Goal: Task Accomplishment & Management: Use online tool/utility

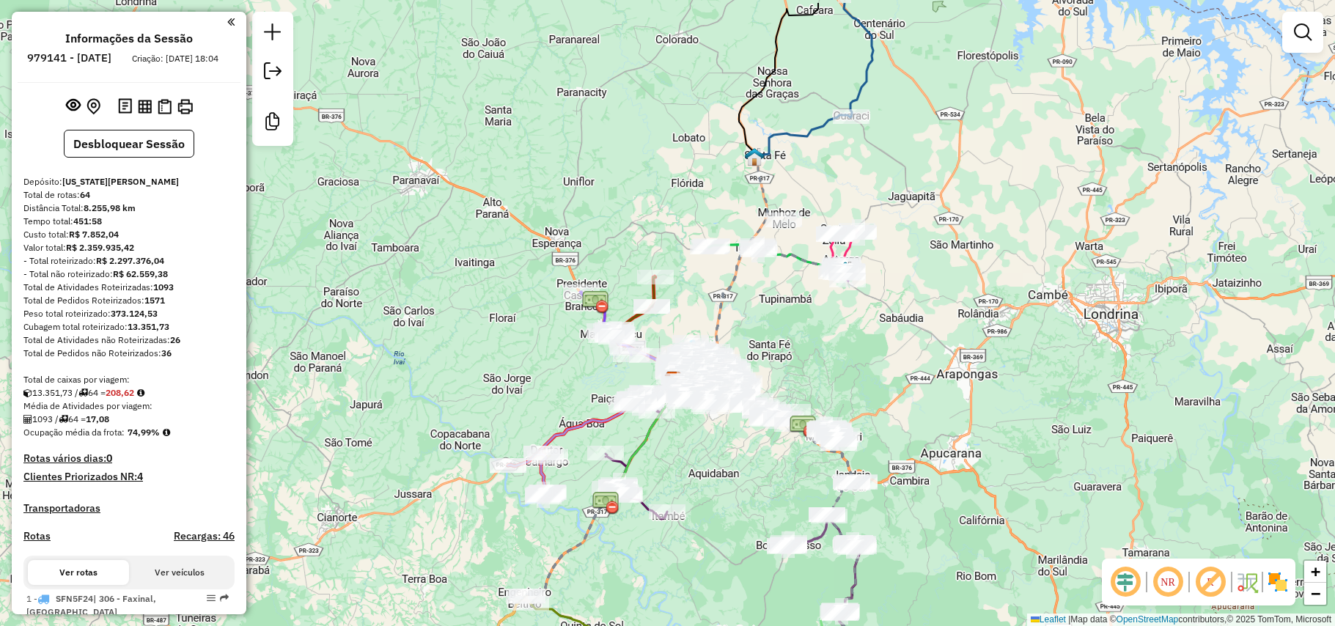
click at [637, 182] on div "Janela de atendimento Grade de atendimento Capacidade Transportadoras Veículos …" at bounding box center [667, 313] width 1335 height 626
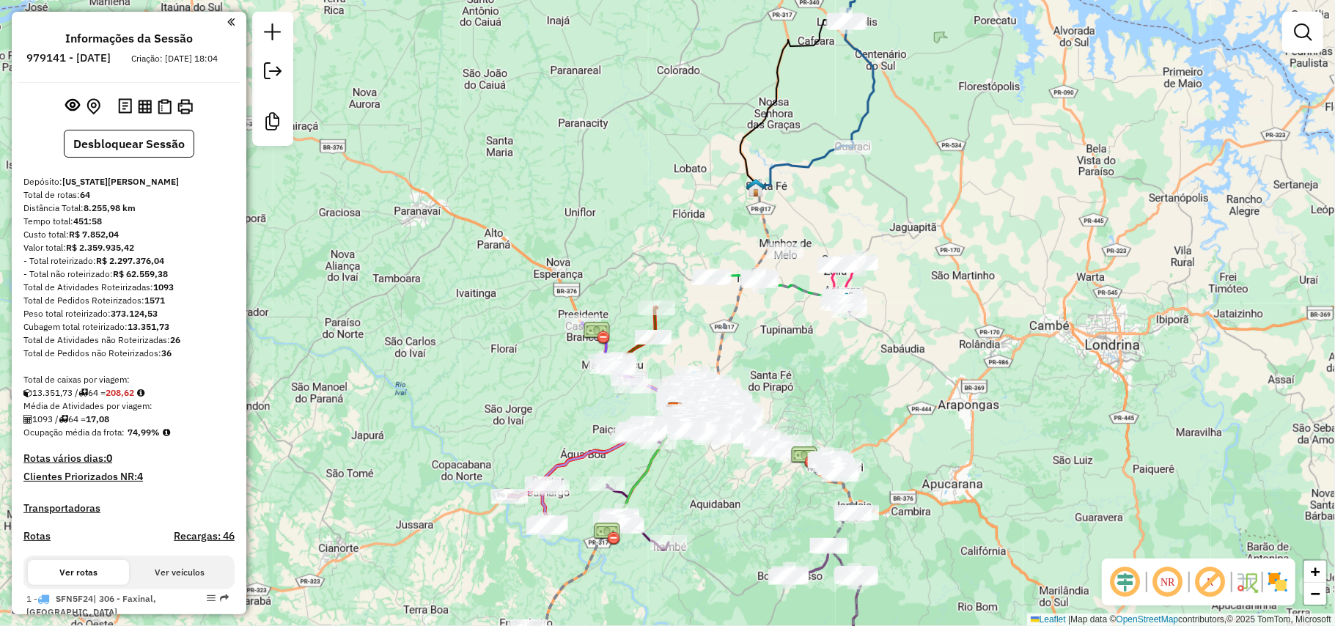
drag, startPoint x: 793, startPoint y: 141, endPoint x: 770, endPoint y: 176, distance: 41.9
click at [772, 171] on div "Janela de atendimento Grade de atendimento Capacidade Transportadoras Veículos …" at bounding box center [667, 313] width 1335 height 626
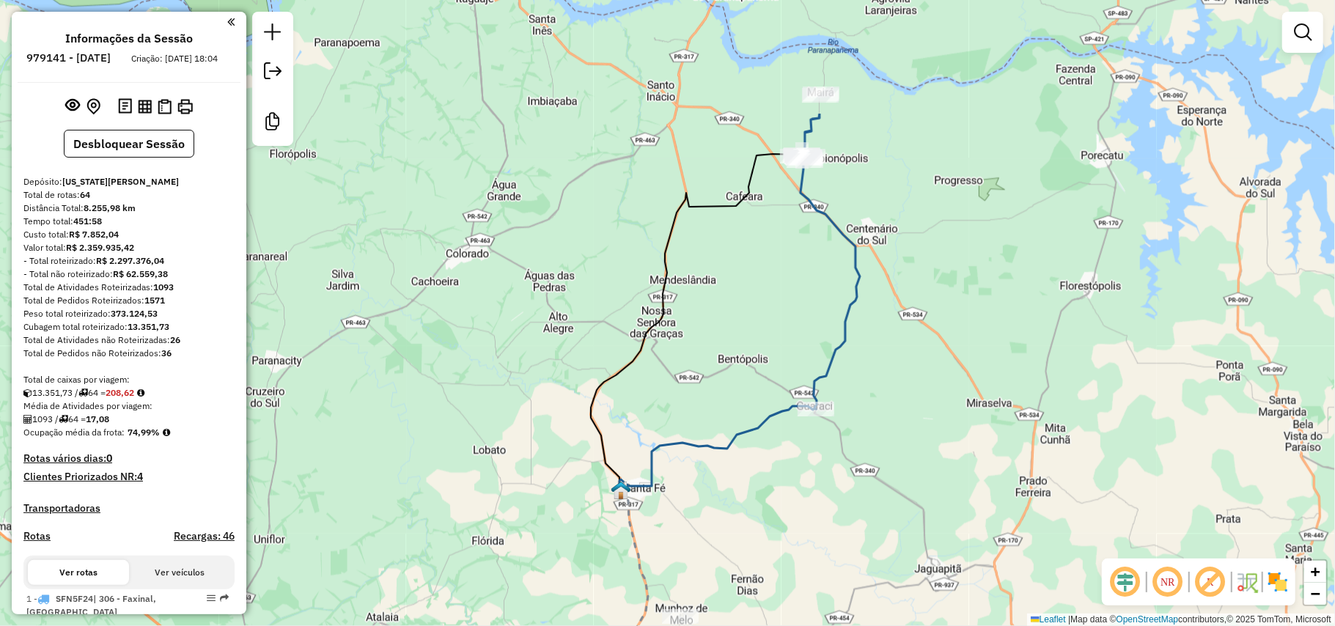
drag, startPoint x: 776, startPoint y: 148, endPoint x: 725, endPoint y: 335, distance: 193.7
click at [725, 335] on div "Janela de atendimento Grade de atendimento Capacidade Transportadoras Veículos …" at bounding box center [667, 313] width 1335 height 626
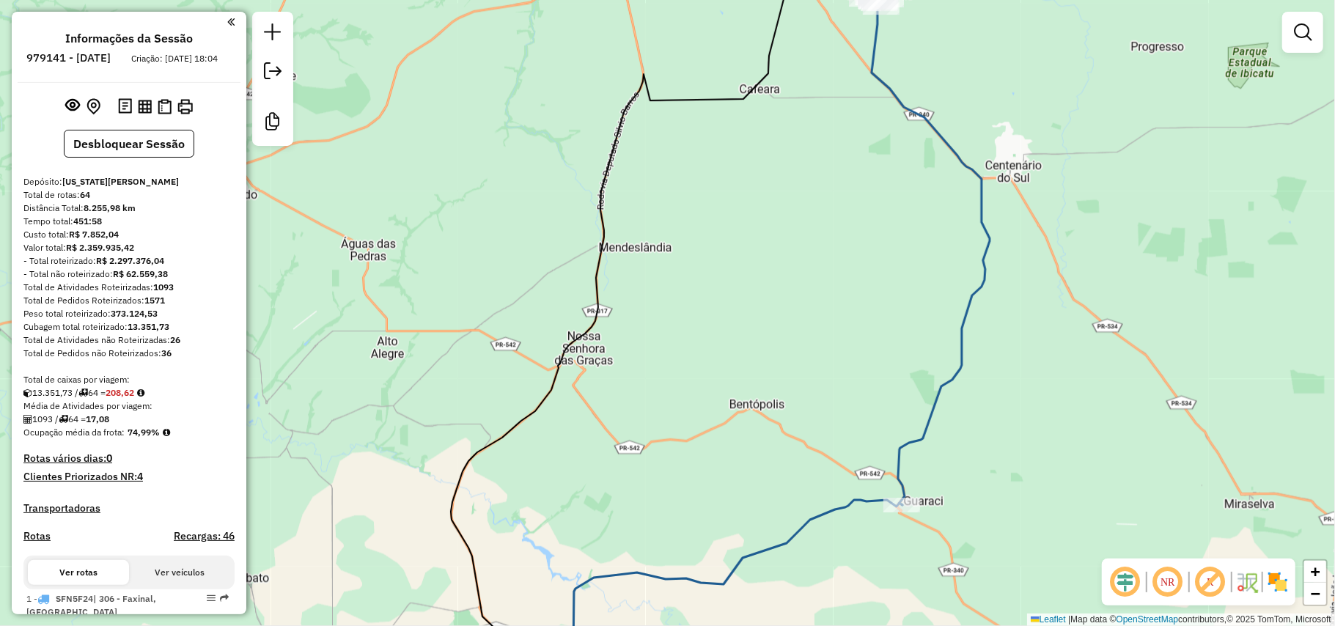
drag, startPoint x: 811, startPoint y: 242, endPoint x: 799, endPoint y: 267, distance: 27.6
click at [799, 267] on div "Janela de atendimento Grade de atendimento Capacidade Transportadoras Veículos …" at bounding box center [667, 313] width 1335 height 626
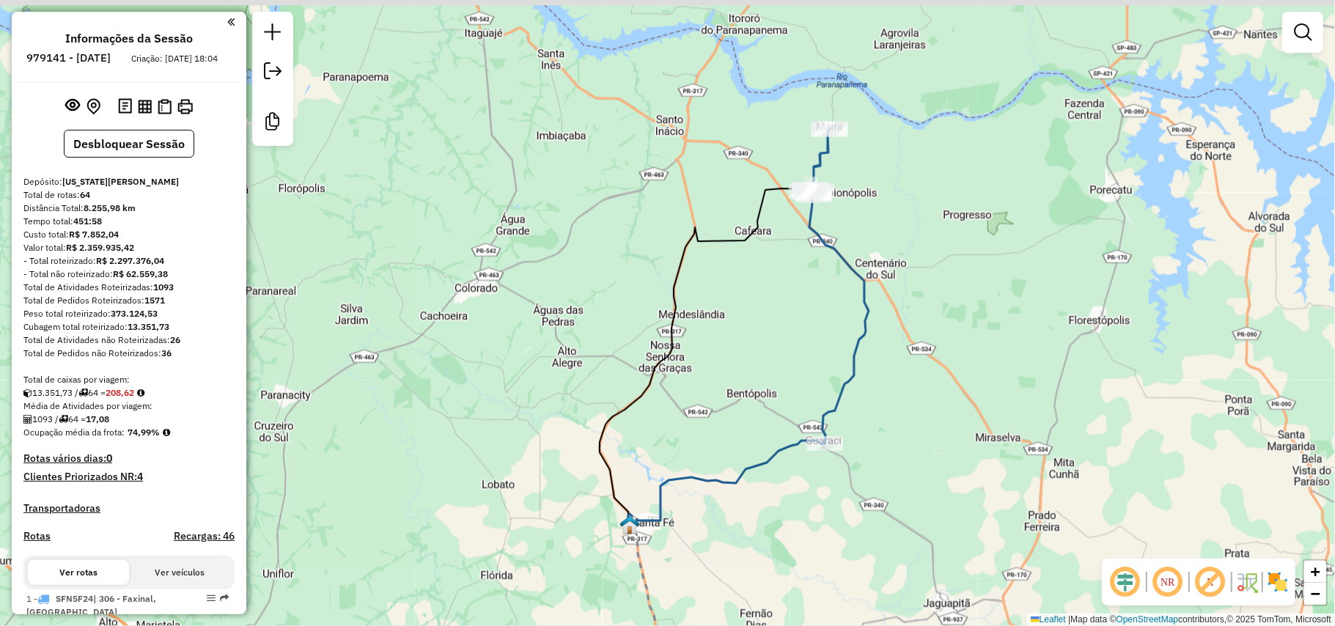
drag, startPoint x: 842, startPoint y: 256, endPoint x: 820, endPoint y: 305, distance: 53.8
click at [820, 305] on div "Janela de atendimento Grade de atendimento Capacidade Transportadoras Veículos …" at bounding box center [667, 313] width 1335 height 626
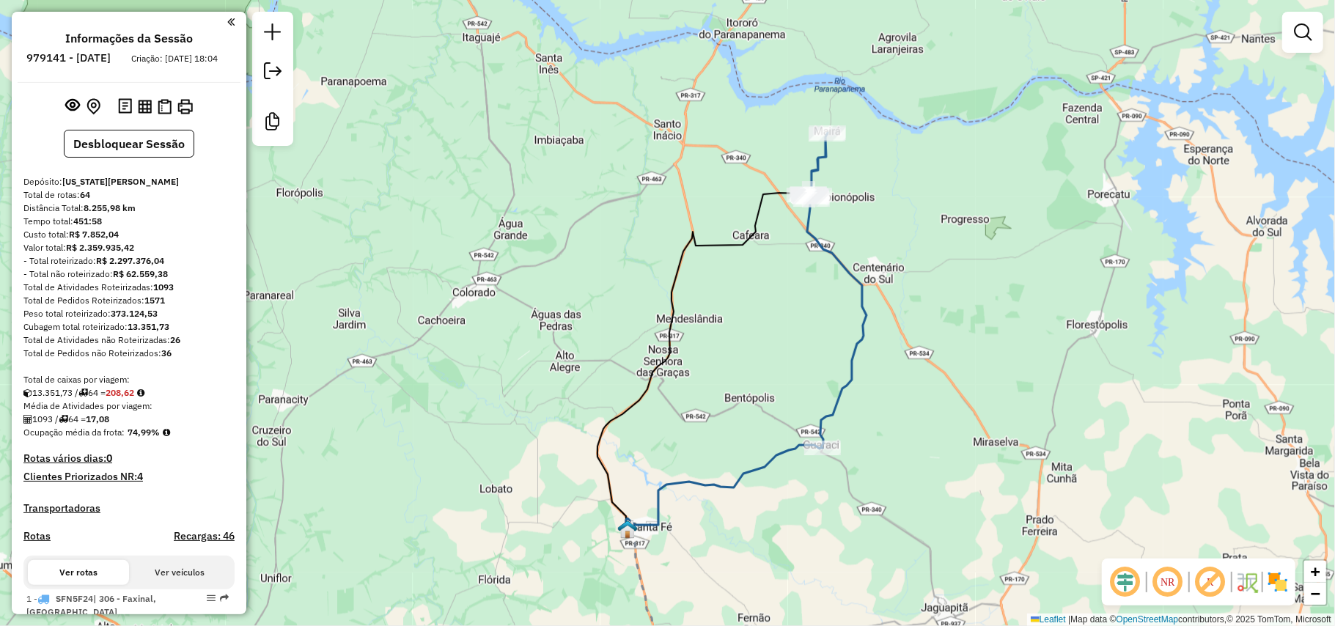
click at [840, 265] on icon at bounding box center [836, 290] width 62 height 315
select select "**********"
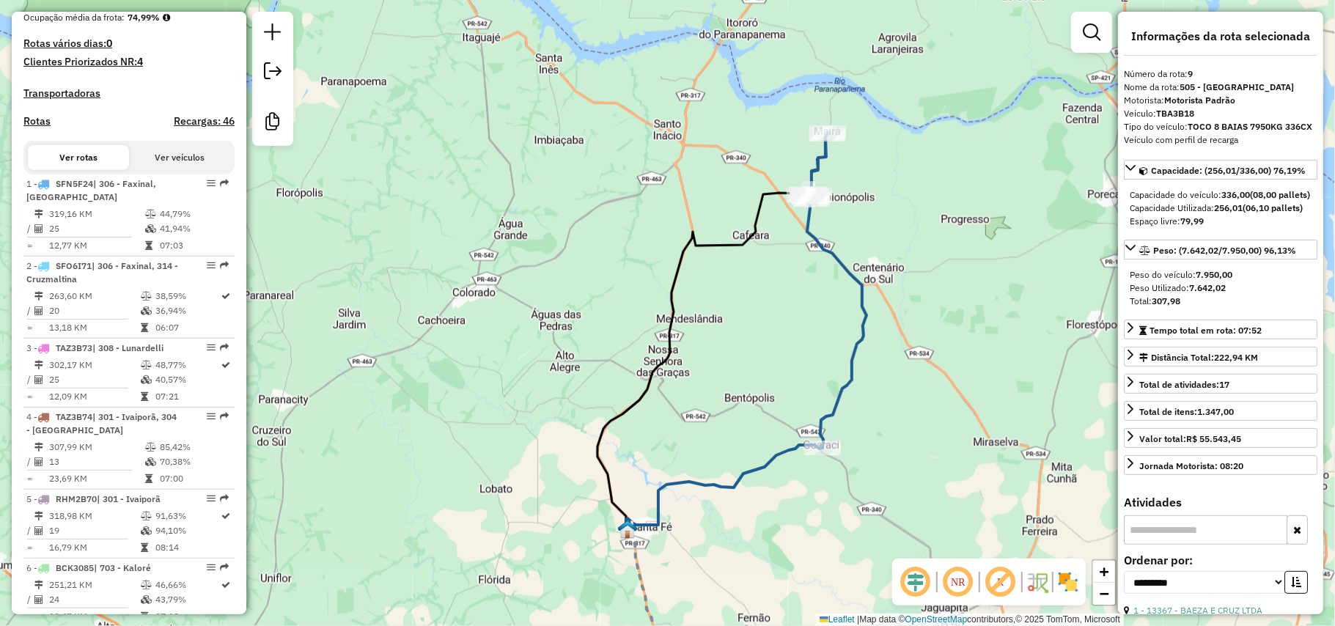
scroll to position [318, 0]
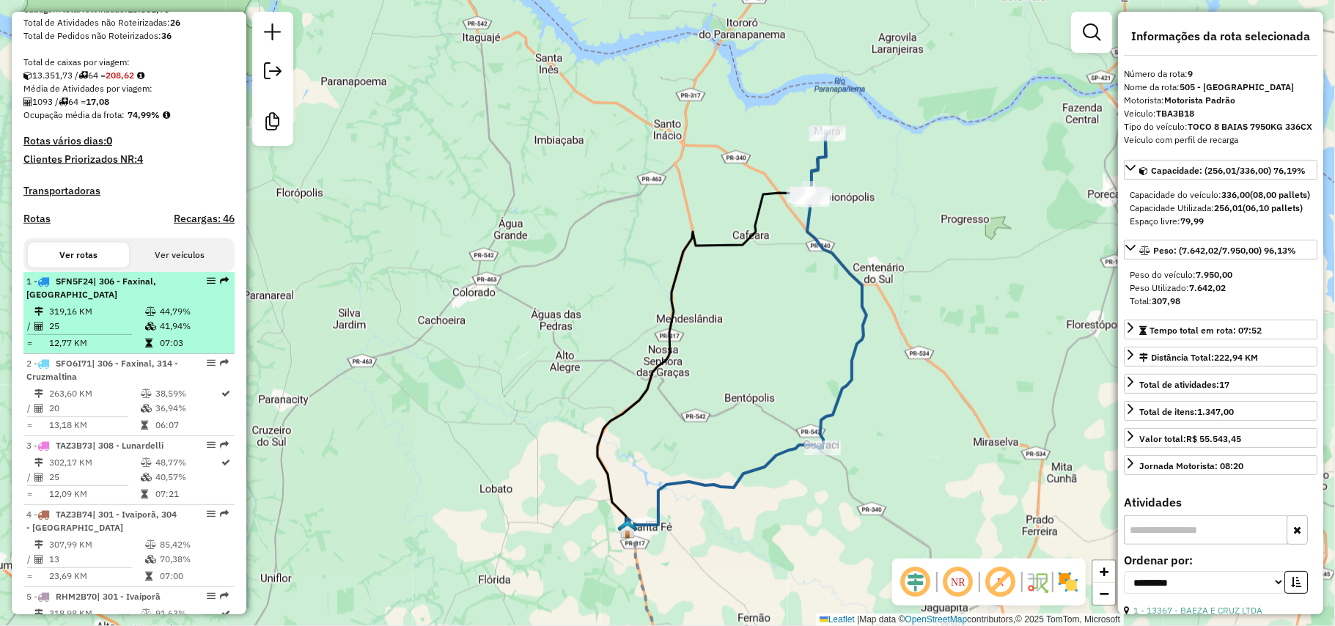
click at [153, 316] on icon at bounding box center [150, 311] width 11 height 9
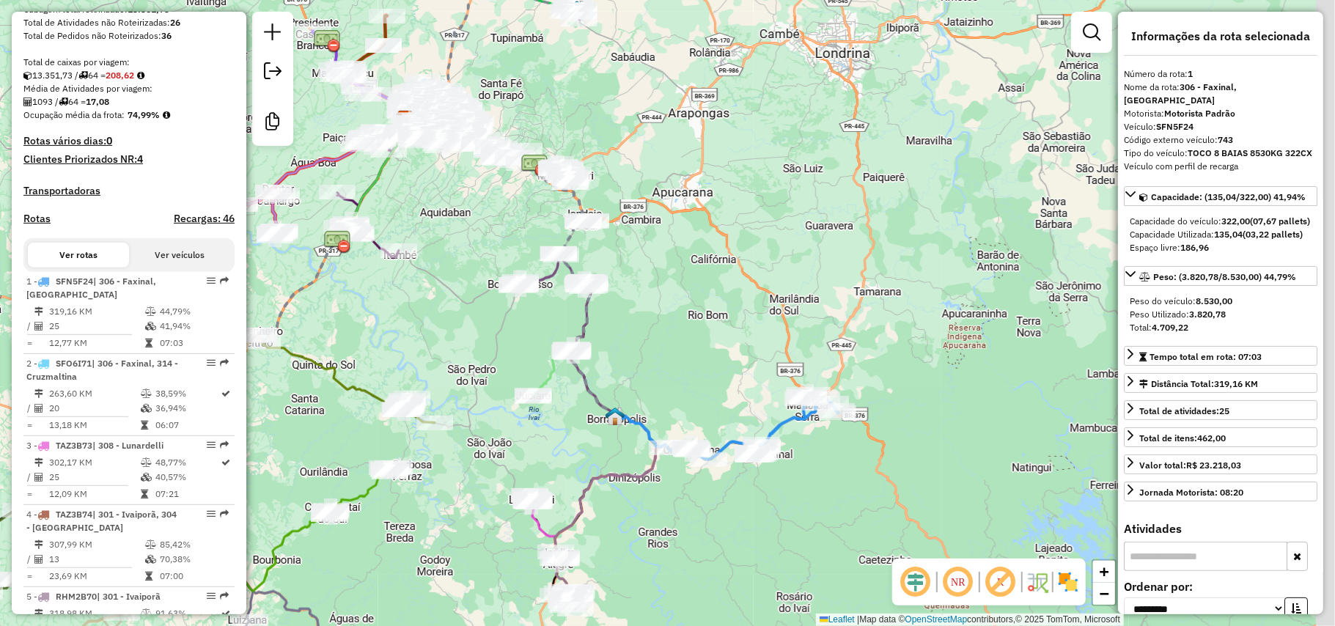
drag, startPoint x: 799, startPoint y: 540, endPoint x: 631, endPoint y: 433, distance: 199.2
click at [631, 434] on div "Janela de atendimento Grade de atendimento Capacidade Transportadoras Veículos …" at bounding box center [667, 313] width 1335 height 626
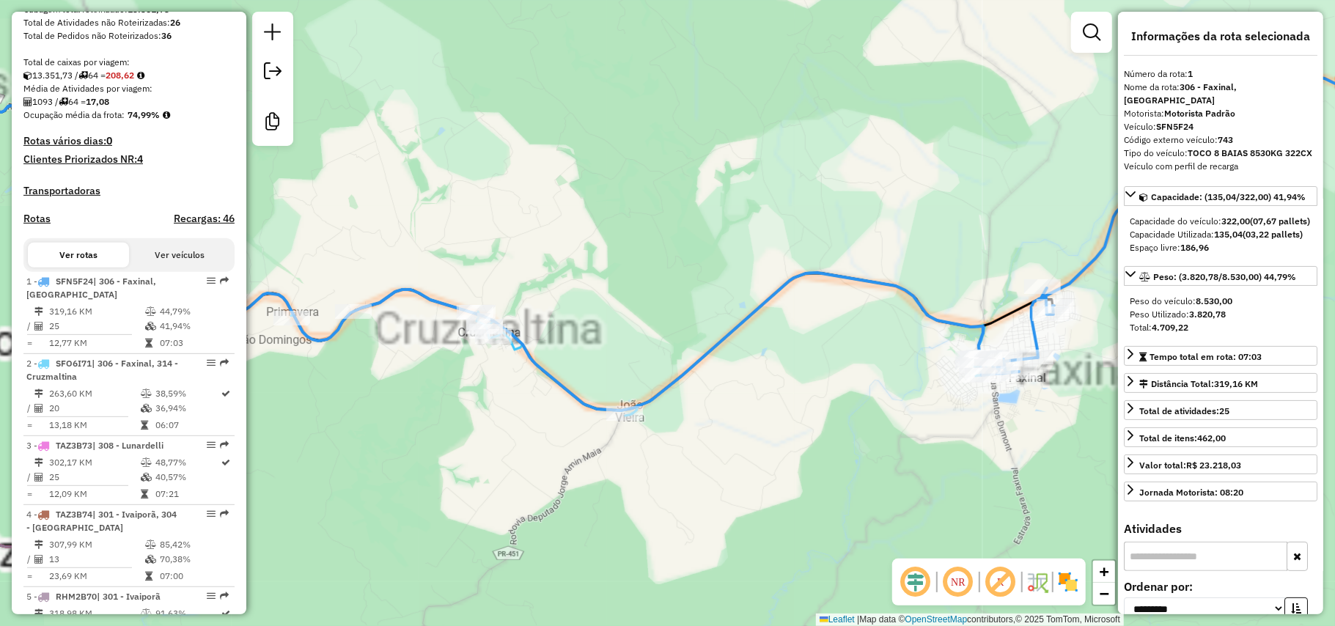
click at [603, 399] on div "Janela de atendimento Grade de atendimento Capacidade Transportadoras Veículos …" at bounding box center [667, 313] width 1335 height 626
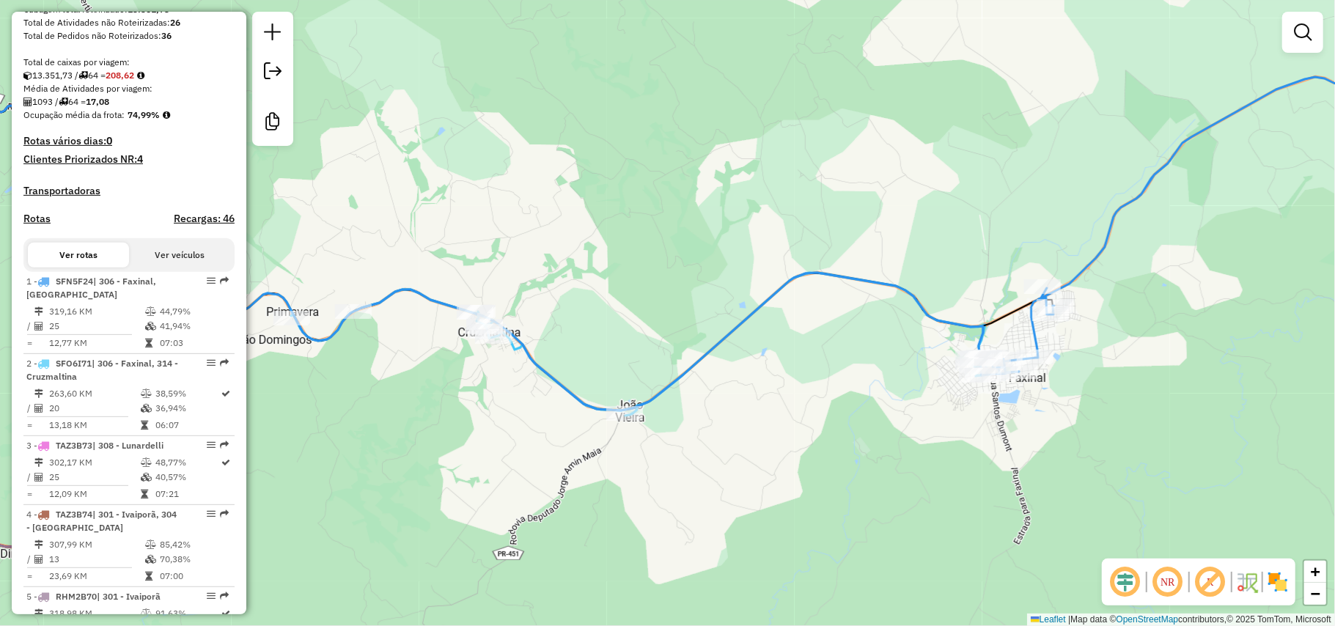
click at [553, 397] on div "Janela de atendimento Grade de atendimento Capacidade Transportadoras Veículos …" at bounding box center [667, 313] width 1335 height 626
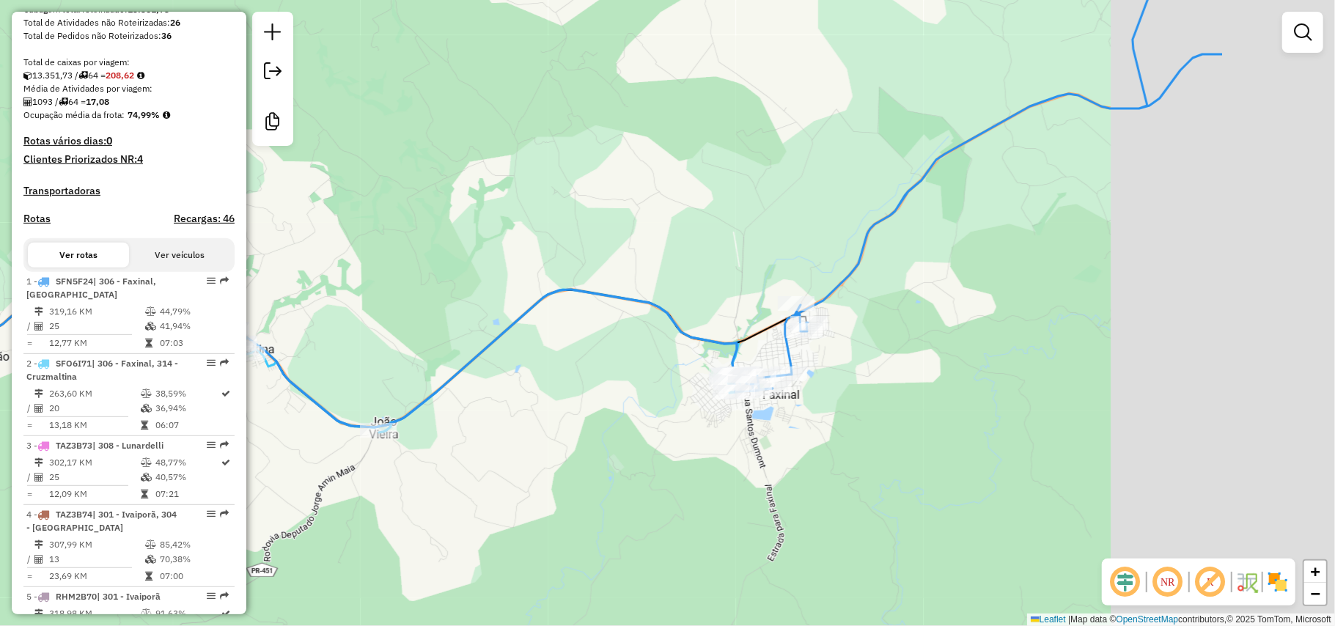
drag, startPoint x: 760, startPoint y: 419, endPoint x: 526, endPoint y: 428, distance: 234.8
click at [524, 429] on div "Janela de atendimento Grade de atendimento Capacidade Transportadoras Veículos …" at bounding box center [667, 313] width 1335 height 626
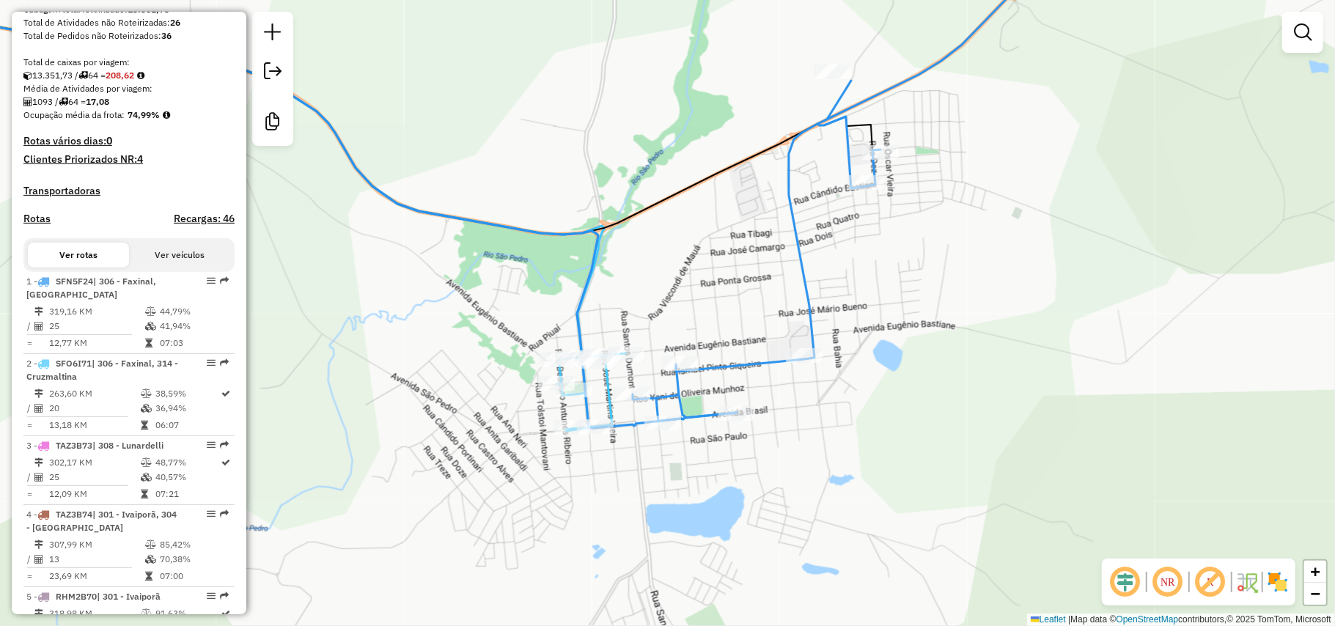
click at [699, 417] on icon at bounding box center [849, 179] width 433 height 485
select select "**********"
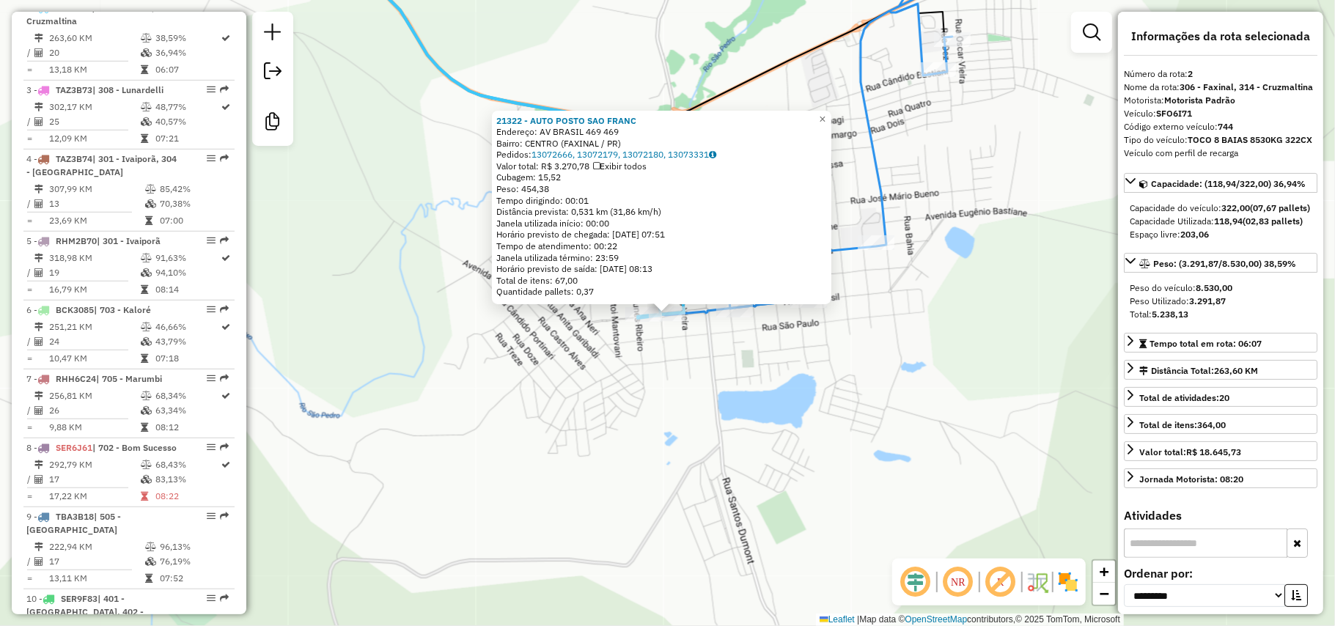
scroll to position [673, 0]
click at [594, 425] on div "21322 - AUTO POSTO SAO FRANC Endereço: AV BRASIL 469 469 Bairro: CENTRO (FAXINA…" at bounding box center [667, 313] width 1335 height 626
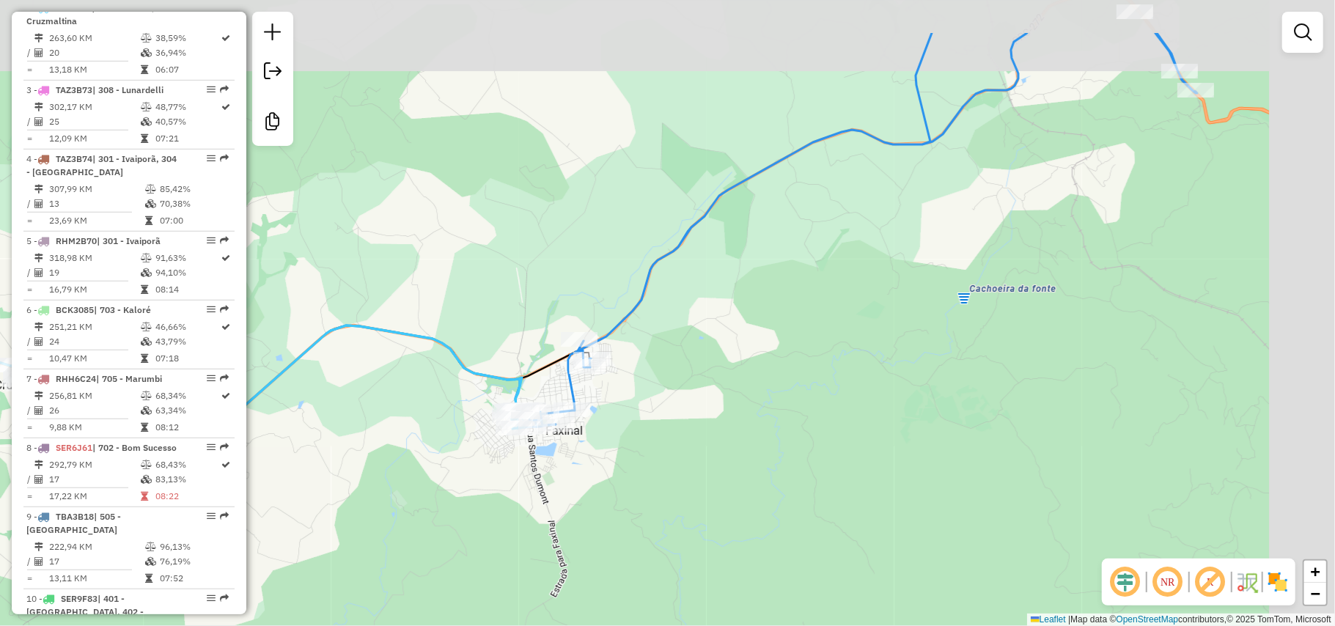
drag, startPoint x: 799, startPoint y: 291, endPoint x: 599, endPoint y: 387, distance: 221.4
click at [599, 387] on div "Janela de atendimento Grade de atendimento Capacidade Transportadoras Veículos …" at bounding box center [667, 313] width 1335 height 626
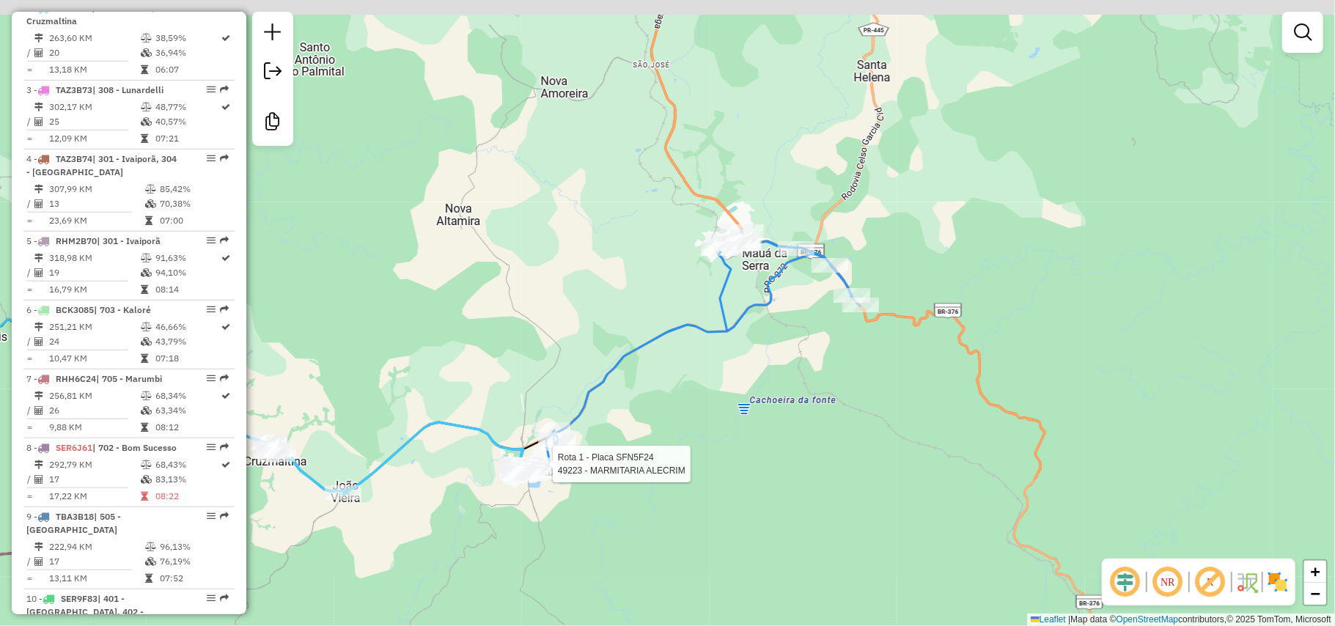
drag, startPoint x: 719, startPoint y: 283, endPoint x: 687, endPoint y: 343, distance: 68.2
click at [685, 351] on div "Rota 1 - Placa SFN5F24 49223 - MARMITARIA ALECRIM Janela de atendimento Grade d…" at bounding box center [667, 313] width 1335 height 626
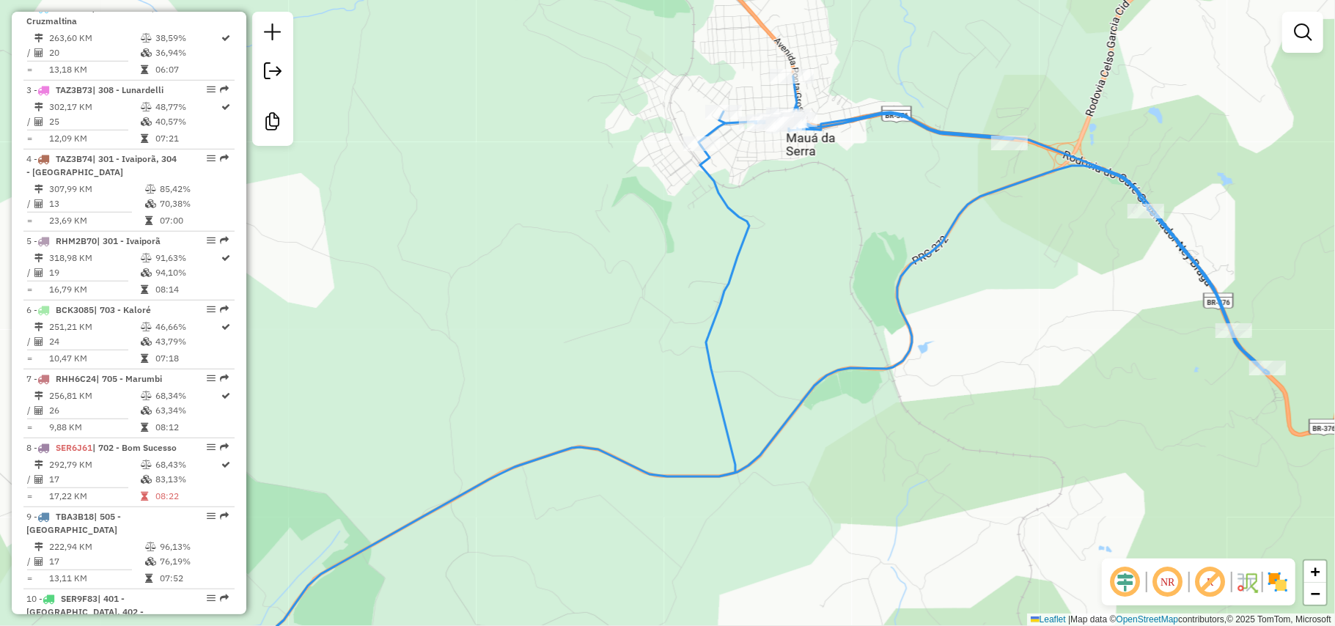
click at [714, 317] on icon at bounding box center [747, 382] width 1046 height 613
select select "**********"
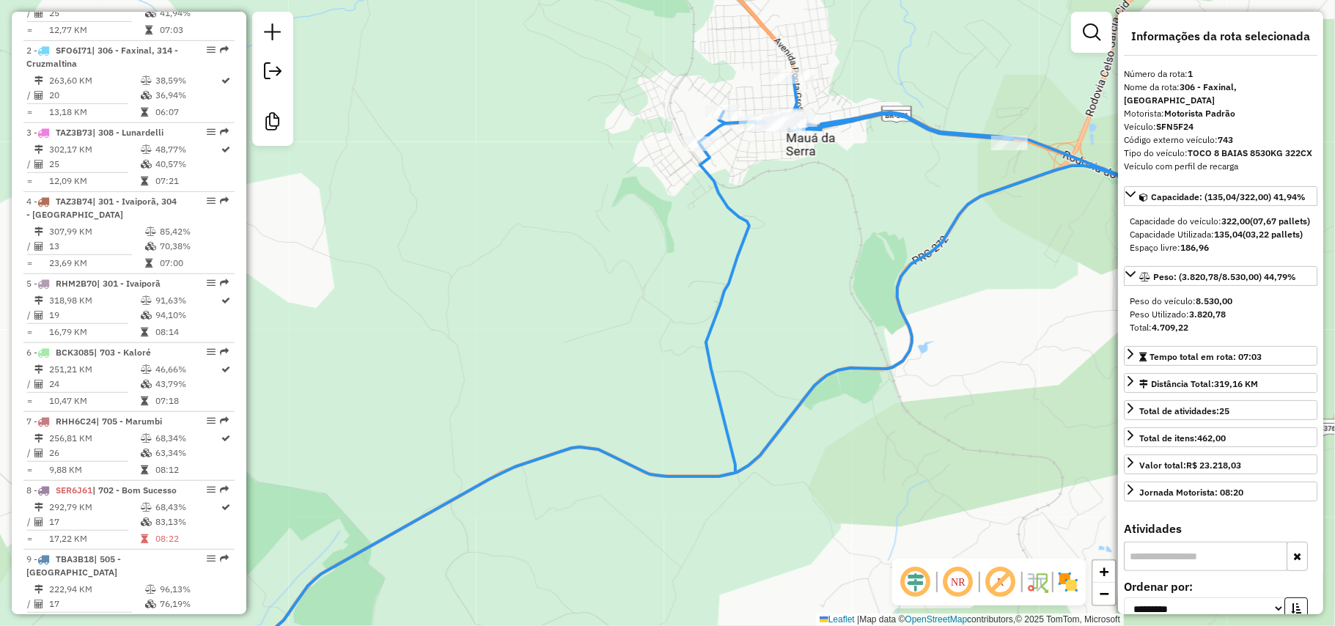
scroll to position [591, 0]
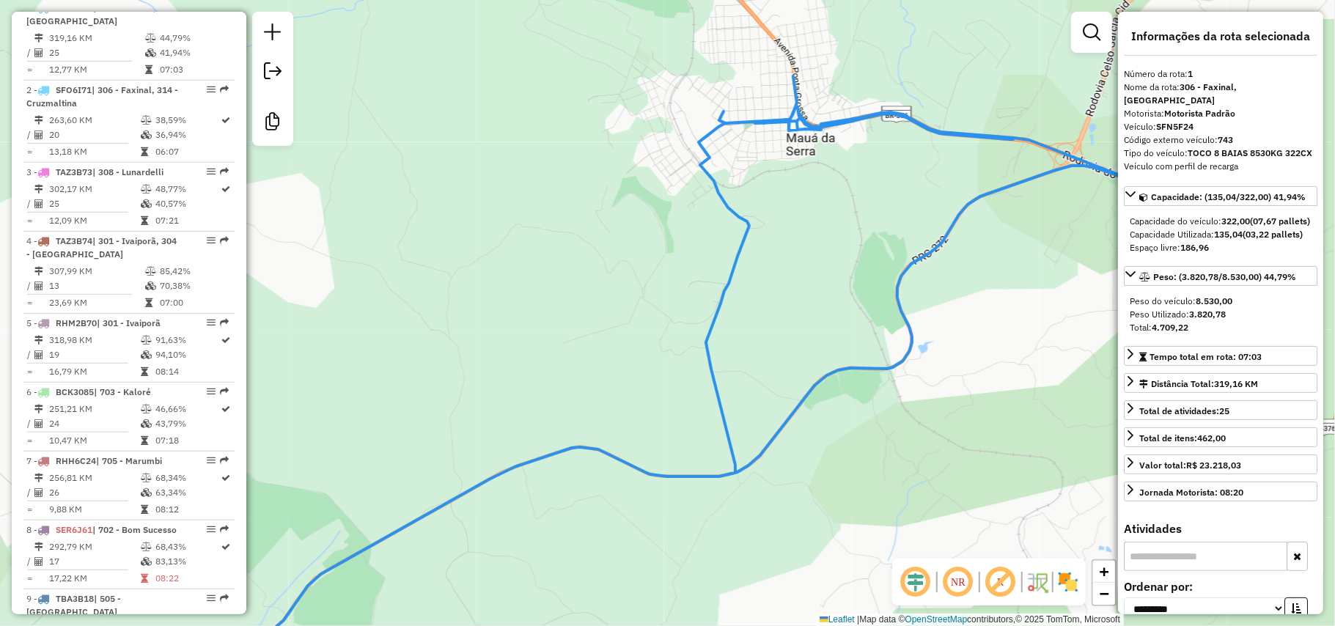
click at [714, 315] on icon at bounding box center [747, 382] width 1046 height 613
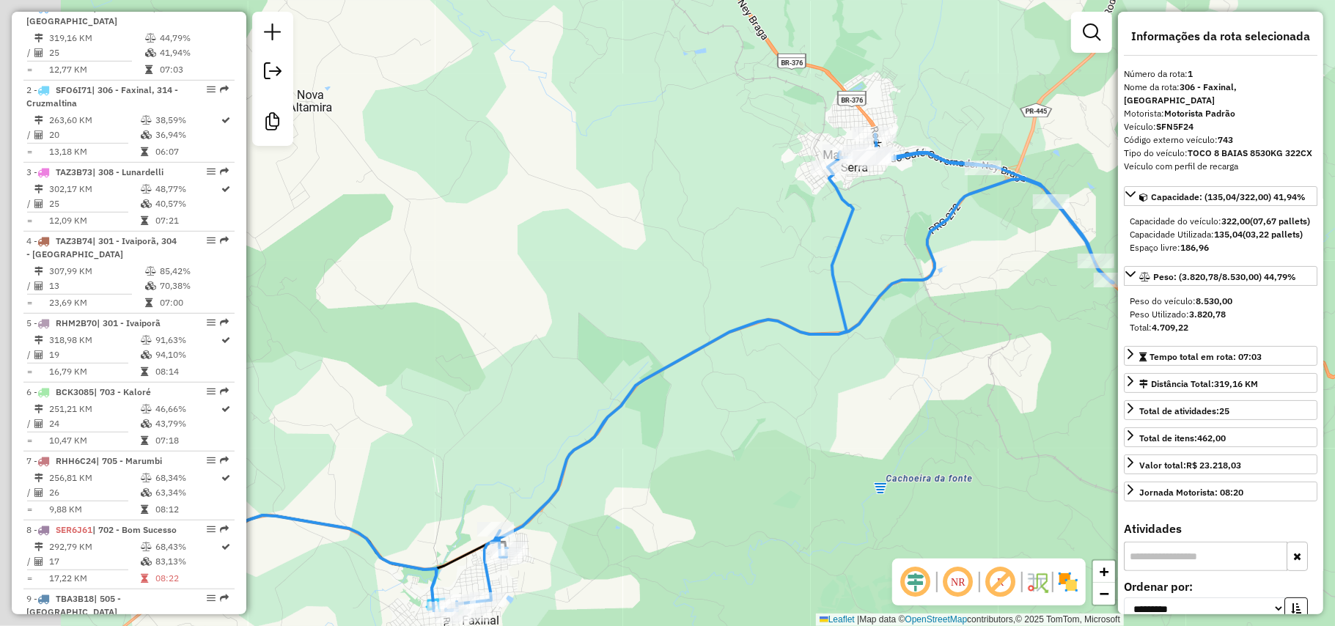
drag, startPoint x: 851, startPoint y: 450, endPoint x: 975, endPoint y: 331, distance: 171.1
click at [975, 333] on div "Janela de atendimento Grade de atendimento Capacidade Transportadoras Veículos …" at bounding box center [667, 313] width 1335 height 626
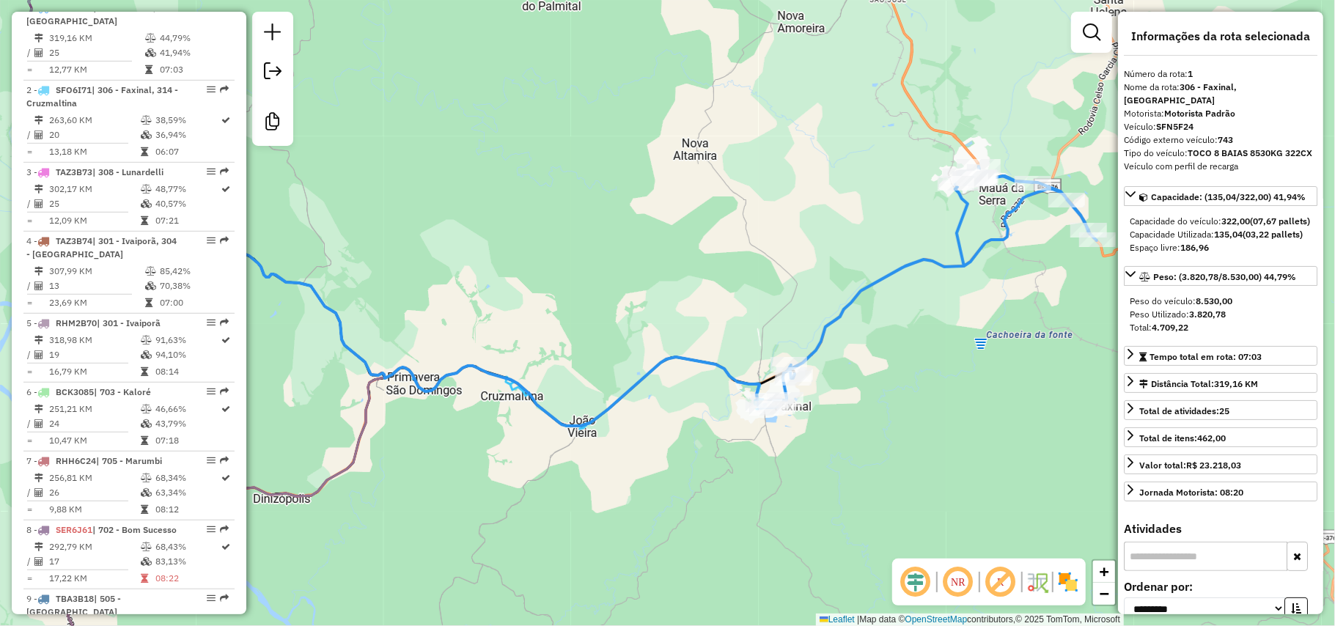
click at [695, 364] on icon at bounding box center [491, 339] width 571 height 173
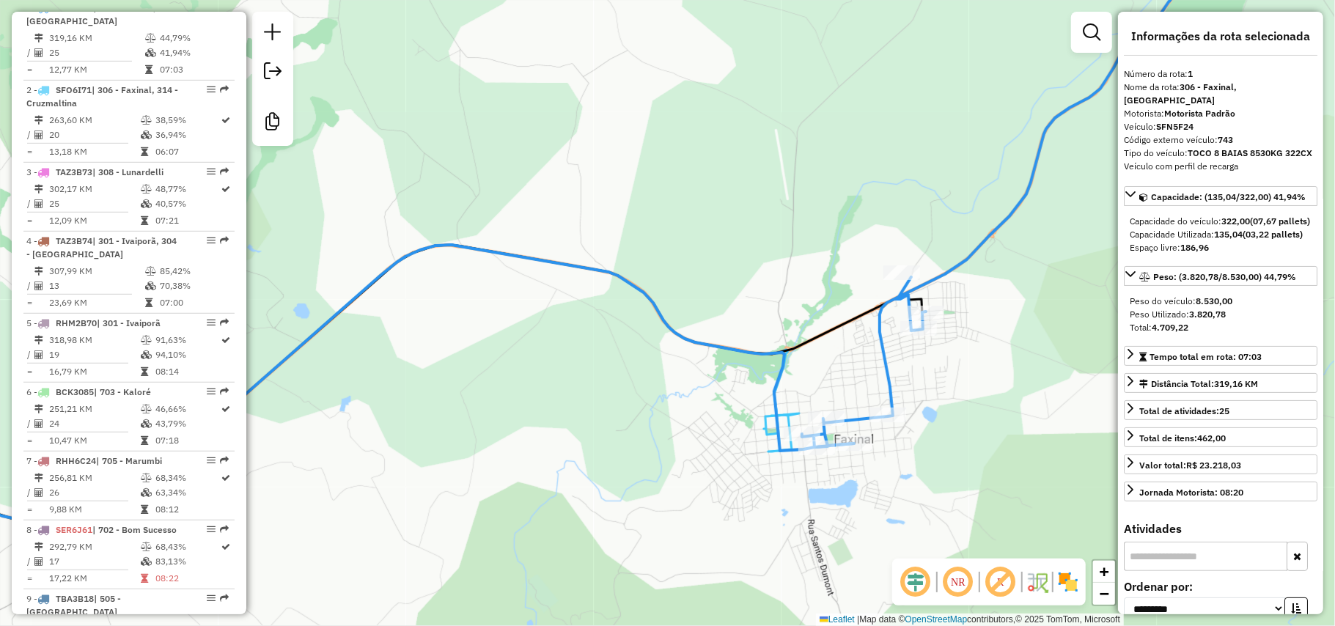
click at [760, 426] on icon at bounding box center [333, 388] width 933 height 287
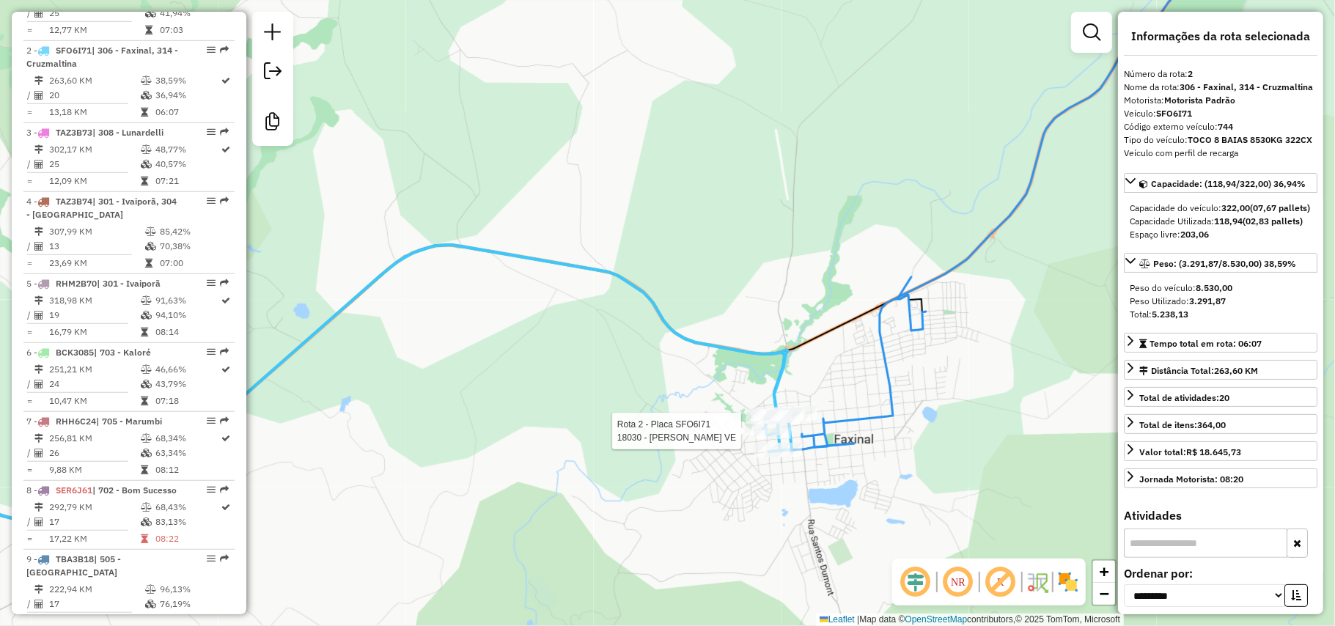
scroll to position [673, 0]
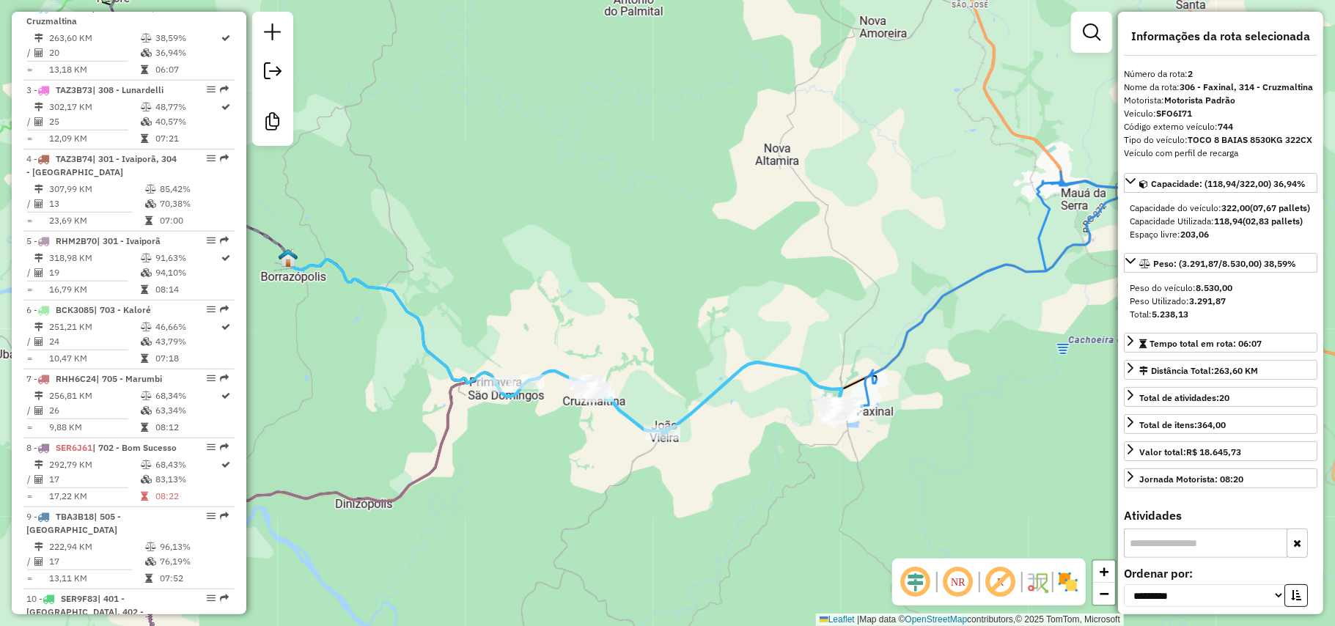
drag, startPoint x: 543, startPoint y: 503, endPoint x: 699, endPoint y: 396, distance: 189.4
click at [696, 397] on div "Janela de atendimento Grade de atendimento Capacidade Transportadoras Veículos …" at bounding box center [667, 313] width 1335 height 626
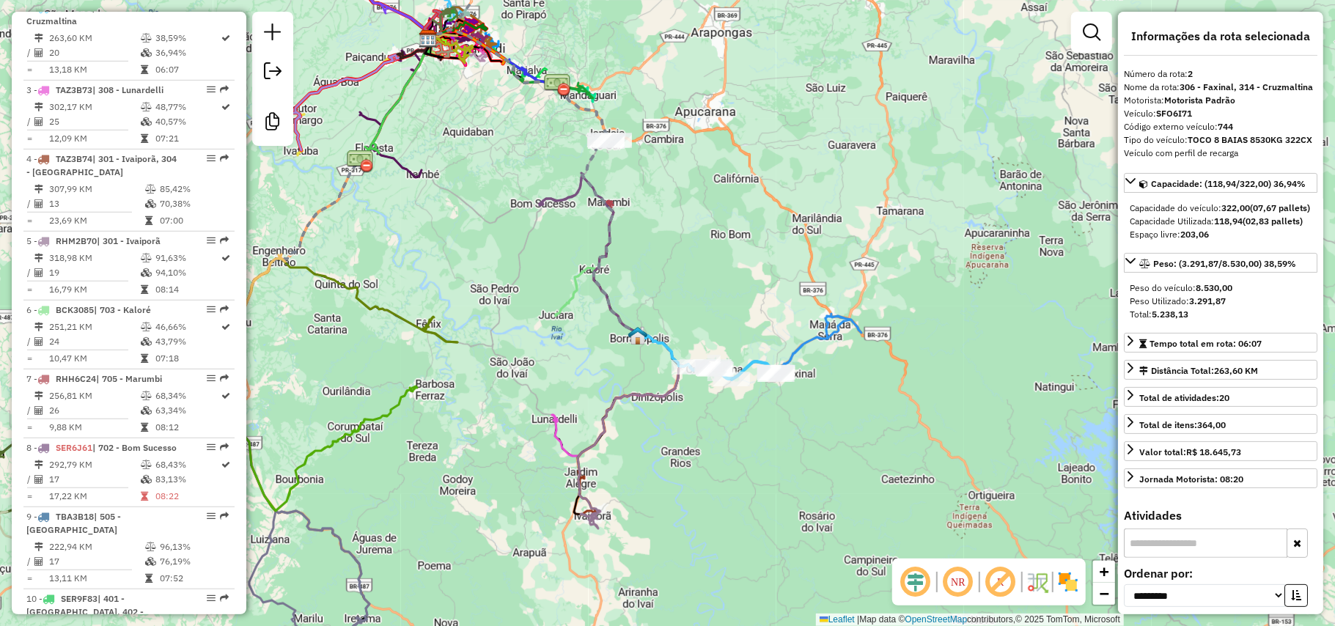
drag, startPoint x: 465, startPoint y: 426, endPoint x: 541, endPoint y: 406, distance: 79.0
click at [540, 406] on div "Janela de atendimento Grade de atendimento Capacidade Transportadoras Veículos …" at bounding box center [667, 313] width 1335 height 626
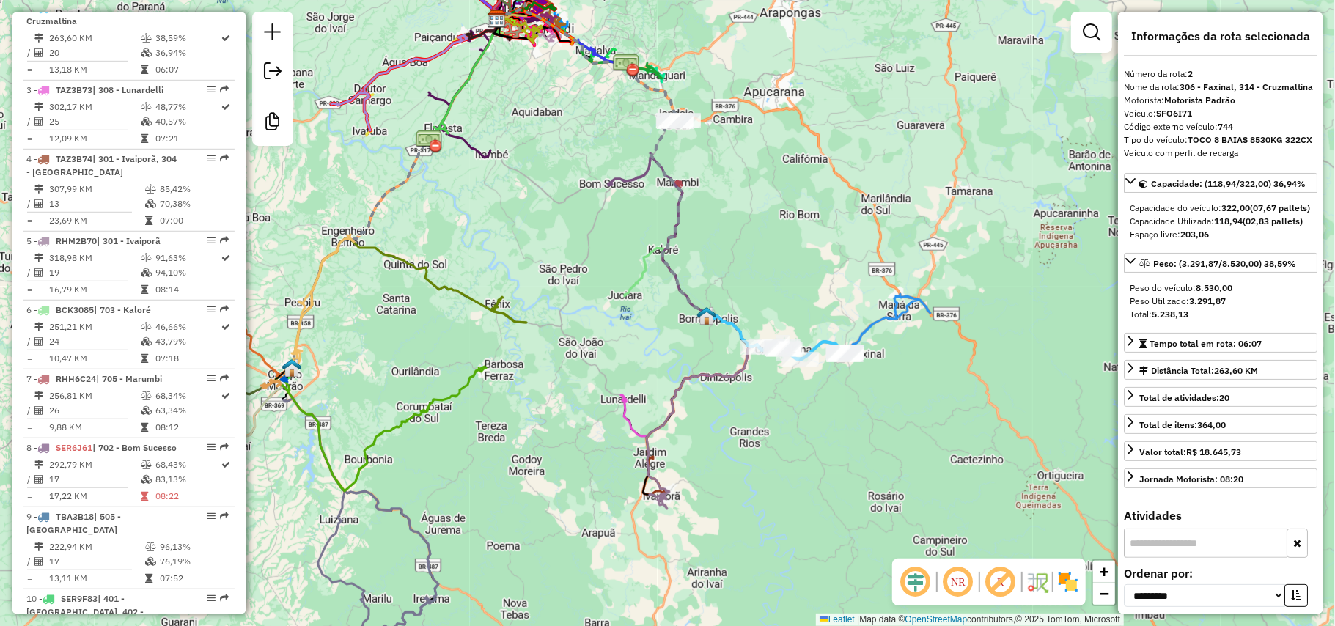
drag, startPoint x: 433, startPoint y: 359, endPoint x: 444, endPoint y: 373, distance: 17.7
click at [434, 359] on div "Janela de atendimento Grade de atendimento Capacidade Transportadoras Veículos …" at bounding box center [667, 313] width 1335 height 626
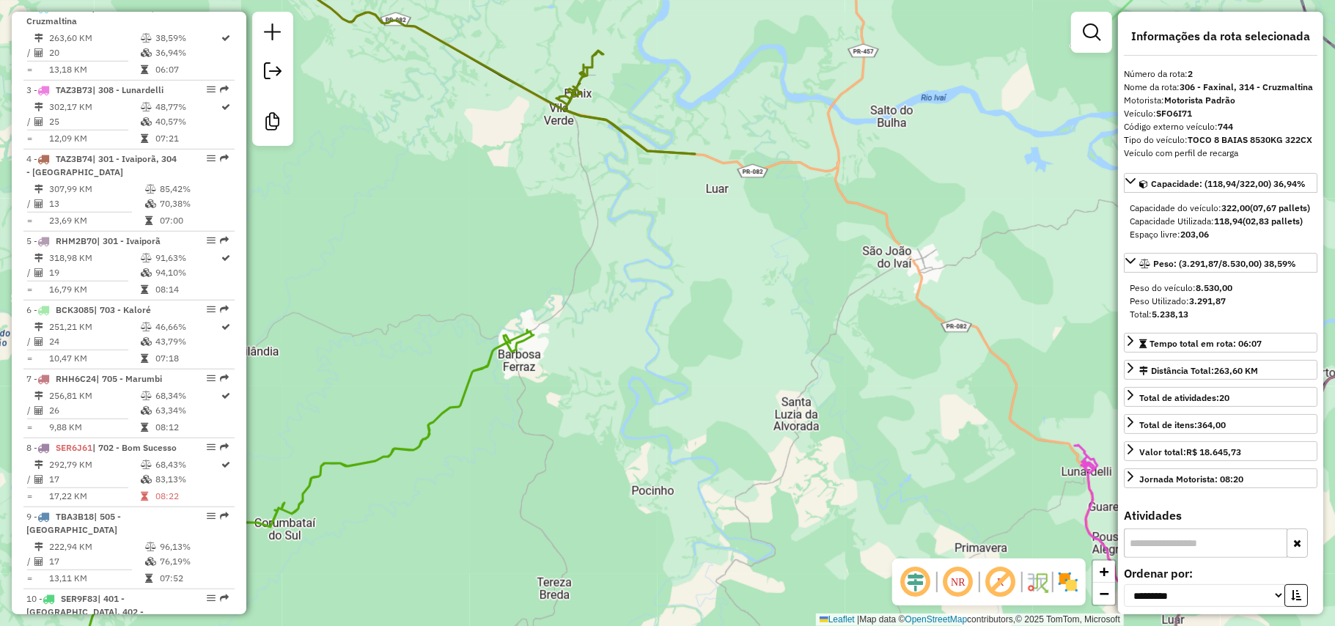
drag, startPoint x: 590, startPoint y: 290, endPoint x: 608, endPoint y: 375, distance: 86.9
click at [608, 375] on div "Janela de atendimento Grade de atendimento Capacidade Transportadoras Veículos …" at bounding box center [667, 313] width 1335 height 626
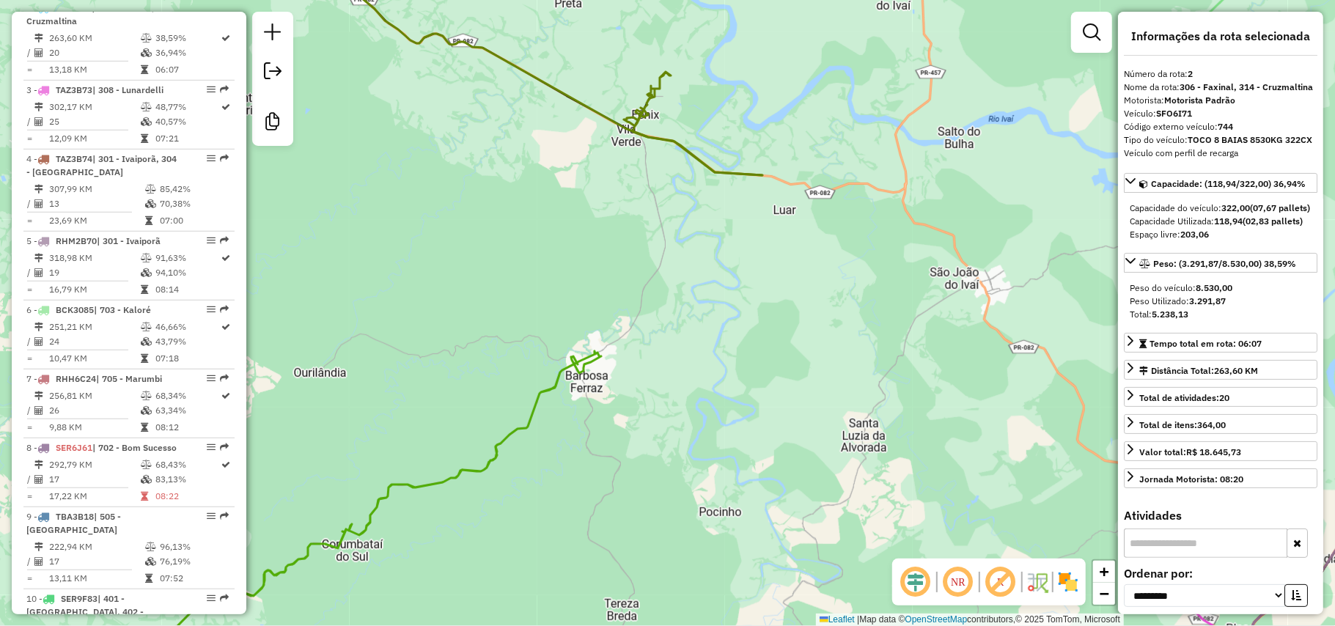
drag, startPoint x: 522, startPoint y: 335, endPoint x: 568, endPoint y: 282, distance: 69.7
click at [566, 283] on div "Janela de atendimento Grade de atendimento Capacidade Transportadoras Veículos …" at bounding box center [667, 313] width 1335 height 626
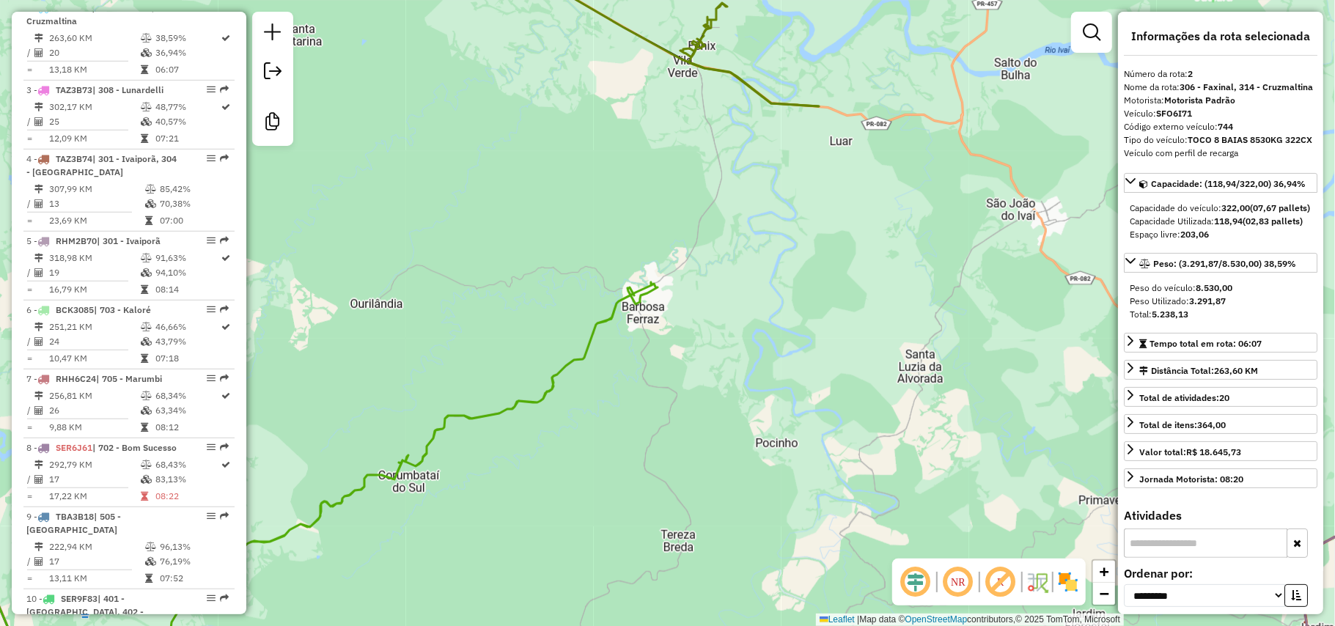
drag, startPoint x: 351, startPoint y: 394, endPoint x: 461, endPoint y: 333, distance: 126.4
click at [458, 333] on div "Janela de atendimento Grade de atendimento Capacidade Transportadoras Veículos …" at bounding box center [667, 313] width 1335 height 626
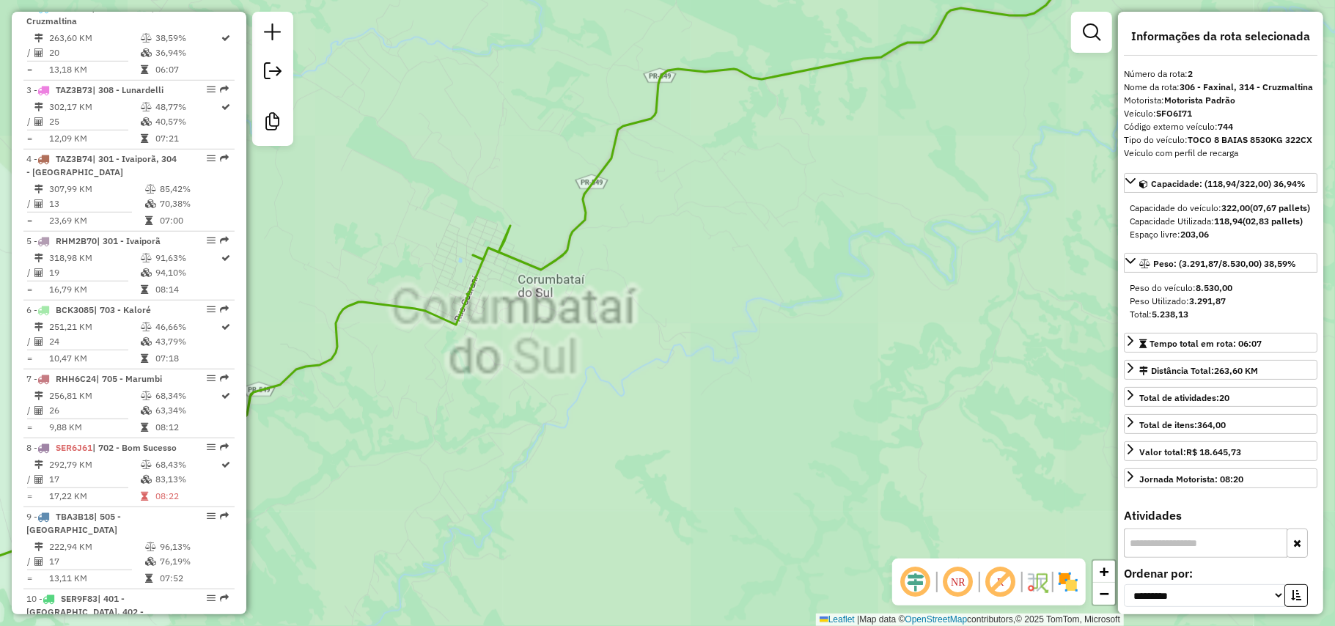
drag, startPoint x: 697, startPoint y: 270, endPoint x: 670, endPoint y: 318, distance: 54.5
click at [670, 318] on div "Janela de atendimento Grade de atendimento Capacidade Transportadoras Veículos …" at bounding box center [667, 313] width 1335 height 626
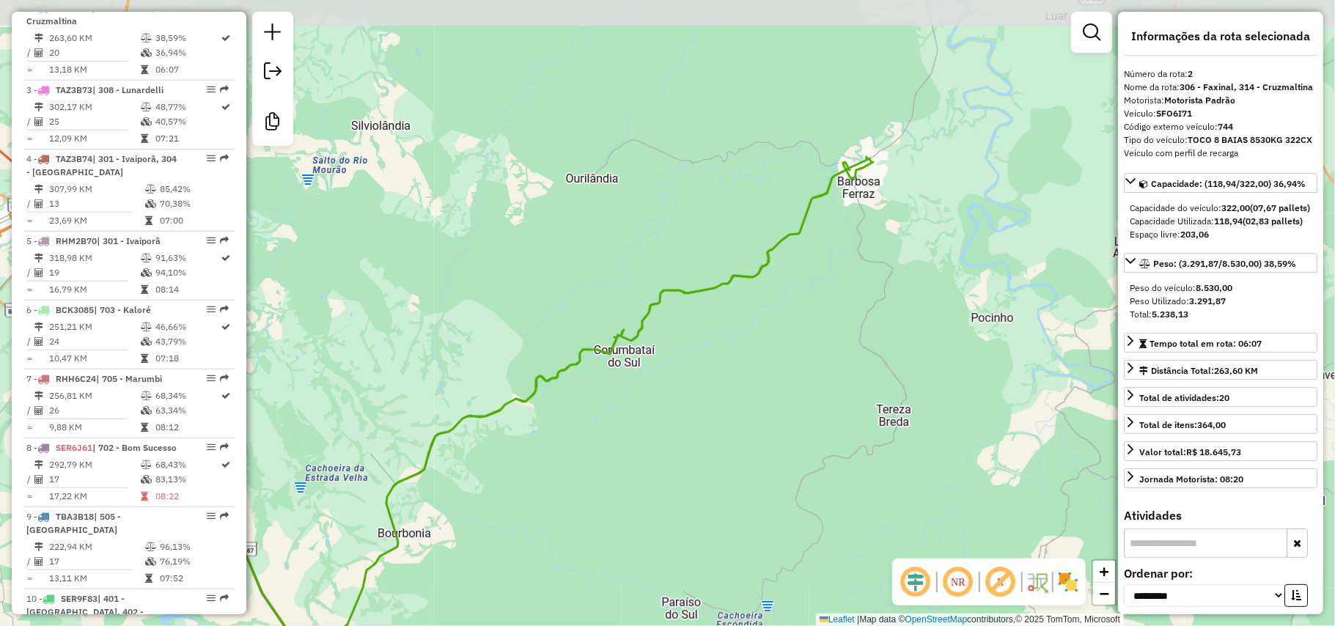
drag, startPoint x: 701, startPoint y: 334, endPoint x: 682, endPoint y: 379, distance: 48.6
click at [684, 389] on div "Janela de atendimento Grade de atendimento Capacidade Transportadoras Veículos …" at bounding box center [667, 313] width 1335 height 626
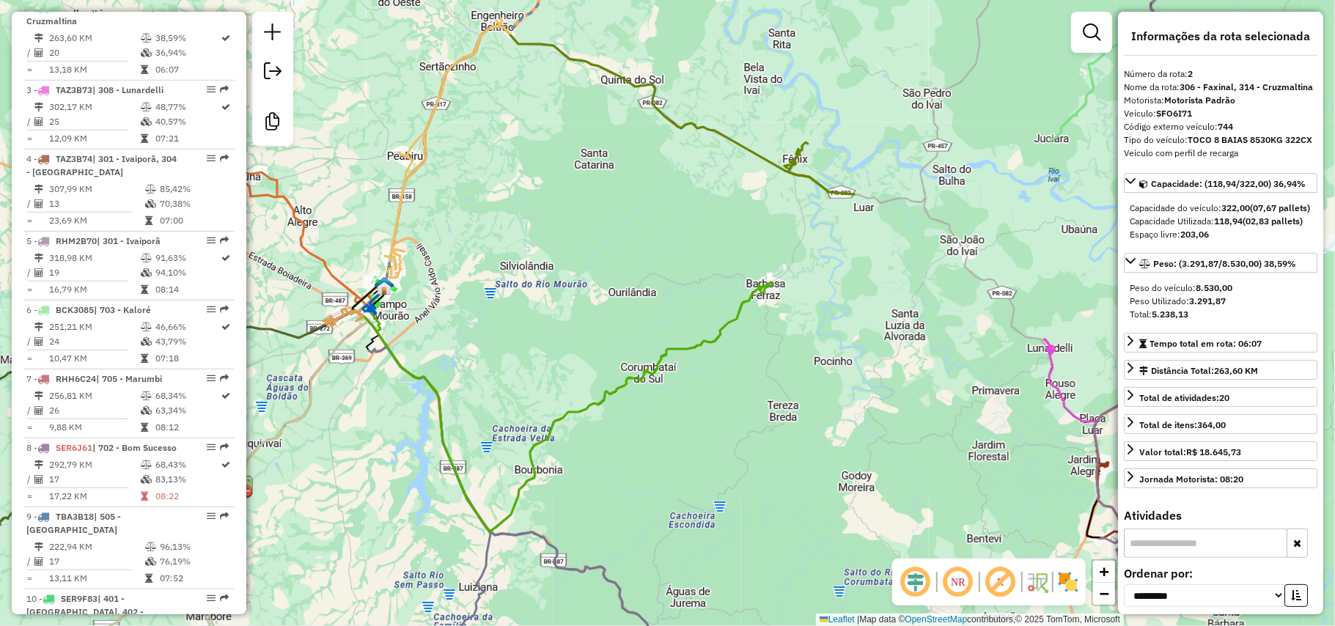
drag, startPoint x: 864, startPoint y: 268, endPoint x: 818, endPoint y: 364, distance: 106.3
click at [818, 364] on div "Janela de atendimento Grade de atendimento Capacidade Transportadoras Veículos …" at bounding box center [667, 313] width 1335 height 626
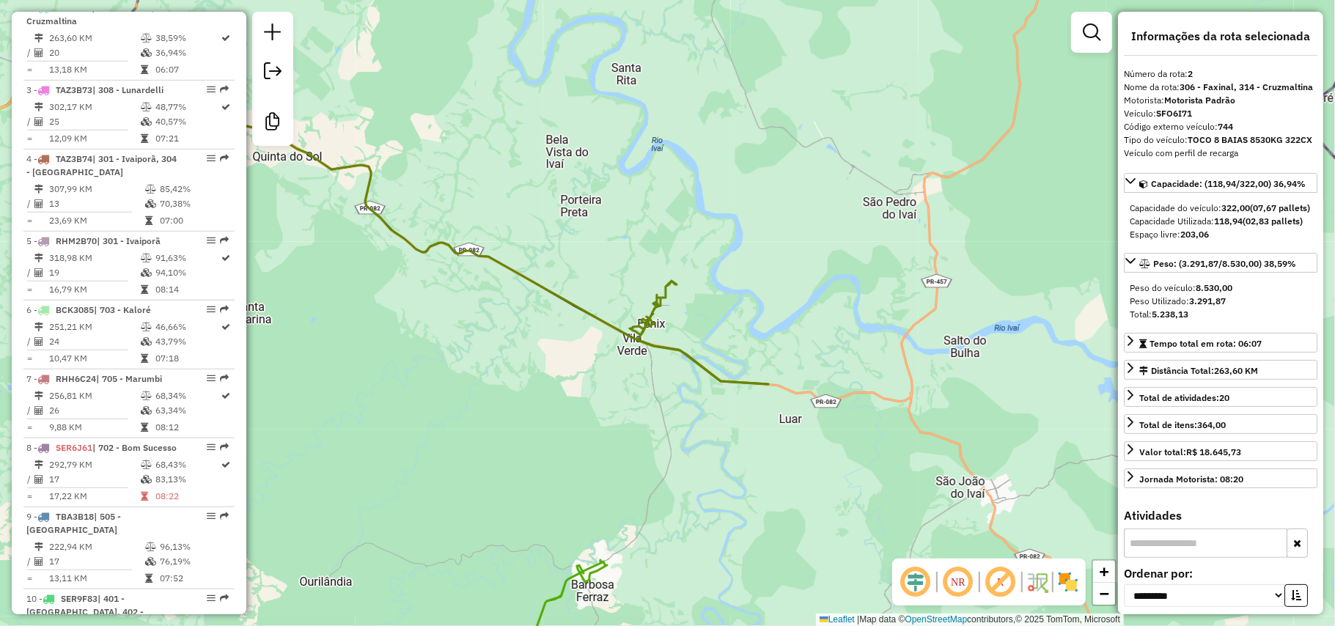
drag, startPoint x: 785, startPoint y: 251, endPoint x: 785, endPoint y: 335, distance: 84.3
click at [785, 335] on div "Janela de atendimento Grade de atendimento Capacidade Transportadoras Veículos …" at bounding box center [667, 313] width 1335 height 626
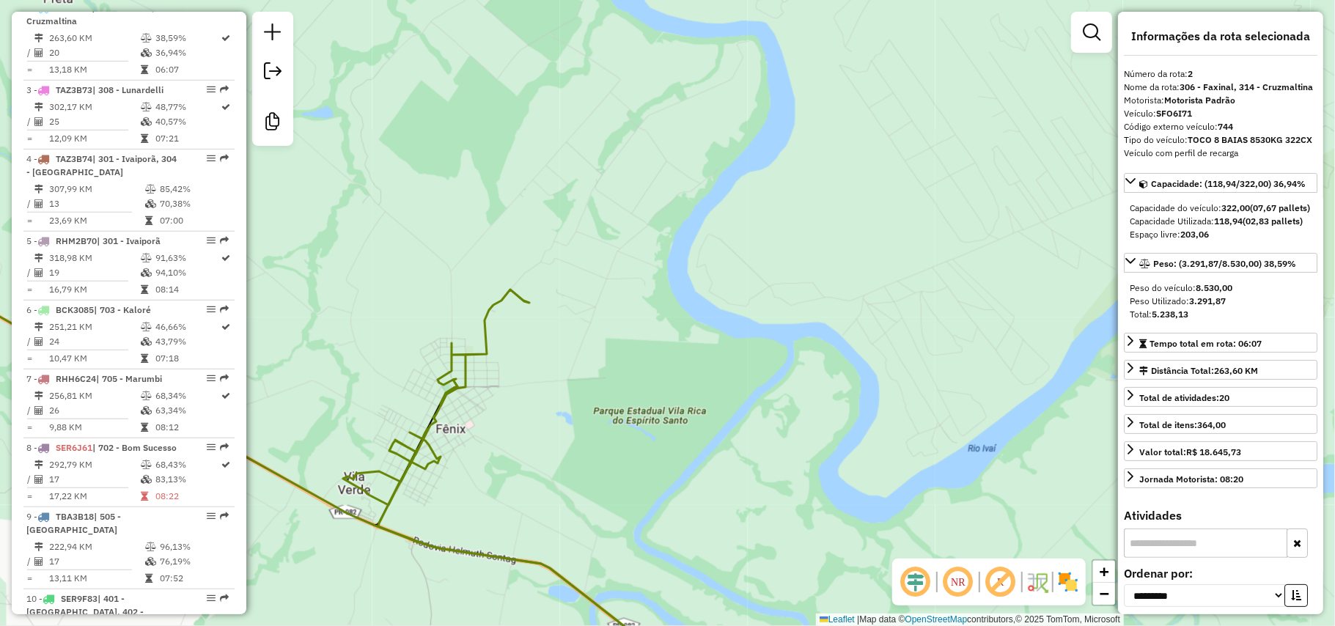
drag, startPoint x: 760, startPoint y: 258, endPoint x: 742, endPoint y: 347, distance: 90.5
click at [742, 347] on div "Janela de atendimento Grade de atendimento Capacidade Transportadoras Veículos …" at bounding box center [667, 313] width 1335 height 626
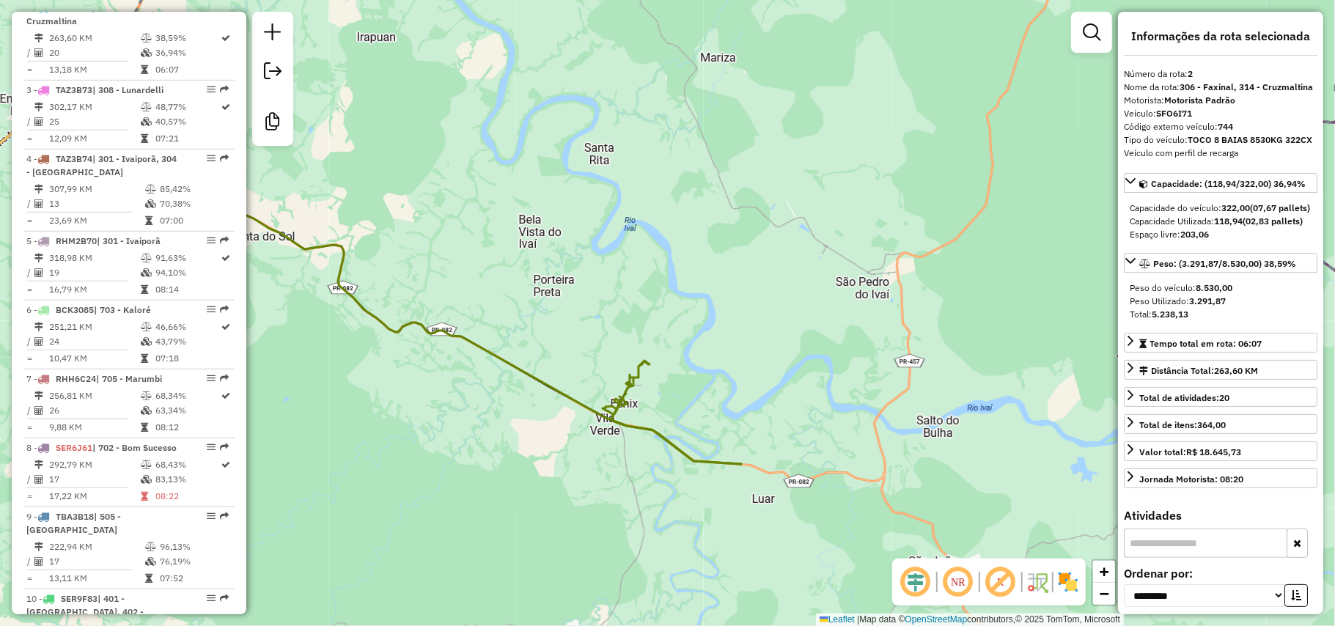
drag, startPoint x: 729, startPoint y: 388, endPoint x: 714, endPoint y: 400, distance: 18.8
click at [714, 400] on div "Janela de atendimento Grade de atendimento Capacidade Transportadoras Veículos …" at bounding box center [667, 313] width 1335 height 626
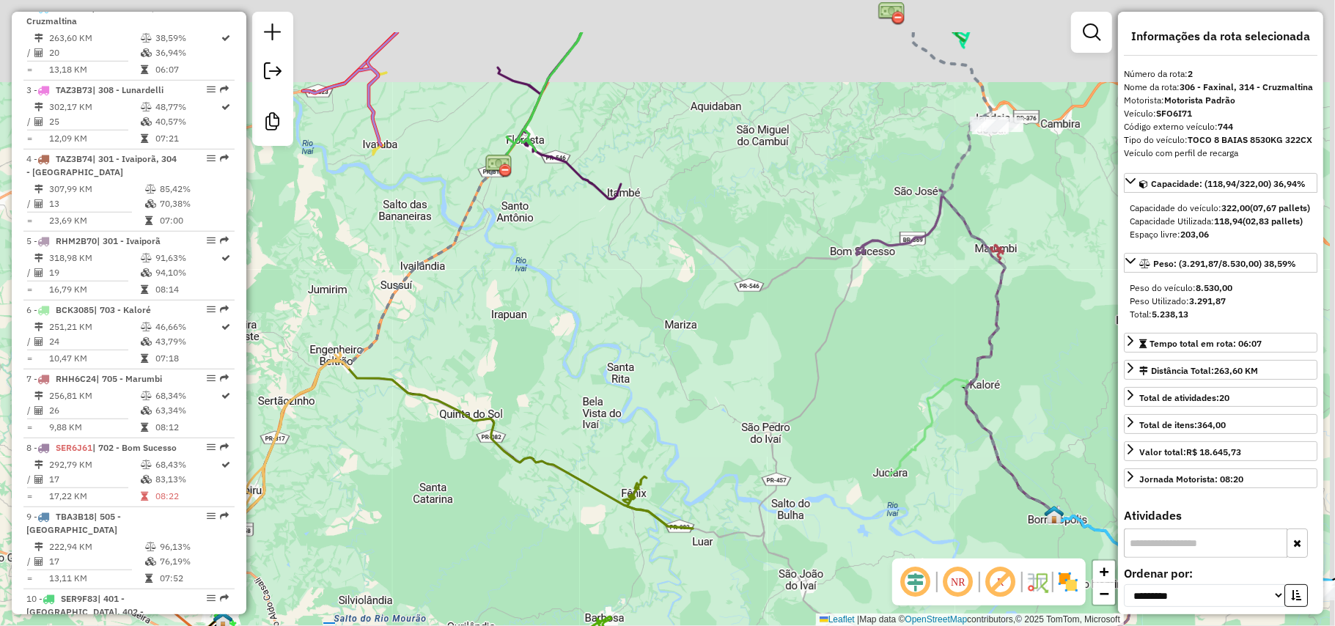
drag, startPoint x: 681, startPoint y: 285, endPoint x: 646, endPoint y: 391, distance: 111.8
click at [646, 391] on div "Janela de atendimento Grade de atendimento Capacidade Transportadoras Veículos …" at bounding box center [667, 313] width 1335 height 626
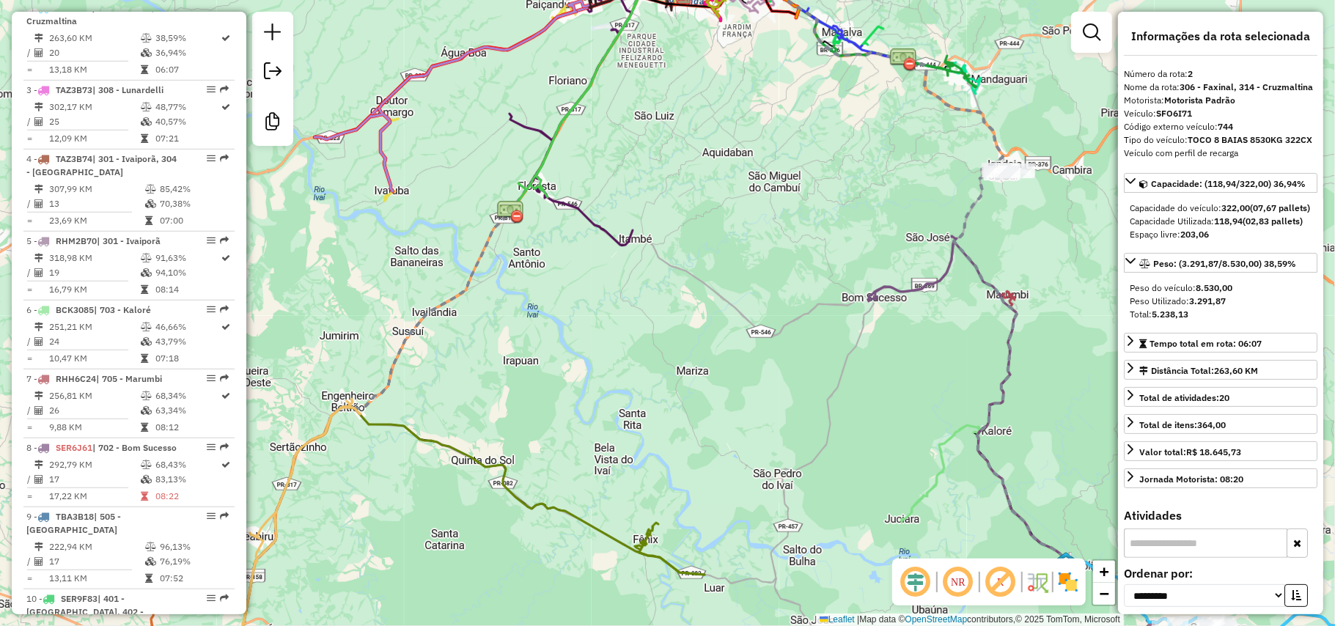
drag, startPoint x: 590, startPoint y: 329, endPoint x: 625, endPoint y: 351, distance: 41.5
click at [625, 351] on div "Janela de atendimento Grade de atendimento Capacidade Transportadoras Veículos …" at bounding box center [667, 313] width 1335 height 626
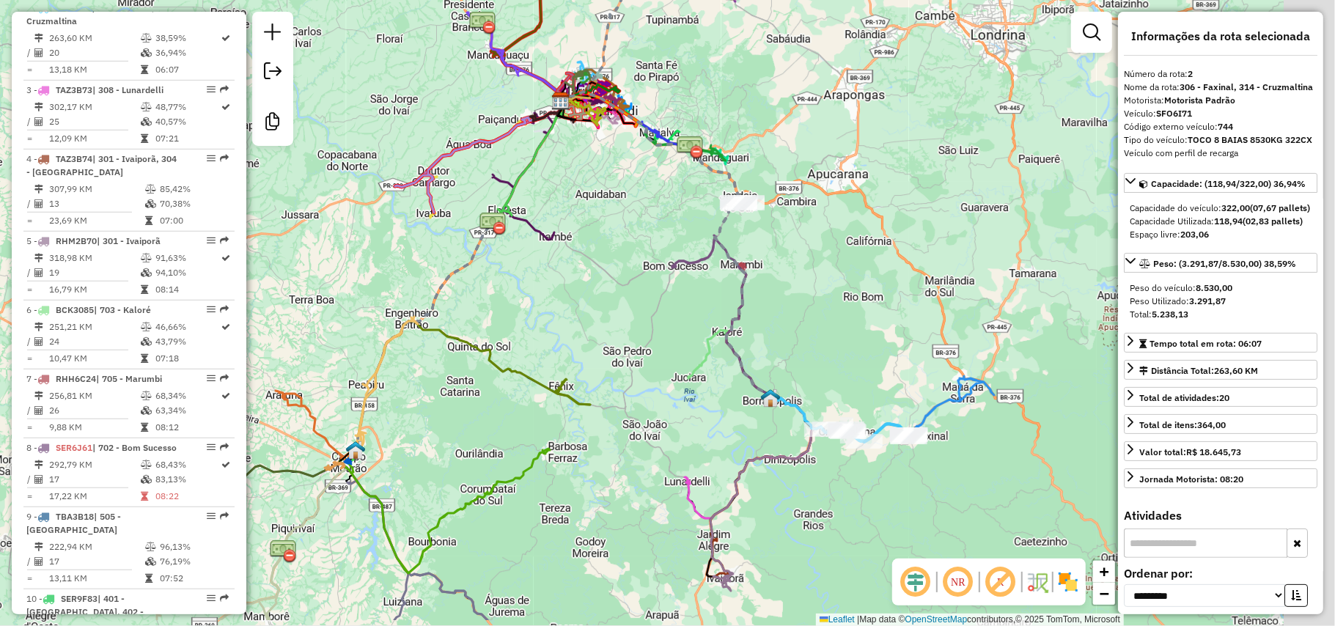
drag, startPoint x: 769, startPoint y: 469, endPoint x: 639, endPoint y: 364, distance: 166.9
click at [639, 364] on div "Janela de atendimento Grade de atendimento Capacidade Transportadoras Veículos …" at bounding box center [667, 313] width 1335 height 626
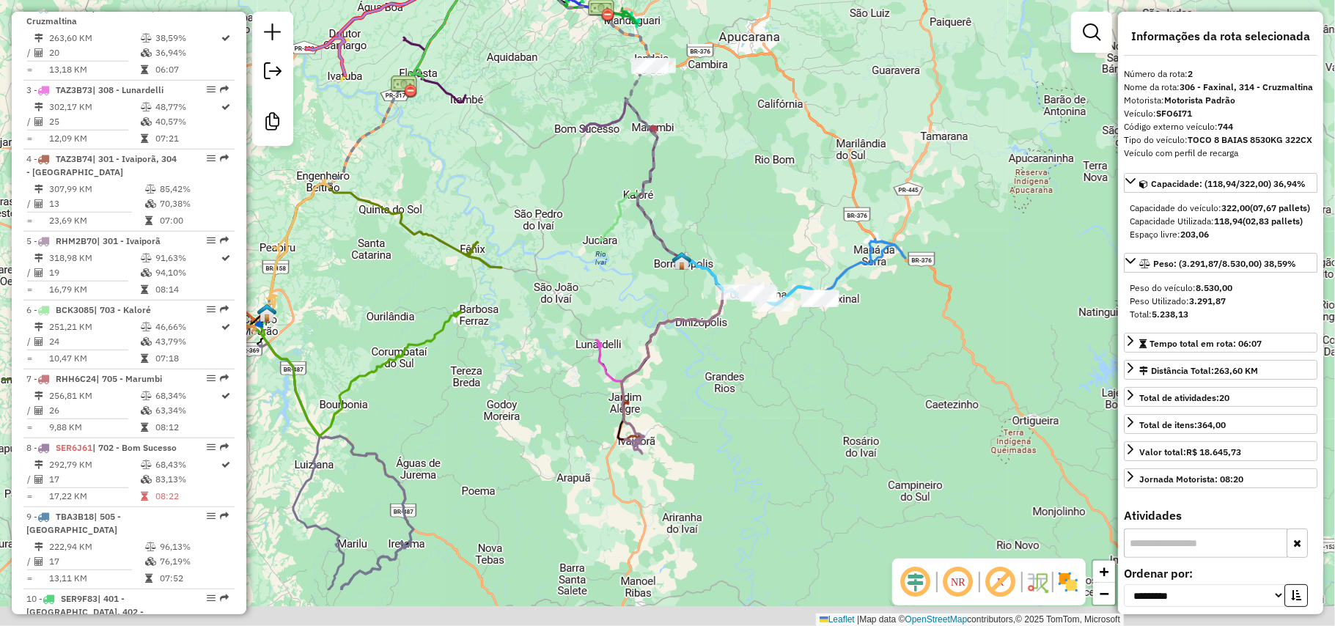
drag, startPoint x: 843, startPoint y: 485, endPoint x: 761, endPoint y: 326, distance: 178.7
click at [763, 329] on div "Janela de atendimento Grade de atendimento Capacidade Transportadoras Veículos …" at bounding box center [667, 313] width 1335 height 626
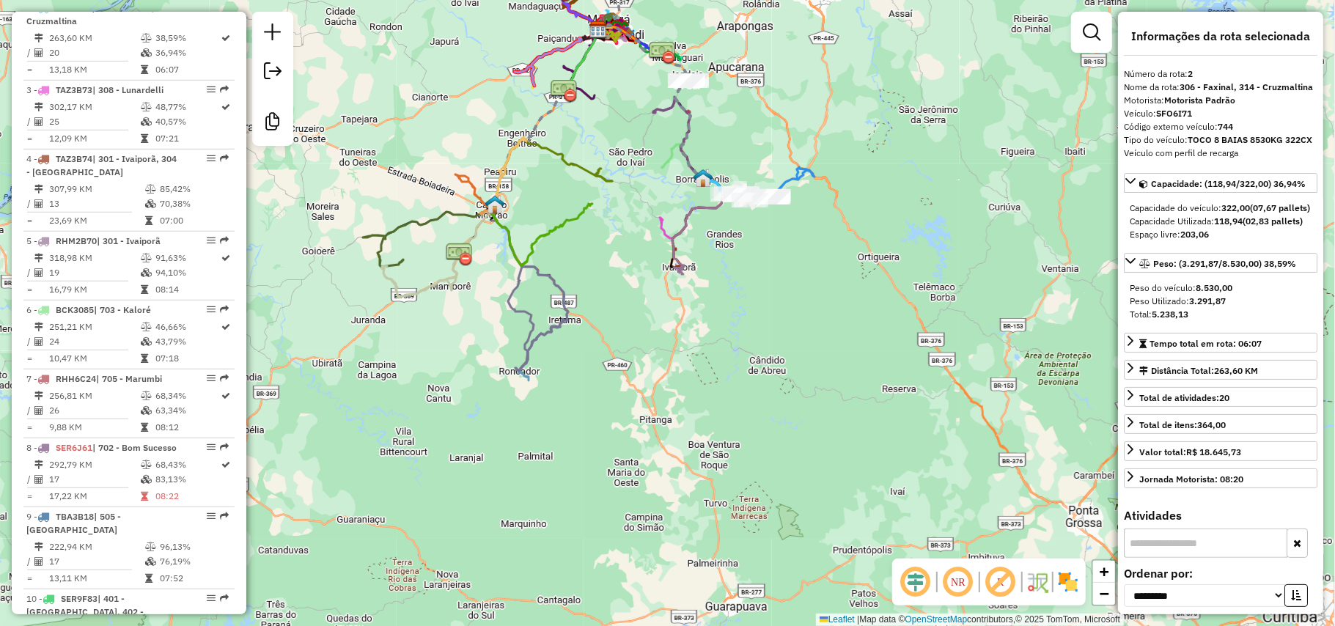
drag, startPoint x: 714, startPoint y: 483, endPoint x: 728, endPoint y: 380, distance: 103.6
click at [728, 380] on div "Janela de atendimento Grade de atendimento Capacidade Transportadoras Veículos …" at bounding box center [667, 313] width 1335 height 626
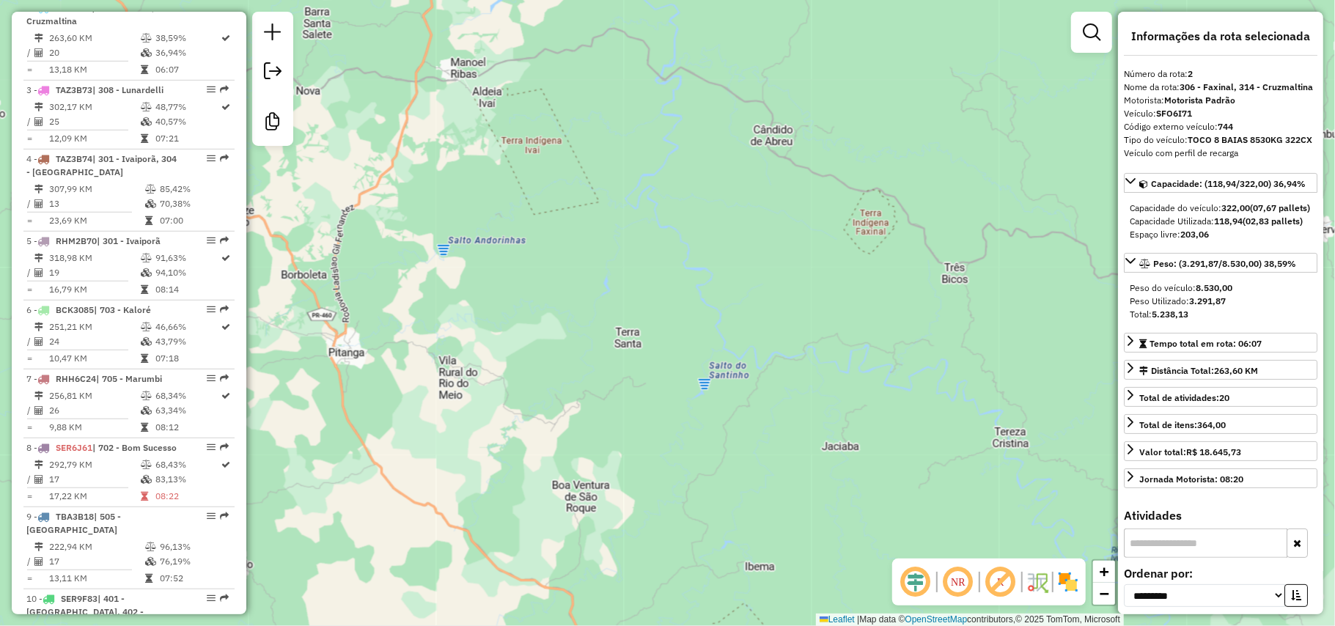
drag, startPoint x: 632, startPoint y: 186, endPoint x: 625, endPoint y: 449, distance: 263.4
click at [625, 439] on div "Janela de atendimento Grade de atendimento Capacidade Transportadoras Veículos …" at bounding box center [667, 313] width 1335 height 626
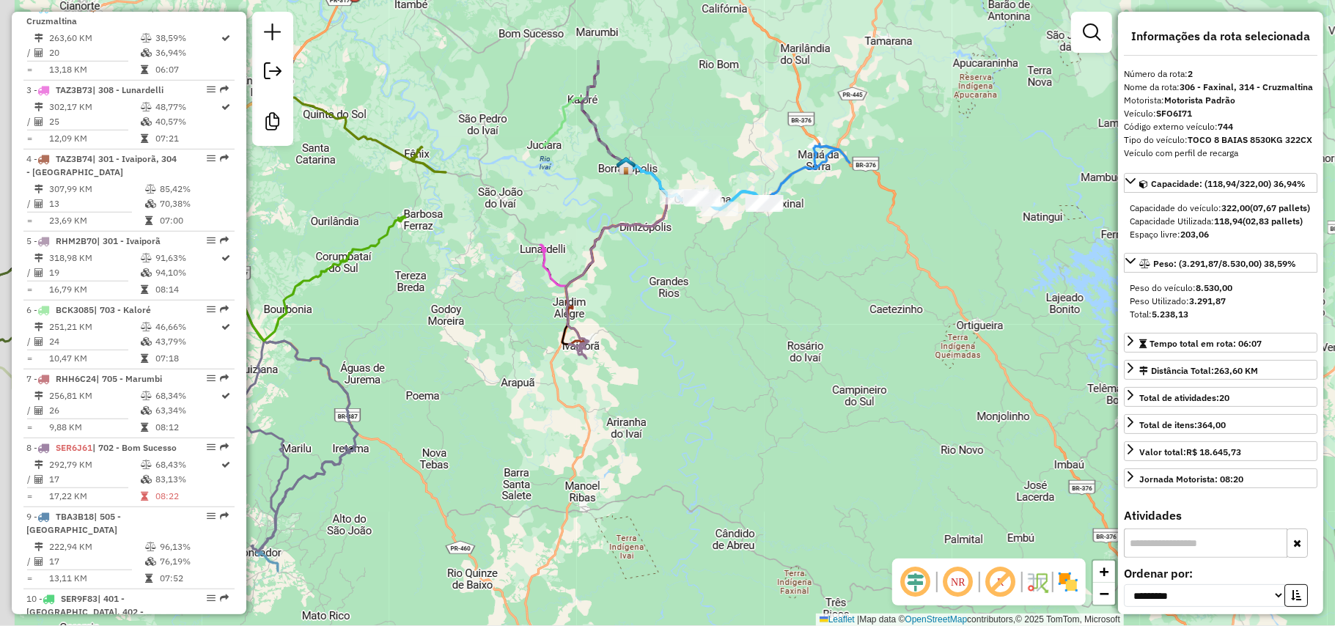
drag, startPoint x: 667, startPoint y: 248, endPoint x: 719, endPoint y: 394, distance: 155.2
click at [719, 392] on div "Janela de atendimento Grade de atendimento Capacidade Transportadoras Veículos …" at bounding box center [667, 313] width 1335 height 626
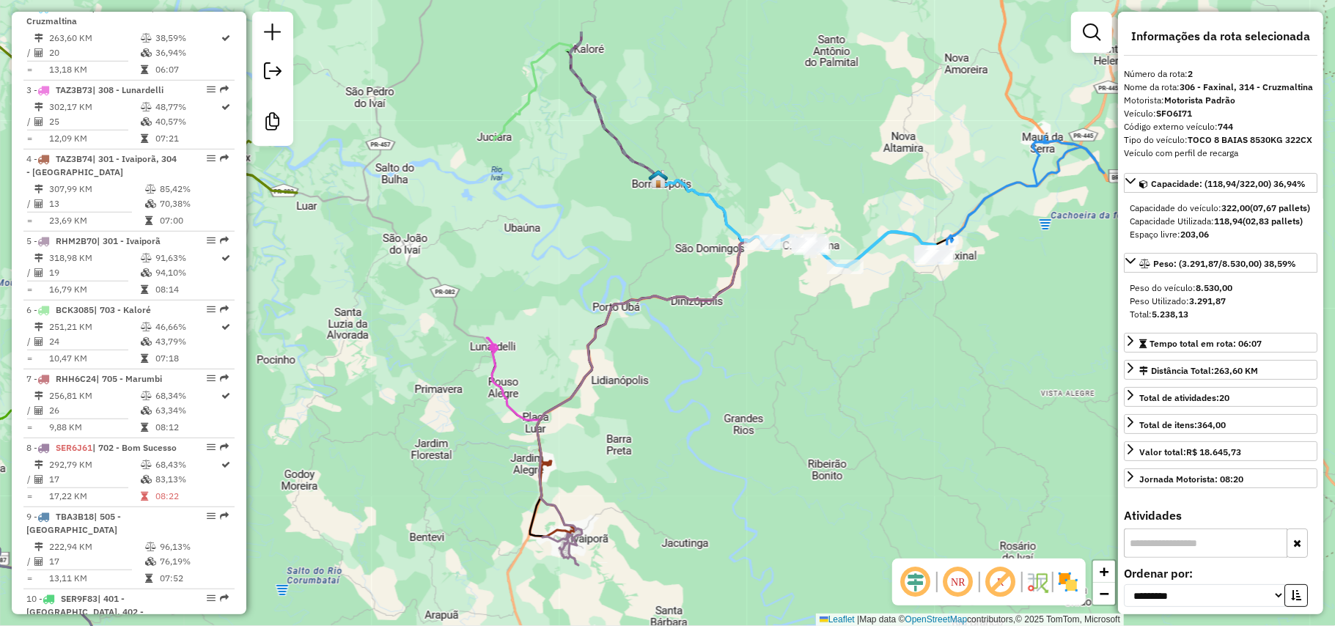
drag, startPoint x: 475, startPoint y: 147, endPoint x: 645, endPoint y: 329, distance: 249.0
click at [645, 329] on div "Janela de atendimento Grade de atendimento Capacidade Transportadoras Veículos …" at bounding box center [667, 313] width 1335 height 626
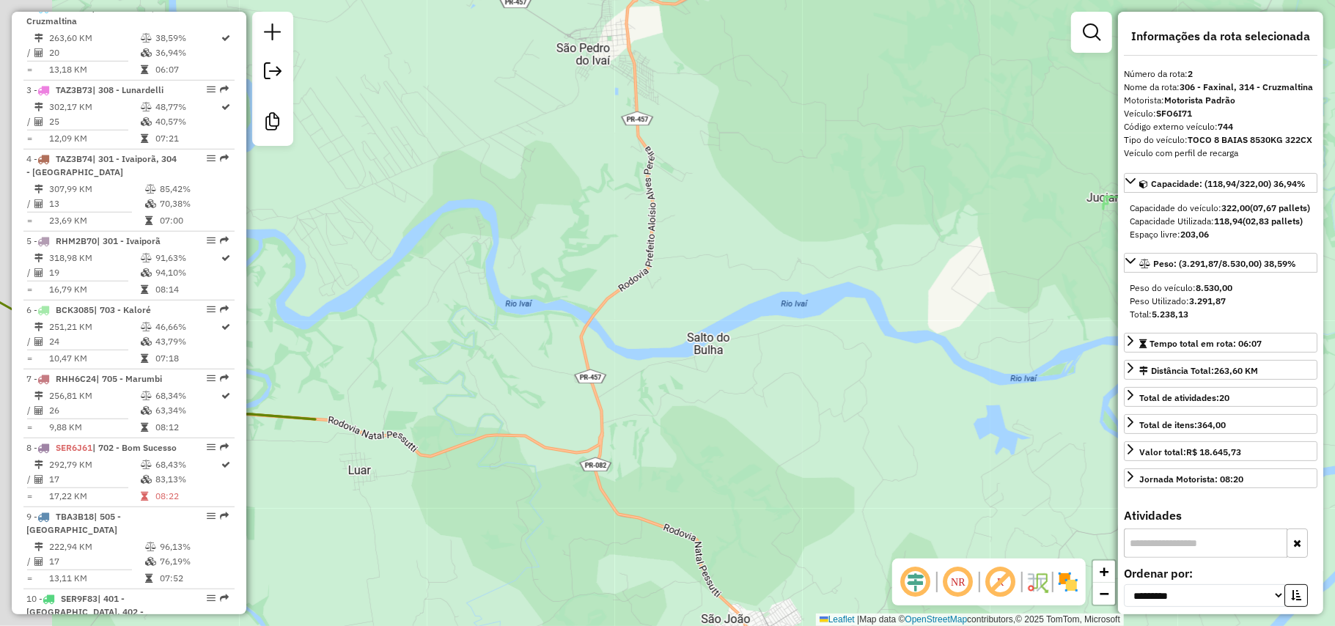
drag, startPoint x: 436, startPoint y: 169, endPoint x: 708, endPoint y: 323, distance: 313.6
click at [708, 323] on div "Janela de atendimento Grade de atendimento Capacidade Transportadoras Veículos …" at bounding box center [667, 313] width 1335 height 626
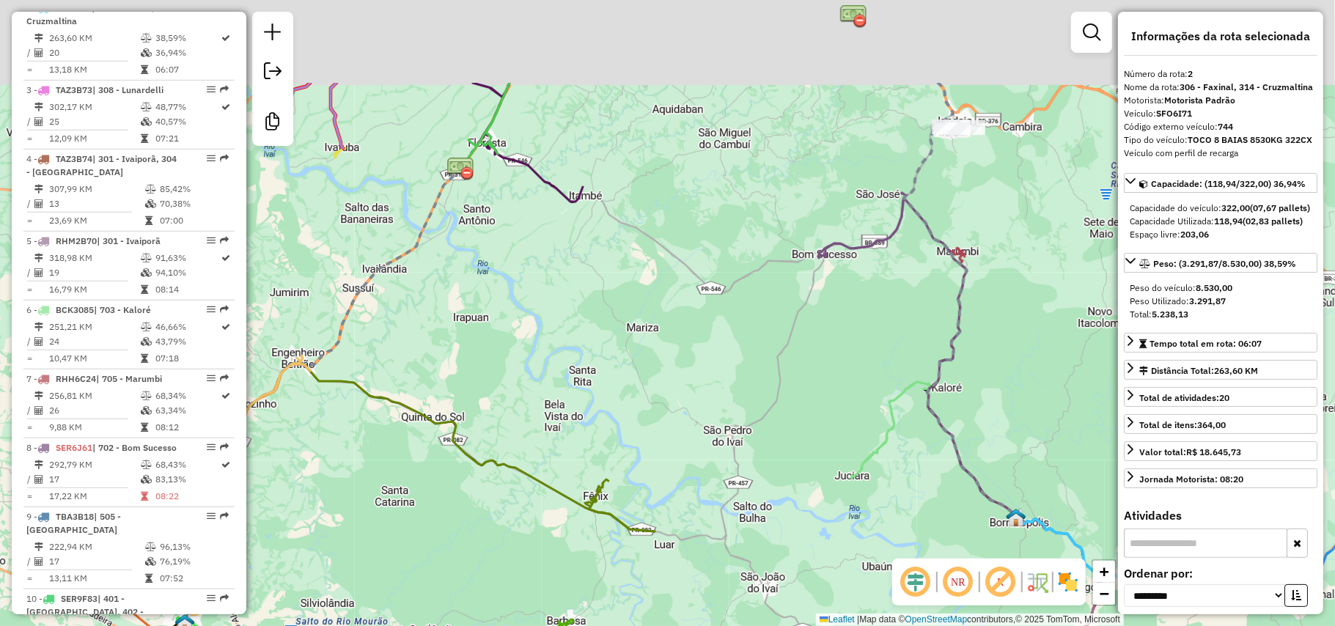
drag, startPoint x: 531, startPoint y: 221, endPoint x: 652, endPoint y: 376, distance: 197.0
click at [650, 376] on div "Janela de atendimento Grade de atendimento Capacidade Transportadoras Veículos …" at bounding box center [667, 313] width 1335 height 626
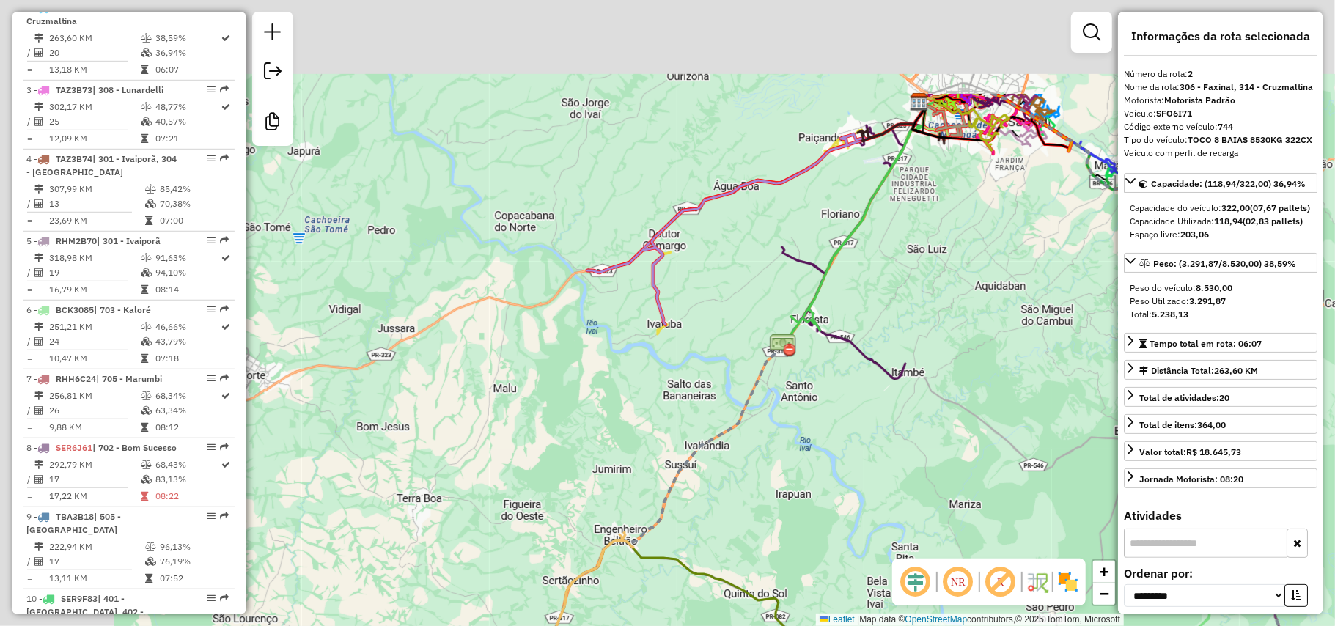
drag, startPoint x: 730, startPoint y: 364, endPoint x: 829, endPoint y: 383, distance: 100.1
click at [836, 389] on div "Janela de atendimento Grade de atendimento Capacidade Transportadoras Veículos …" at bounding box center [667, 313] width 1335 height 626
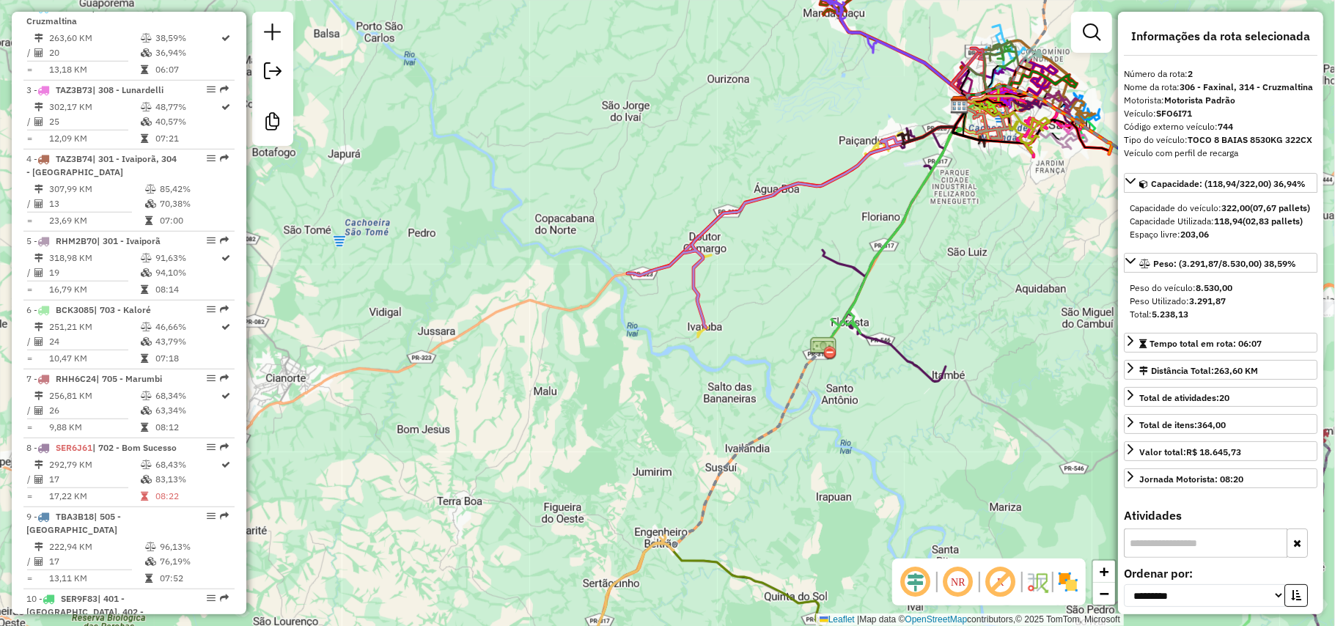
drag, startPoint x: 714, startPoint y: 385, endPoint x: 748, endPoint y: 406, distance: 40.5
click at [748, 408] on div "Janela de atendimento Grade de atendimento Capacidade Transportadoras Veículos …" at bounding box center [667, 313] width 1335 height 626
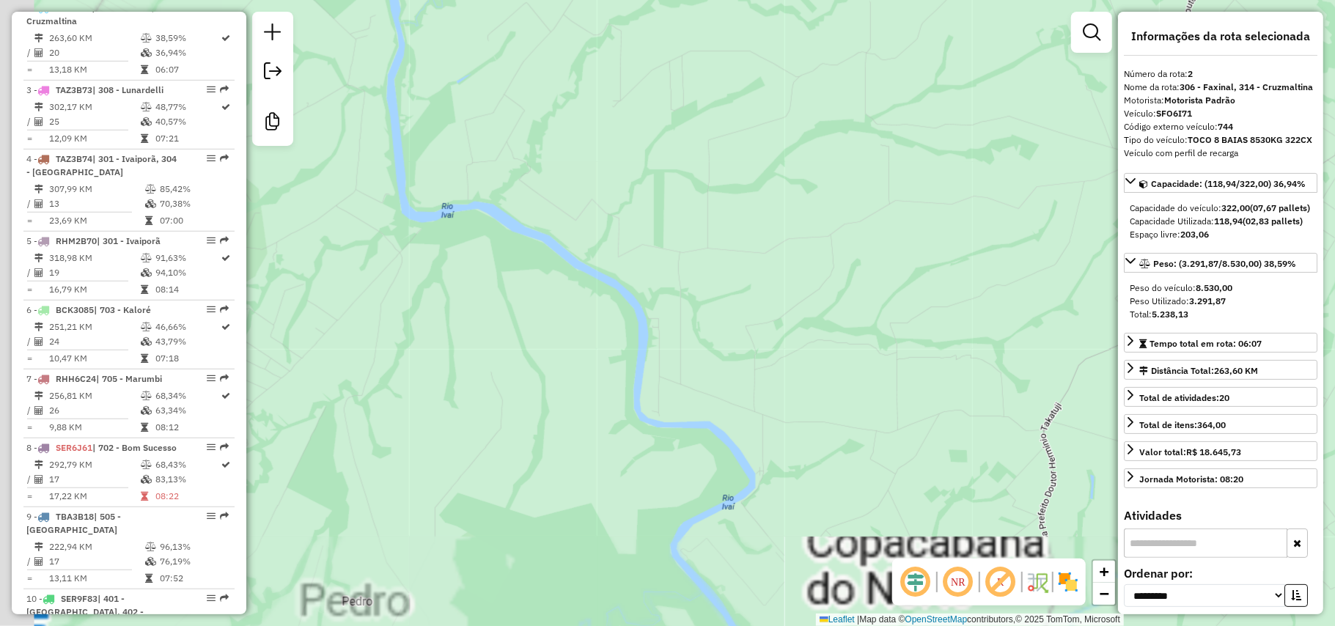
drag, startPoint x: 558, startPoint y: 224, endPoint x: 1021, endPoint y: 389, distance: 491.0
click at [1010, 405] on div "Janela de atendimento Grade de atendimento Capacidade Transportadoras Veículos …" at bounding box center [667, 313] width 1335 height 626
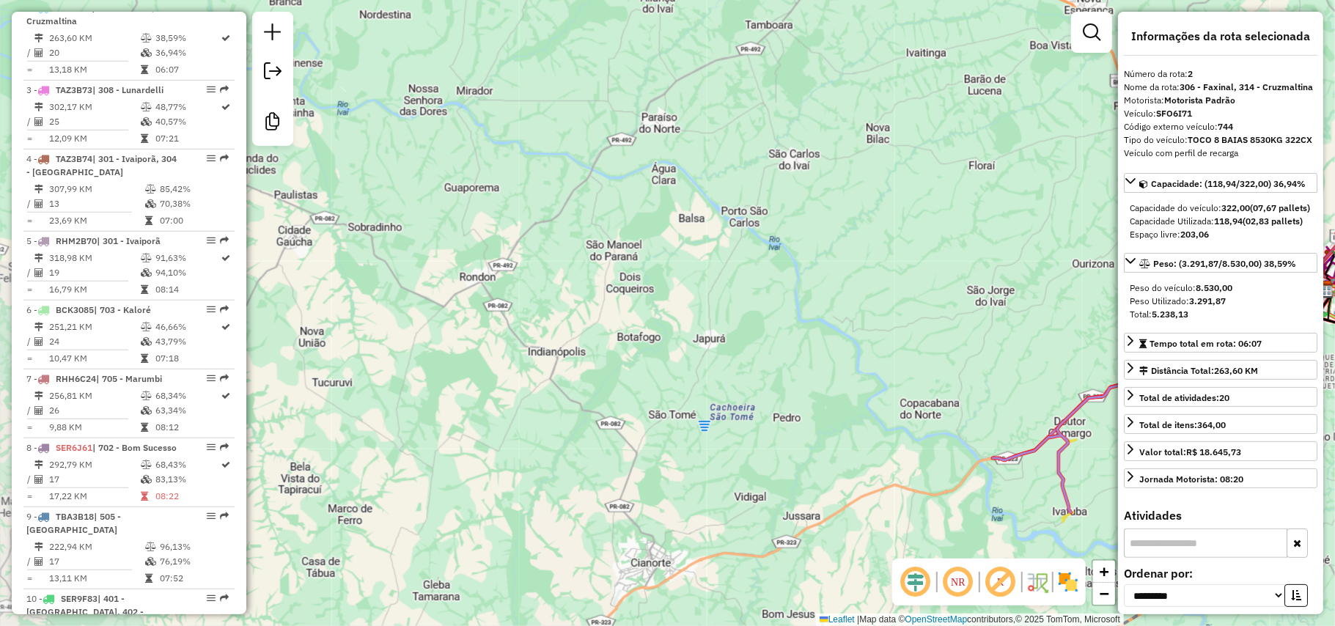
drag, startPoint x: 708, startPoint y: 180, endPoint x: 811, endPoint y: 373, distance: 218.2
click at [793, 374] on div "Janela de atendimento Grade de atendimento Capacidade Transportadoras Veículos …" at bounding box center [667, 313] width 1335 height 626
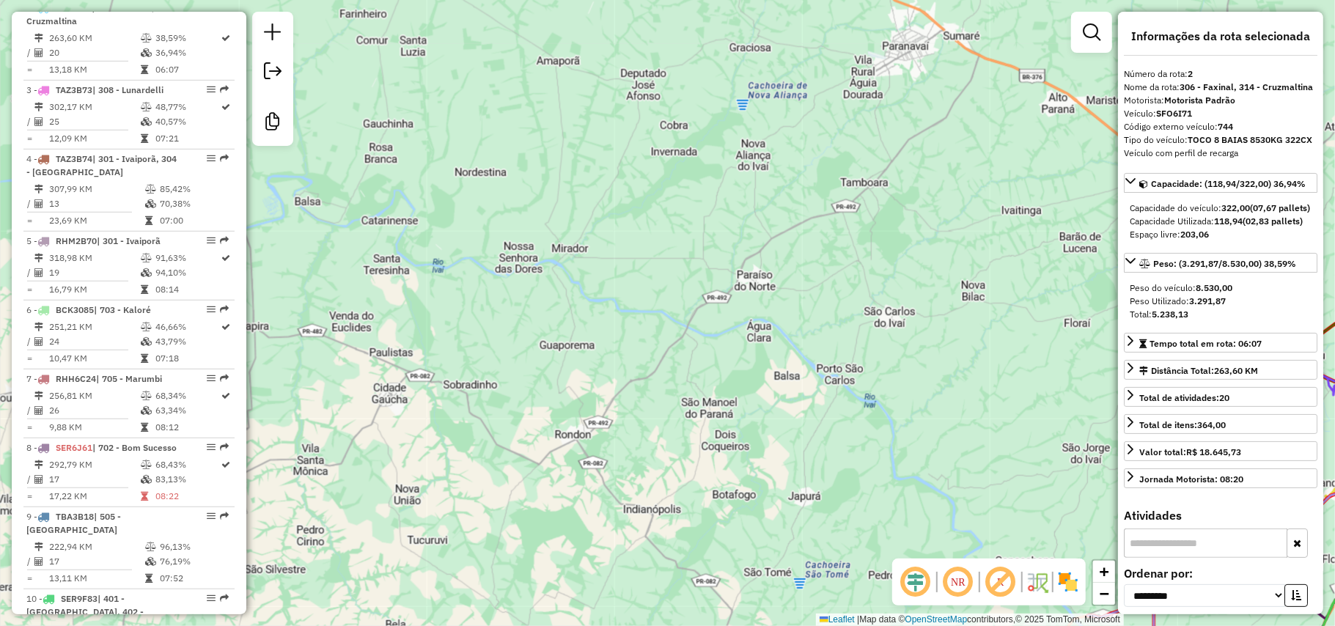
drag, startPoint x: 666, startPoint y: 265, endPoint x: 925, endPoint y: 338, distance: 269.0
click at [924, 337] on div "Janela de atendimento Grade de atendimento Capacidade Transportadoras Veículos …" at bounding box center [667, 313] width 1335 height 626
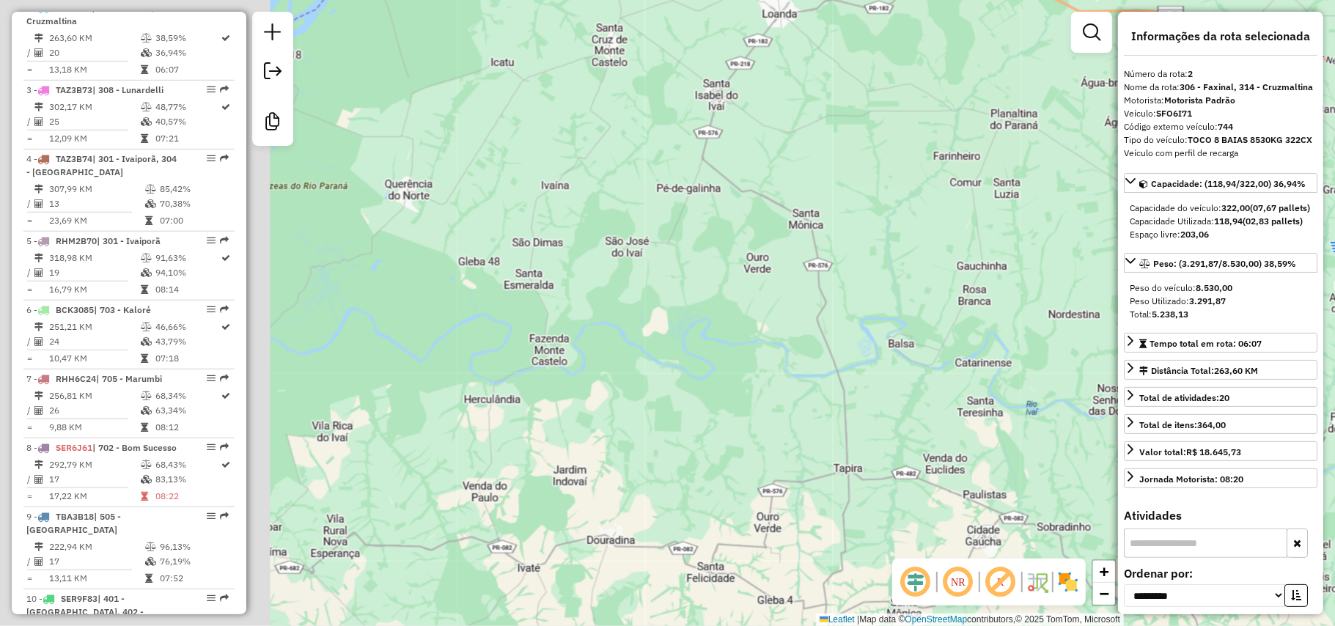
drag, startPoint x: 869, startPoint y: 340, endPoint x: 896, endPoint y: 345, distance: 27.5
click at [896, 345] on div "Janela de atendimento Grade de atendimento Capacidade Transportadoras Veículos …" at bounding box center [667, 313] width 1335 height 626
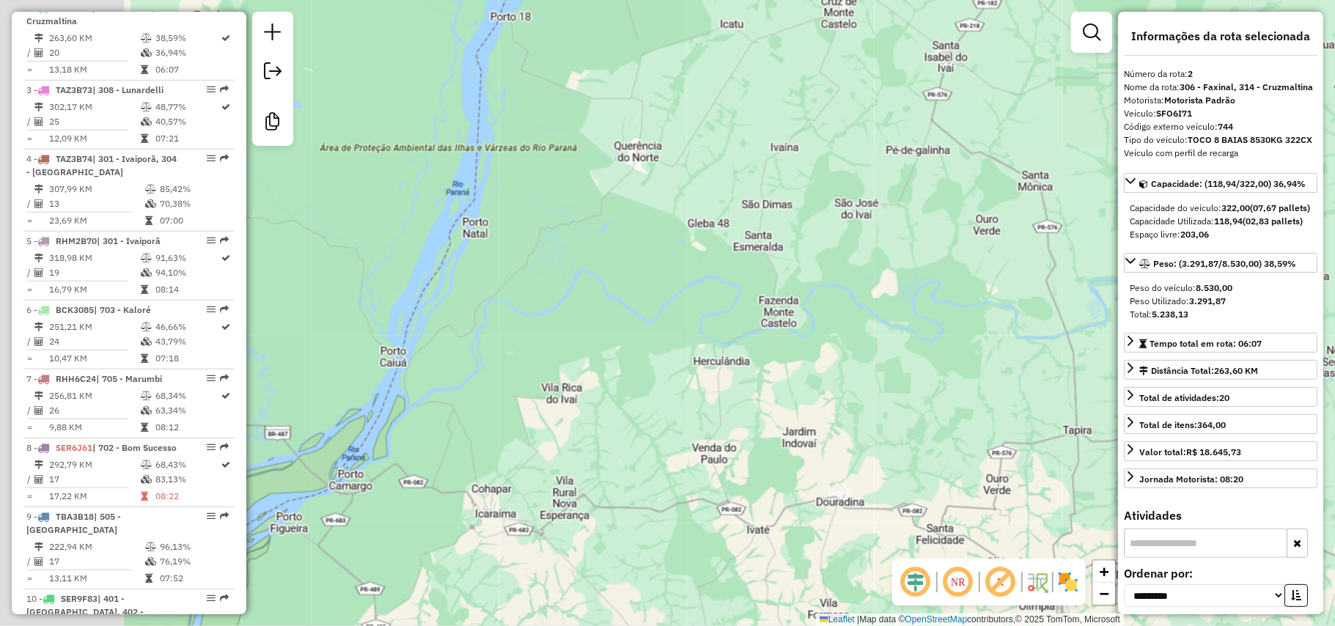
drag, startPoint x: 329, startPoint y: 332, endPoint x: 561, endPoint y: 292, distance: 235.2
click at [561, 292] on div "Janela de atendimento Grade de atendimento Capacidade Transportadoras Veículos …" at bounding box center [667, 313] width 1335 height 626
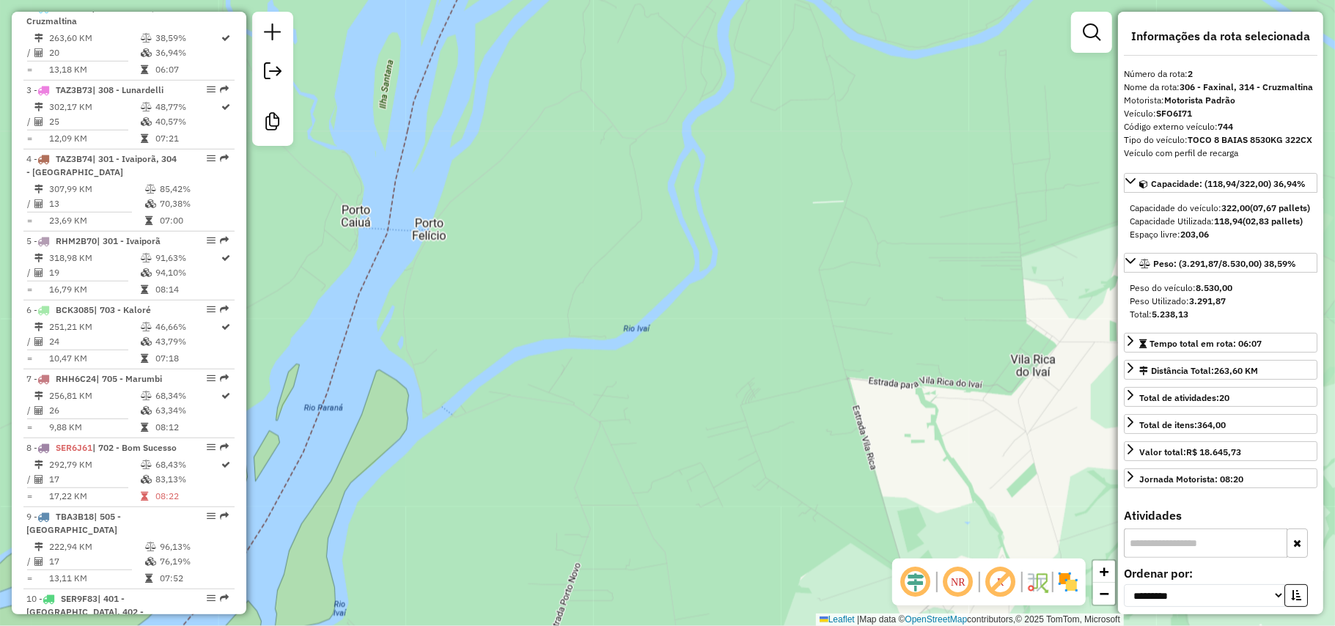
drag, startPoint x: 459, startPoint y: 434, endPoint x: 511, endPoint y: 429, distance: 52.3
click at [488, 437] on div "Janela de atendimento Grade de atendimento Capacidade Transportadoras Veículos …" at bounding box center [667, 313] width 1335 height 626
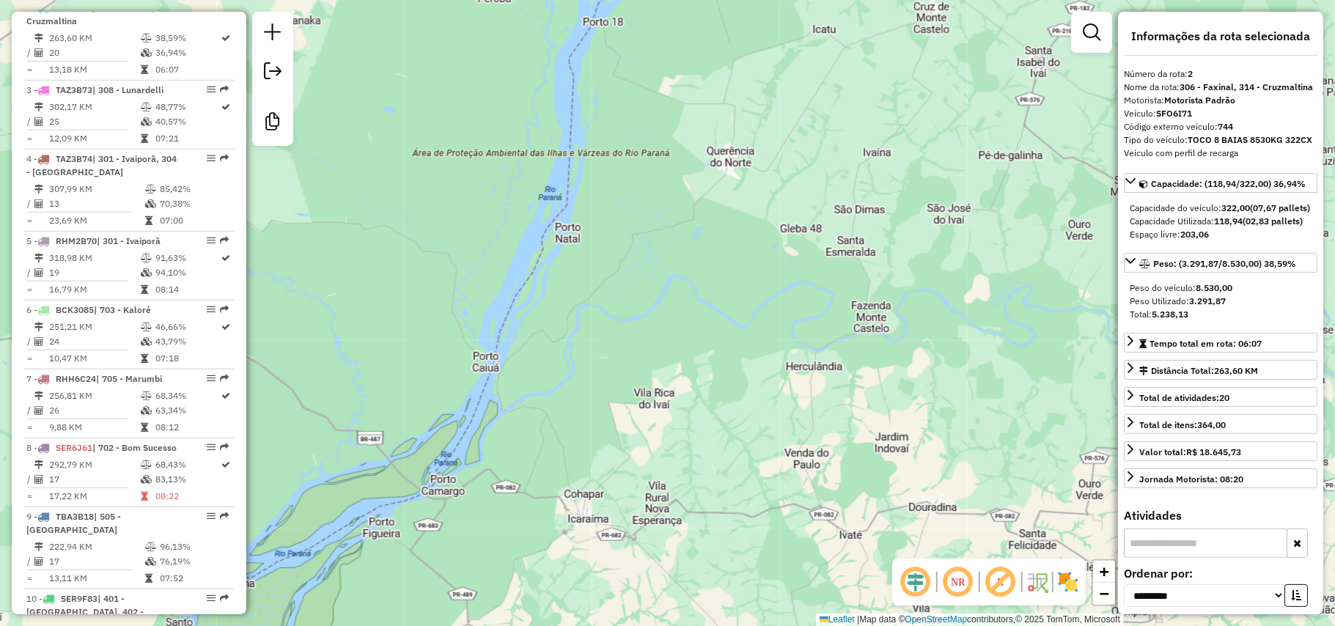
drag
click at [584, 412] on div "Janela de atendimento Grade de atendimento Capacidade Transportadoras Veículos …" at bounding box center [667, 313] width 1335 height 626
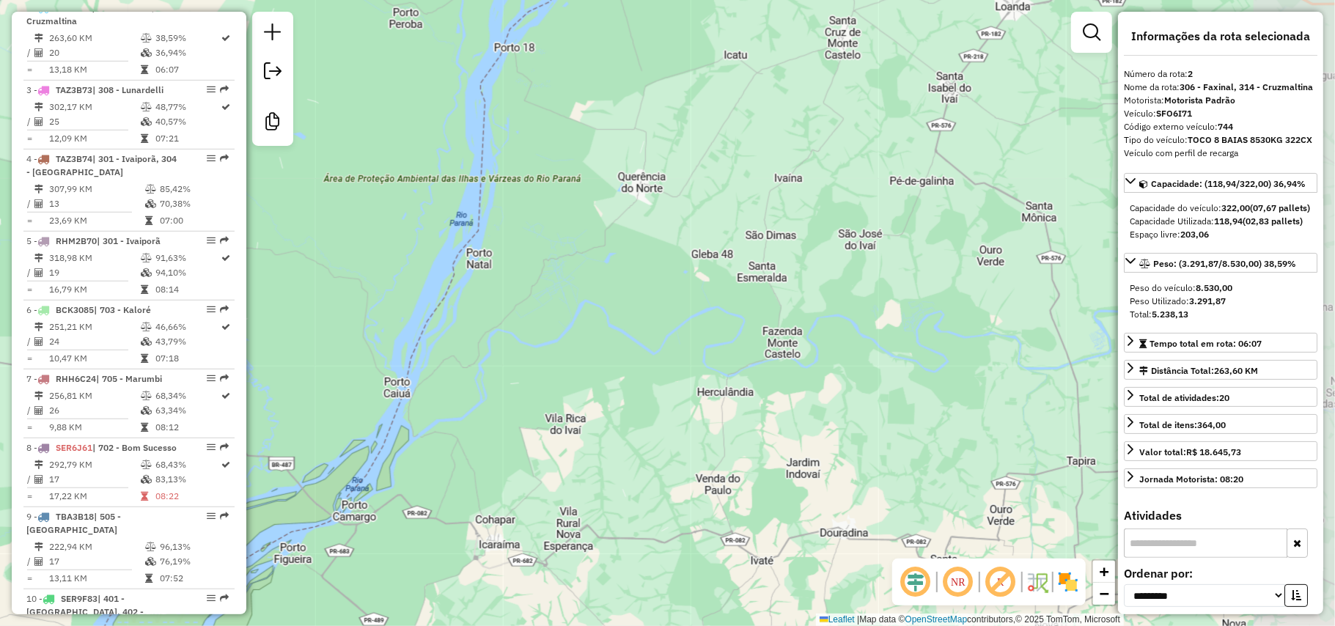
click at [660, 429] on div "Janela de atendimento Grade de atendimento Capacidade Transportadoras Veículos …" at bounding box center [667, 313] width 1335 height 626
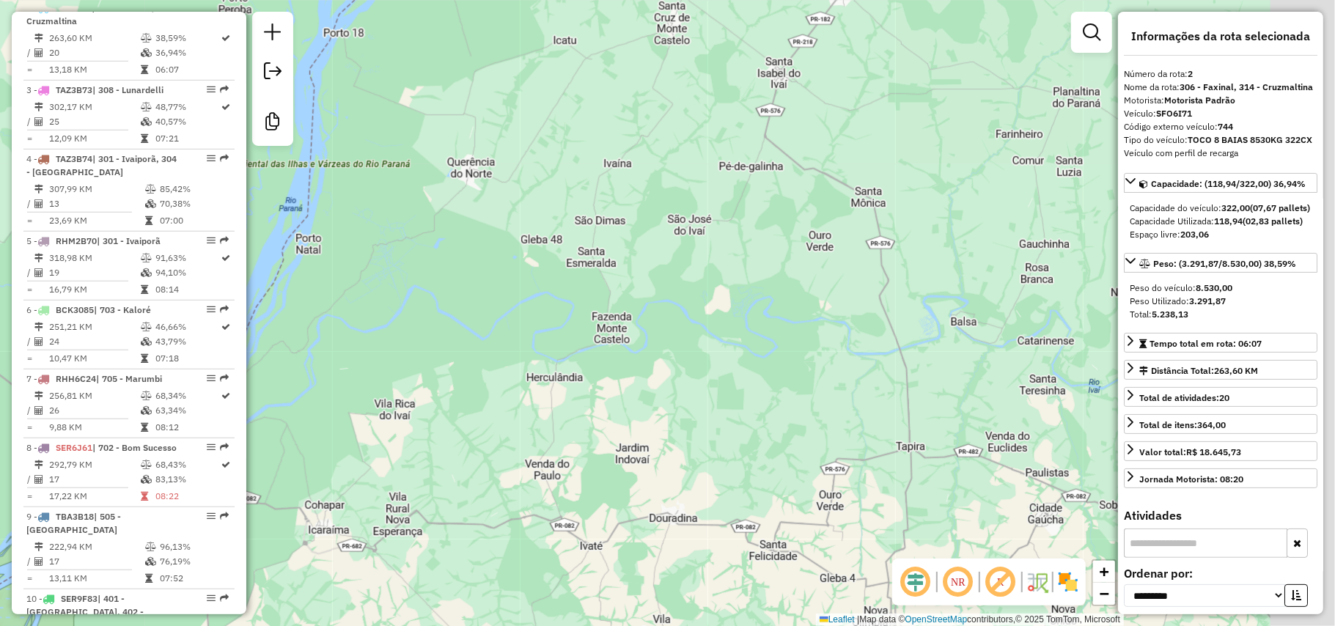
click at [572, 370] on div "Janela de atendimento Grade de atendimento Capacidade Transportadoras Veículos …" at bounding box center [667, 313] width 1335 height 626
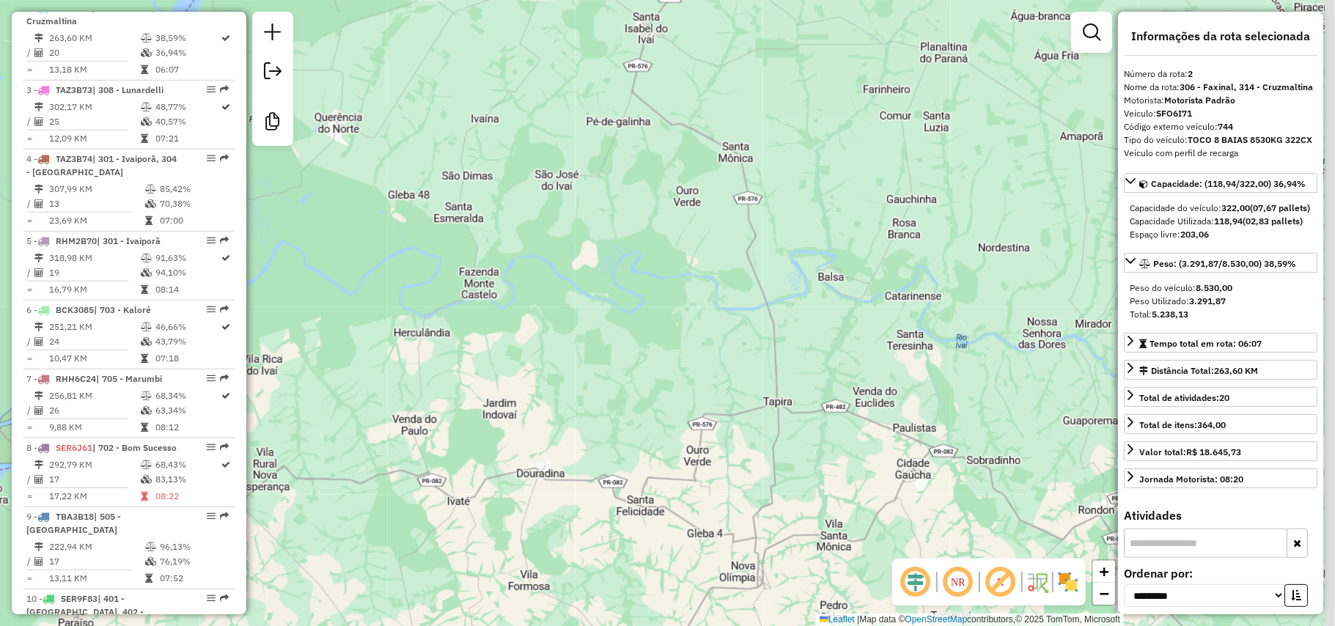
click at [598, 353] on div "Janela de atendimento Grade de atendimento Capacidade Transportadoras Veículos …" at bounding box center [667, 313] width 1335 height 626
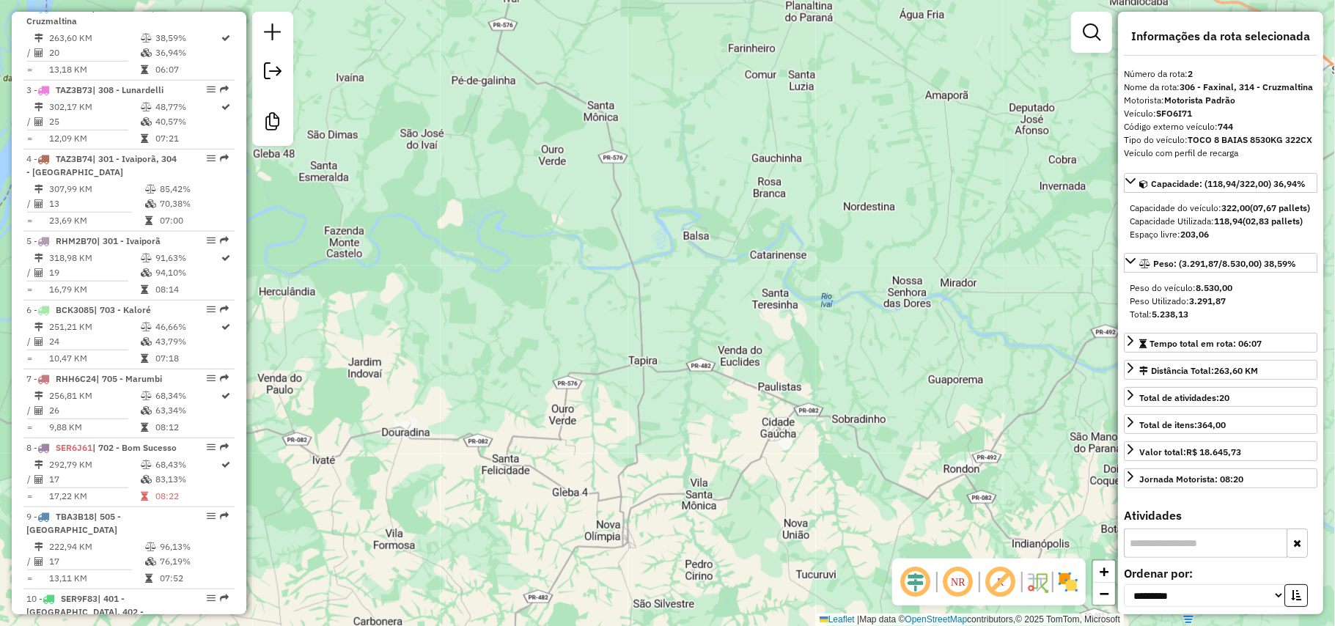
click at [802, 426] on div "Janela de atendimento Grade de atendimento Capacidade Transportadoras Veículos …" at bounding box center [667, 313] width 1335 height 626
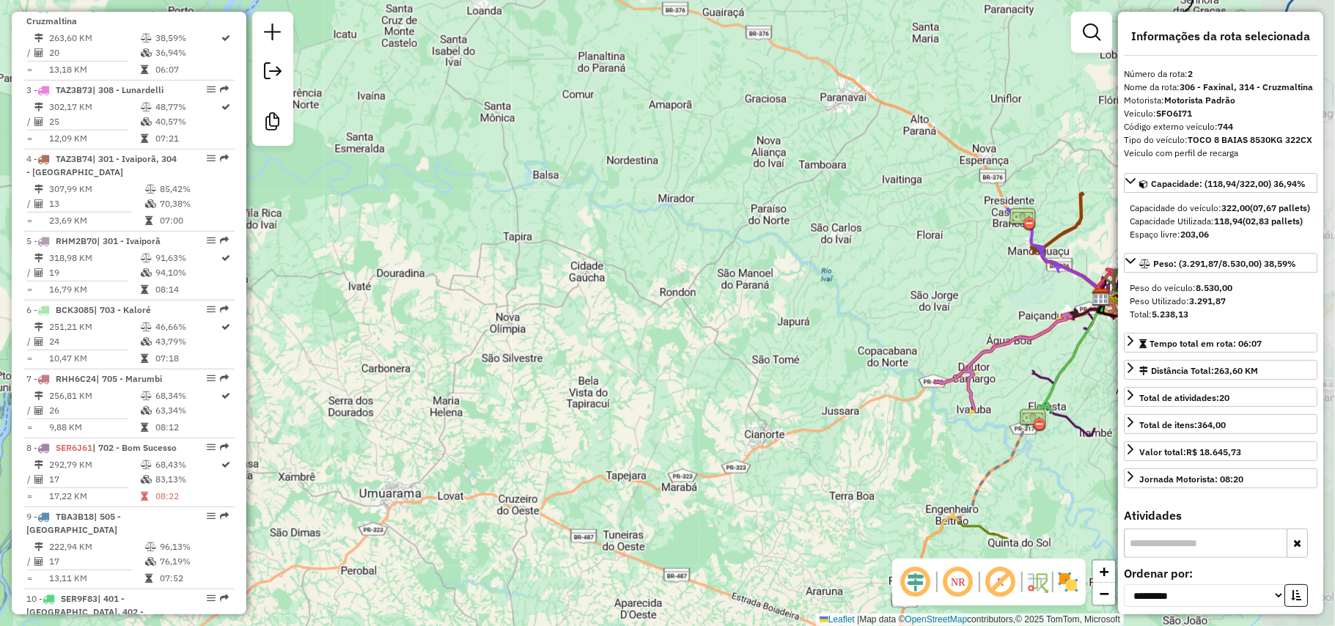
click at [728, 299] on div "Janela de atendimento Grade de atendimento Capacidade Transportadoras Veículos …" at bounding box center [667, 313] width 1335 height 626
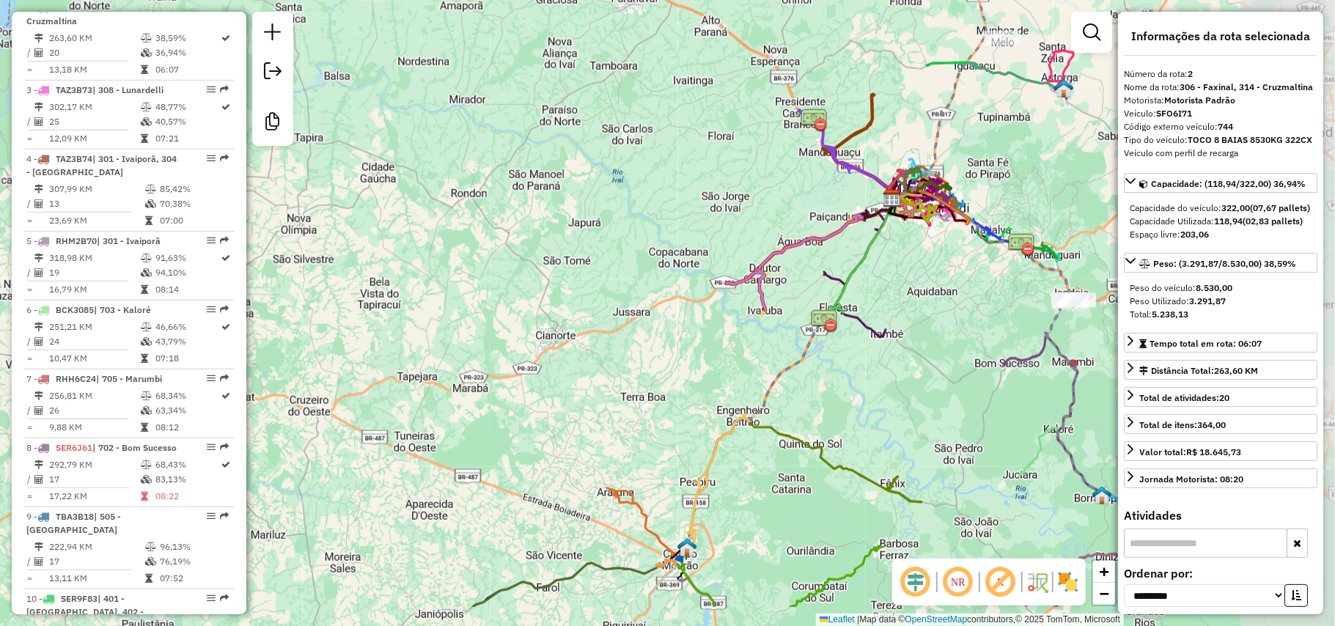
click at [649, 279] on div "Janela de atendimento Grade de atendimento Capacidade Transportadoras Veículos …" at bounding box center [667, 313] width 1335 height 626
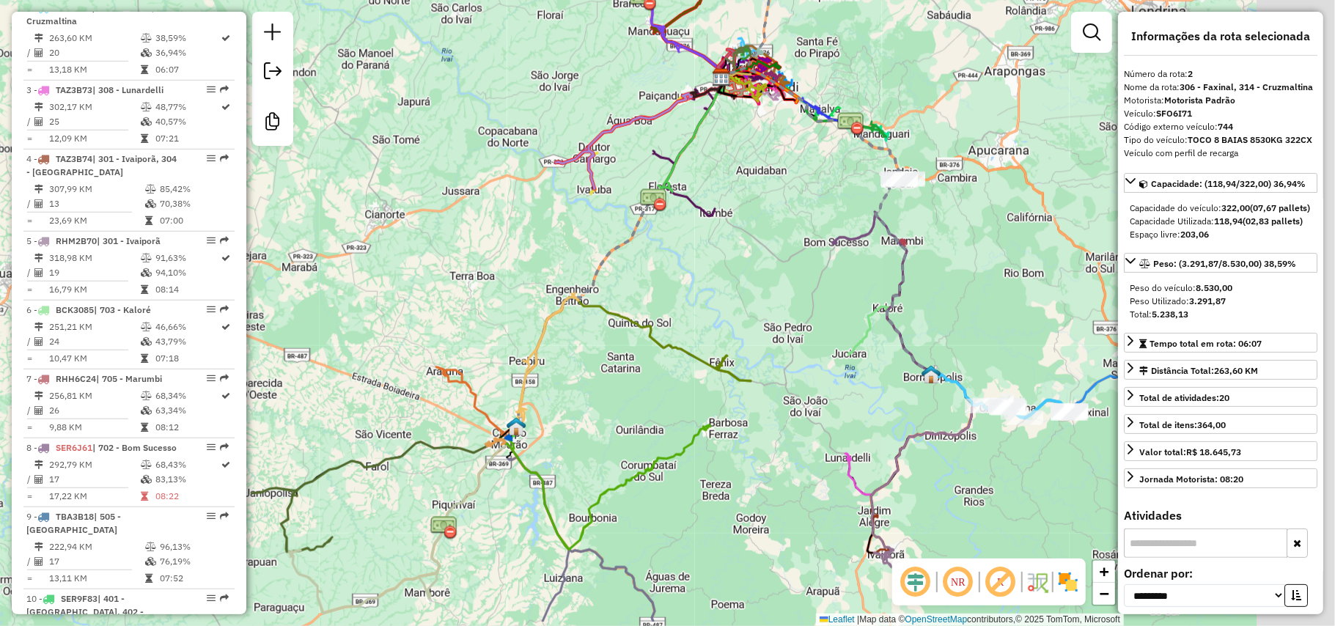
click at [679, 340] on div "Janela de atendimento Grade de atendimento Capacidade Transportadoras Veículos …" at bounding box center [667, 313] width 1335 height 626
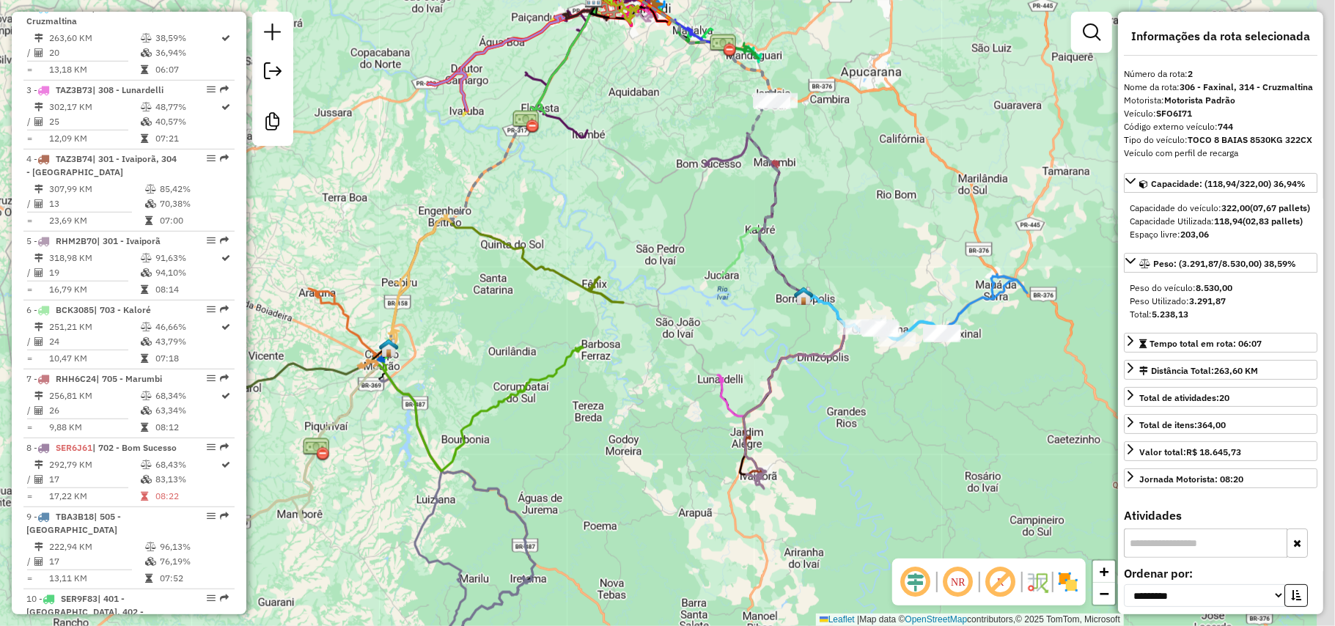
click at [758, 364] on div "Janela de atendimento Grade de atendimento Capacidade Transportadoras Veículos …" at bounding box center [667, 313] width 1335 height 626
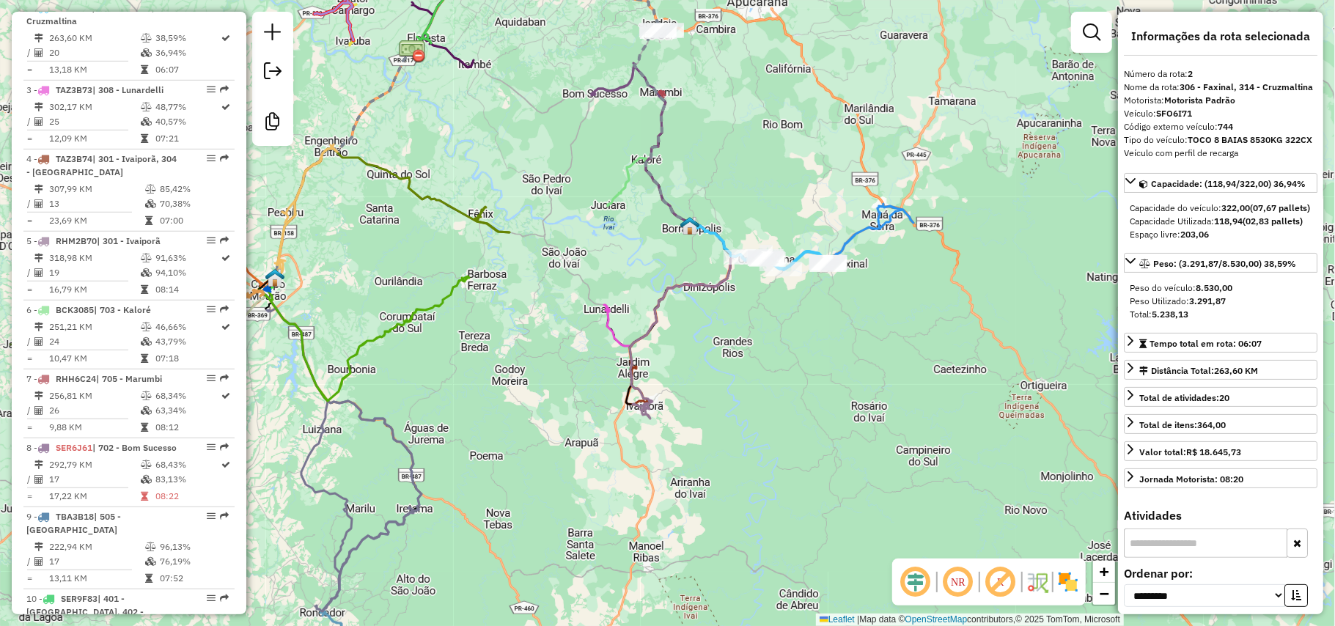
click at [729, 315] on div "Janela de atendimento Grade de atendimento Capacidade Transportadoras Veículos …" at bounding box center [667, 313] width 1335 height 626
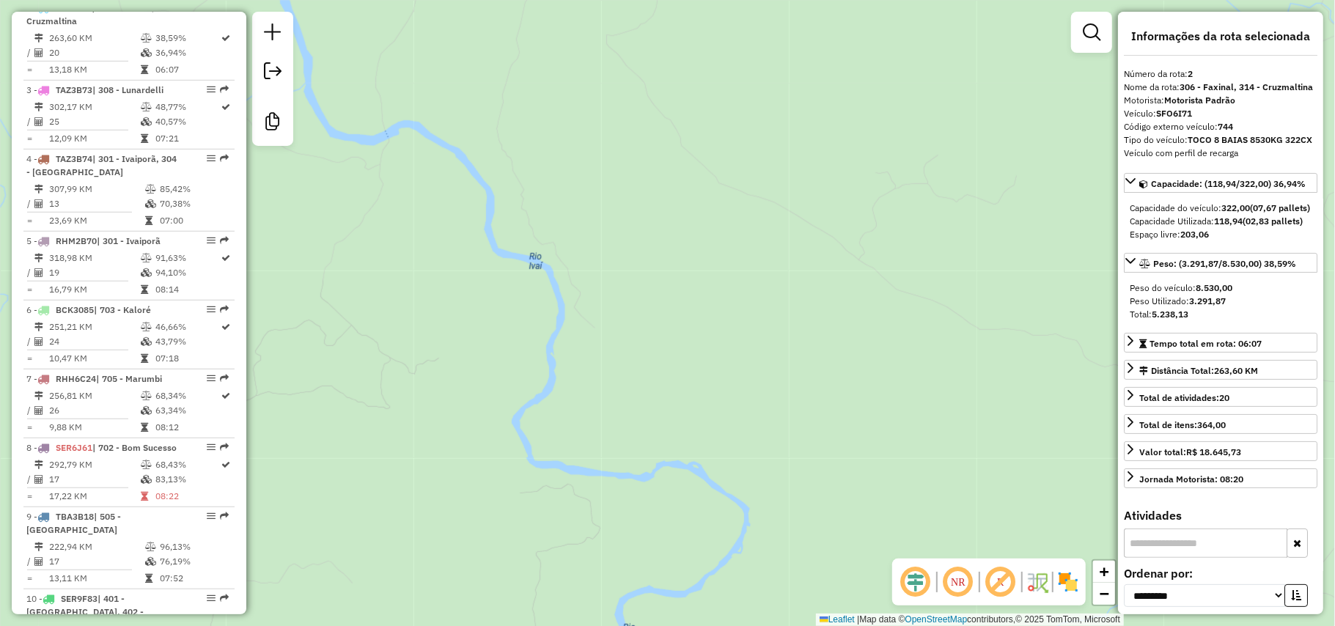
click at [479, 299] on div "Janela de atendimento Grade de atendimento Capacidade Transportadoras Veículos …" at bounding box center [667, 313] width 1335 height 626
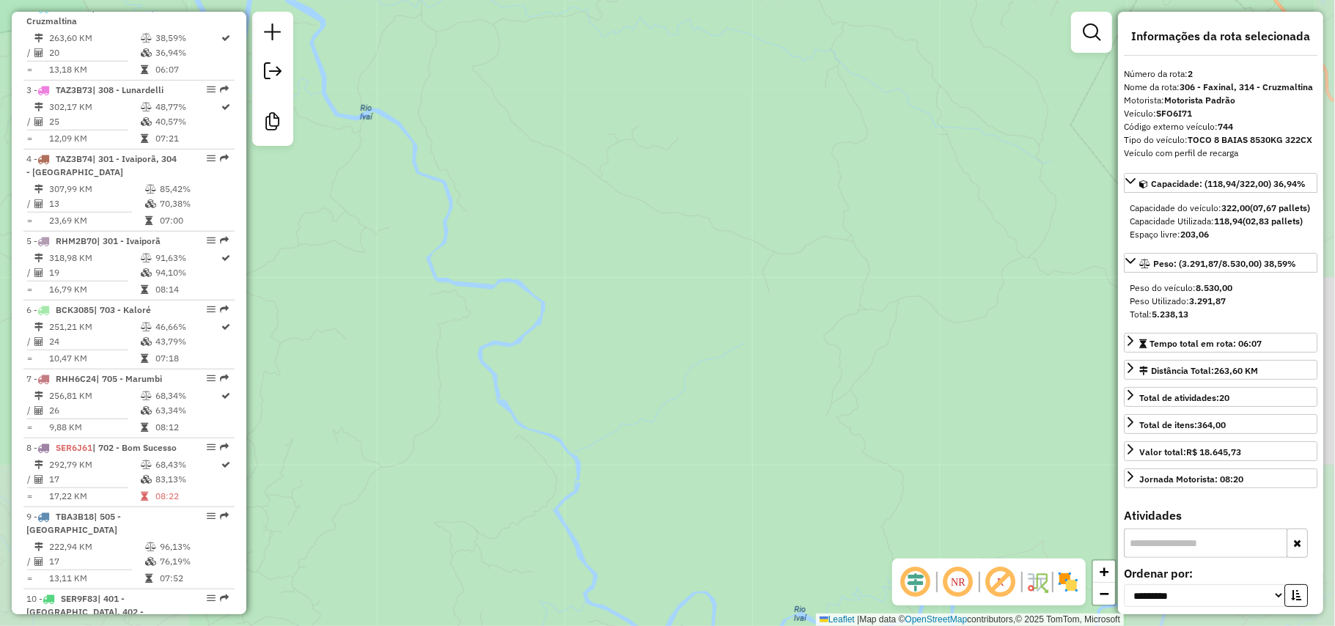
click at [519, 318] on div "Janela de atendimento Grade de atendimento Capacidade Transportadoras Veículos …" at bounding box center [667, 313] width 1335 height 626
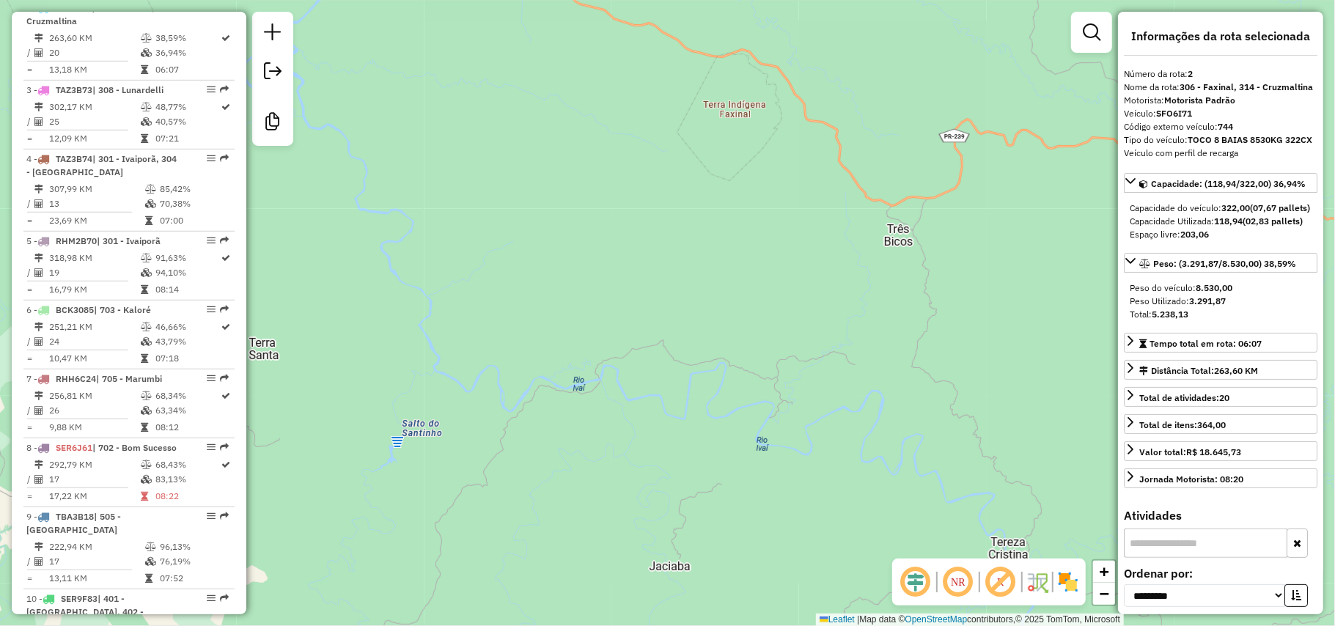
click at [588, 406] on div "Janela de atendimento Grade de atendimento Capacidade Transportadoras Veículos …" at bounding box center [667, 313] width 1335 height 626
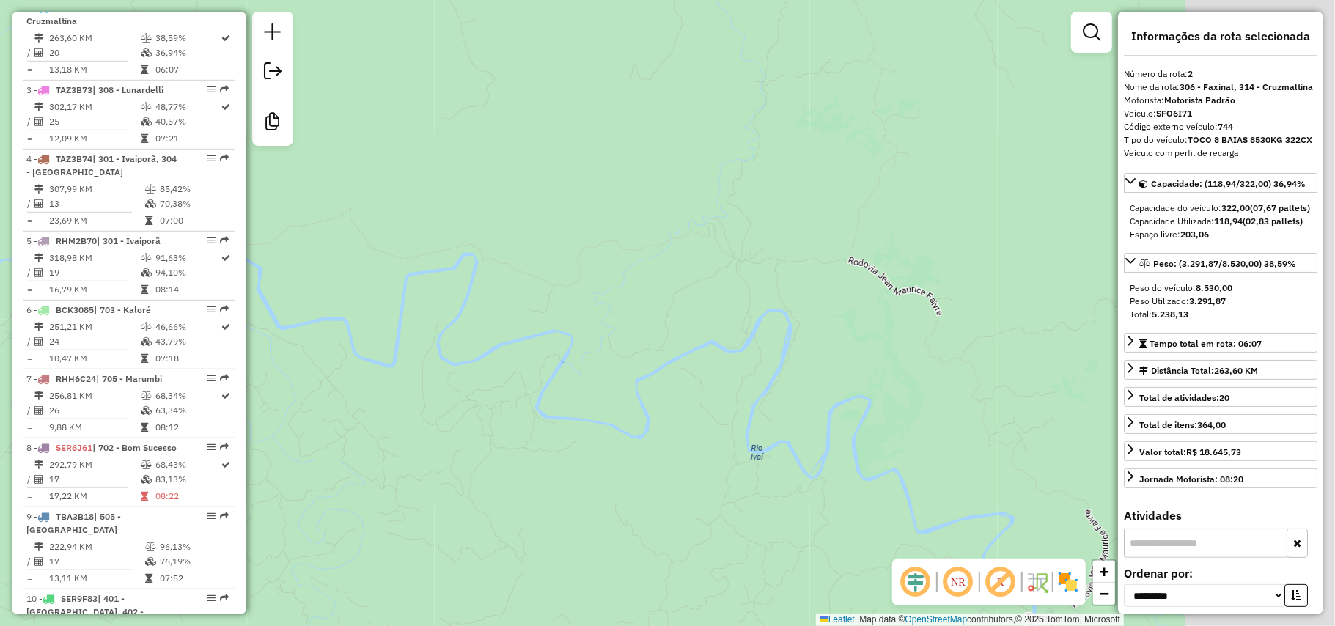
click at [579, 409] on div "Janela de atendimento Grade de atendimento Capacidade Transportadoras Veículos …" at bounding box center [667, 313] width 1335 height 626
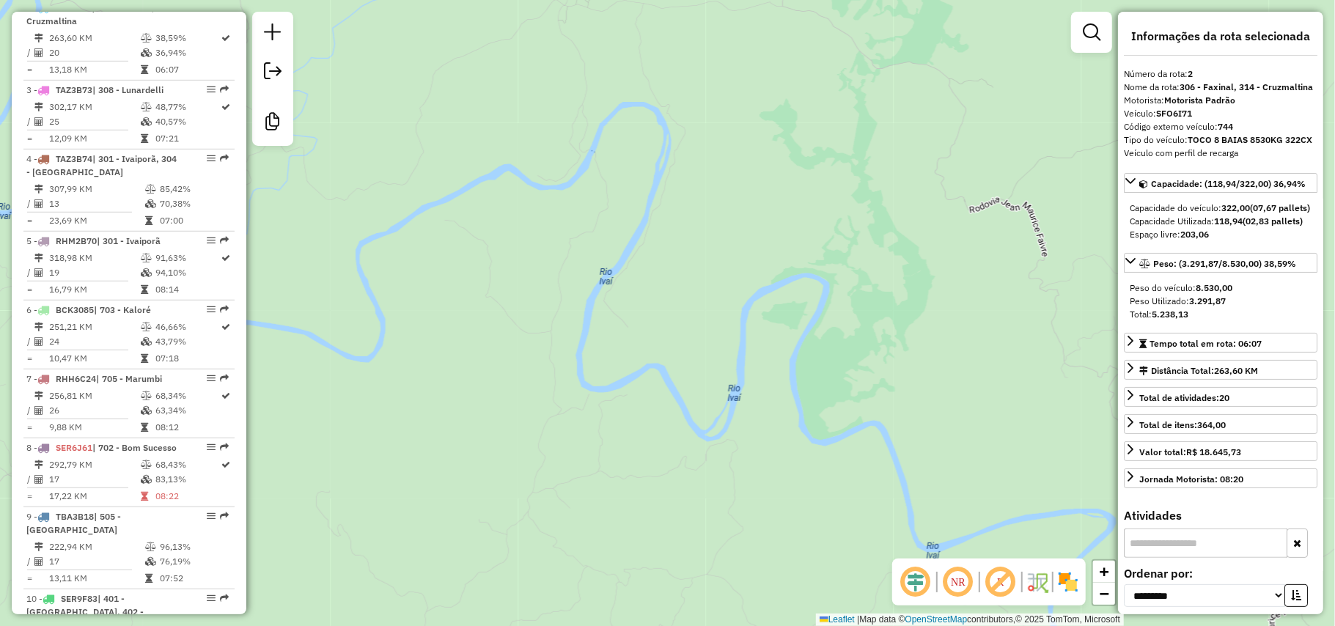
click at [607, 367] on div "Janela de atendimento Grade de atendimento Capacidade Transportadoras Veículos …" at bounding box center [667, 313] width 1335 height 626
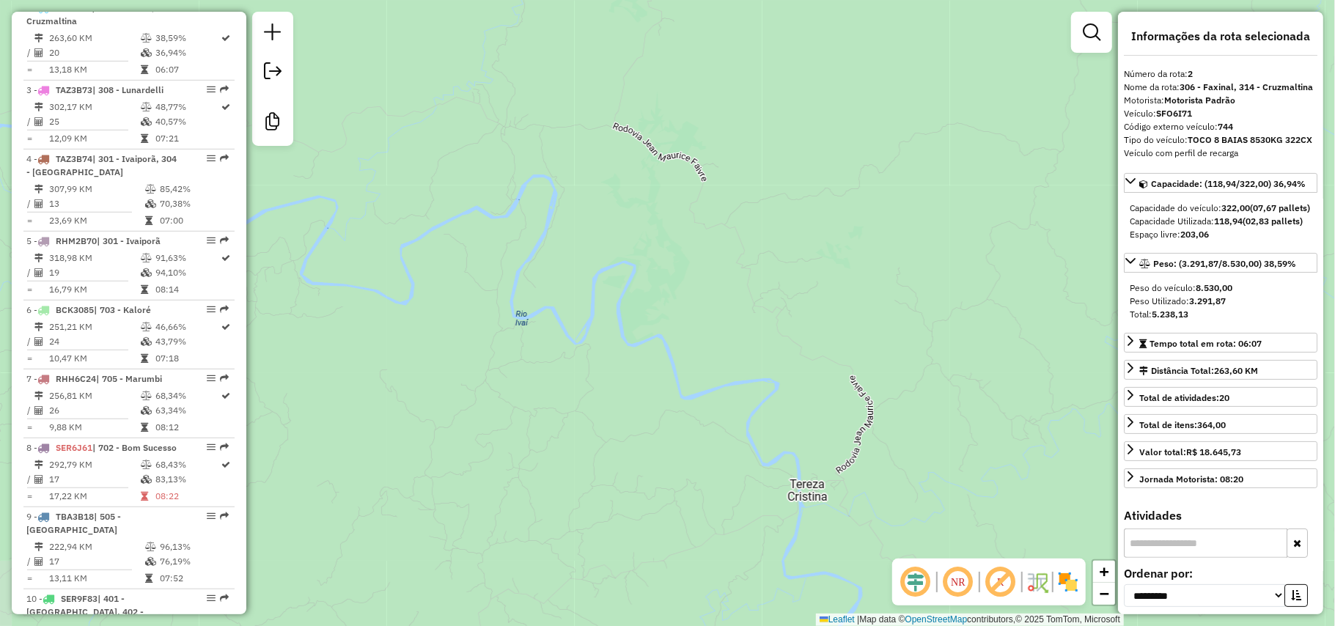
click at [714, 317] on div "Janela de atendimento Grade de atendimento Capacidade Transportadoras Veículos …" at bounding box center [667, 313] width 1335 height 626
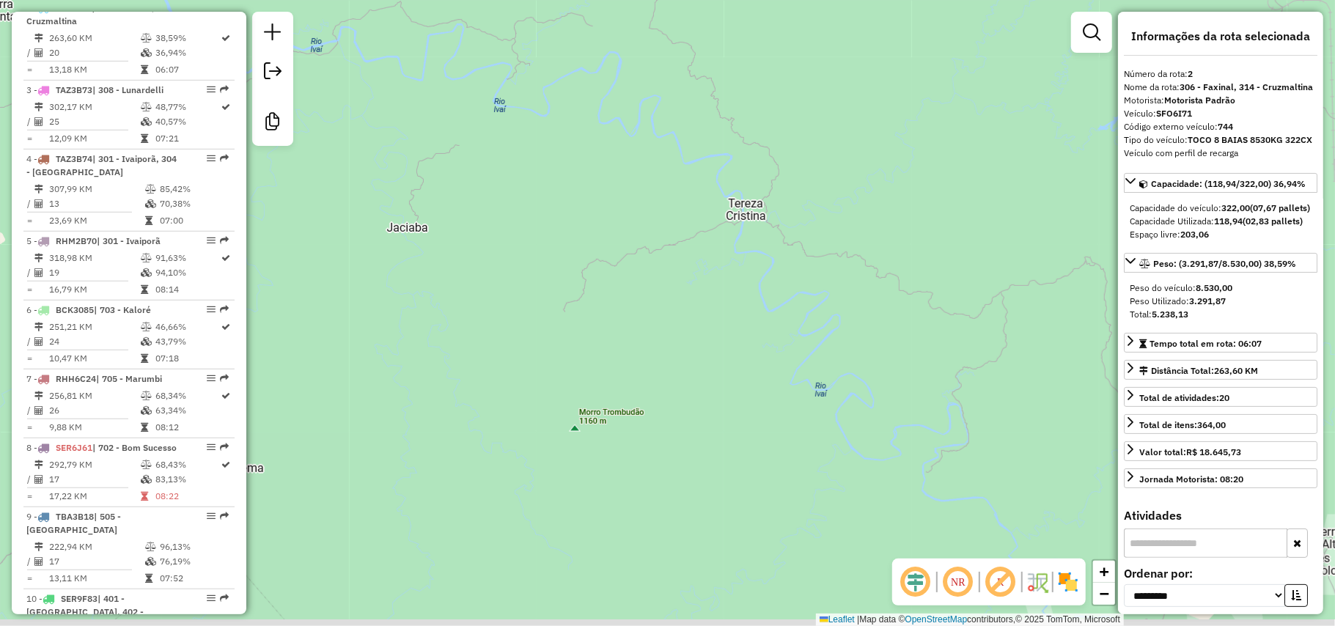
click at [786, 286] on div "Janela de atendimento Grade de atendimento Capacidade Transportadoras Veículos …" at bounding box center [667, 313] width 1335 height 626
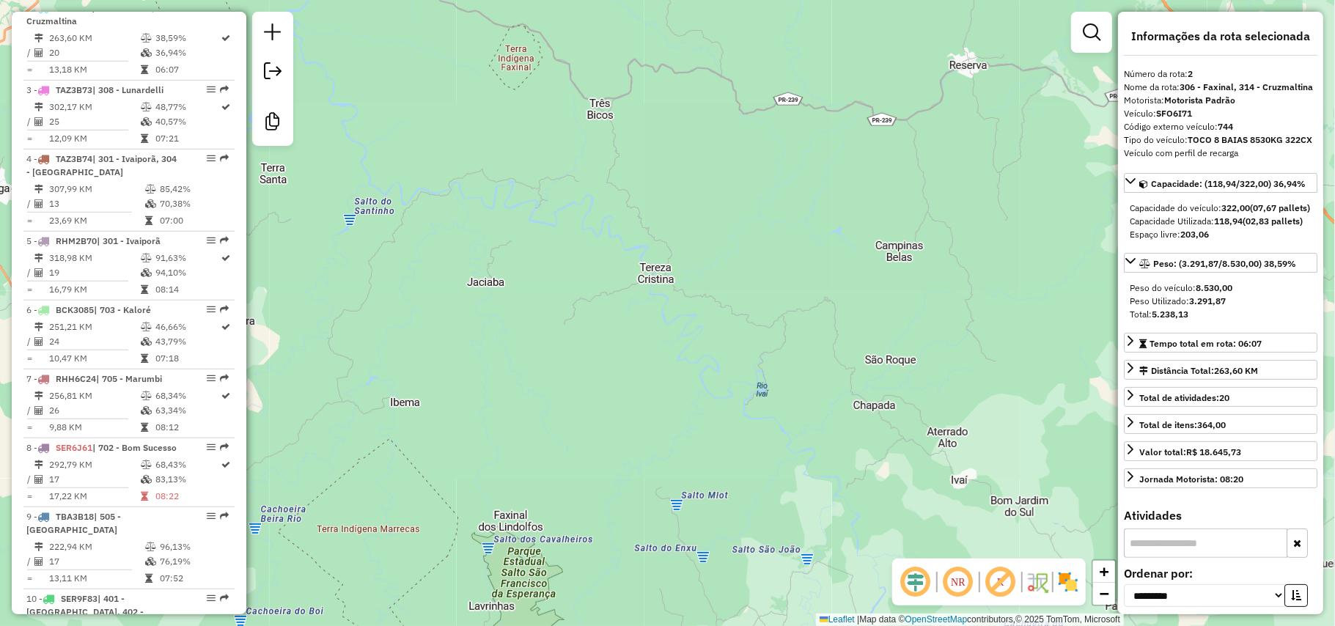
click at [717, 271] on div "Janela de atendimento Grade de atendimento Capacidade Transportadoras Veículos …" at bounding box center [667, 313] width 1335 height 626
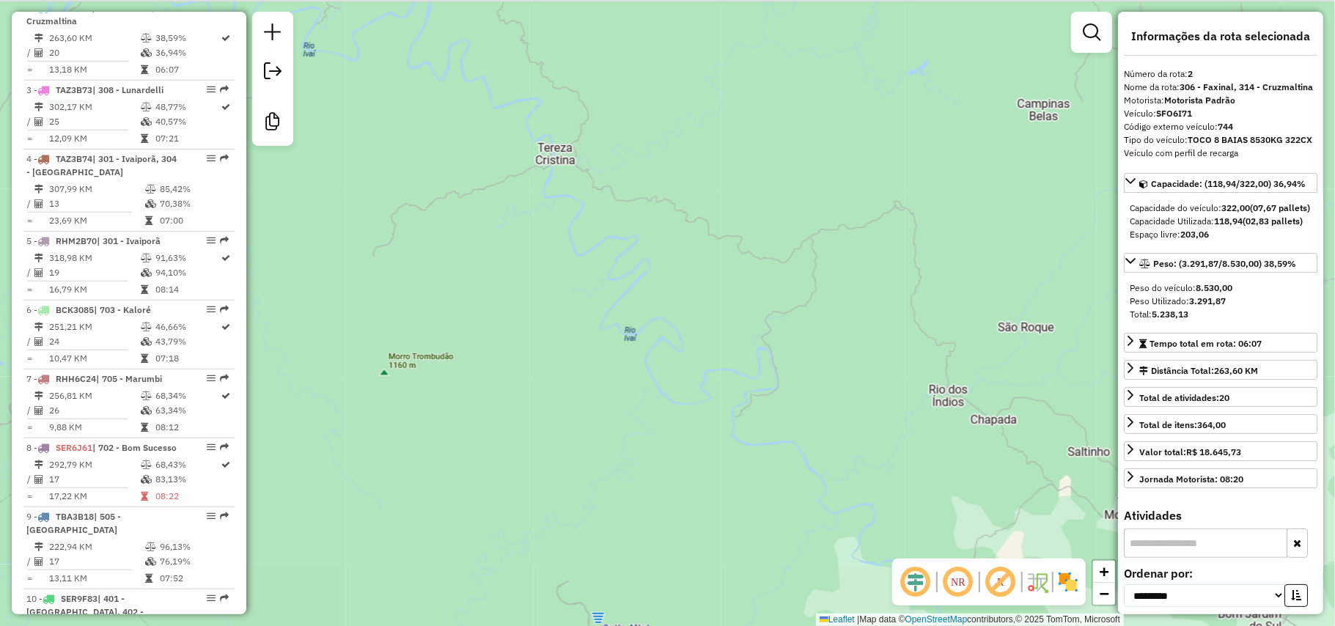
click at [593, 351] on div "Janela de atendimento Grade de atendimento Capacidade Transportadoras Veículos …" at bounding box center [667, 313] width 1335 height 626
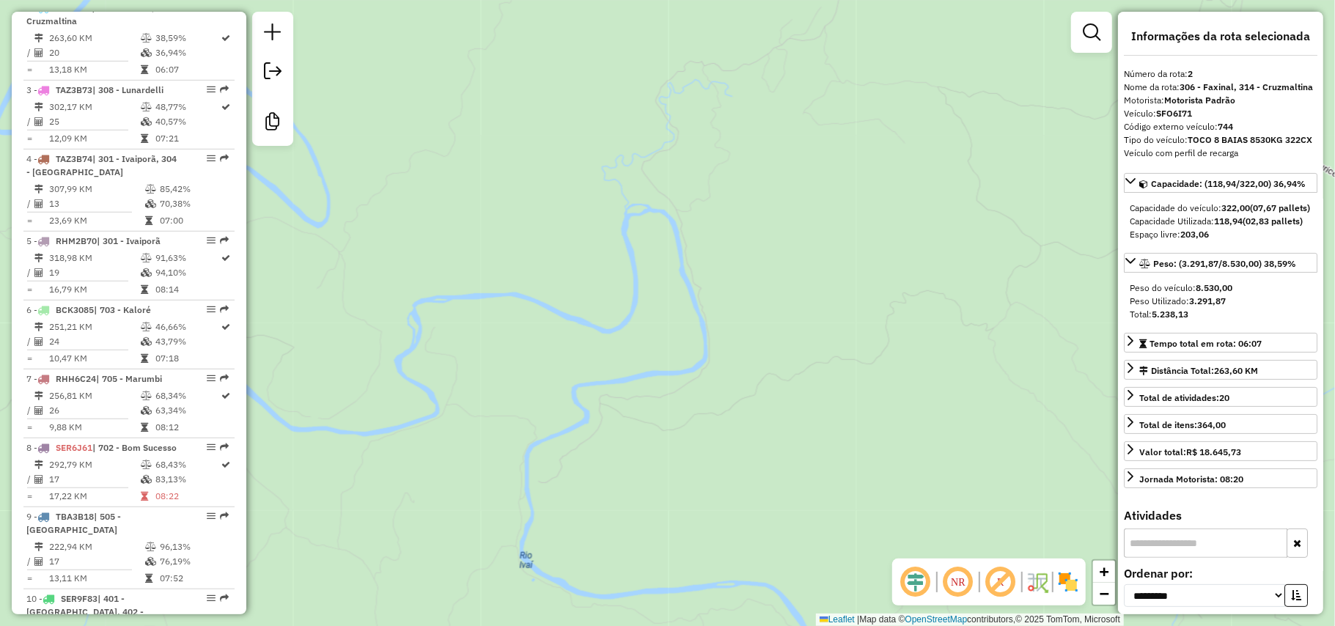
click at [637, 358] on div "Janela de atendimento Grade de atendimento Capacidade Transportadoras Veículos …" at bounding box center [667, 313] width 1335 height 626
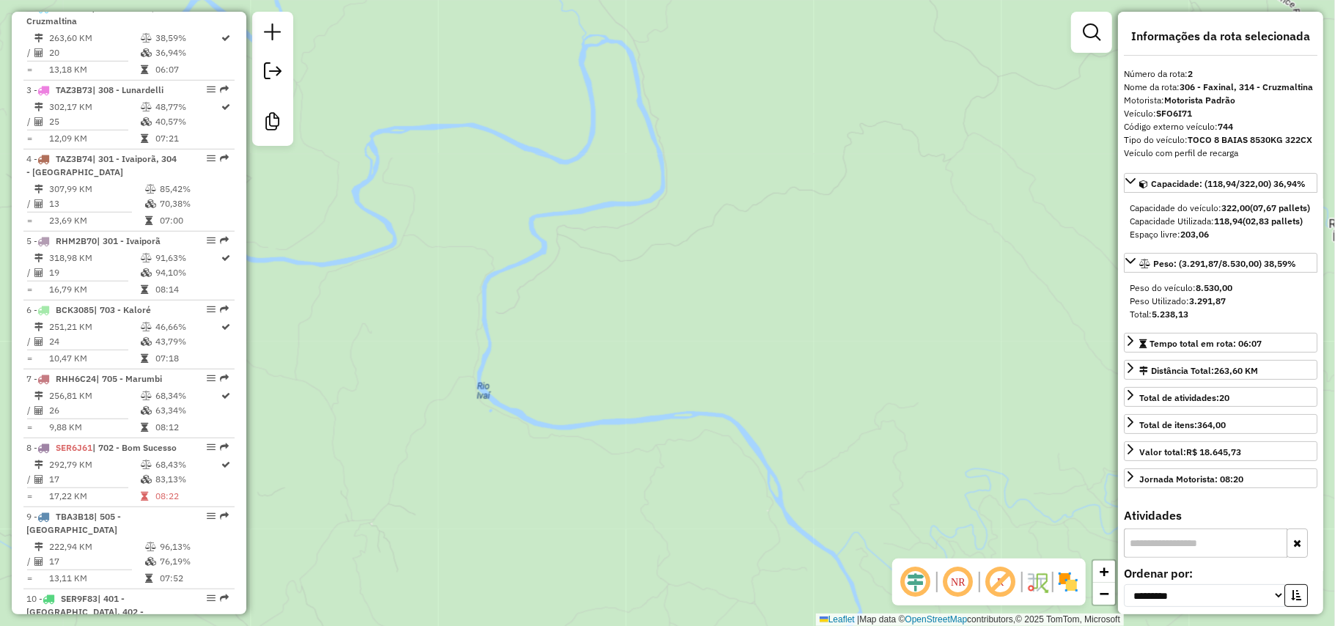
click at [670, 382] on div "Janela de atendimento Grade de atendimento Capacidade Transportadoras Veículos …" at bounding box center [667, 313] width 1335 height 626
click at [672, 371] on div "Janela de atendimento Grade de atendimento Capacidade Transportadoras Veículos …" at bounding box center [667, 313] width 1335 height 626
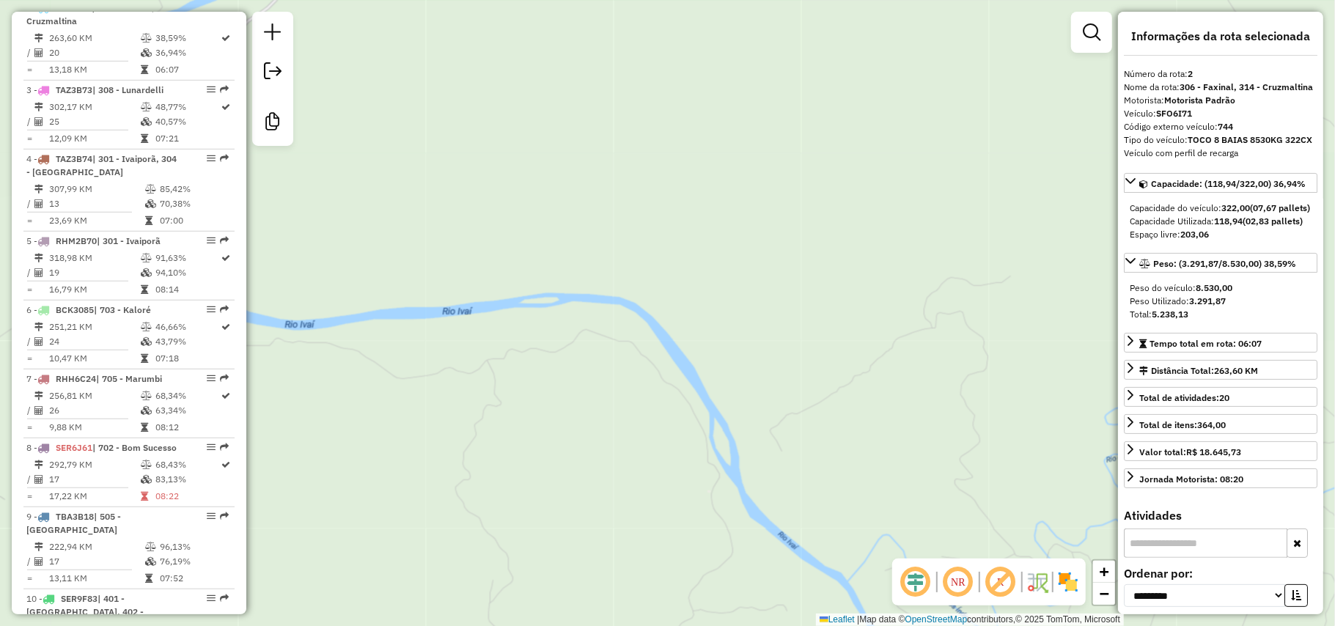
click at [641, 279] on div "Janela de atendimento Grade de atendimento Capacidade Transportadoras Veículos …" at bounding box center [667, 313] width 1335 height 626
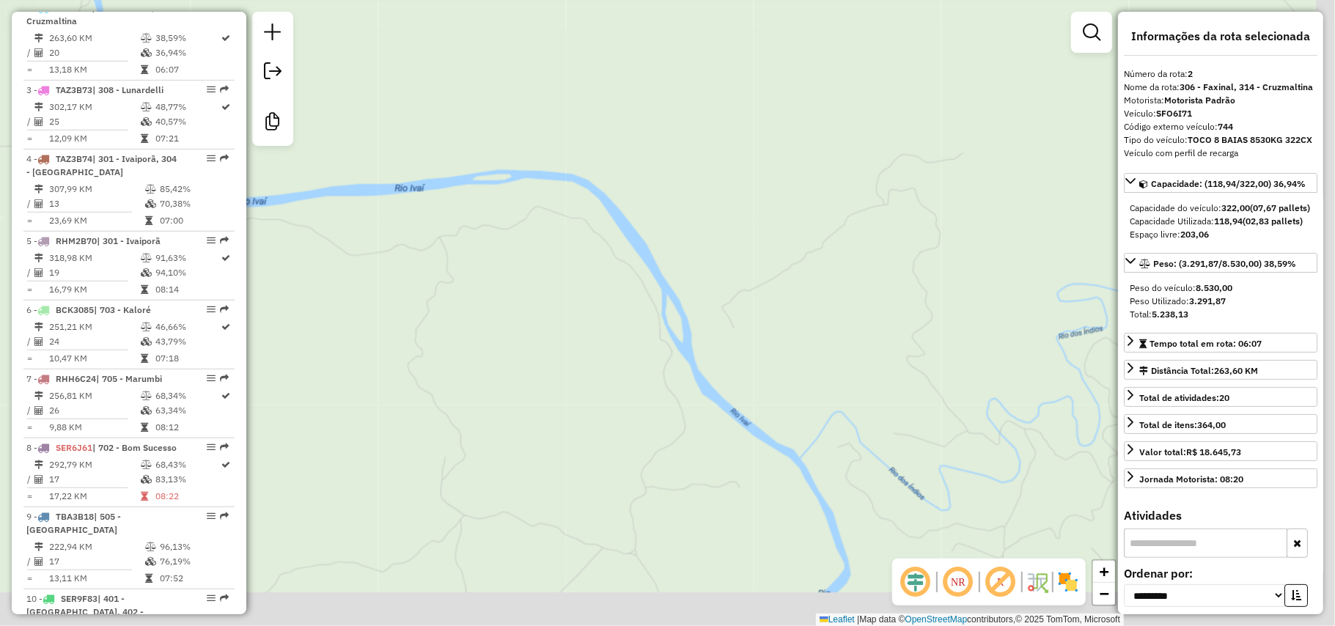
click at [707, 261] on div "Janela de atendimento Grade de atendimento Capacidade Transportadoras Veículos …" at bounding box center [667, 313] width 1335 height 626
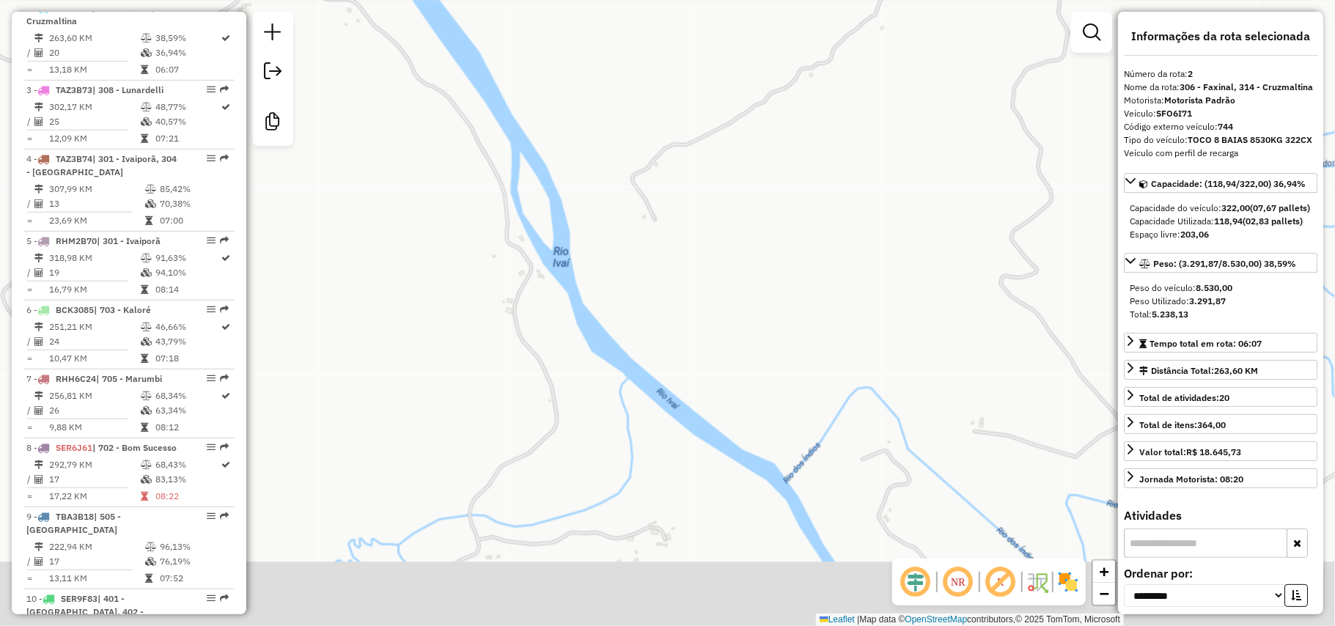
click at [732, 239] on div "Janela de atendimento Grade de atendimento Capacidade Transportadoras Veículos …" at bounding box center [667, 313] width 1335 height 626
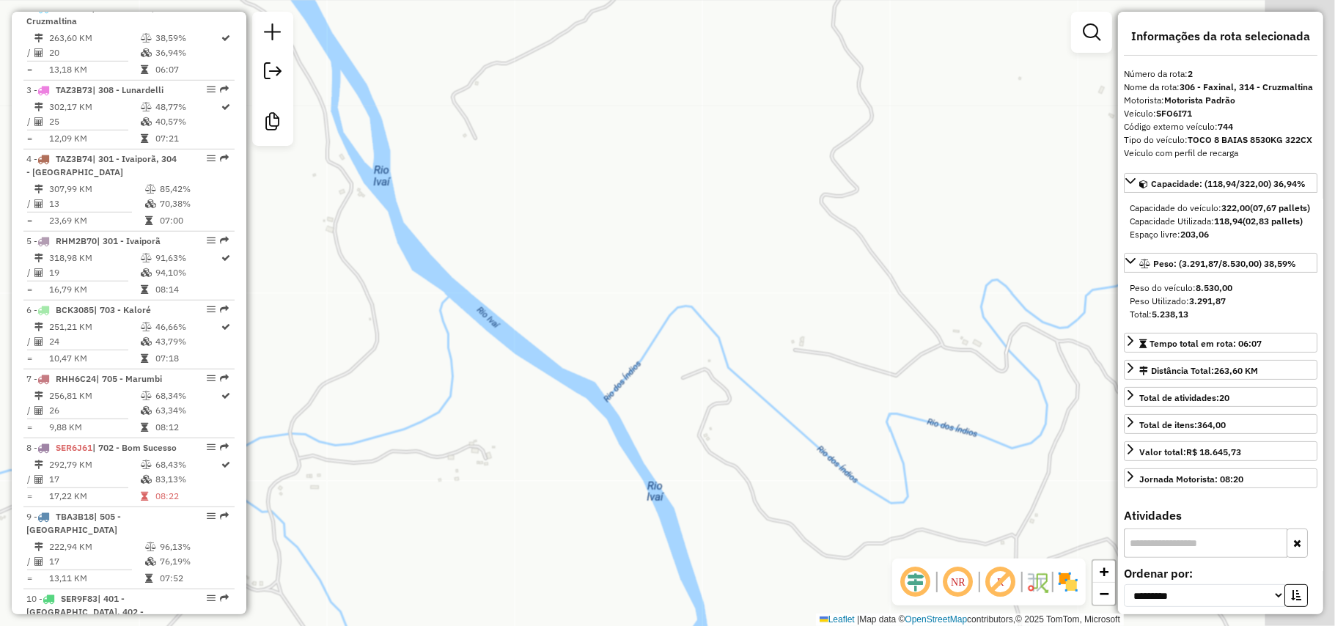
click at [685, 403] on div "Janela de atendimento Grade de atendimento Capacidade Transportadoras Veículos …" at bounding box center [667, 313] width 1335 height 626
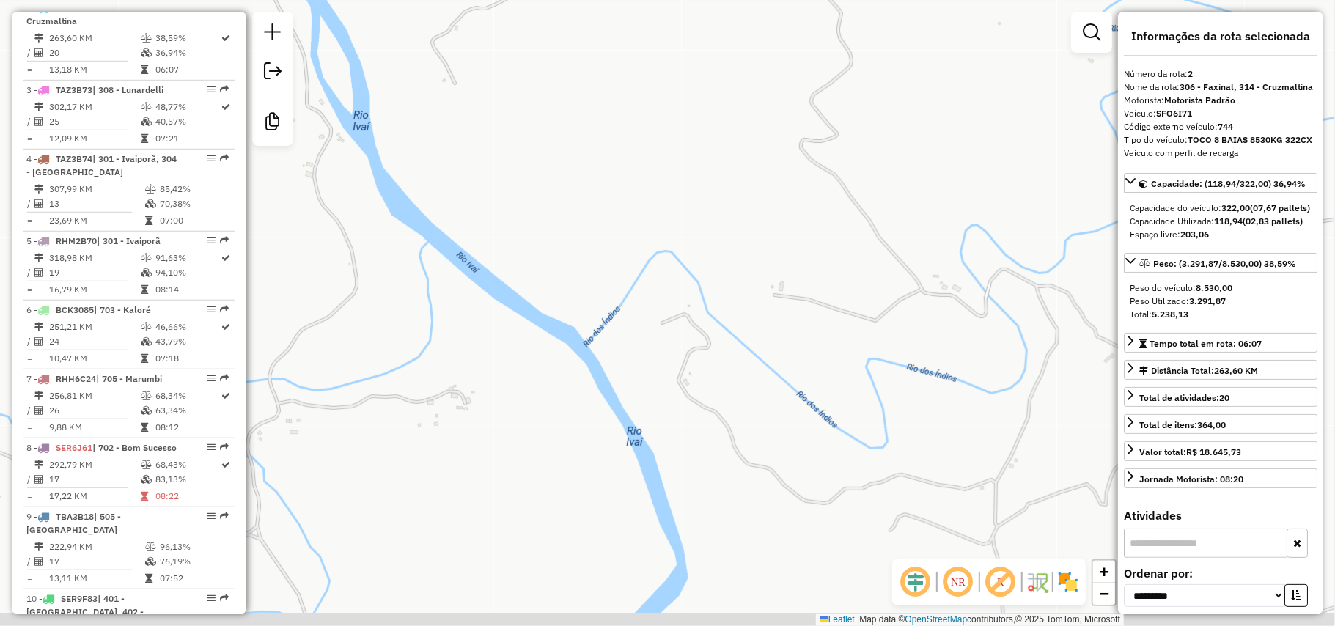
click at [675, 332] on div "Janela de atendimento Grade de atendimento Capacidade Transportadoras Veículos …" at bounding box center [667, 313] width 1335 height 626
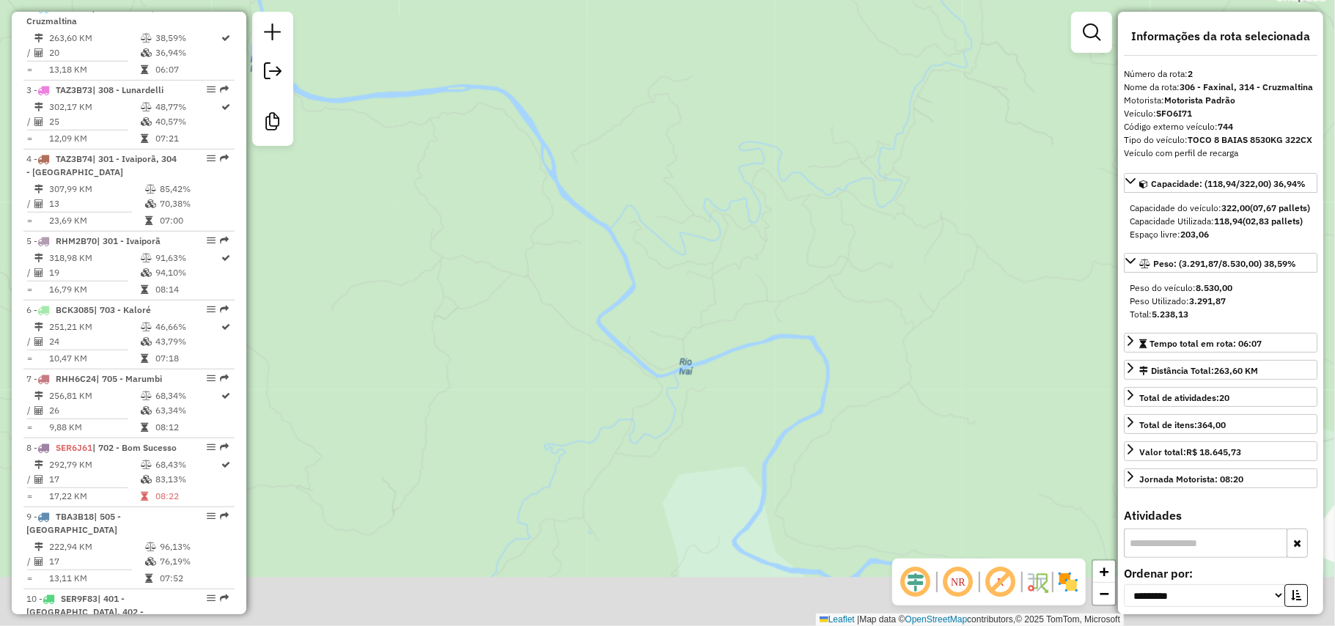
click at [755, 344] on div "Janela de atendimento Grade de atendimento Capacidade Transportadoras Veículos …" at bounding box center [667, 313] width 1335 height 626
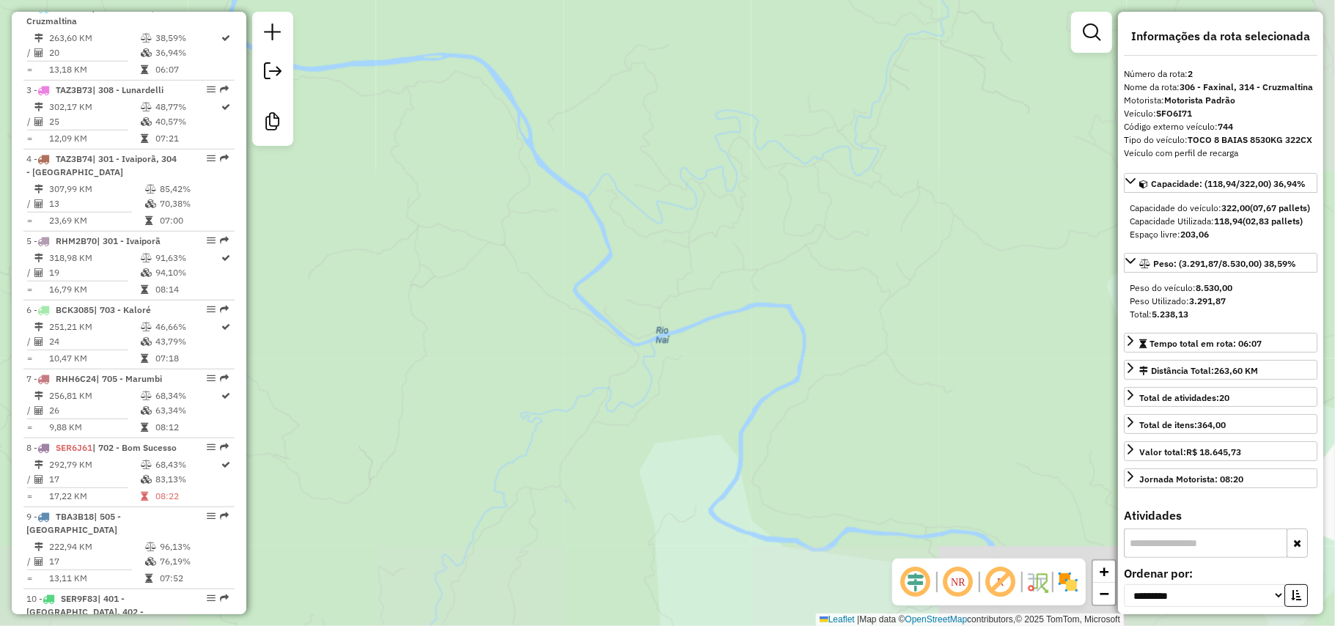
click at [637, 296] on div "Janela de atendimento Grade de atendimento Capacidade Transportadoras Veículos …" at bounding box center [667, 313] width 1335 height 626
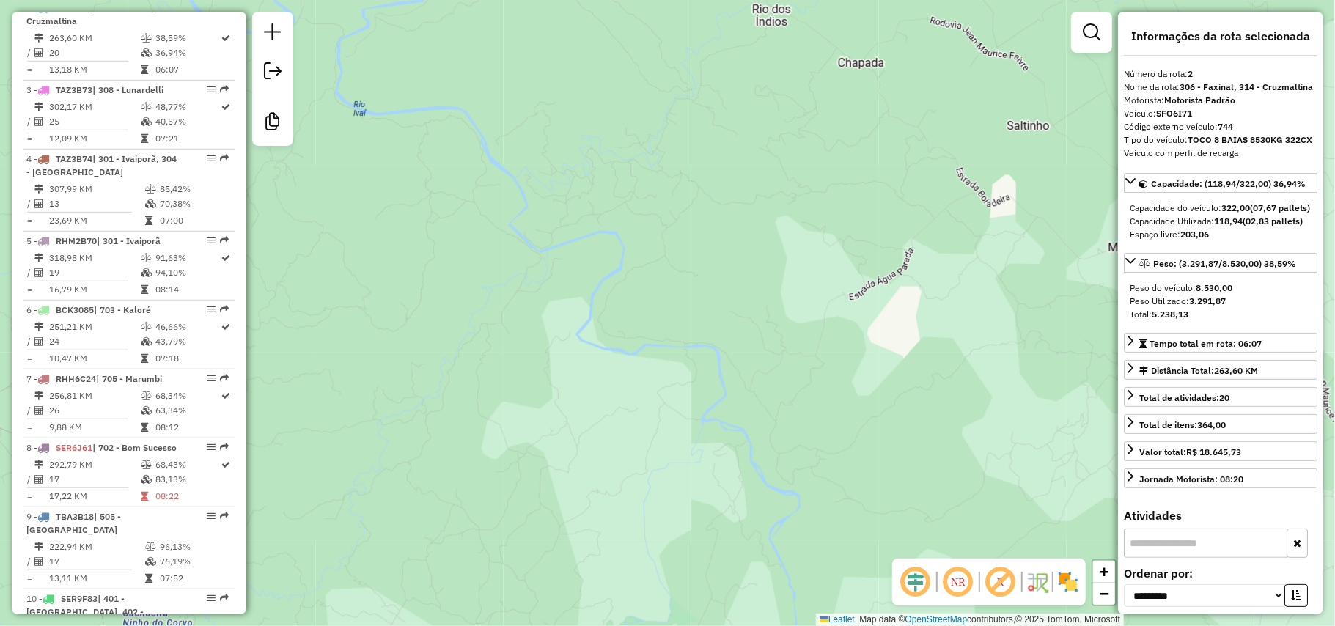
click at [714, 397] on div "Janela de atendimento Grade de atendimento Capacidade Transportadoras Veículos …" at bounding box center [667, 313] width 1335 height 626
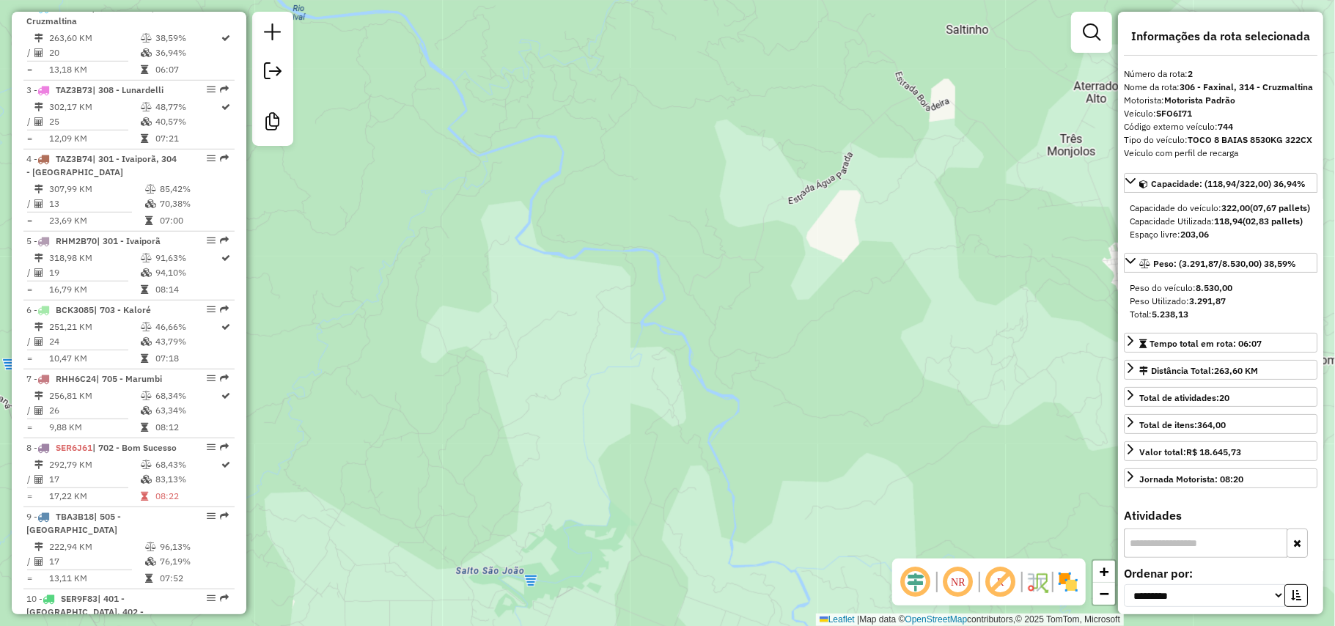
click at [597, 259] on div "Janela de atendimento Grade de atendimento Capacidade Transportadoras Veículos …" at bounding box center [667, 313] width 1335 height 626
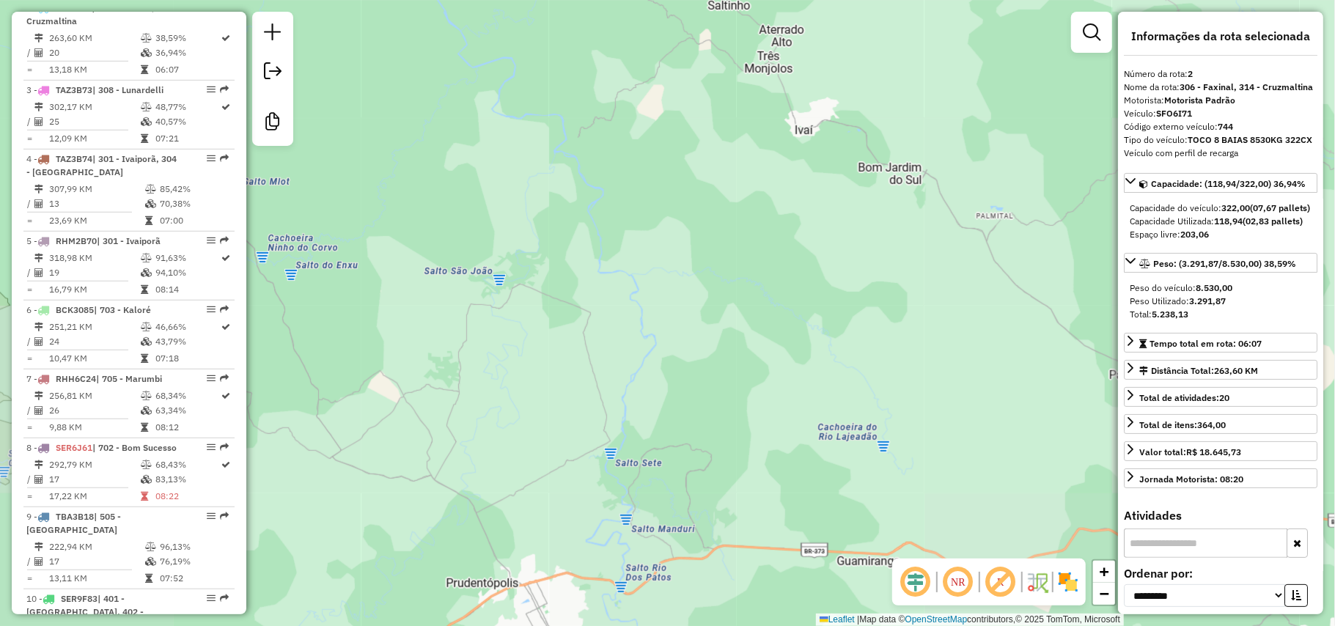
click at [703, 294] on div "Janela de atendimento Grade de atendimento Capacidade Transportadoras Veículos …" at bounding box center [667, 313] width 1335 height 626
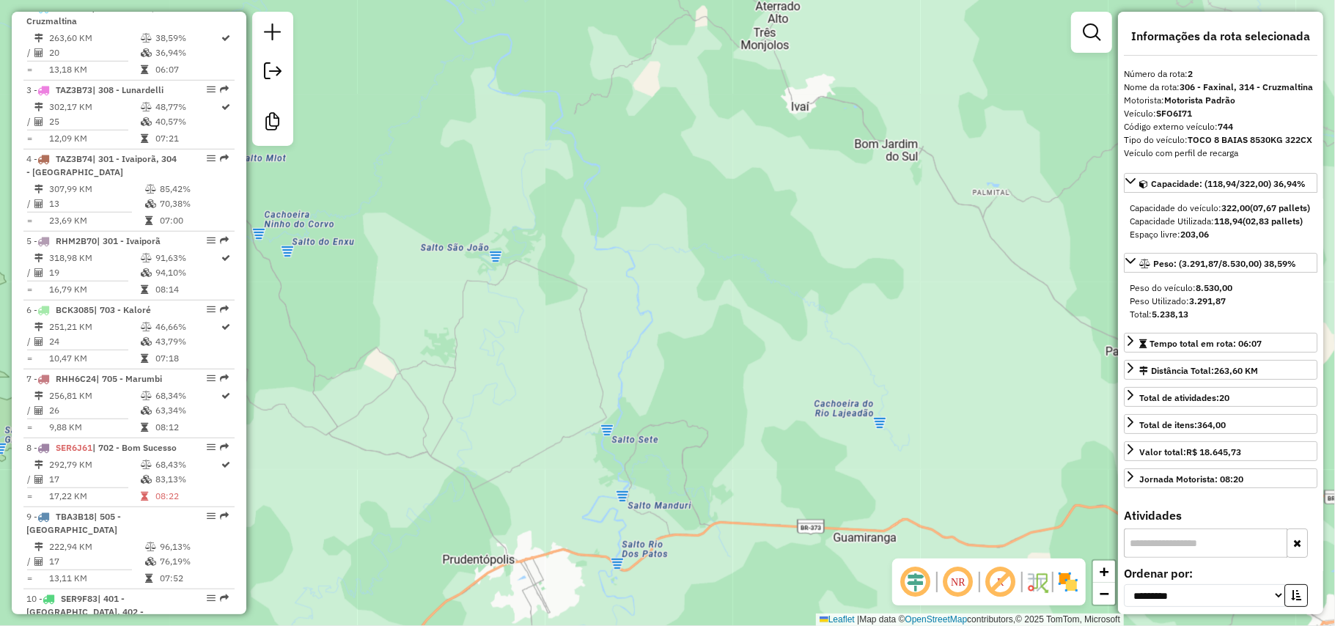
click at [693, 395] on div "Janela de atendimento Grade de atendimento Capacidade Transportadoras Veículos …" at bounding box center [667, 313] width 1335 height 626
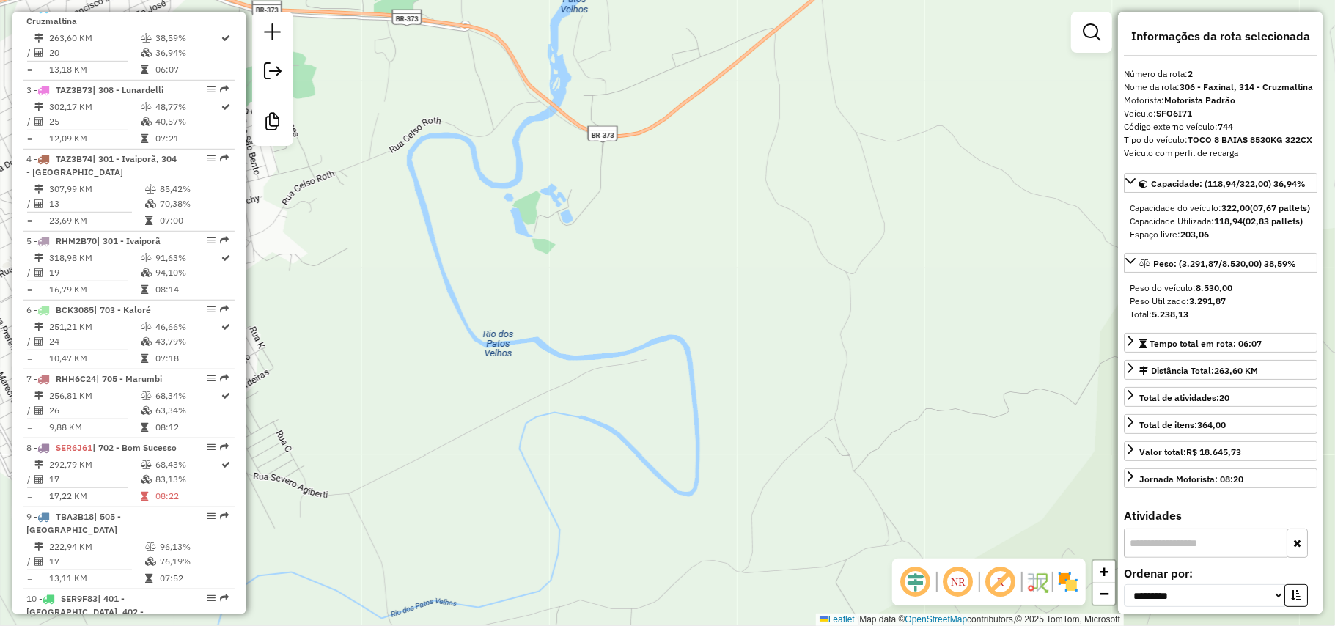
click at [572, 235] on div "Janela de atendimento Grade de atendimento Capacidade Transportadoras Veículos …" at bounding box center [667, 313] width 1335 height 626
click at [537, 506] on div "Janela de atendimento Grade de atendimento Capacidade Transportadoras Veículos …" at bounding box center [667, 313] width 1335 height 626
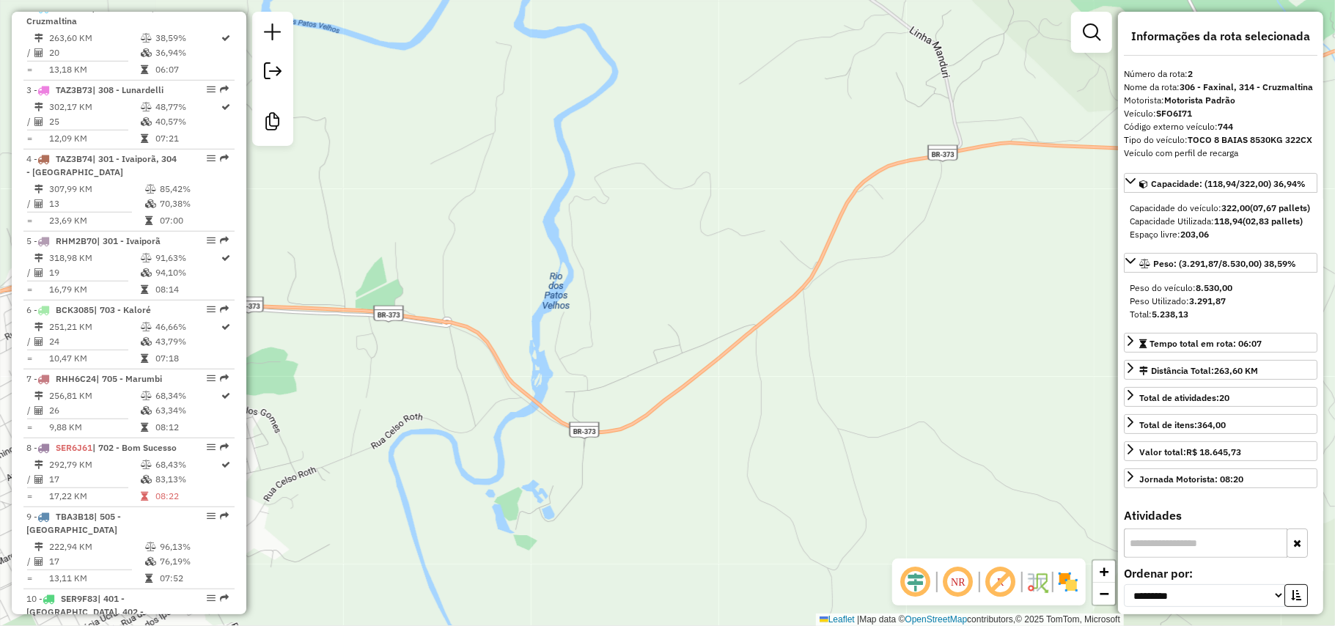
click at [651, 538] on div "Janela de atendimento Grade de atendimento Capacidade Transportadoras Veículos …" at bounding box center [667, 313] width 1335 height 626
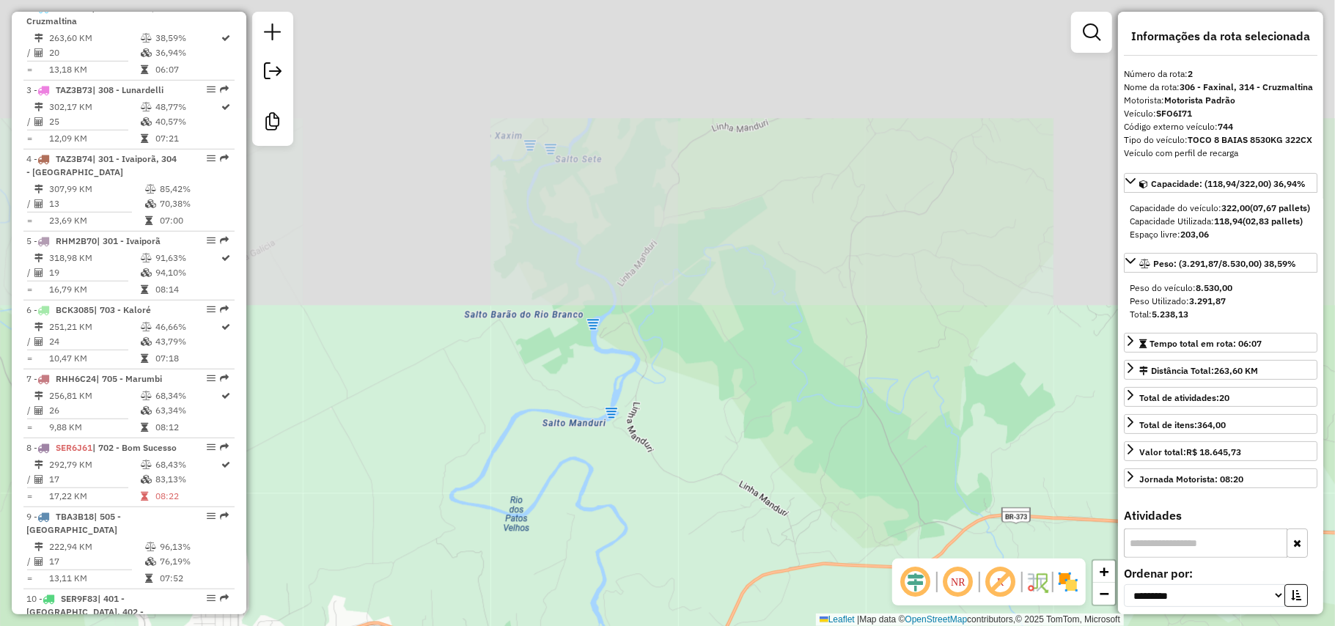
click at [642, 472] on div "Janela de atendimento Grade de atendimento Capacidade Transportadoras Veículos …" at bounding box center [667, 313] width 1335 height 626
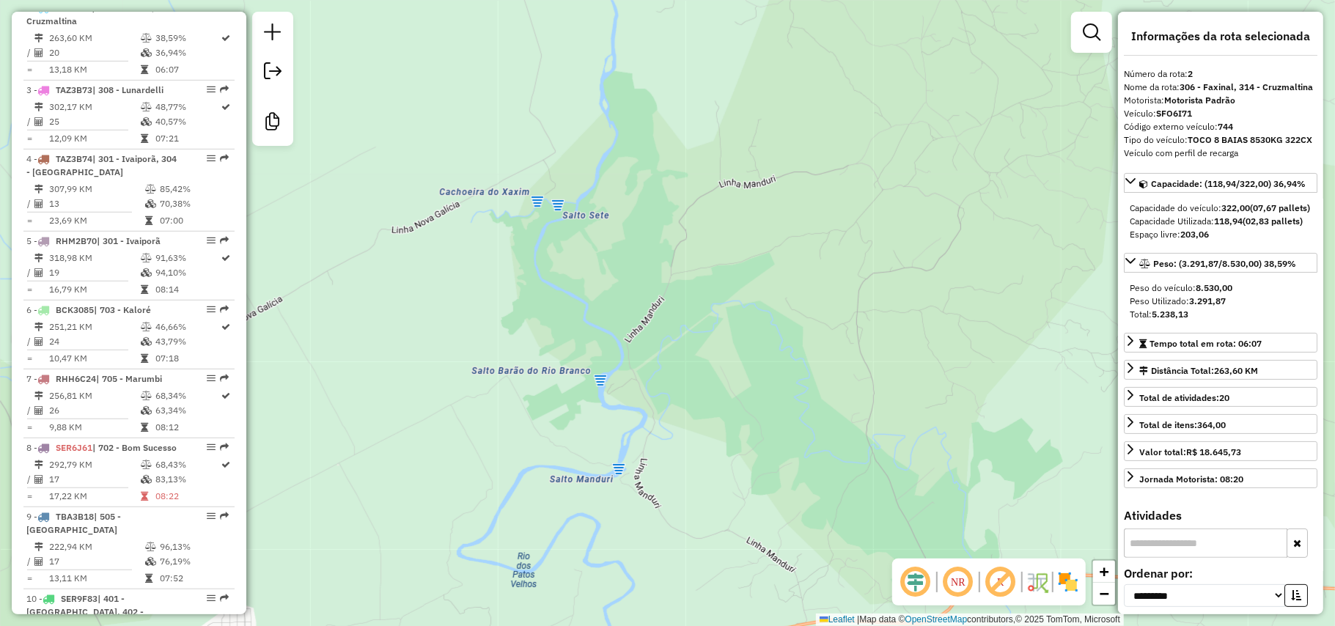
click at [628, 455] on div "Janela de atendimento Grade de atendimento Capacidade Transportadoras Veículos …" at bounding box center [667, 313] width 1335 height 626
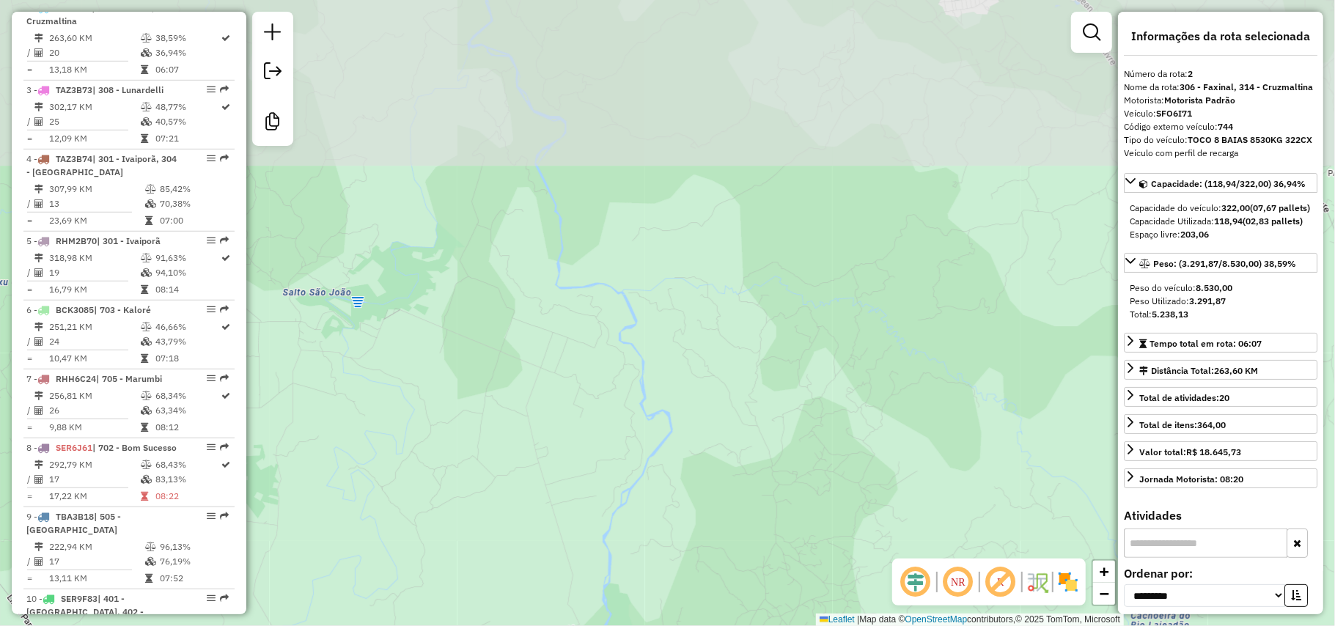
click at [644, 506] on div "Janela de atendimento Grade de atendimento Capacidade Transportadoras Veículos …" at bounding box center [667, 313] width 1335 height 626
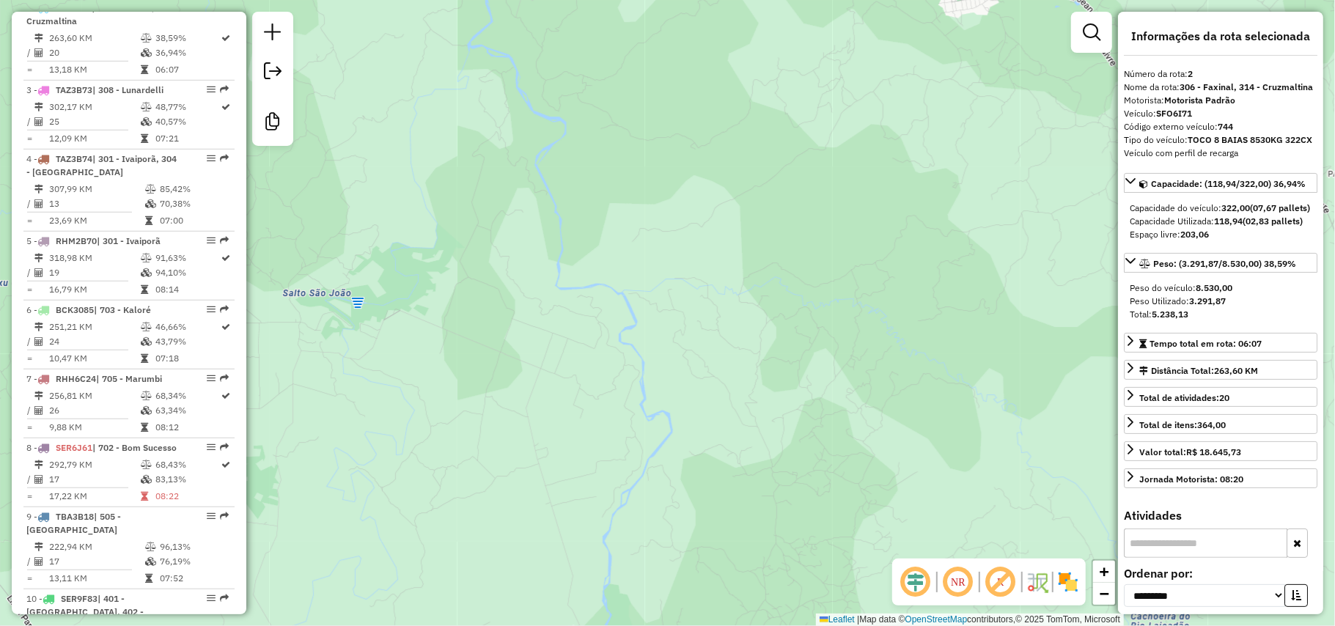
click at [518, 406] on div "Janela de atendimento Grade de atendimento Capacidade Transportadoras Veículos …" at bounding box center [667, 313] width 1335 height 626
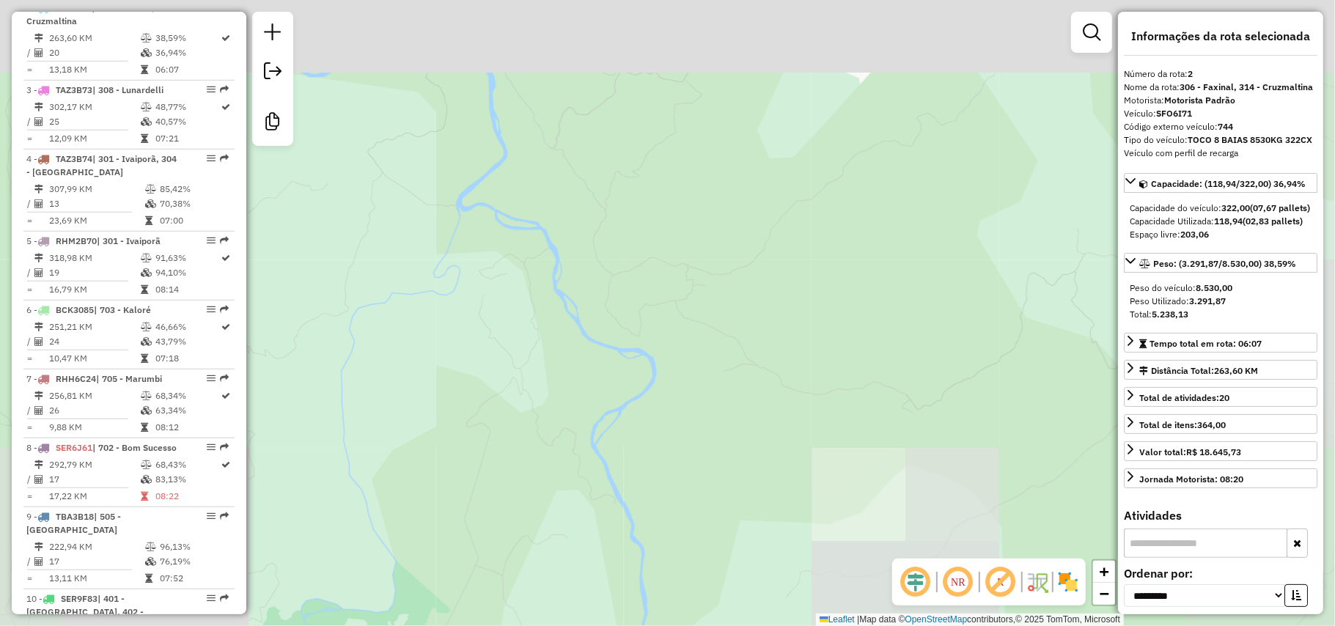
click at [670, 474] on div "Janela de atendimento Grade de atendimento Capacidade Transportadoras Veículos …" at bounding box center [667, 313] width 1335 height 626
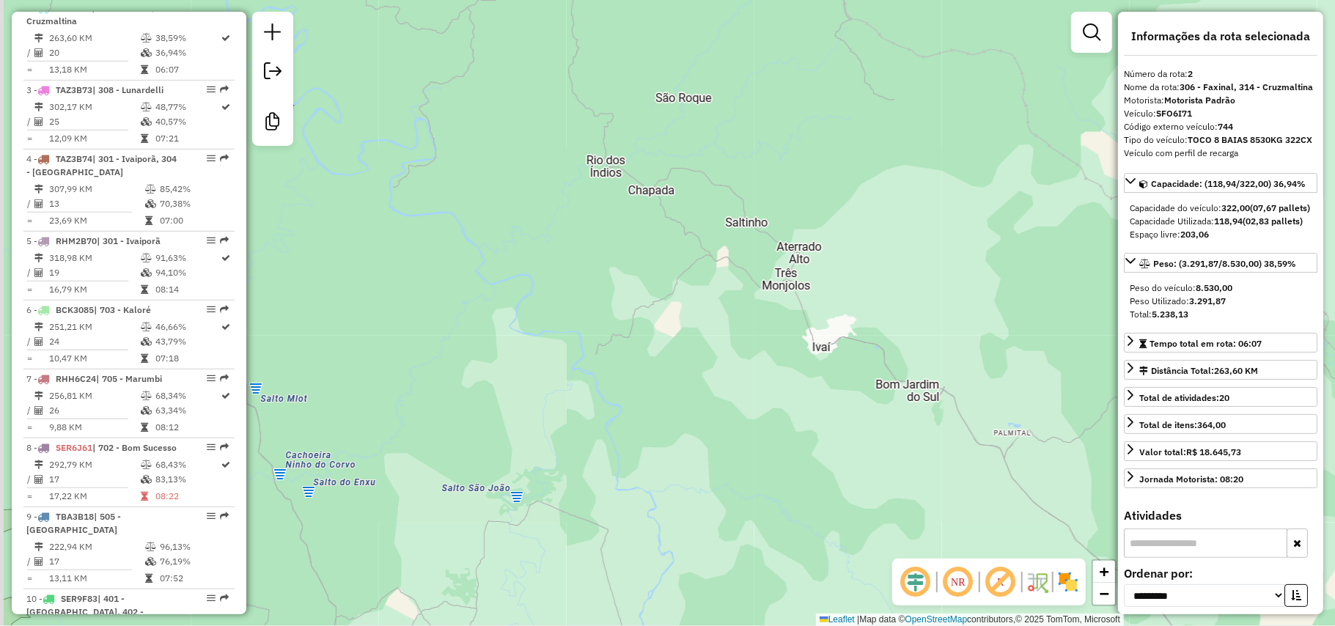
click at [529, 392] on div "Janela de atendimento Grade de atendimento Capacidade Transportadoras Veículos …" at bounding box center [667, 313] width 1335 height 626
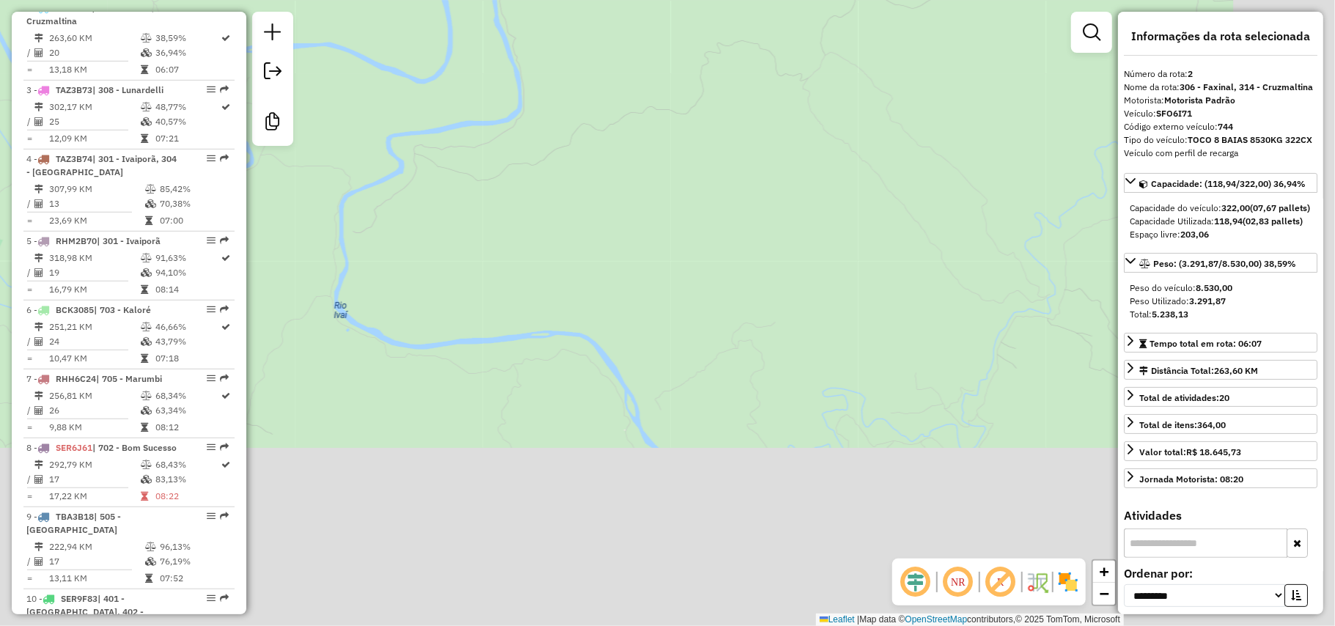
click at [461, 290] on div "Janela de atendimento Grade de atendimento Capacidade Transportadoras Veículos …" at bounding box center [667, 313] width 1335 height 626
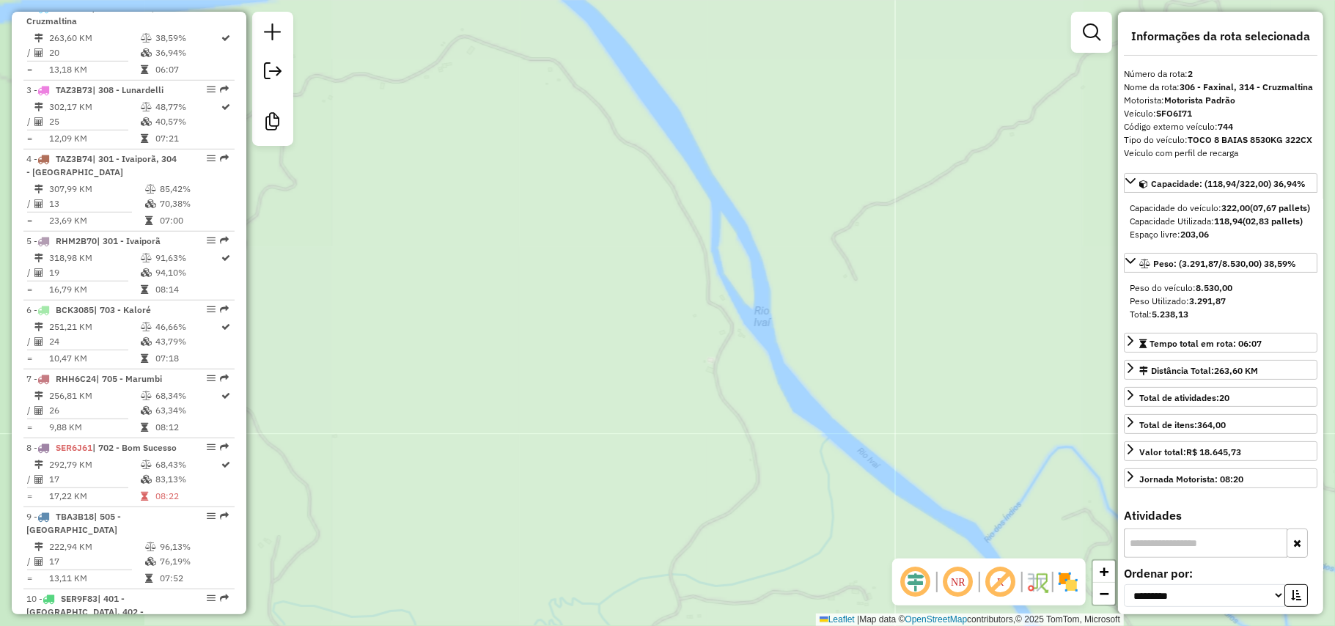
click at [397, 185] on div "Janela de atendimento Grade de atendimento Capacidade Transportadoras Veículos …" at bounding box center [667, 313] width 1335 height 626
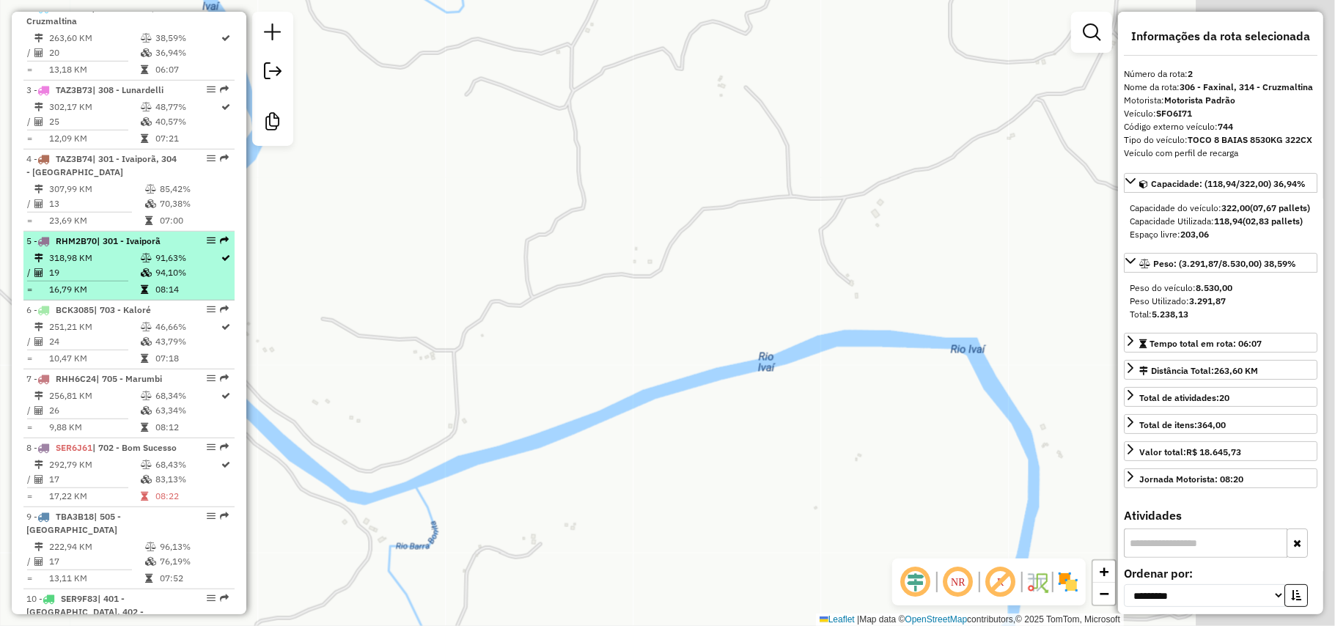
click at [174, 312] on hb-router-mapa "Informações da Sessão 979141 - 14/08/2025 Criação: 13/08/2025 18:04 Desbloquear…" at bounding box center [667, 313] width 1335 height 626
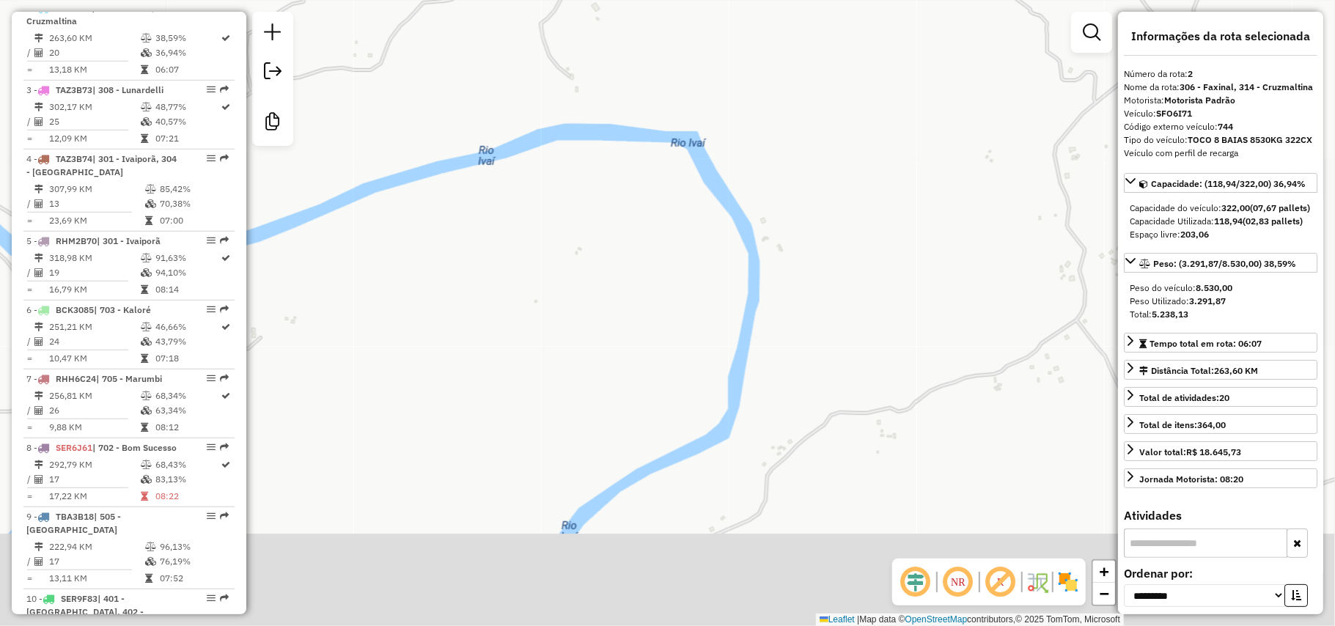
click at [594, 207] on div "Janela de atendimento Grade de atendimento Capacidade Transportadoras Veículos …" at bounding box center [667, 313] width 1335 height 626
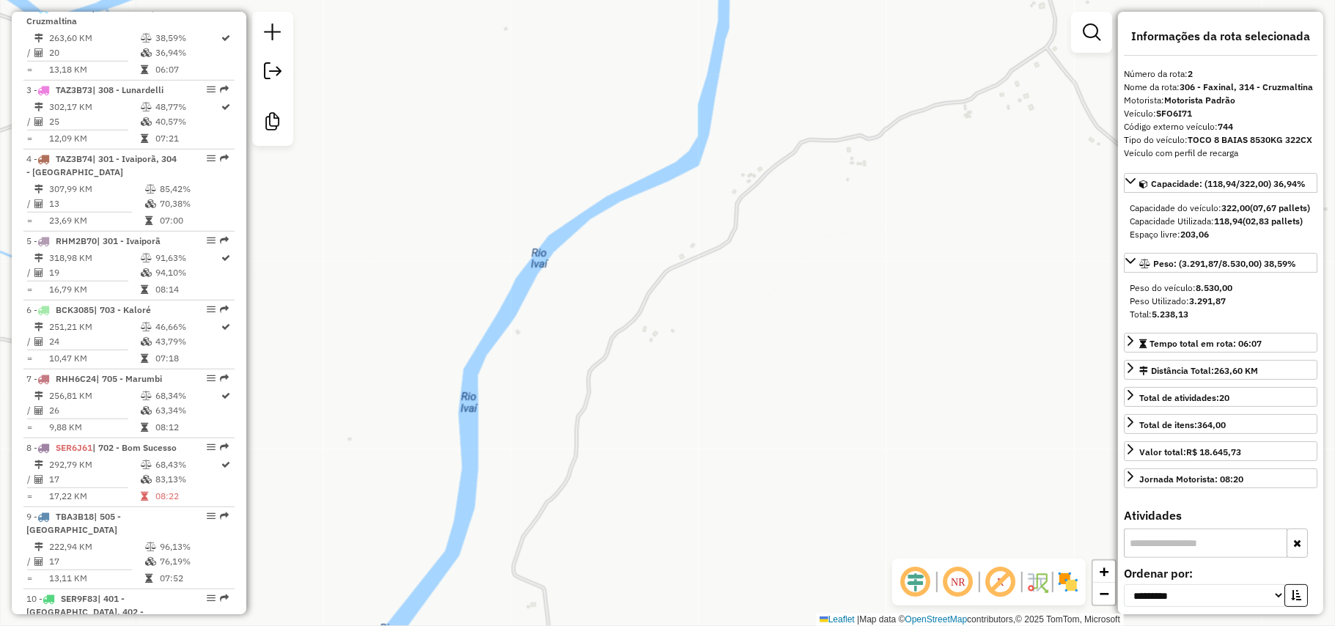
click at [609, 172] on div "Janela de atendimento Grade de atendimento Capacidade Transportadoras Veículos …" at bounding box center [667, 313] width 1335 height 626
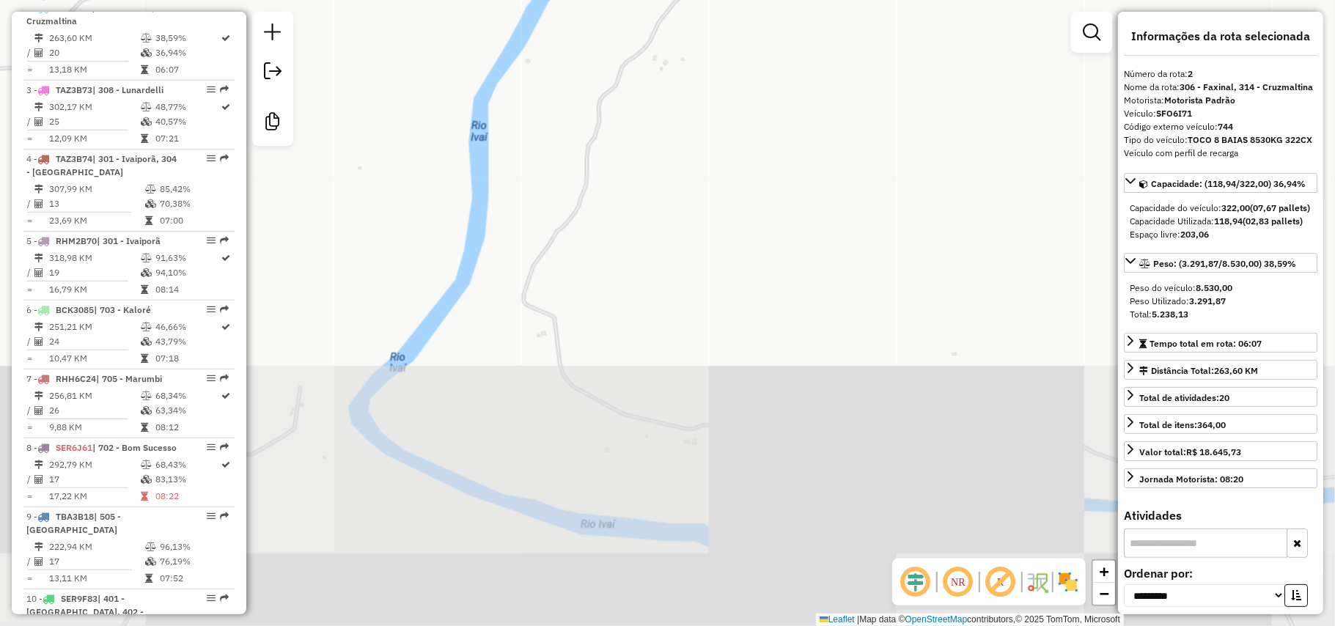
click at [656, 271] on div "Janela de atendimento Grade de atendimento Capacidade Transportadoras Veículos …" at bounding box center [667, 313] width 1335 height 626
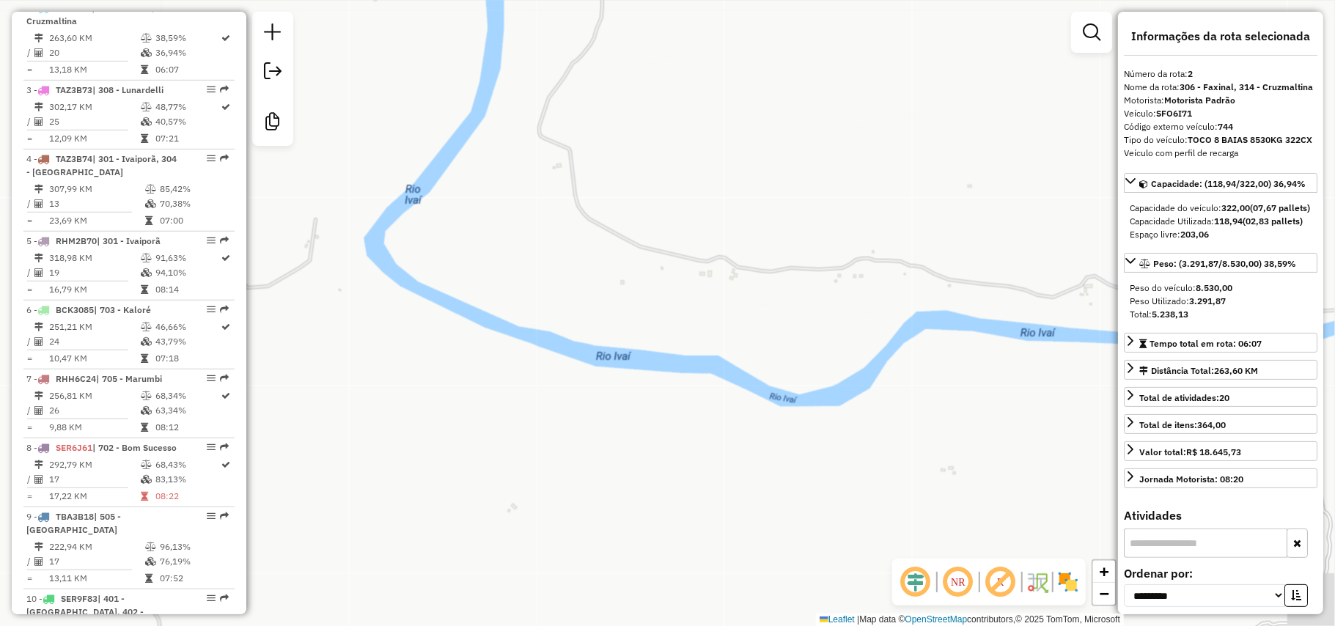
click at [557, 359] on div "Janela de atendimento Grade de atendimento Capacidade Transportadoras Veículos …" at bounding box center [667, 313] width 1335 height 626
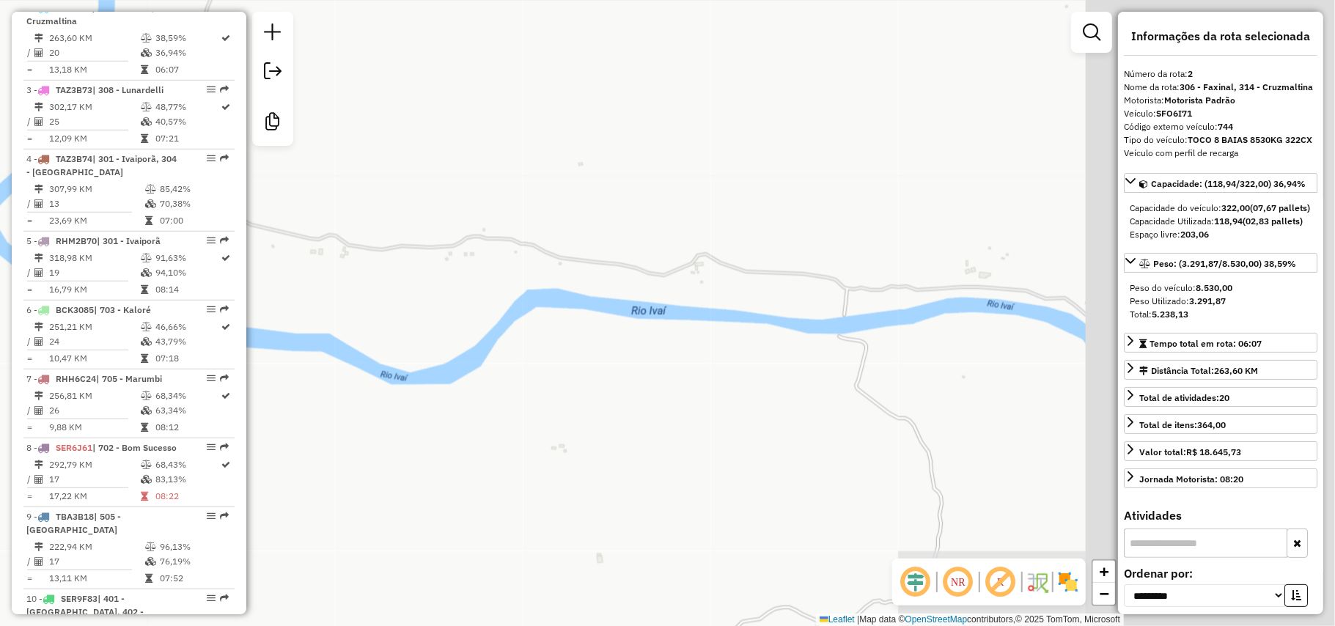
click at [375, 440] on div "Janela de atendimento Grade de atendimento Capacidade Transportadoras Veículos …" at bounding box center [667, 313] width 1335 height 626
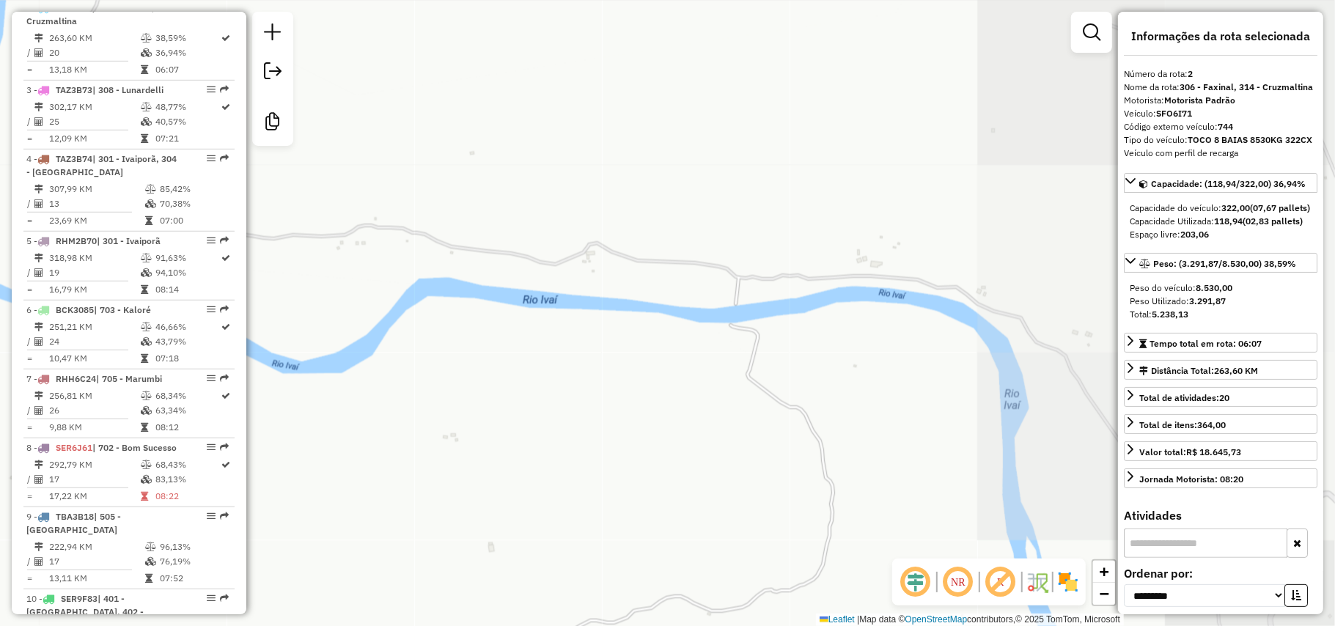
click at [417, 400] on div "Janela de atendimento Grade de atendimento Capacidade Transportadoras Veículos …" at bounding box center [667, 313] width 1335 height 626
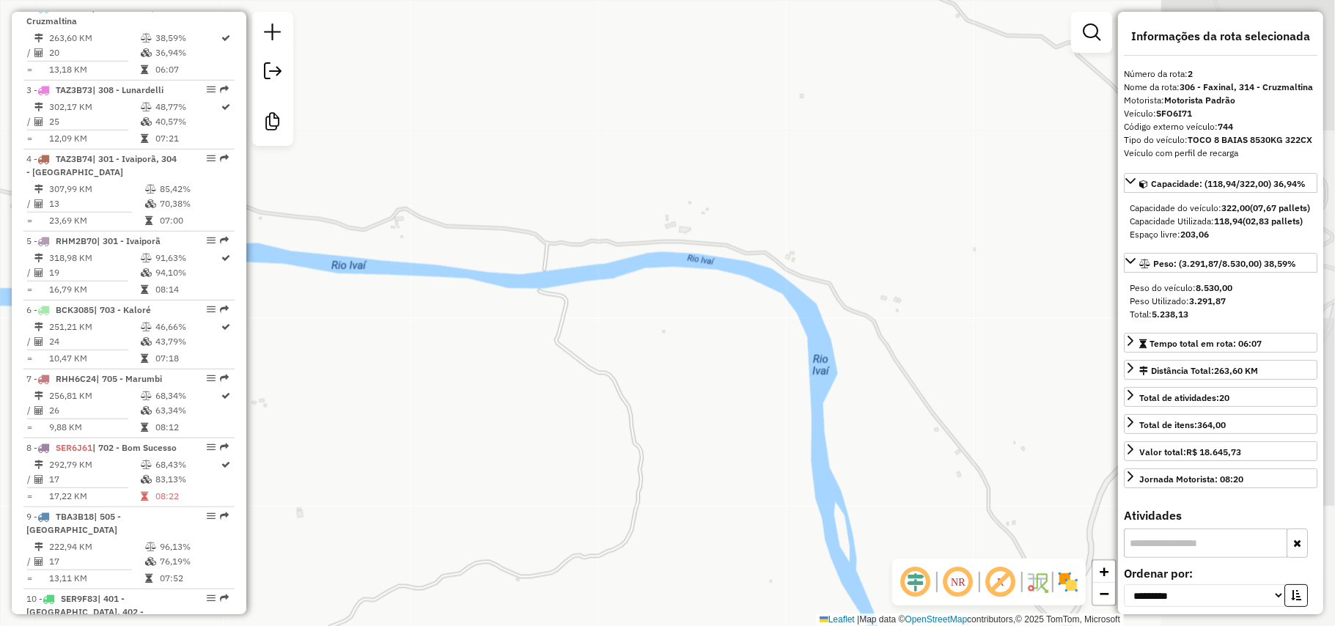
click at [606, 326] on div "Janela de atendimento Grade de atendimento Capacidade Transportadoras Veículos …" at bounding box center [667, 313] width 1335 height 626
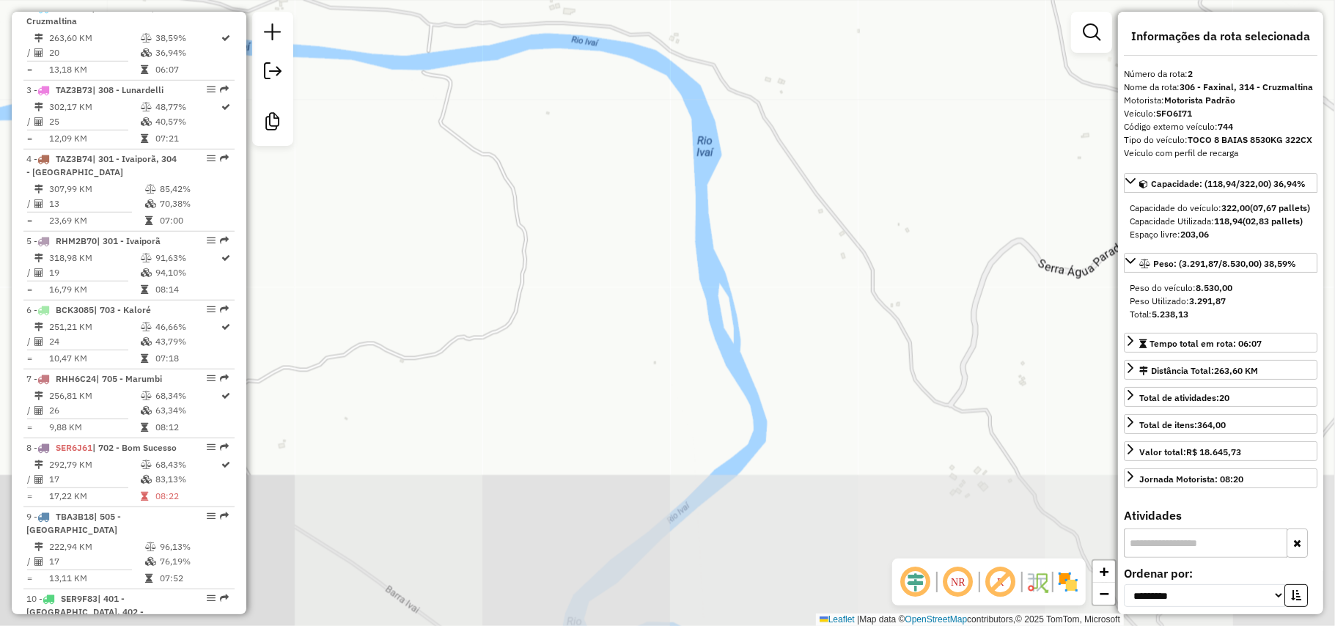
click at [606, 293] on div "Janela de atendimento Grade de atendimento Capacidade Transportadoras Veículos …" at bounding box center [667, 313] width 1335 height 626
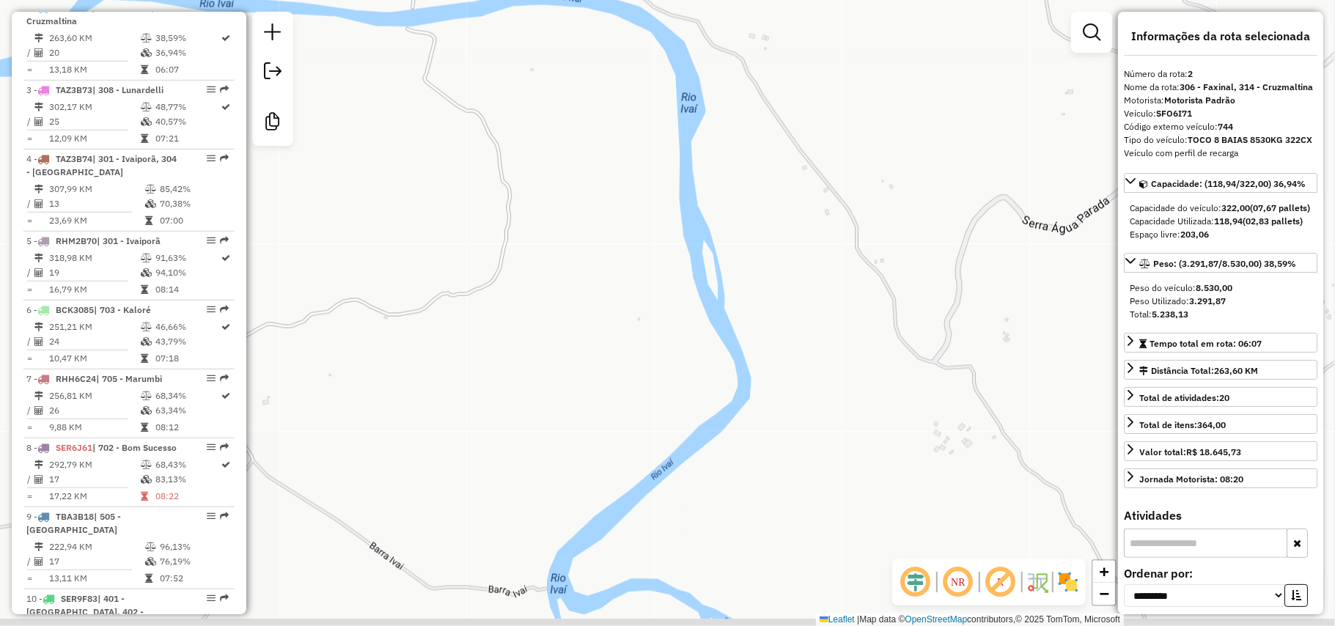
click at [595, 314] on div "Janela de atendimento Grade de atendimento Capacidade Transportadoras Veículos …" at bounding box center [667, 313] width 1335 height 626
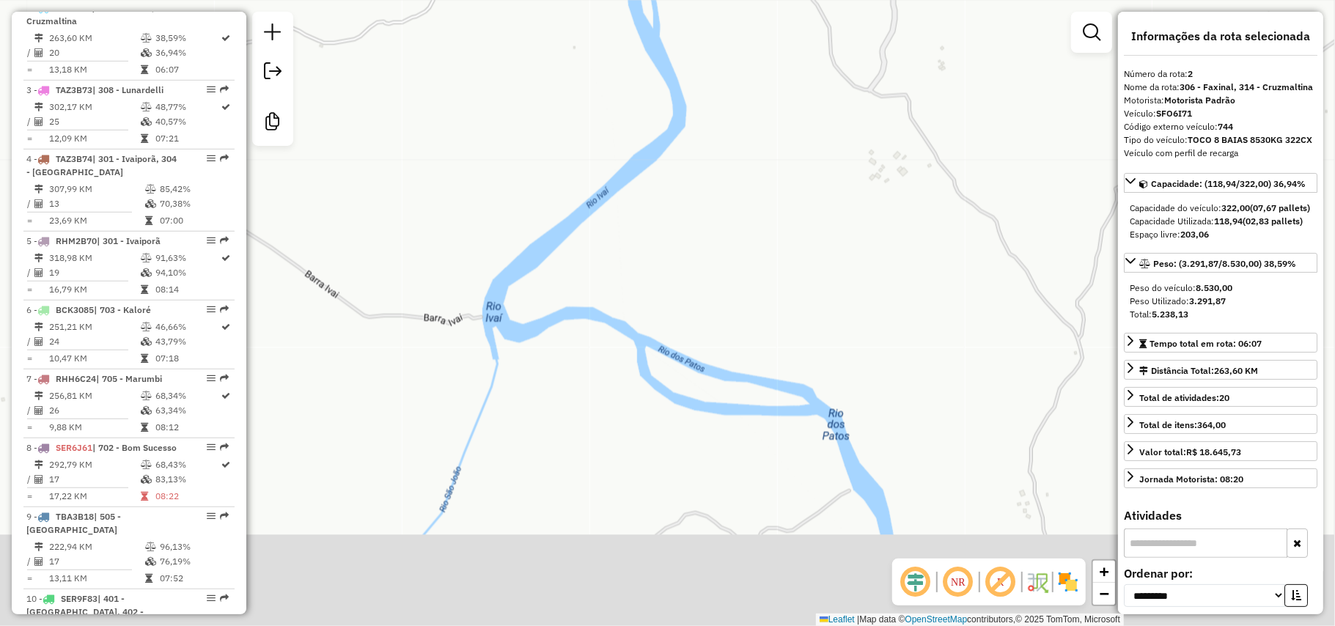
click at [628, 298] on div "Janela de atendimento Grade de atendimento Capacidade Transportadoras Veículos …" at bounding box center [667, 313] width 1335 height 626
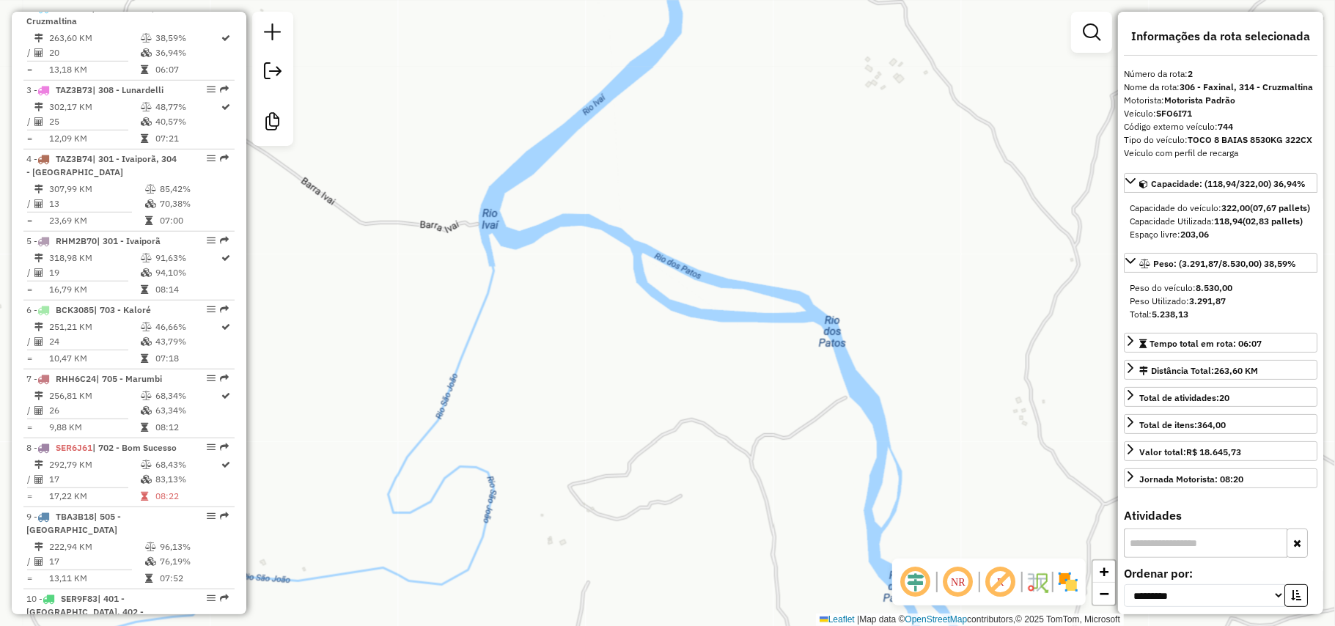
click at [597, 394] on div "Janela de atendimento Grade de atendimento Capacidade Transportadoras Veículos …" at bounding box center [667, 313] width 1335 height 626
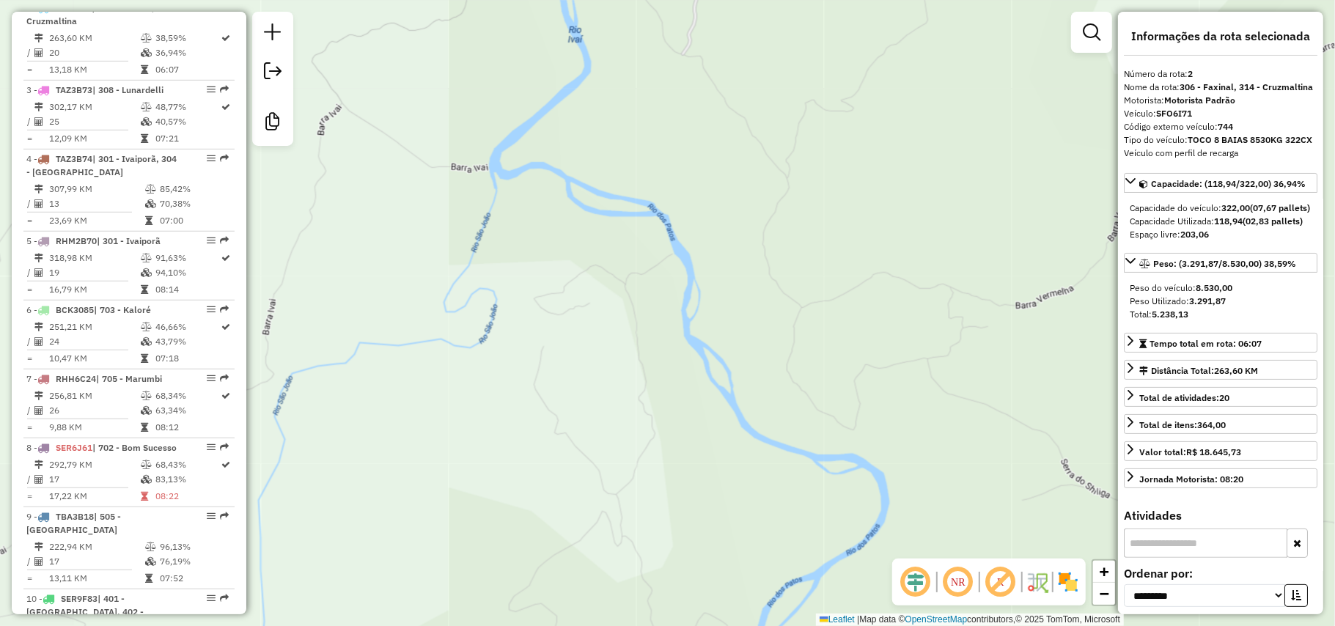
click at [758, 296] on div "Janela de atendimento Grade de atendimento Capacidade Transportadoras Veículos …" at bounding box center [667, 313] width 1335 height 626
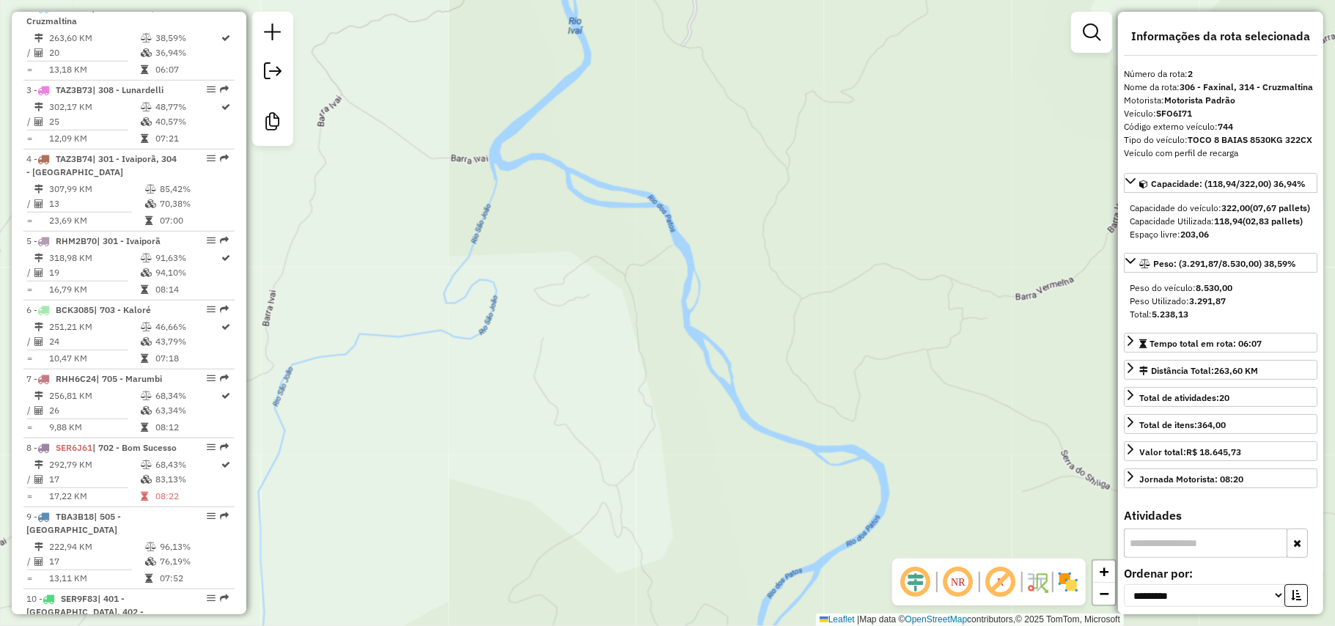
click at [871, 287] on div "Janela de atendimento Grade de atendimento Capacidade Transportadoras Veículos …" at bounding box center [667, 313] width 1335 height 626
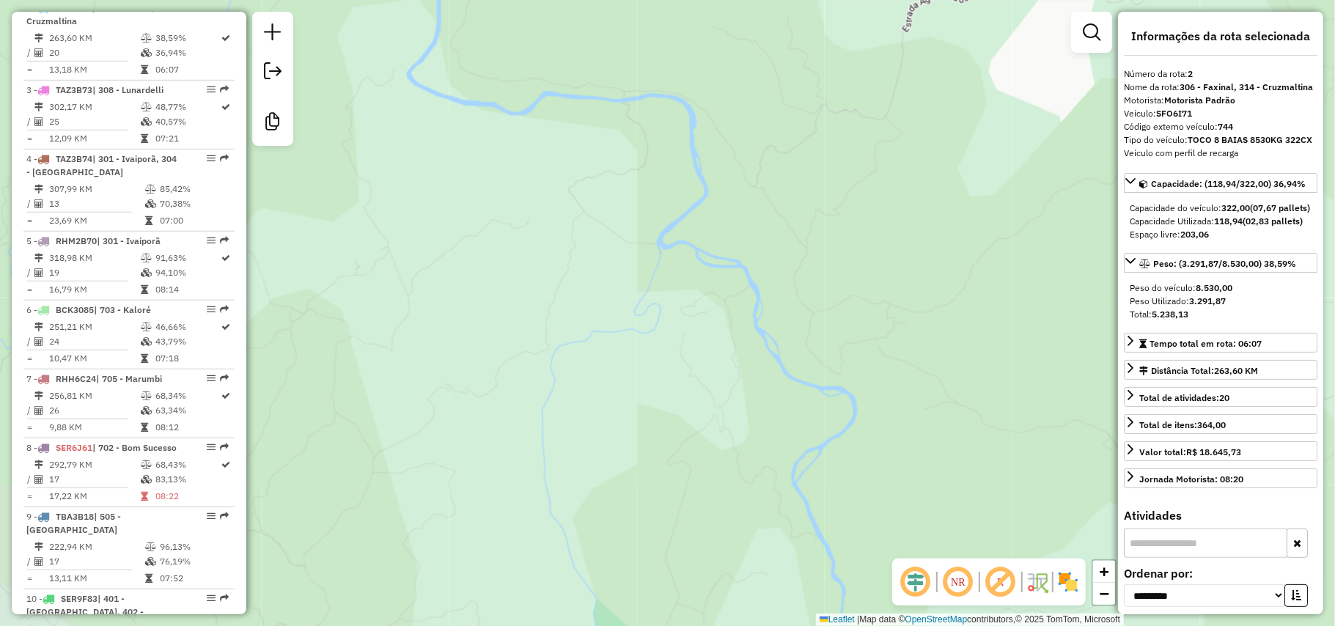
click at [769, 326] on div "Janela de atendimento Grade de atendimento Capacidade Transportadoras Veículos …" at bounding box center [667, 313] width 1335 height 626
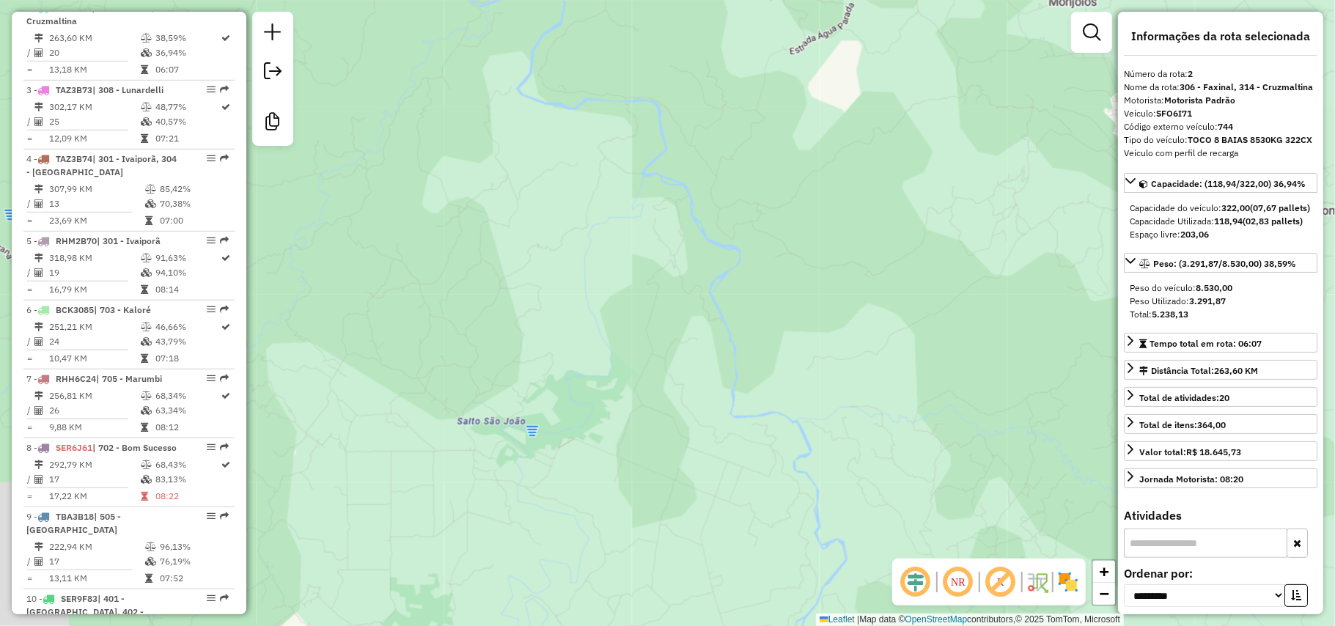
click at [732, 320] on div "Janela de atendimento Grade de atendimento Capacidade Transportadoras Veículos …" at bounding box center [667, 313] width 1335 height 626
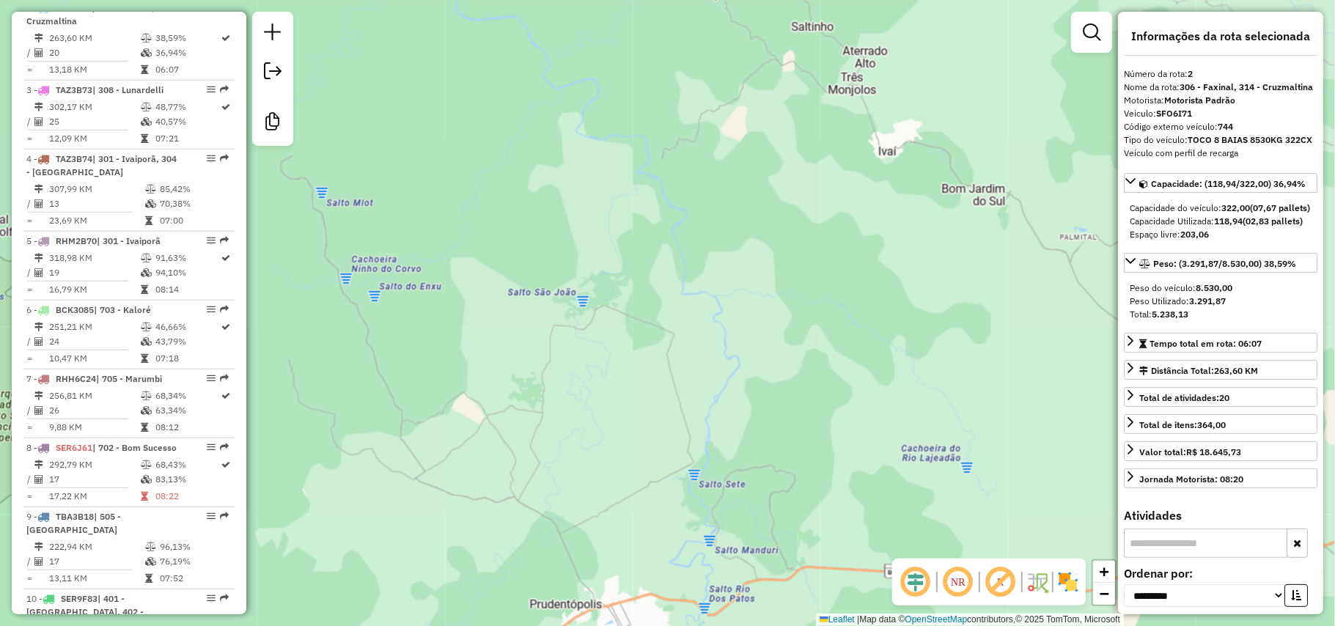
click at [716, 318] on div "Janela de atendimento Grade de atendimento Capacidade Transportadoras Veículos …" at bounding box center [667, 313] width 1335 height 626
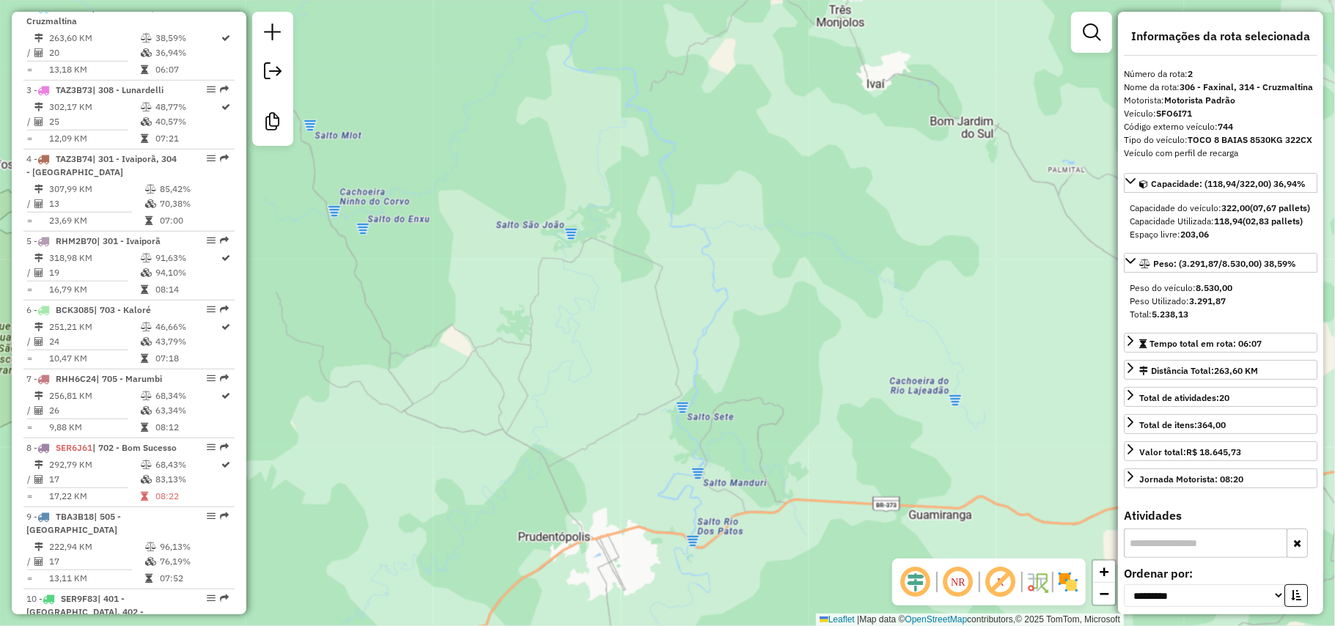
click at [749, 312] on div "Janela de atendimento Grade de atendimento Capacidade Transportadoras Veículos …" at bounding box center [667, 313] width 1335 height 626
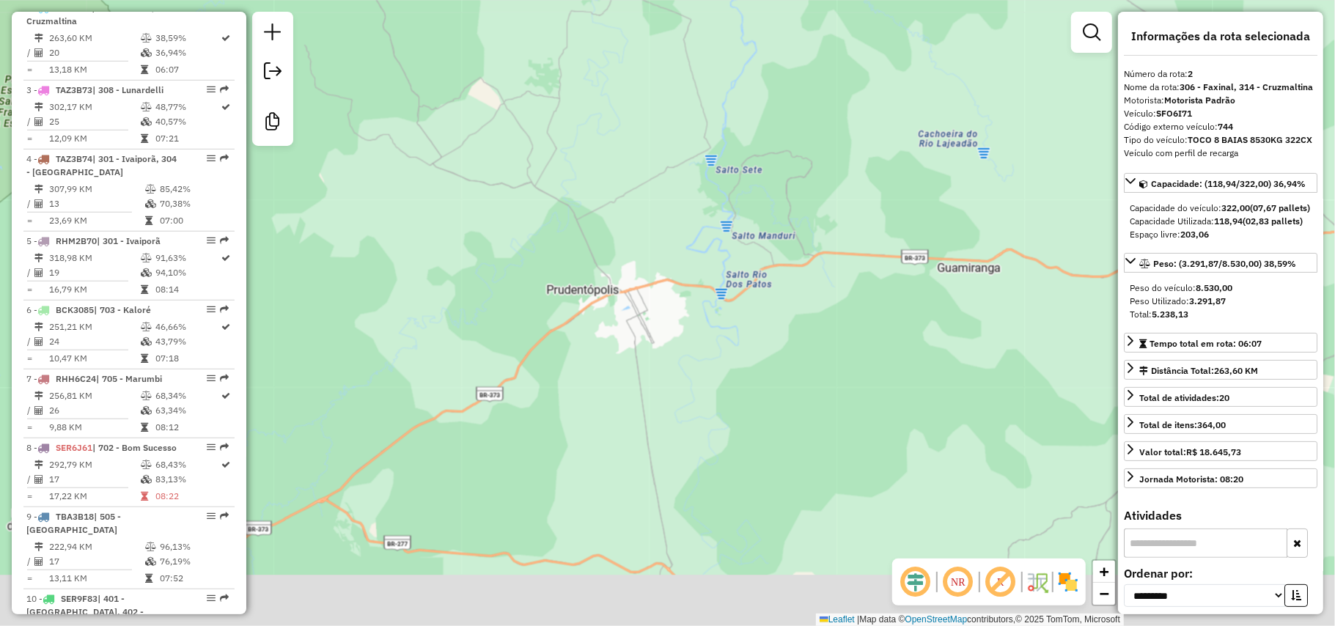
click at [804, 343] on div "Janela de atendimento Grade de atendimento Capacidade Transportadoras Veículos …" at bounding box center [667, 313] width 1335 height 626
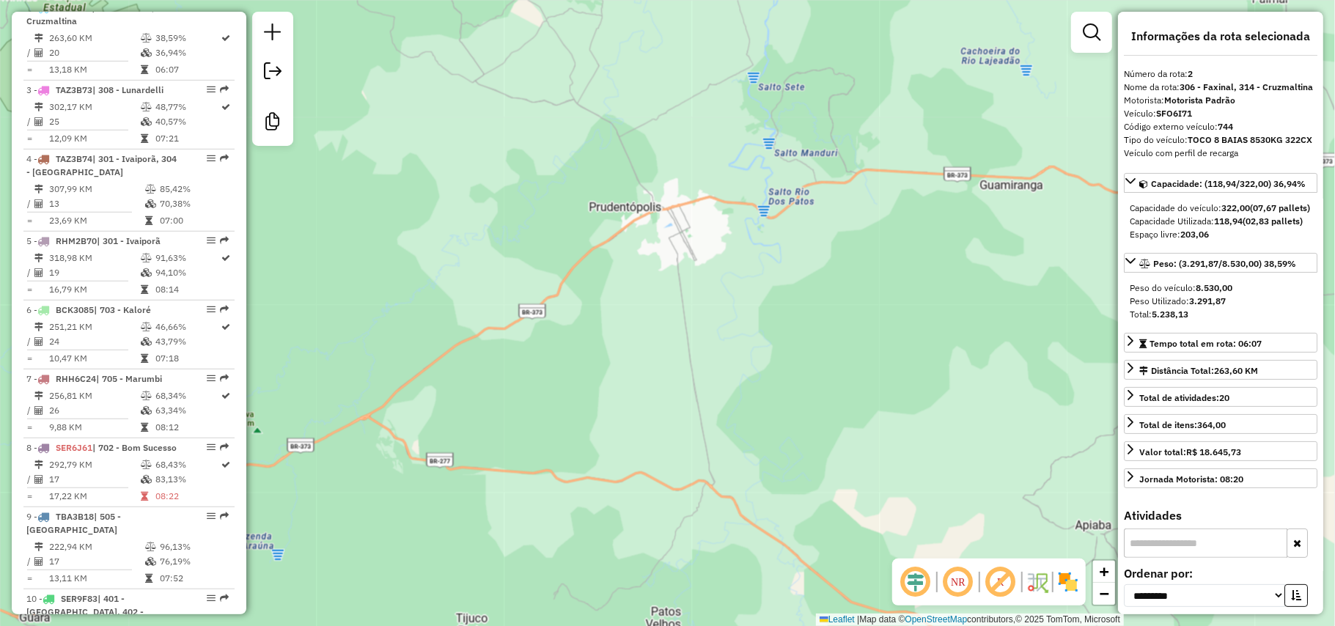
click at [834, 383] on div "Janela de atendimento Grade de atendimento Capacidade Transportadoras Veículos …" at bounding box center [667, 313] width 1335 height 626
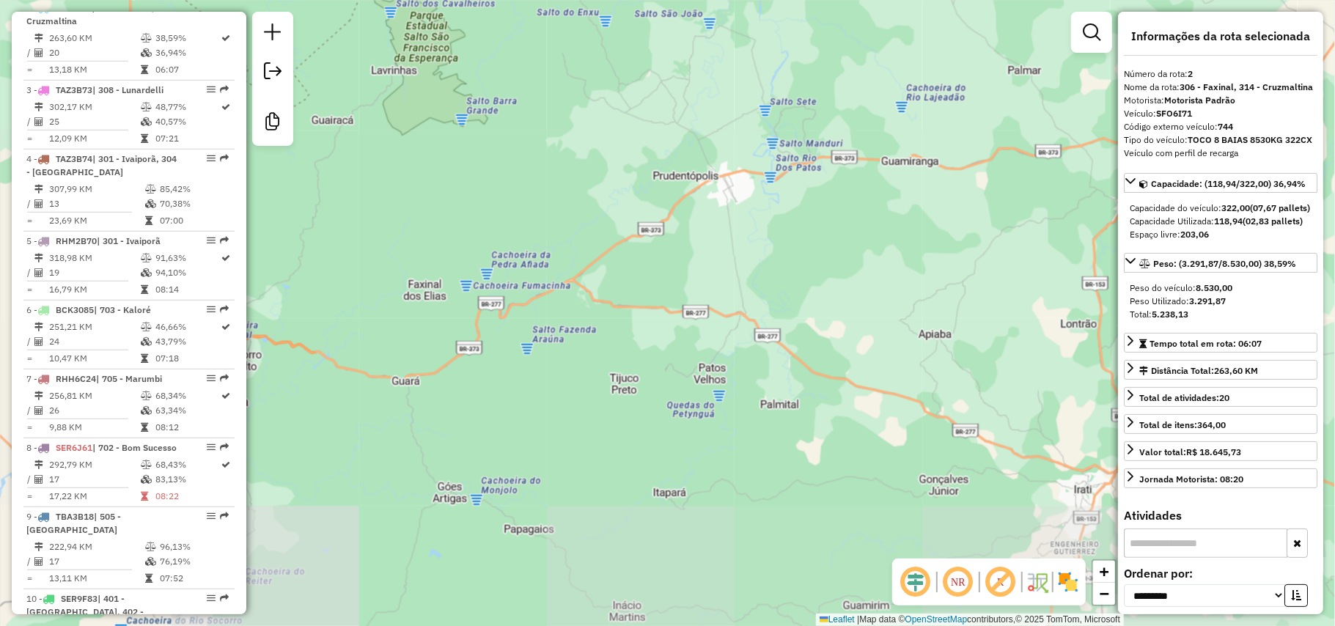
click at [855, 386] on div "Janela de atendimento Grade de atendimento Capacidade Transportadoras Veículos …" at bounding box center [667, 313] width 1335 height 626
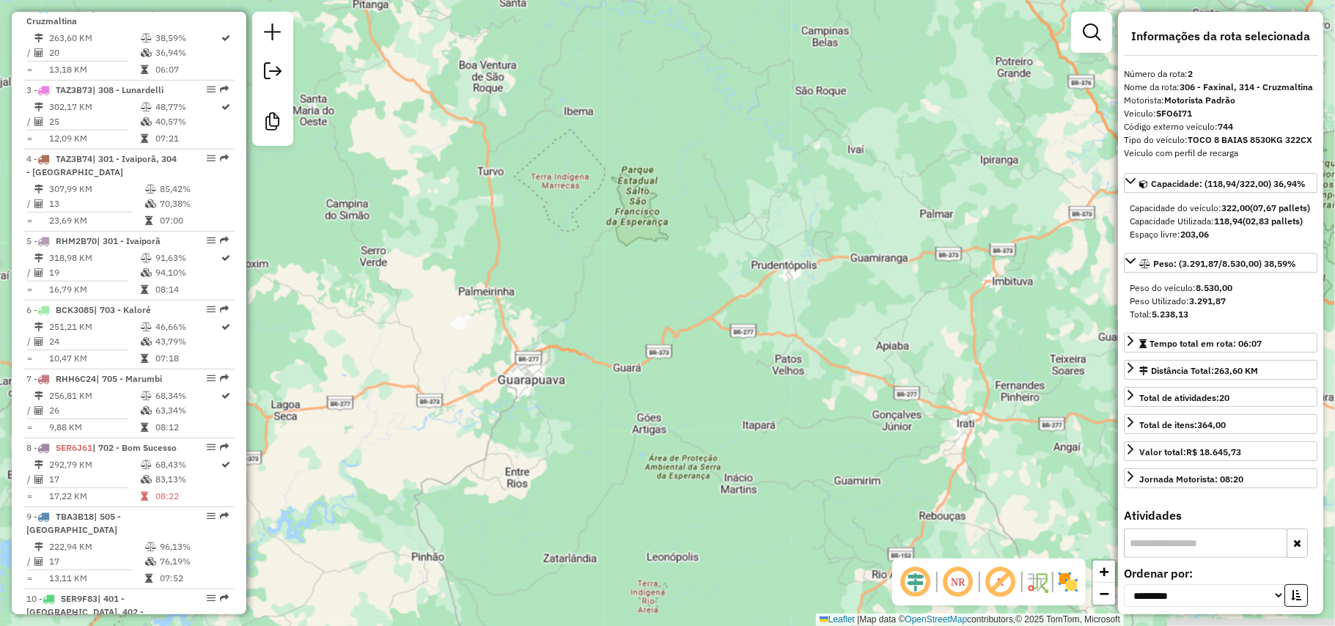
click at [795, 375] on div "Janela de atendimento Grade de atendimento Capacidade Transportadoras Veículos …" at bounding box center [667, 313] width 1335 height 626
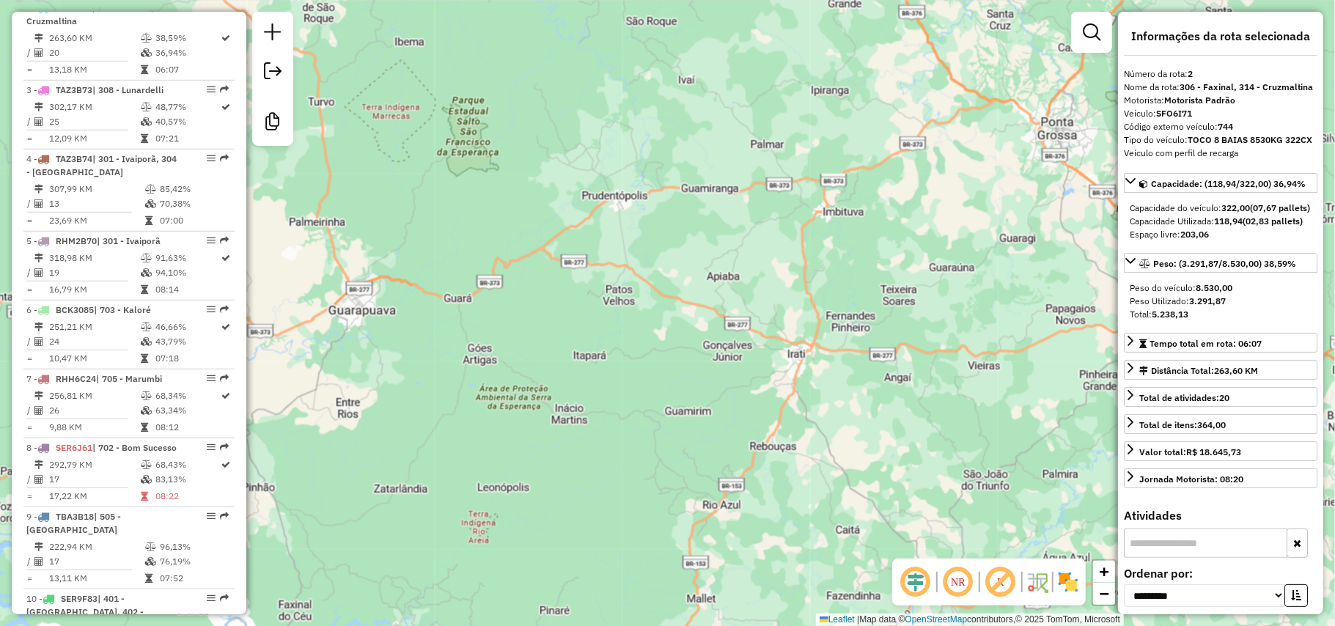
click at [758, 381] on div "Janela de atendimento Grade de atendimento Capacidade Transportadoras Veículos …" at bounding box center [667, 313] width 1335 height 626
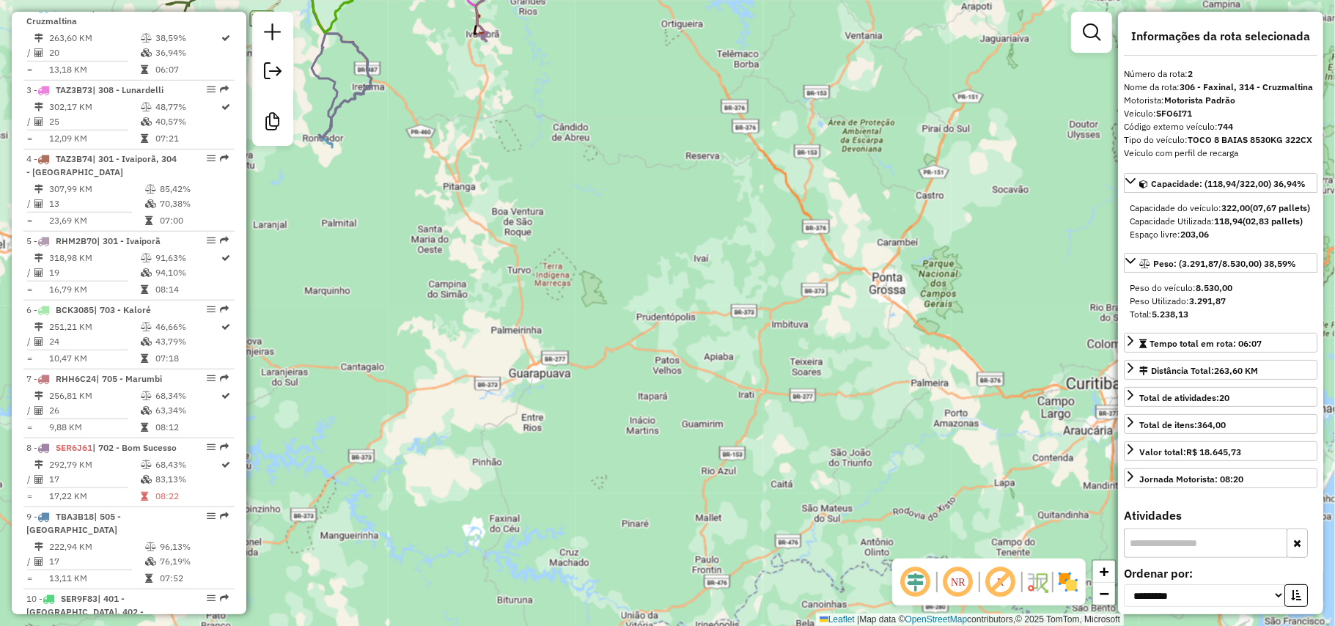
click at [670, 384] on div "Janela de atendimento Grade de atendimento Capacidade Transportadoras Veículos …" at bounding box center [667, 313] width 1335 height 626
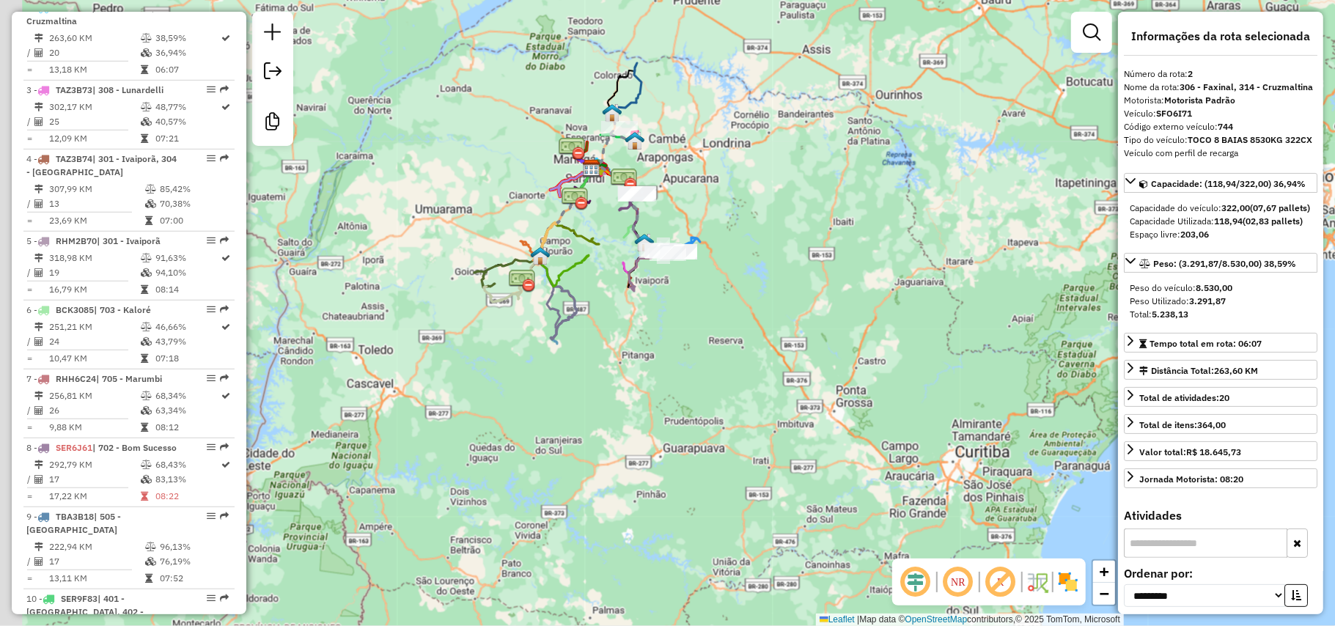
drag, startPoint x: 717, startPoint y: 371, endPoint x: 736, endPoint y: 411, distance: 43.9
click at [736, 411] on div "Janela de atendimento Grade de atendimento Capacidade Transportadoras Veículos …" at bounding box center [667, 313] width 1335 height 626
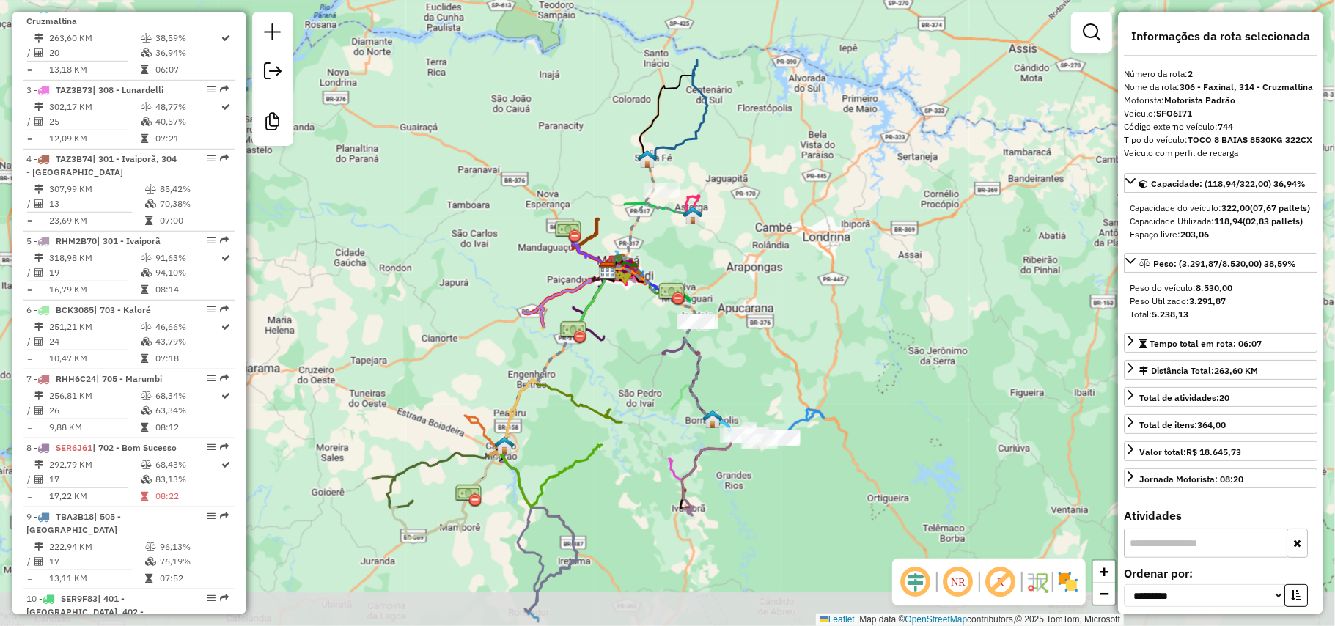
drag, startPoint x: 796, startPoint y: 405, endPoint x: 763, endPoint y: 244, distance: 163.9
click at [764, 244] on div "Janela de atendimento Grade de atendimento Capacidade Transportadoras Veículos …" at bounding box center [667, 313] width 1335 height 626
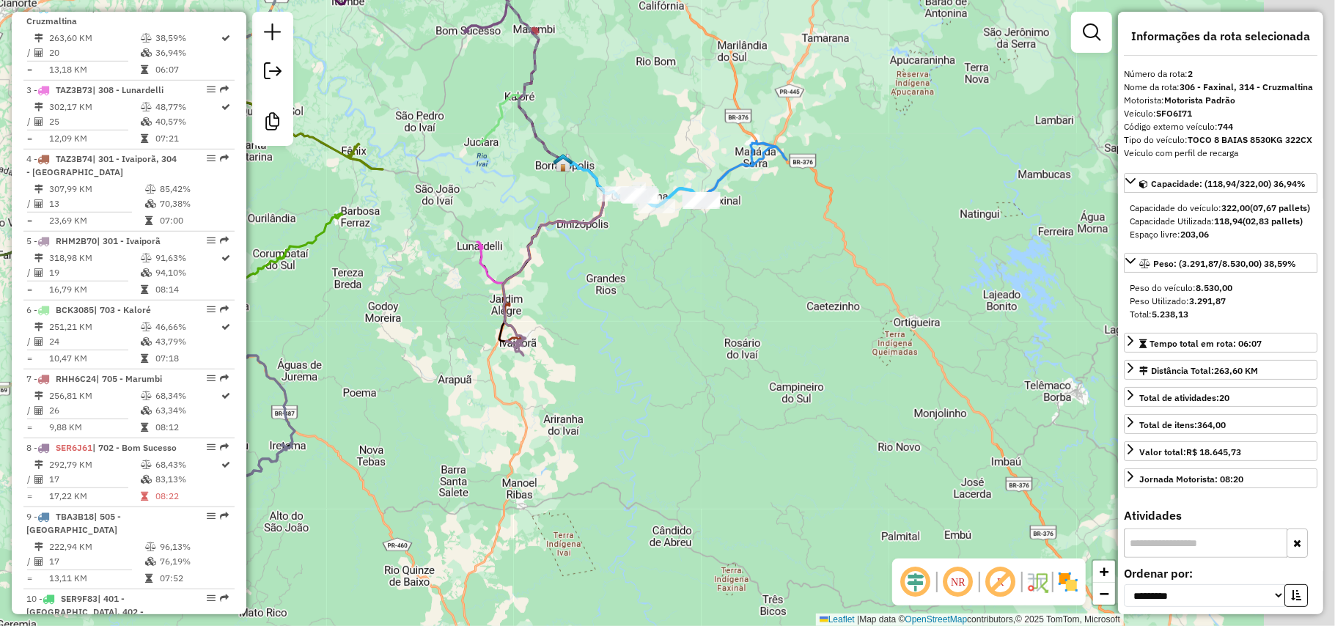
drag, startPoint x: 840, startPoint y: 371, endPoint x: 731, endPoint y: 455, distance: 137.6
click at [731, 455] on div "Janela de atendimento Grade de atendimento Capacidade Transportadoras Veículos …" at bounding box center [667, 313] width 1335 height 626
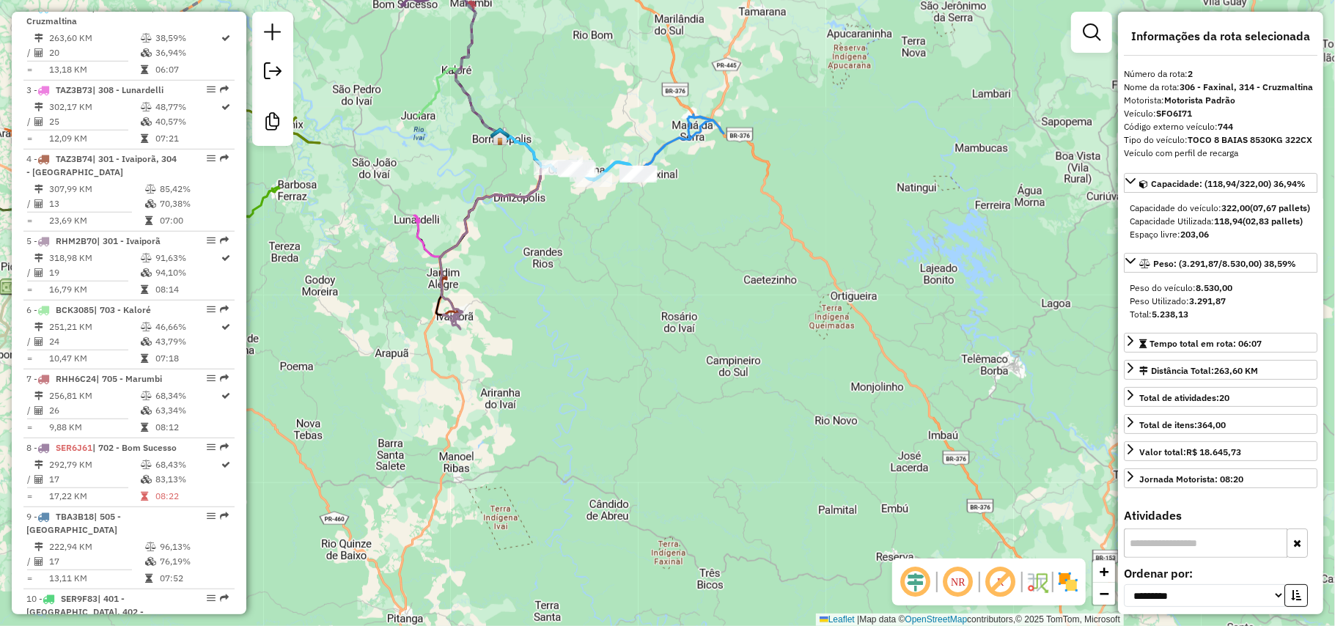
drag, startPoint x: 697, startPoint y: 403, endPoint x: 670, endPoint y: 384, distance: 32.6
click at [670, 384] on div "Janela de atendimento Grade de atendimento Capacidade Transportadoras Veículos …" at bounding box center [667, 313] width 1335 height 626
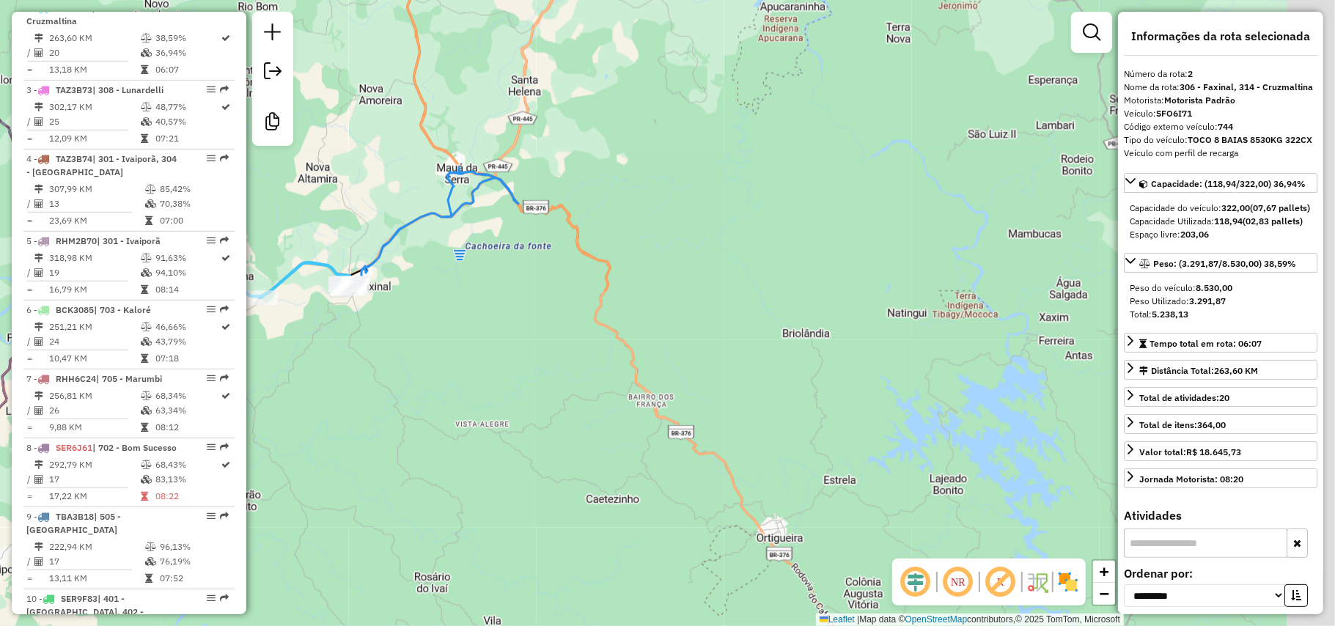
drag, startPoint x: 679, startPoint y: 186, endPoint x: 623, endPoint y: 342, distance: 166.1
click at [623, 342] on div "Janela de atendimento Grade de atendimento Capacidade Transportadoras Veículos …" at bounding box center [667, 313] width 1335 height 626
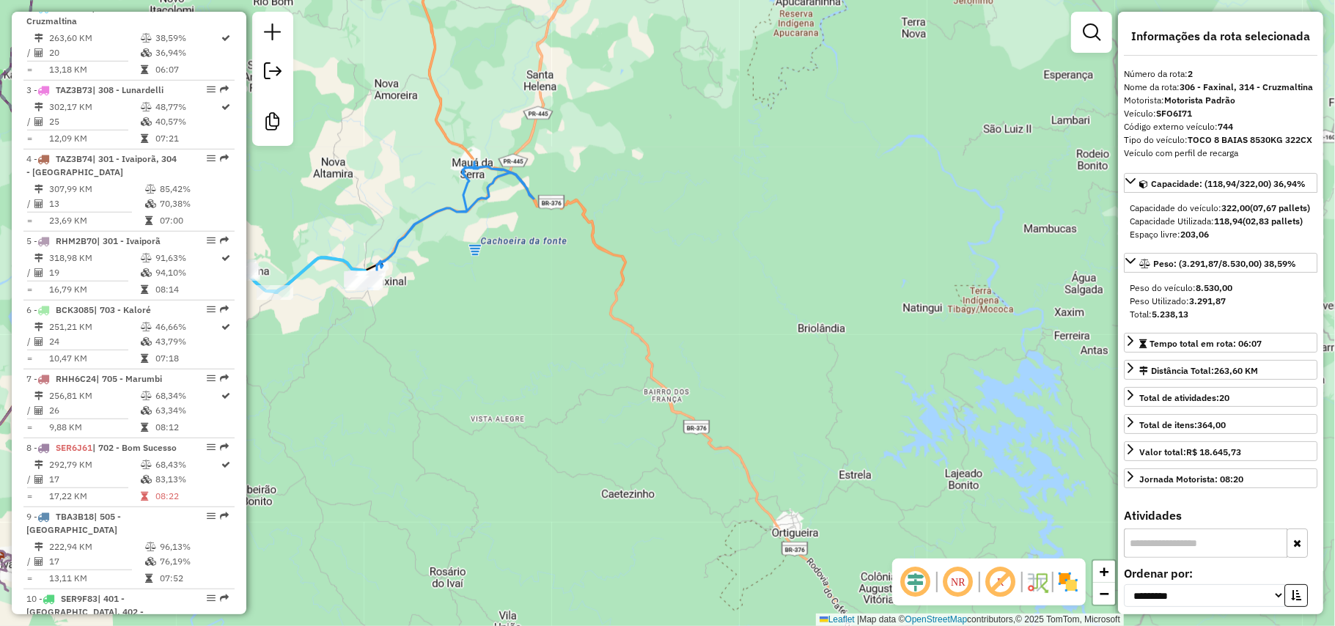
drag, startPoint x: 595, startPoint y: 294, endPoint x: 626, endPoint y: 241, distance: 61.8
click at [623, 243] on div "Janela de atendimento Grade de atendimento Capacidade Transportadoras Veículos …" at bounding box center [667, 313] width 1335 height 626
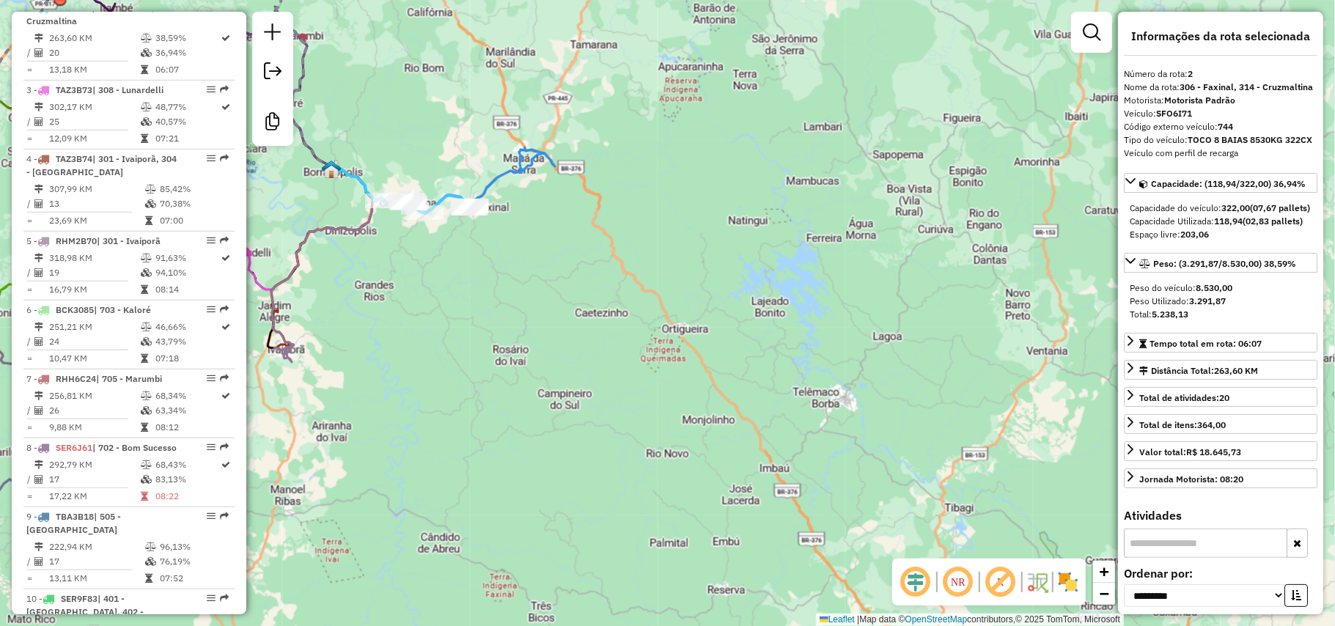
drag, startPoint x: 664, startPoint y: 450, endPoint x: 626, endPoint y: 421, distance: 48.7
click at [626, 421] on div "Janela de atendimento Grade de atendimento Capacidade Transportadoras Veículos …" at bounding box center [667, 313] width 1335 height 626
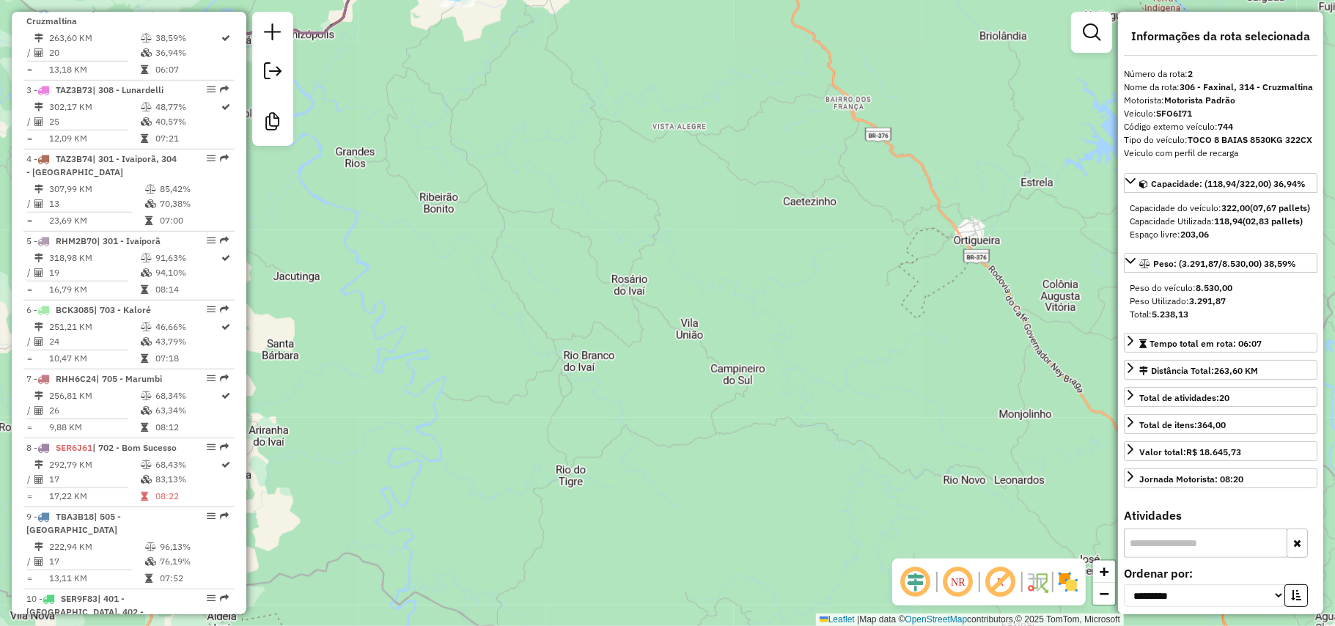
drag, startPoint x: 722, startPoint y: 478, endPoint x: 1010, endPoint y: 519, distance: 291.8
click at [1010, 519] on div "Janela de atendimento Grade de atendimento Capacidade Transportadoras Veículos …" at bounding box center [667, 313] width 1335 height 626
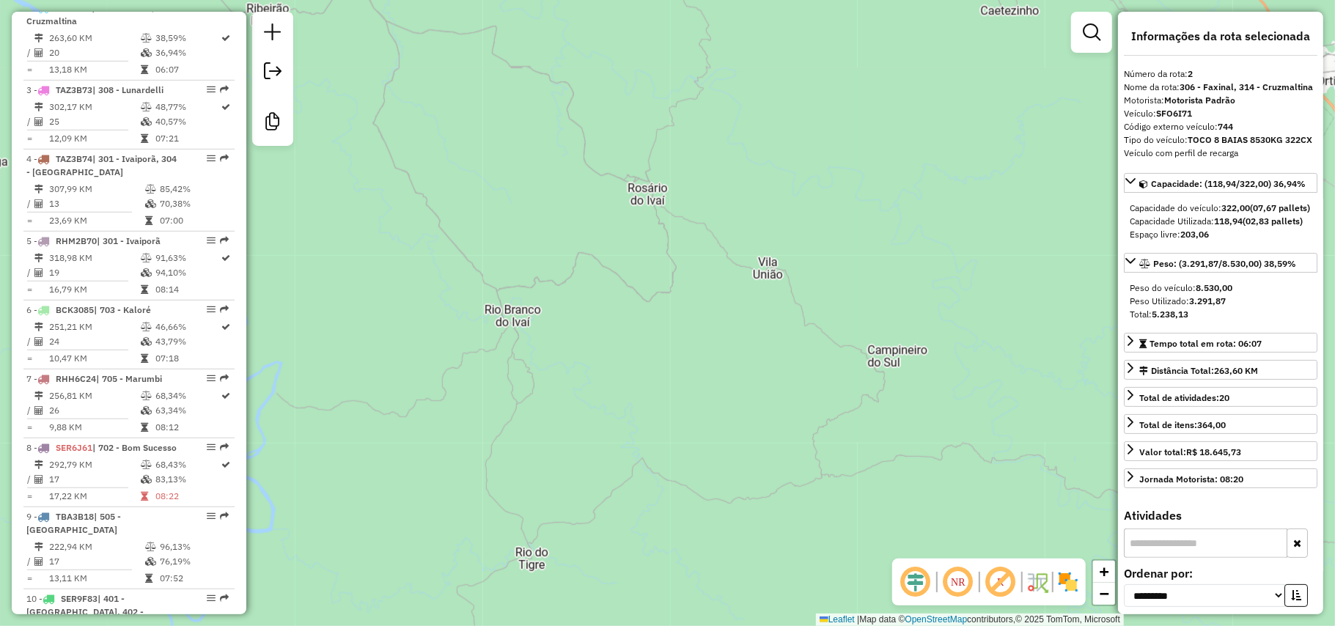
click at [661, 351] on div "Janela de atendimento Grade de atendimento Capacidade Transportadoras Veículos …" at bounding box center [667, 313] width 1335 height 626
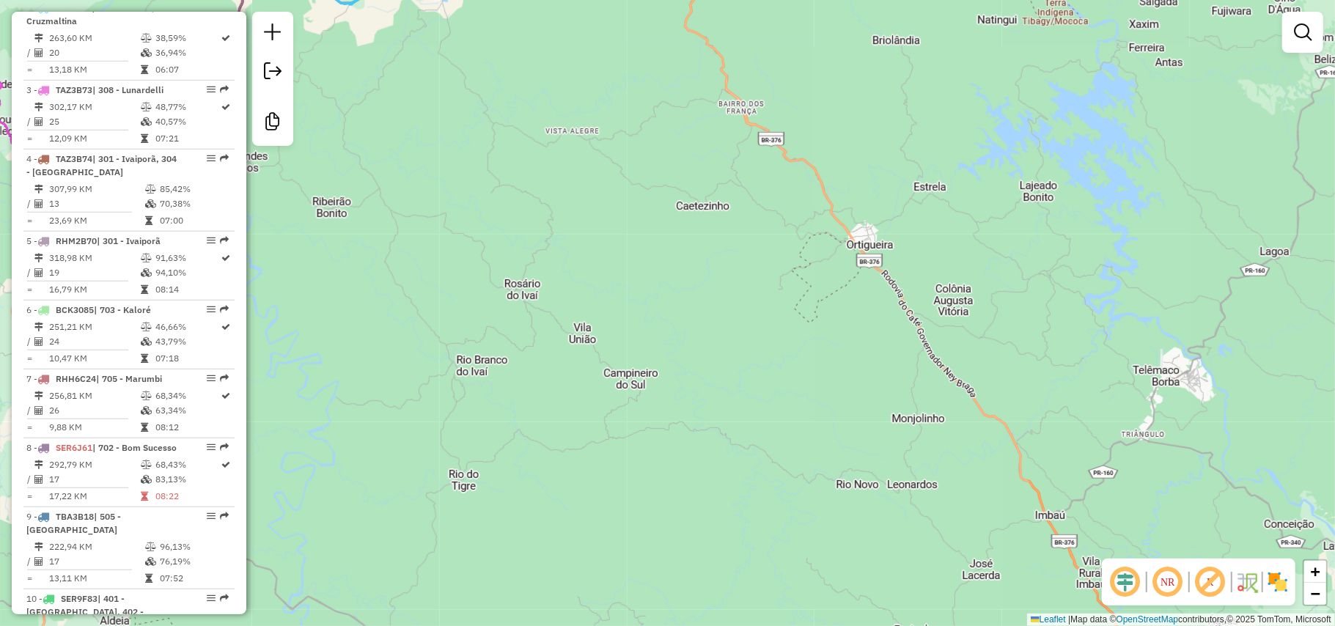
drag, startPoint x: 380, startPoint y: 132, endPoint x: 635, endPoint y: 573, distance: 509.3
click at [635, 573] on div "Janela de atendimento Grade de atendimento Capacidade Transportadoras Veículos …" at bounding box center [667, 313] width 1335 height 626
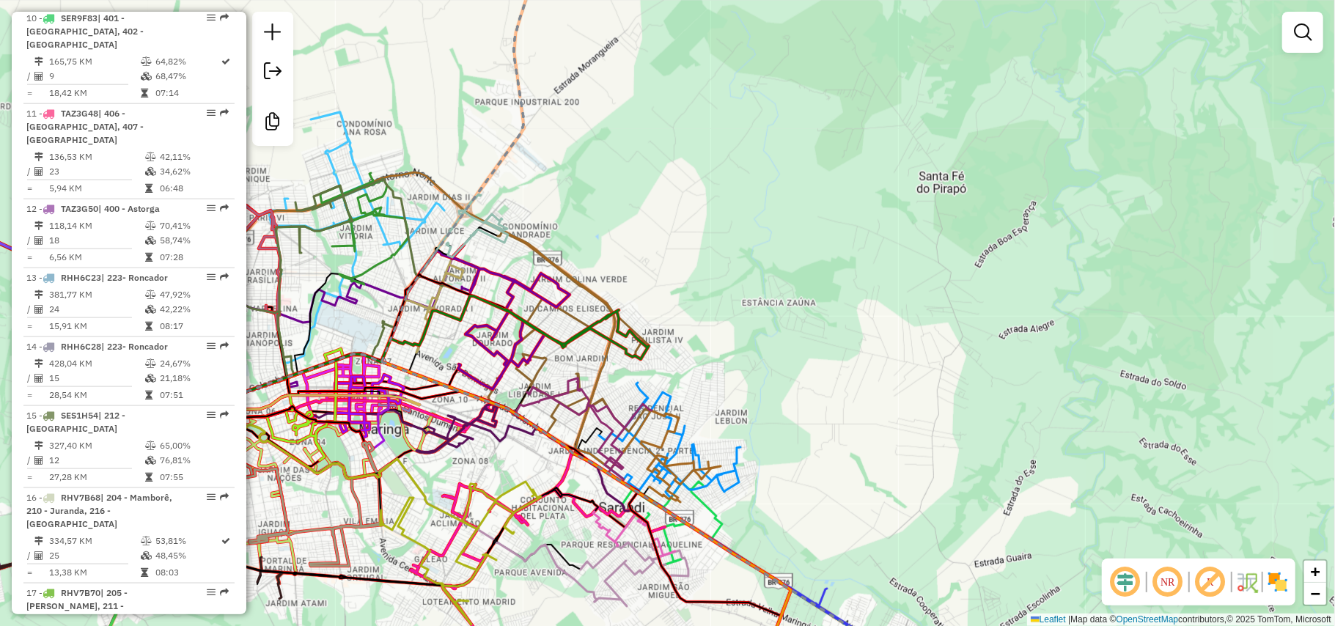
scroll to position [1456, 0]
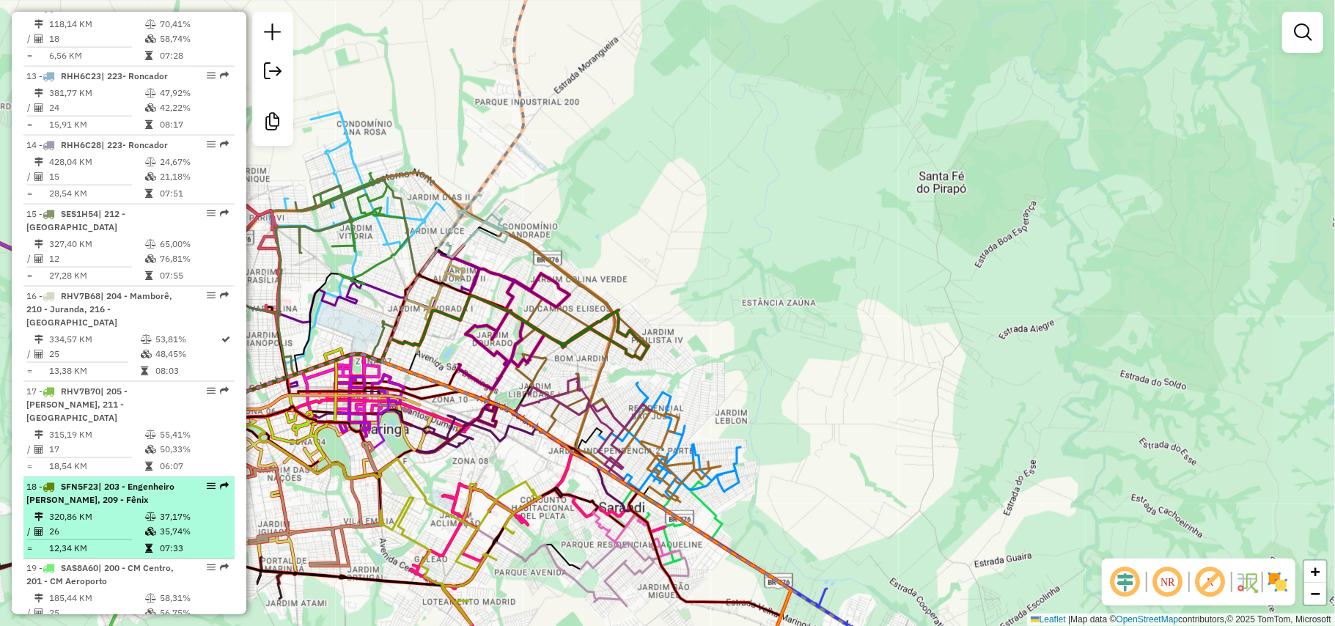
click at [171, 510] on td "37,17%" at bounding box center [194, 517] width 70 height 15
select select "**********"
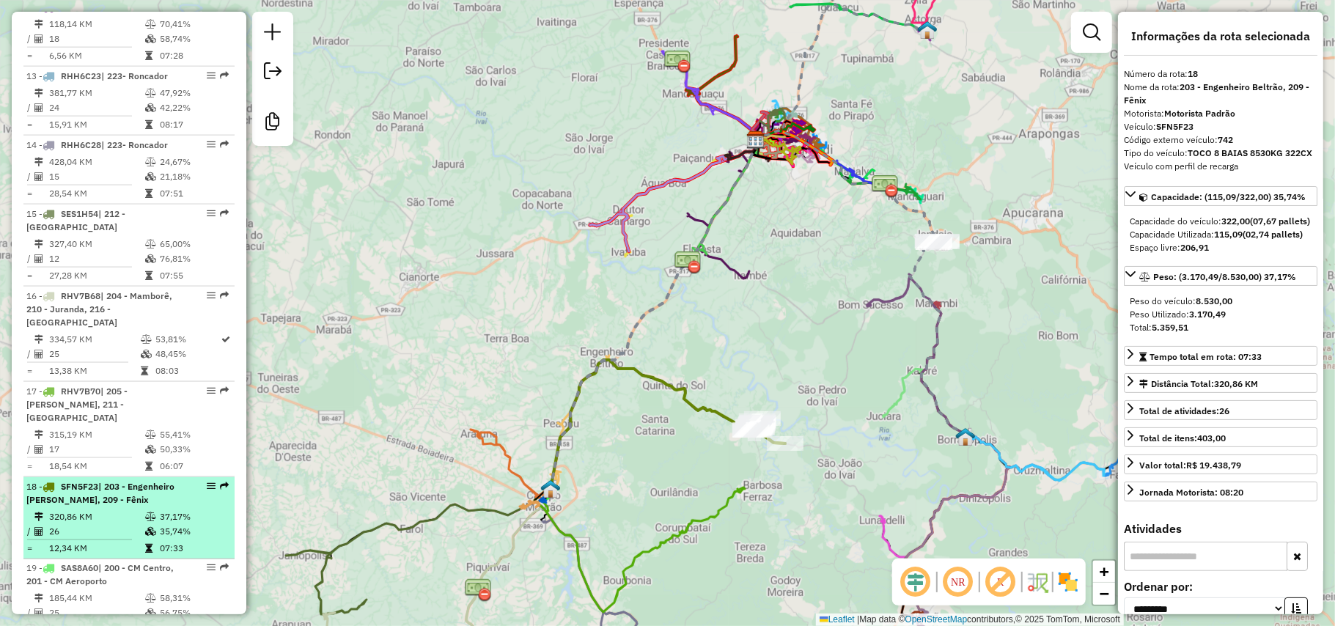
scroll to position [1945, 0]
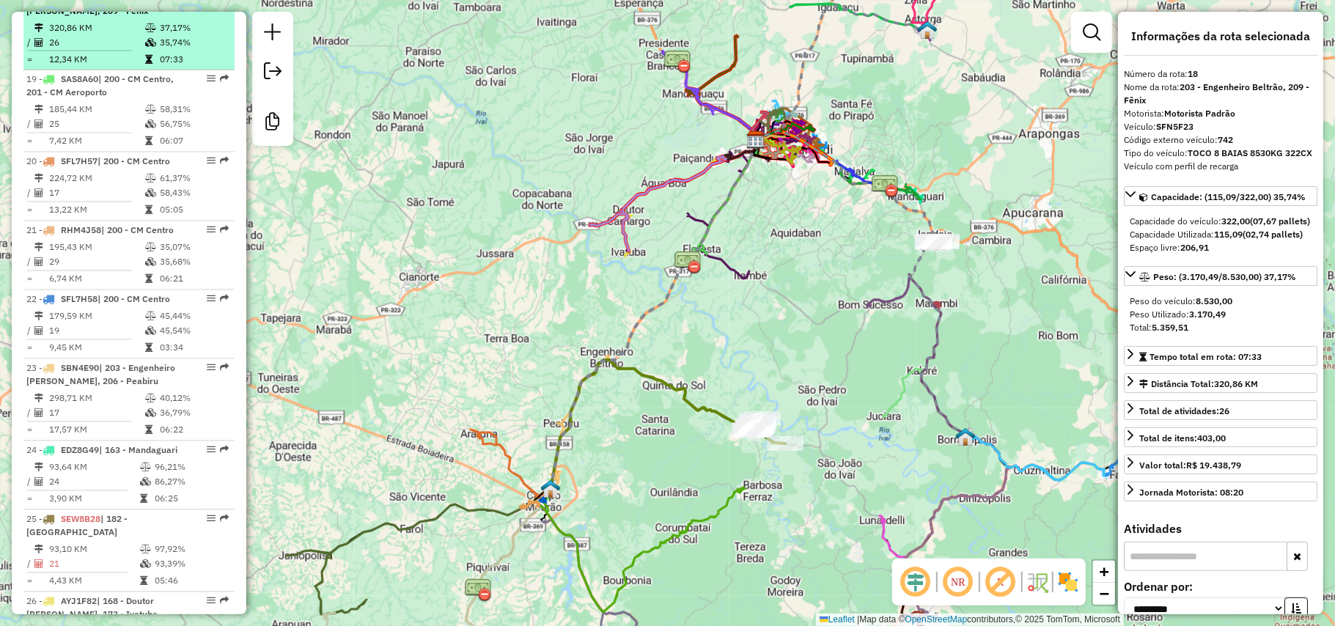
click at [171, 492] on td "06:25" at bounding box center [191, 499] width 74 height 15
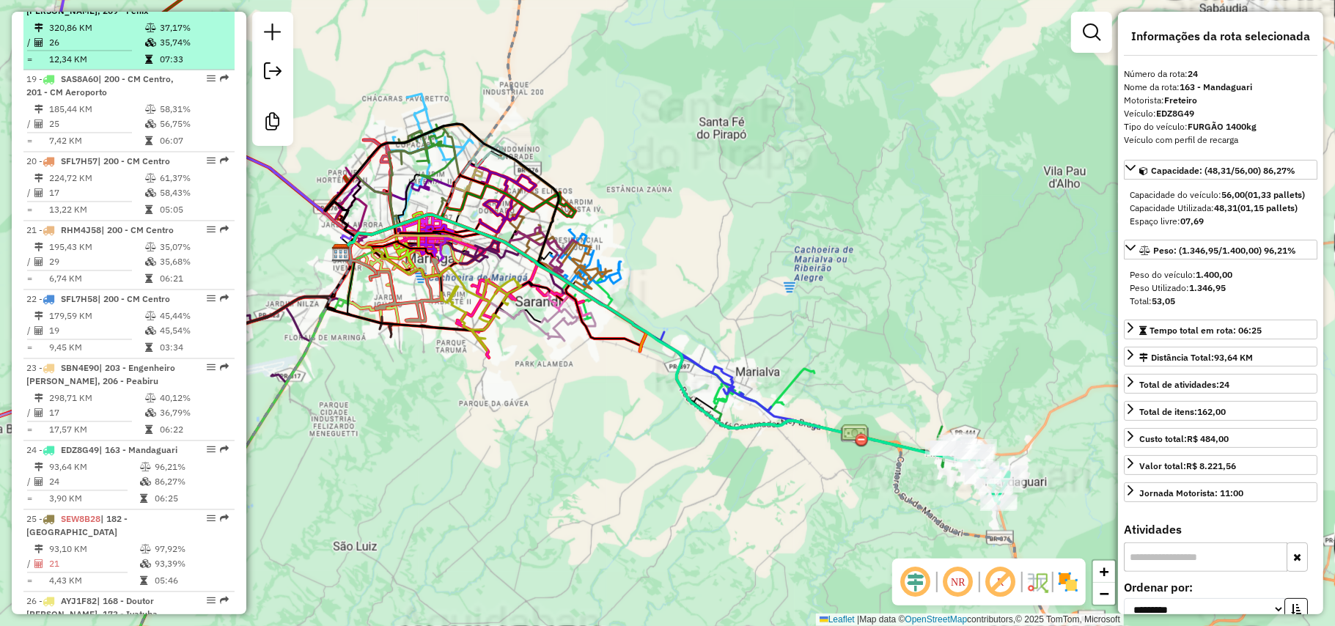
scroll to position [2433, 0]
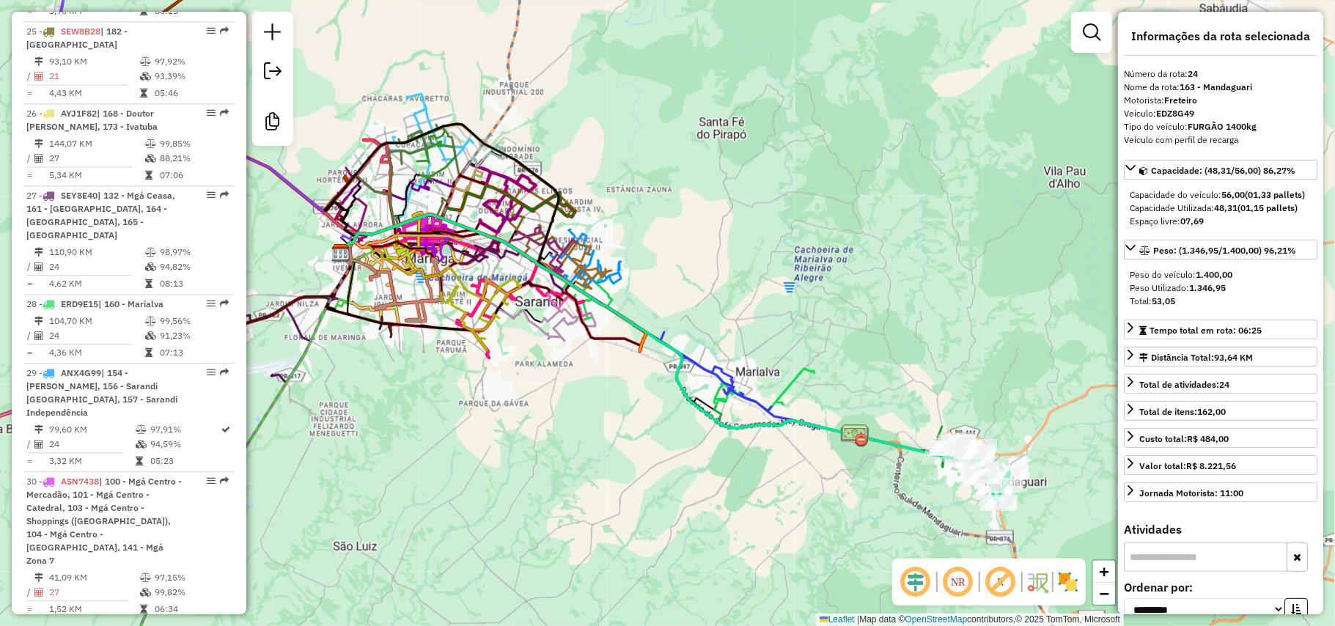
click at [171, 476] on span "| 100 - Mgá Centro - Mercadão, 101 - Mgá Centro - Catedral, 103 - Mgá Centro - …" at bounding box center [103, 521] width 155 height 90
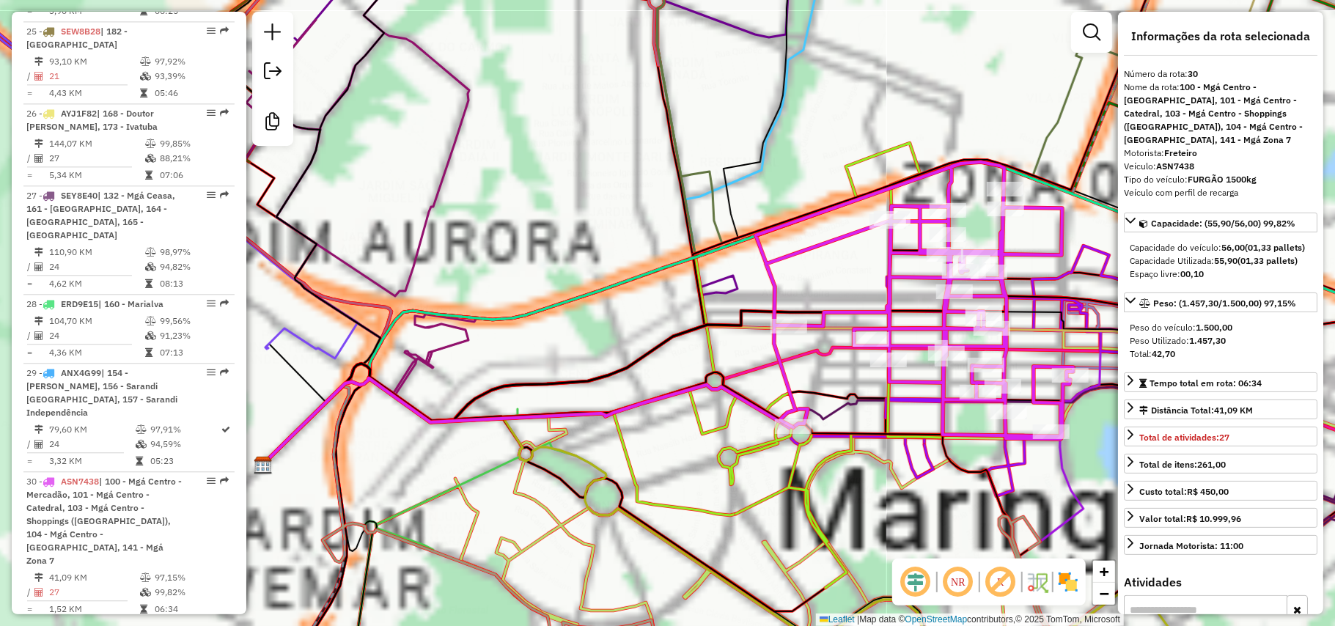
scroll to position [2922, 0]
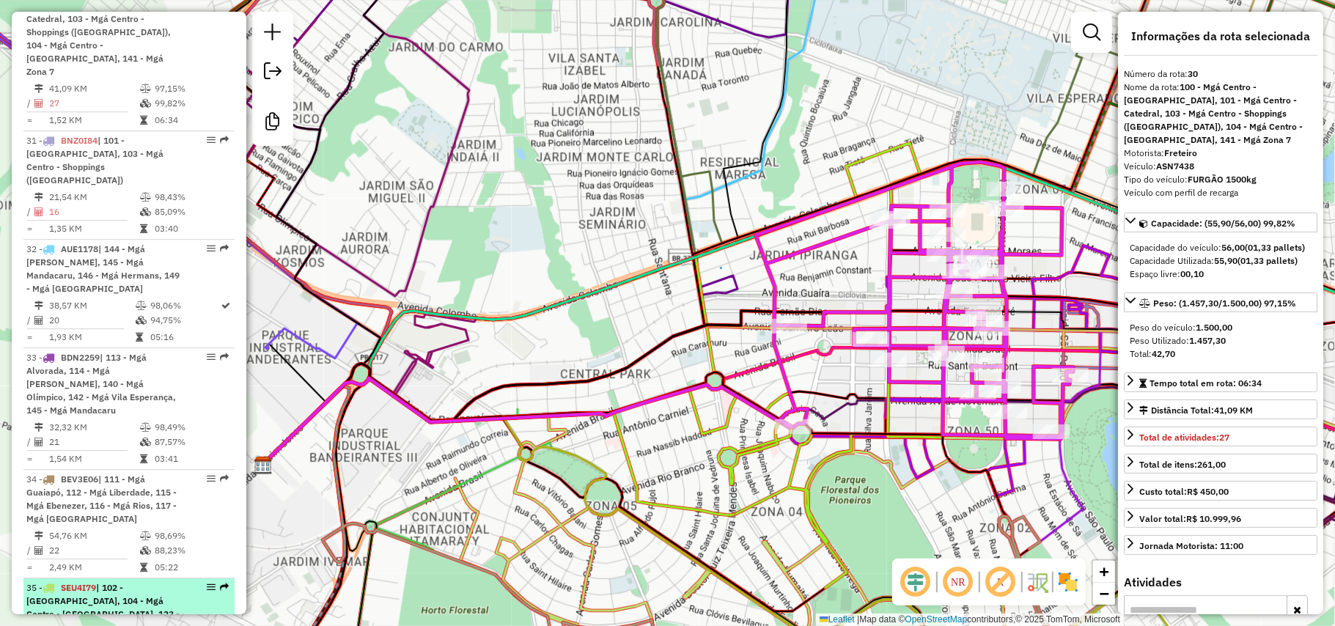
click at [154, 582] on span "| 102 - [GEOGRAPHIC_DATA], 104 - Mgá Centro - [GEOGRAPHIC_DATA], 123 - Mgá Cerr…" at bounding box center [102, 627] width 153 height 90
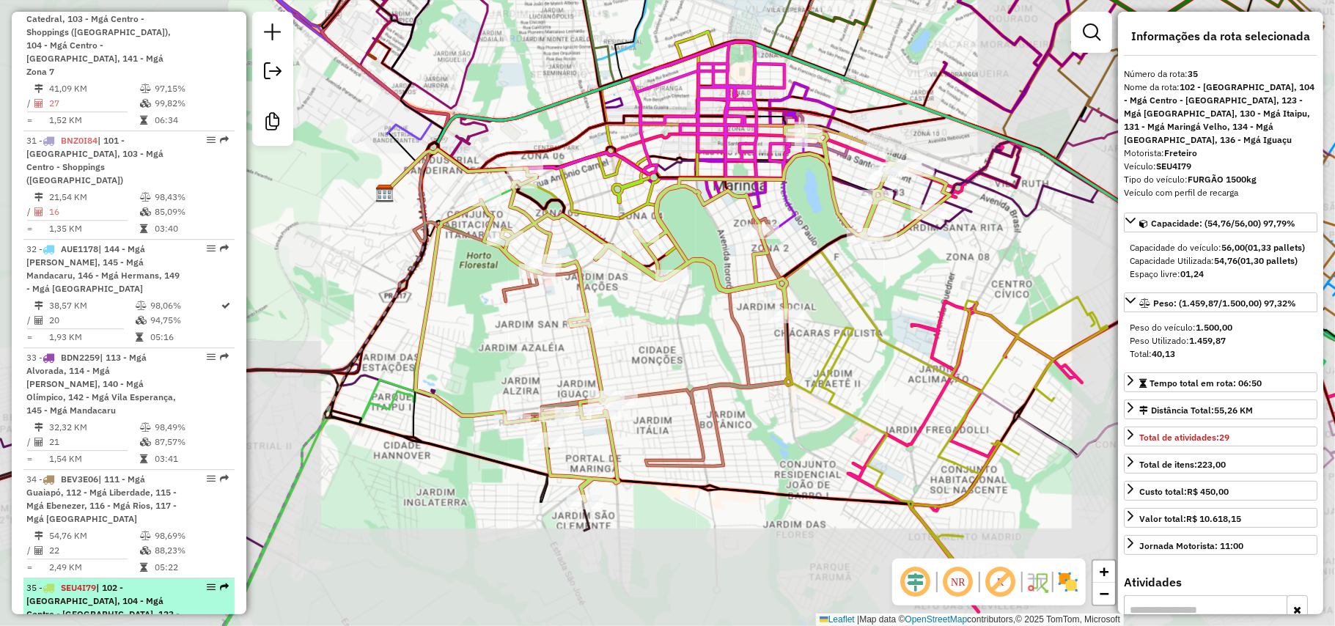
scroll to position [3313, 0]
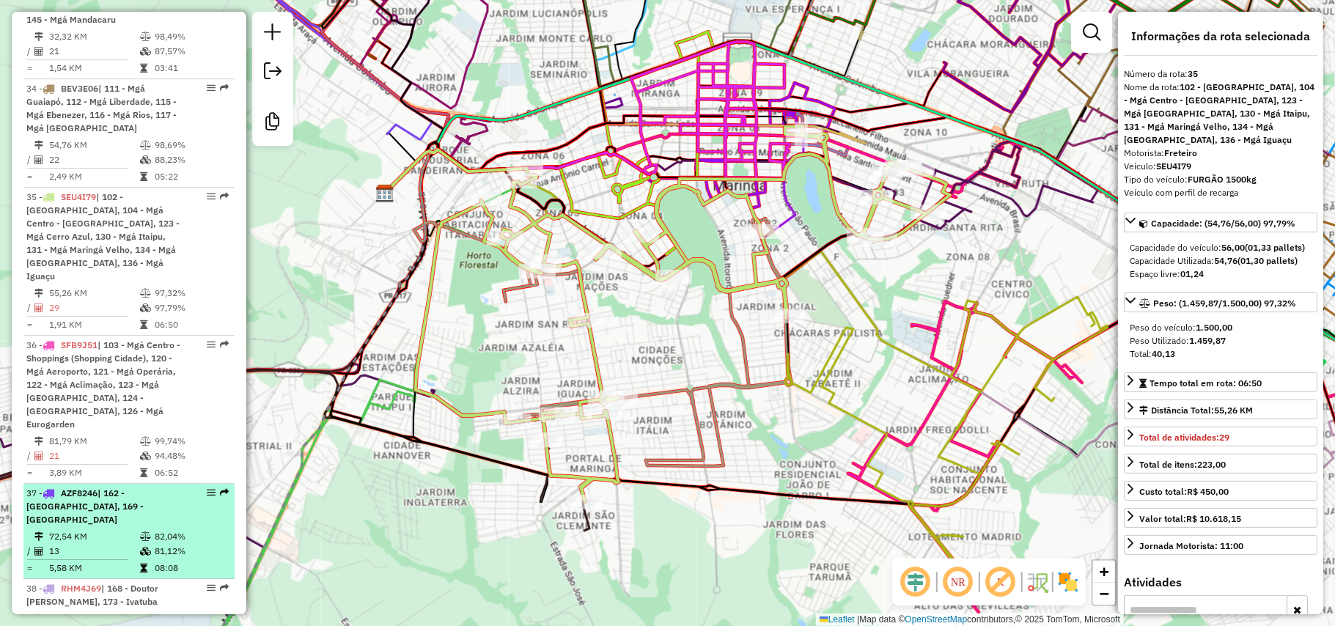
click at [168, 487] on div "37 - AZF8246 | 162 - Mandaguaçu, 169 - Iguatemi" at bounding box center [103, 507] width 155 height 40
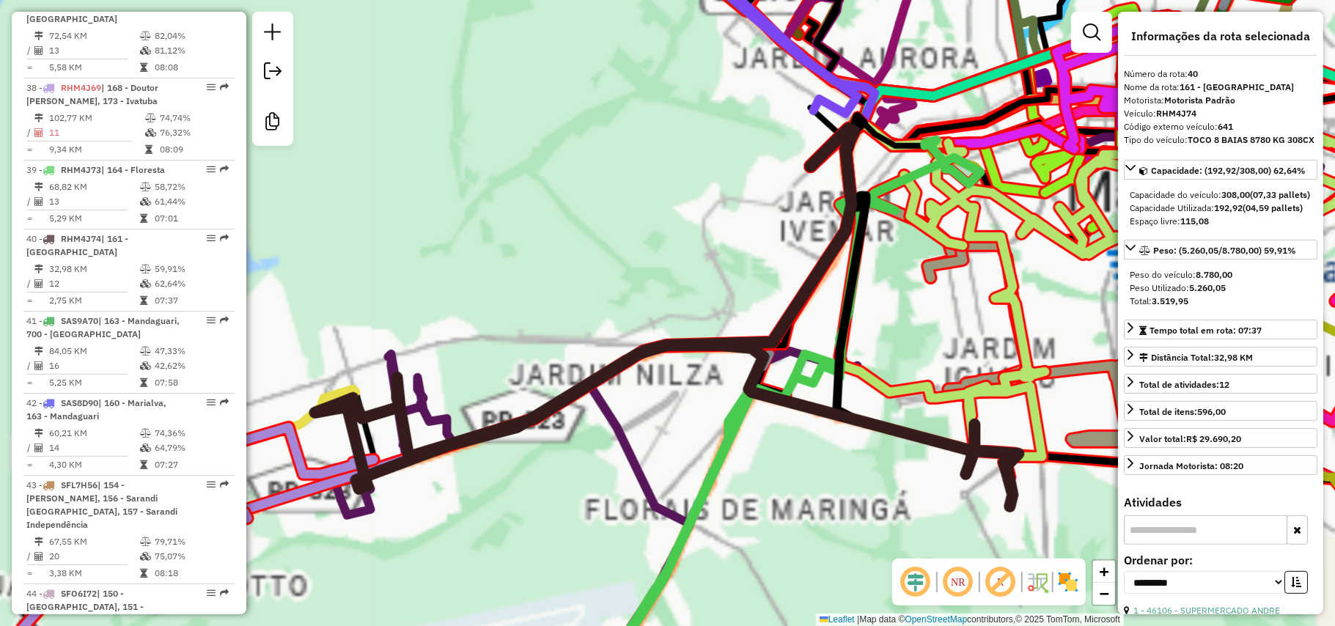
scroll to position [3882, 0]
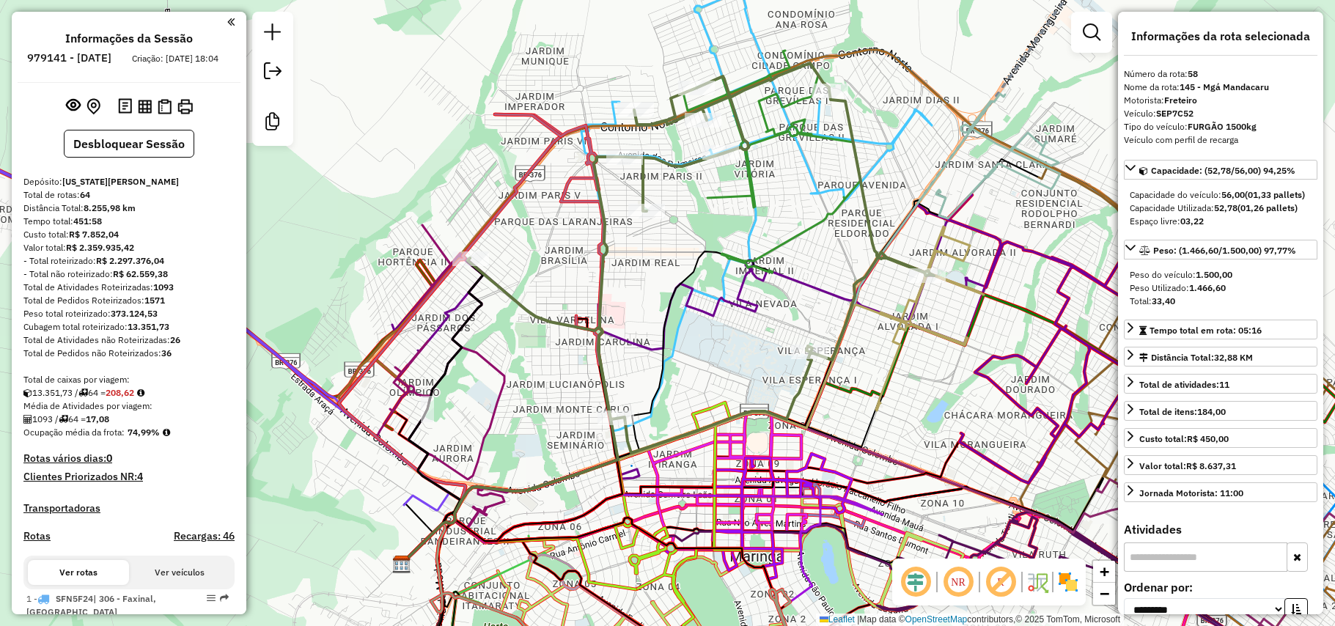
select select "**********"
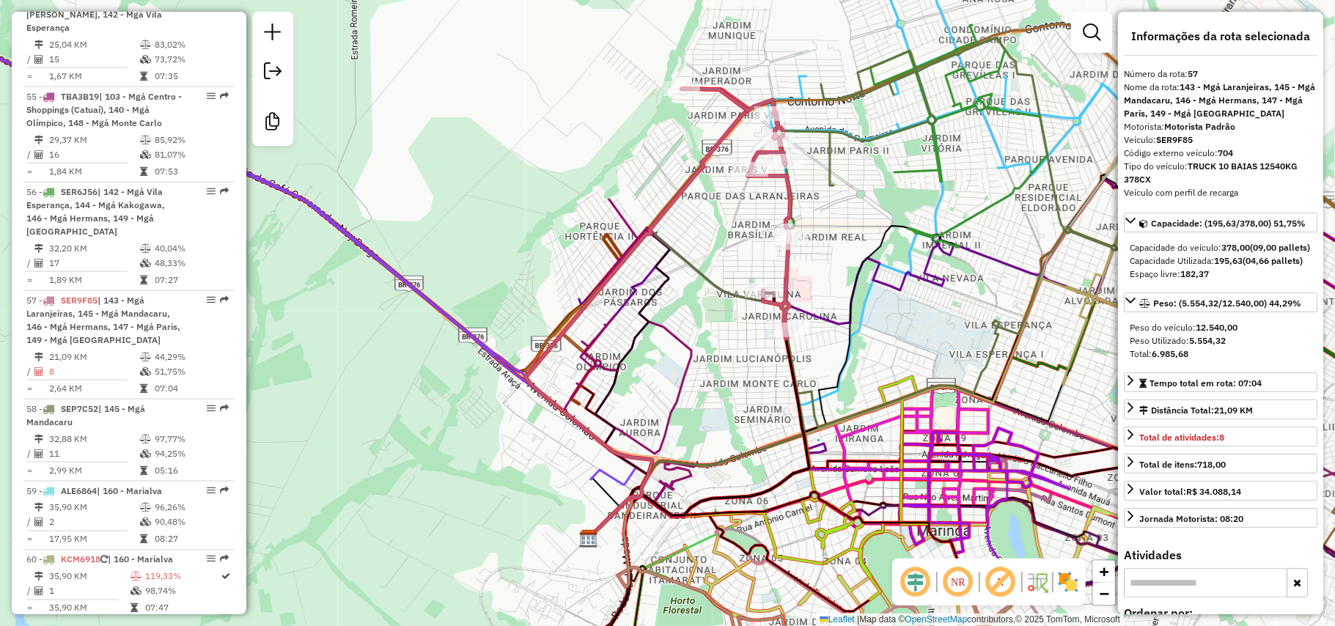
scroll to position [5507, 0]
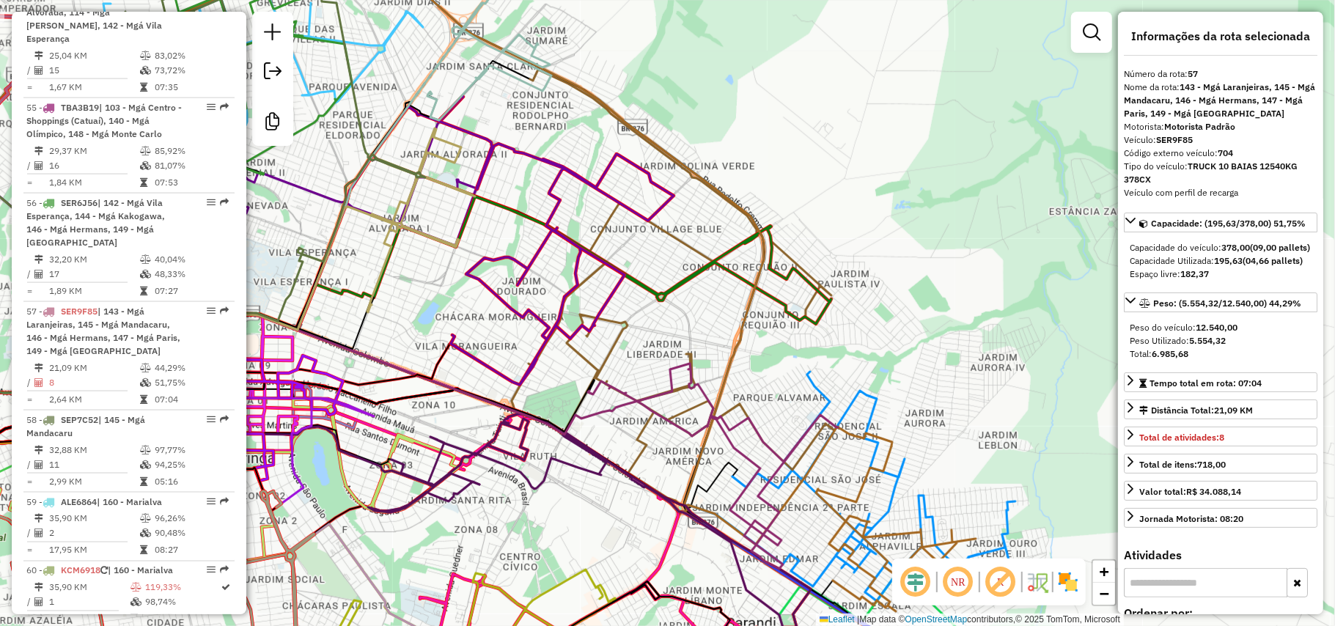
click at [859, 496] on icon at bounding box center [896, 529] width 160 height 165
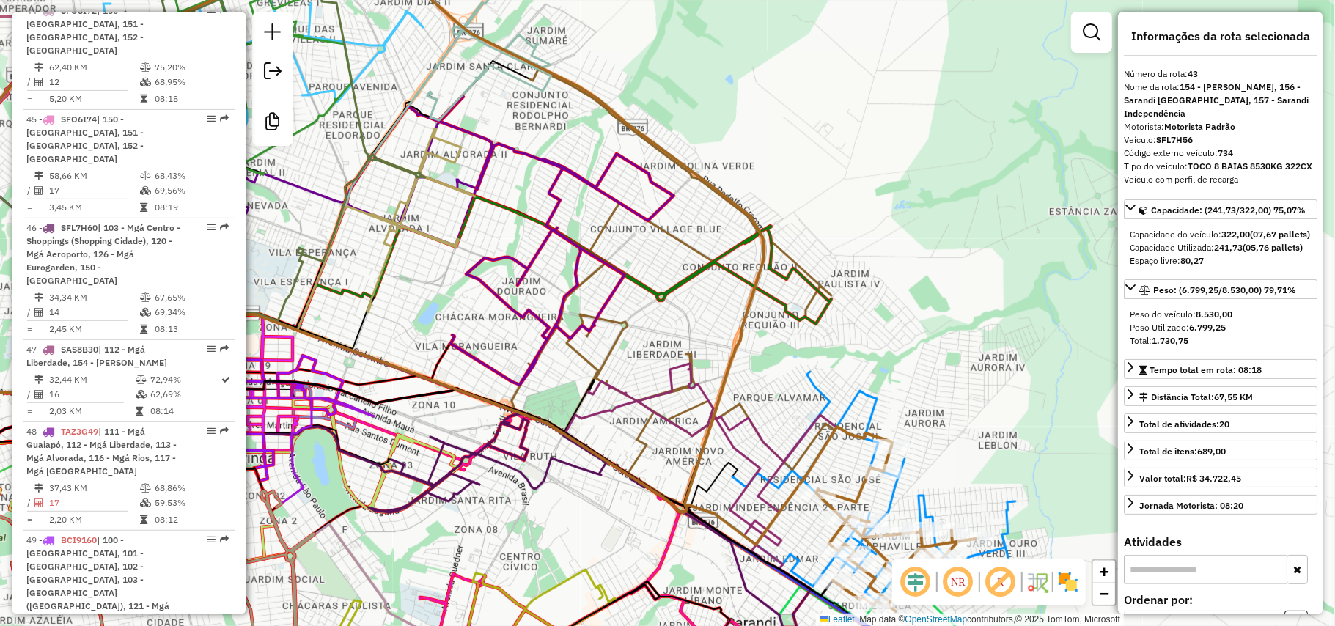
scroll to position [4117, 0]
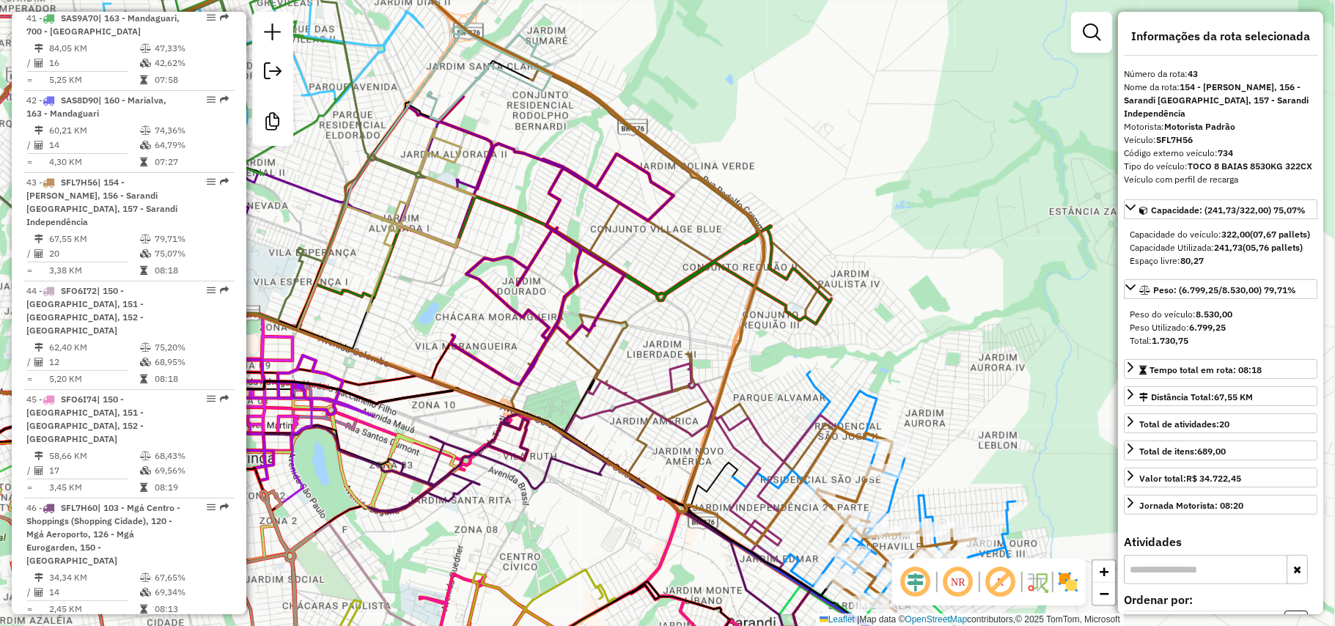
click at [606, 172] on icon at bounding box center [556, 241] width 235 height 287
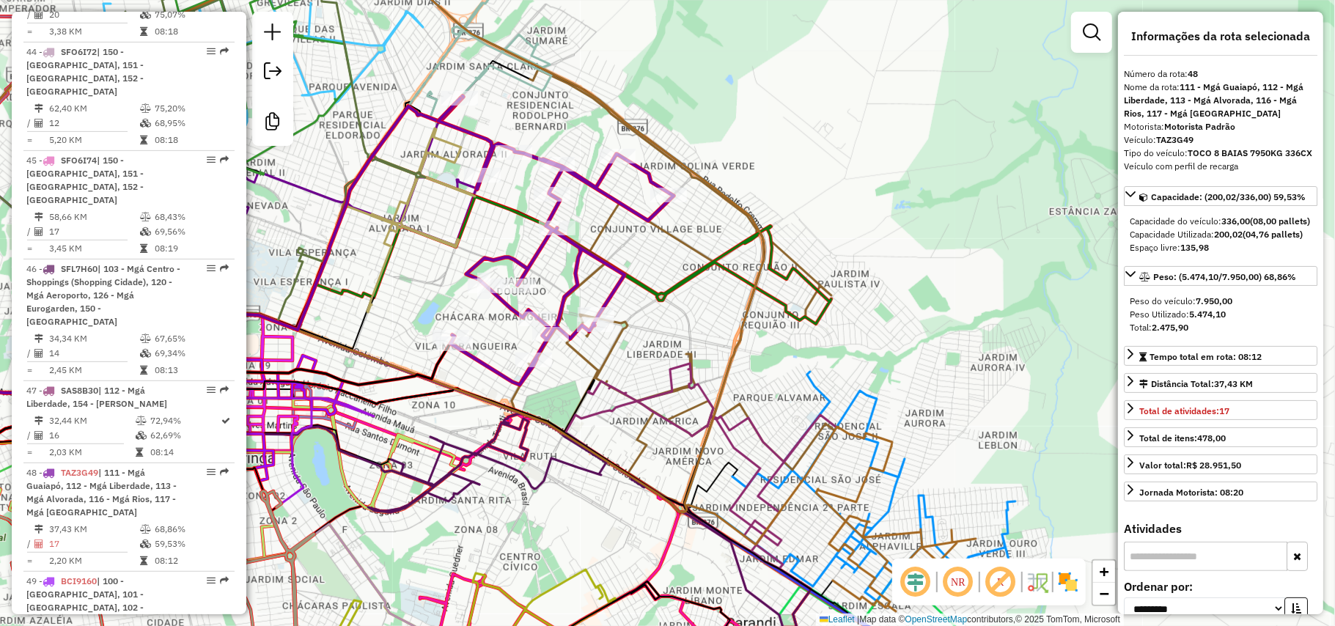
scroll to position [4595, 0]
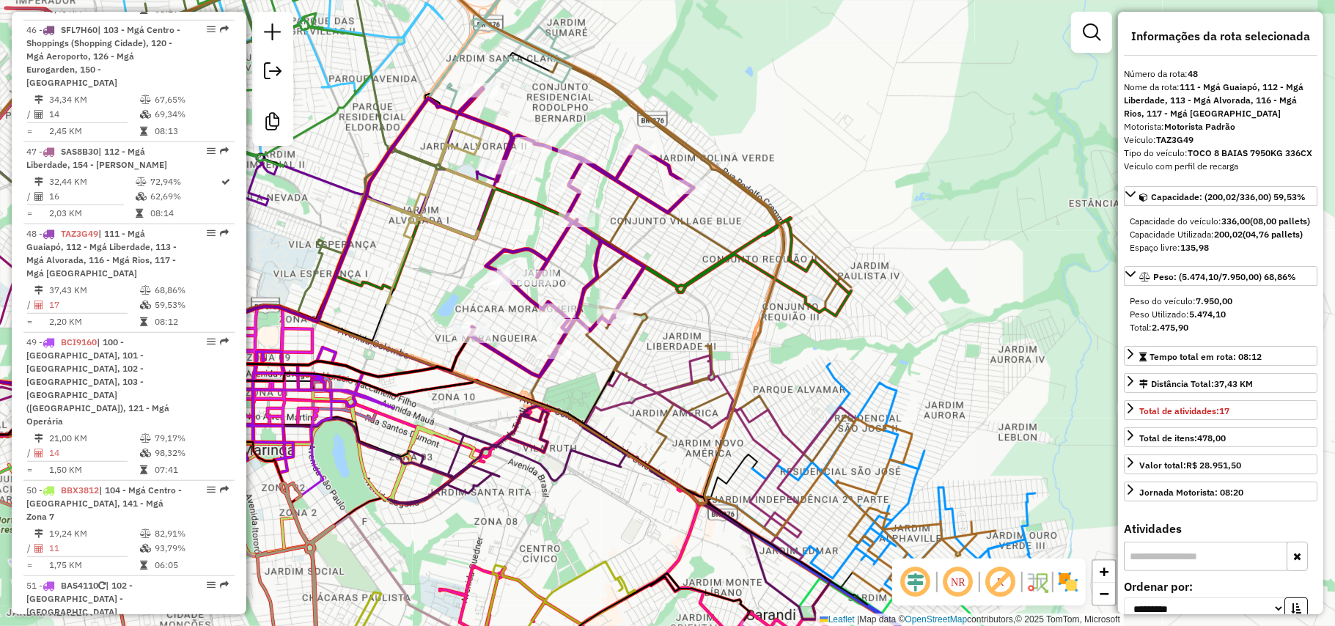
drag, startPoint x: 637, startPoint y: 185, endPoint x: 651, endPoint y: 177, distance: 15.7
click at [651, 177] on div "Janela de atendimento Grade de atendimento Capacidade Transportadoras Veículos …" at bounding box center [667, 313] width 1335 height 626
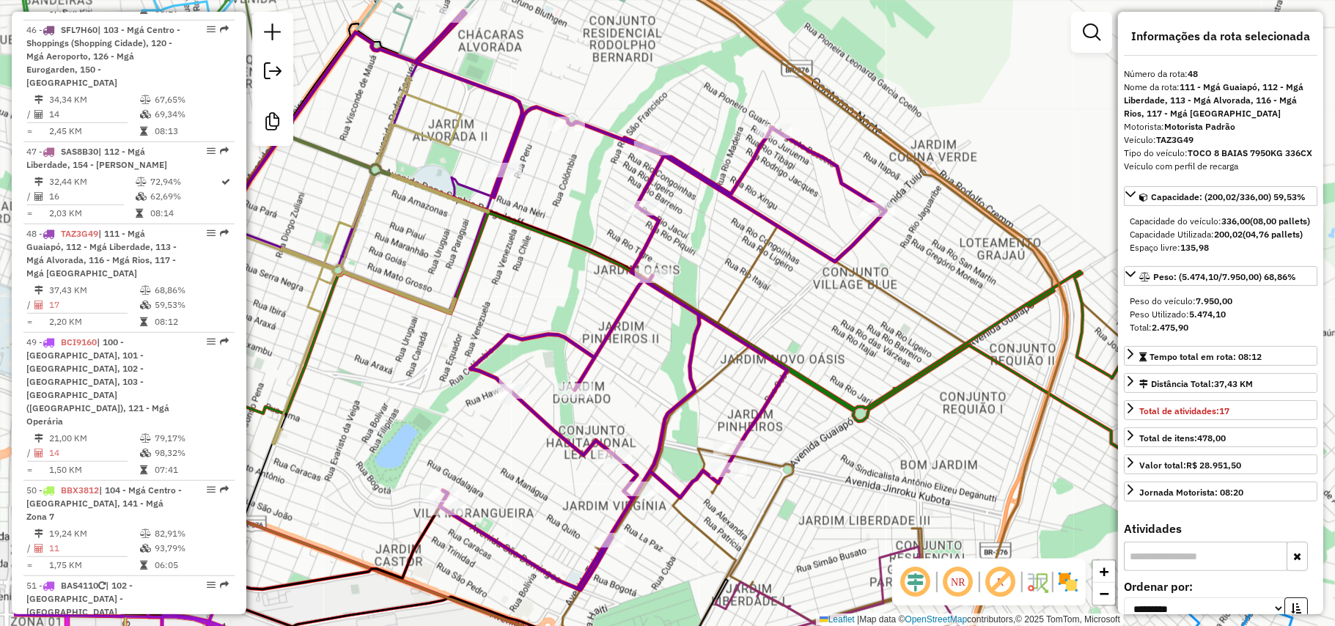
drag, startPoint x: 651, startPoint y: 177, endPoint x: 818, endPoint y: 186, distance: 167.4
click at [818, 186] on div "Janela de atendimento Grade de atendimento Capacidade Transportadoras Veículos …" at bounding box center [667, 313] width 1335 height 626
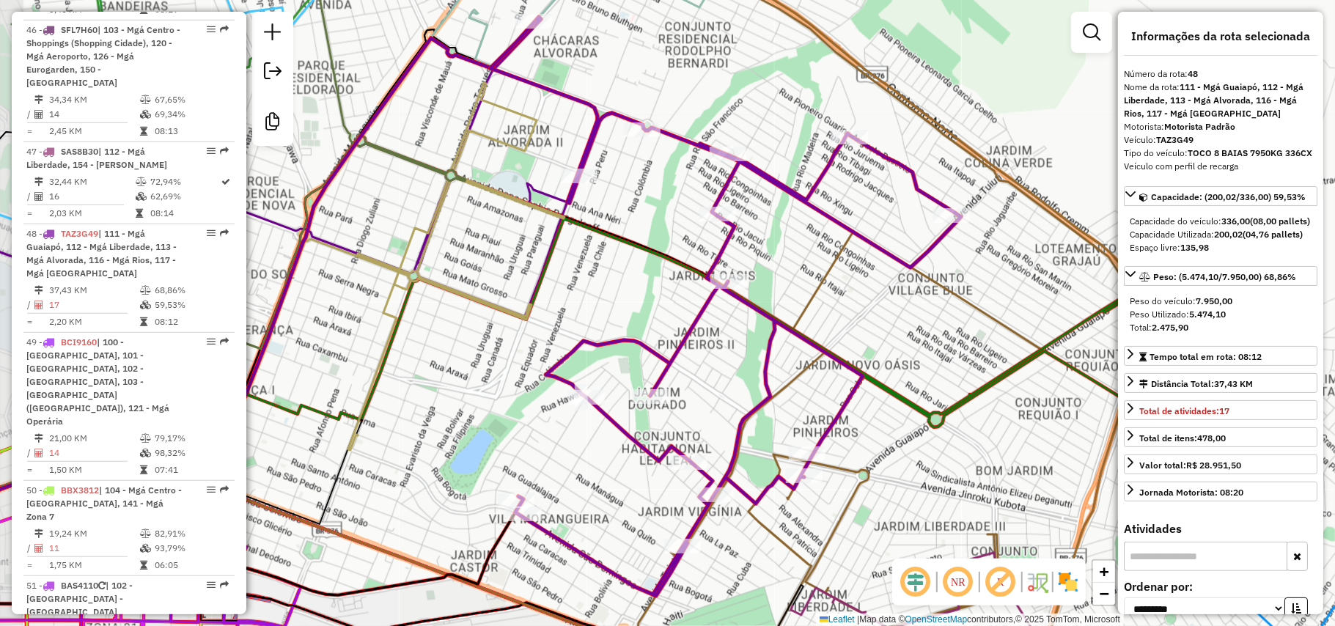
drag, startPoint x: 720, startPoint y: 224, endPoint x: 777, endPoint y: 227, distance: 57.3
click at [769, 230] on div "Janela de atendimento Grade de atendimento Capacidade Transportadoras Veículos …" at bounding box center [667, 313] width 1335 height 626
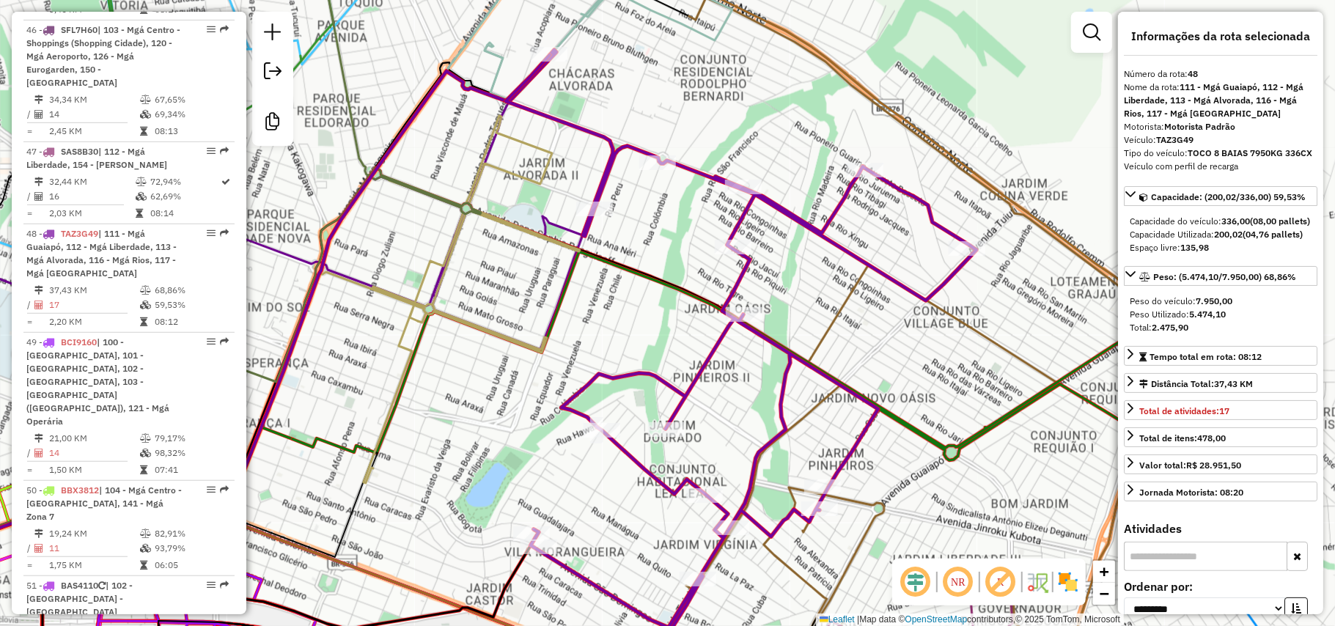
drag, startPoint x: 789, startPoint y: 112, endPoint x: 801, endPoint y: 150, distance: 39.2
click at [801, 150] on div "Janela de atendimento Grade de atendimento Capacidade Transportadoras Veículos …" at bounding box center [667, 313] width 1335 height 626
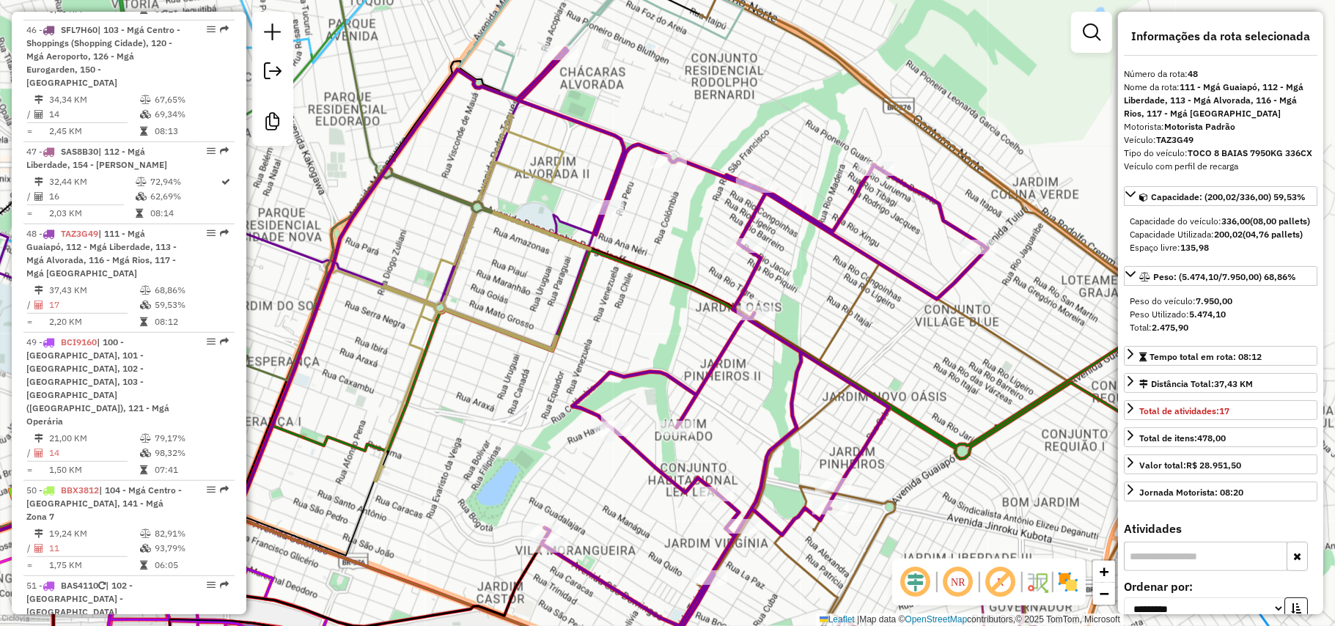
click at [525, 213] on div "Janela de atendimento Grade de atendimento Capacidade Transportadoras Veículos …" at bounding box center [667, 313] width 1335 height 626
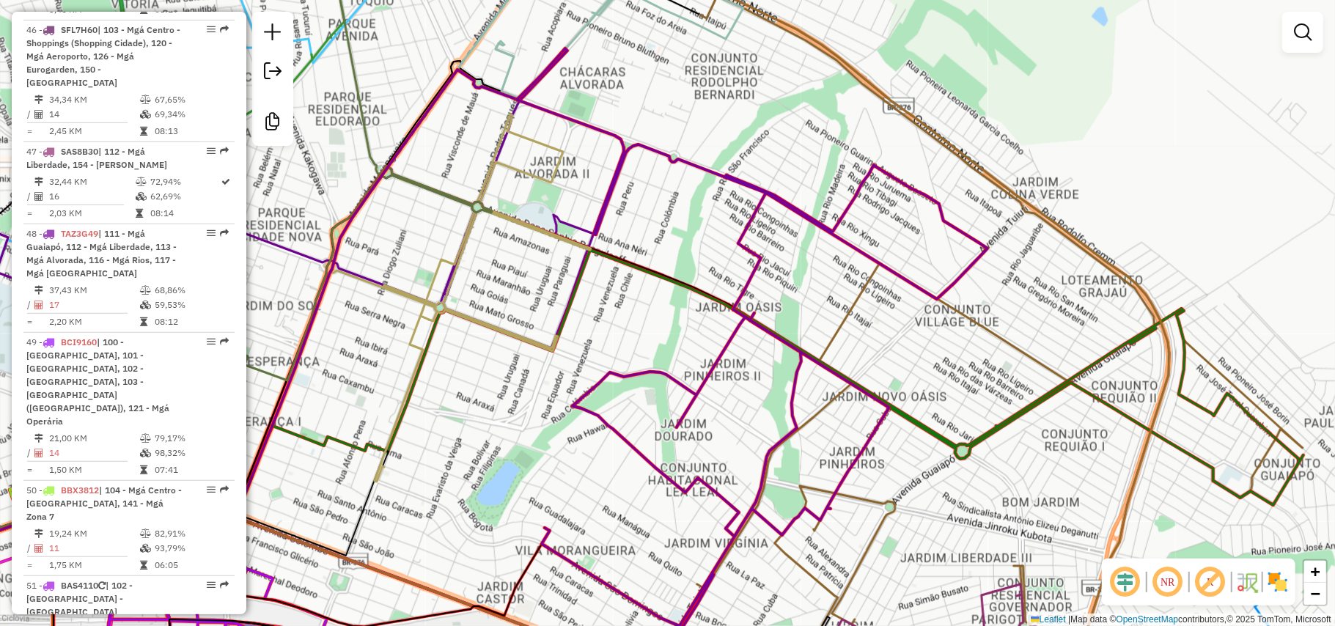
click at [525, 213] on div "Janela de atendimento Grade de atendimento Capacidade Transportadoras Veículos …" at bounding box center [667, 313] width 1335 height 626
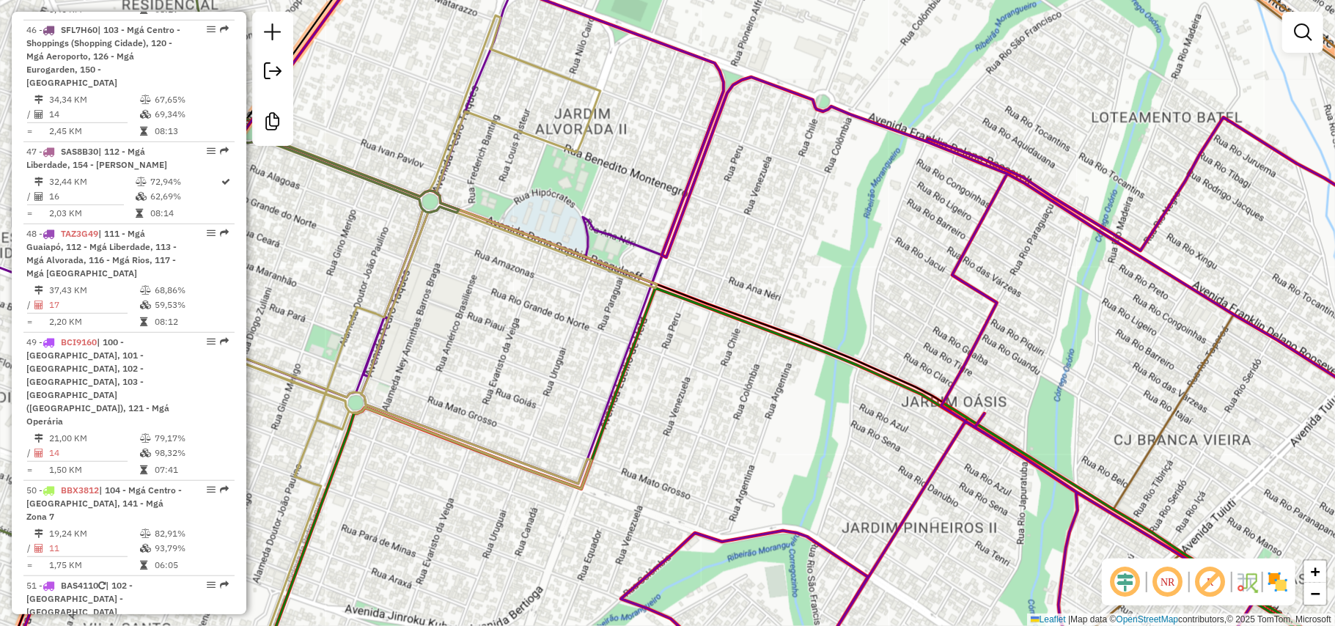
click at [537, 209] on div "Janela de atendimento Grade de atendimento Capacidade Transportadoras Veículos …" at bounding box center [667, 313] width 1335 height 626
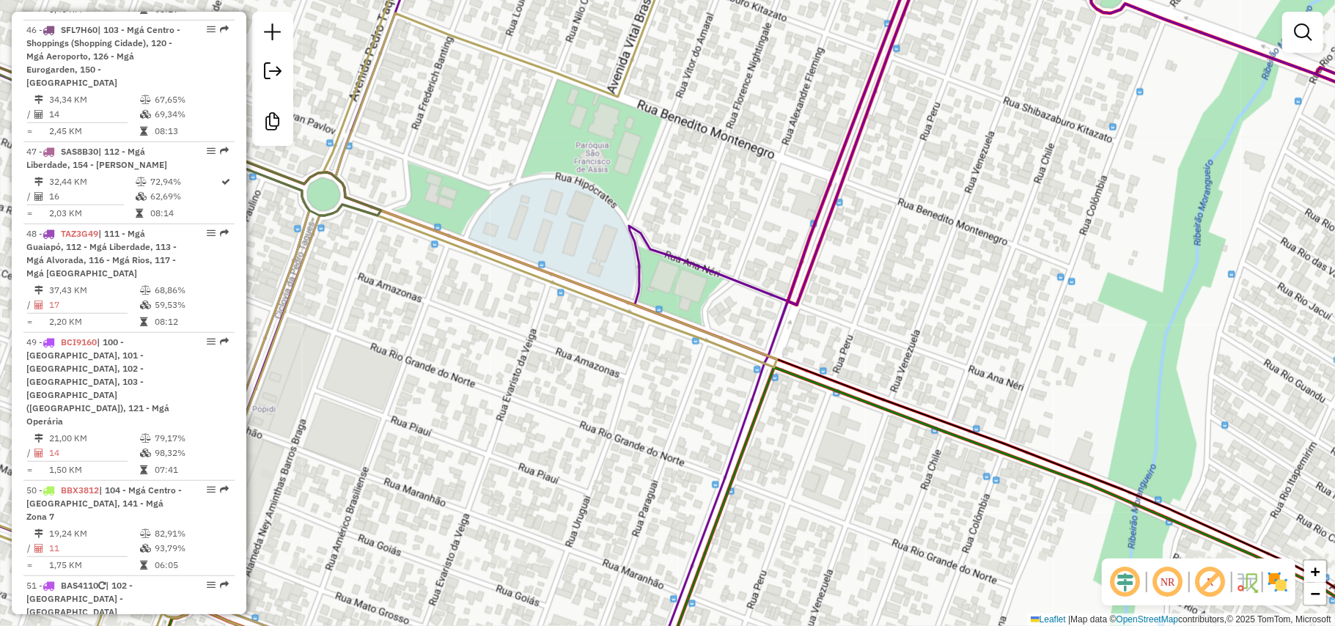
click at [541, 207] on div "Janela de atendimento Grade de atendimento Capacidade Transportadoras Veículos …" at bounding box center [667, 313] width 1335 height 626
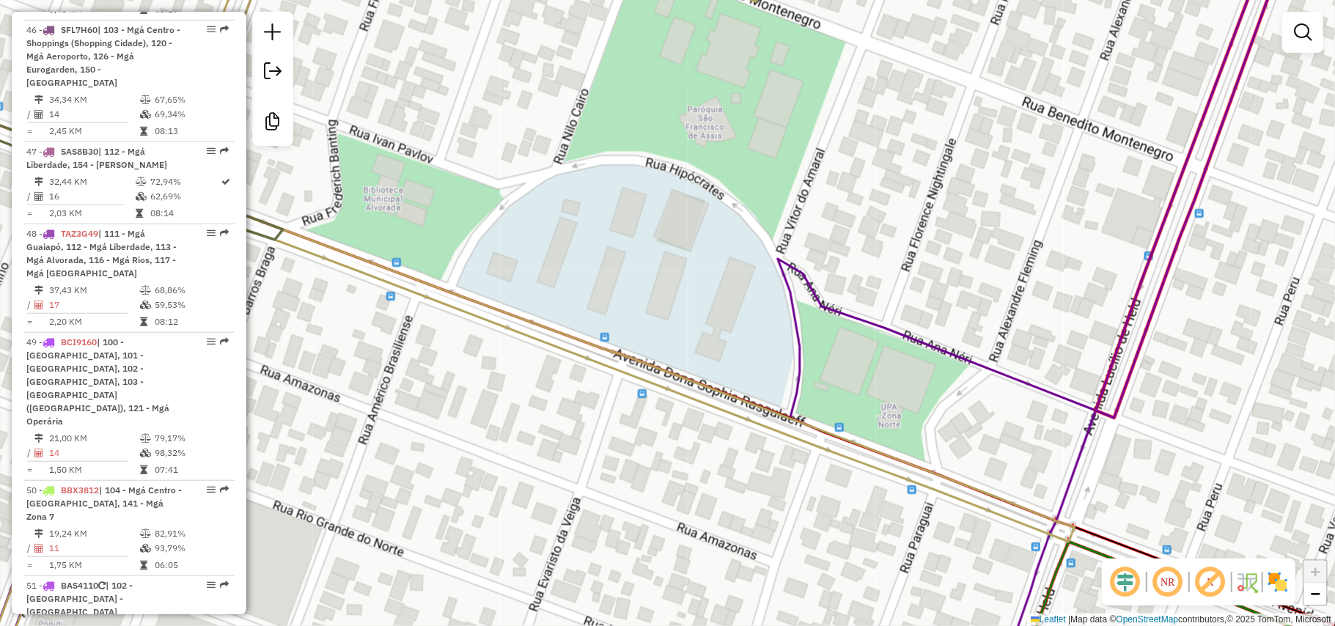
drag, startPoint x: 590, startPoint y: 179, endPoint x: 652, endPoint y: 194, distance: 63.3
click at [652, 194] on div "Janela de atendimento Grade de atendimento Capacidade Transportadoras Veículos …" at bounding box center [667, 313] width 1335 height 626
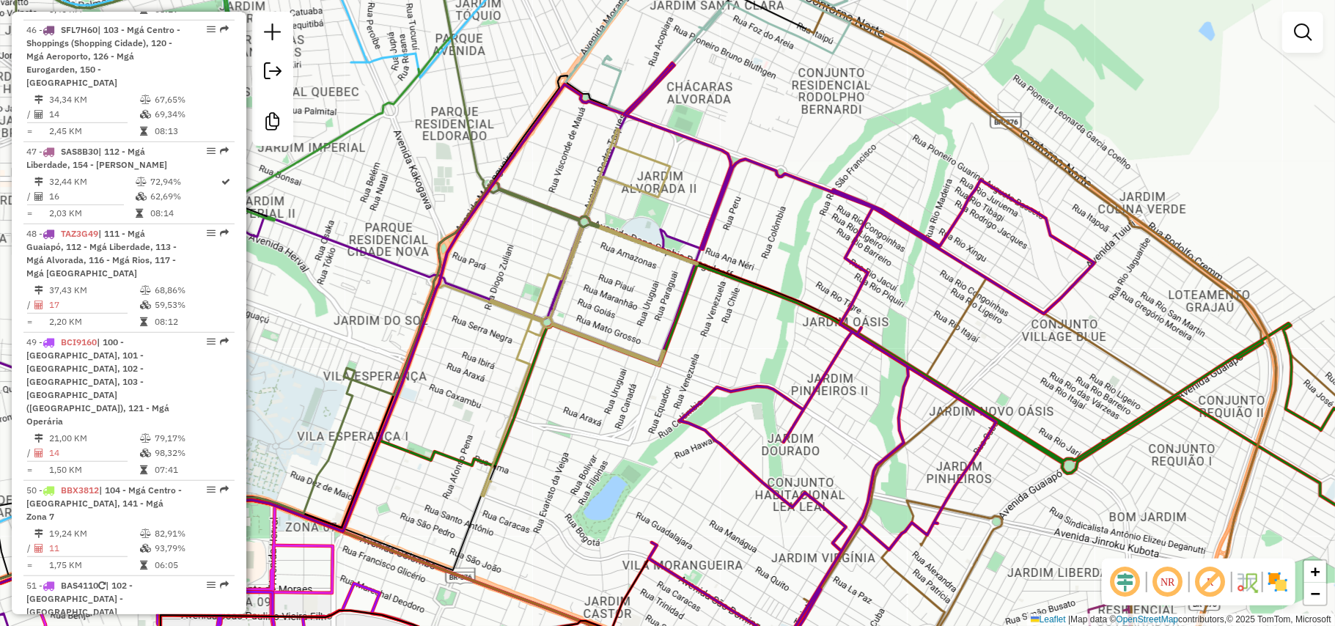
drag, startPoint x: 773, startPoint y: 210, endPoint x: 766, endPoint y: 238, distance: 28.6
click at [766, 238] on div "Janela de atendimento Grade de atendimento Capacidade Transportadoras Veículos …" at bounding box center [667, 313] width 1335 height 626
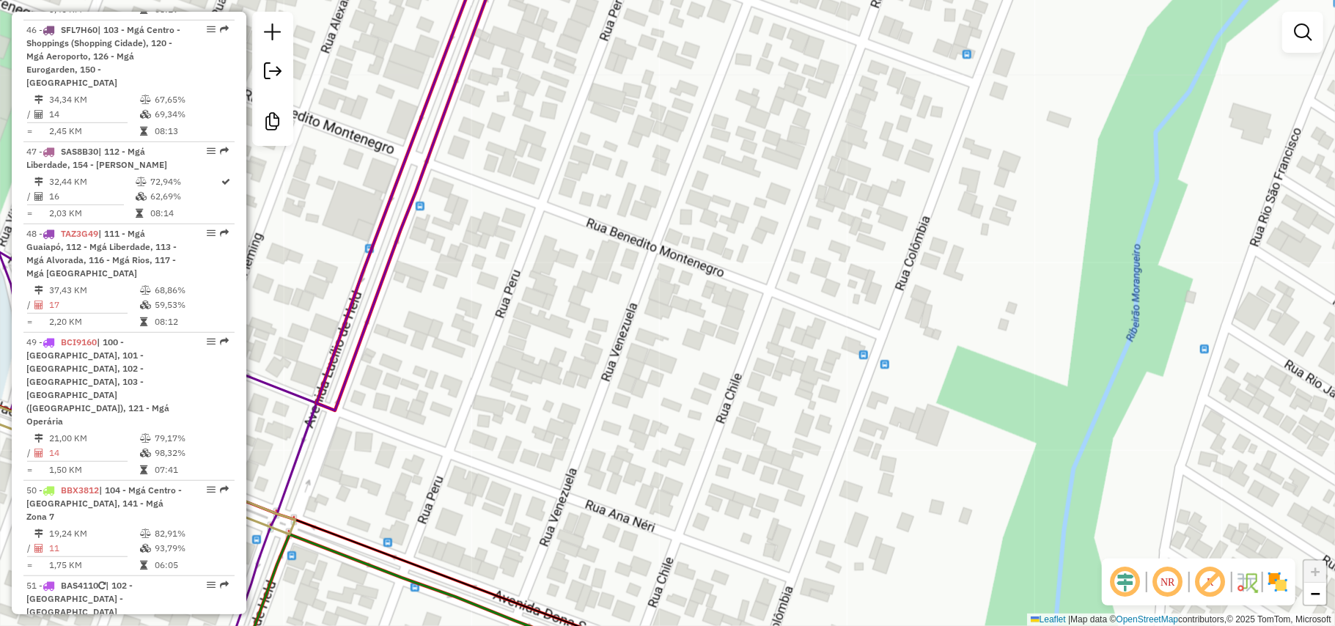
drag, startPoint x: 782, startPoint y: 186, endPoint x: 758, endPoint y: 303, distance: 119.8
click at [763, 303] on div "Janela de atendimento Grade de atendimento Capacidade Transportadoras Veículos …" at bounding box center [667, 313] width 1335 height 626
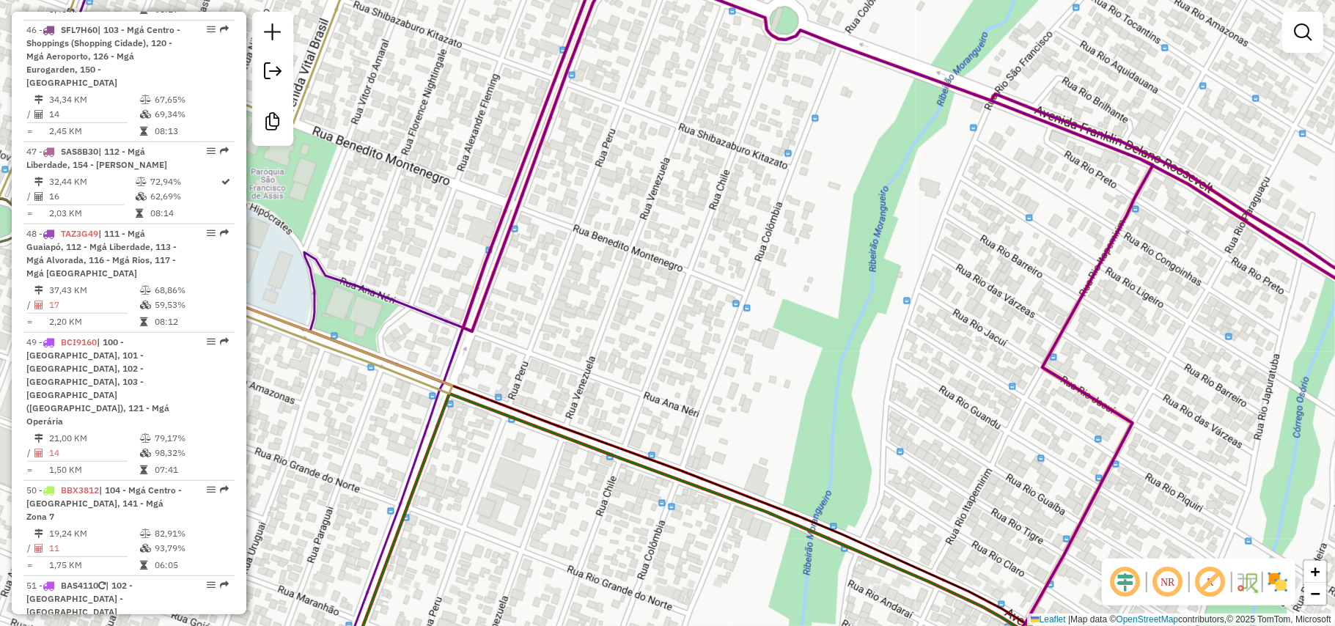
drag, startPoint x: 463, startPoint y: 109, endPoint x: 518, endPoint y: 195, distance: 102.1
click at [518, 195] on div "Janela de atendimento Grade de atendimento Capacidade Transportadoras Veículos …" at bounding box center [667, 313] width 1335 height 626
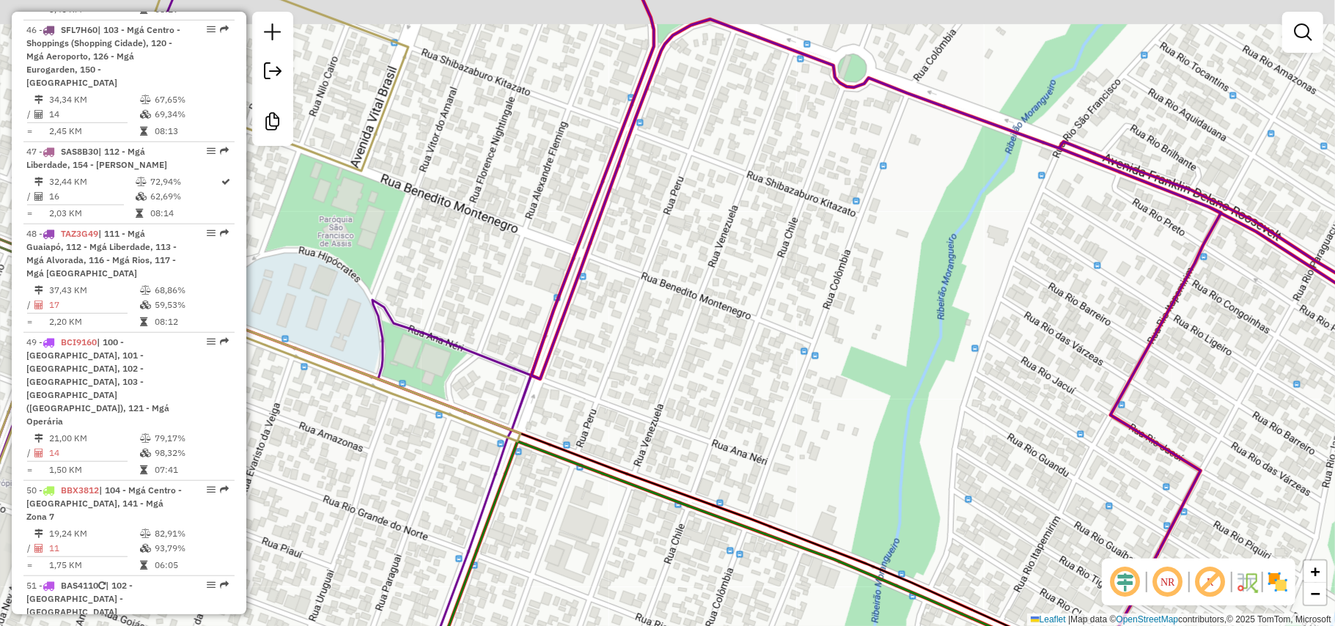
drag, startPoint x: 796, startPoint y: 209, endPoint x: 793, endPoint y: 219, distance: 10.0
click at [793, 219] on div "Janela de atendimento Grade de atendimento Capacidade Transportadoras Veículos …" at bounding box center [667, 313] width 1335 height 626
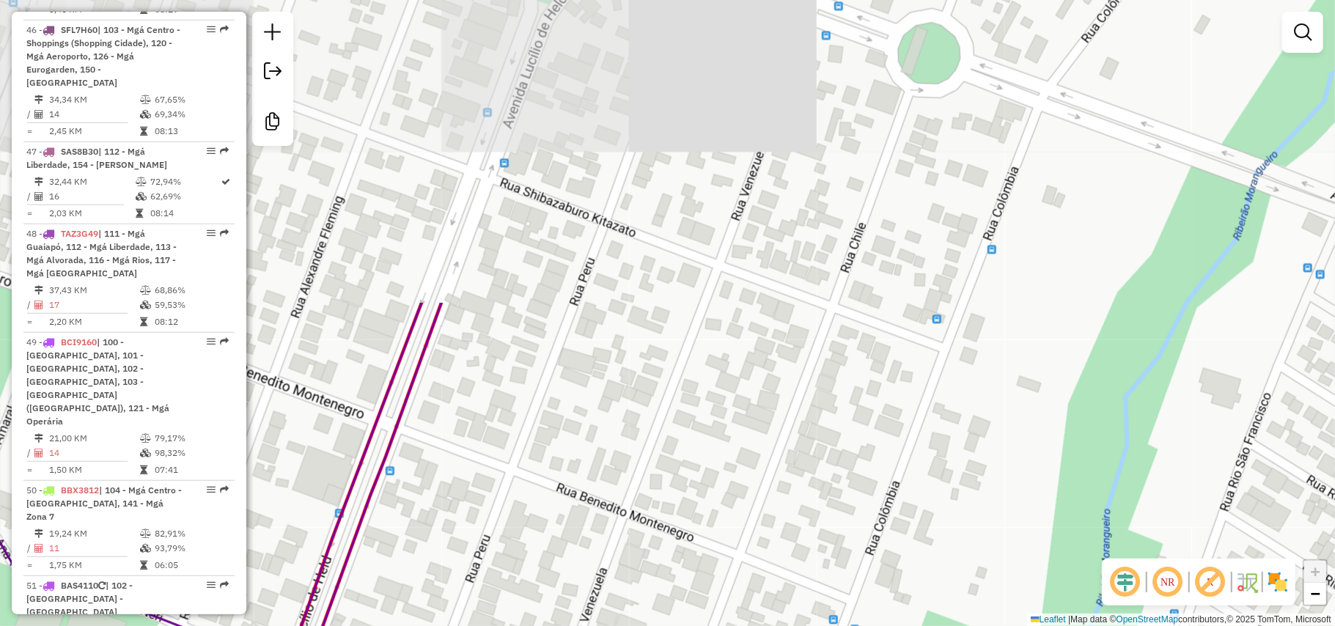
drag, startPoint x: 837, startPoint y: 177, endPoint x: 766, endPoint y: 475, distance: 306.6
click at [766, 475] on div "Janela de atendimento Grade de atendimento Capacidade Transportadoras Veículos …" at bounding box center [667, 313] width 1335 height 626
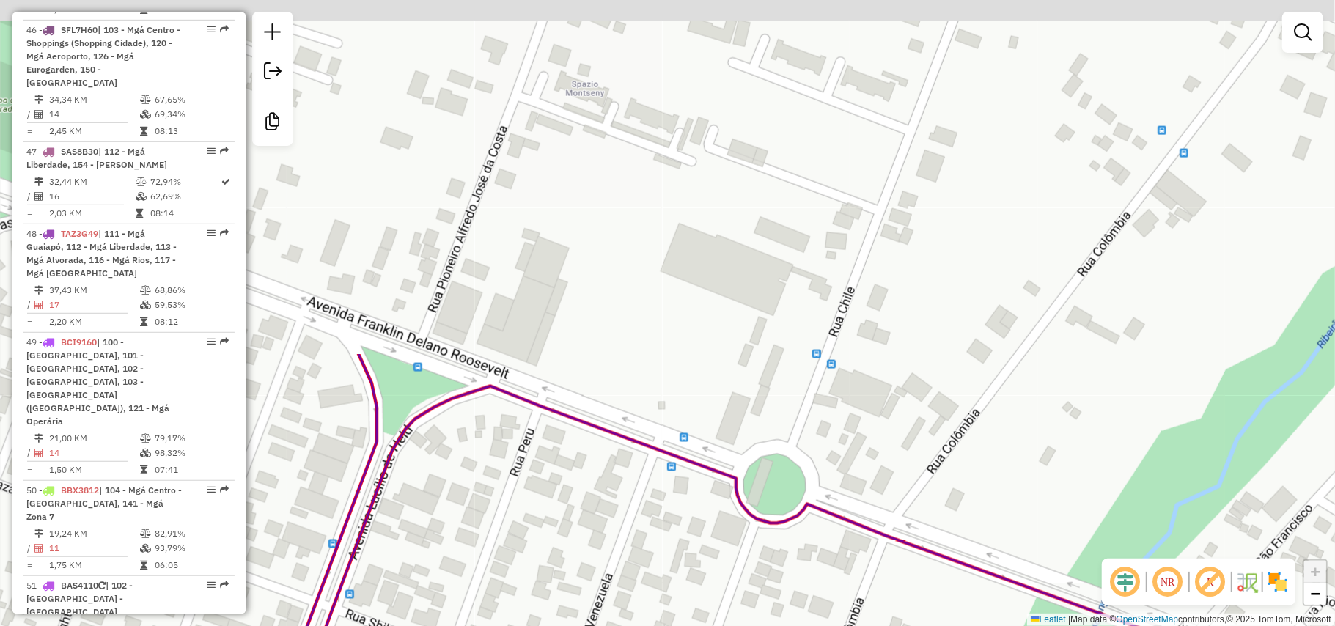
drag, startPoint x: 910, startPoint y: 111, endPoint x: 761, endPoint y: 528, distance: 442.3
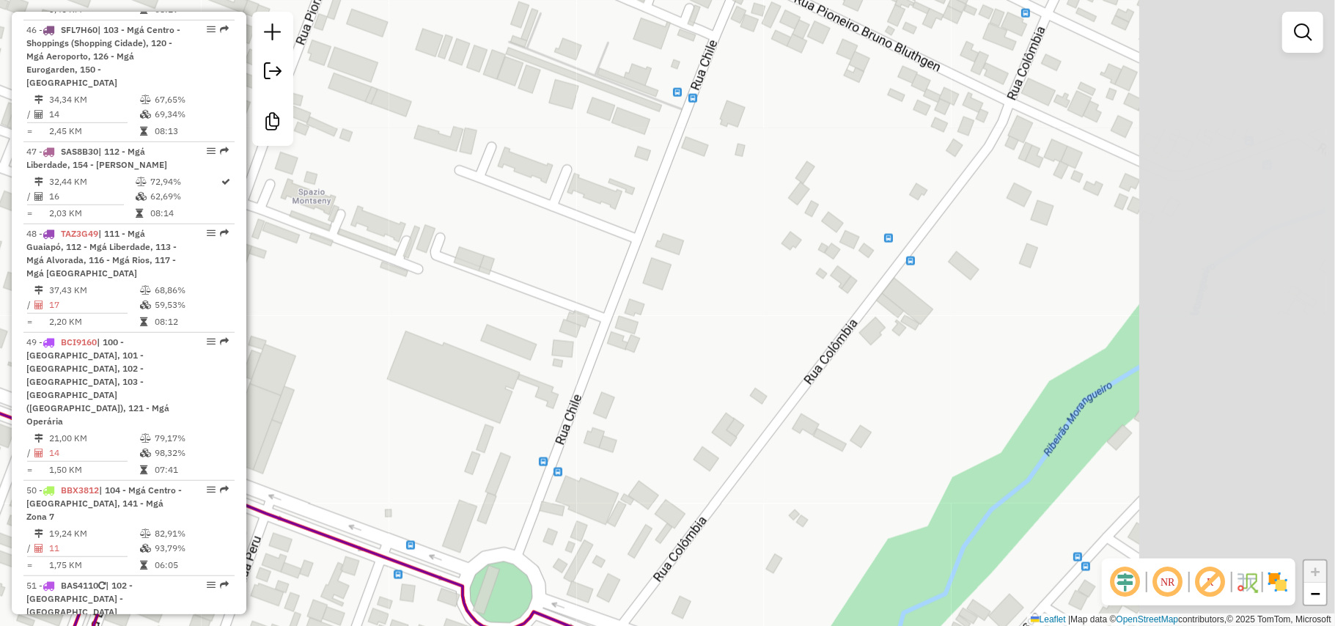
drag, startPoint x: 940, startPoint y: 280, endPoint x: 658, endPoint y: 393, distance: 304.1
click at [658, 393] on div "Janela de atendimento Grade de atendimento Capacidade Transportadoras Veículos …" at bounding box center [667, 313] width 1335 height 626
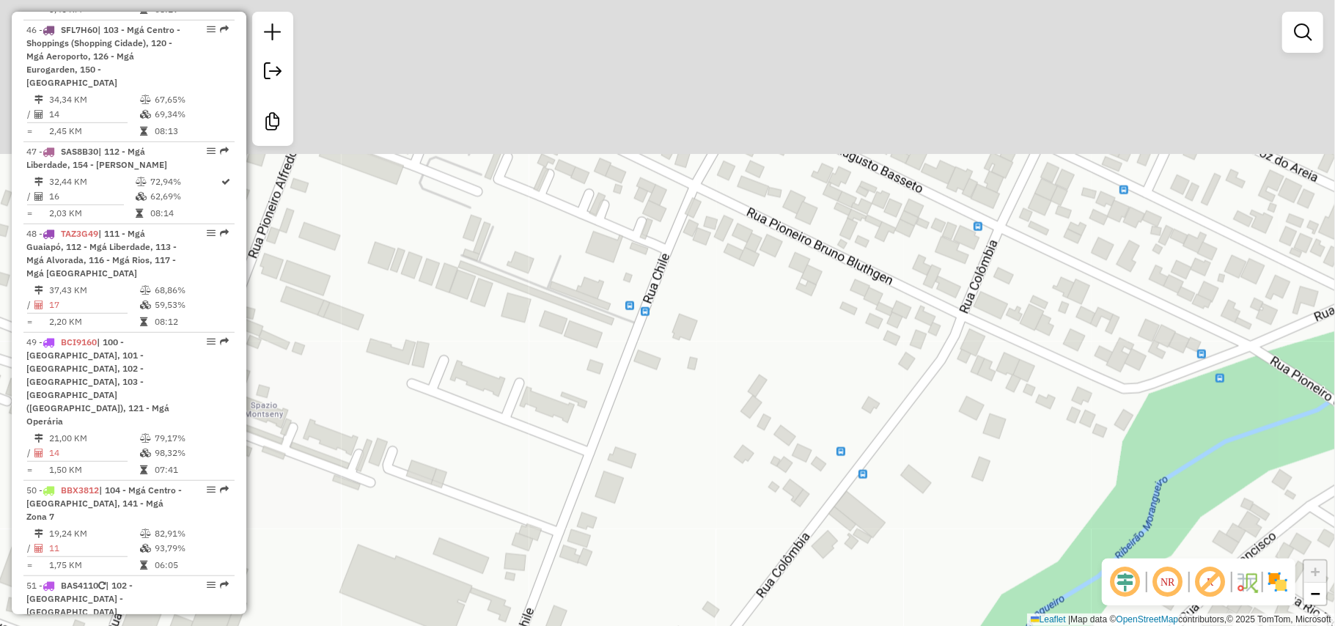
drag, startPoint x: 878, startPoint y: 195, endPoint x: 840, endPoint y: 447, distance: 254.4
click at [840, 447] on div "Janela de atendimento Grade de atendimento Capacidade Transportadoras Veículos …" at bounding box center [667, 313] width 1335 height 626
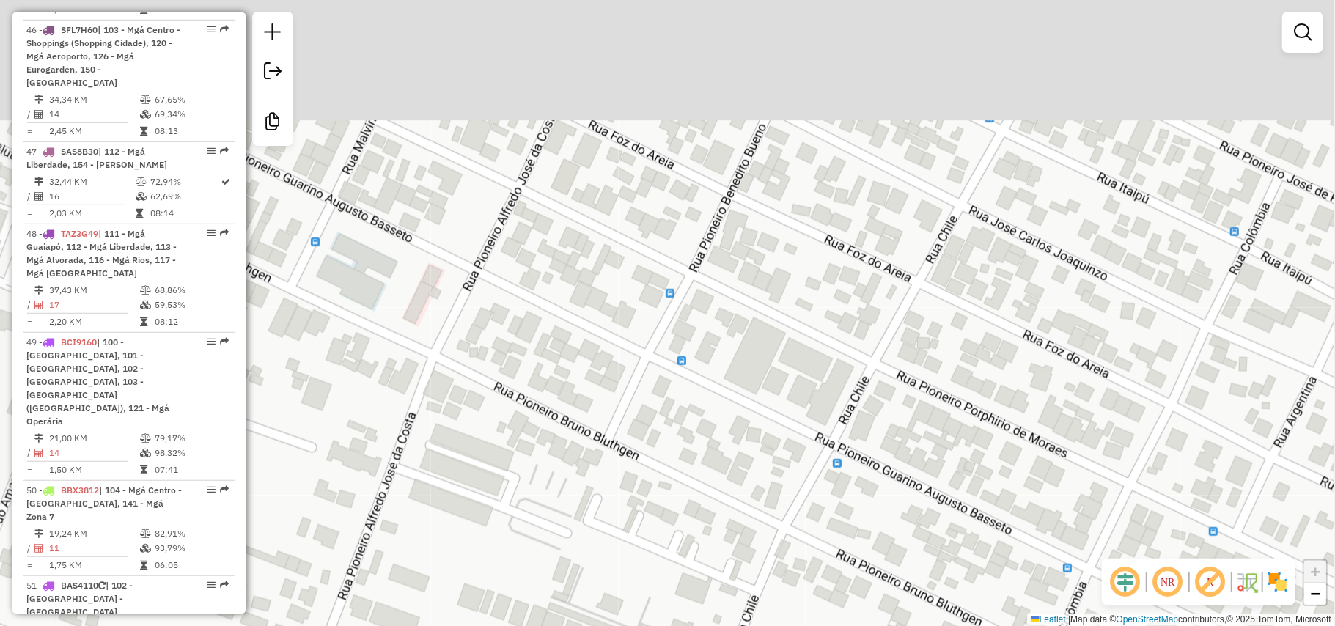
drag, startPoint x: 579, startPoint y: 156, endPoint x: 658, endPoint y: 417, distance: 272.8
click at [658, 417] on div "Janela de atendimento Grade de atendimento Capacidade Transportadoras Veículos …" at bounding box center [667, 313] width 1335 height 626
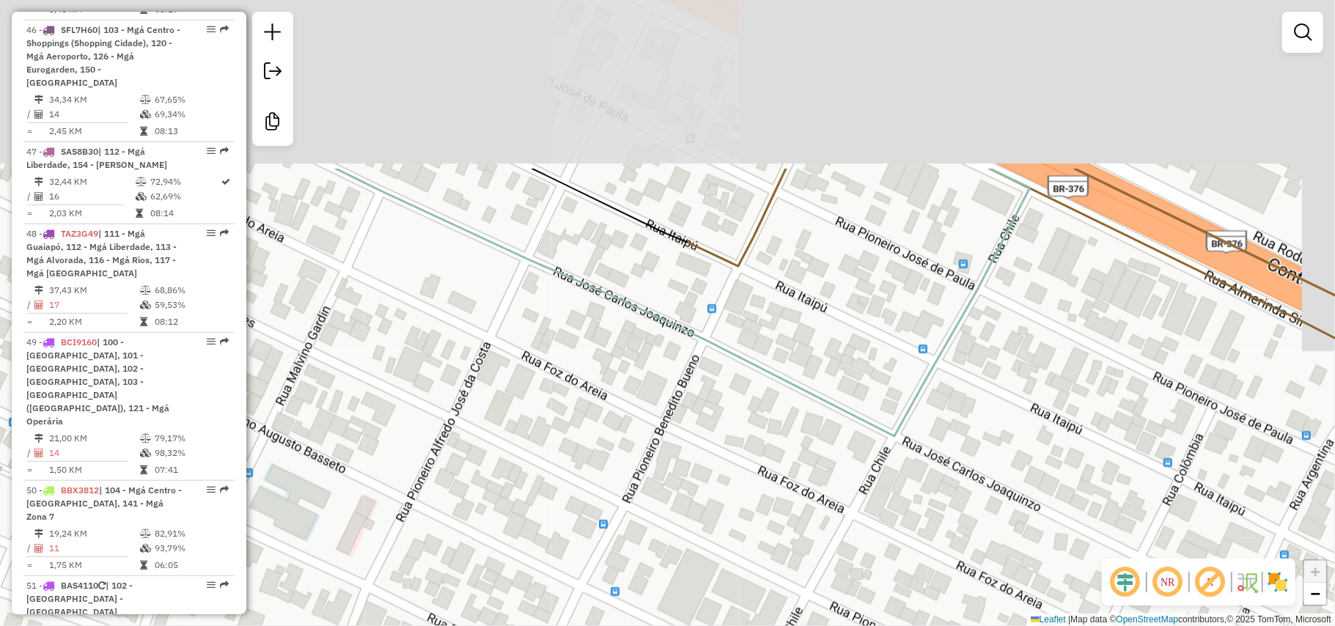
drag, startPoint x: 745, startPoint y: 218, endPoint x: 679, endPoint y: 438, distance: 229.7
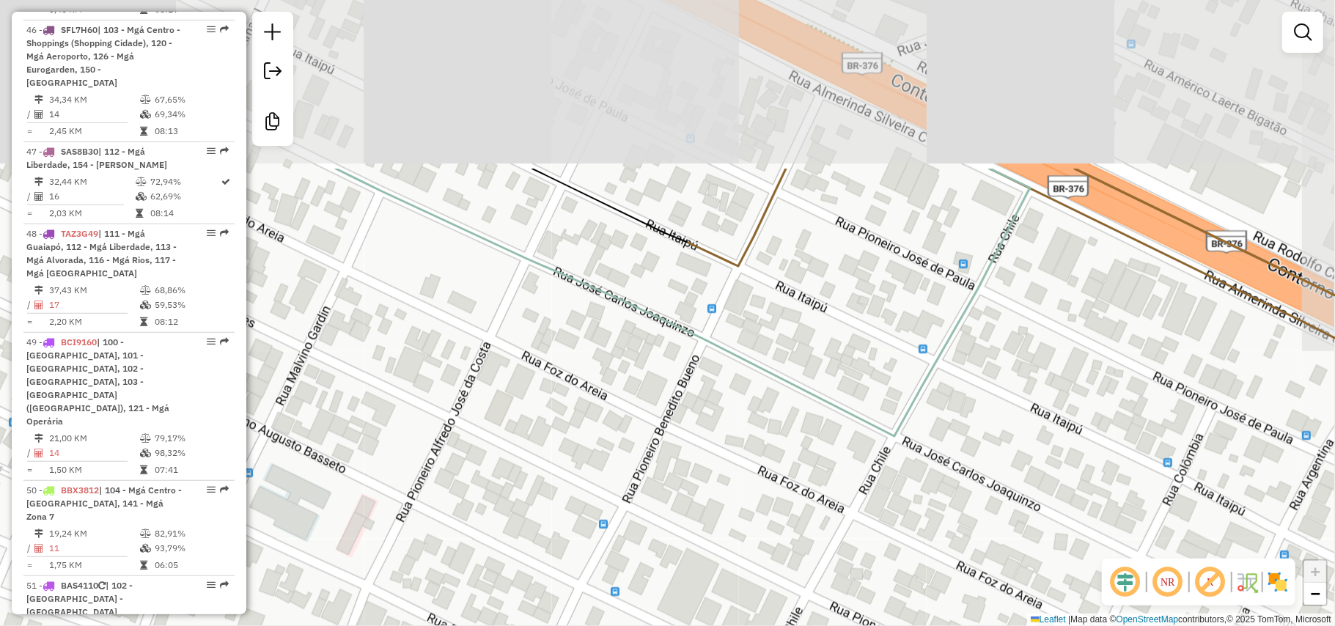
click at [679, 438] on div "Janela de atendimento Grade de atendimento Capacidade Transportadoras Veículos …" at bounding box center [667, 313] width 1335 height 626
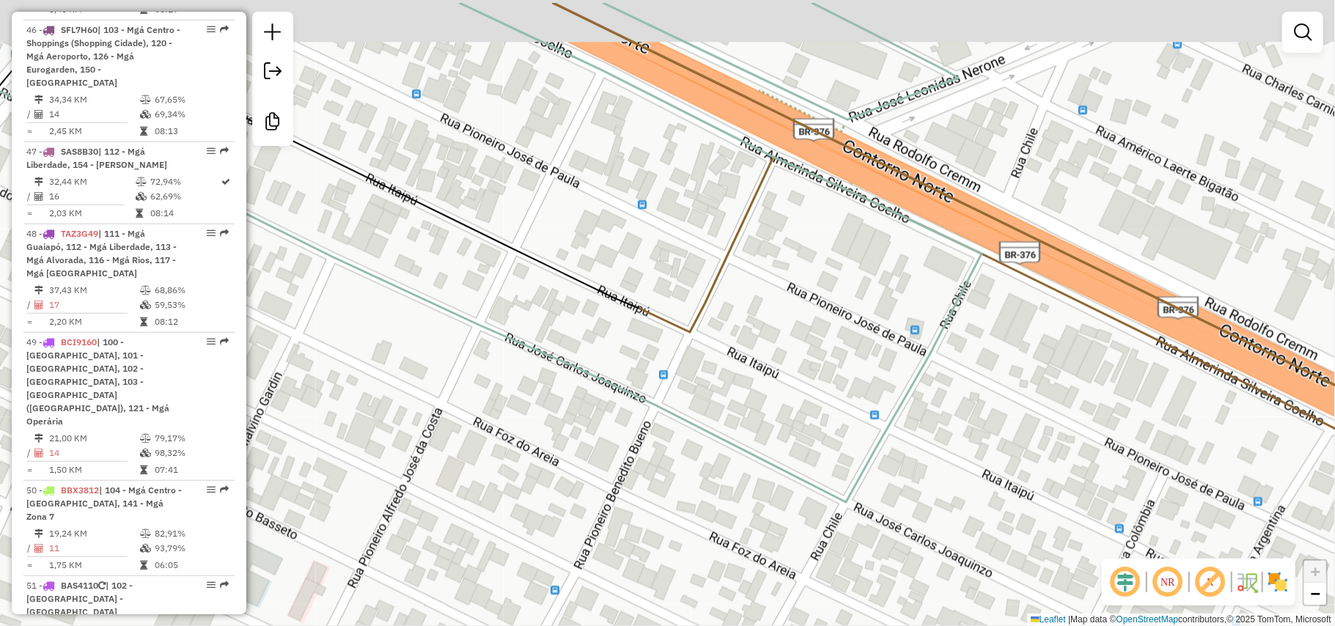
drag, startPoint x: 867, startPoint y: 287, endPoint x: 814, endPoint y: 358, distance: 88.0
click at [814, 358] on div "Janela de atendimento Grade de atendimento Capacidade Transportadoras Veículos …" at bounding box center [667, 313] width 1335 height 626
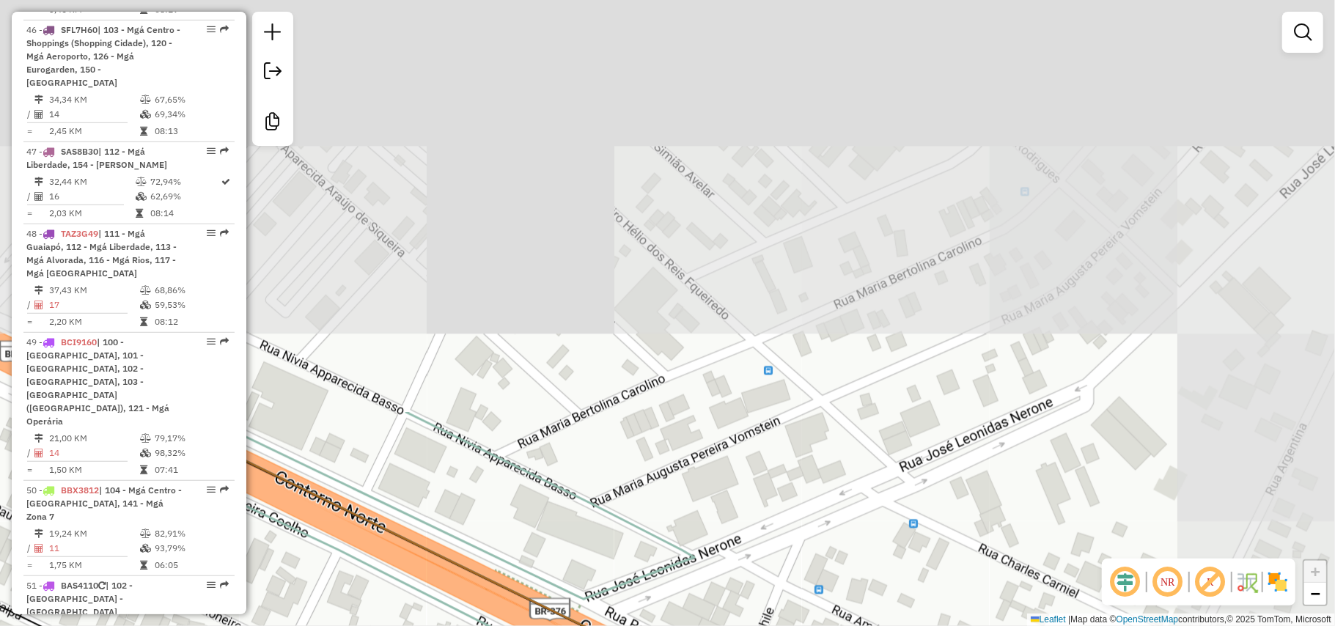
drag, startPoint x: 1013, startPoint y: 103, endPoint x: 752, endPoint y: 579, distance: 542.8
click at [752, 579] on div "Janela de atendimento Grade de atendimento Capacidade Transportadoras Veículos …" at bounding box center [667, 313] width 1335 height 626
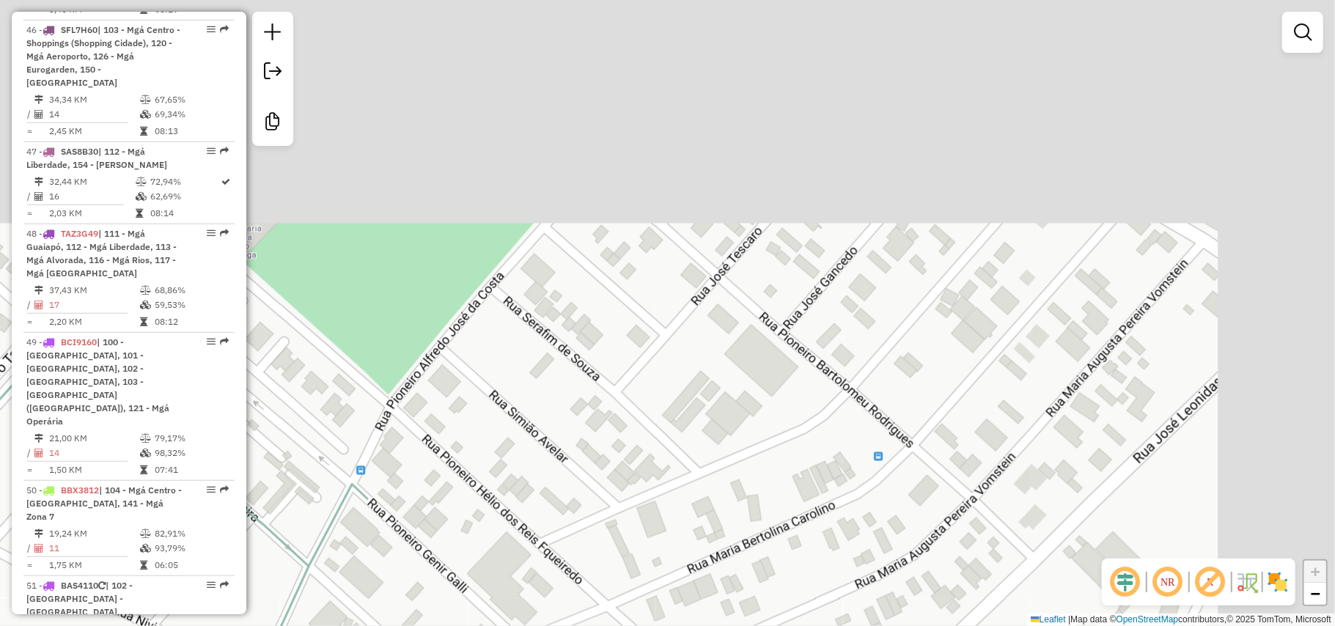
drag, startPoint x: 1100, startPoint y: 138, endPoint x: 870, endPoint y: 517, distance: 443.6
click at [874, 522] on div "Janela de atendimento Grade de atendimento Capacidade Transportadoras Veículos …" at bounding box center [667, 313] width 1335 height 626
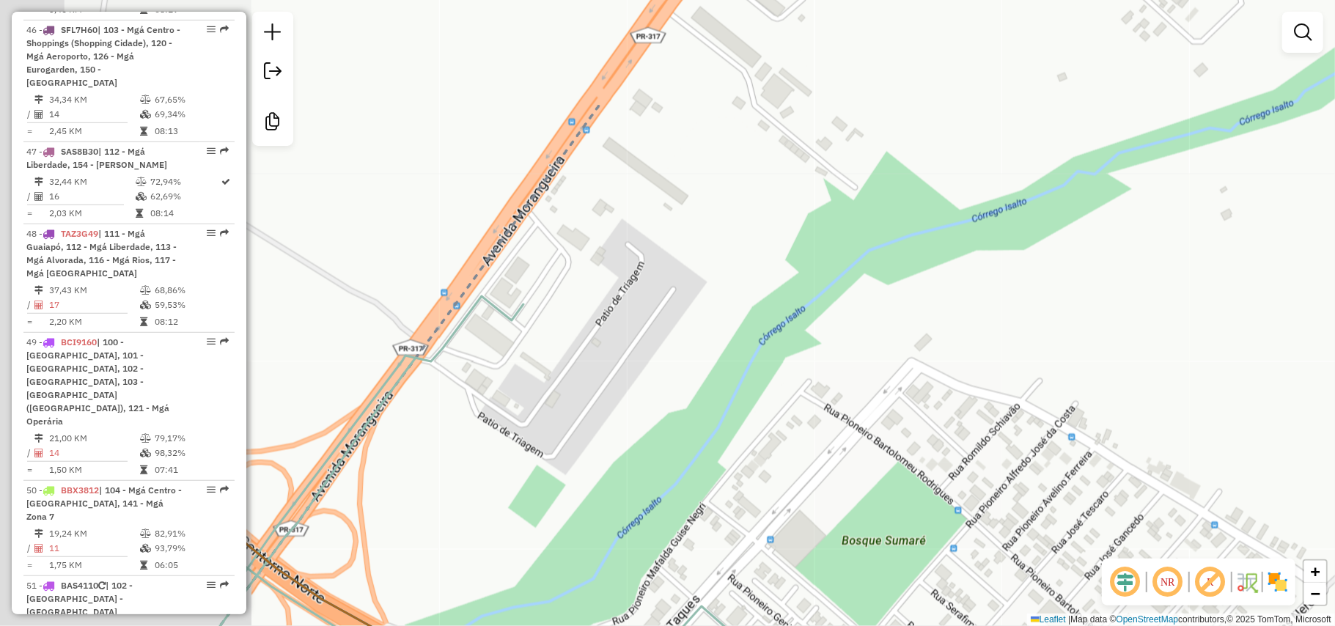
drag, startPoint x: 543, startPoint y: 259, endPoint x: 801, endPoint y: 428, distance: 308.7
click at [801, 428] on div "Janela de atendimento Grade de atendimento Capacidade Transportadoras Veículos …" at bounding box center [667, 313] width 1335 height 626
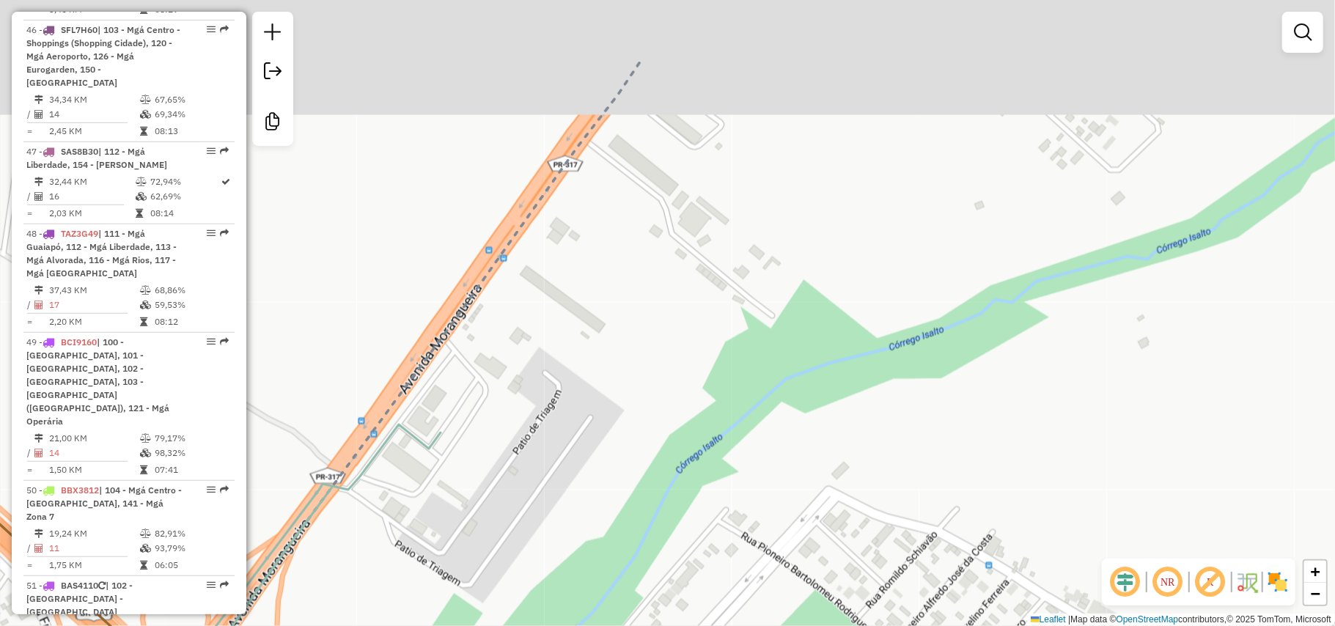
drag, startPoint x: 892, startPoint y: 159, endPoint x: 696, endPoint y: 434, distance: 338.0
click at [697, 434] on div "Janela de atendimento Grade de atendimento Capacidade Transportadoras Veículos …" at bounding box center [667, 313] width 1335 height 626
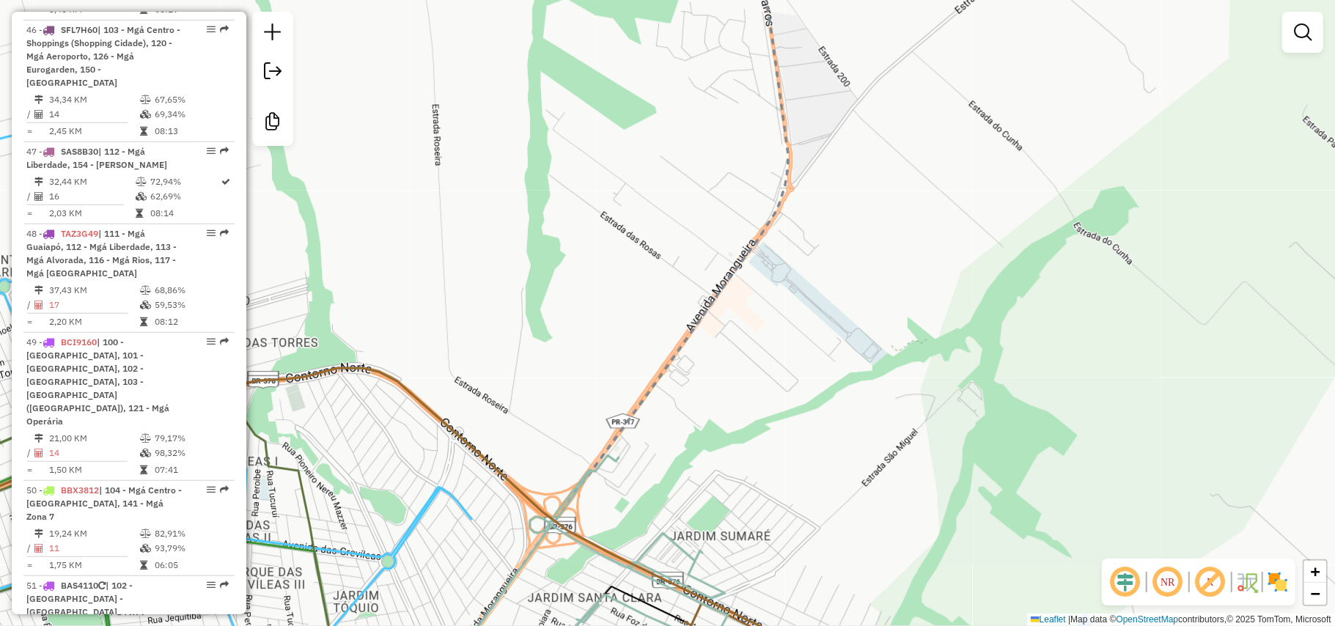
click at [761, 220] on icon at bounding box center [611, 313] width 354 height 752
select select "**********"
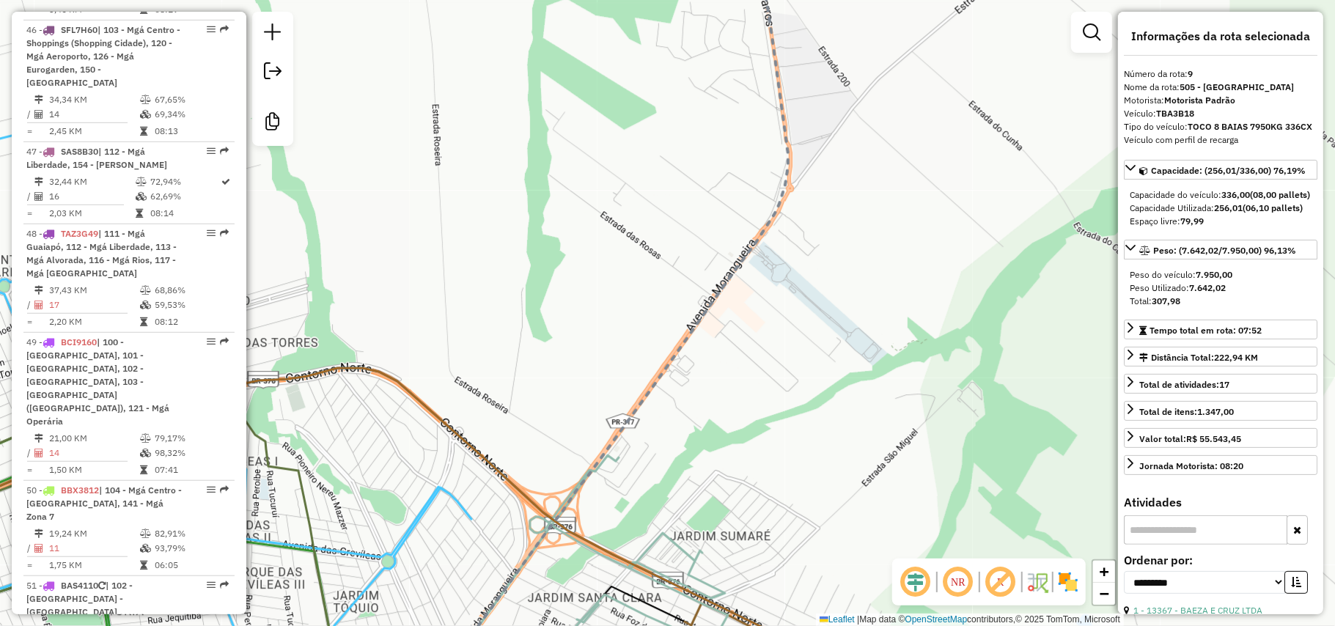
scroll to position [1197, 0]
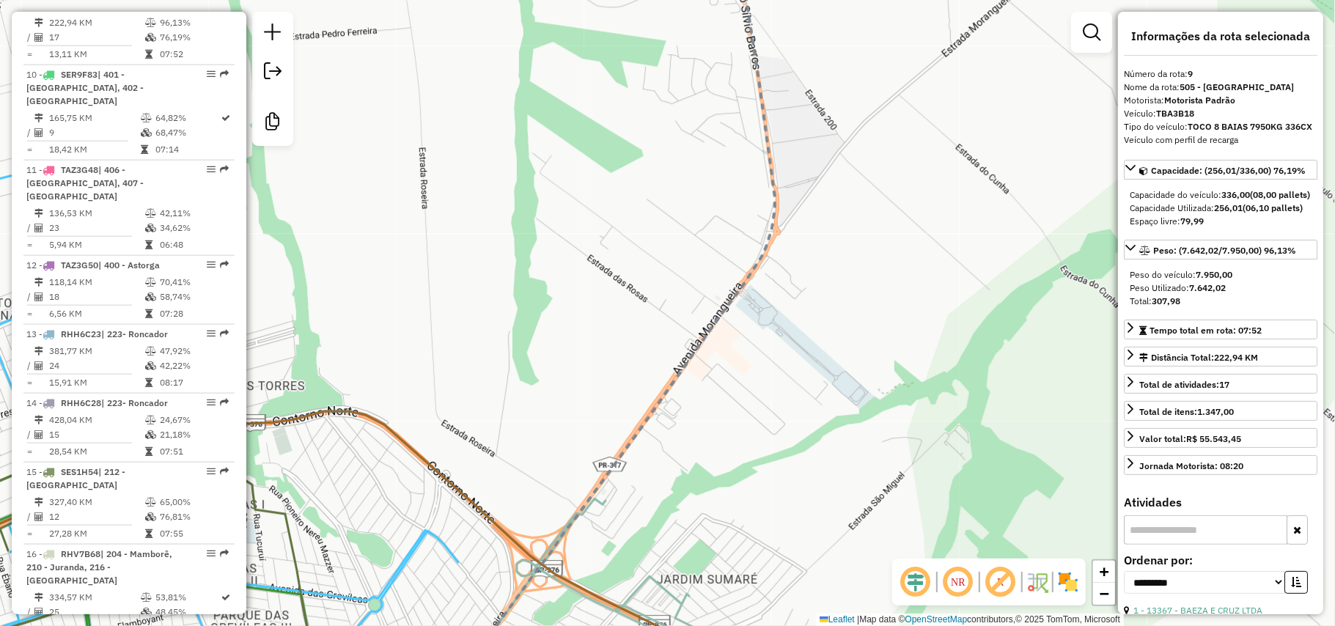
drag, startPoint x: 865, startPoint y: 250, endPoint x: 807, endPoint y: 433, distance: 191.6
click at [807, 433] on div "Janela de atendimento Grade de atendimento Capacidade Transportadoras Veículos …" at bounding box center [667, 313] width 1335 height 626
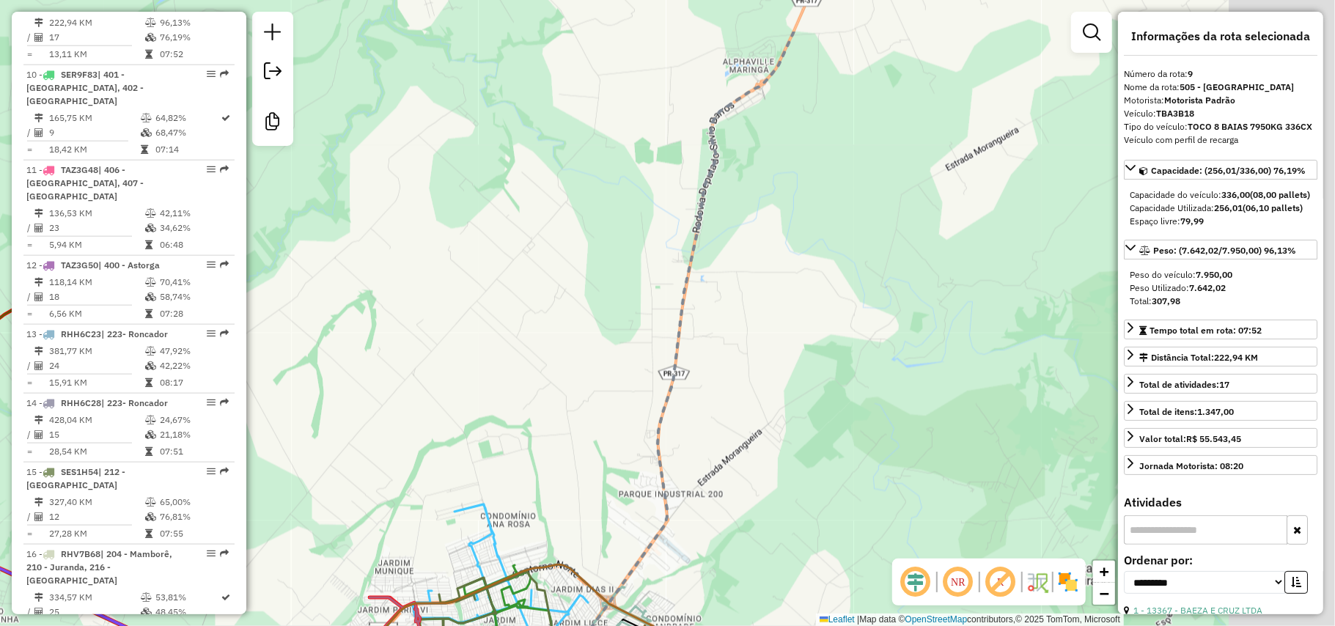
drag, startPoint x: 873, startPoint y: 330, endPoint x: 714, endPoint y: 505, distance: 236.7
click at [714, 505] on div "Janela de atendimento Grade de atendimento Capacidade Transportadoras Veículos …" at bounding box center [667, 313] width 1335 height 626
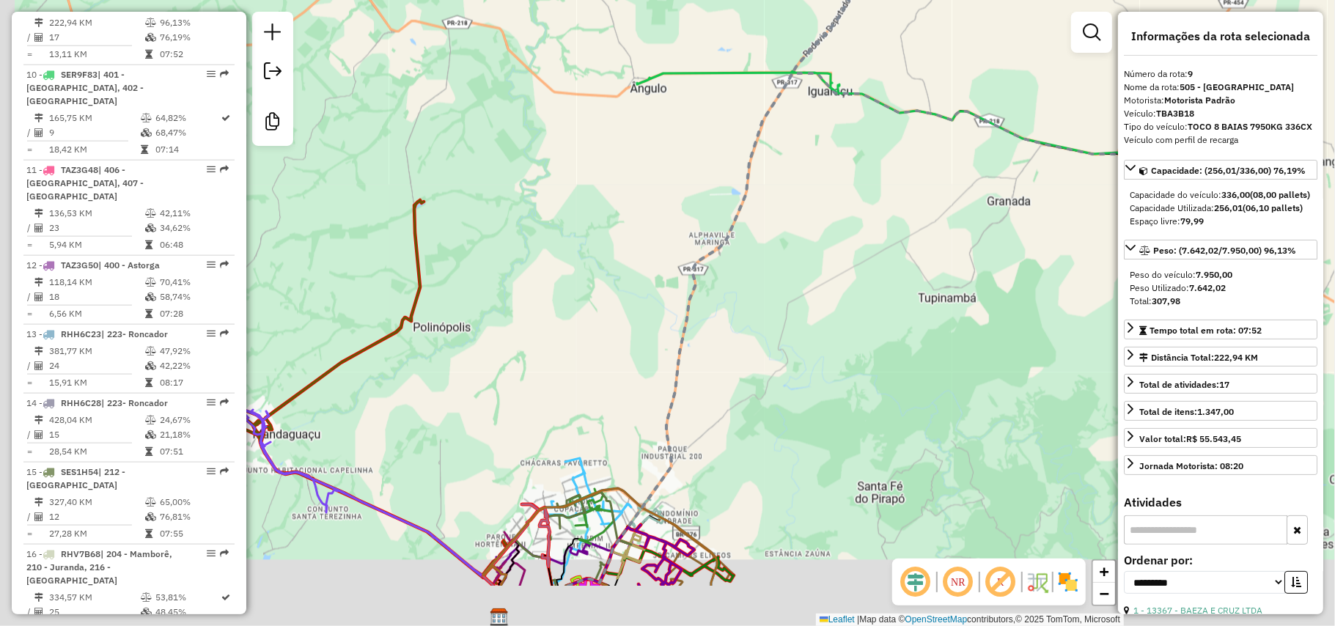
drag, startPoint x: 696, startPoint y: 538, endPoint x: 744, endPoint y: 382, distance: 162.6
click at [744, 382] on div "Janela de atendimento Grade de atendimento Capacidade Transportadoras Veículos …" at bounding box center [667, 313] width 1335 height 626
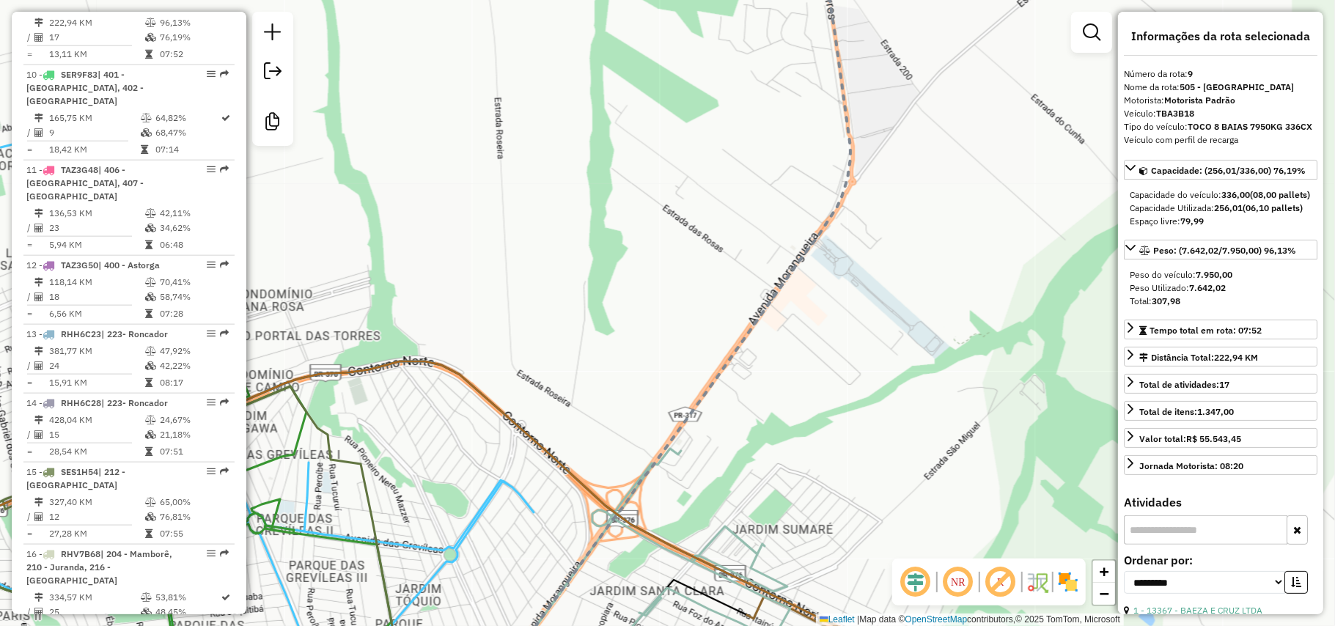
click at [601, 488] on div "Janela de atendimento Grade de atendimento Capacidade Transportadoras Veículos …" at bounding box center [667, 313] width 1335 height 626
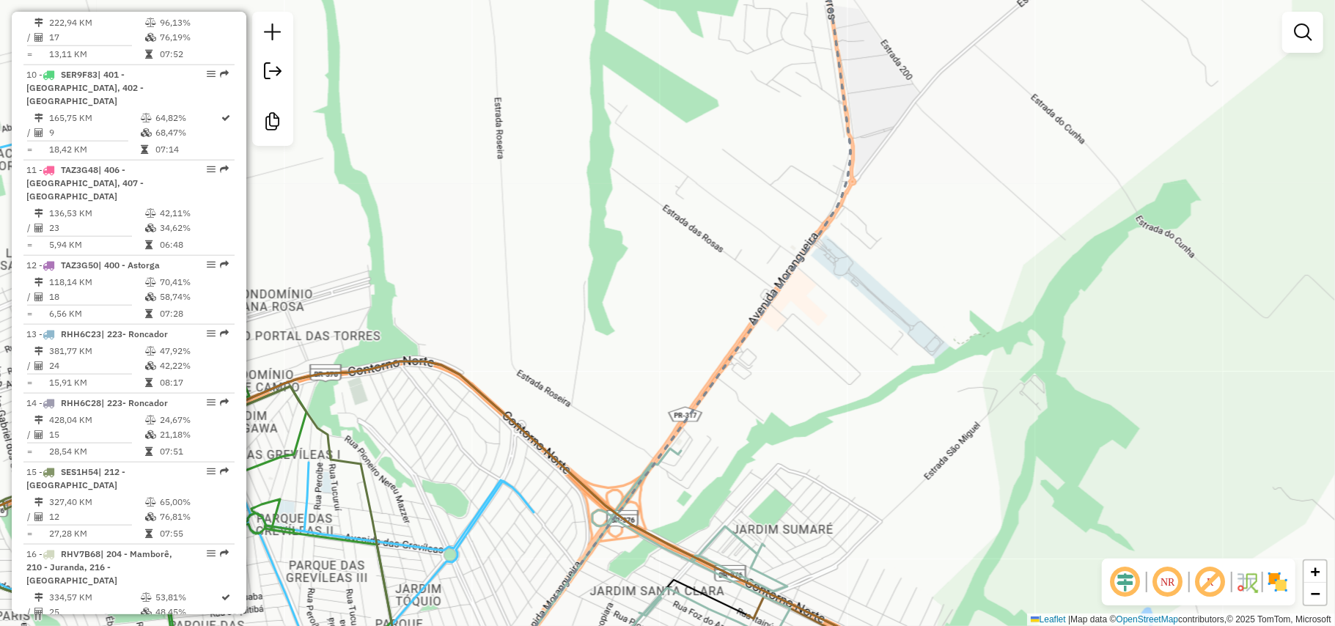
click at [600, 491] on icon at bounding box center [395, 526] width 1057 height 328
select select "**********"
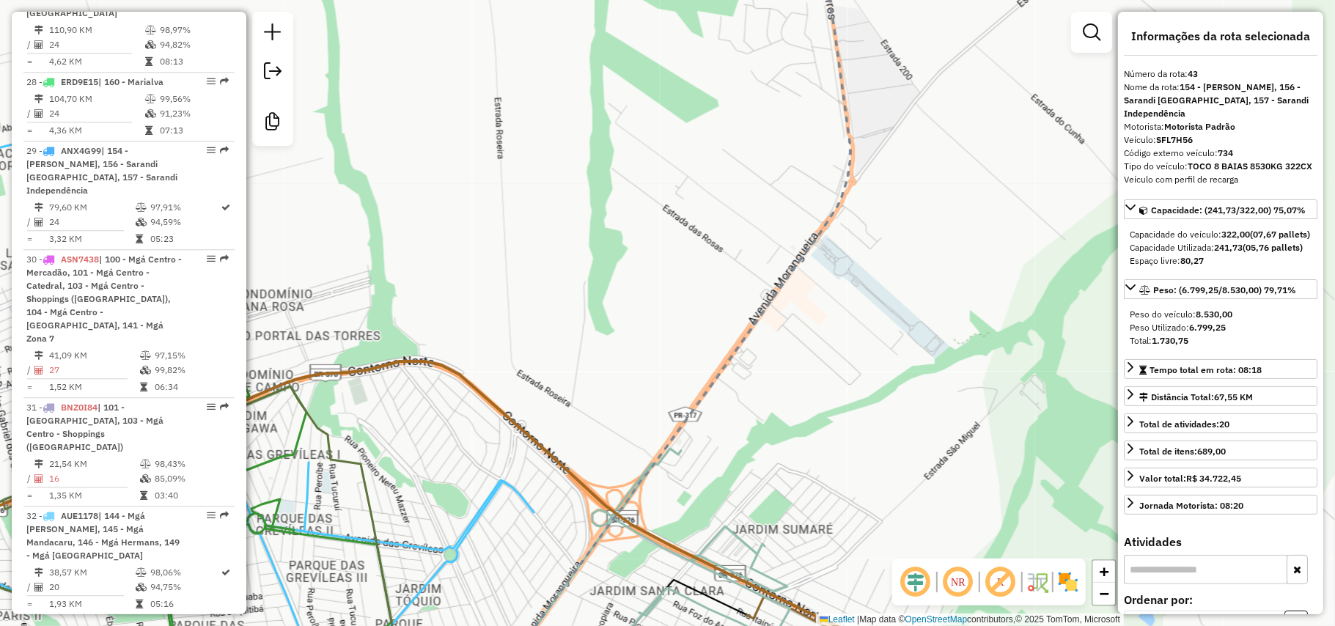
scroll to position [4117, 0]
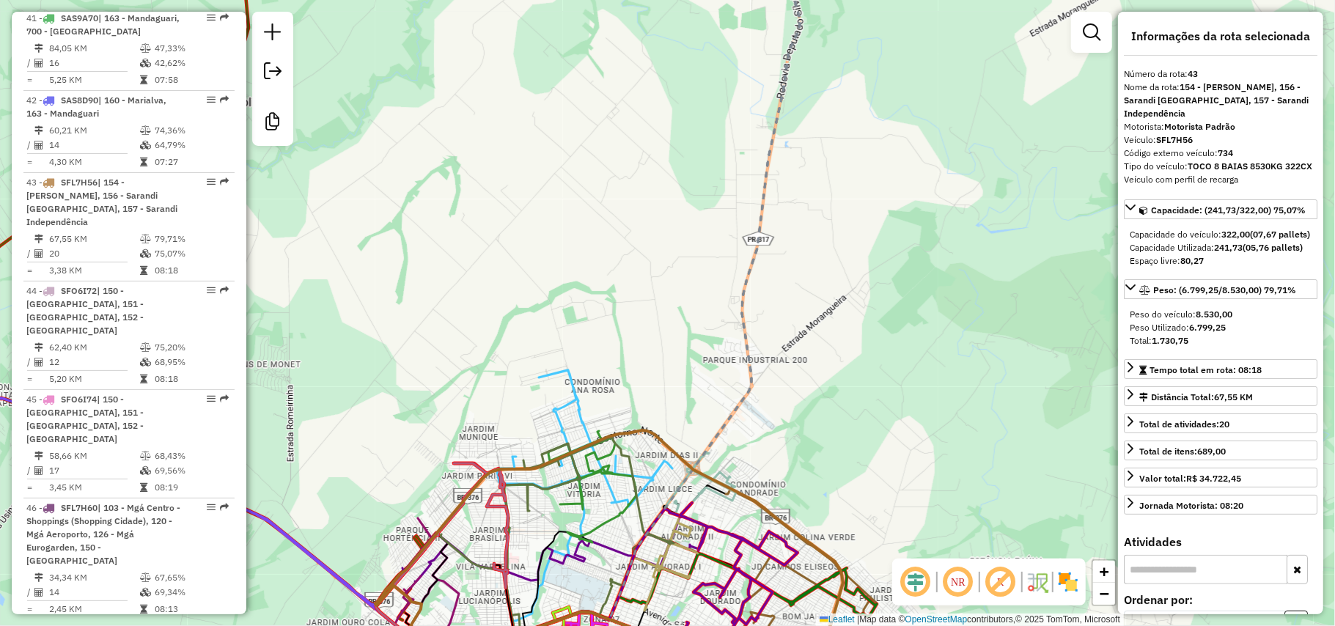
drag, startPoint x: 744, startPoint y: 497, endPoint x: 870, endPoint y: 227, distance: 297.9
click at [869, 230] on div "Janela de atendimento Grade de atendimento Capacidade Transportadoras Veículos …" at bounding box center [667, 313] width 1335 height 626
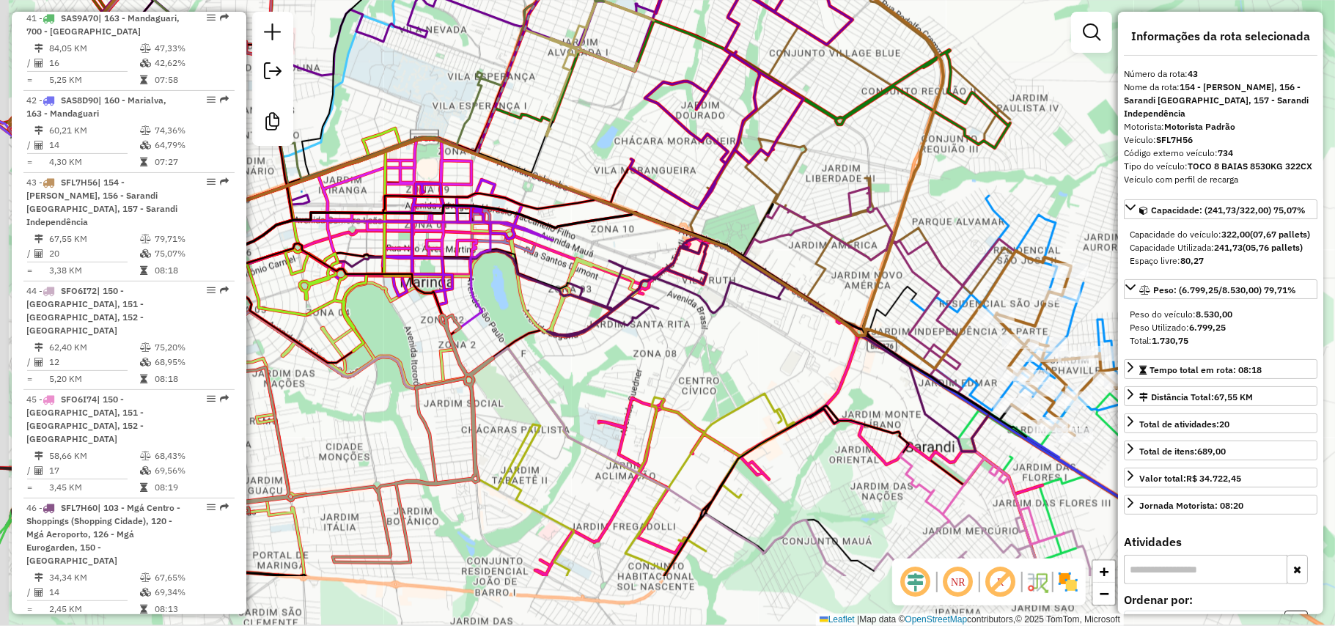
drag, startPoint x: 541, startPoint y: 424, endPoint x: 559, endPoint y: 383, distance: 44.7
click at [555, 389] on icon at bounding box center [459, 411] width 774 height 330
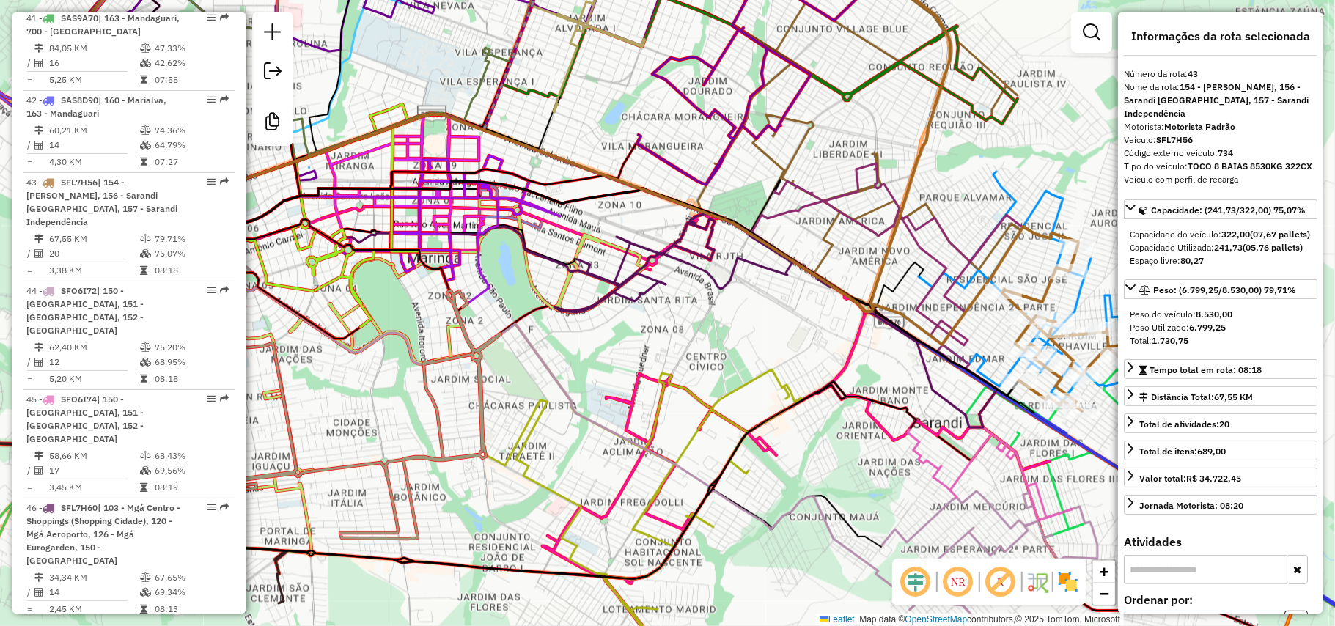
click at [946, 477] on icon at bounding box center [990, 475] width 164 height 91
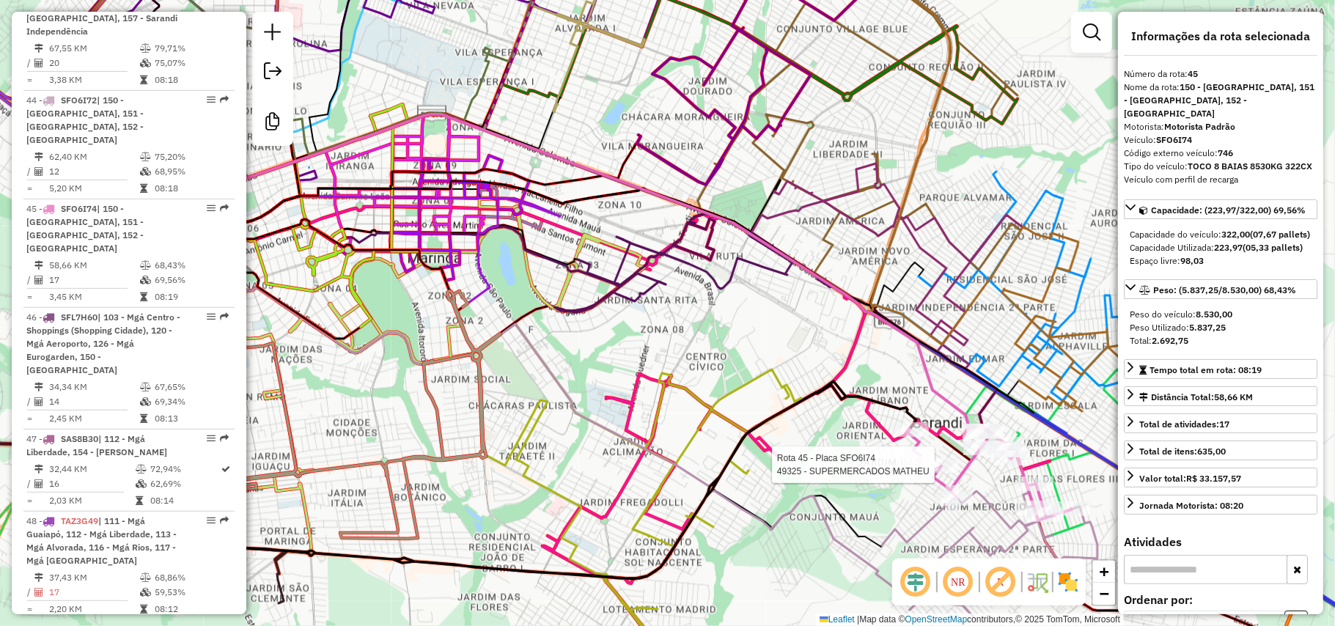
scroll to position [4307, 0]
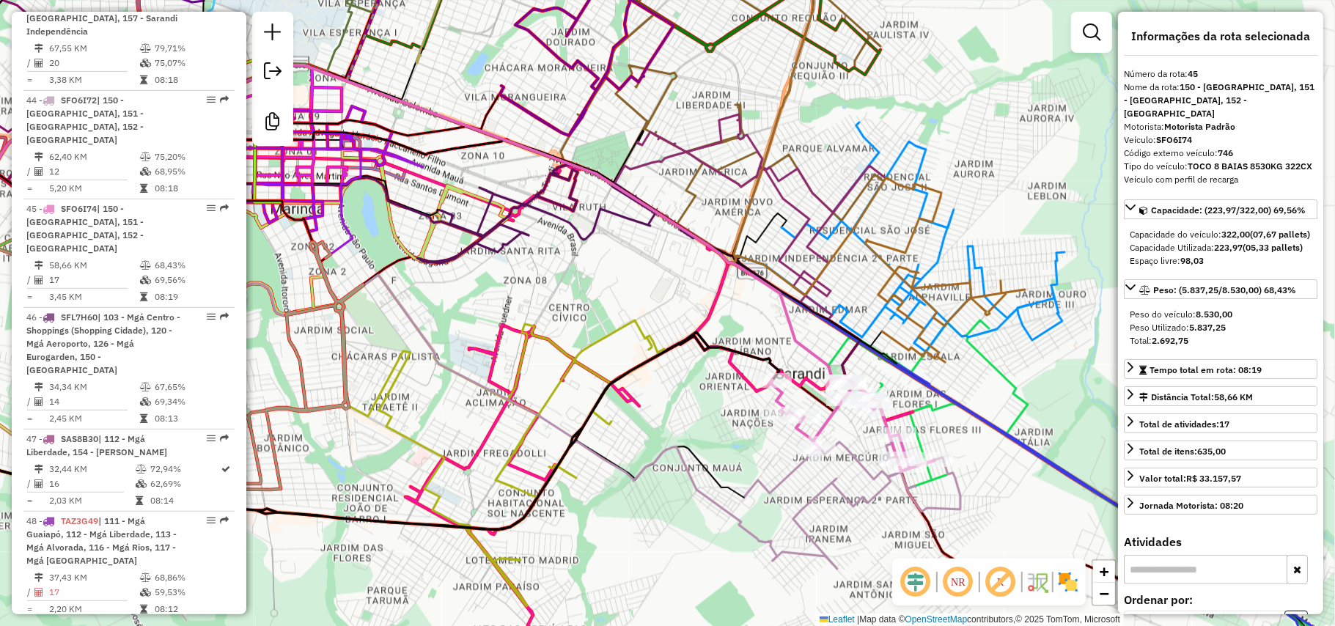
drag, startPoint x: 1060, startPoint y: 335, endPoint x: 912, endPoint y: 283, distance: 156.3
click at [912, 283] on icon at bounding box center [945, 279] width 160 height 165
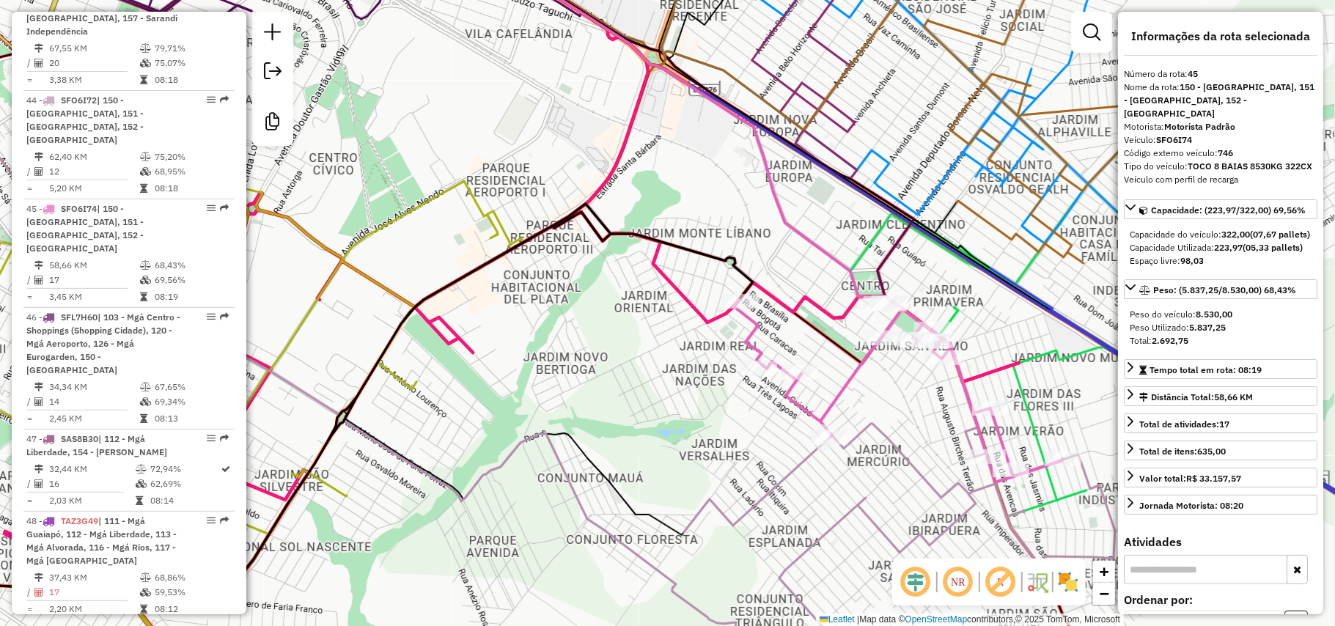
click at [859, 253] on icon at bounding box center [1160, 378] width 618 height 396
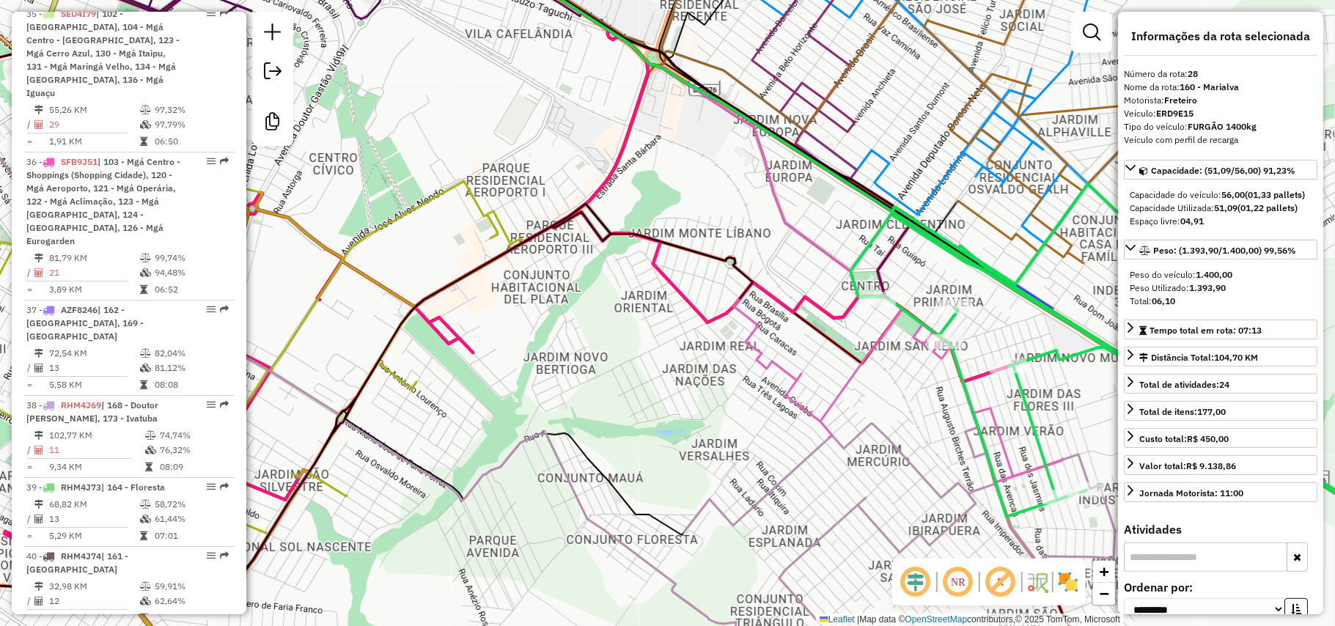
scroll to position [2682, 0]
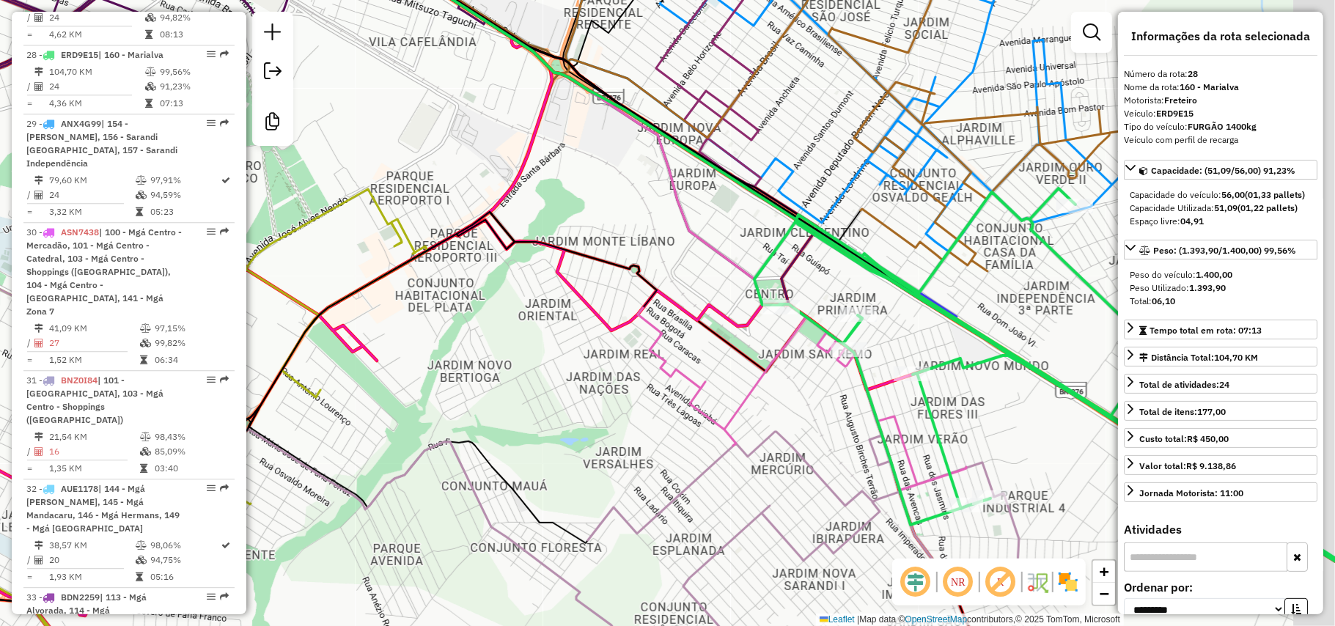
drag, startPoint x: 859, startPoint y: 253, endPoint x: 685, endPoint y: 249, distance: 174.6
click at [755, 249] on icon at bounding box center [1064, 386] width 618 height 396
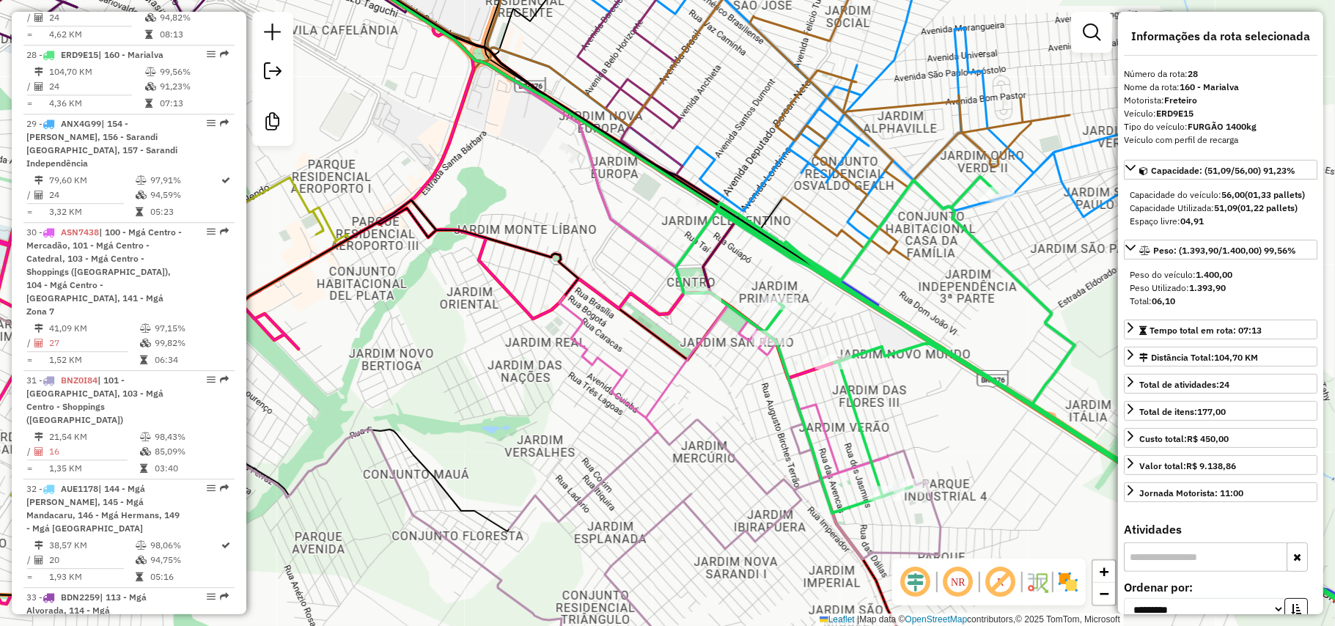
click at [635, 294] on icon at bounding box center [356, 314] width 978 height 752
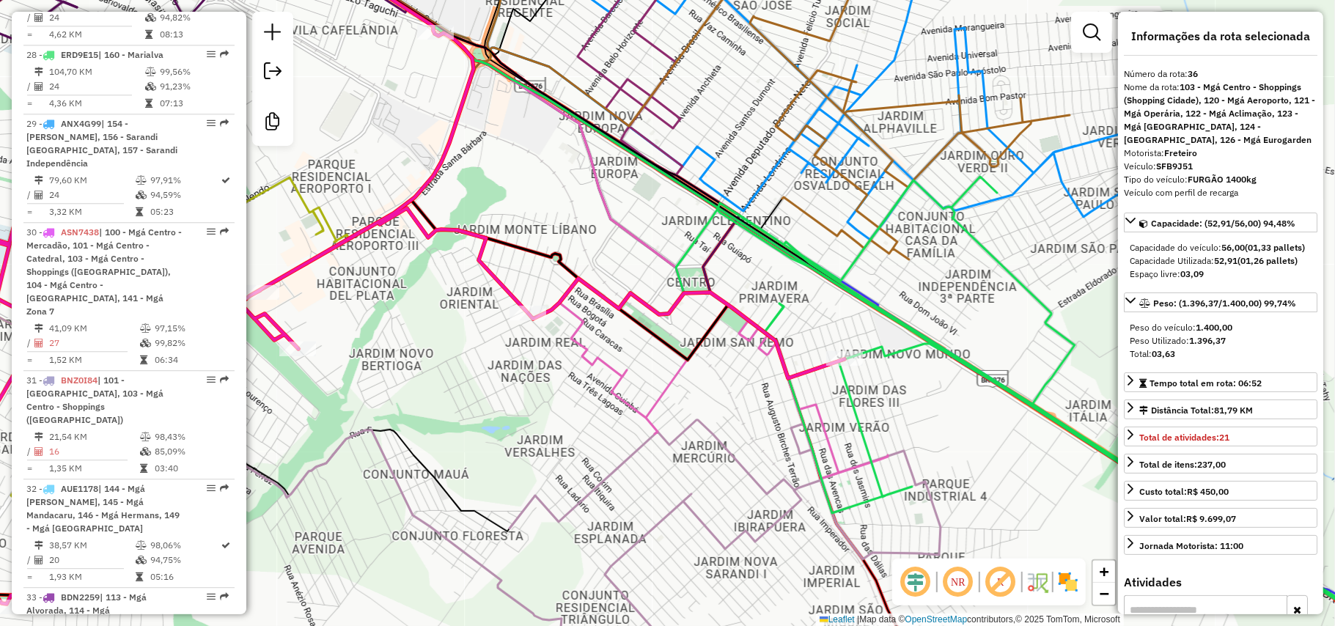
scroll to position [3514, 0]
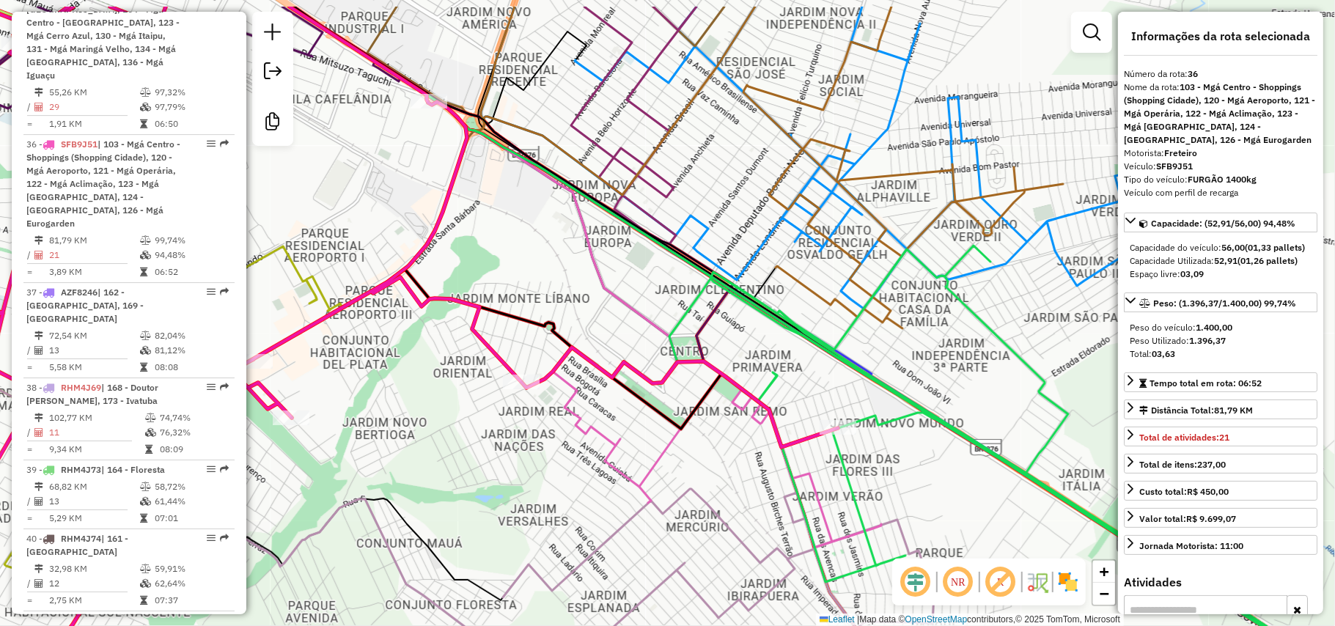
drag, startPoint x: 644, startPoint y: 296, endPoint x: 632, endPoint y: 419, distance: 123.8
click at [632, 419] on icon at bounding box center [349, 383] width 978 height 752
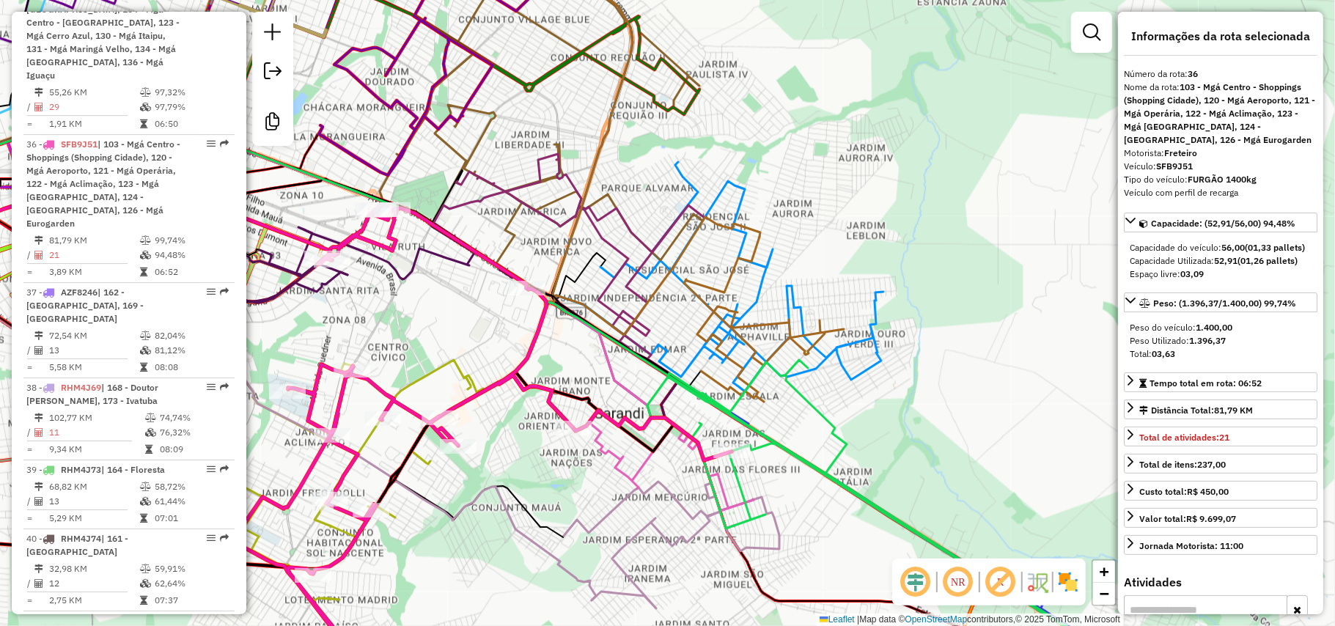
click at [613, 374] on icon at bounding box center [267, 262] width 801 height 315
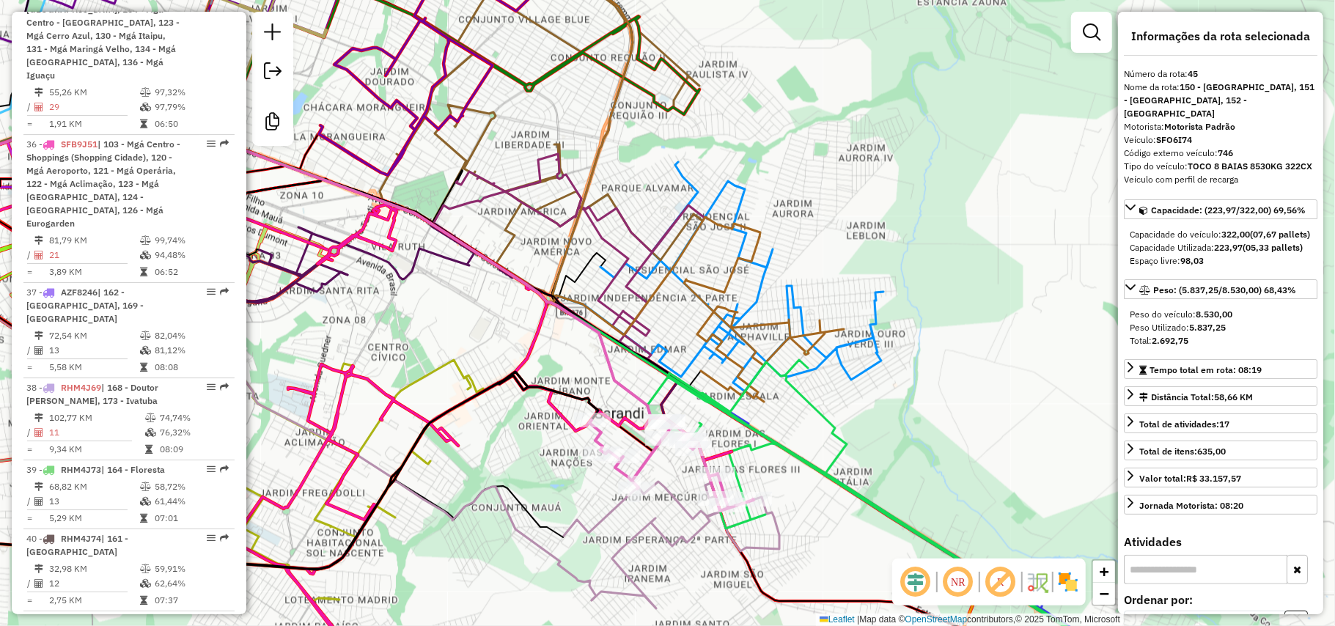
scroll to position [4307, 0]
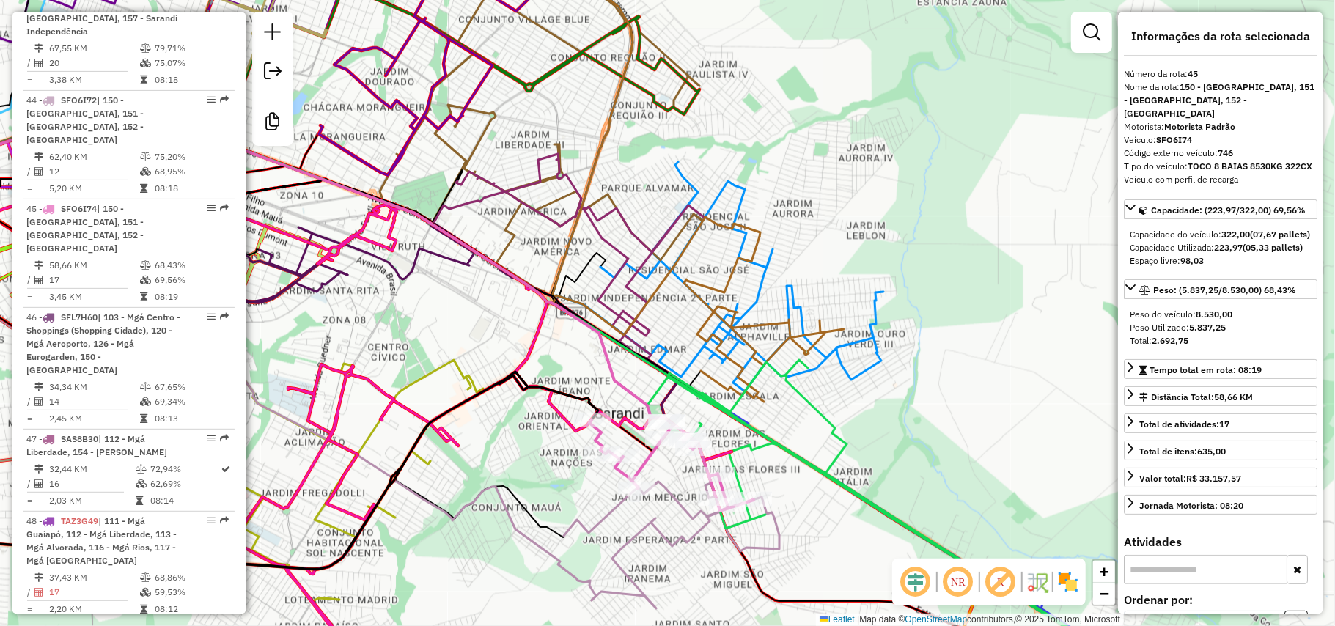
click at [622, 546] on icon at bounding box center [672, 545] width 216 height 127
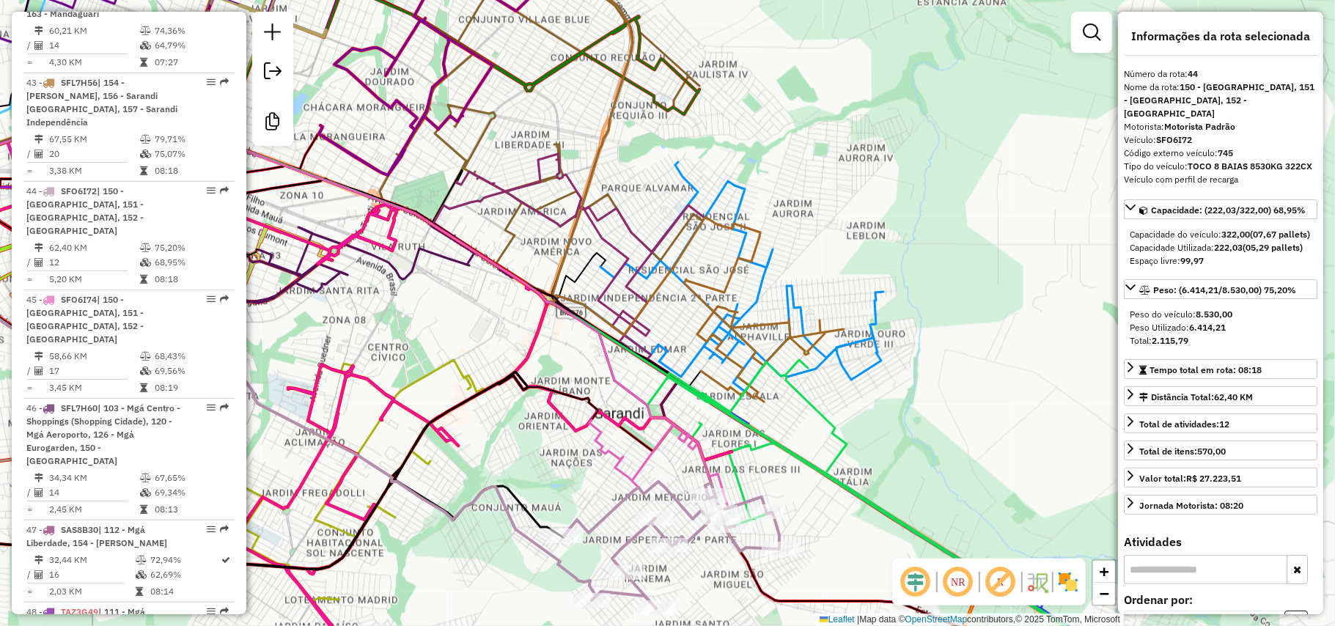
scroll to position [4213, 0]
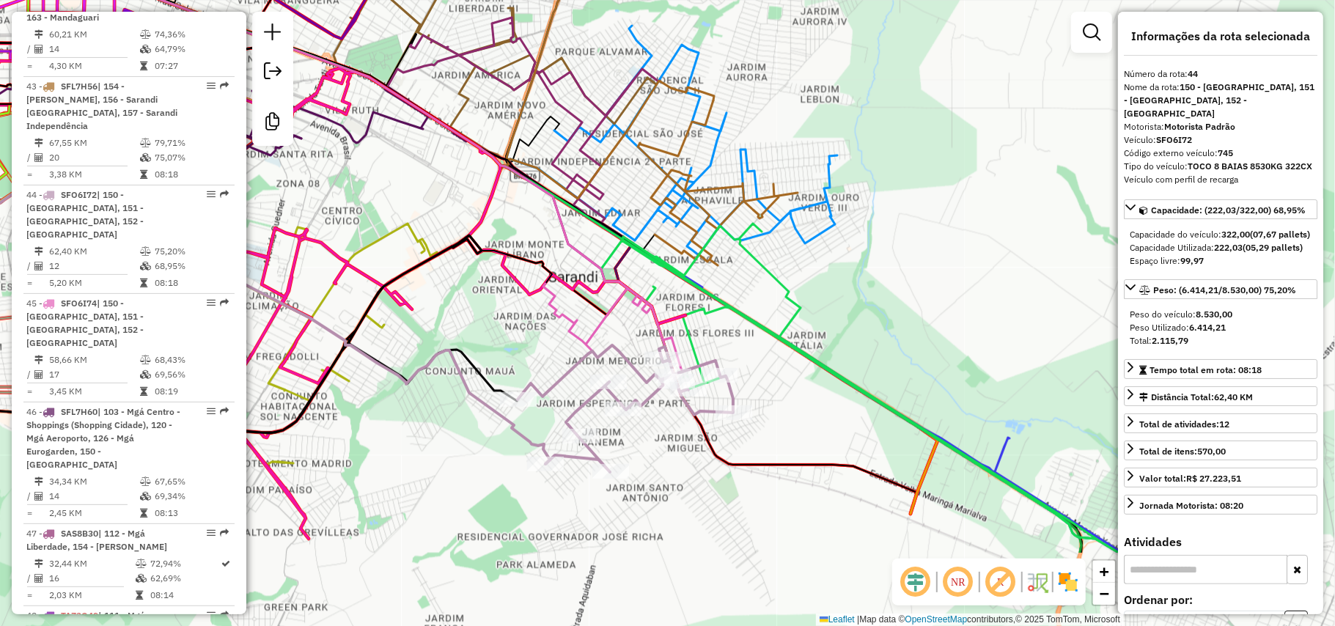
drag, startPoint x: 845, startPoint y: 522, endPoint x: 795, endPoint y: 362, distance: 168.4
click at [795, 362] on div "Janela de atendimento Grade de atendimento Capacidade Transportadoras Veículos …" at bounding box center [667, 313] width 1335 height 626
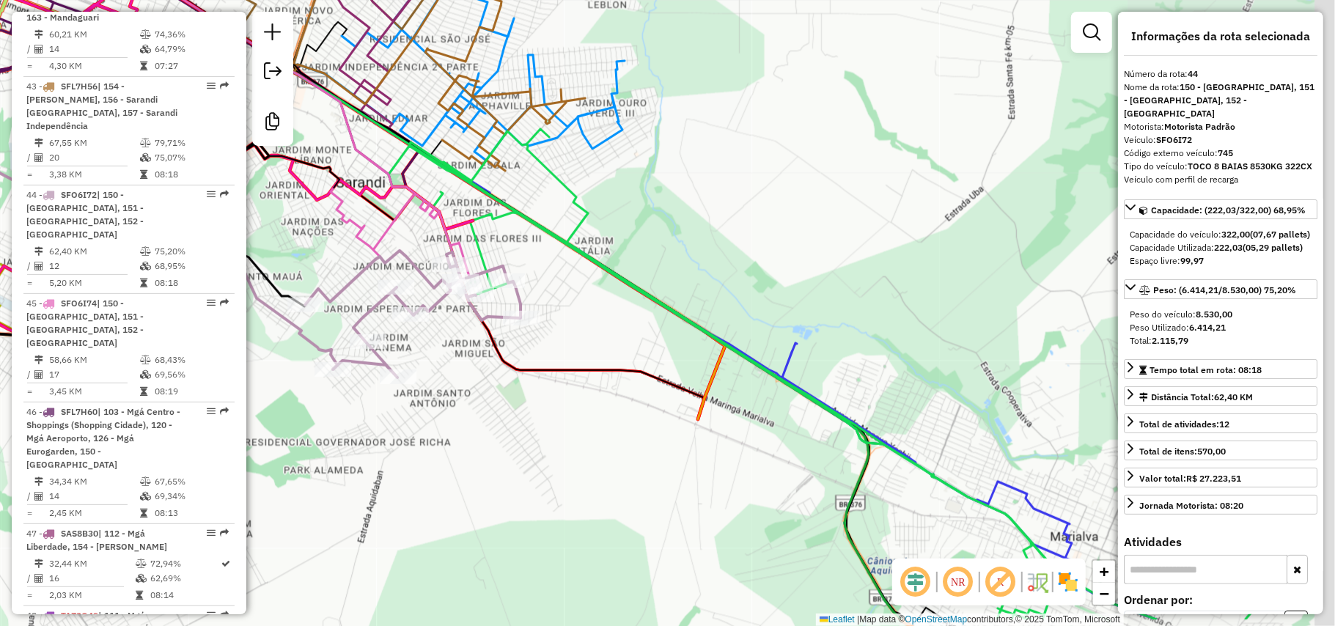
drag, startPoint x: 887, startPoint y: 485, endPoint x: 656, endPoint y: 405, distance: 244.4
click at [663, 408] on div "Janela de atendimento Grade de atendimento Capacidade Transportadoras Veículos …" at bounding box center [667, 313] width 1335 height 626
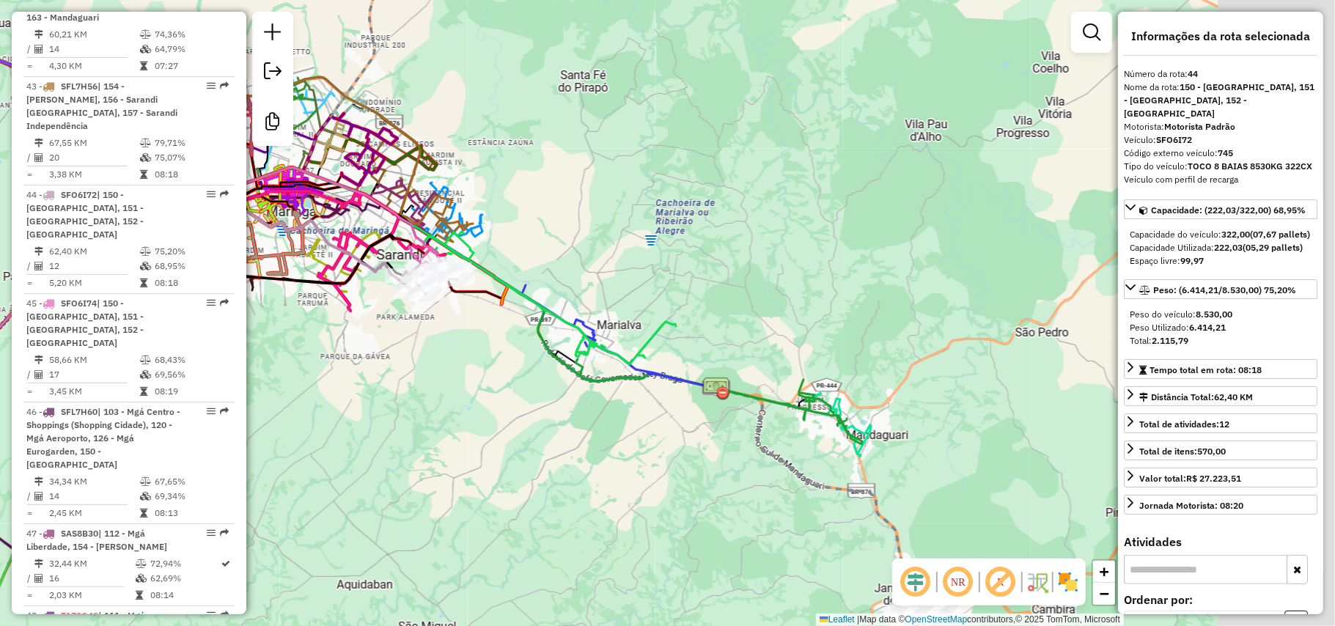
drag, startPoint x: 749, startPoint y: 513, endPoint x: 571, endPoint y: 396, distance: 214.0
click at [573, 397] on div "Janela de atendimento Grade de atendimento Capacidade Transportadoras Veículos …" at bounding box center [667, 313] width 1335 height 626
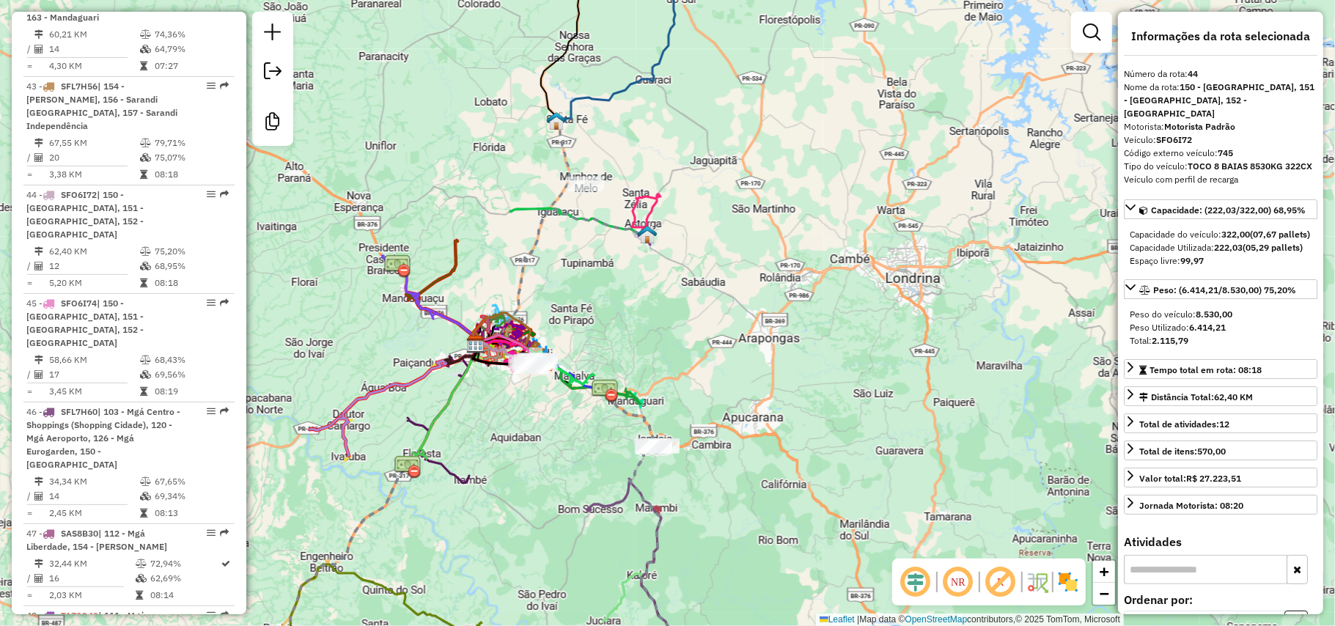
click at [607, 458] on div "Janela de atendimento Grade de atendimento Capacidade Transportadoras Veículos …" at bounding box center [667, 313] width 1335 height 626
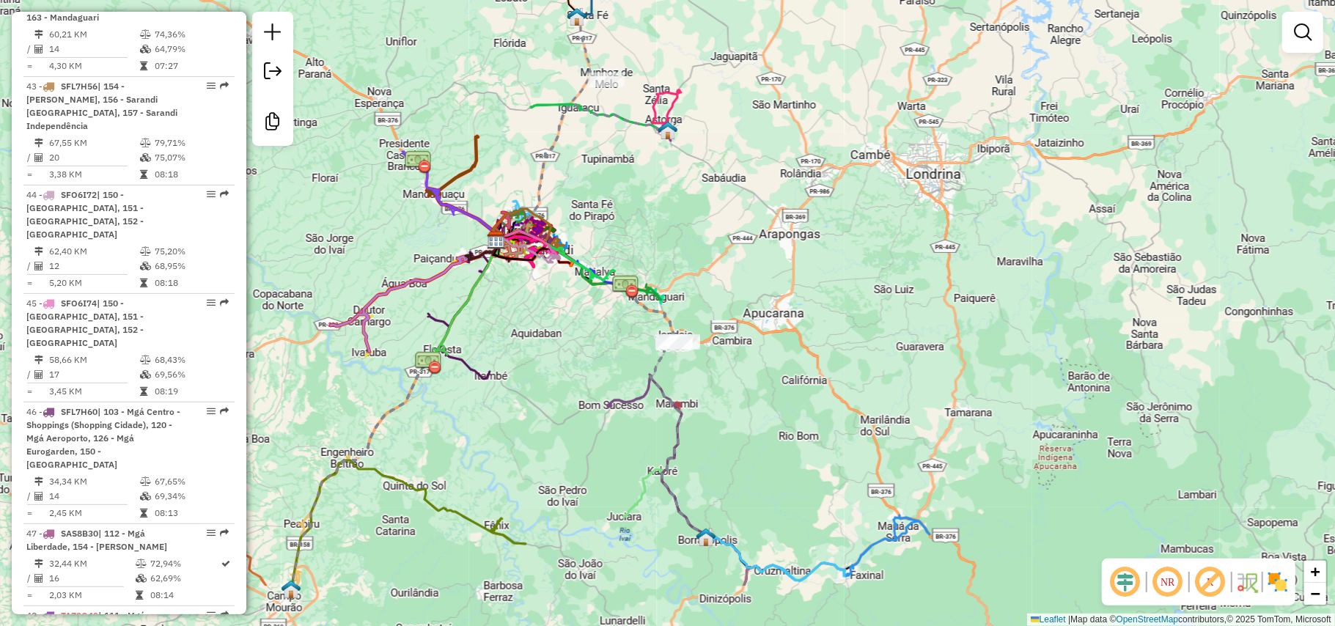
drag, startPoint x: 783, startPoint y: 320, endPoint x: 776, endPoint y: 265, distance: 54.8
click at [777, 270] on div "Janela de atendimento Grade de atendimento Capacidade Transportadoras Veículos …" at bounding box center [667, 313] width 1335 height 626
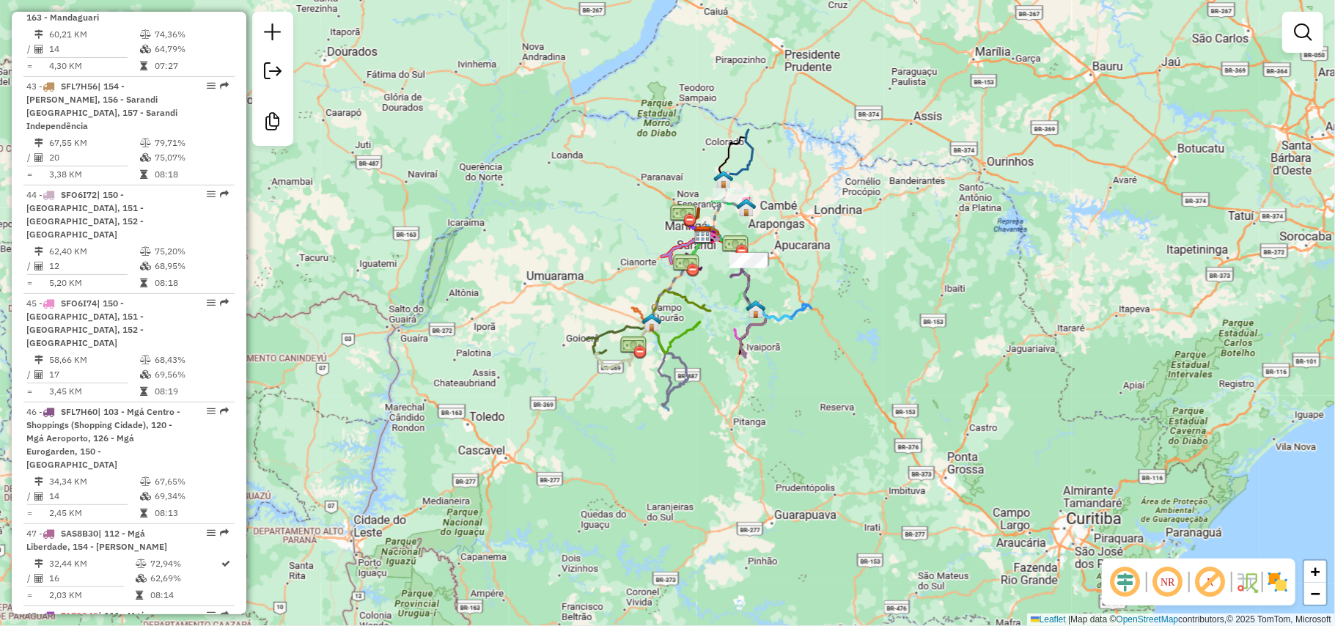
drag, startPoint x: 864, startPoint y: 205, endPoint x: 845, endPoint y: 358, distance: 153.7
click at [845, 358] on div "Janela de atendimento Grade de atendimento Capacidade Transportadoras Veículos …" at bounding box center [667, 313] width 1335 height 626
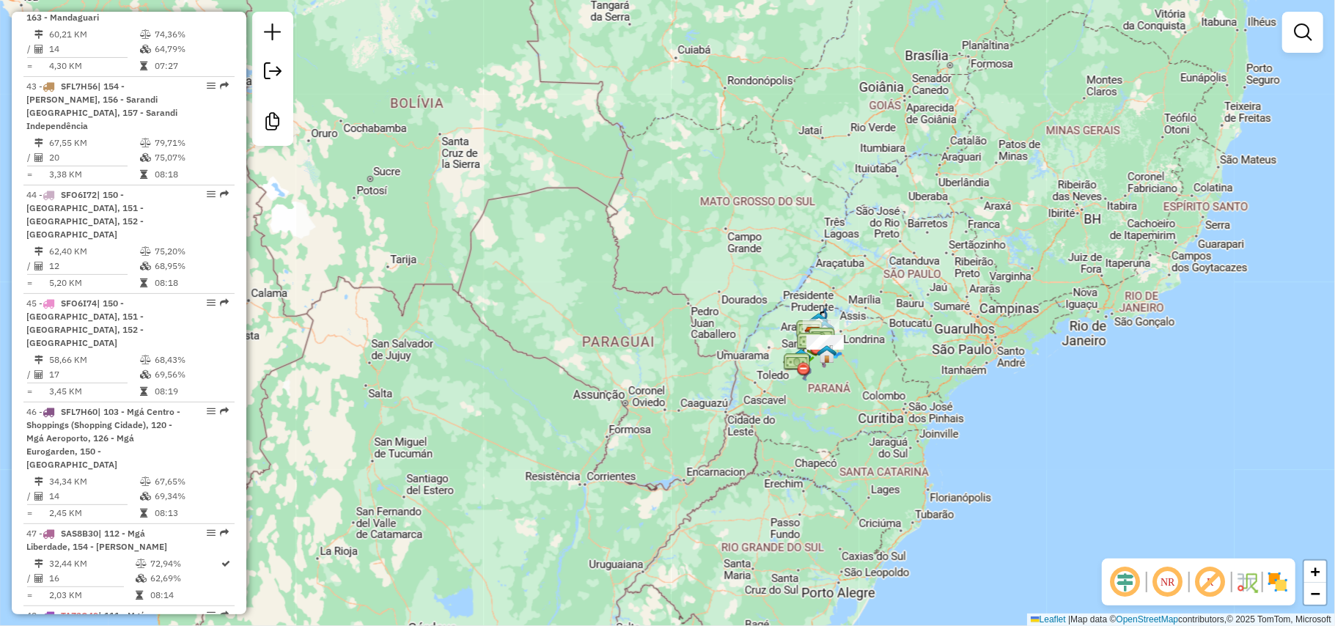
drag, startPoint x: 851, startPoint y: 409, endPoint x: 846, endPoint y: 341, distance: 68.4
click at [848, 342] on div "Janela de atendimento Grade de atendimento Capacidade Transportadoras Veículos …" at bounding box center [667, 313] width 1335 height 626
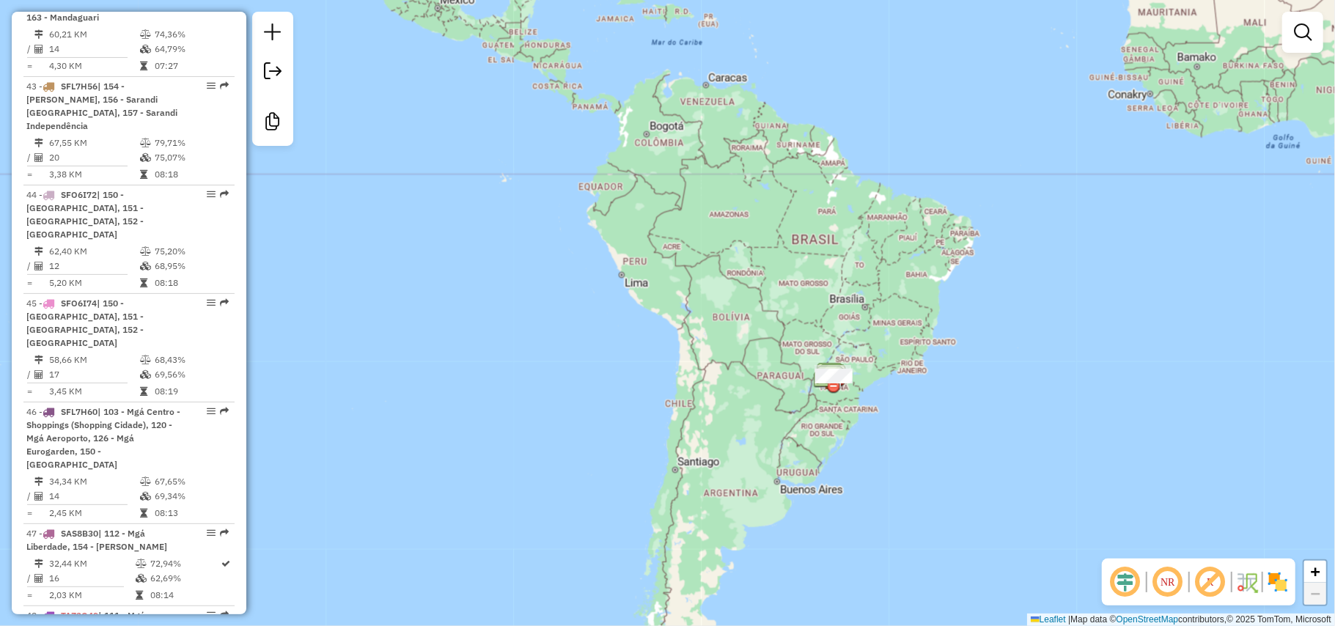
drag, startPoint x: 889, startPoint y: 271, endPoint x: 866, endPoint y: 334, distance: 67.0
click at [887, 311] on div "Janela de atendimento Grade de atendimento Capacidade Transportadoras Veículos …" at bounding box center [667, 313] width 1335 height 626
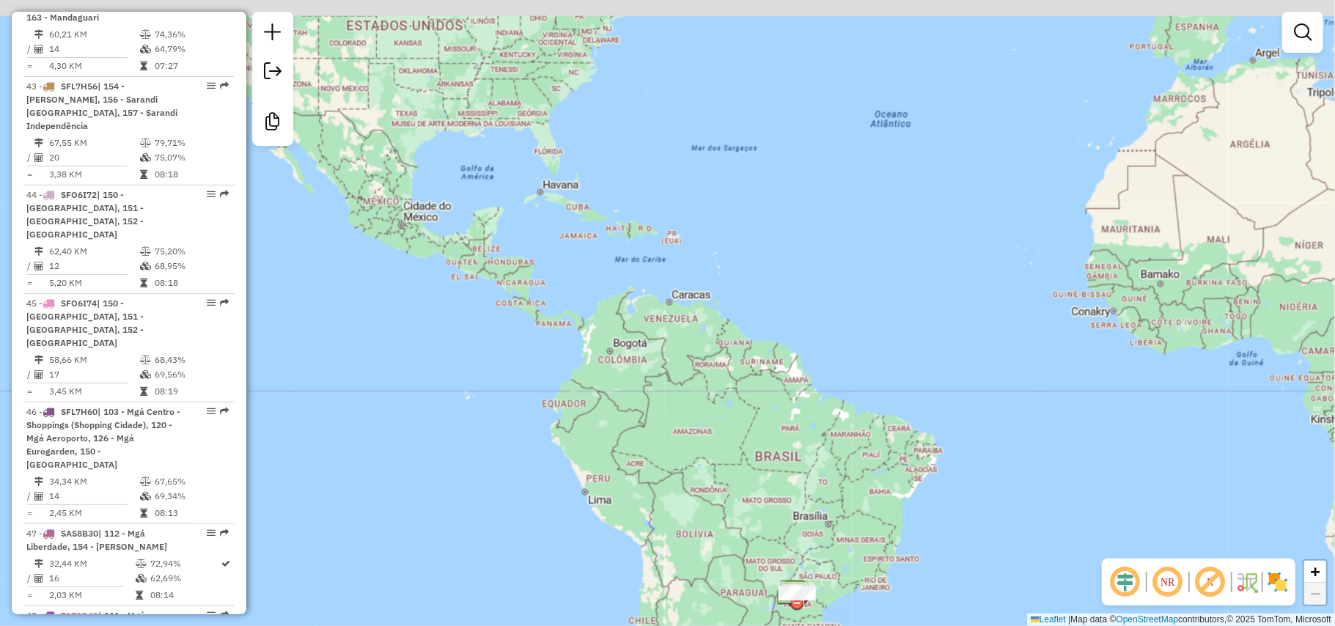
drag, startPoint x: 746, startPoint y: 422, endPoint x: 697, endPoint y: 584, distance: 169.3
click at [708, 623] on div "Janela de atendimento Grade de atendimento Capacidade Transportadoras Veículos …" at bounding box center [667, 313] width 1335 height 626
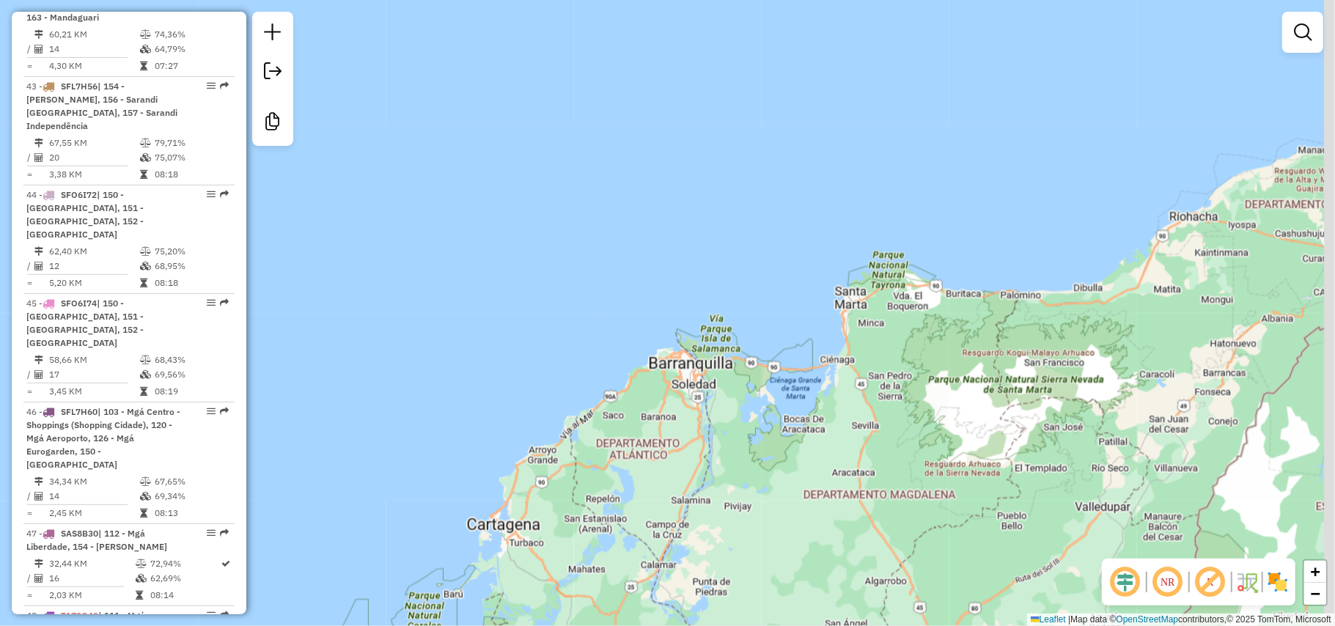
drag, startPoint x: 814, startPoint y: 235, endPoint x: 738, endPoint y: 341, distance: 130.3
click at [738, 341] on div "Janela de atendimento Grade de atendimento Capacidade Transportadoras Veículos …" at bounding box center [667, 313] width 1335 height 626
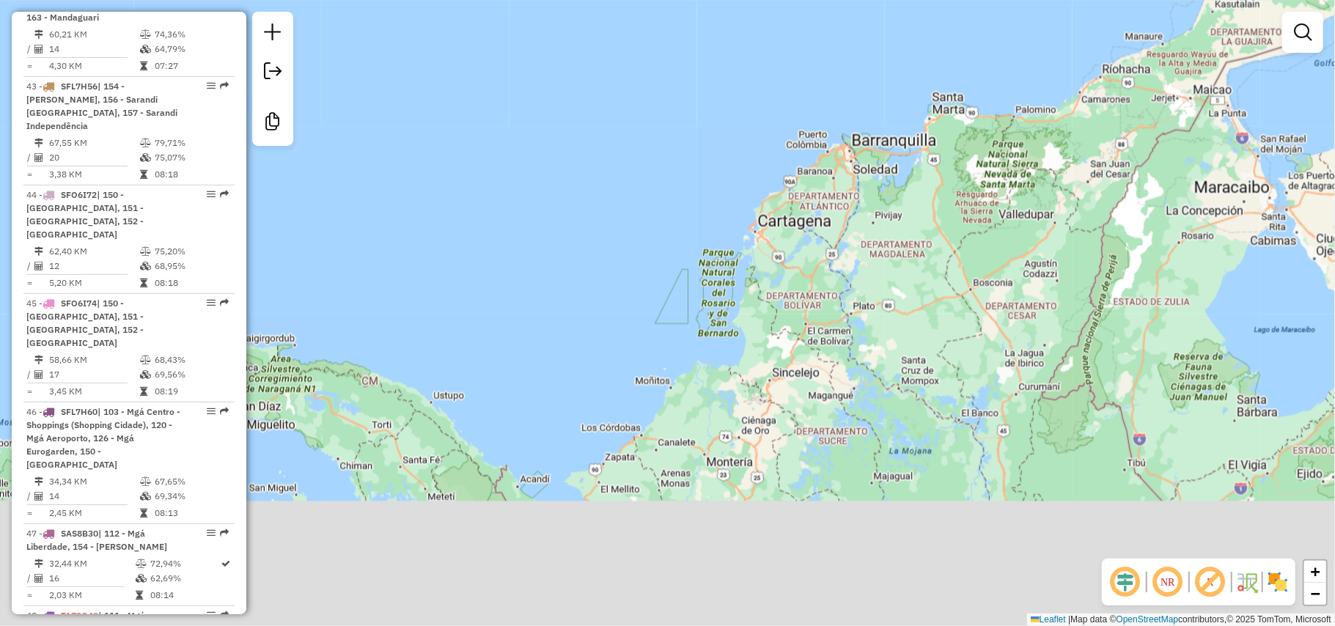
drag, startPoint x: 679, startPoint y: 497, endPoint x: 734, endPoint y: 303, distance: 202.0
click at [733, 303] on div "Janela de atendimento Grade de atendimento Capacidade Transportadoras Veículos …" at bounding box center [667, 313] width 1335 height 626
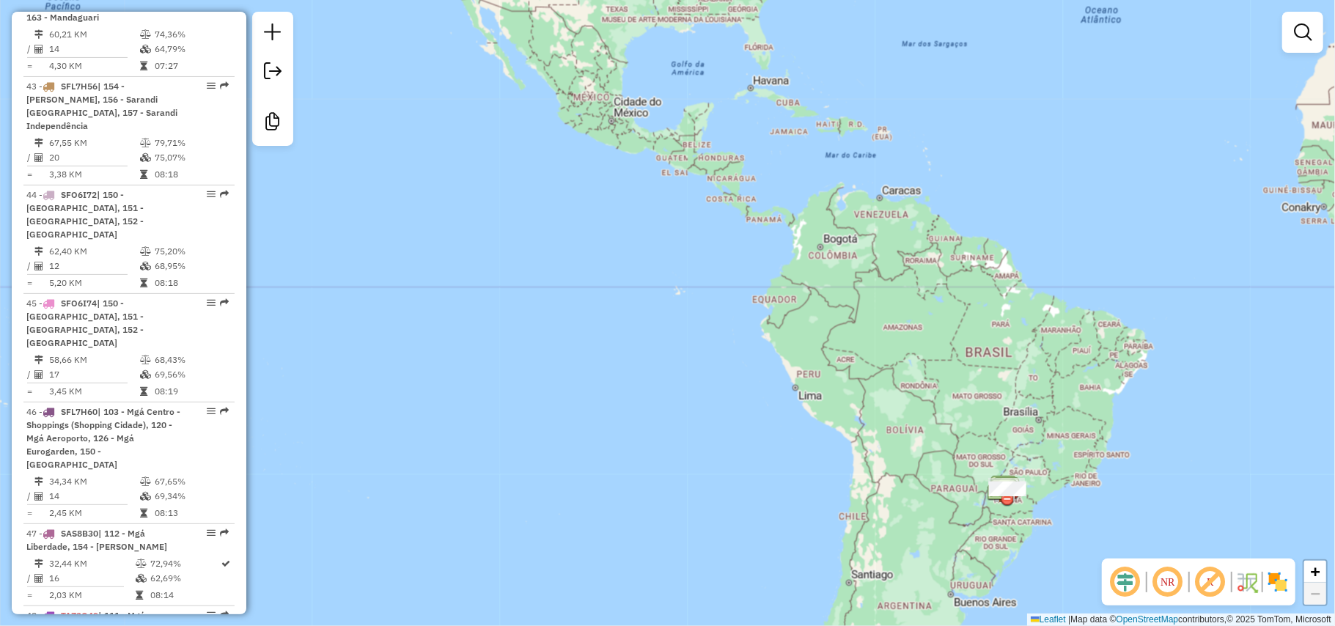
drag, startPoint x: 863, startPoint y: 251, endPoint x: 843, endPoint y: 227, distance: 30.7
click at [845, 229] on div "Janela de atendimento Grade de atendimento Capacidade Transportadoras Veículos …" at bounding box center [667, 313] width 1335 height 626
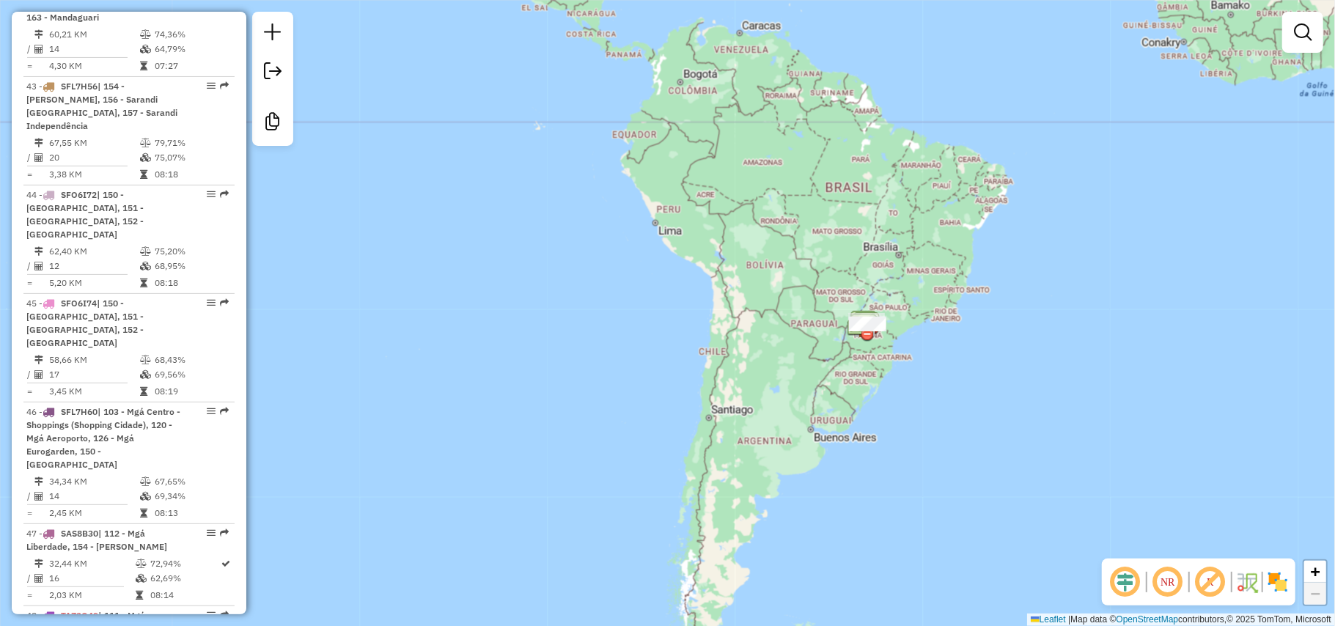
drag, startPoint x: 746, startPoint y: 161, endPoint x: 714, endPoint y: 161, distance: 31.5
click at [714, 161] on div "Janela de atendimento Grade de atendimento Capacidade Transportadoras Veículos …" at bounding box center [667, 313] width 1335 height 626
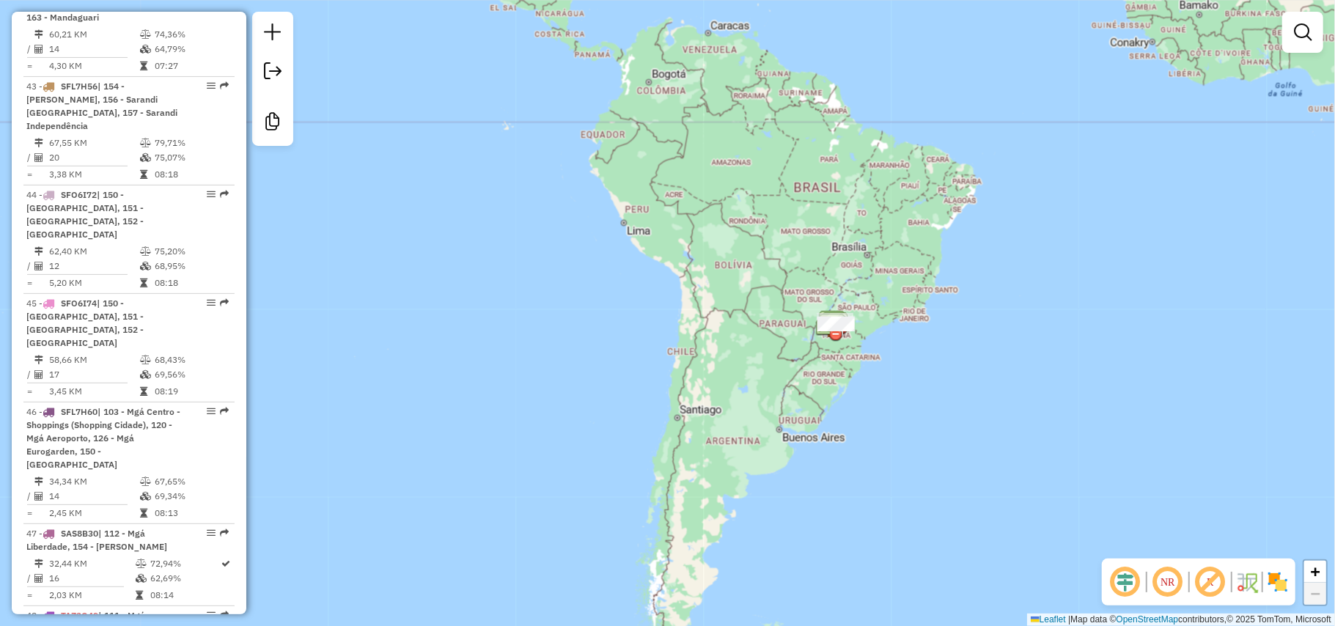
click at [638, 233] on div "Janela de atendimento Grade de atendimento Capacidade Transportadoras Veículos …" at bounding box center [667, 313] width 1335 height 626
click at [645, 238] on div "Janela de atendimento Grade de atendimento Capacidade Transportadoras Veículos …" at bounding box center [667, 313] width 1335 height 626
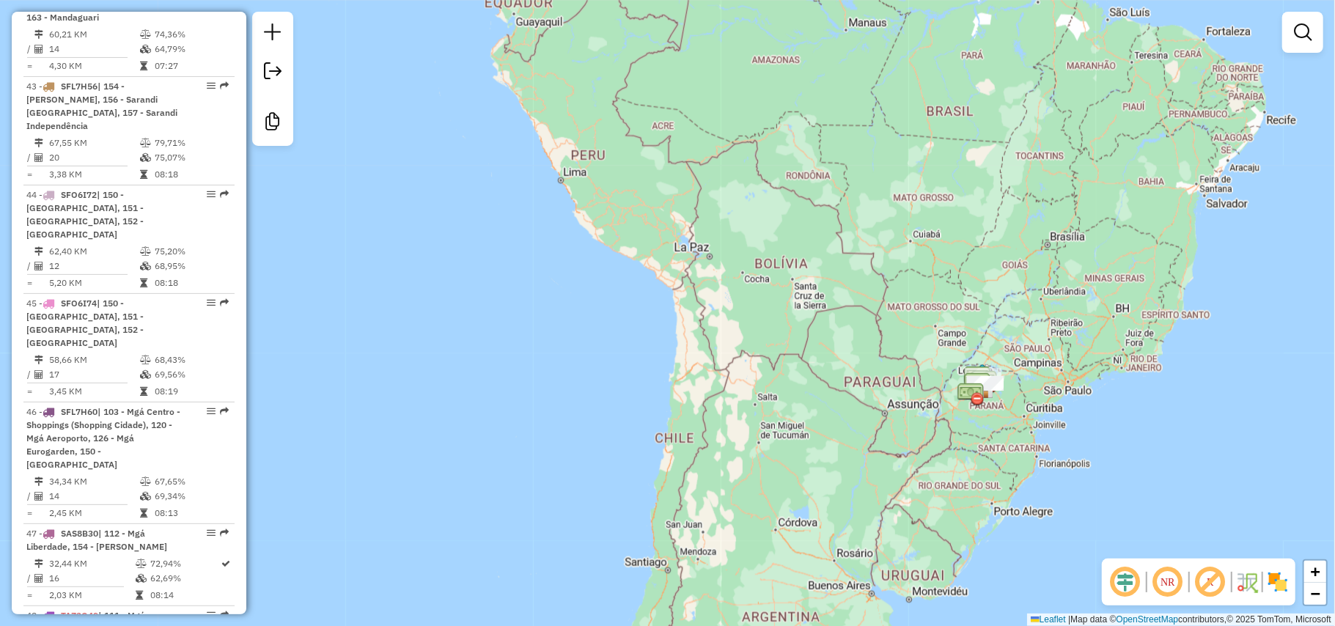
drag, startPoint x: 972, startPoint y: 424, endPoint x: 840, endPoint y: 359, distance: 146.9
click at [837, 358] on div "Janela de atendimento Grade de atendimento Capacidade Transportadoras Veículos …" at bounding box center [667, 313] width 1335 height 626
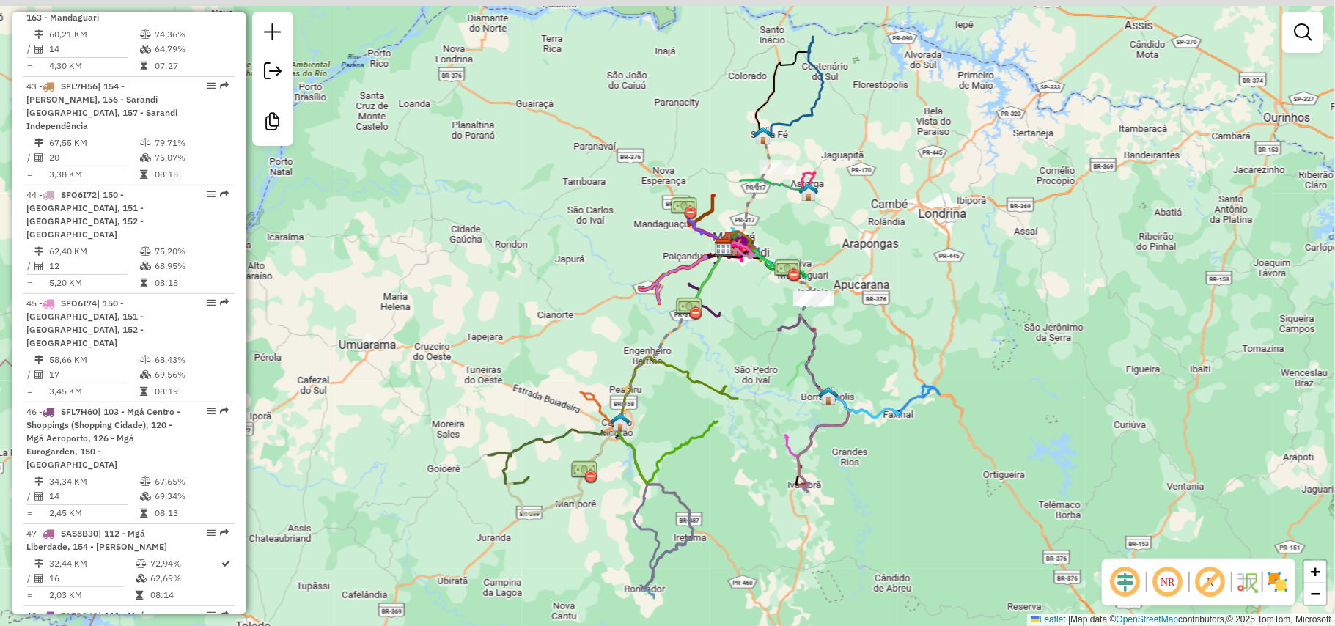
drag, startPoint x: 807, startPoint y: 340, endPoint x: 818, endPoint y: 367, distance: 28.6
click at [818, 367] on icon at bounding box center [776, 319] width 105 height 153
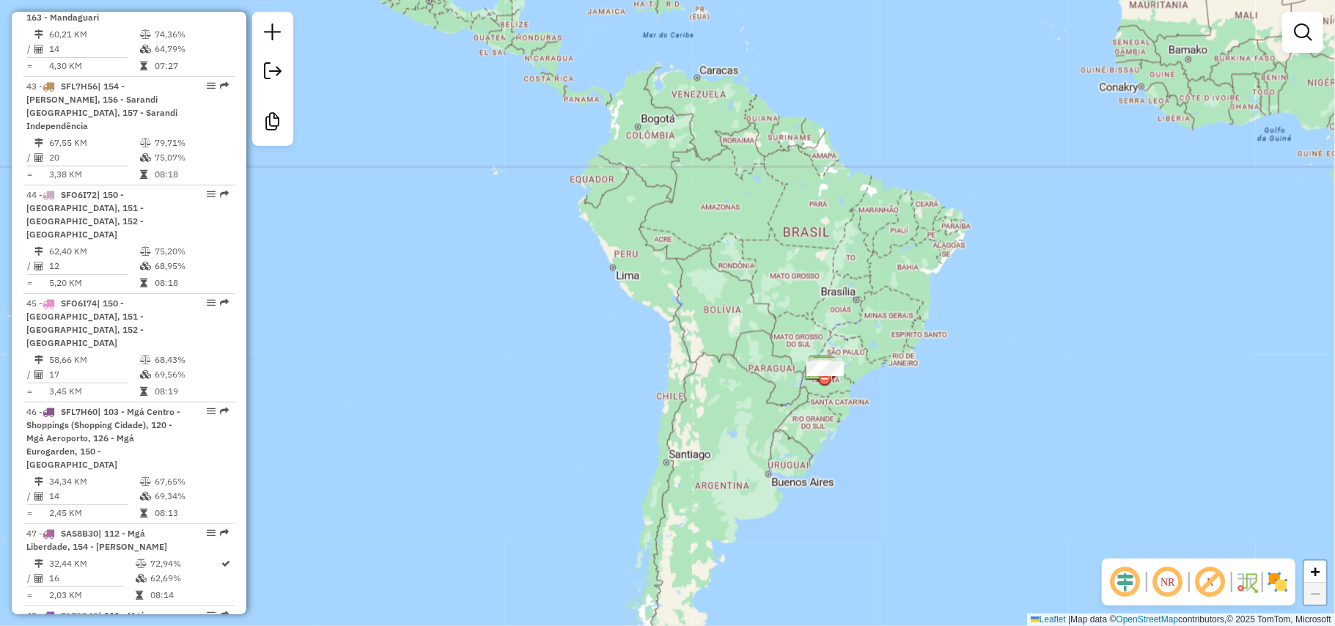
drag, startPoint x: 846, startPoint y: 277, endPoint x: 801, endPoint y: 339, distance: 76.1
click at [801, 339] on div "Janela de atendimento Grade de atendimento Capacidade Transportadoras Veículos …" at bounding box center [667, 313] width 1335 height 626
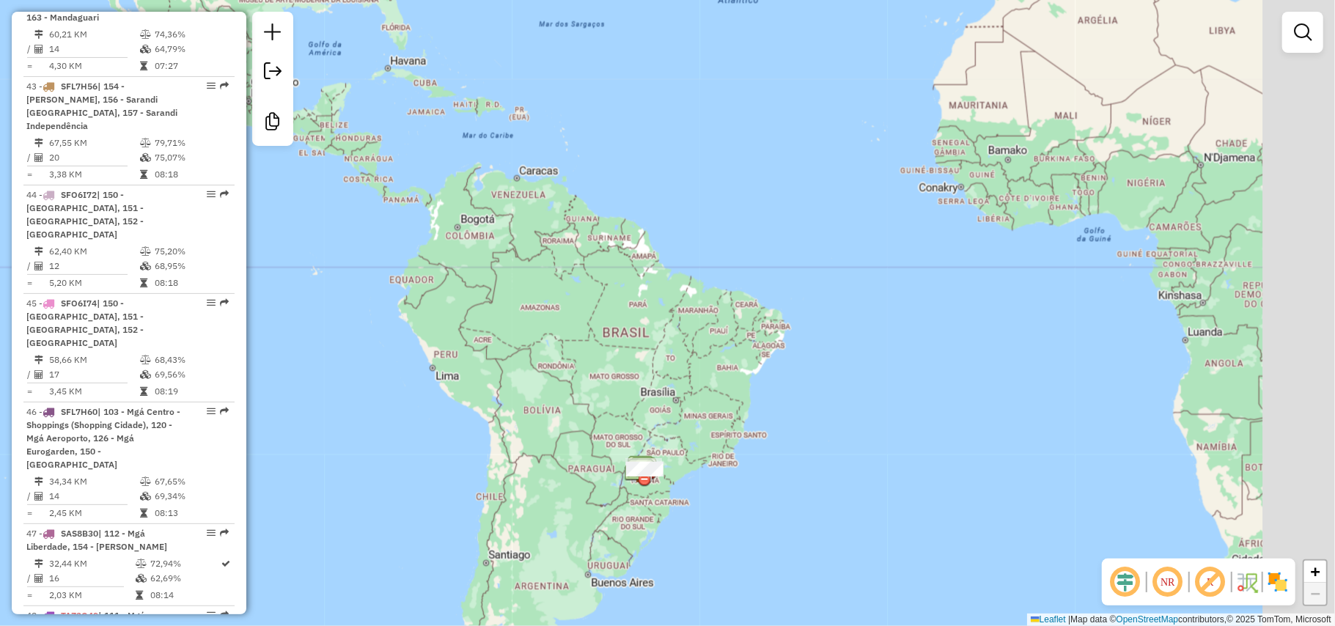
drag, startPoint x: 1000, startPoint y: 239, endPoint x: 810, endPoint y: 299, distance: 199.2
click at [805, 326] on div "Janela de atendimento Grade de atendimento Capacidade Transportadoras Veículos …" at bounding box center [667, 313] width 1335 height 626
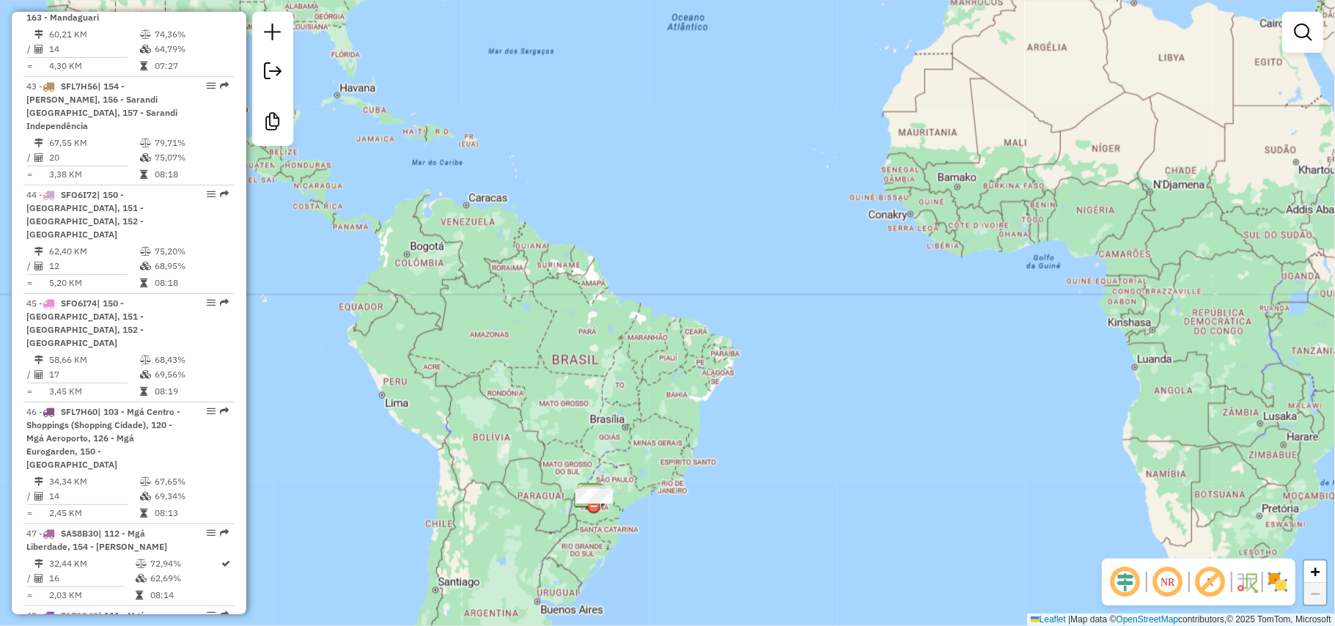
click at [881, 219] on div "Janela de atendimento Grade de atendimento Capacidade Transportadoras Veículos …" at bounding box center [667, 313] width 1335 height 626
drag, startPoint x: 573, startPoint y: 470, endPoint x: 644, endPoint y: 340, distance: 148.0
click at [628, 364] on div "Janela de atendimento Grade de atendimento Capacidade Transportadoras Veículos …" at bounding box center [667, 313] width 1335 height 626
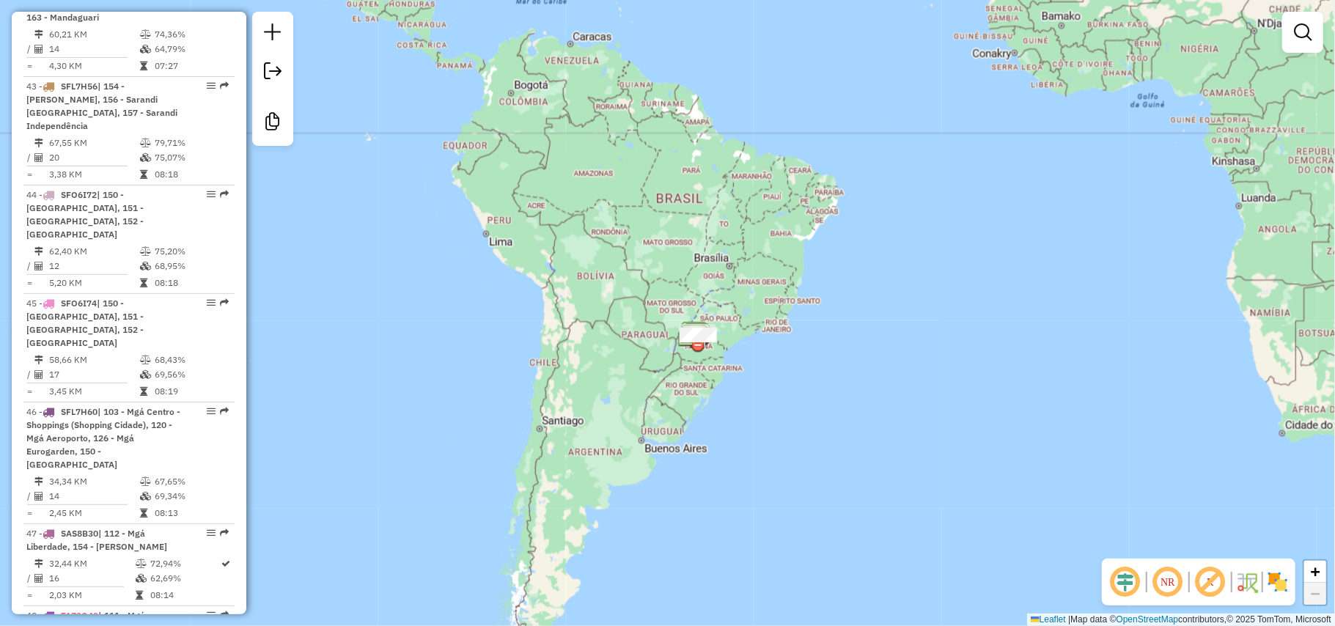
drag, startPoint x: 661, startPoint y: 161, endPoint x: 663, endPoint y: 202, distance: 41.1
click at [663, 202] on div "Janela de atendimento Grade de atendimento Capacidade Transportadoras Veículos …" at bounding box center [667, 313] width 1335 height 626
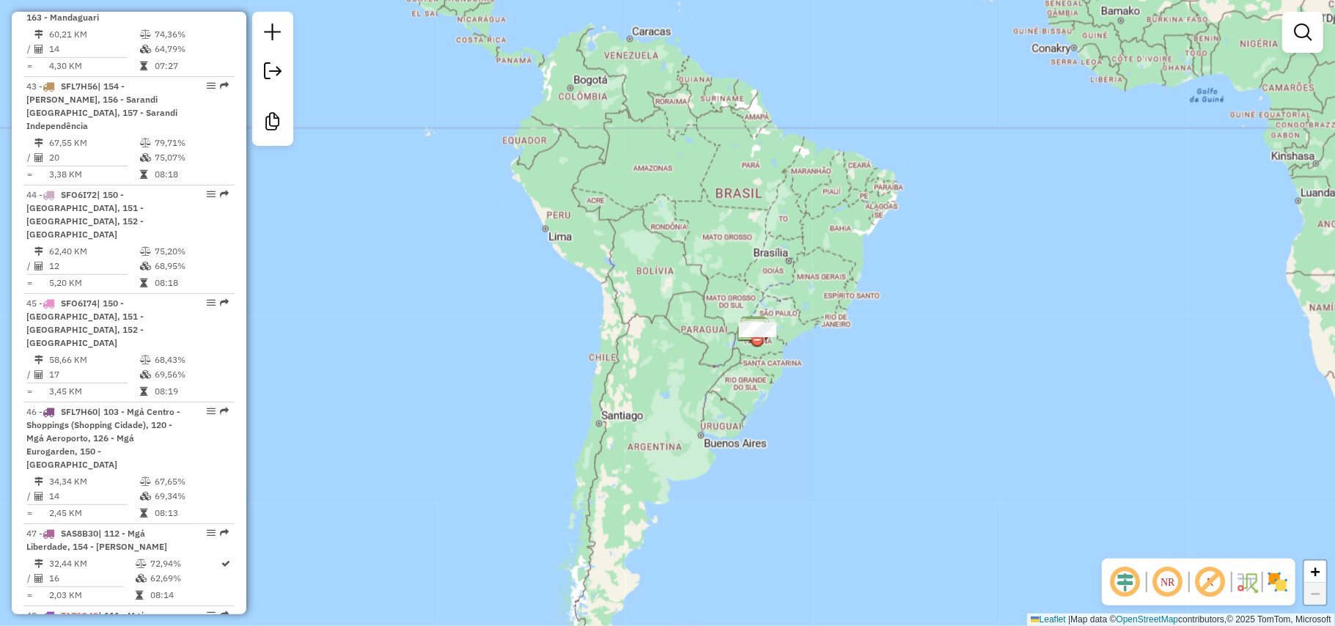
drag, startPoint x: 678, startPoint y: 194, endPoint x: 730, endPoint y: 153, distance: 65.9
click at [730, 153] on div "Janela de atendimento Grade de atendimento Capacidade Transportadoras Veículos …" at bounding box center [667, 313] width 1335 height 626
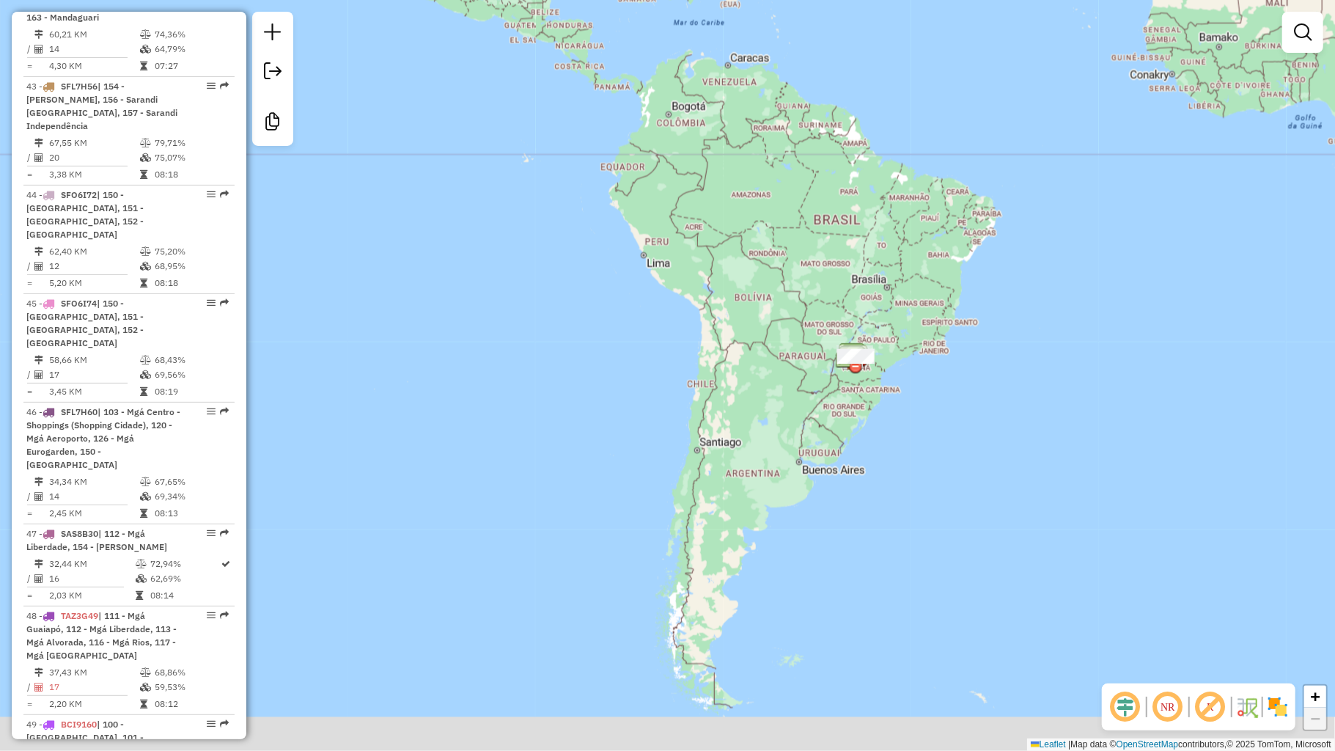
drag, startPoint x: 892, startPoint y: 353, endPoint x: 964, endPoint y: 315, distance: 81.0
click at [964, 315] on div "Janela de atendimento Grade de atendimento Capacidade Transportadoras Veículos …" at bounding box center [667, 375] width 1335 height 751
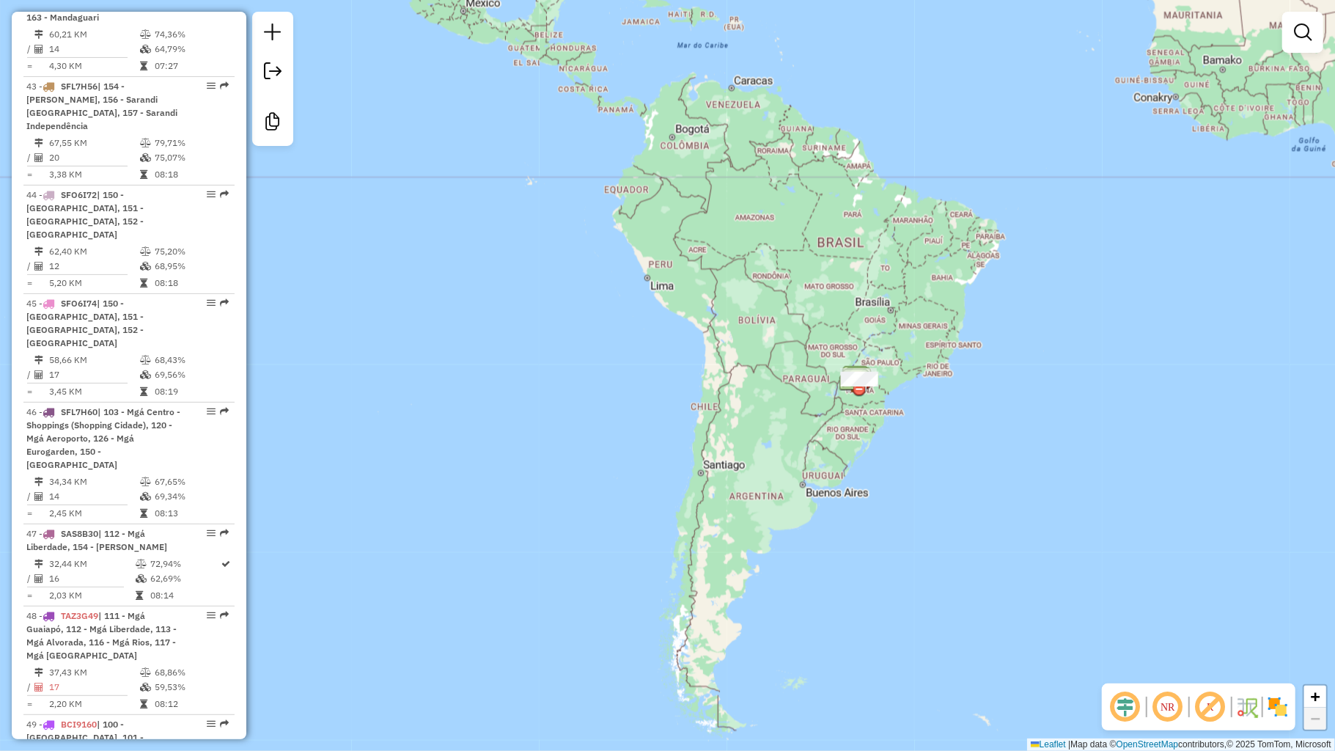
drag, startPoint x: 980, startPoint y: 389, endPoint x: 984, endPoint y: 411, distance: 23.0
click at [984, 411] on div "Janela de atendimento Grade de atendimento Capacidade Transportadoras Veículos …" at bounding box center [667, 375] width 1335 height 751
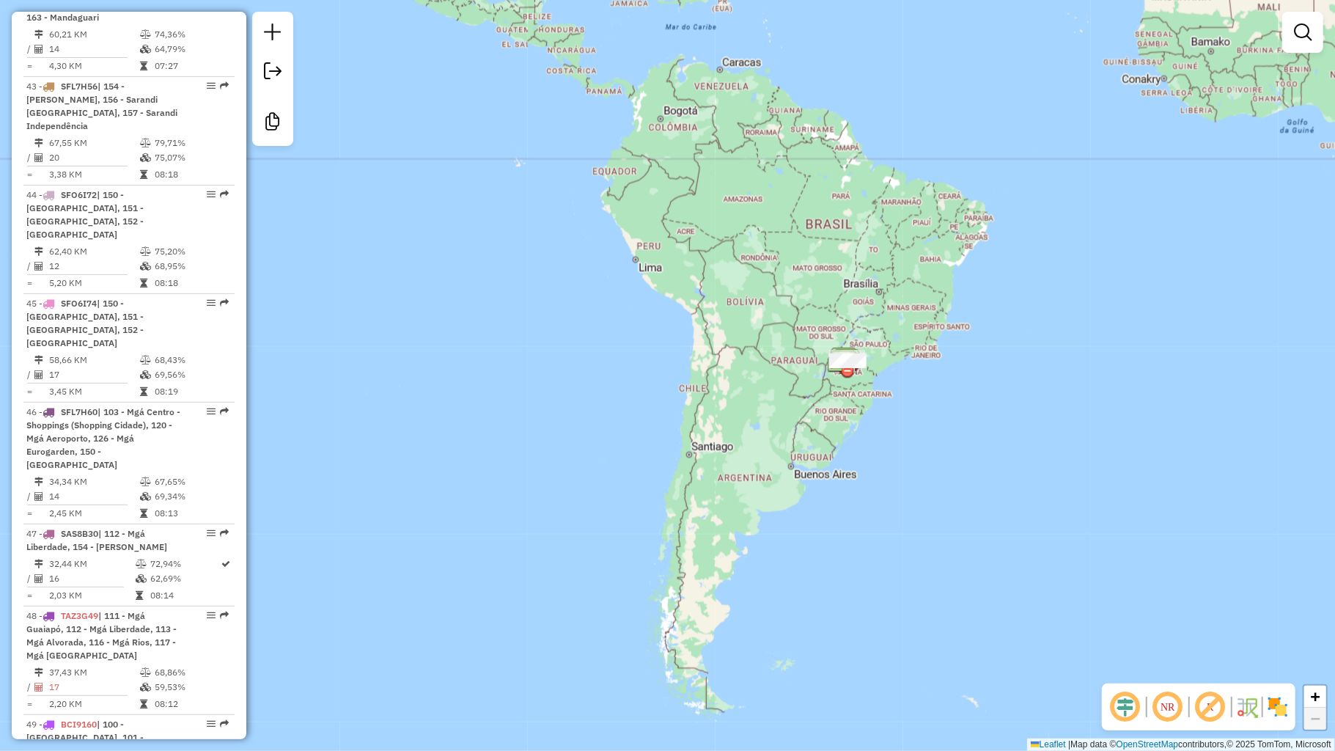
drag, startPoint x: 1013, startPoint y: 415, endPoint x: 1001, endPoint y: 397, distance: 21.8
click at [1001, 397] on div "Janela de atendimento Grade de atendimento Capacidade Transportadoras Veículos …" at bounding box center [667, 375] width 1335 height 751
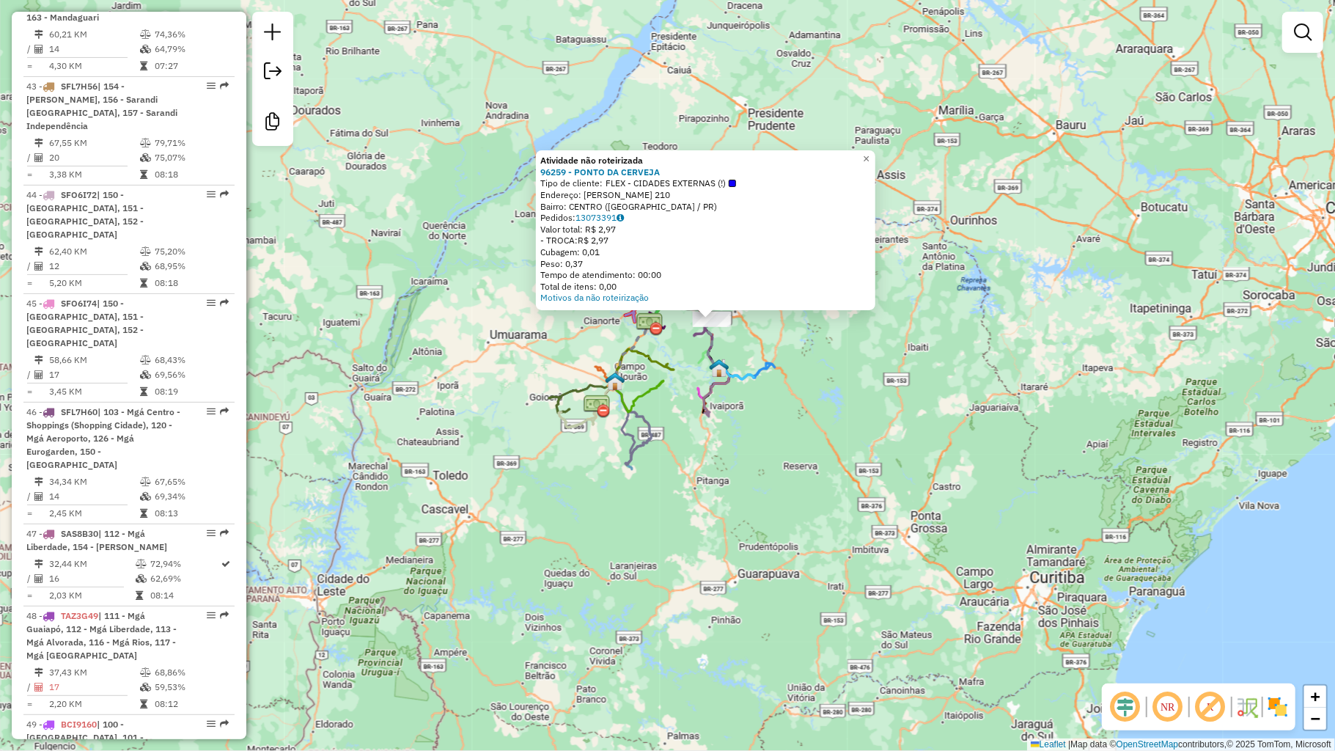
click at [772, 426] on div "Atividade não roteirizada 96259 - PONTO DA CERVEJA Tipo de cliente: FLEX - CIDA…" at bounding box center [667, 375] width 1335 height 751
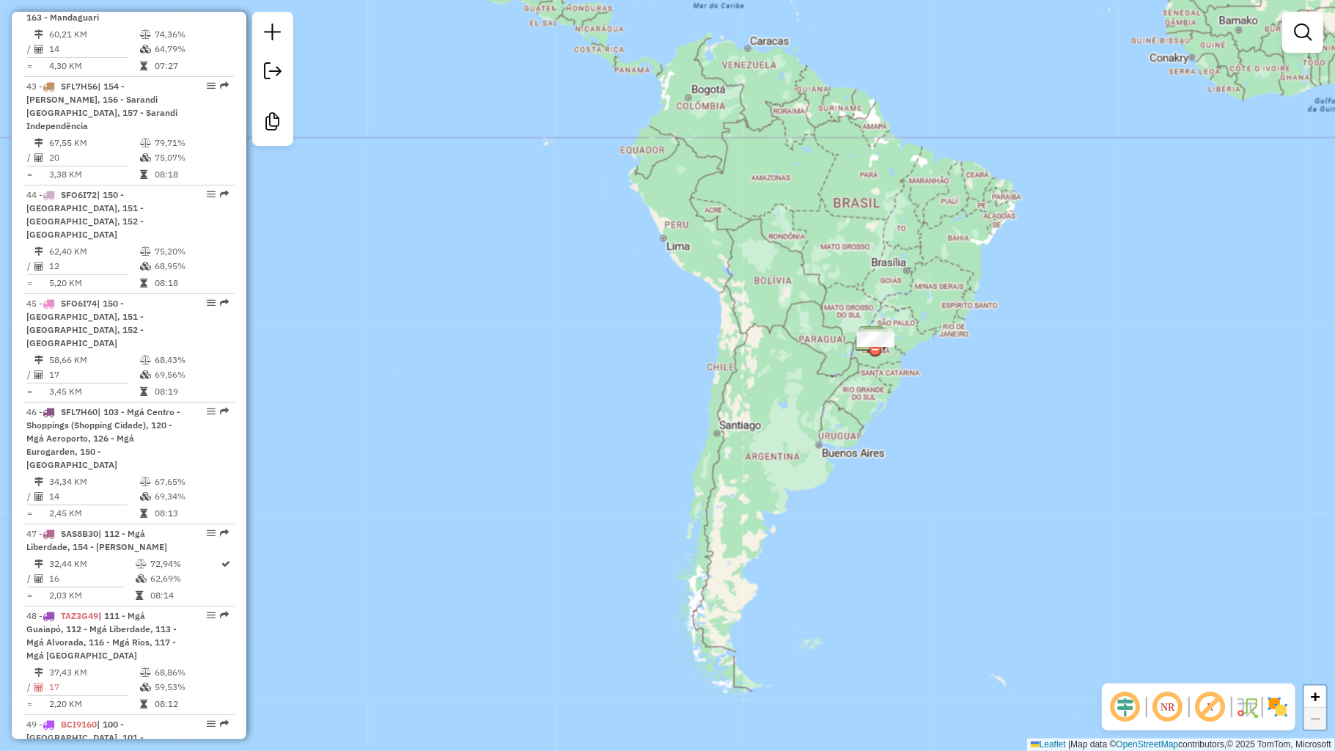
drag, startPoint x: 859, startPoint y: 477, endPoint x: 945, endPoint y: 367, distance: 139.5
click at [945, 367] on div "Janela de atendimento Grade de atendimento Capacidade Transportadoras Veículos …" at bounding box center [667, 375] width 1335 height 751
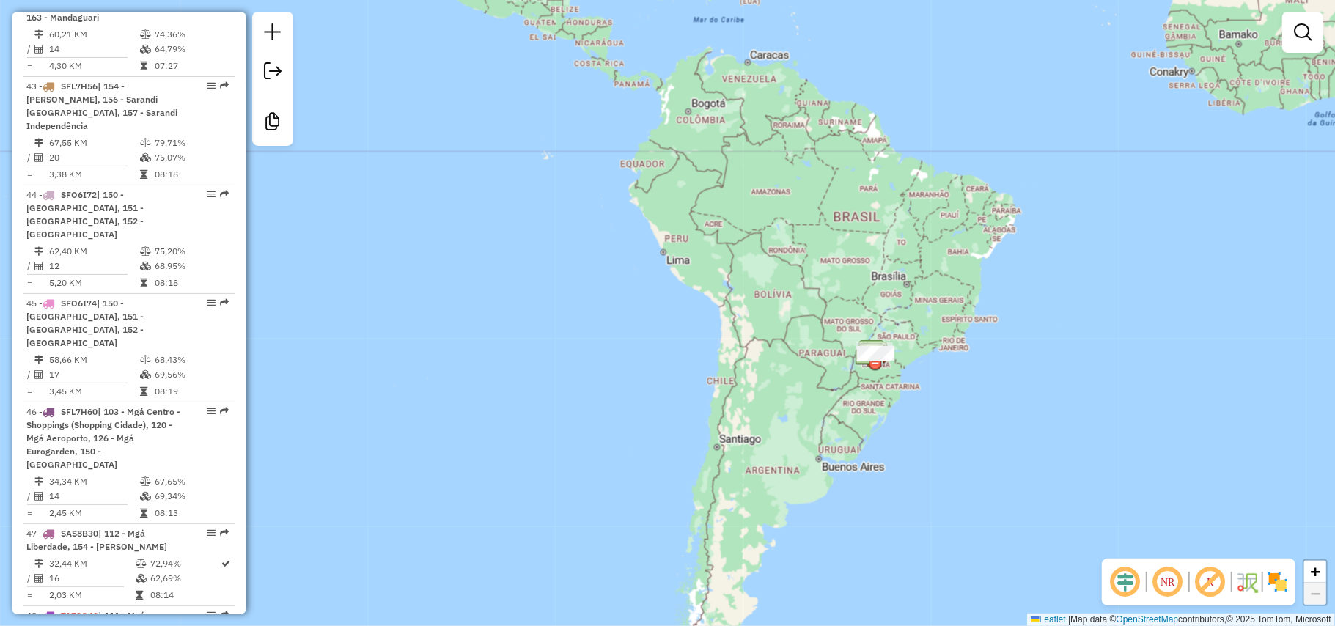
click at [821, 274] on div "Janela de atendimento Grade de atendimento Capacidade Transportadoras Veículos …" at bounding box center [667, 313] width 1335 height 626
click at [696, 112] on div "Janela de atendimento Grade de atendimento Capacidade Transportadoras Veículos …" at bounding box center [667, 313] width 1335 height 626
click at [722, 100] on div "Janela de atendimento Grade de atendimento Capacidade Transportadoras Veículos …" at bounding box center [667, 313] width 1335 height 626
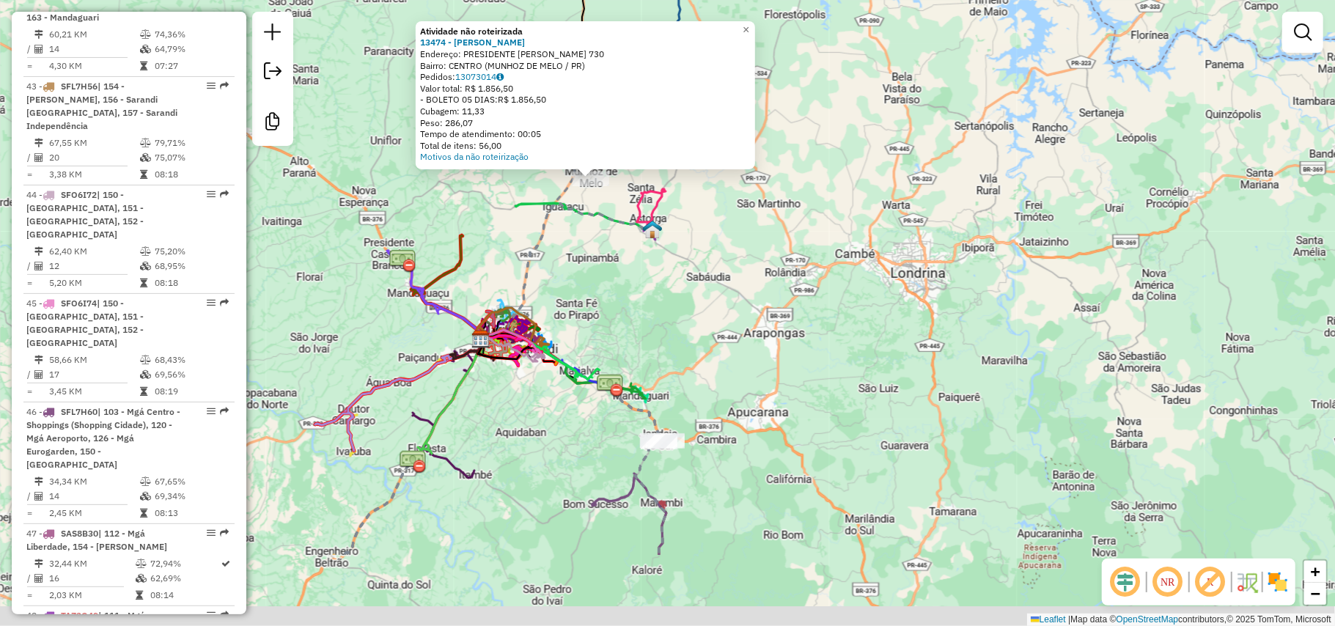
drag, startPoint x: 546, startPoint y: 505, endPoint x: 453, endPoint y: 346, distance: 184.4
click at [453, 346] on icon at bounding box center [453, 398] width 77 height 121
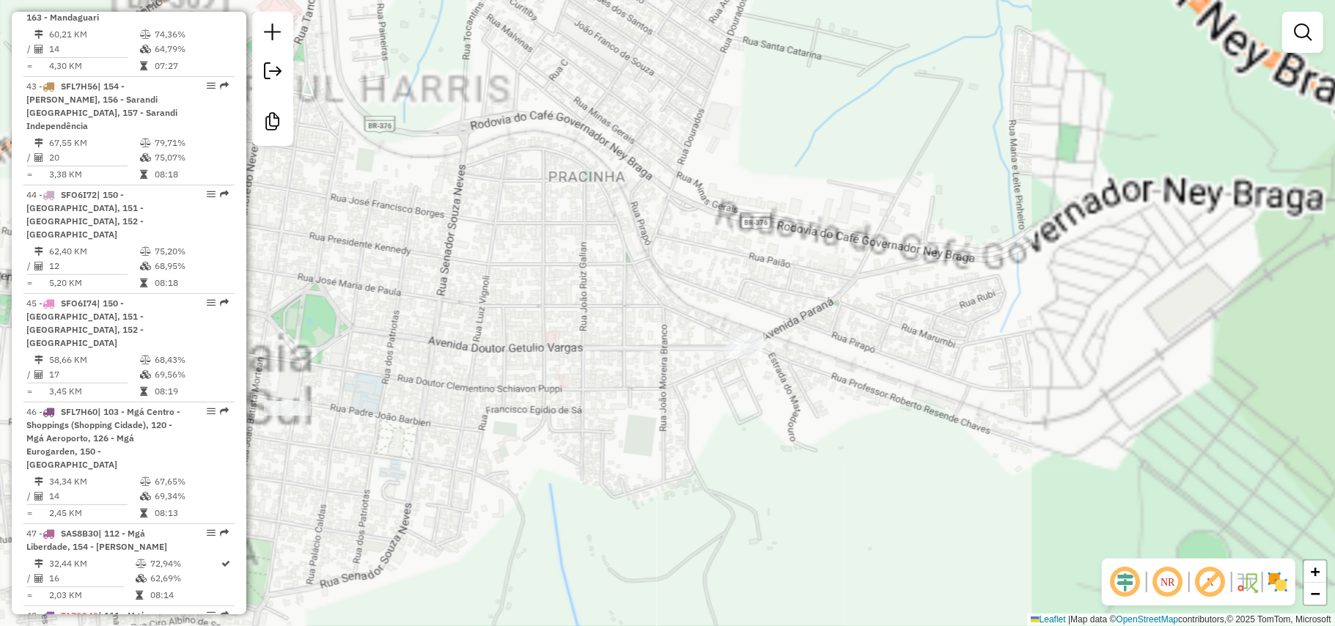
drag, startPoint x: 588, startPoint y: 367, endPoint x: 616, endPoint y: 365, distance: 27.9
click at [598, 365] on div "Atividade não roteirizada 13474 - [PERSON_NAME]: PRESIDENTE [PERSON_NAME] 730 B…" at bounding box center [667, 313] width 1335 height 626
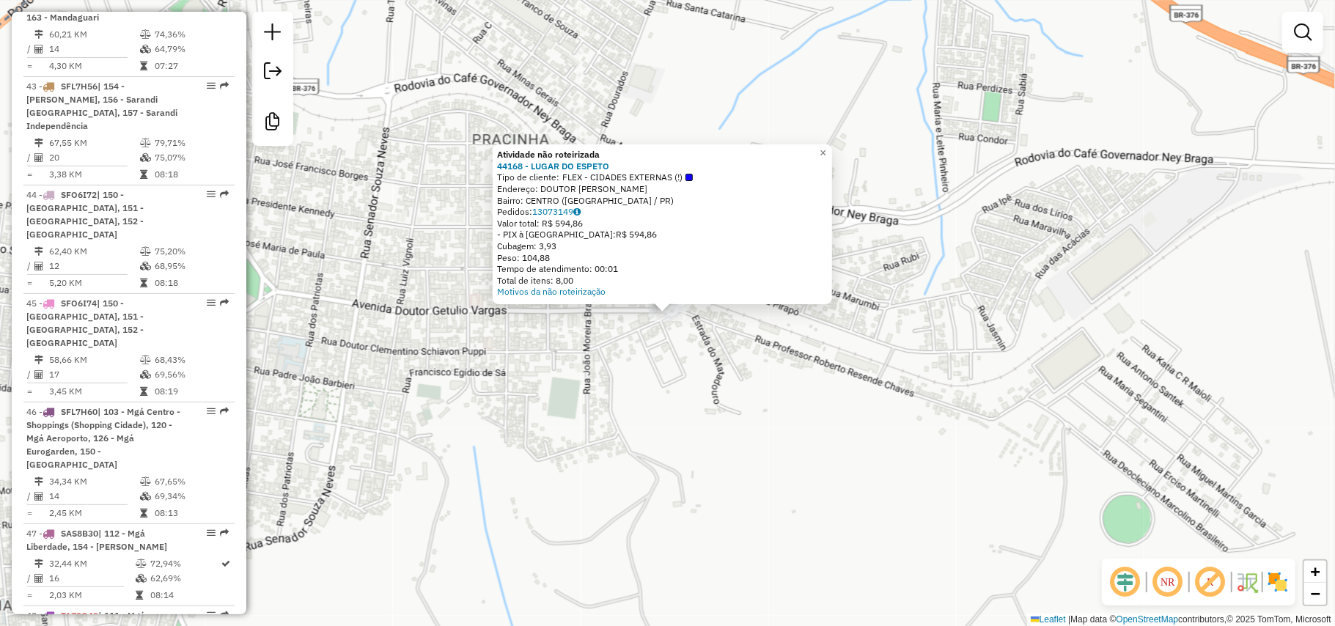
click at [764, 346] on div "Atividade não roteirizada 44168 - LUGAR DO ESPETO Tipo de cliente: FLEX - CIDAD…" at bounding box center [667, 313] width 1335 height 626
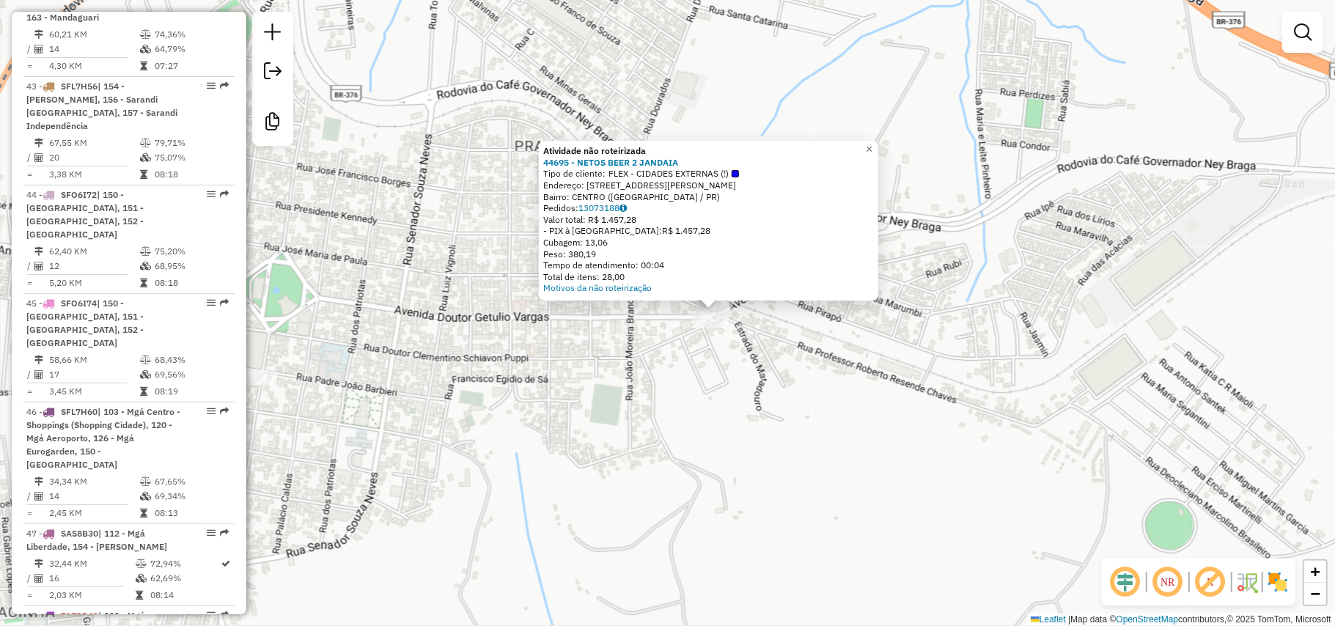
drag, startPoint x: 458, startPoint y: 400, endPoint x: 496, endPoint y: 397, distance: 38.2
click at [499, 397] on div "Atividade não roteirizada 44695 - NETOS BEER 2 JANDAIA Tipo de cliente: FLEX - …" at bounding box center [667, 313] width 1335 height 626
click at [699, 328] on div at bounding box center [707, 320] width 37 height 15
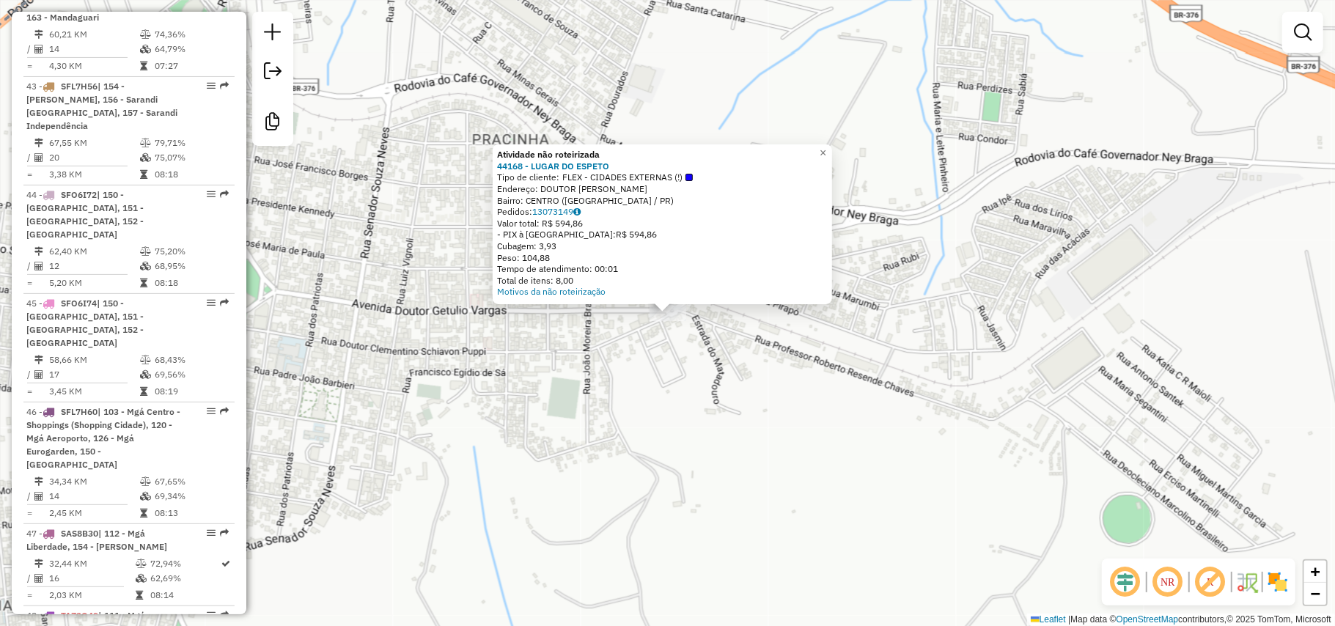
click at [638, 364] on div "Atividade não roteirizada 44168 - LUGAR DO ESPETO Tipo de cliente: FLEX - CIDAD…" at bounding box center [667, 313] width 1335 height 626
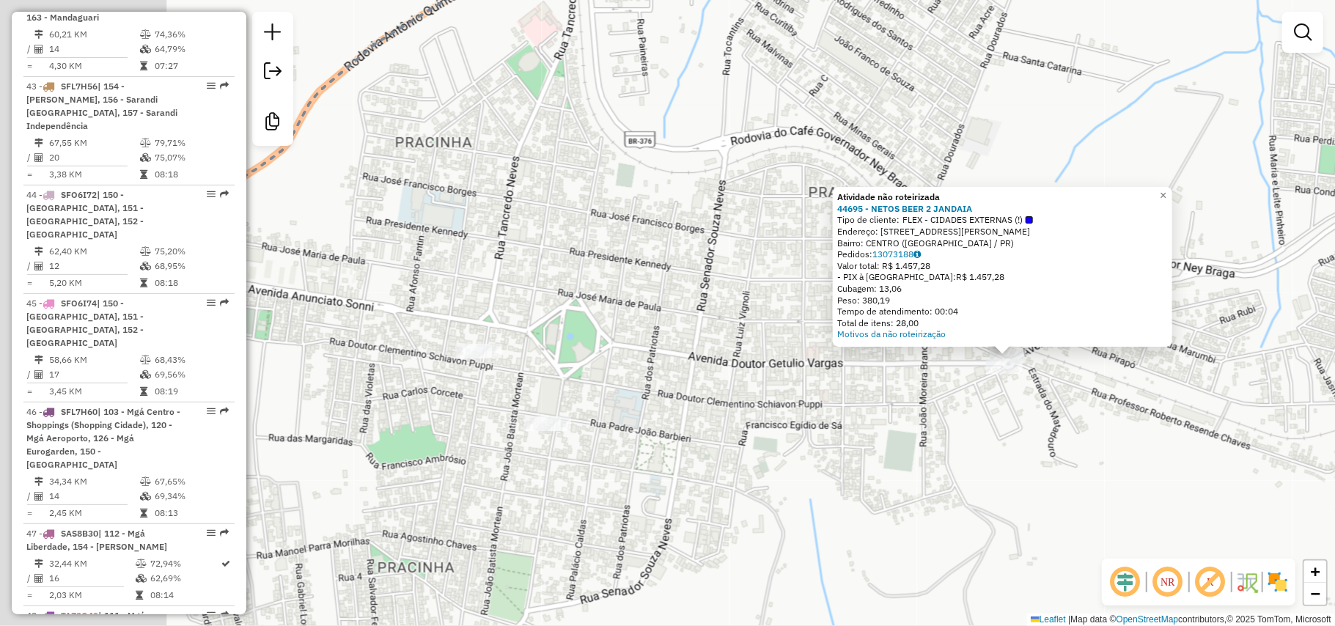
drag, startPoint x: 475, startPoint y: 341, endPoint x: 887, endPoint y: 381, distance: 414.1
click at [887, 382] on div "Atividade não roteirizada 44695 - NETOS BEER 2 JANDAIA Tipo de cliente: FLEX - …" at bounding box center [667, 313] width 1335 height 626
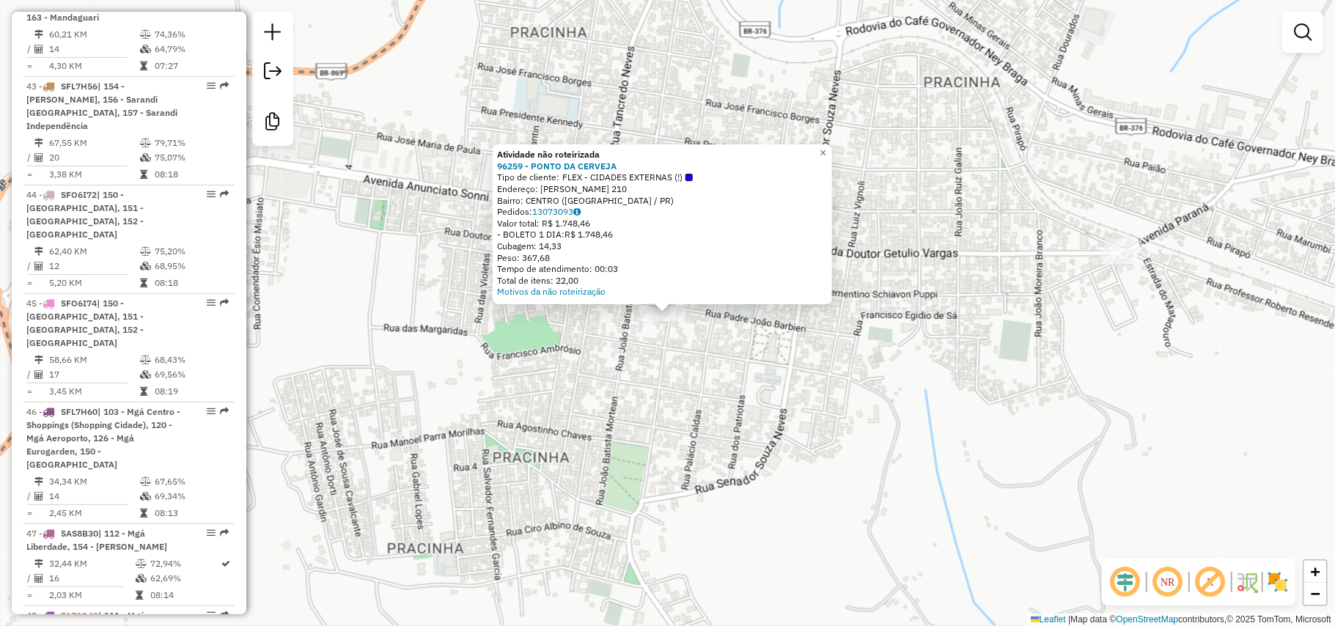
click at [623, 375] on div "Atividade não roteirizada 96259 - PONTO DA CERVEJA Tipo de cliente: FLEX - CIDA…" at bounding box center [667, 313] width 1335 height 626
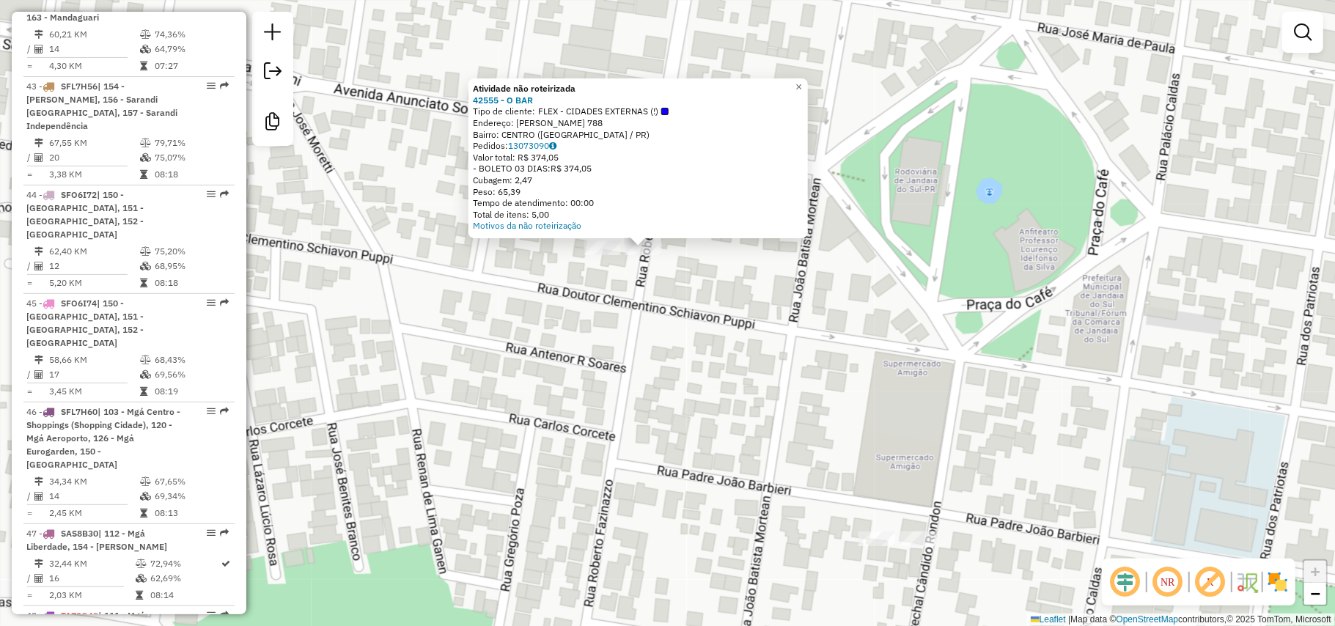
drag, startPoint x: 805, startPoint y: 463, endPoint x: 799, endPoint y: 444, distance: 19.9
click at [799, 444] on div "Atividade não roteirizada 42555 - O BAR Tipo de cliente: FLEX - CIDADES EXTERNA…" at bounding box center [667, 313] width 1335 height 626
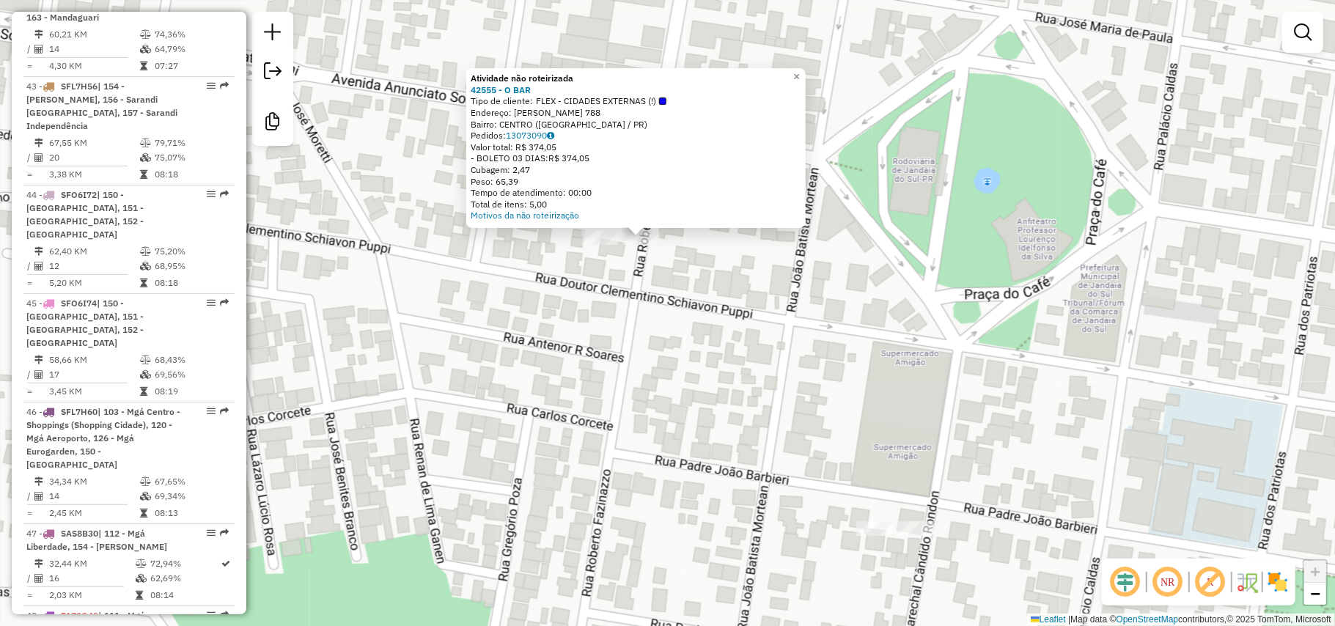
click at [889, 536] on div at bounding box center [874, 528] width 37 height 15
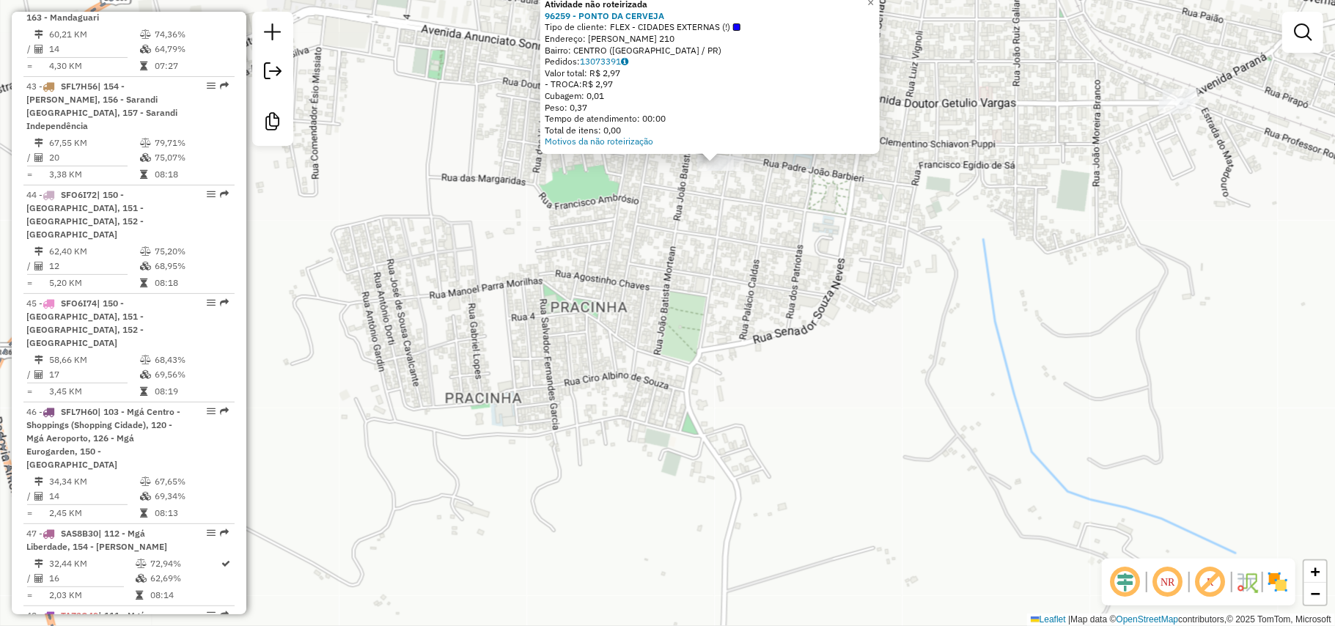
drag, startPoint x: 619, startPoint y: 238, endPoint x: 588, endPoint y: 344, distance: 110.7
click at [590, 344] on div "Atividade não roteirizada 96259 - PONTO DA CERVEJA Tipo de cliente: FLEX - CIDA…" at bounding box center [667, 313] width 1335 height 626
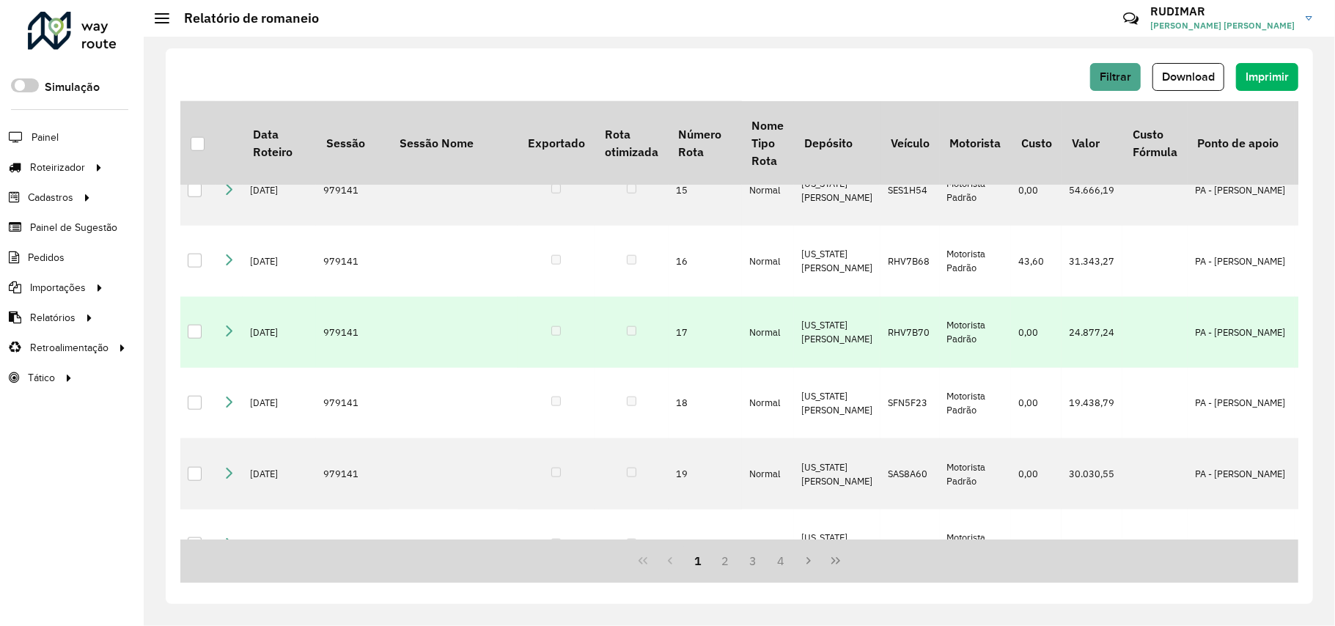
scroll to position [1180, 0]
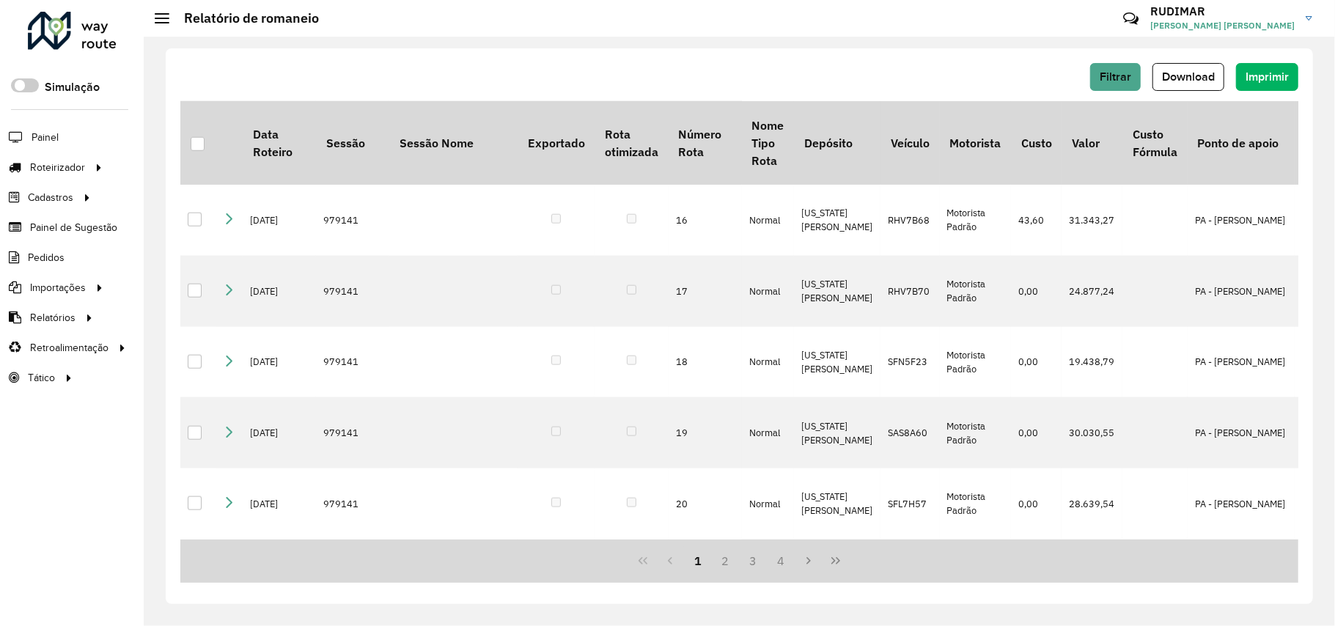
click at [854, 570] on div "1 2 3 4" at bounding box center [739, 561] width 1118 height 43
click at [845, 570] on button "Last Page" at bounding box center [837, 561] width 28 height 28
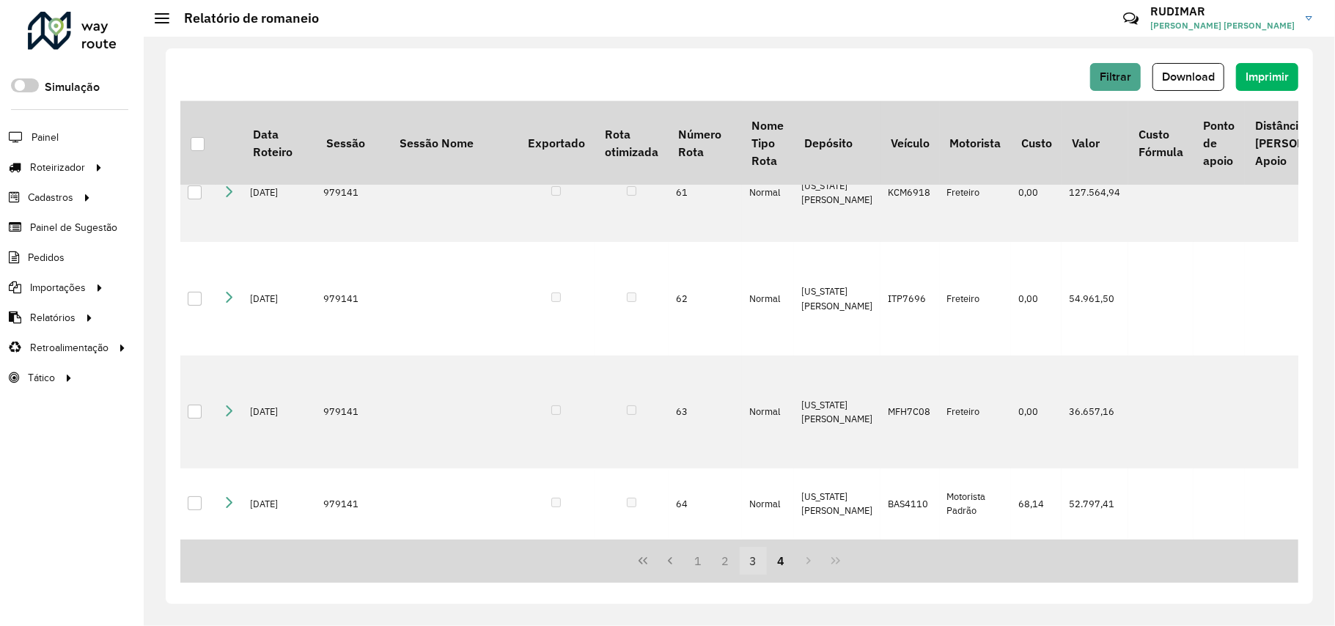
scroll to position [144, 0]
click at [760, 558] on button "3" at bounding box center [754, 561] width 28 height 28
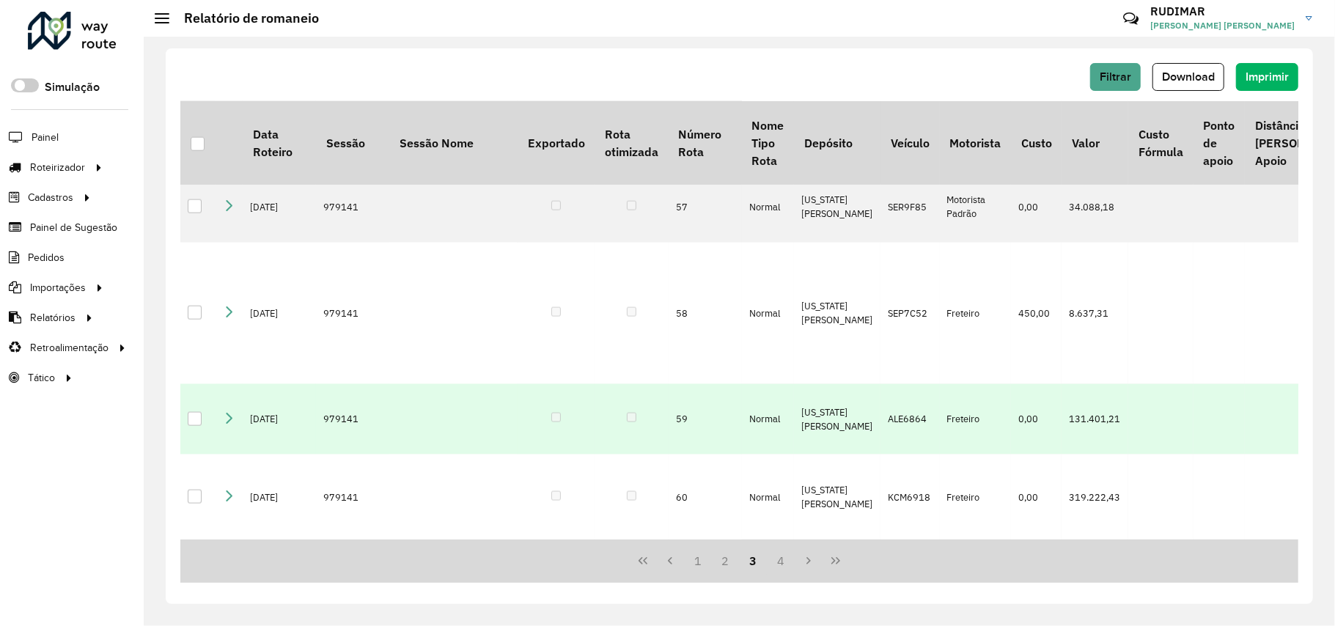
scroll to position [1827, 0]
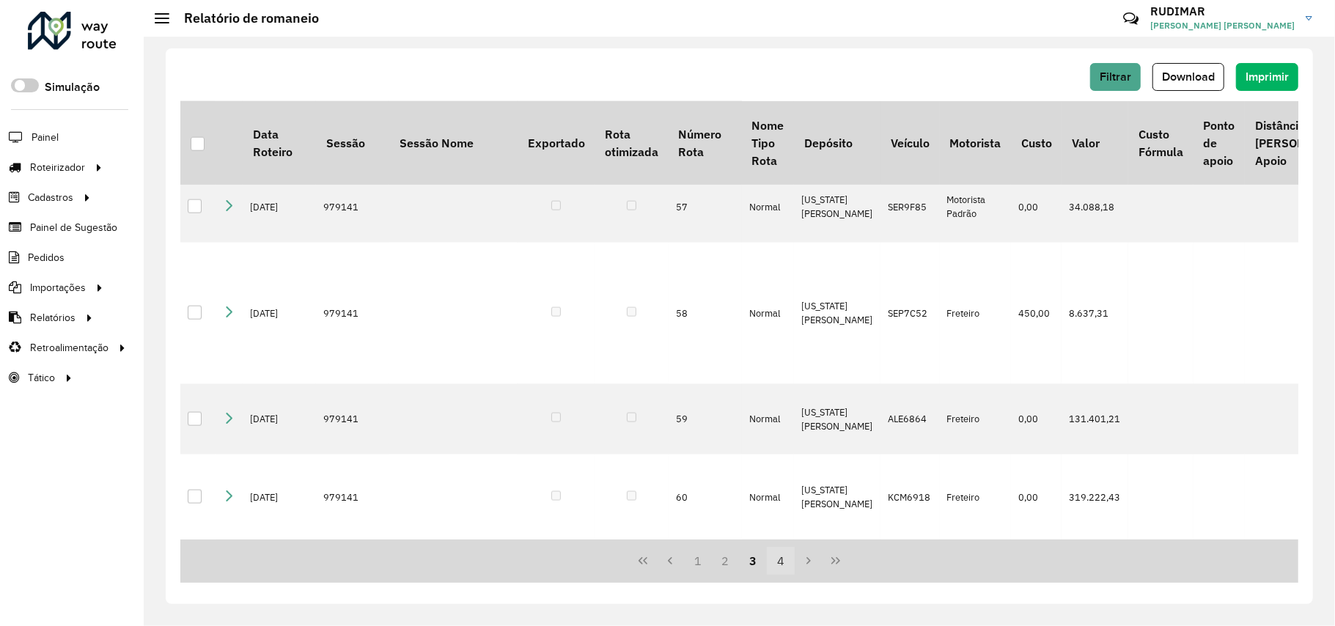
click at [783, 556] on button "4" at bounding box center [781, 561] width 28 height 28
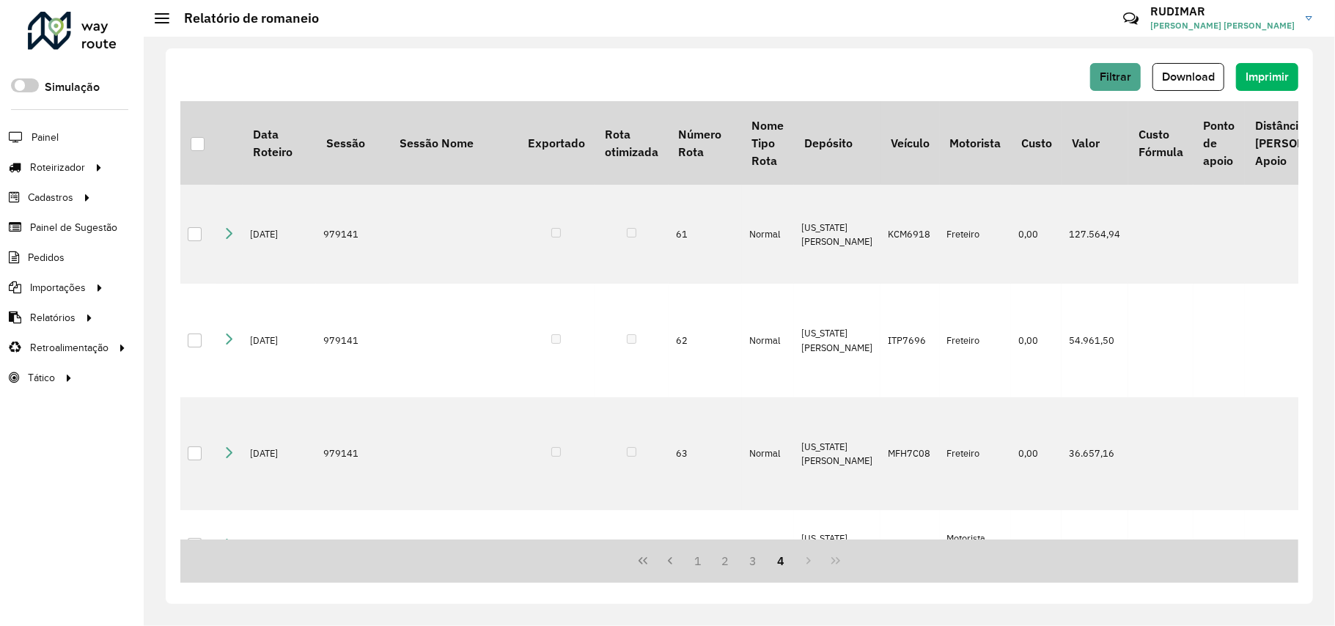
click at [810, 564] on div "1 2 3 4" at bounding box center [739, 561] width 1118 height 43
click at [837, 564] on div "1 2 3 4" at bounding box center [739, 561] width 1118 height 43
click at [637, 566] on icon "First Page" at bounding box center [643, 561] width 12 height 12
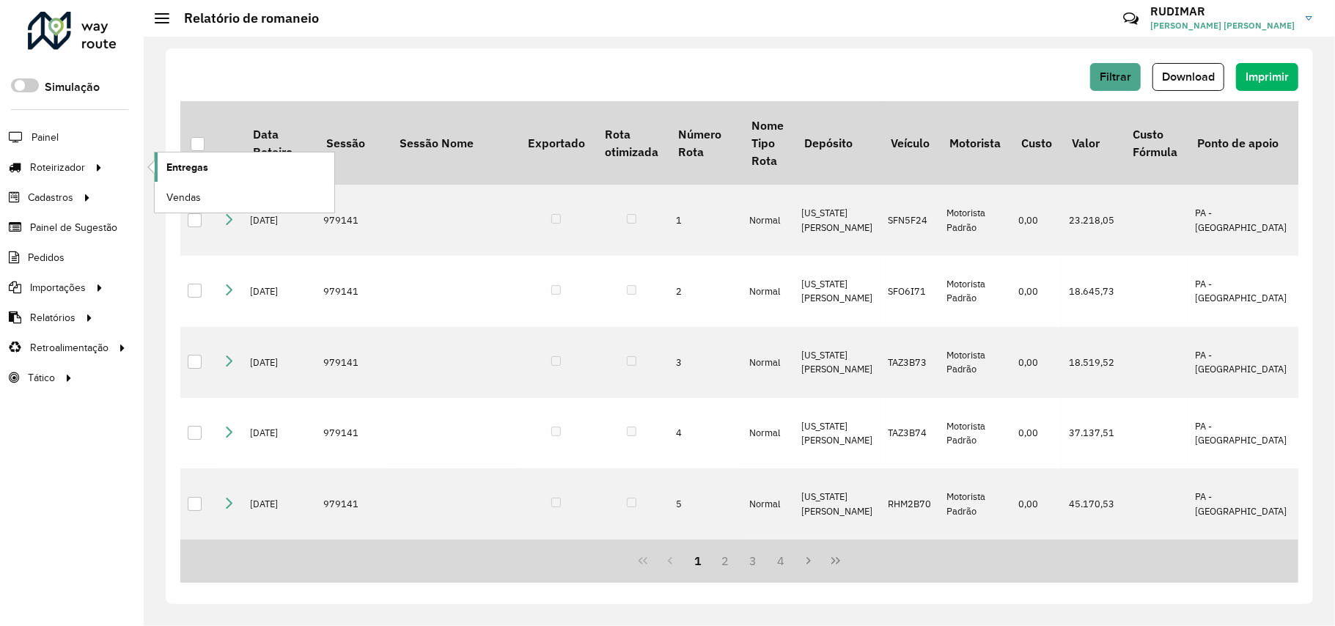
click at [207, 161] on span "Entregas" at bounding box center [187, 167] width 42 height 15
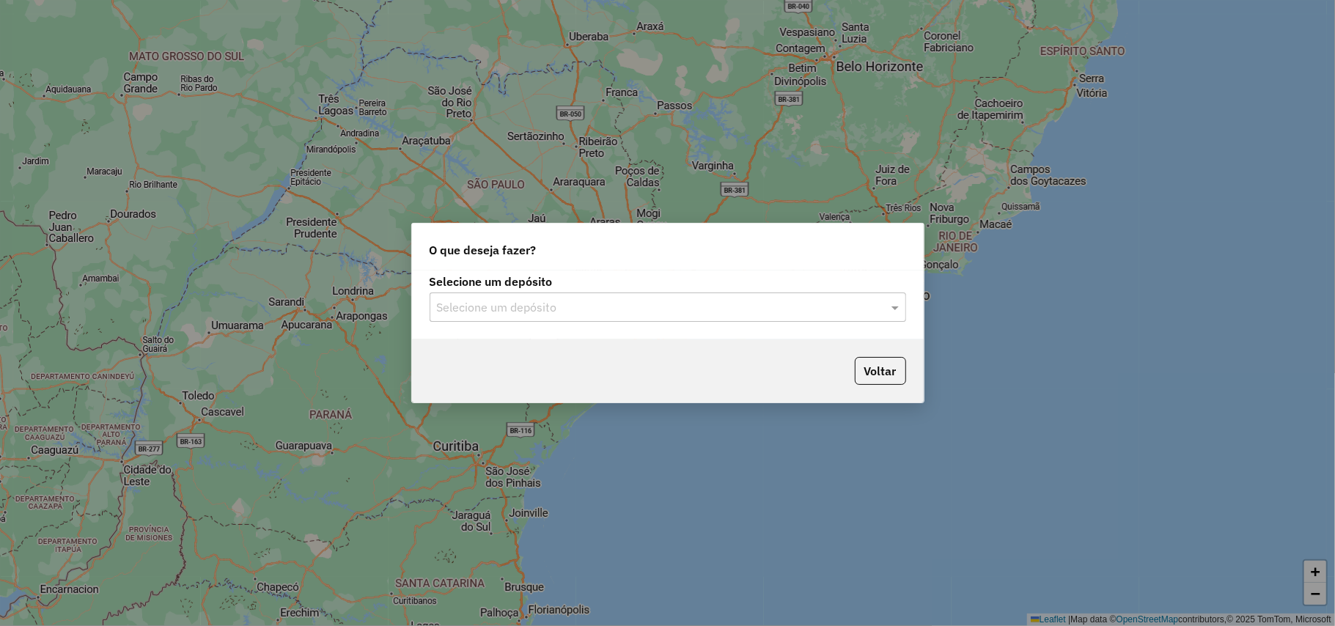
click at [511, 300] on input "text" at bounding box center [653, 308] width 433 height 18
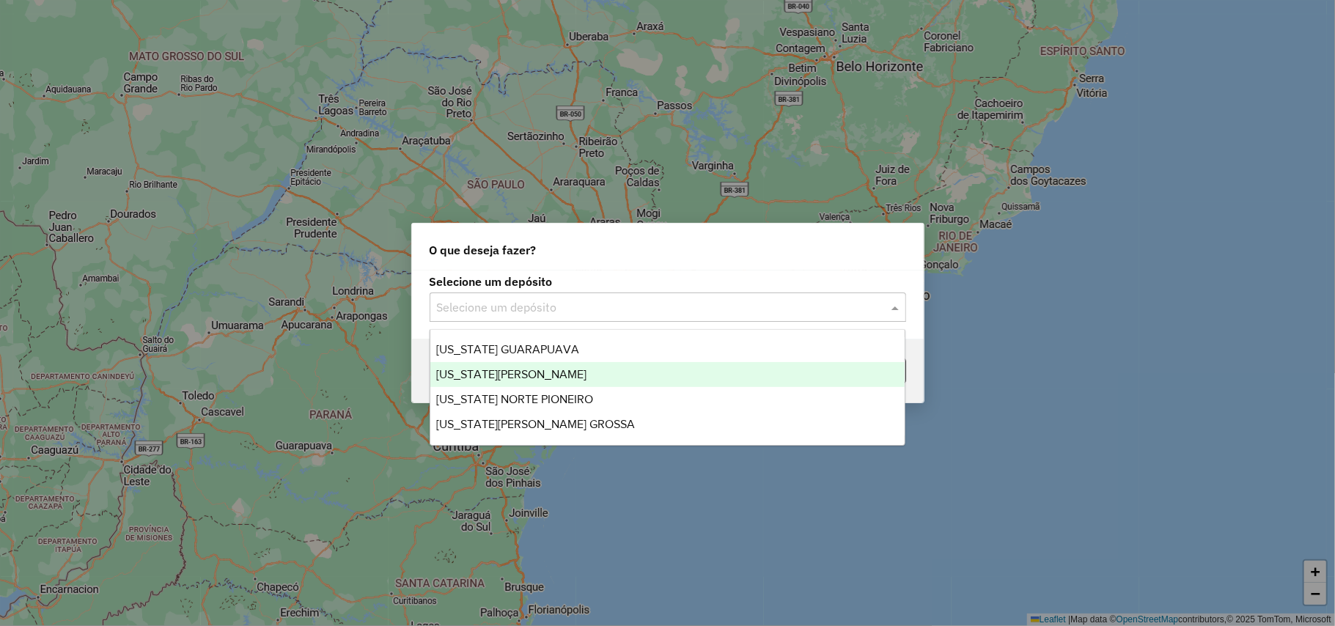
click at [537, 370] on span "[US_STATE][PERSON_NAME]" at bounding box center [511, 374] width 150 height 12
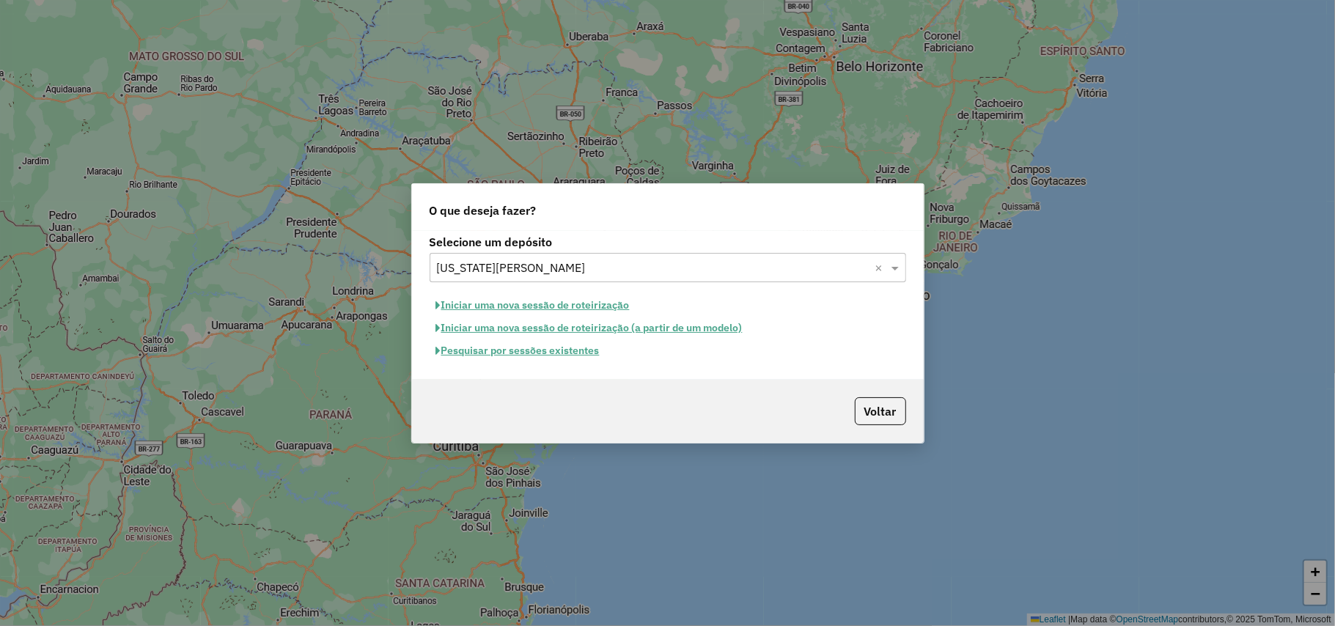
click at [537, 309] on button "Iniciar uma nova sessão de roteirização" at bounding box center [533, 305] width 207 height 23
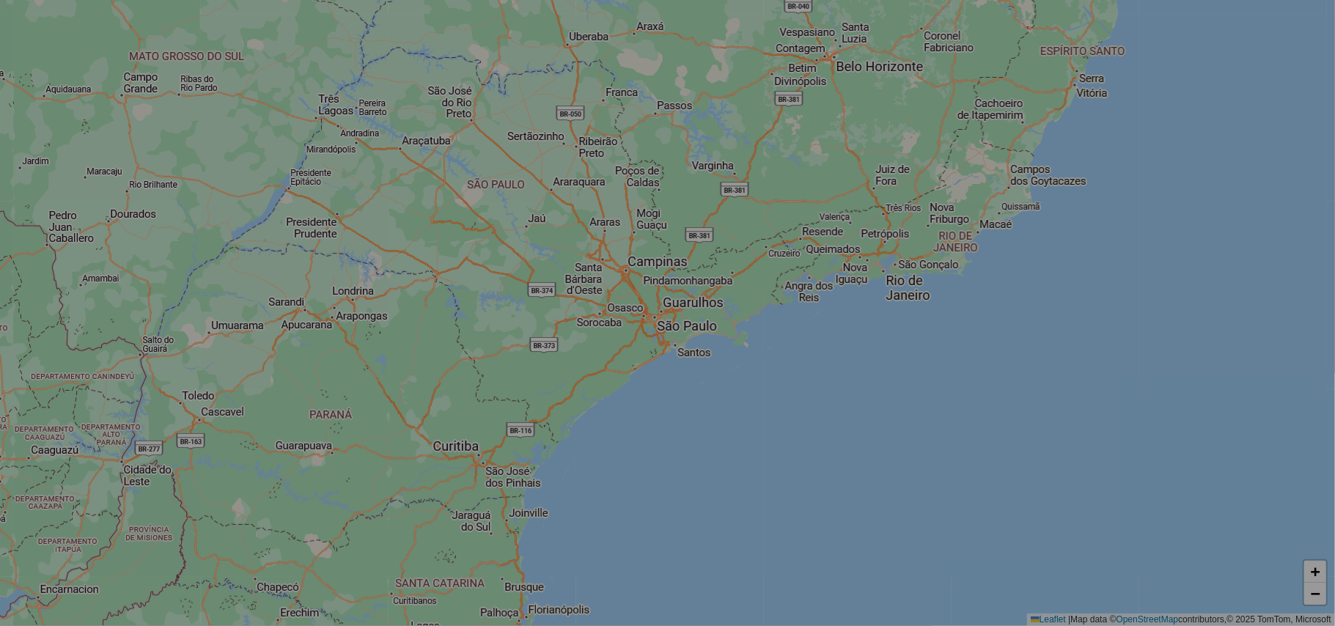
select select "*"
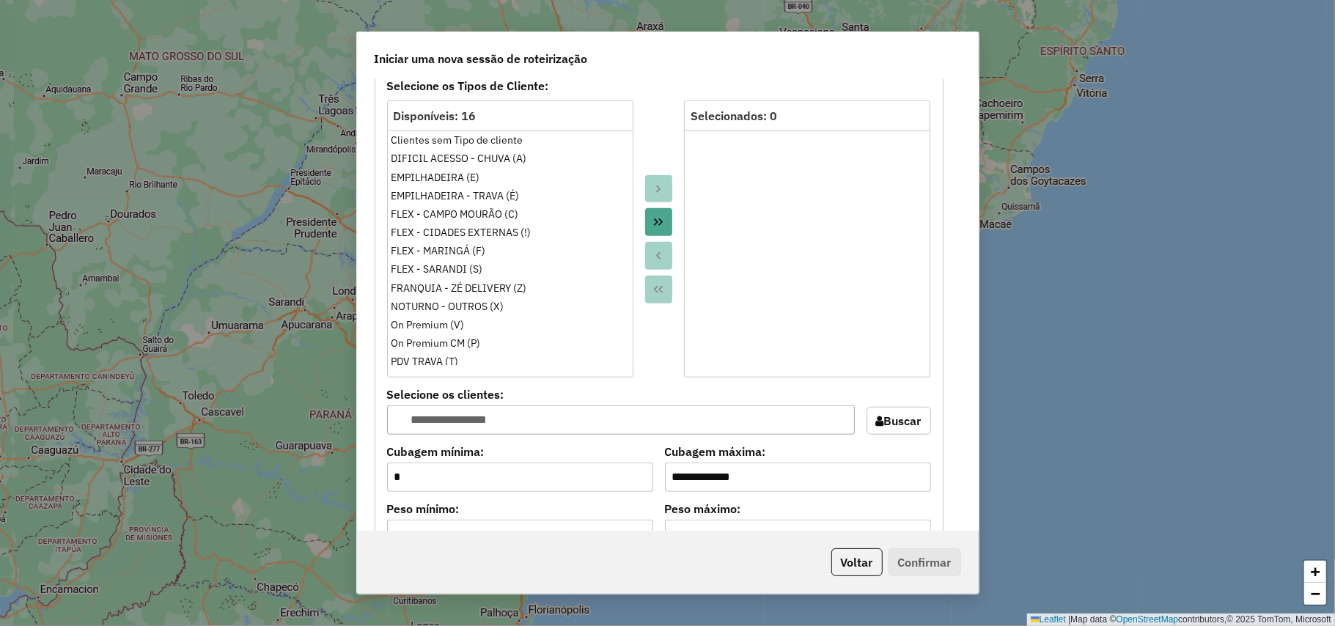
scroll to position [782, 0]
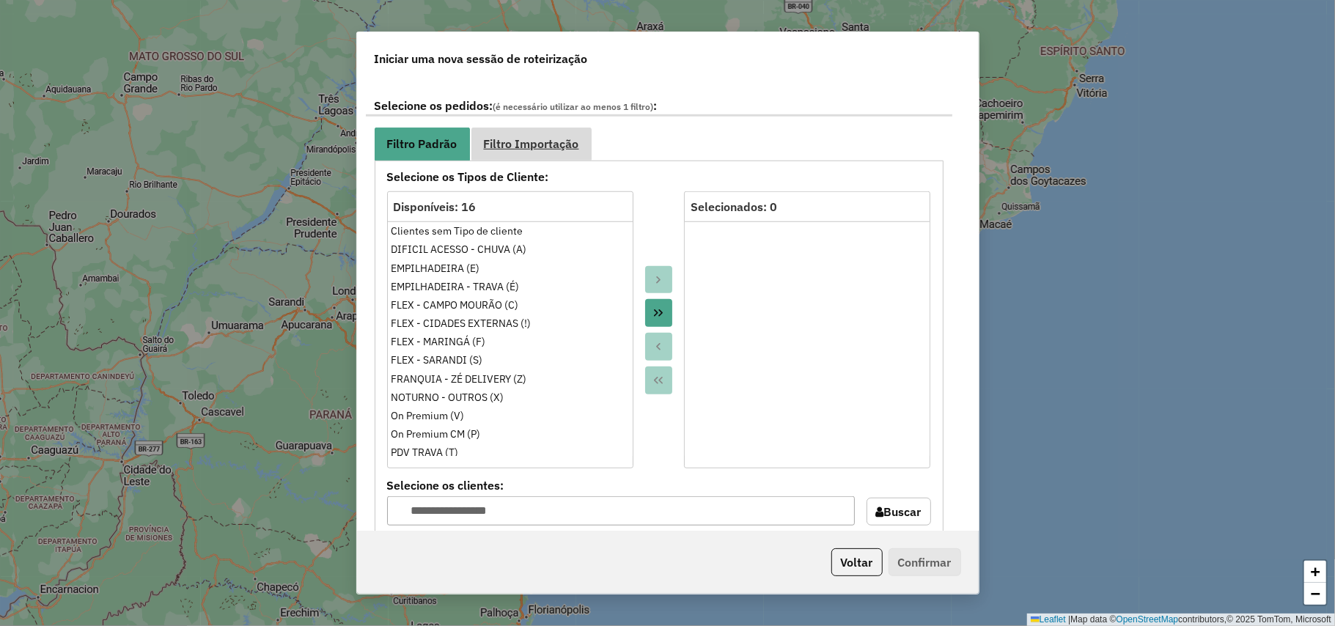
click at [575, 153] on link "Filtro Importação" at bounding box center [532, 144] width 120 height 33
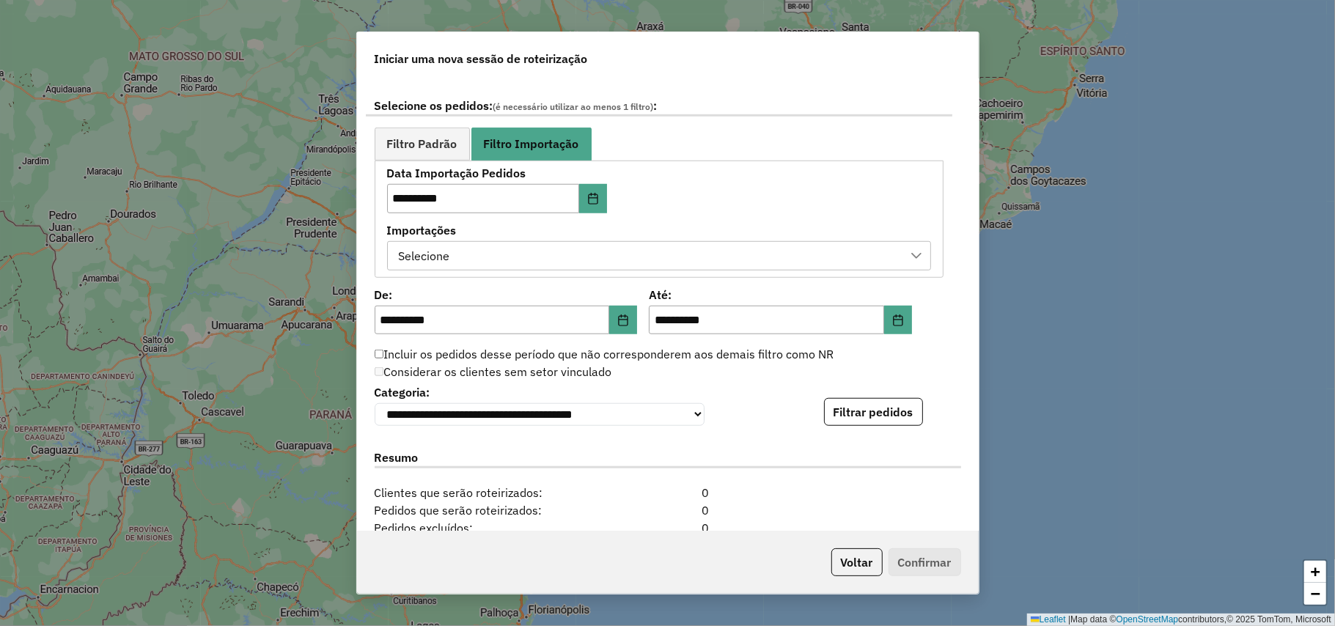
click at [599, 251] on div "Selecione" at bounding box center [648, 256] width 509 height 28
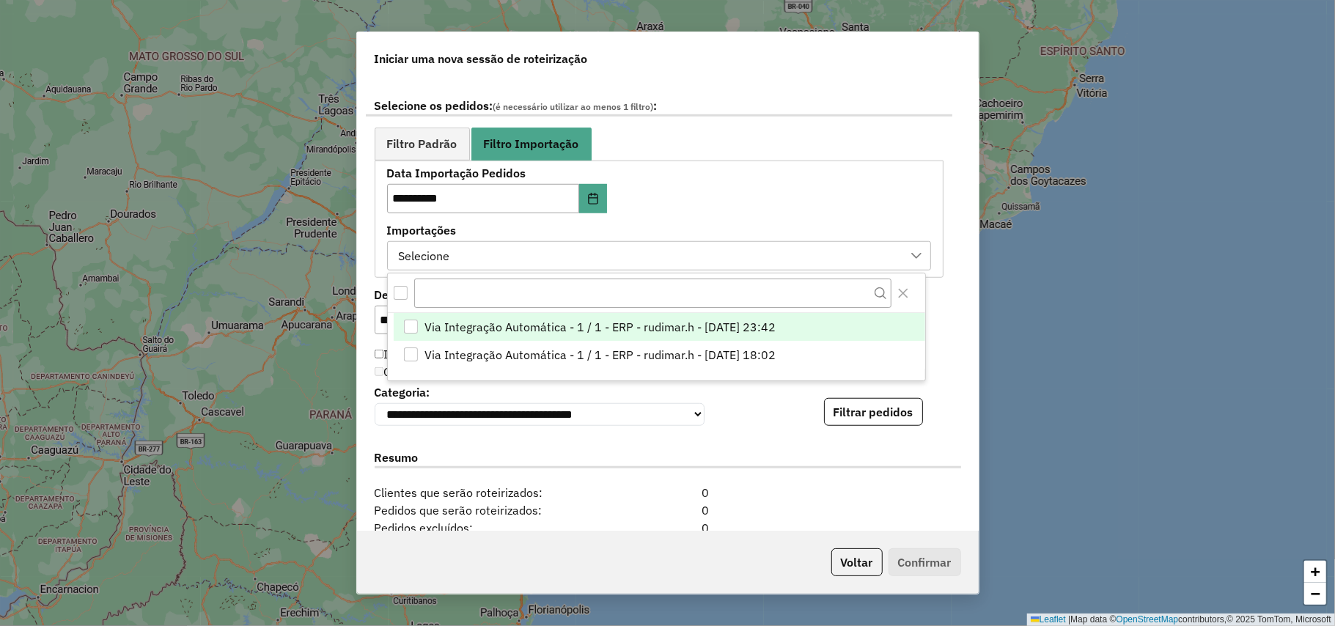
scroll to position [10, 66]
click at [616, 326] on span "Via Integração Automática - 1 / 1 - ERP - rudimar.h - 13/08/2025 23:42" at bounding box center [600, 327] width 351 height 18
click at [886, 426] on button "Filtrar pedidos" at bounding box center [873, 412] width 99 height 28
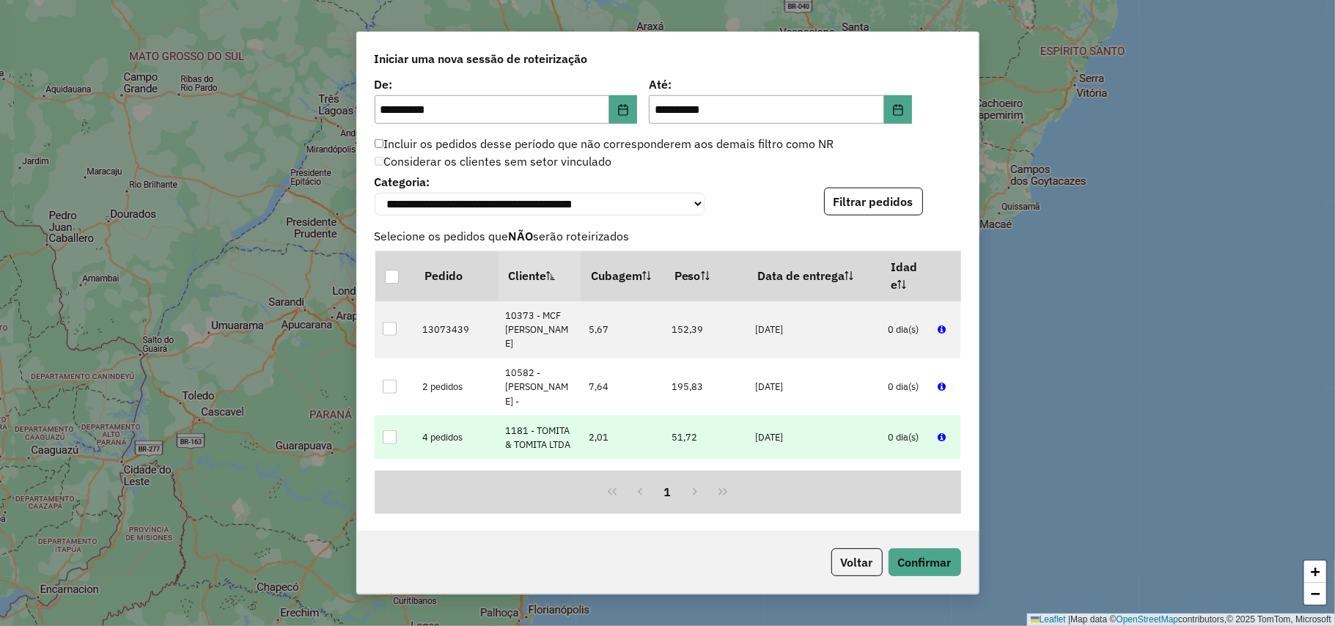
scroll to position [98, 0]
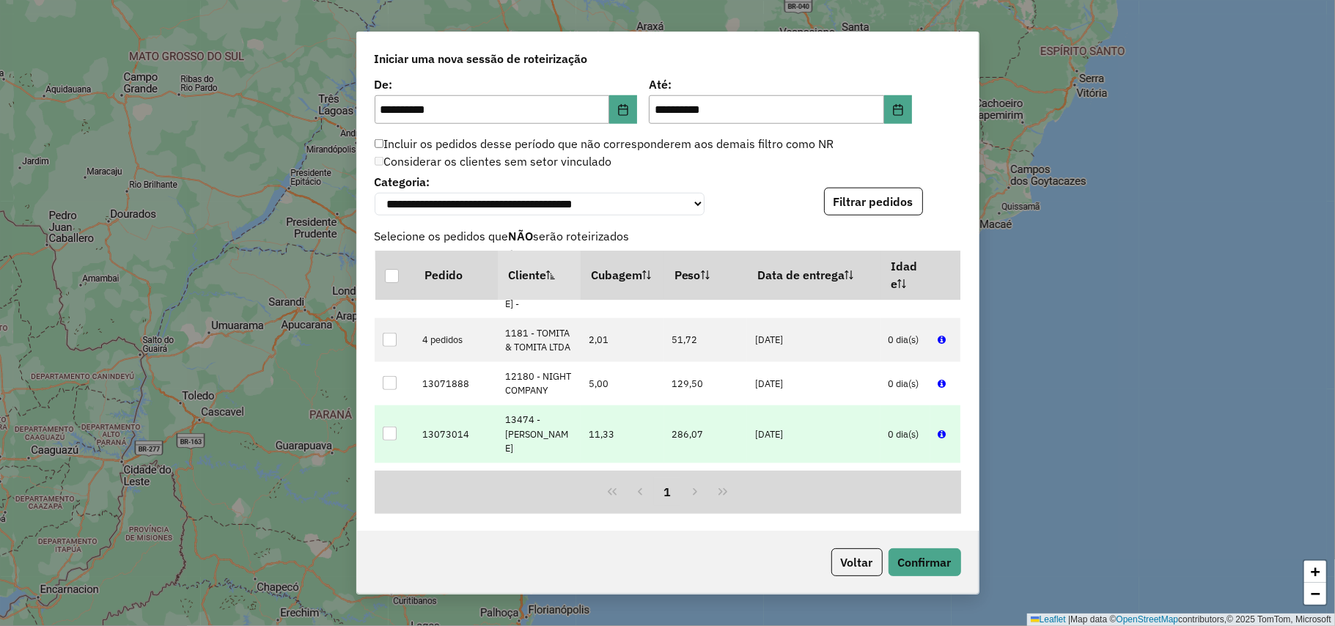
click at [394, 441] on div at bounding box center [390, 434] width 14 height 14
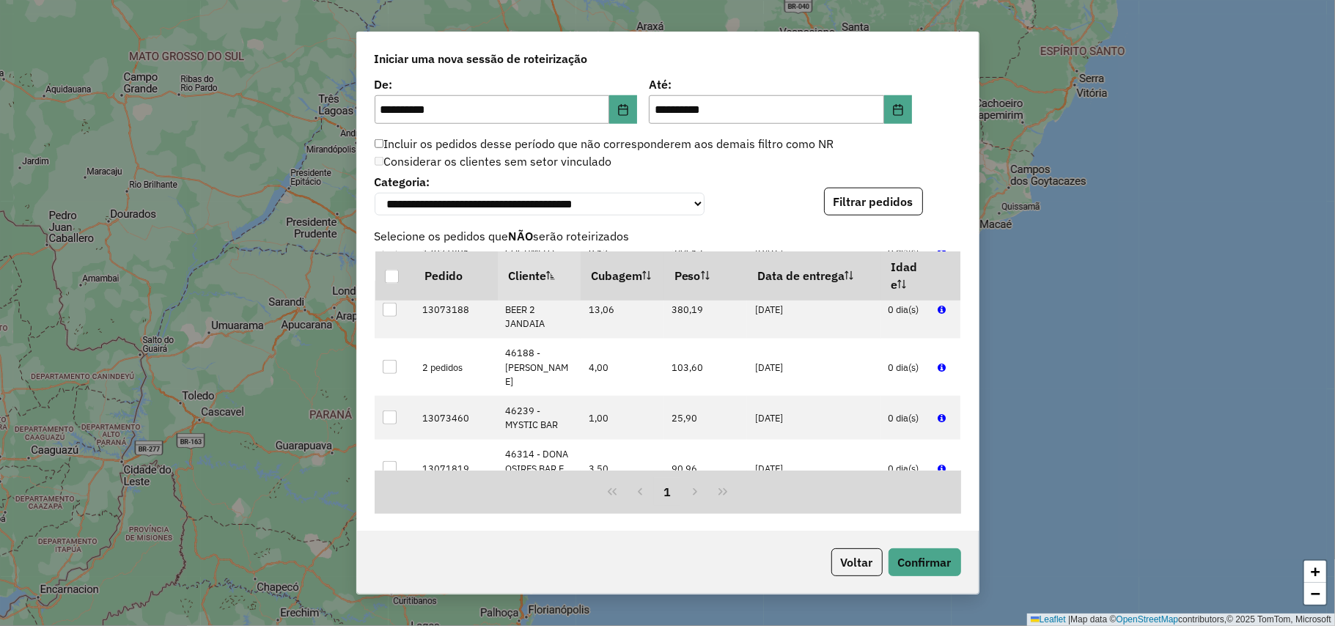
scroll to position [1564, 0]
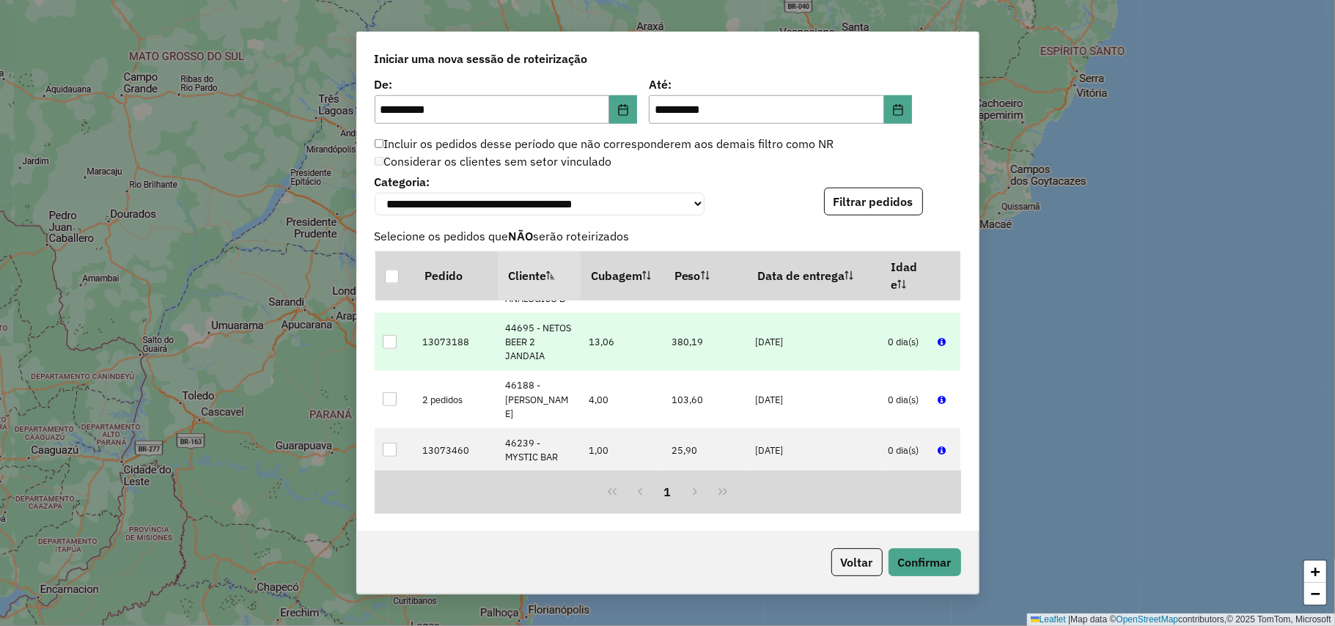
click at [387, 349] on div at bounding box center [390, 342] width 14 height 14
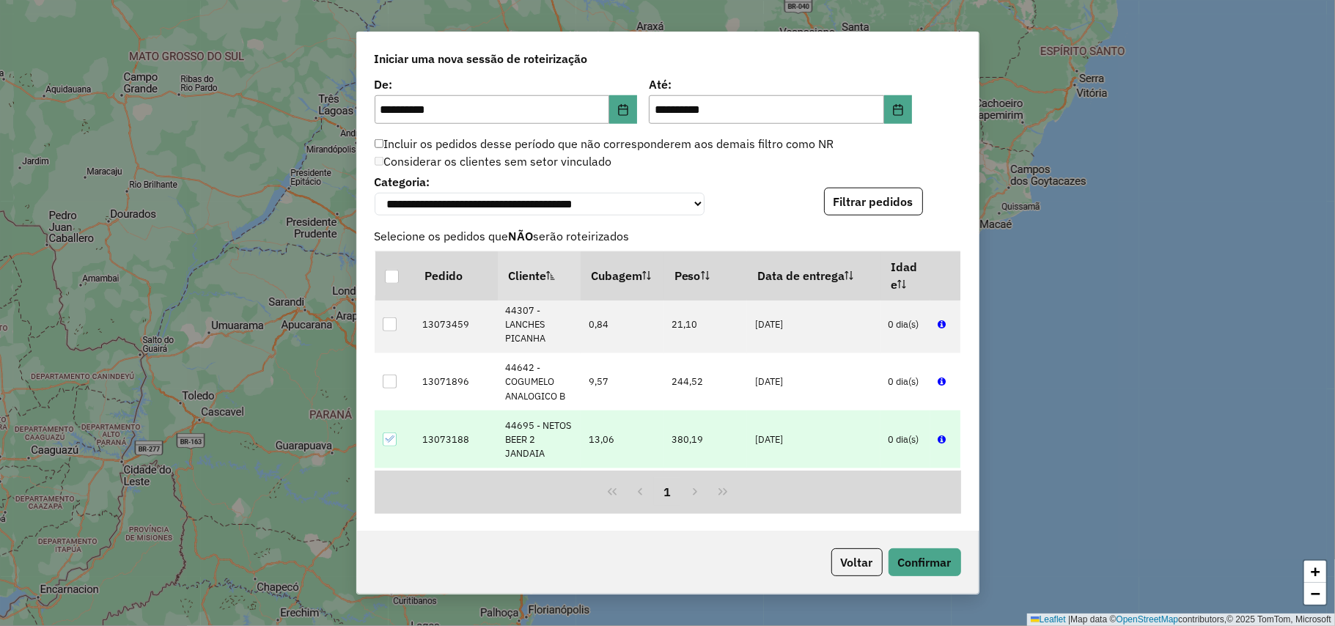
scroll to position [1368, 0]
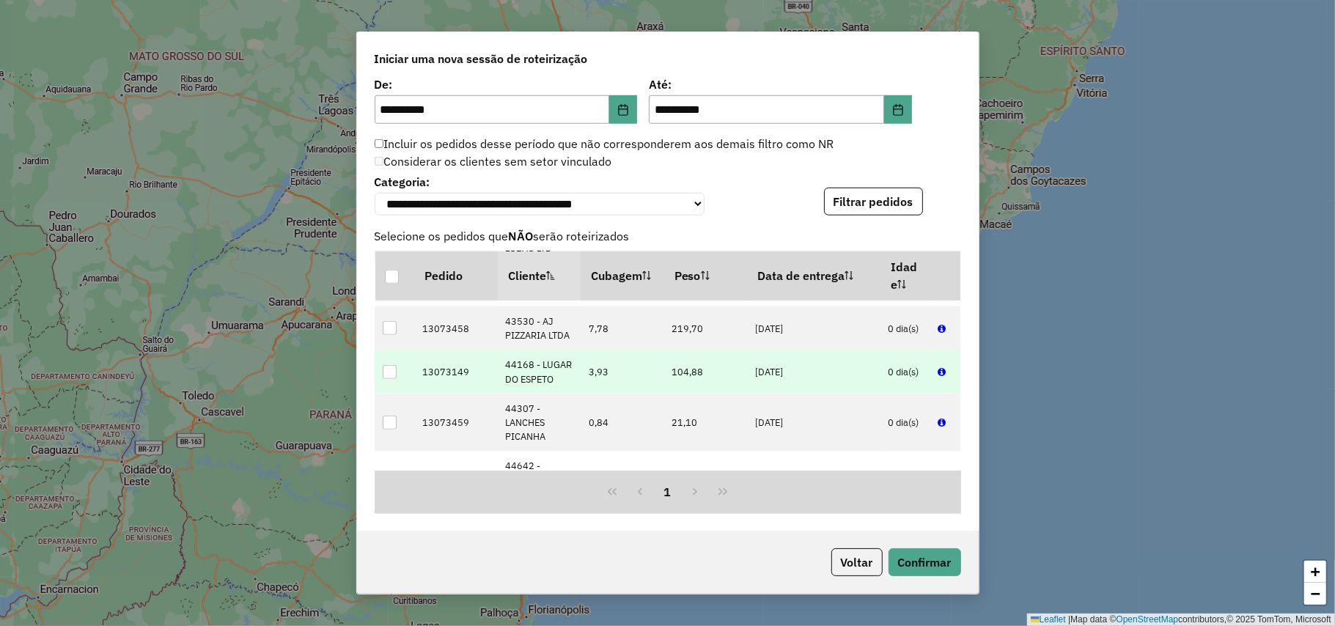
click at [390, 379] on div at bounding box center [390, 372] width 14 height 14
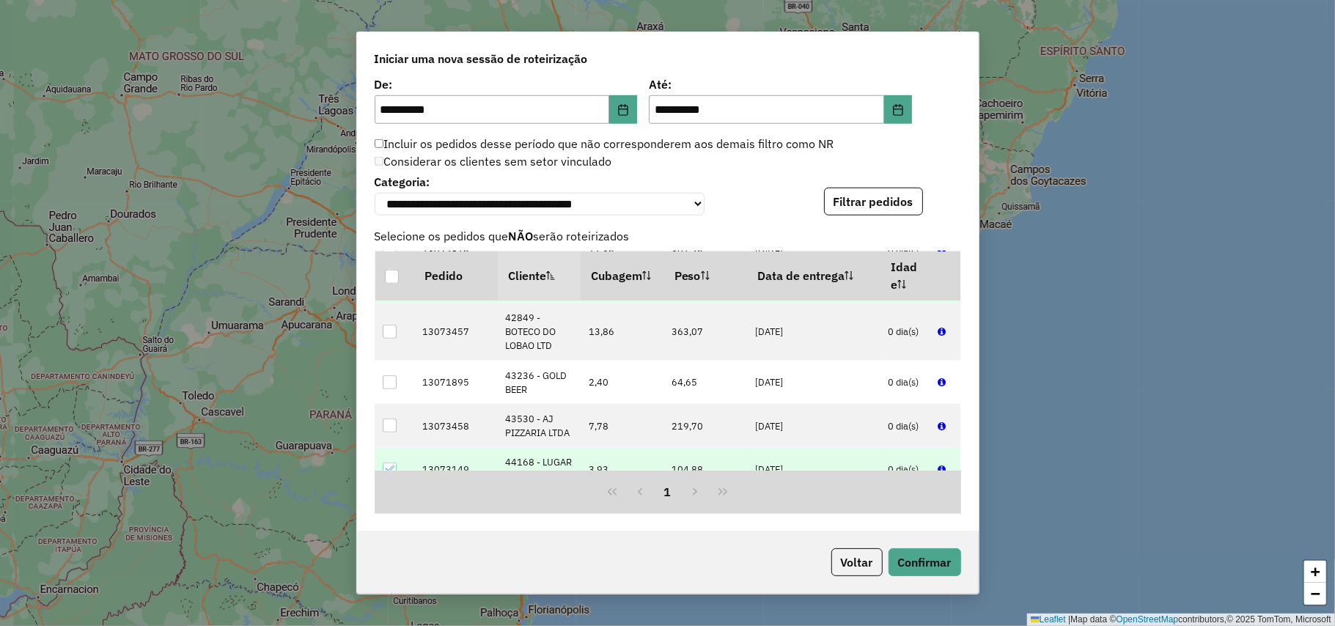
click at [392, 295] on div at bounding box center [390, 288] width 14 height 14
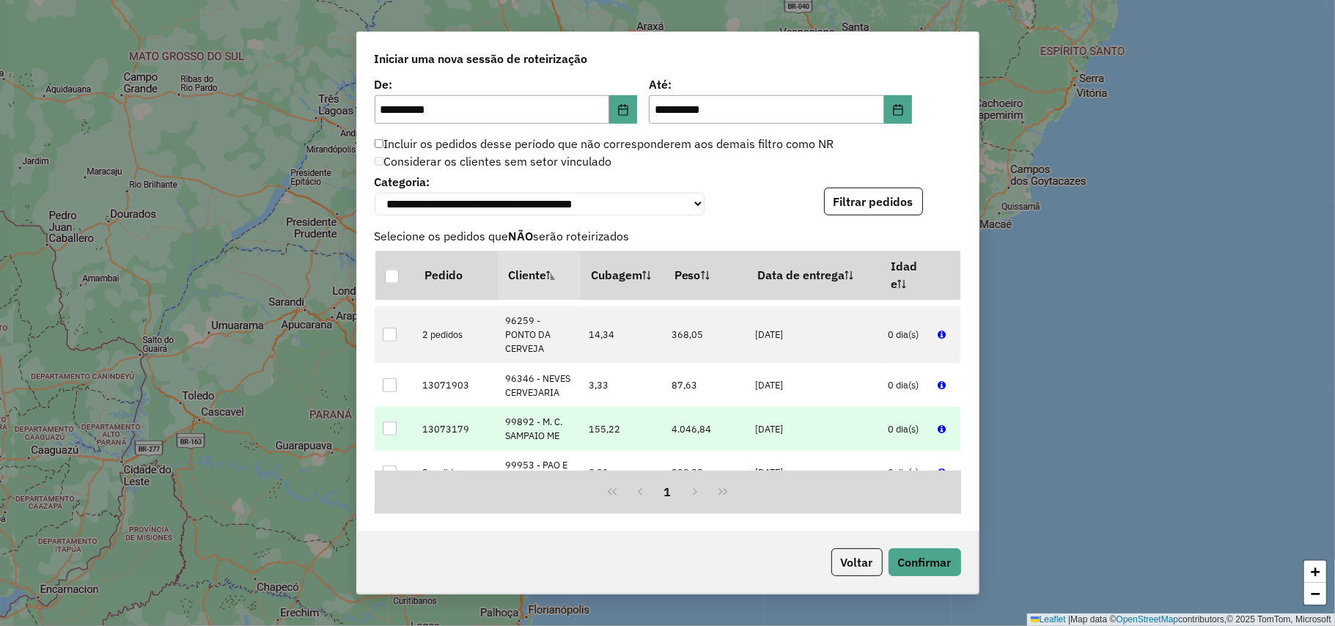
scroll to position [2186, 0]
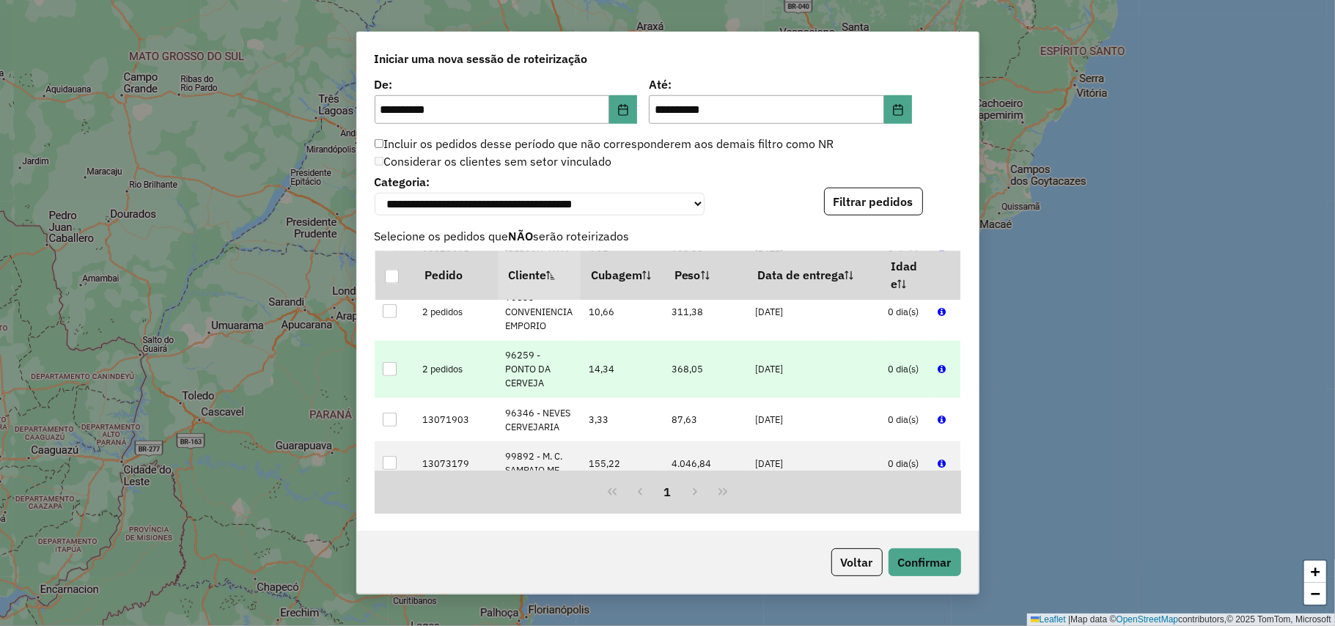
click at [383, 376] on div at bounding box center [390, 369] width 14 height 14
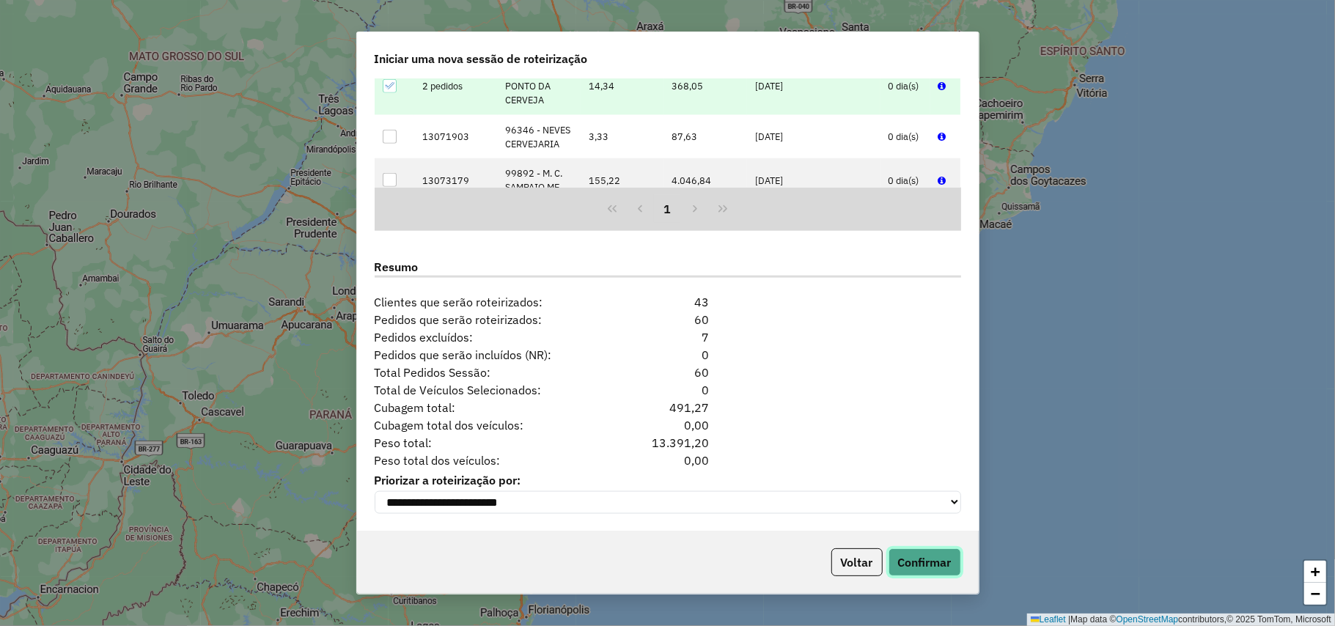
click at [933, 553] on button "Confirmar" at bounding box center [925, 563] width 73 height 28
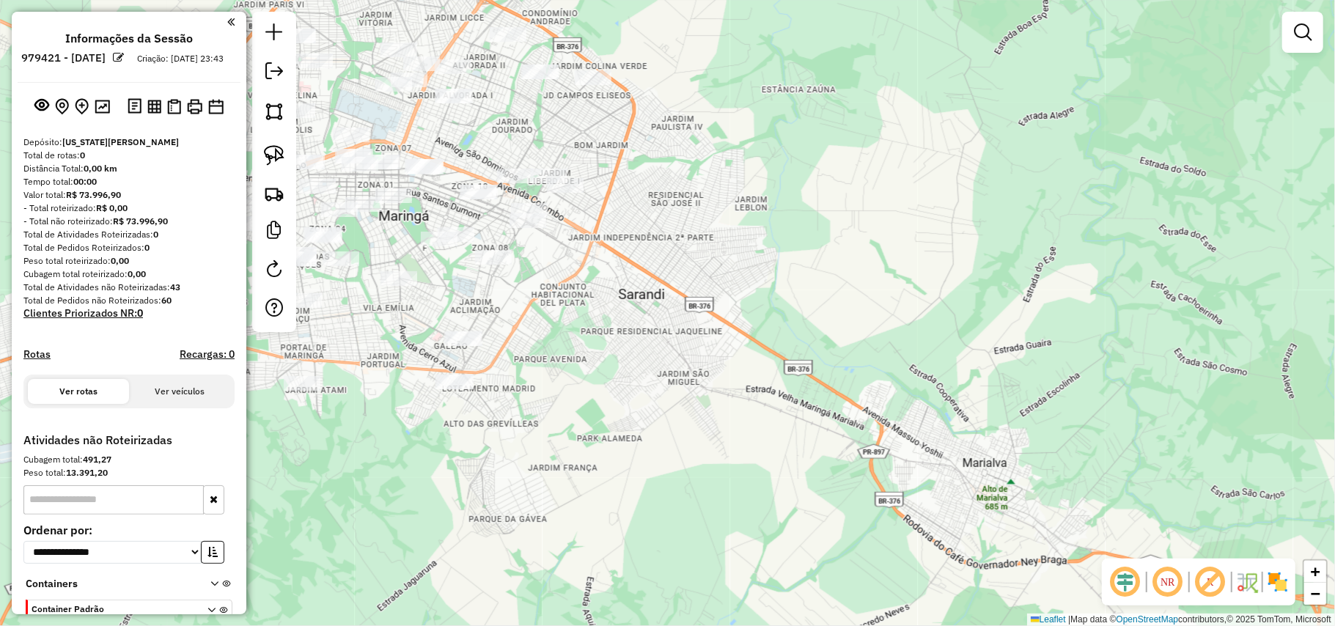
drag, startPoint x: 734, startPoint y: 327, endPoint x: 933, endPoint y: 388, distance: 207.8
click at [933, 388] on div "Janela de atendimento Grade de atendimento Capacidade Transportadoras Veículos …" at bounding box center [667, 313] width 1335 height 626
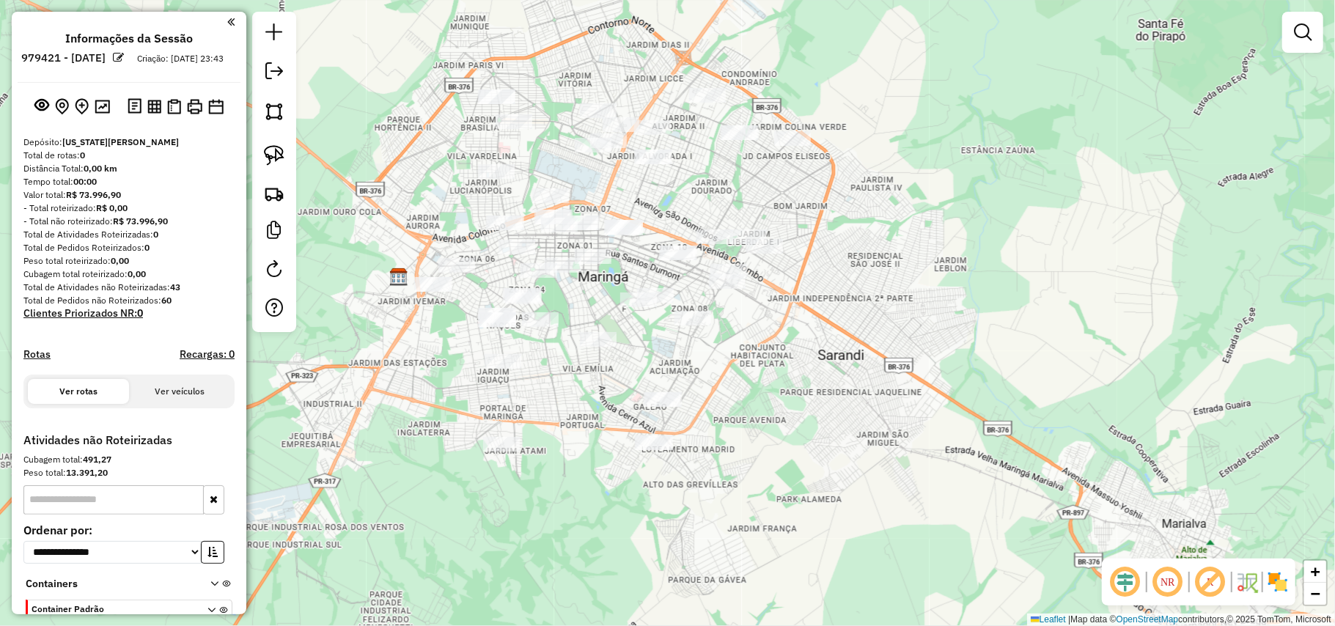
click at [966, 426] on div "Janela de atendimento Grade de atendimento Capacidade Transportadoras Veículos …" at bounding box center [667, 313] width 1335 height 626
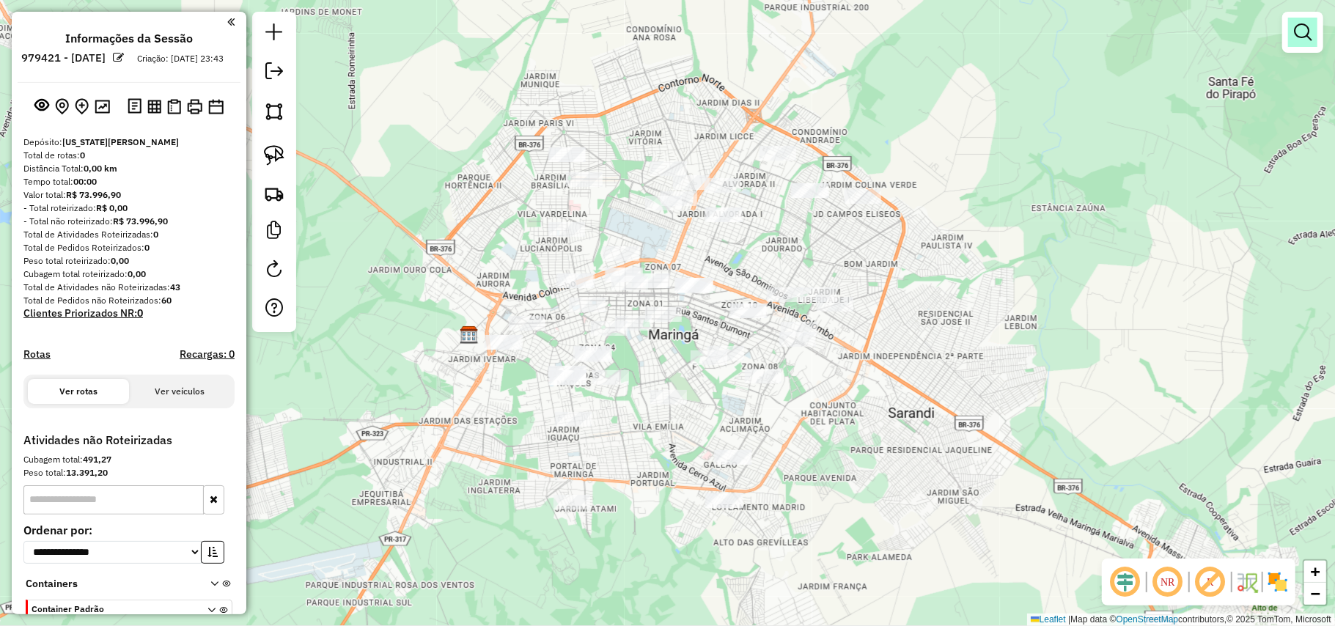
click at [1301, 40] on em at bounding box center [1303, 32] width 18 height 18
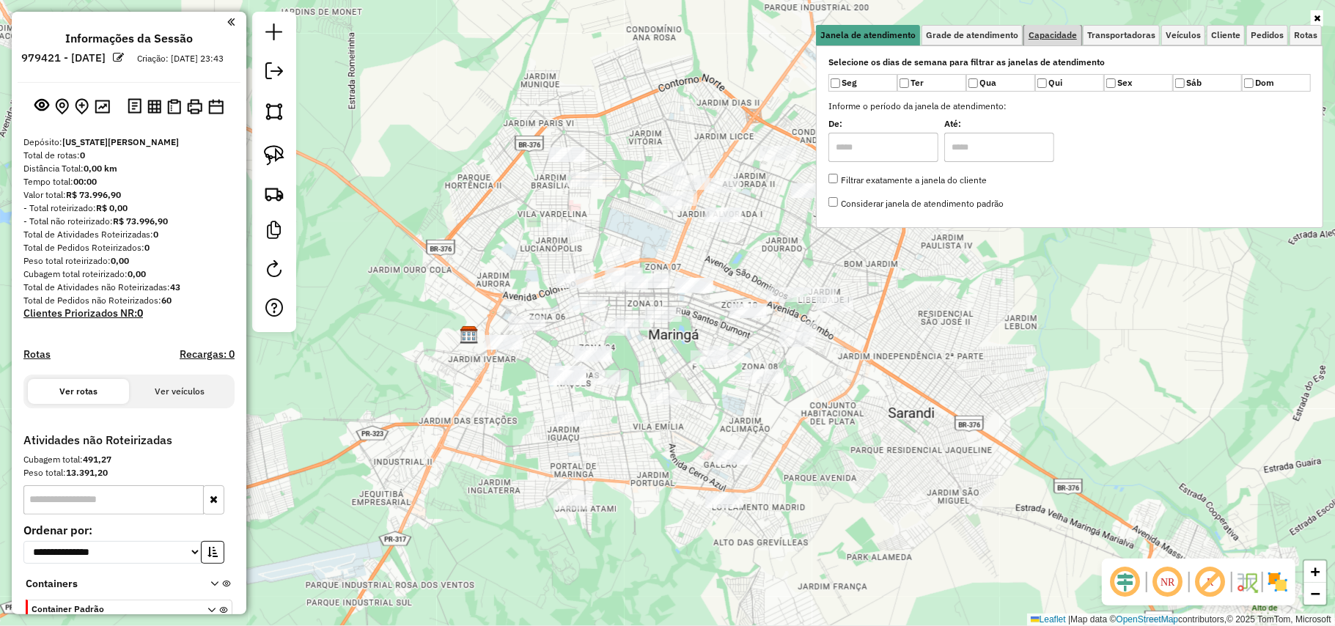
click at [1043, 34] on span "Capacidade" at bounding box center [1053, 35] width 48 height 9
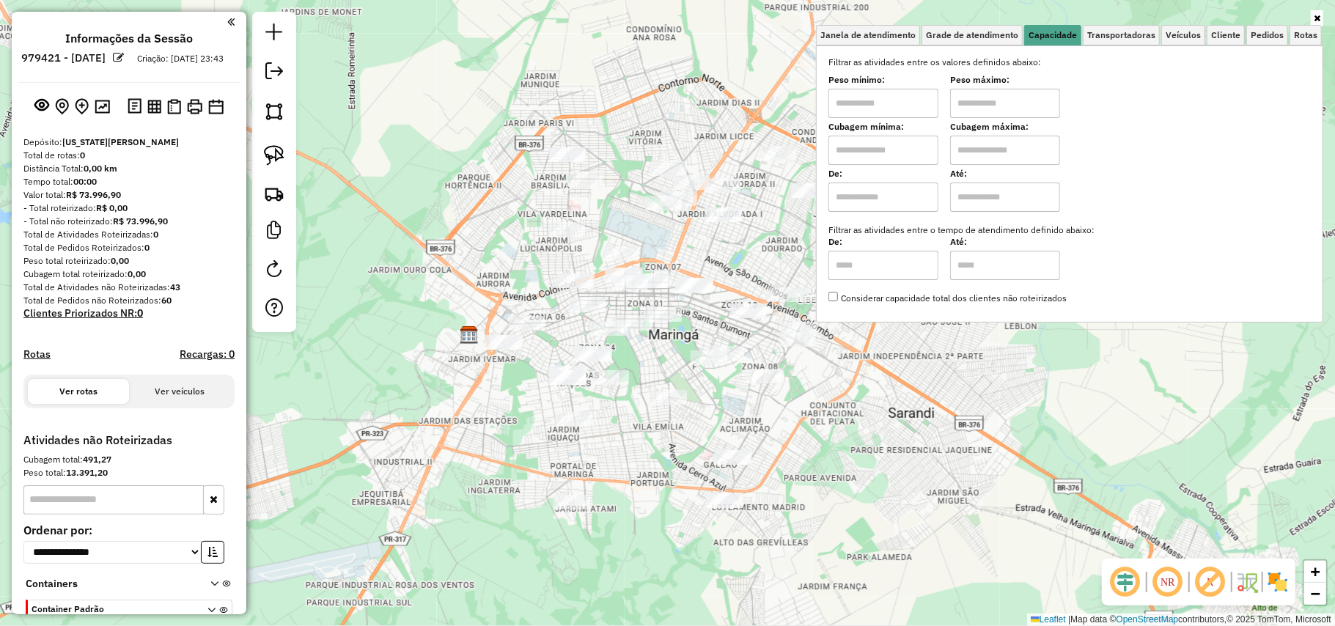
click at [922, 98] on input "text" at bounding box center [884, 103] width 110 height 29
type input "****"
click at [969, 106] on input "text" at bounding box center [1005, 103] width 110 height 29
type input "******"
click at [661, 432] on div "Limpar filtros Janela de atendimento Grade de atendimento Capacidade Transporta…" at bounding box center [667, 313] width 1335 height 626
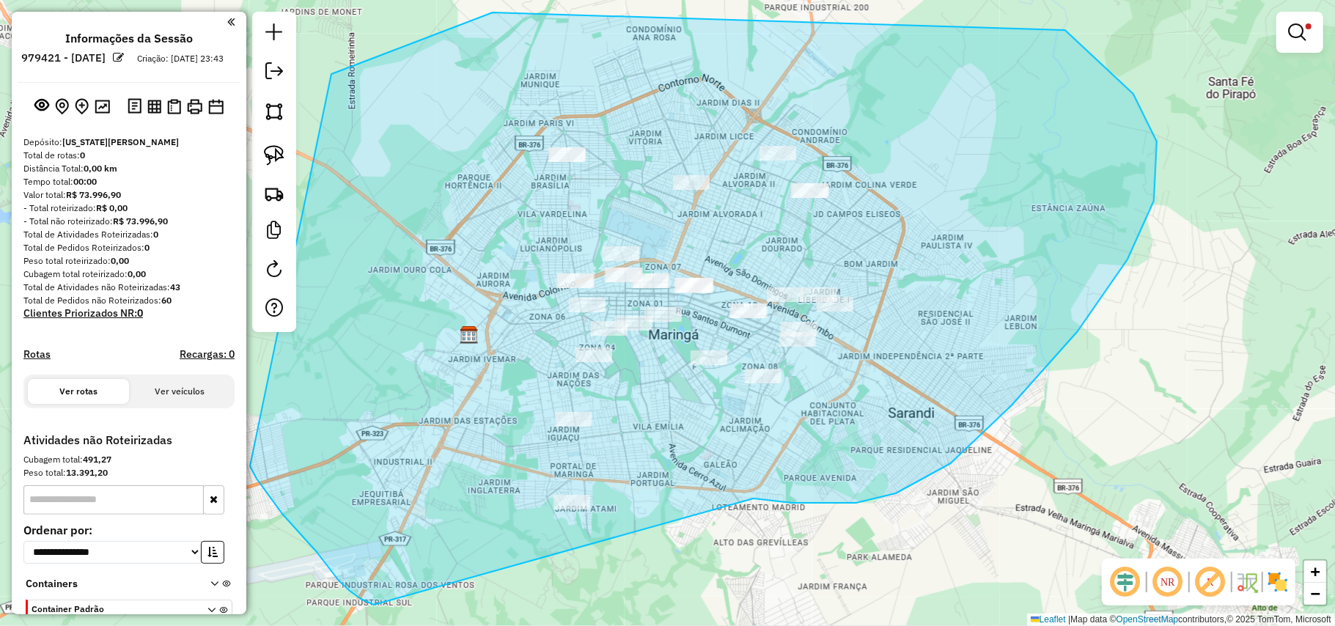
drag, startPoint x: 1128, startPoint y: 260, endPoint x: 377, endPoint y: 593, distance: 821.7
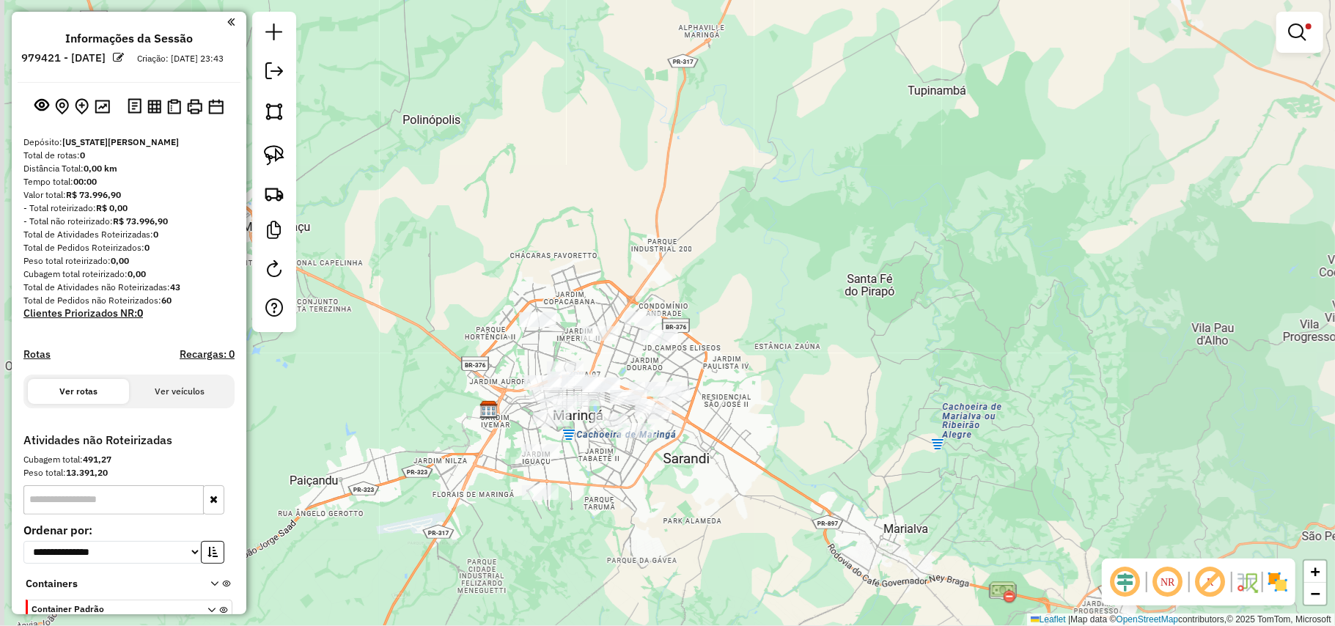
drag, startPoint x: 415, startPoint y: 521, endPoint x: 461, endPoint y: 473, distance: 66.4
click at [461, 473] on div "Limpar filtros Janela de atendimento Grade de atendimento Capacidade Transporta…" at bounding box center [667, 313] width 1335 height 626
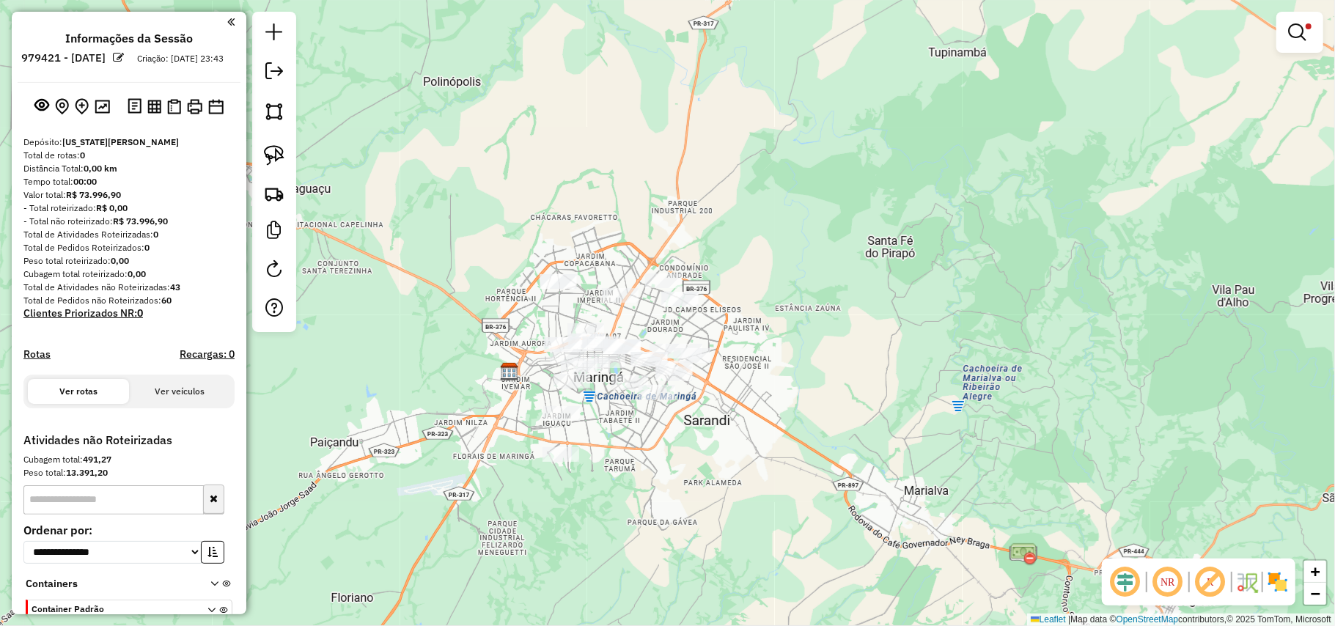
scroll to position [95, 0]
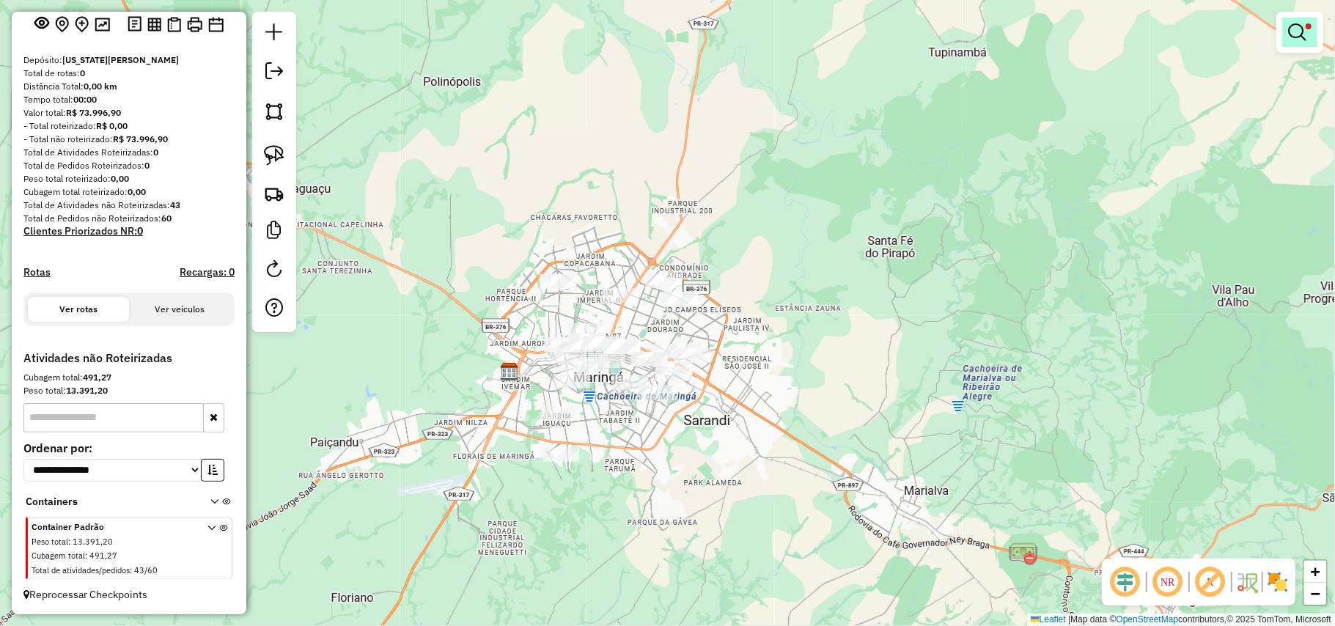
click at [1316, 33] on link at bounding box center [1300, 32] width 35 height 29
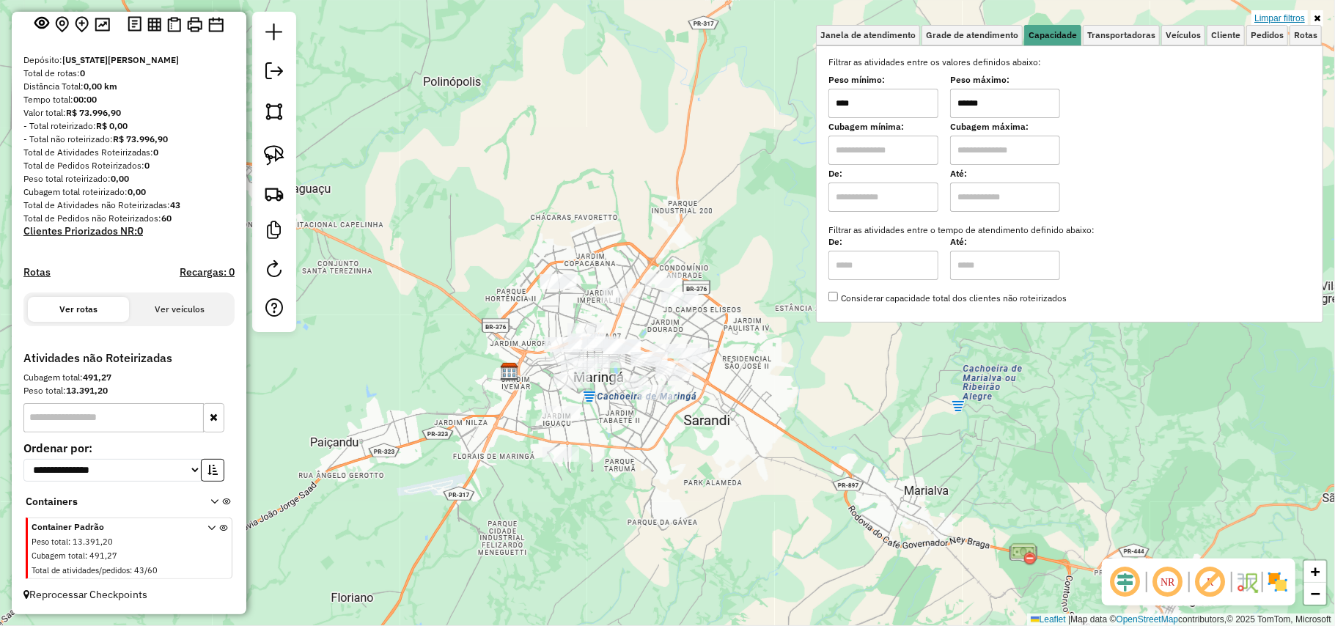
click at [1296, 18] on link "Limpar filtros" at bounding box center [1280, 18] width 56 height 16
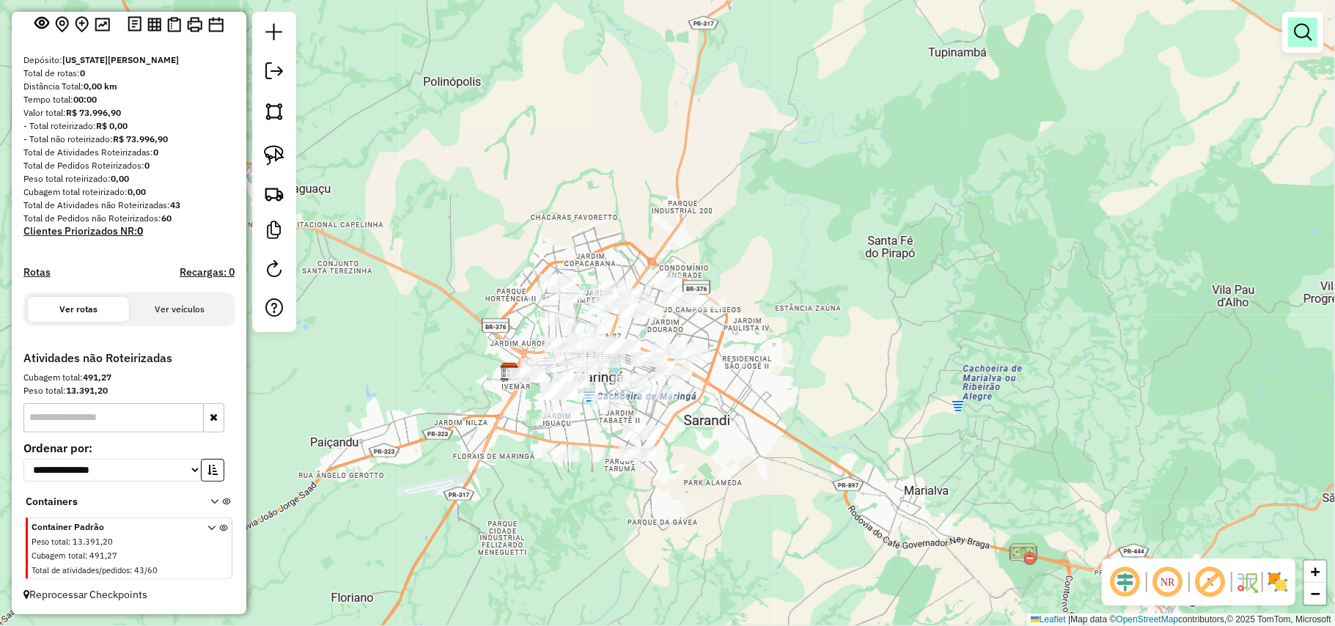
click at [1300, 32] on em at bounding box center [1303, 32] width 18 height 18
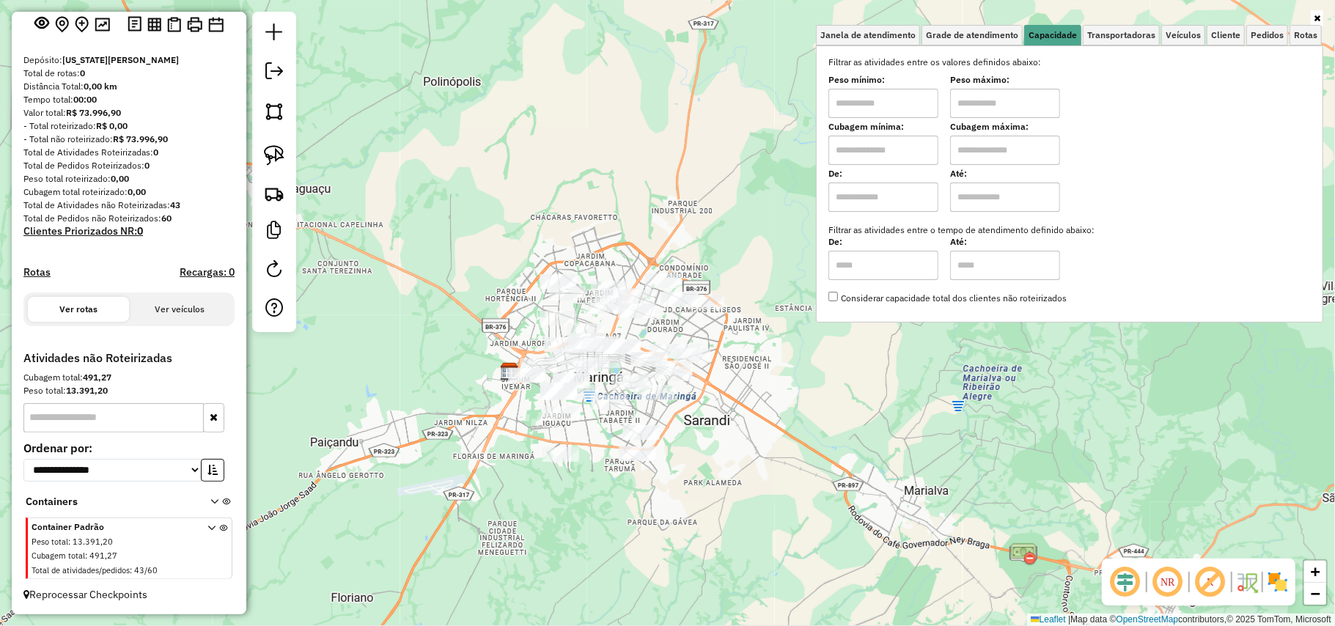
click at [898, 92] on input "text" at bounding box center [884, 103] width 110 height 29
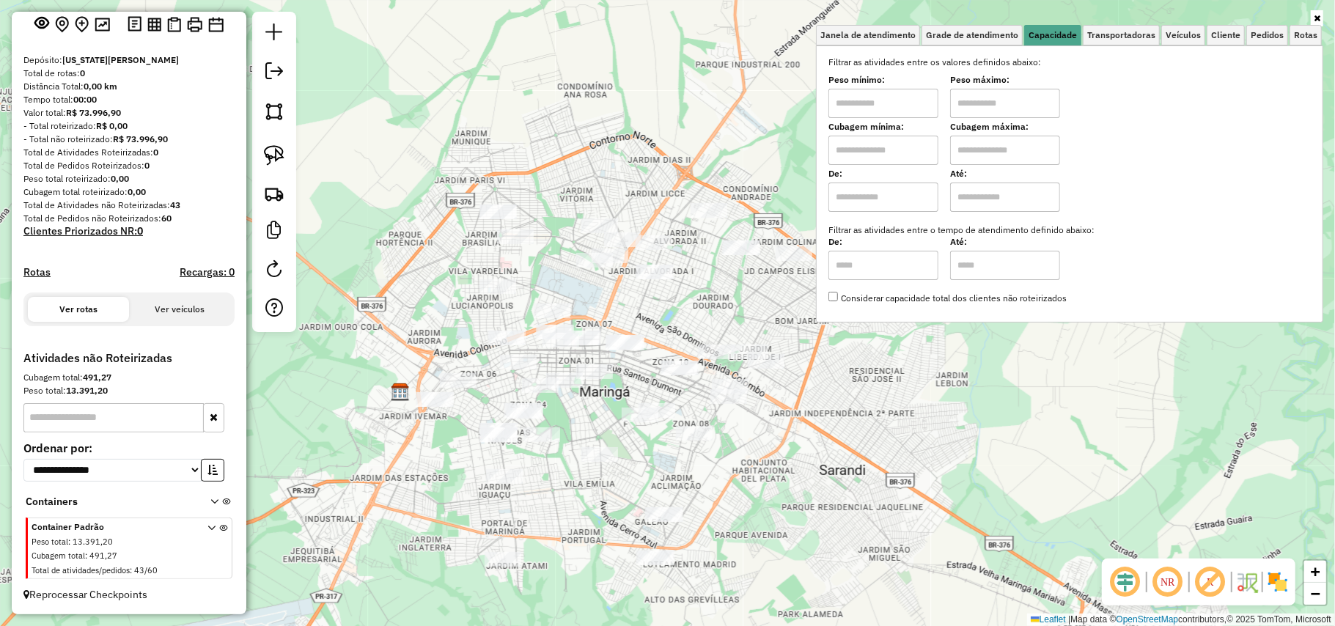
click at [663, 308] on div "Janela de atendimento Grade de atendimento Capacidade Transportadoras Veículos …" at bounding box center [667, 313] width 1335 height 626
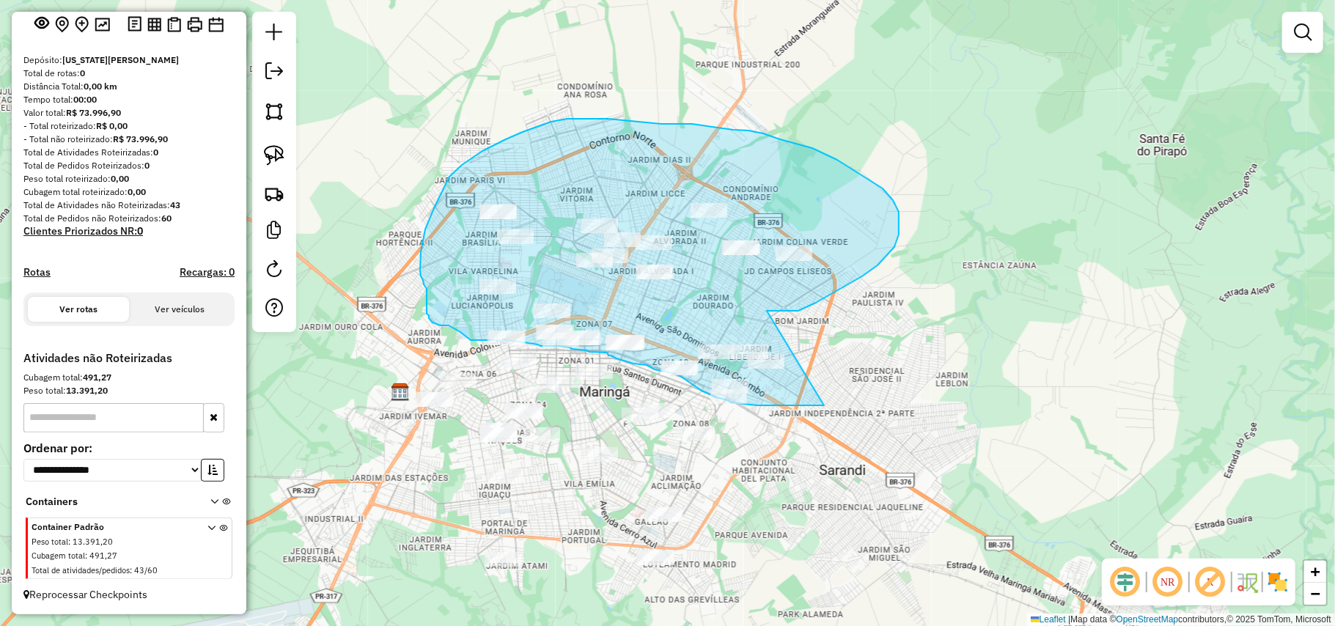
drag, startPoint x: 772, startPoint y: 311, endPoint x: 823, endPoint y: 400, distance: 102.8
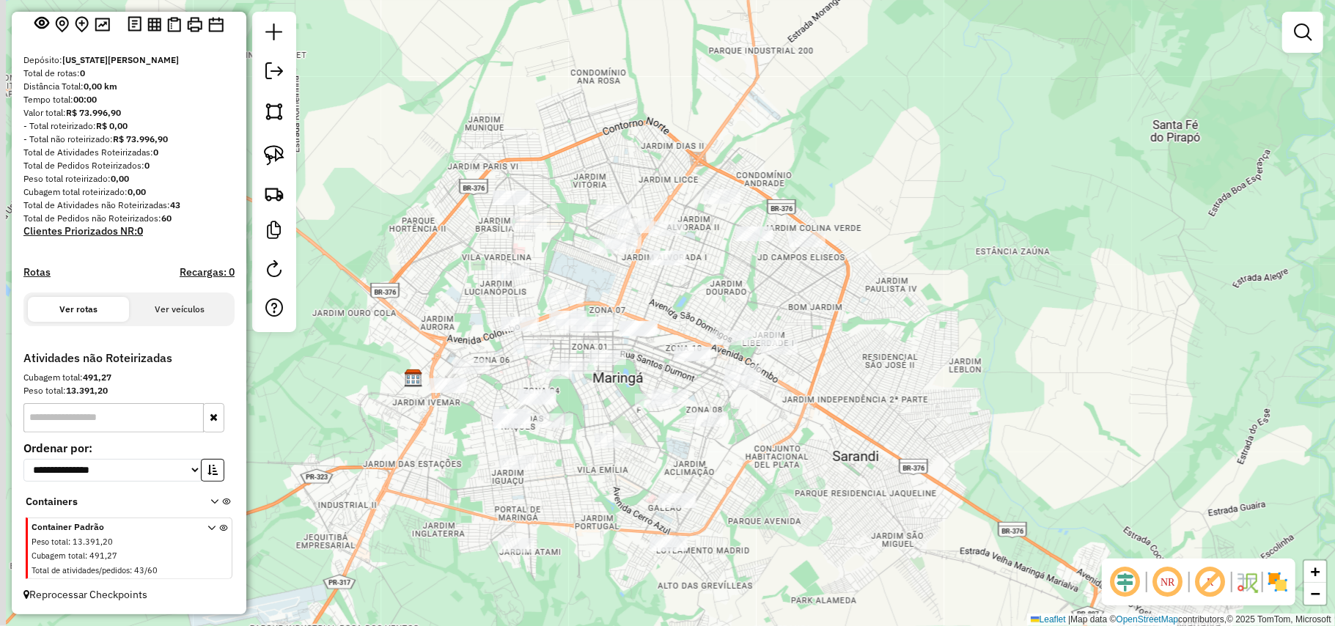
drag, startPoint x: 758, startPoint y: 477, endPoint x: 788, endPoint y: 433, distance: 52.9
click at [788, 435] on div "Janela de atendimento Grade de atendimento Capacidade Transportadoras Veículos …" at bounding box center [667, 313] width 1335 height 626
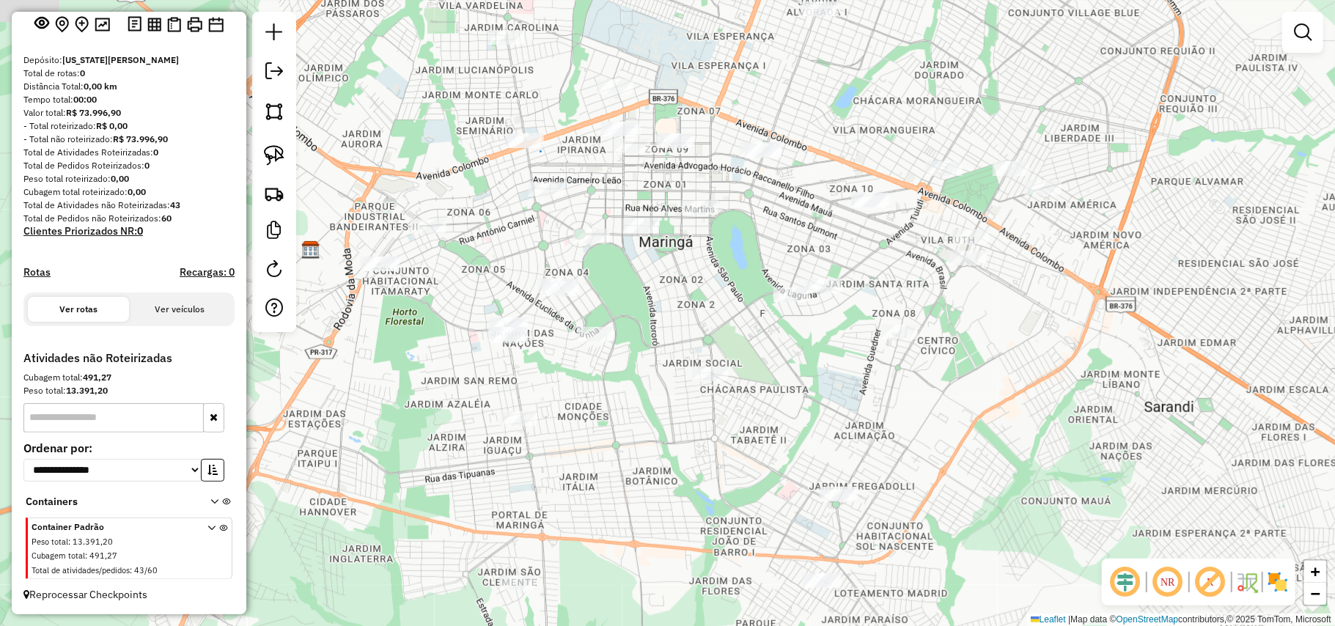
drag, startPoint x: 761, startPoint y: 427, endPoint x: 948, endPoint y: 430, distance: 187.0
click at [948, 430] on div "Janela de atendimento Grade de atendimento Capacidade Transportadoras Veículos …" at bounding box center [667, 313] width 1335 height 626
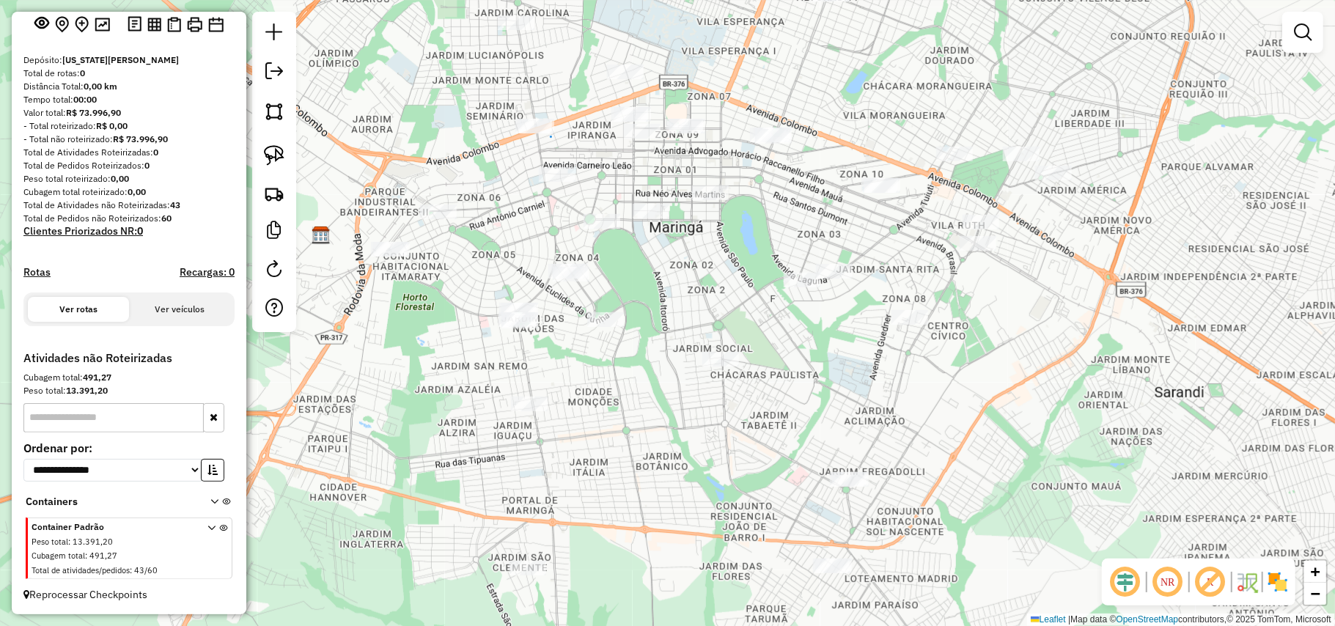
click at [917, 475] on div "Janela de atendimento Grade de atendimento Capacidade Transportadoras Veículos …" at bounding box center [667, 313] width 1335 height 626
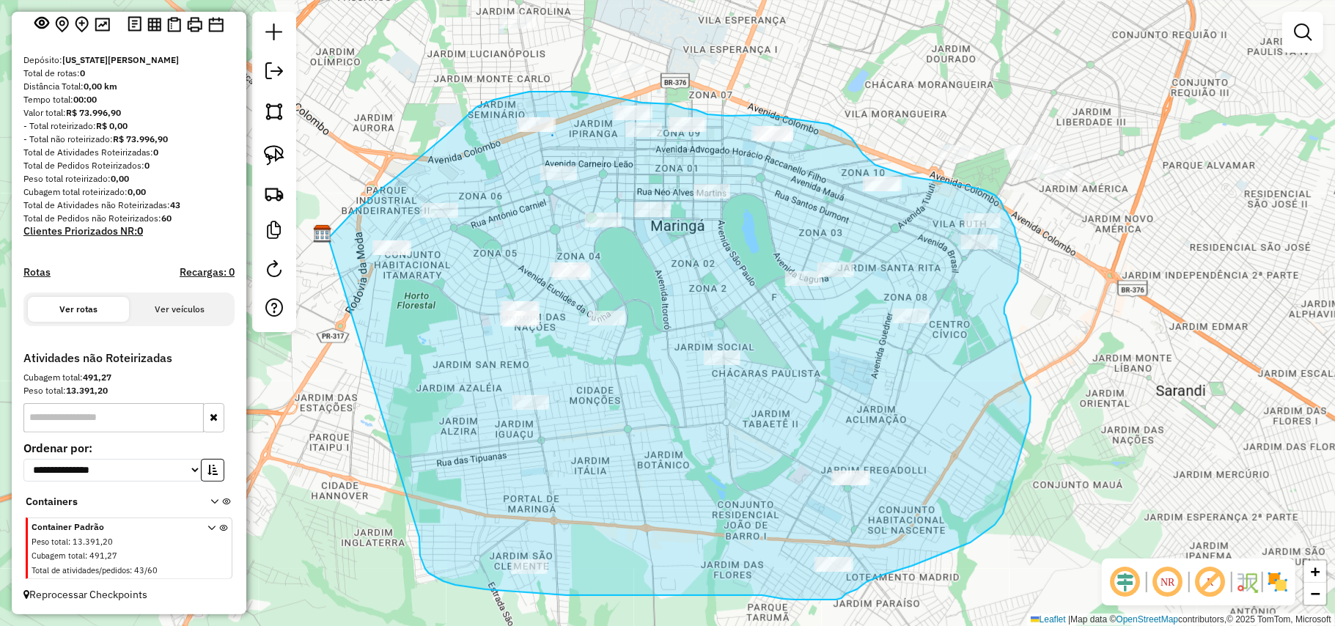
drag, startPoint x: 419, startPoint y: 543, endPoint x: 318, endPoint y: 265, distance: 295.8
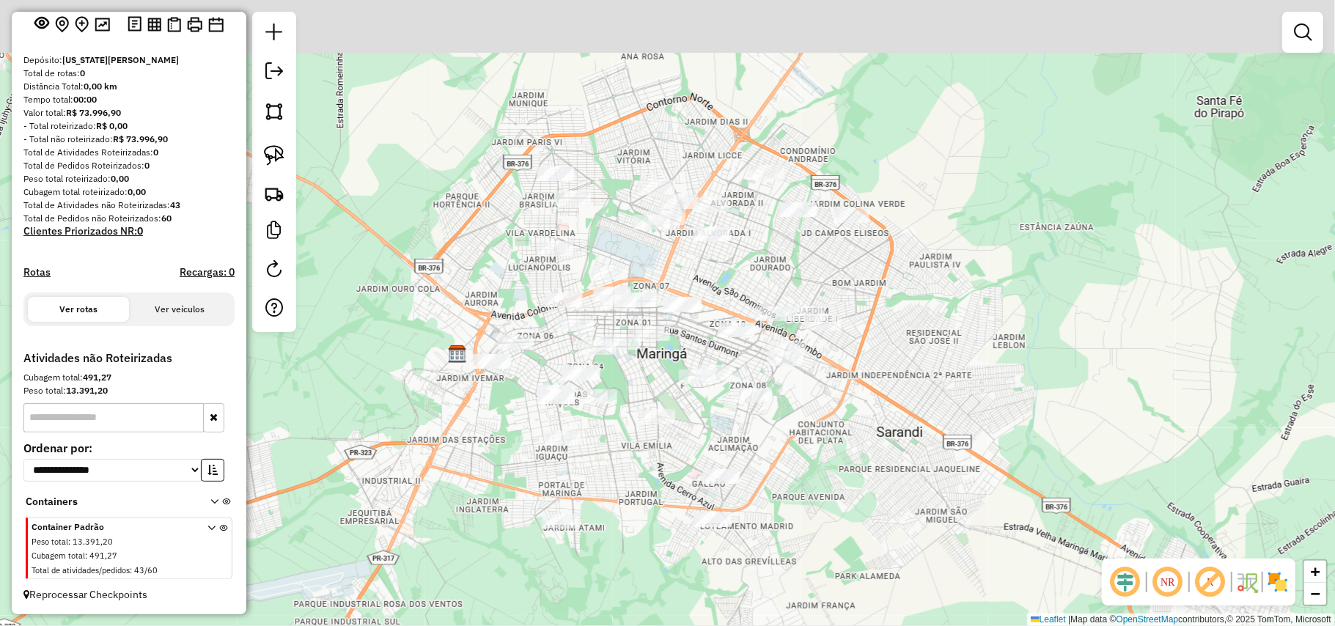
drag, startPoint x: 701, startPoint y: 218, endPoint x: 667, endPoint y: 271, distance: 62.7
click at [694, 288] on div "Janela de atendimento Grade de atendimento Capacidade Transportadoras Veículos …" at bounding box center [667, 313] width 1335 height 626
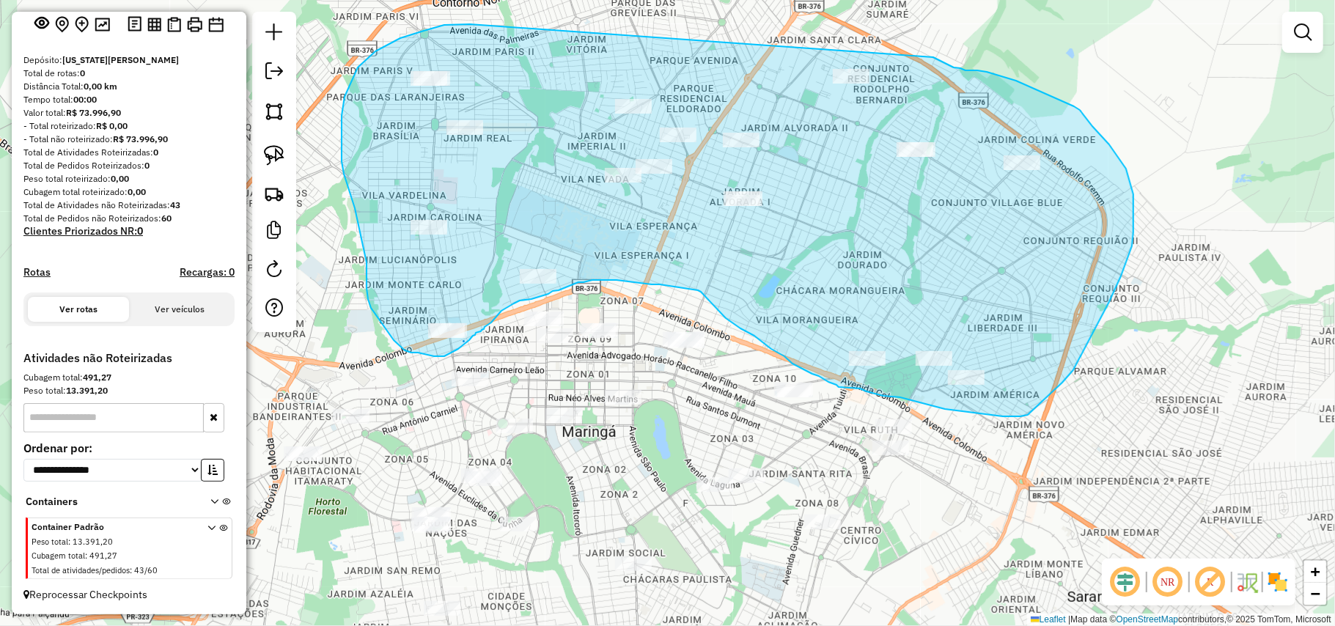
drag, startPoint x: 384, startPoint y: 47, endPoint x: 928, endPoint y: 56, distance: 543.4
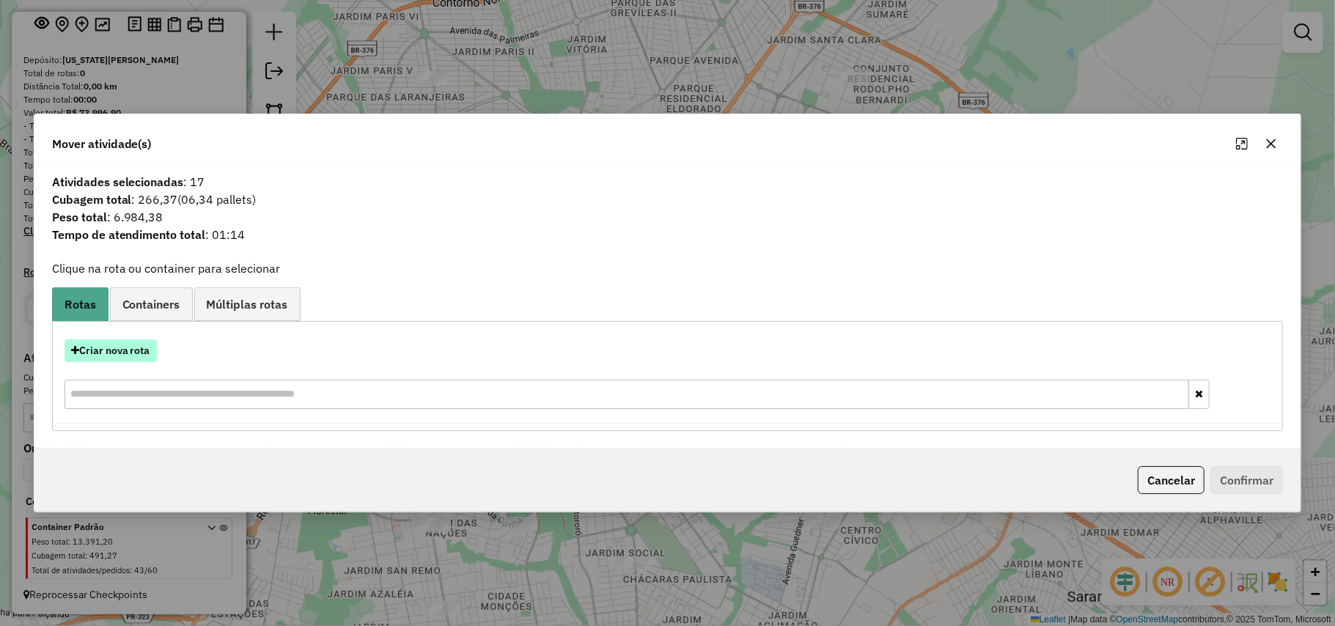
click at [129, 348] on button "Criar nova rota" at bounding box center [111, 351] width 92 height 23
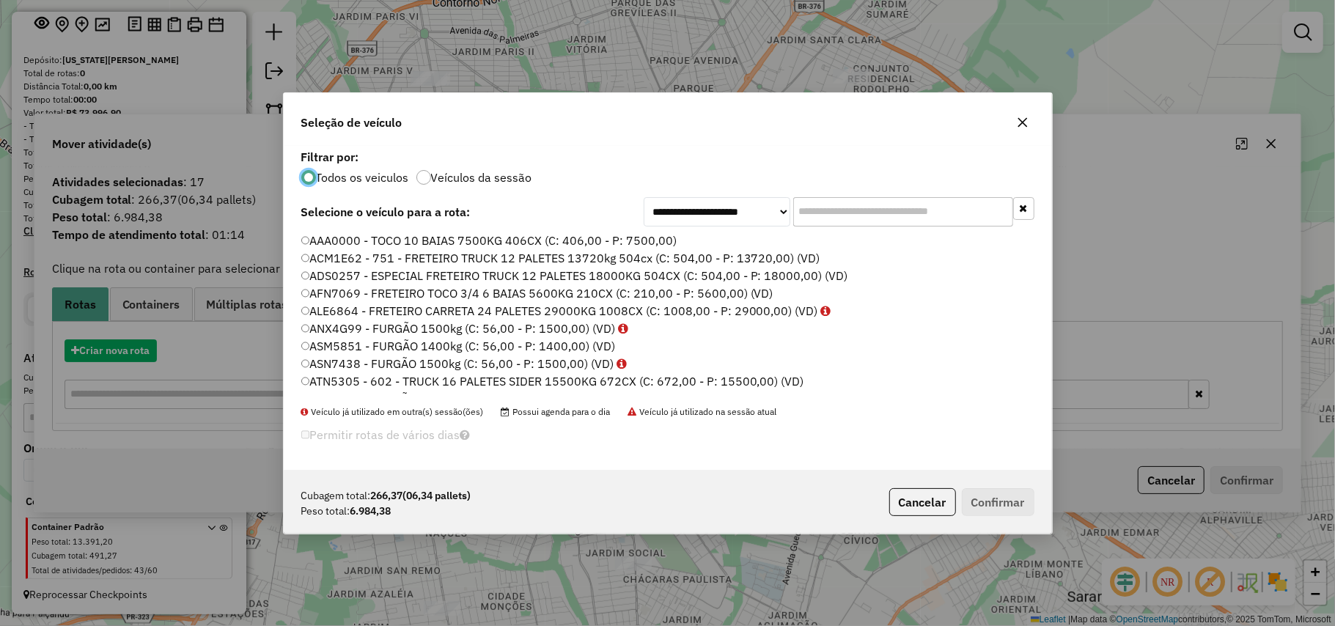
scroll to position [7, 4]
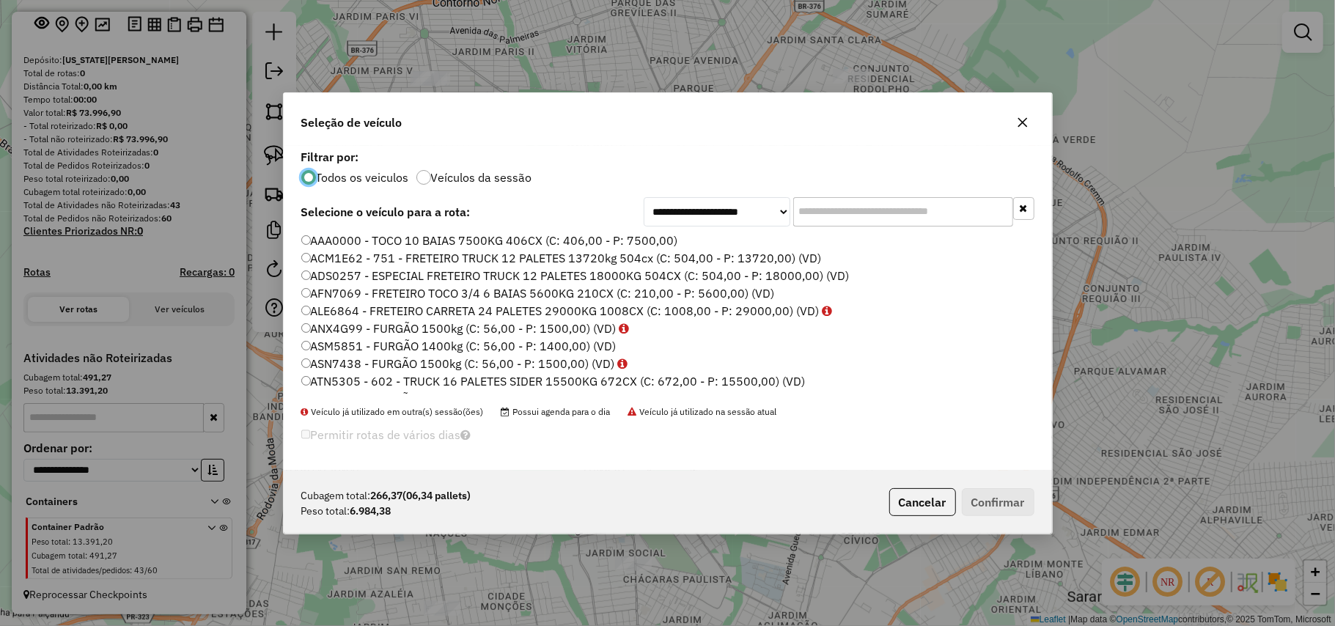
click at [851, 215] on input "text" at bounding box center [903, 211] width 220 height 29
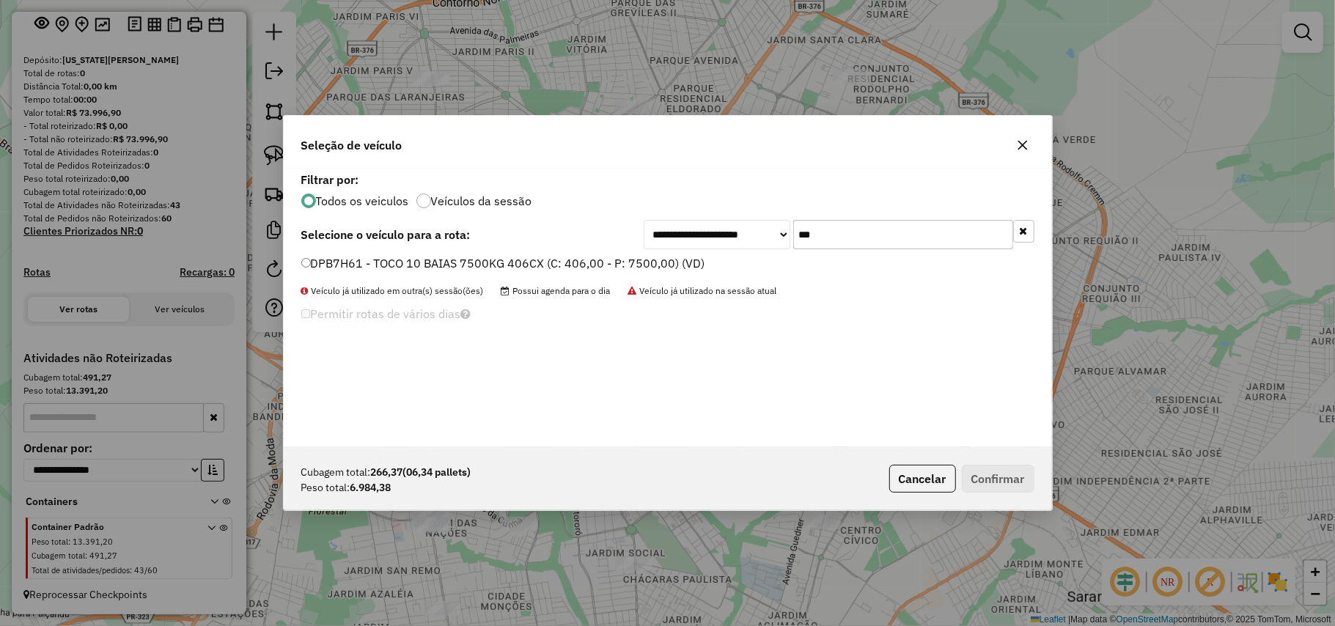
type input "***"
click at [676, 263] on label "DPB7H61 - TOCO 10 BAIAS 7500KG 406CX (C: 406,00 - P: 7500,00) (VD)" at bounding box center [503, 263] width 404 height 18
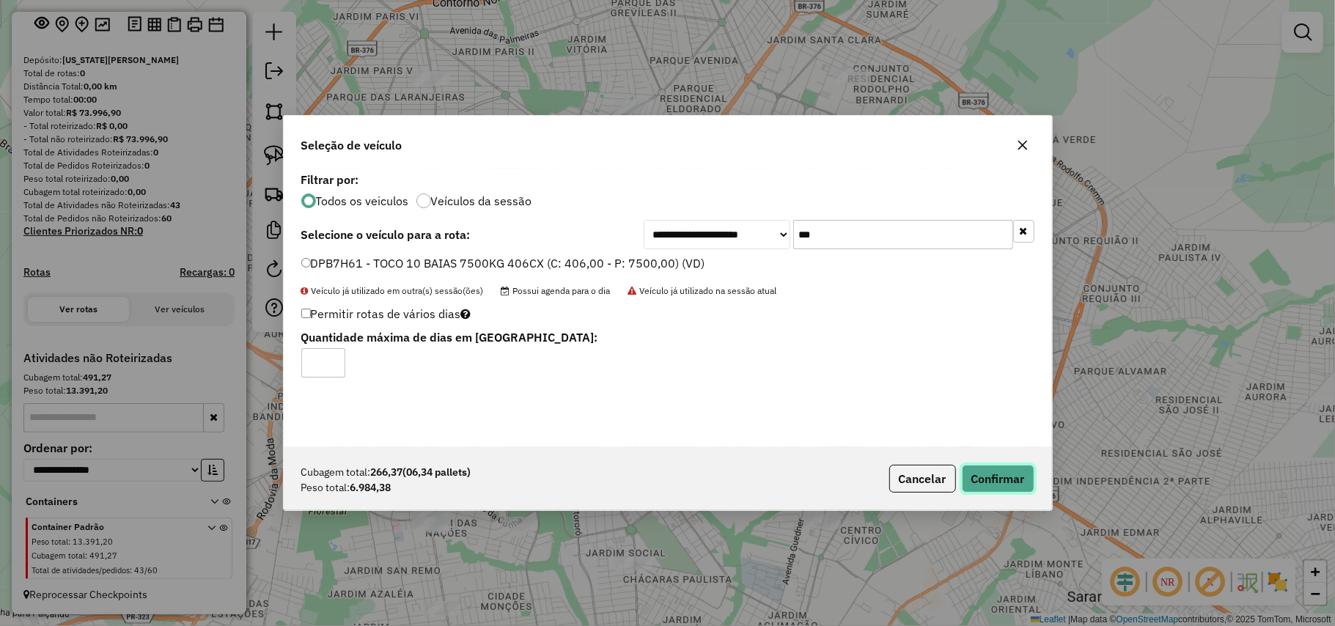
click at [1010, 485] on button "Confirmar" at bounding box center [998, 479] width 73 height 28
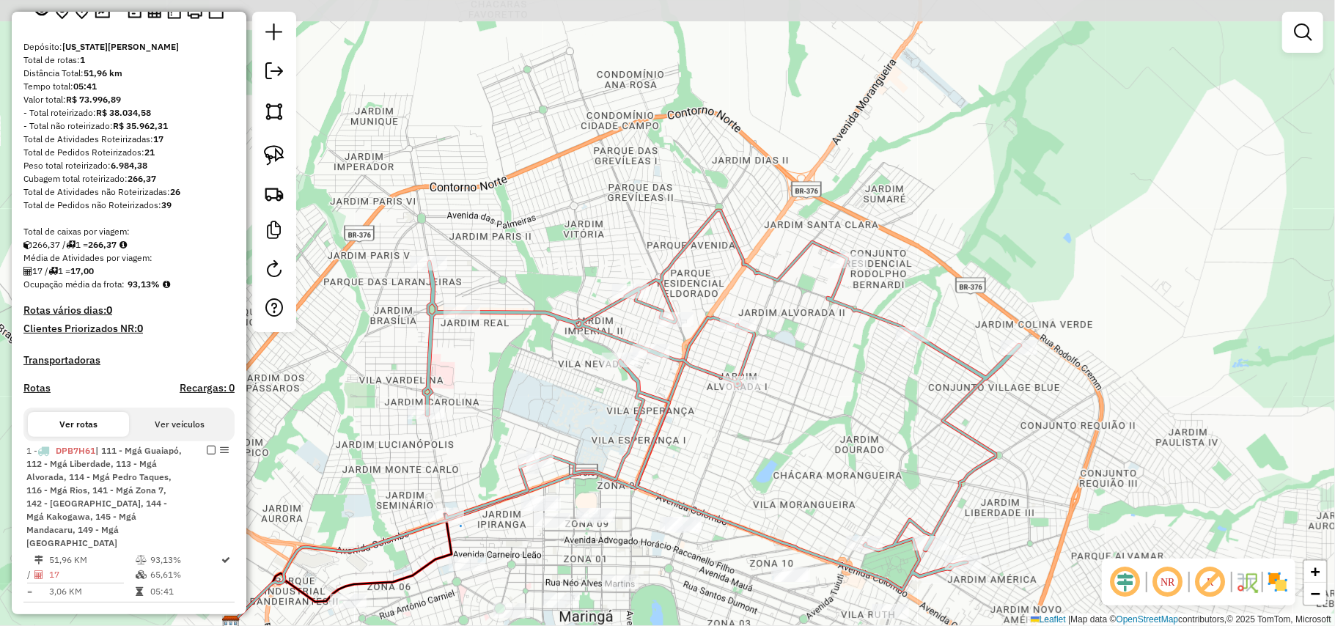
drag, startPoint x: 887, startPoint y: 341, endPoint x: 895, endPoint y: 425, distance: 84.6
click at [895, 425] on div "Janela de atendimento Grade de atendimento Capacidade Transportadoras Veículos …" at bounding box center [667, 313] width 1335 height 626
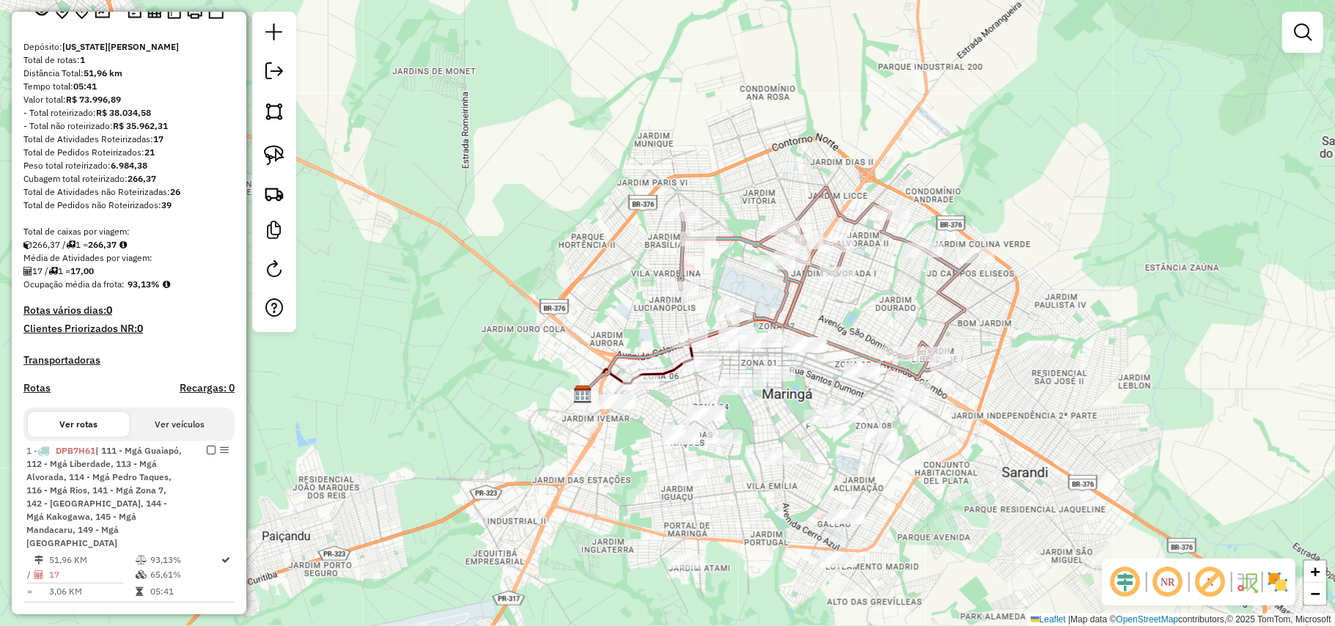
drag, startPoint x: 890, startPoint y: 419, endPoint x: 911, endPoint y: 263, distance: 158.3
click at [911, 263] on div "Janela de atendimento Grade de atendimento Capacidade Transportadoras Veículos …" at bounding box center [667, 313] width 1335 height 626
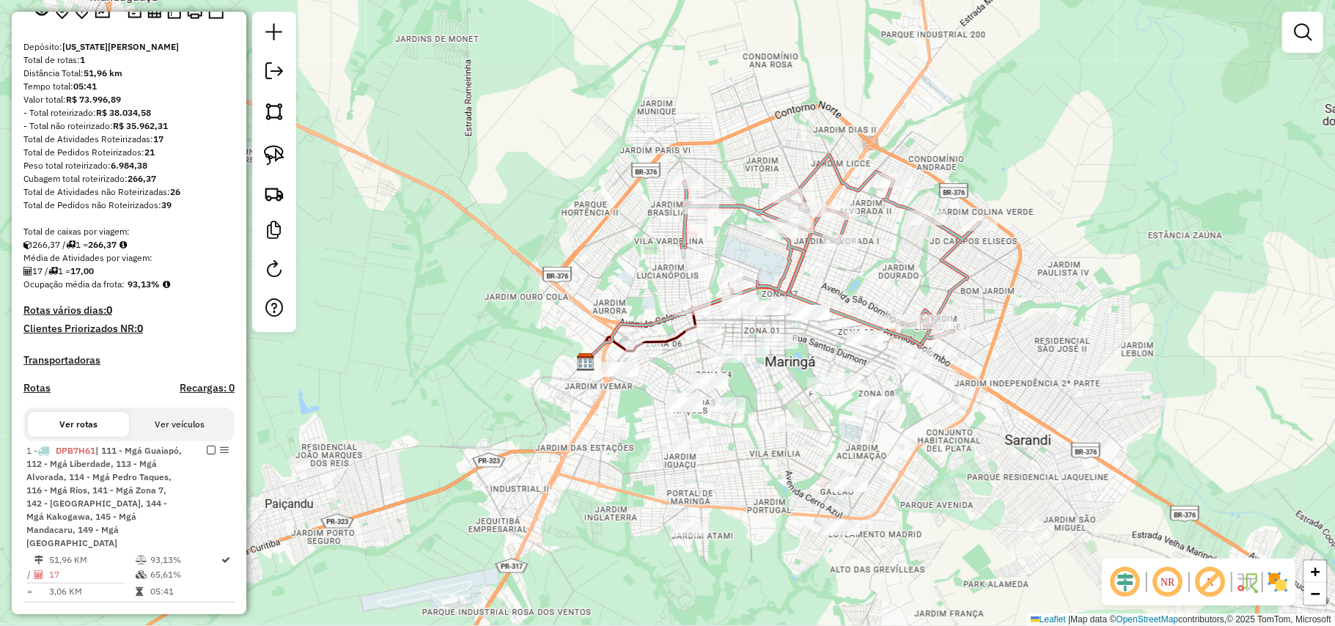
scroll to position [194, 0]
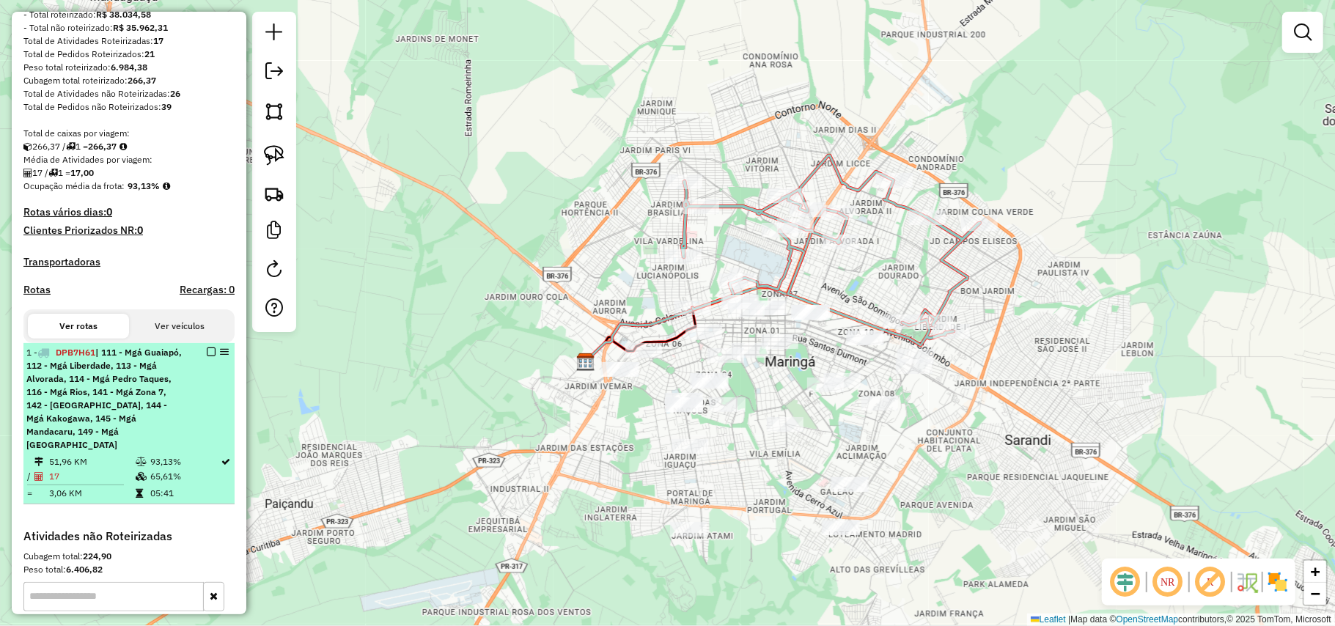
click at [208, 356] on em at bounding box center [211, 352] width 9 height 9
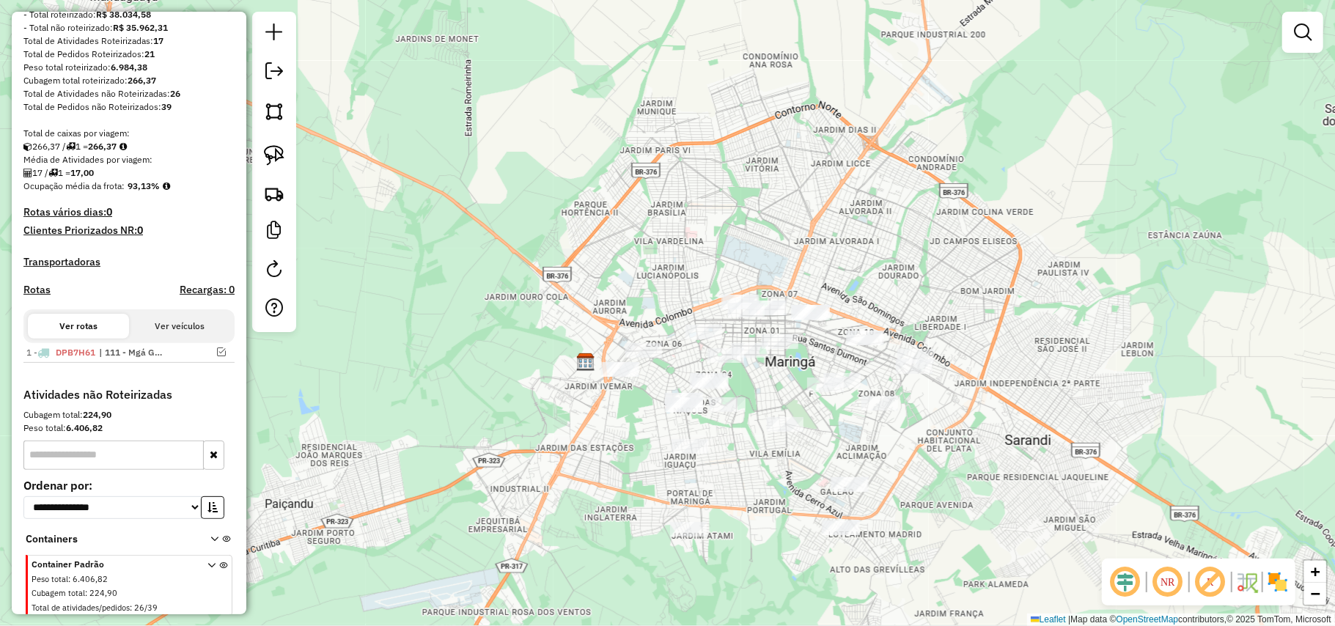
drag, startPoint x: 1006, startPoint y: 462, endPoint x: 1001, endPoint y: 429, distance: 33.4
click at [1002, 430] on div "Janela de atendimento Grade de atendimento Capacidade Transportadoras Veículos …" at bounding box center [667, 313] width 1335 height 626
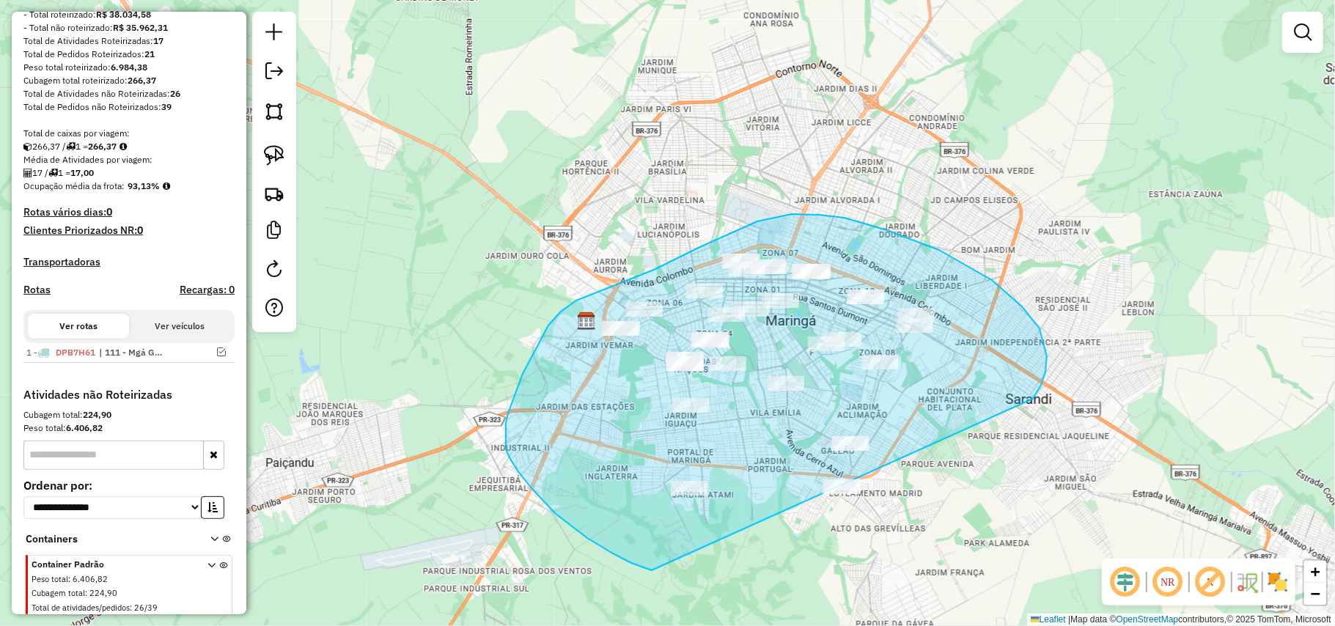
drag, startPoint x: 1046, startPoint y: 373, endPoint x: 790, endPoint y: 569, distance: 322.1
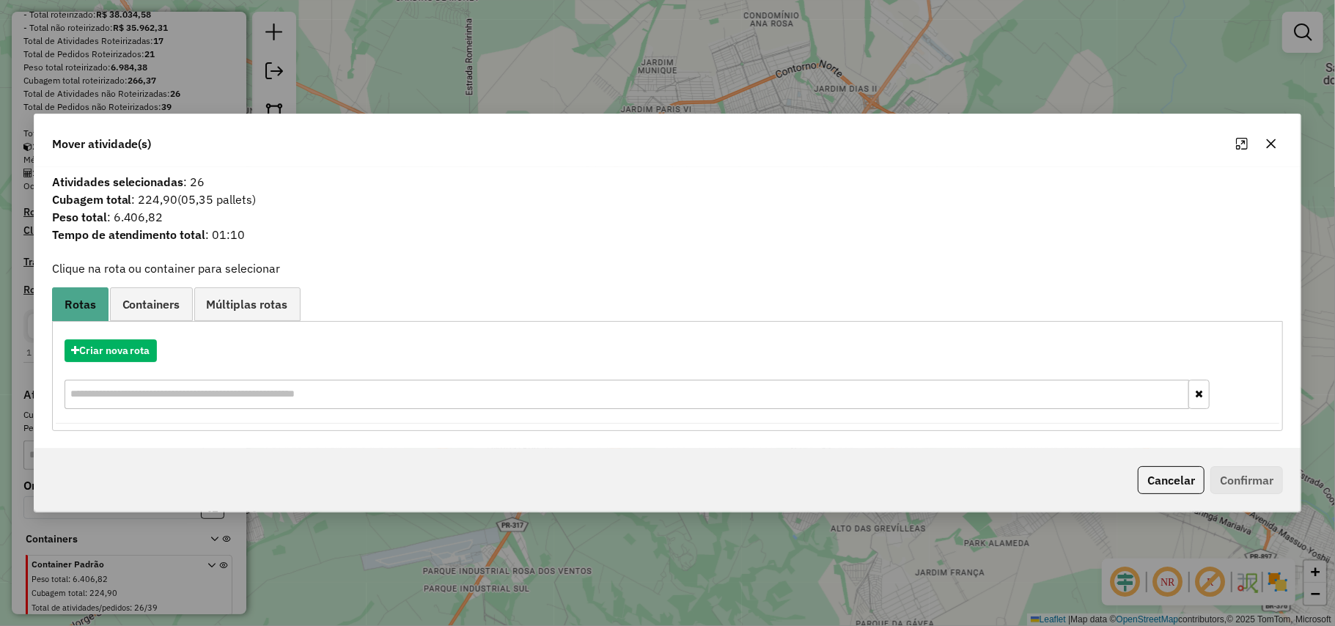
click at [139, 362] on div "Criar nova rota" at bounding box center [668, 376] width 1225 height 95
click at [130, 353] on button "Criar nova rota" at bounding box center [111, 351] width 92 height 23
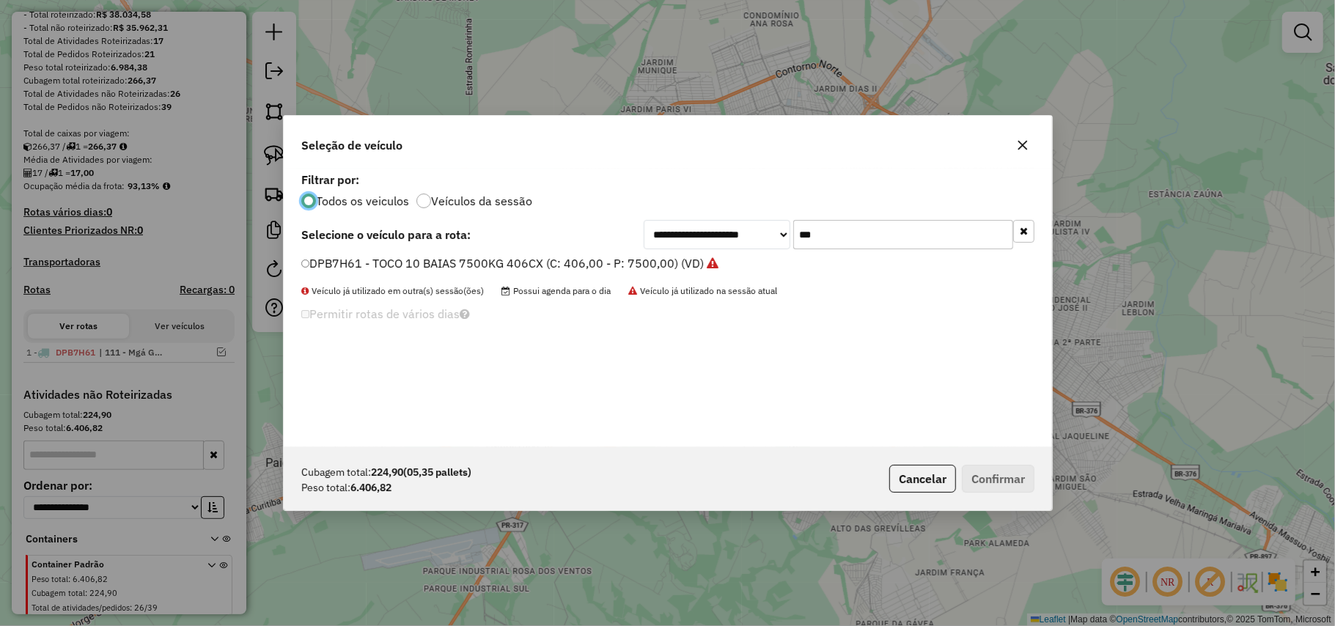
scroll to position [7, 4]
drag, startPoint x: 769, startPoint y: 238, endPoint x: 752, endPoint y: 233, distance: 17.4
click at [752, 233] on div "**********" at bounding box center [839, 234] width 391 height 29
type input "***"
click at [681, 268] on label "BBH6B05 - FRETEIRO TOCO 3/4 6 BAIAS 5600KG 210CX (C: 210,00 - P: 5600,00) (VD)" at bounding box center [538, 263] width 474 height 18
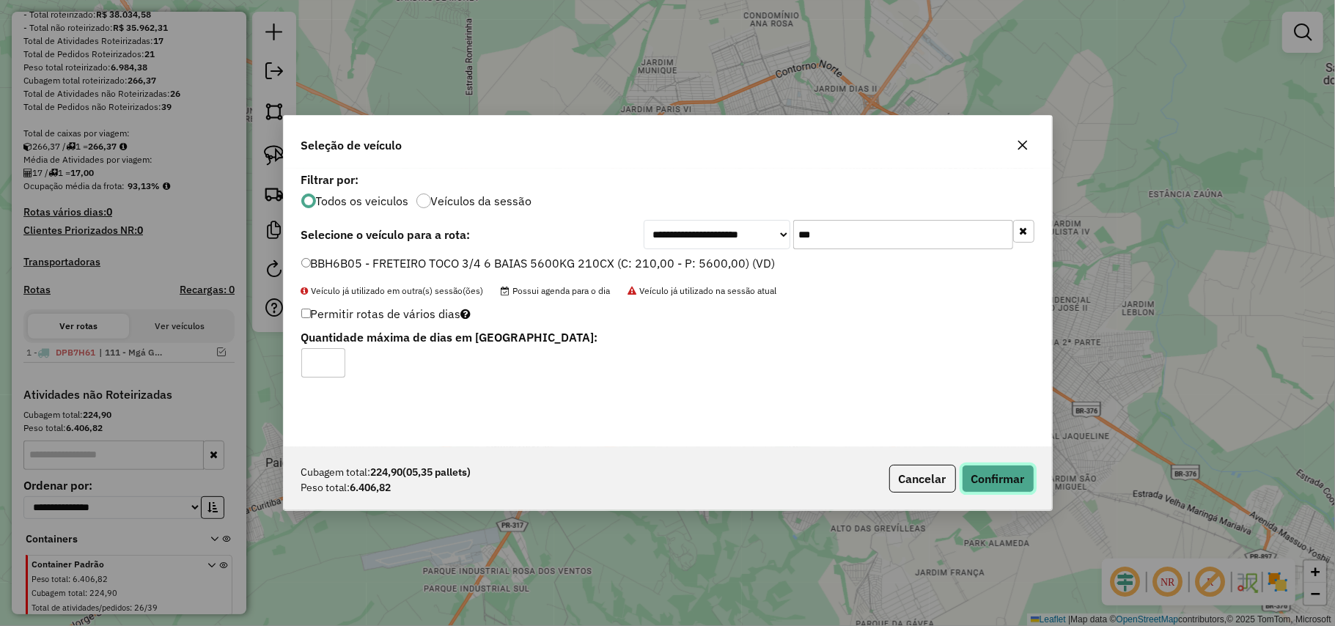
click at [974, 479] on button "Confirmar" at bounding box center [998, 479] width 73 height 28
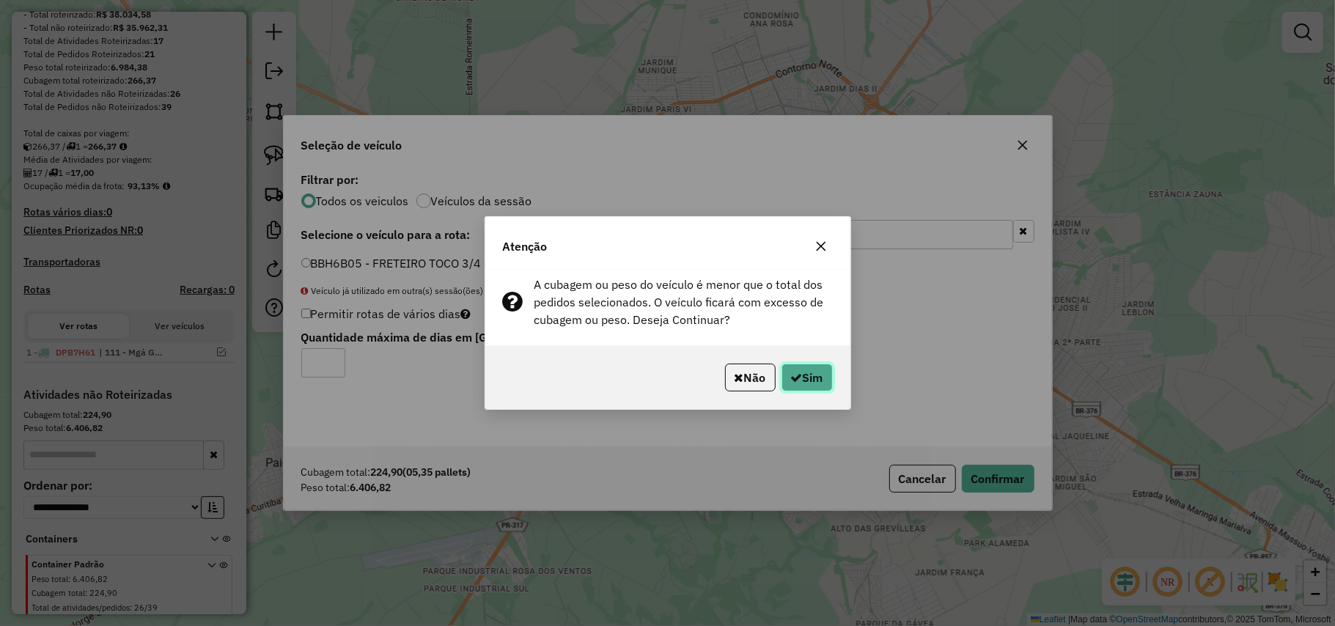
click at [796, 384] on button "Sim" at bounding box center [807, 378] width 51 height 28
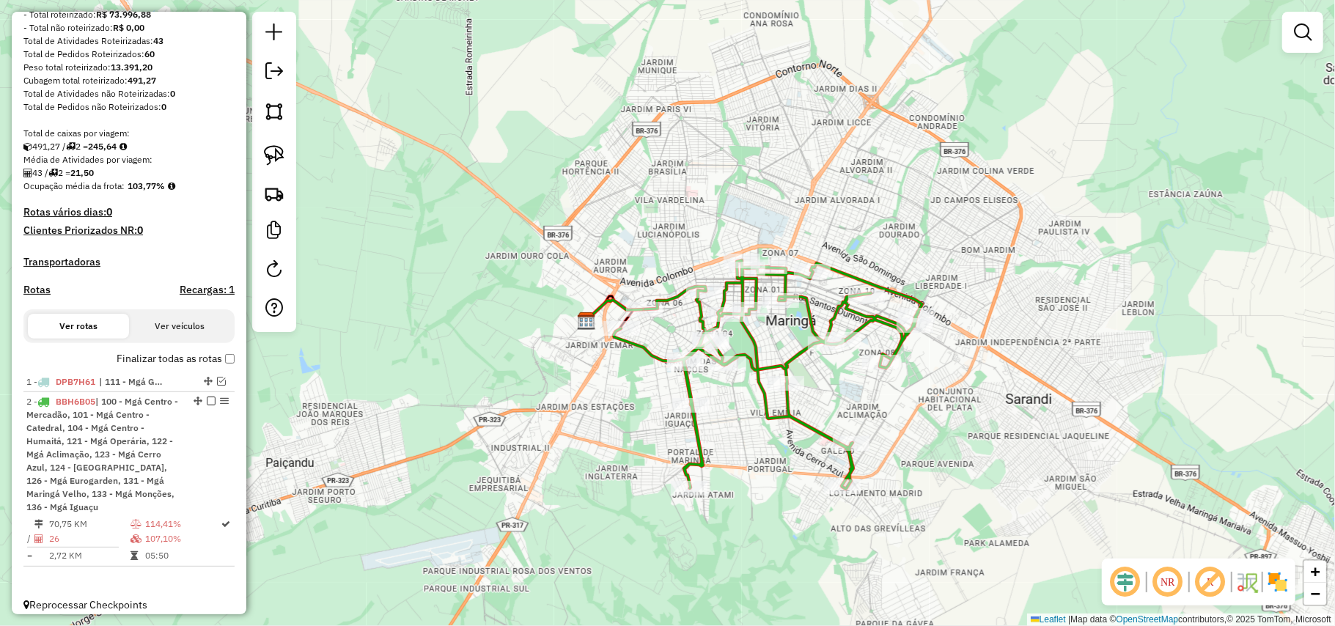
click at [768, 408] on icon at bounding box center [768, 374] width 309 height 229
select select "**********"
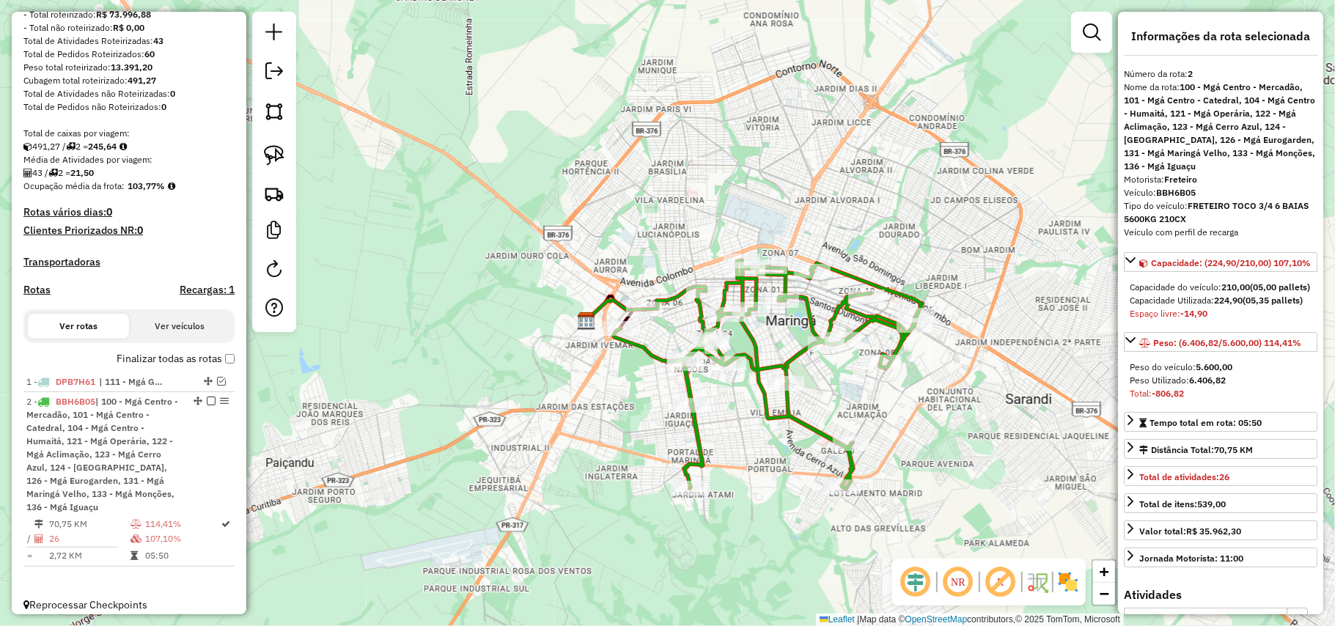
scroll to position [217, 0]
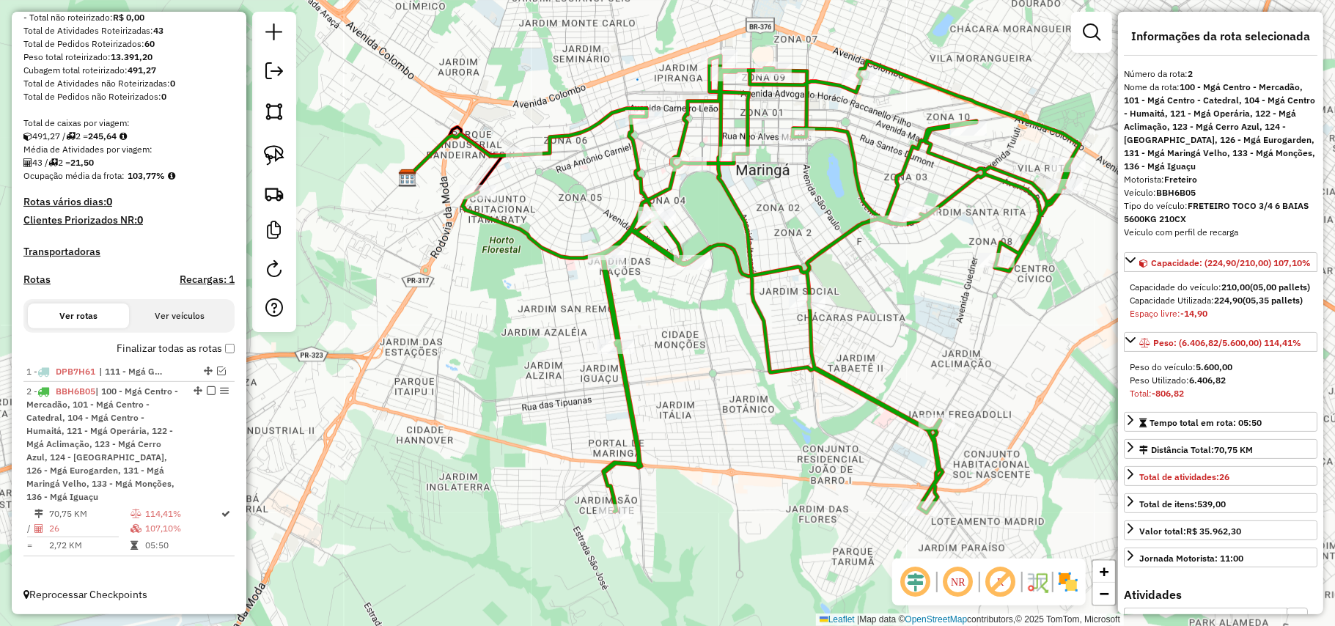
drag, startPoint x: 768, startPoint y: 408, endPoint x: 776, endPoint y: 329, distance: 79.5
click at [774, 333] on icon at bounding box center [771, 285] width 617 height 458
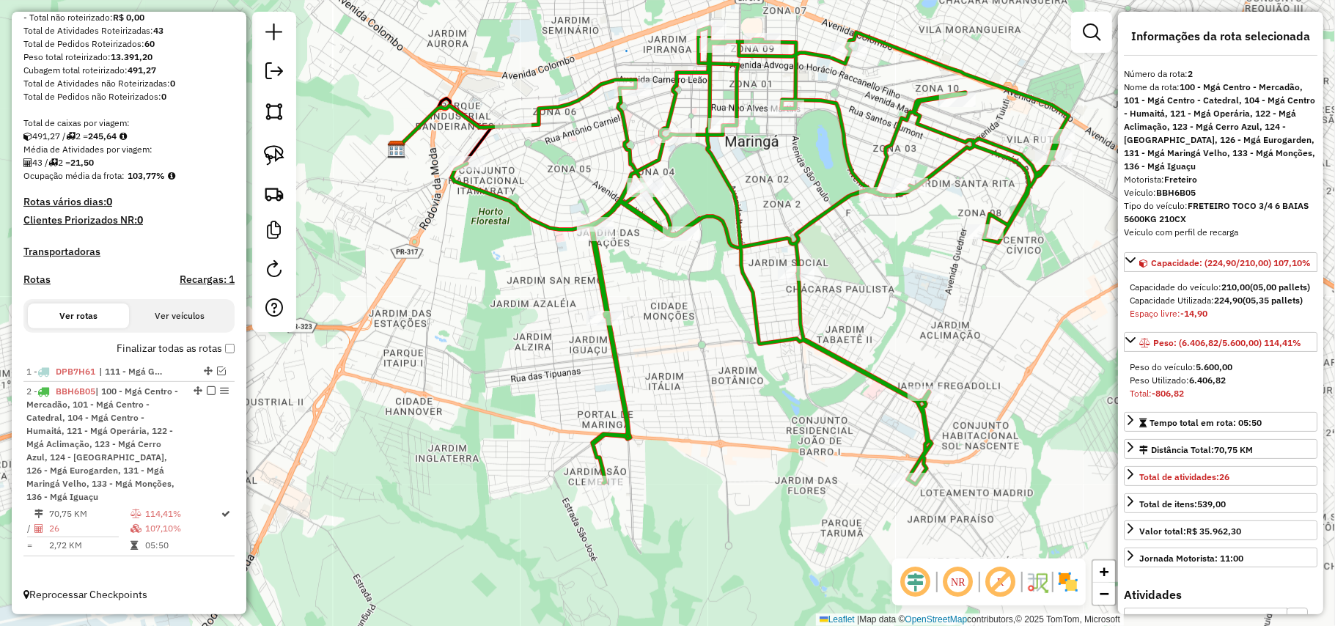
drag, startPoint x: 774, startPoint y: 359, endPoint x: 760, endPoint y: 353, distance: 15.1
click at [760, 353] on icon at bounding box center [760, 256] width 617 height 458
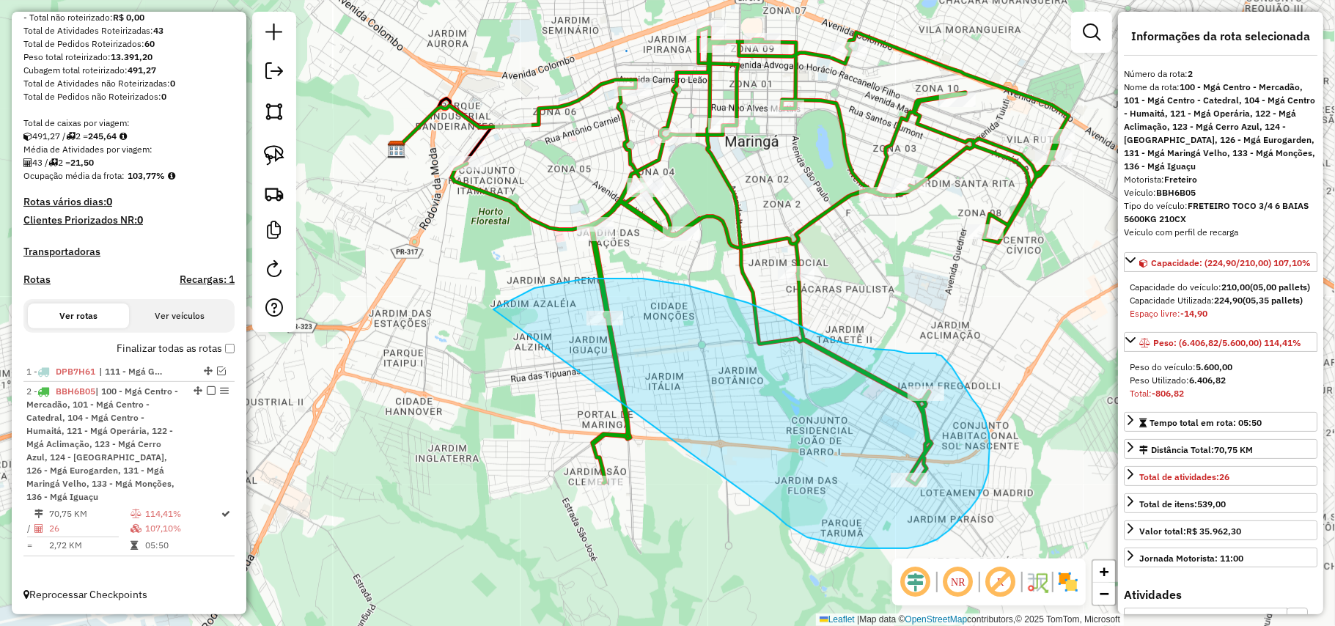
drag, startPoint x: 867, startPoint y: 549, endPoint x: 441, endPoint y: 513, distance: 426.8
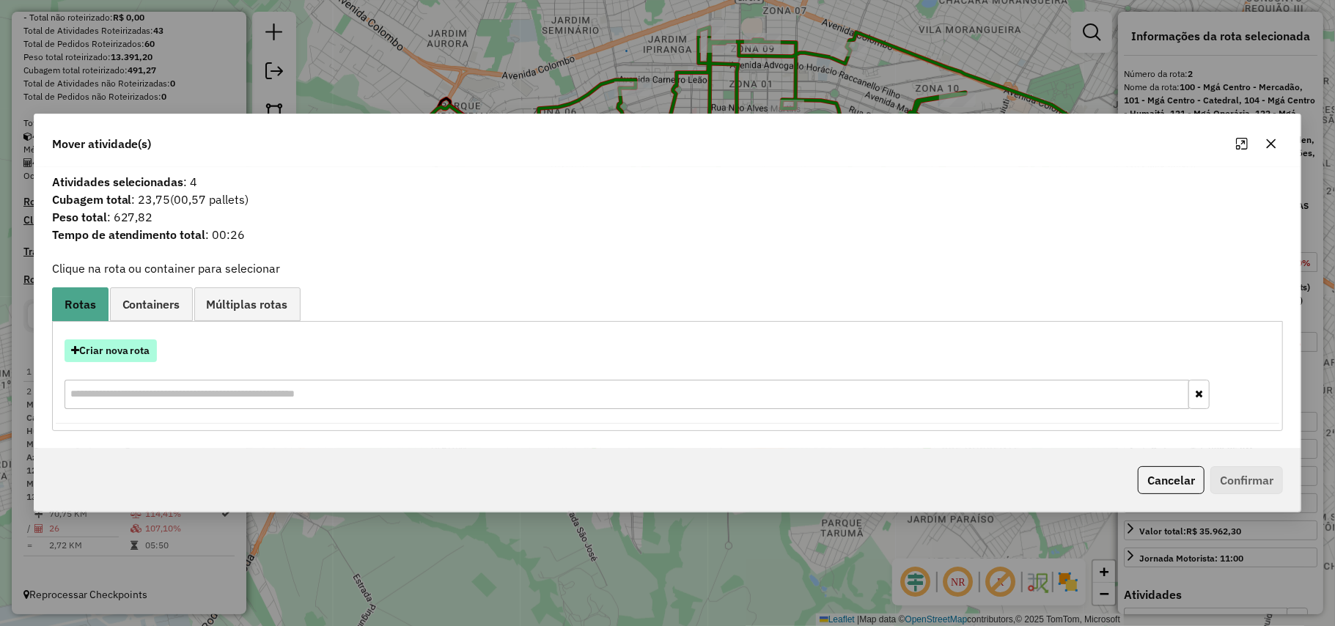
click at [118, 355] on button "Criar nova rota" at bounding box center [111, 351] width 92 height 23
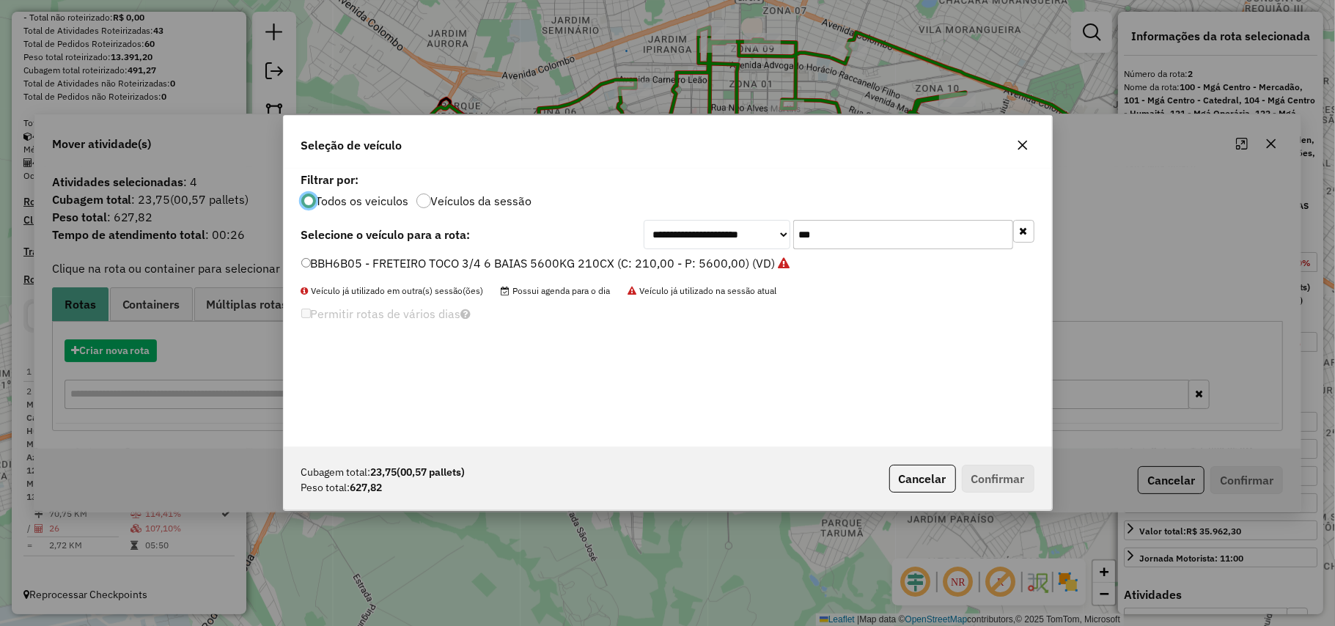
scroll to position [7, 4]
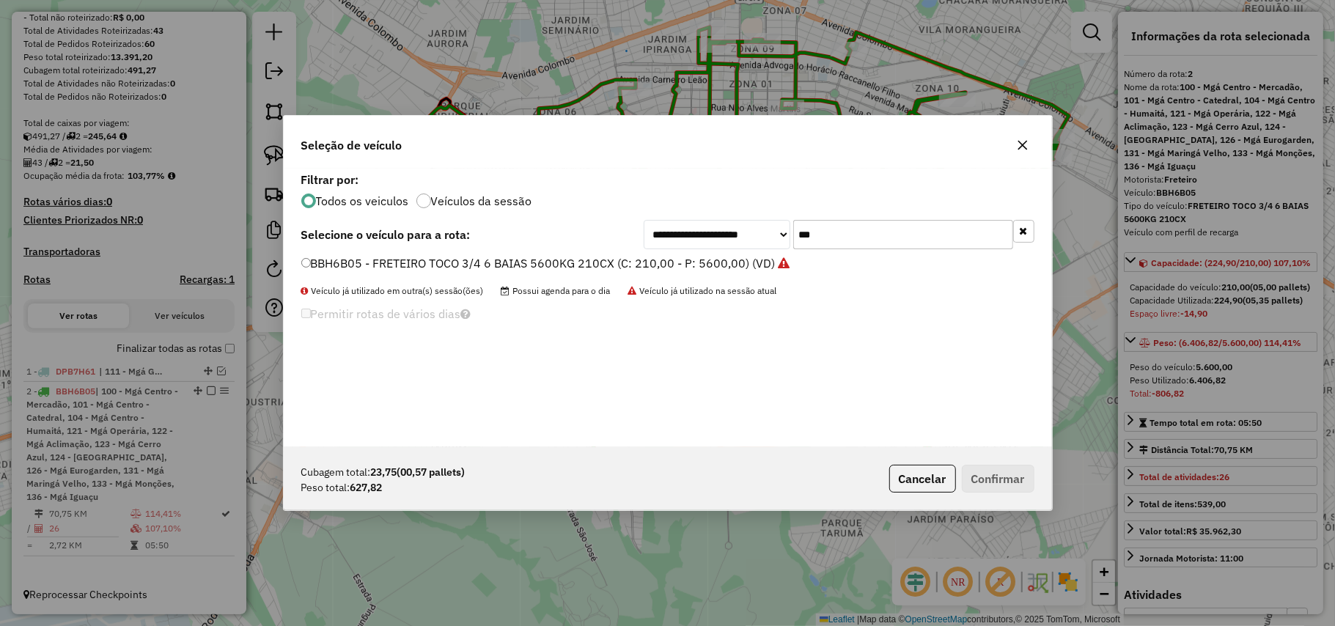
drag, startPoint x: 818, startPoint y: 235, endPoint x: 741, endPoint y: 227, distance: 78.1
click at [748, 230] on div "**********" at bounding box center [839, 234] width 391 height 29
type input "***"
click at [597, 271] on li "SEW8B28 - FURGÃO 1500kg (C: 56,00 - P: 1500,00) (VD)" at bounding box center [667, 264] width 733 height 18
click at [603, 263] on label "SEW8B28 - FURGÃO 1500kg (C: 56,00 - P: 1500,00) (VD)" at bounding box center [465, 263] width 329 height 18
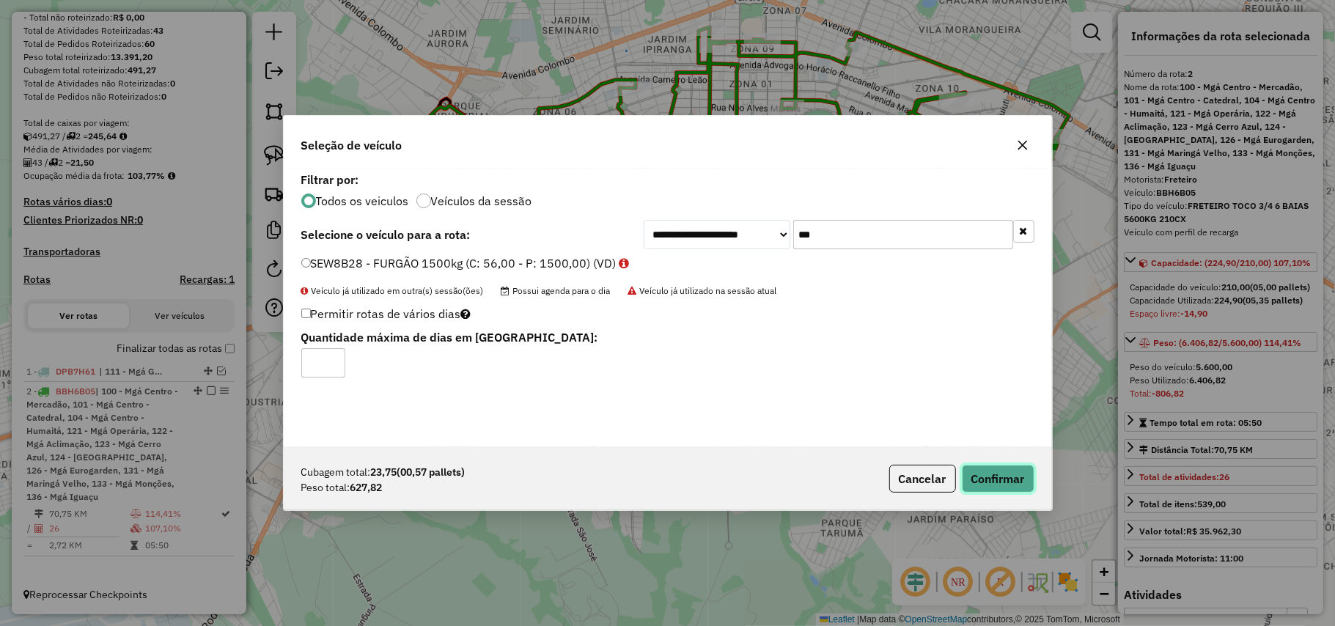
click at [998, 484] on button "Confirmar" at bounding box center [998, 479] width 73 height 28
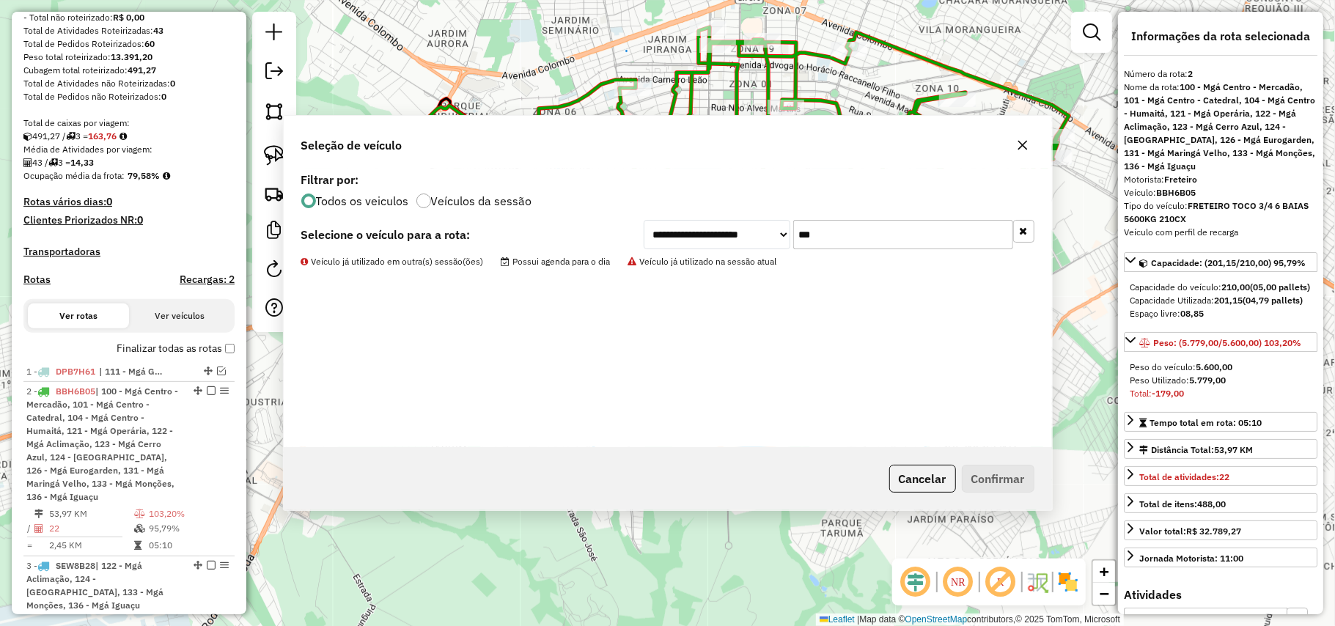
scroll to position [339, 0]
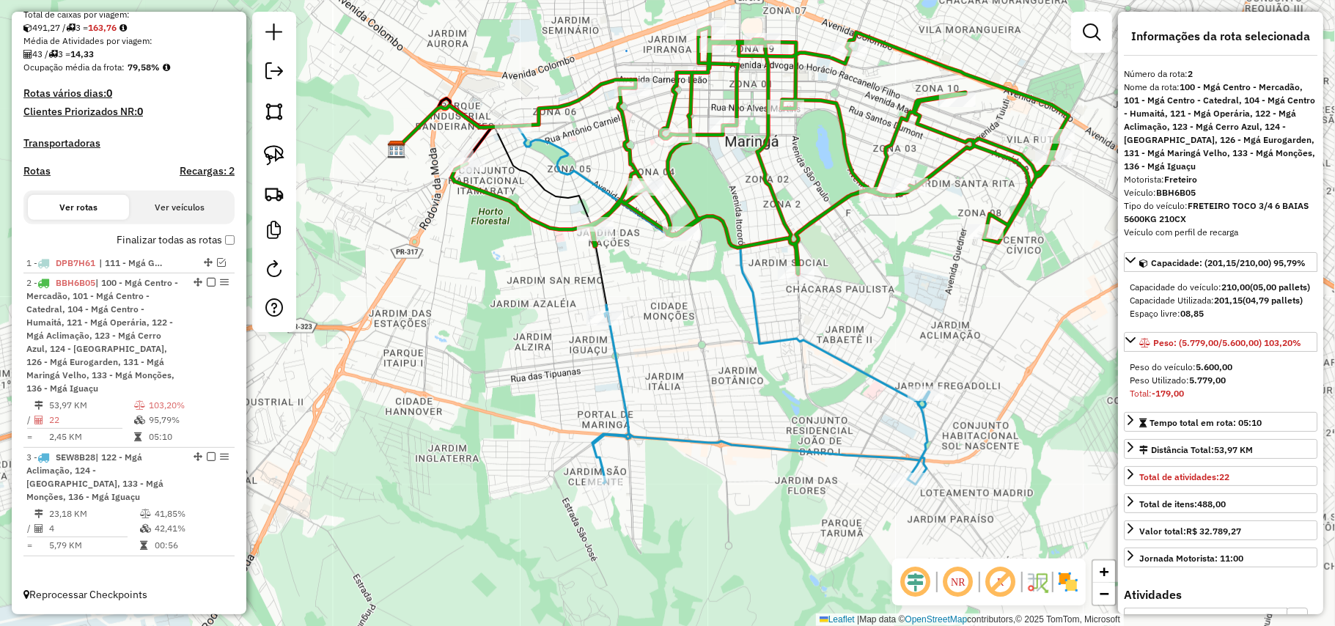
click at [612, 343] on icon at bounding box center [760, 395] width 335 height 180
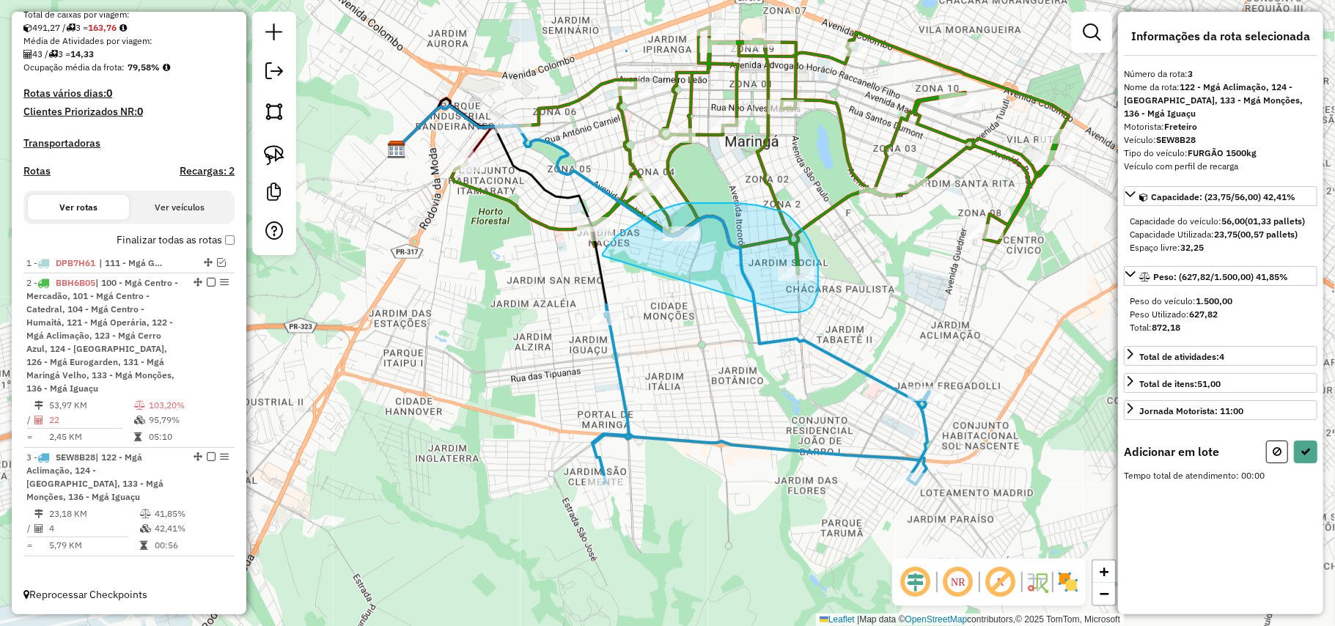
drag, startPoint x: 818, startPoint y: 292, endPoint x: 603, endPoint y: 256, distance: 218.6
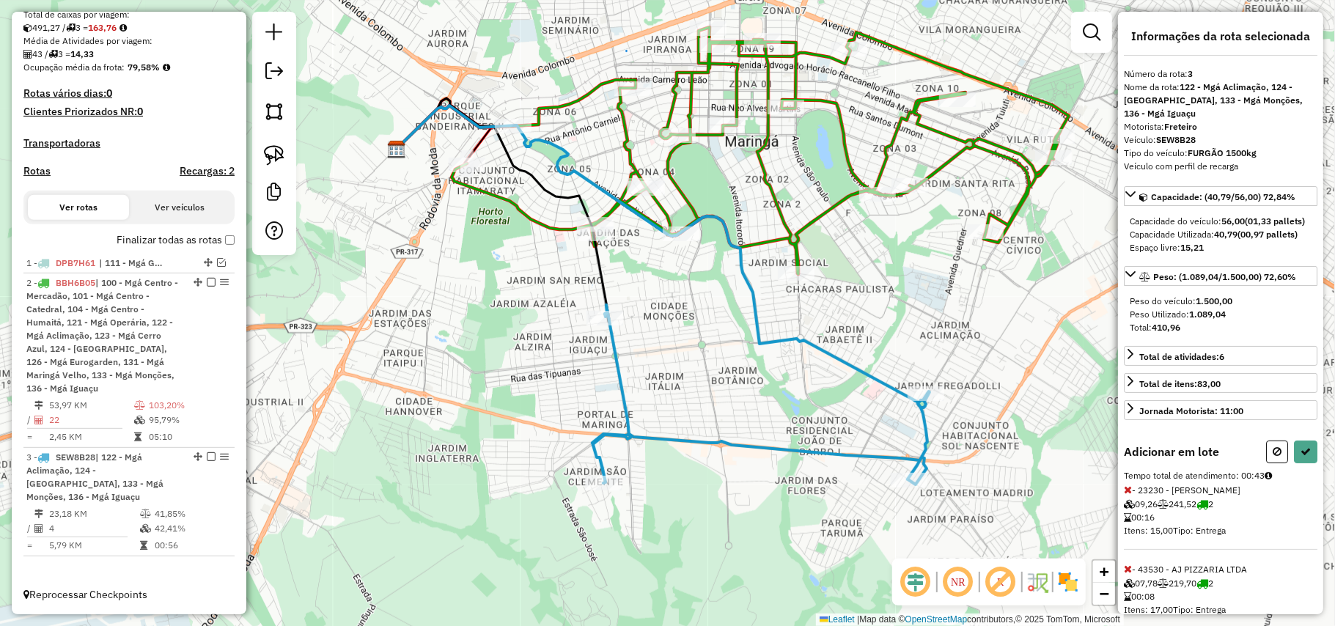
select select "**********"
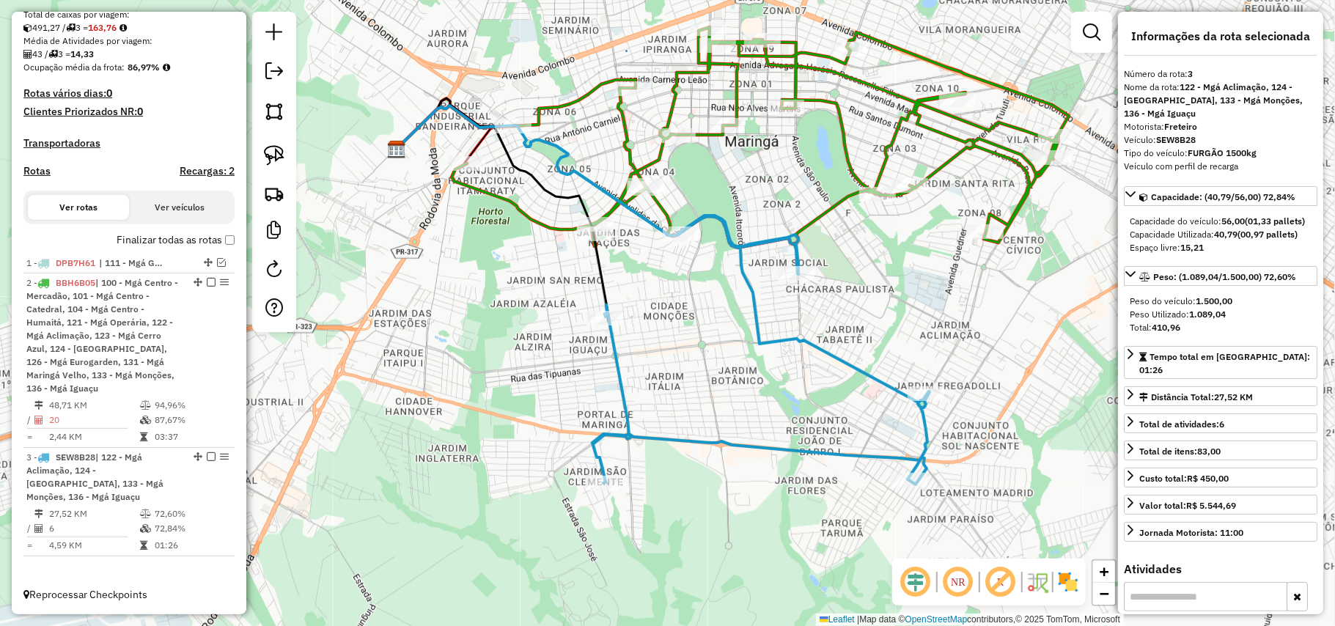
click at [779, 335] on icon at bounding box center [761, 350] width 337 height 269
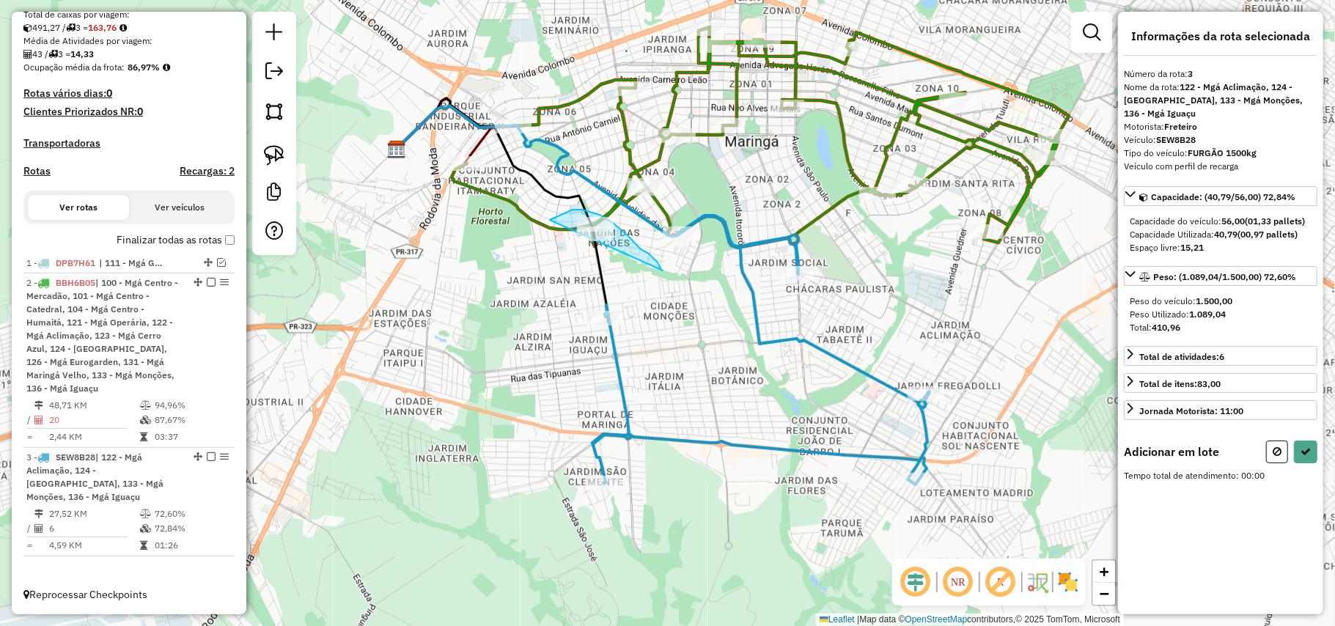
drag, startPoint x: 628, startPoint y: 236, endPoint x: 540, endPoint y: 227, distance: 88.4
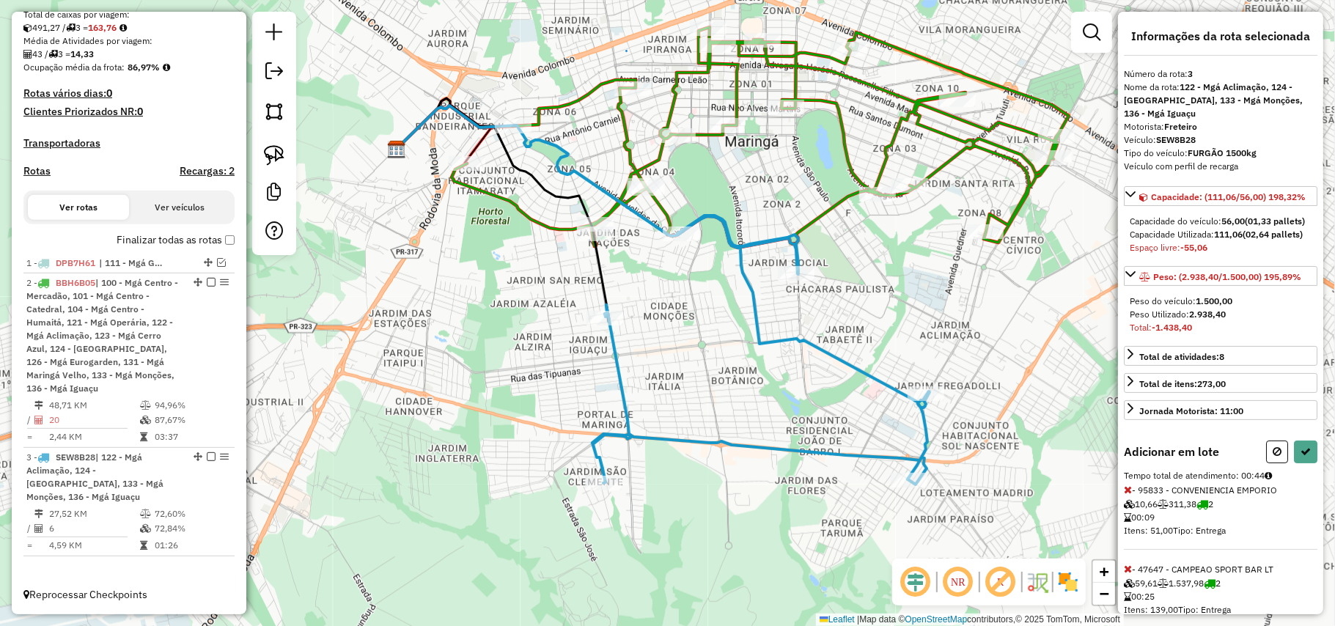
select select "**********"
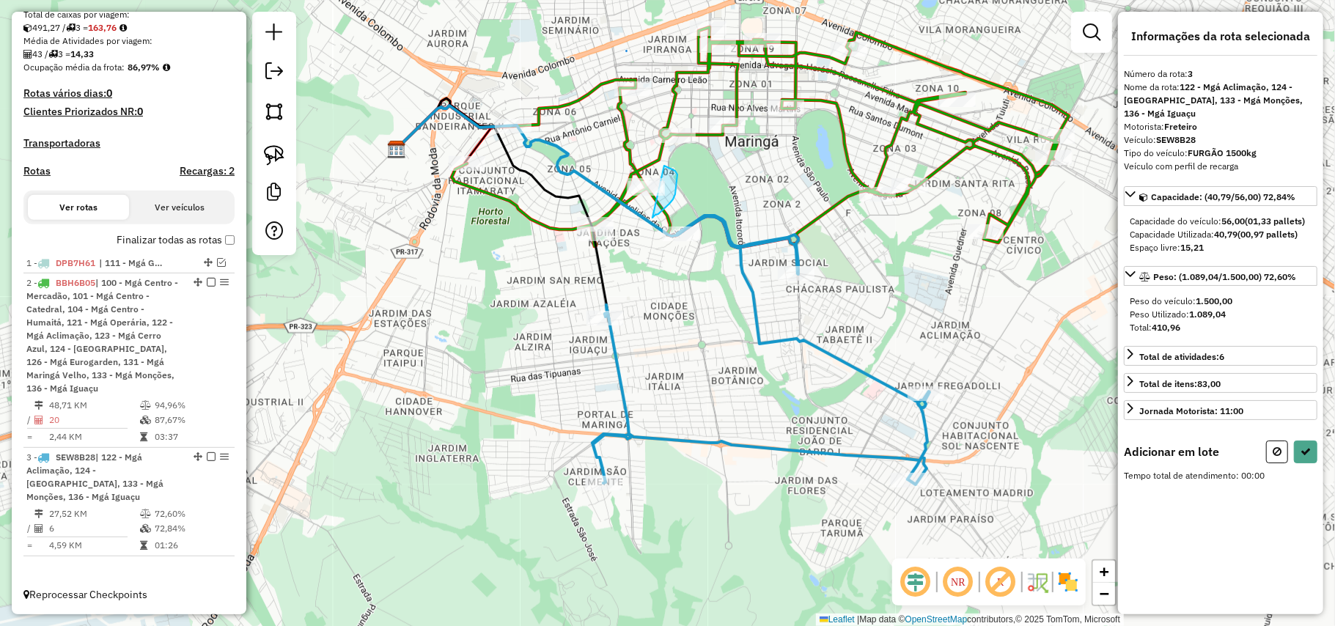
drag, startPoint x: 656, startPoint y: 215, endPoint x: 572, endPoint y: 175, distance: 92.8
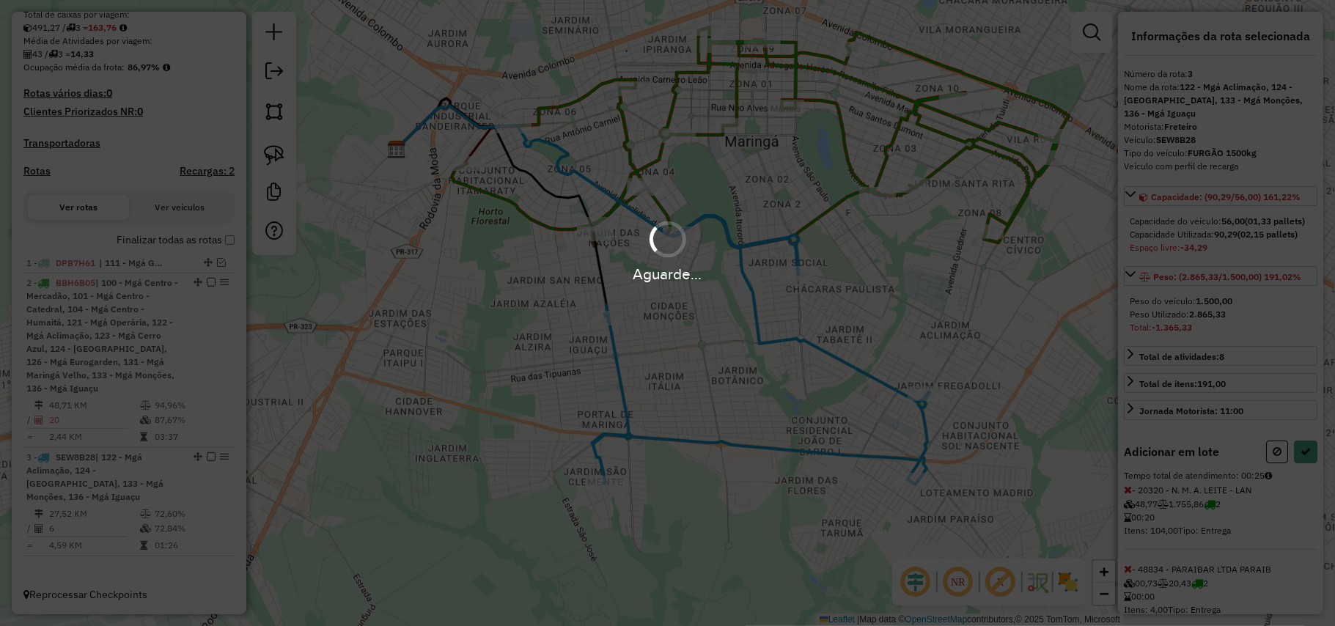
select select "**********"
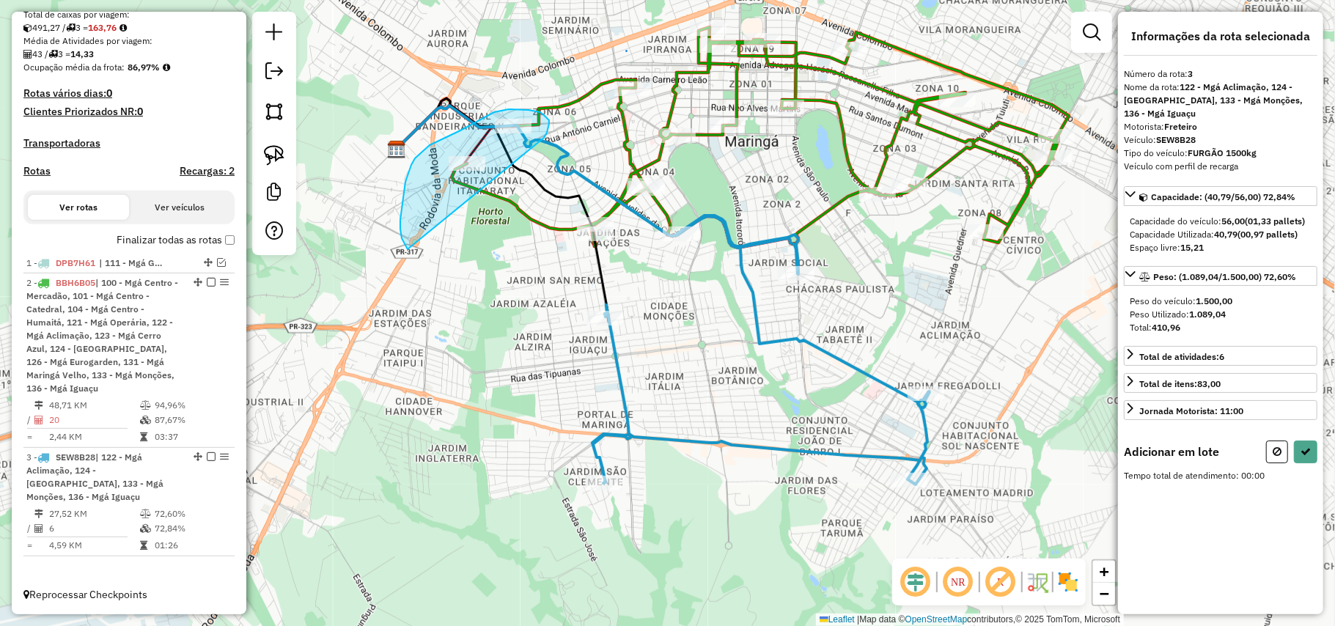
drag, startPoint x: 547, startPoint y: 133, endPoint x: 408, endPoint y: 250, distance: 181.6
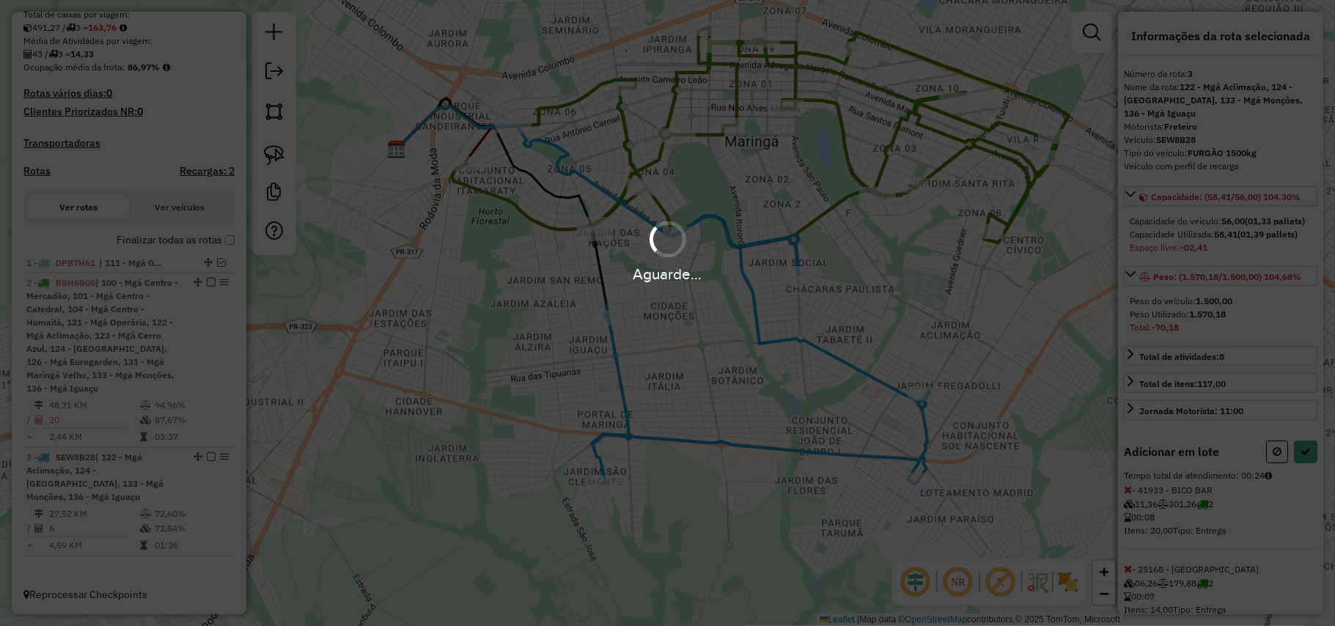
select select "**********"
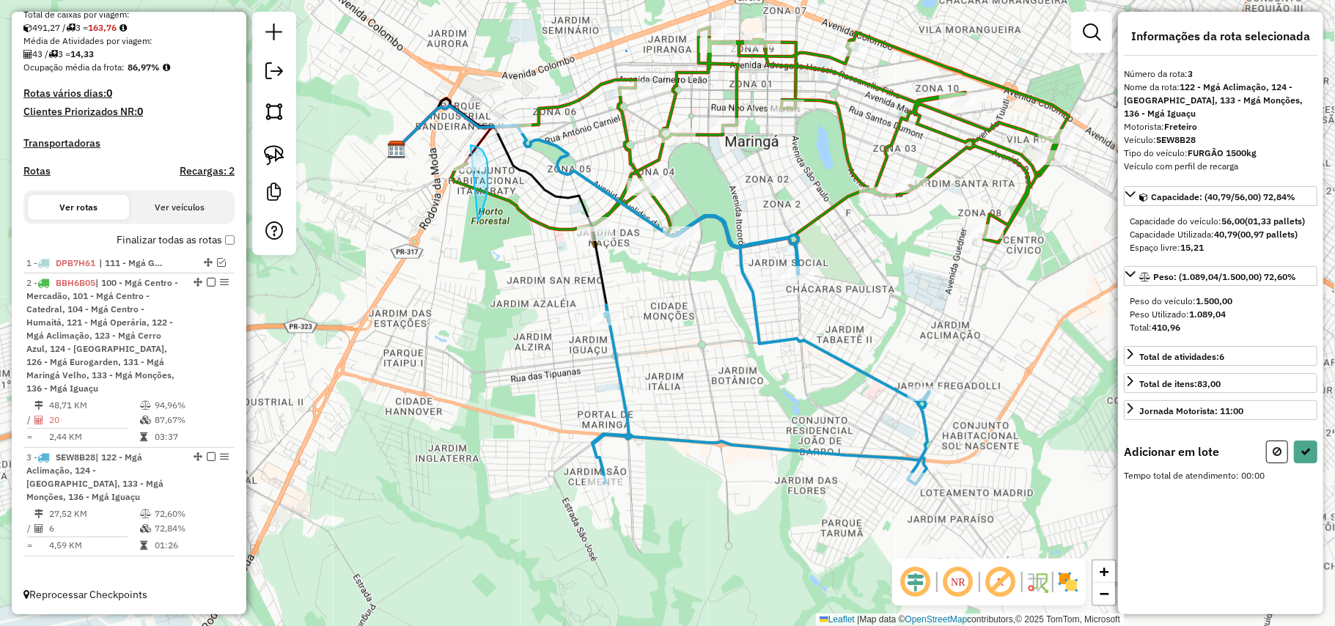
drag, startPoint x: 485, startPoint y: 200, endPoint x: 420, endPoint y: 155, distance: 79.1
select select "**********"
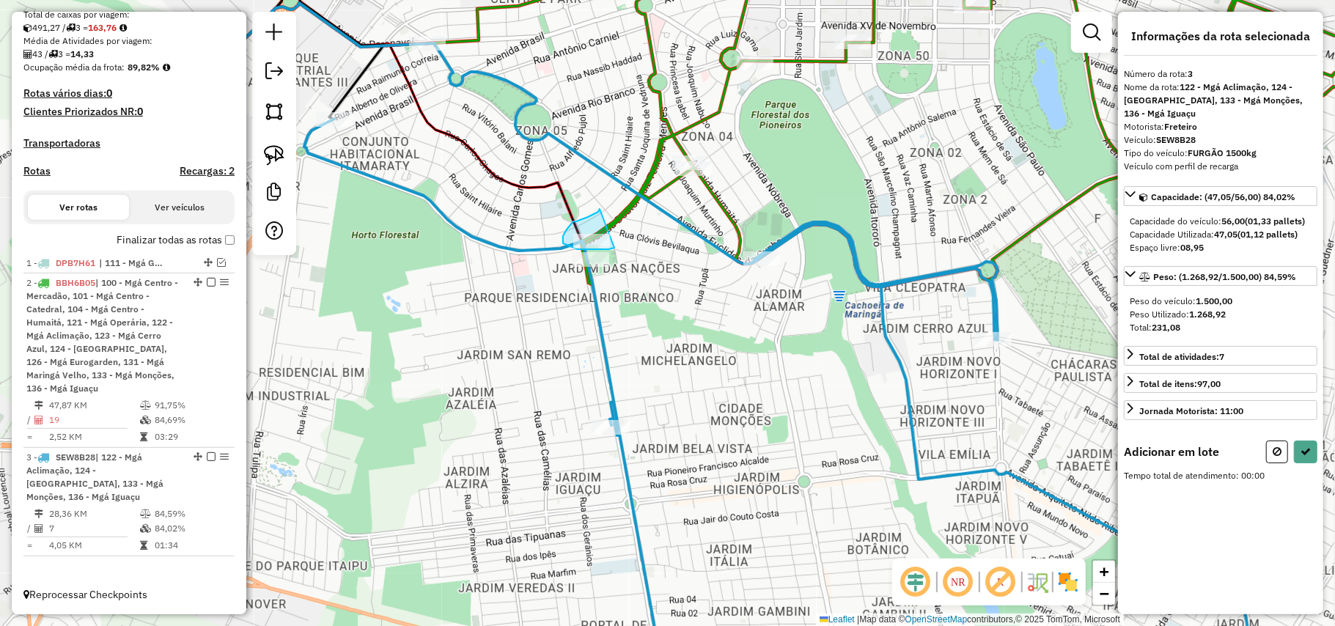
drag, startPoint x: 600, startPoint y: 209, endPoint x: 617, endPoint y: 248, distance: 42.7
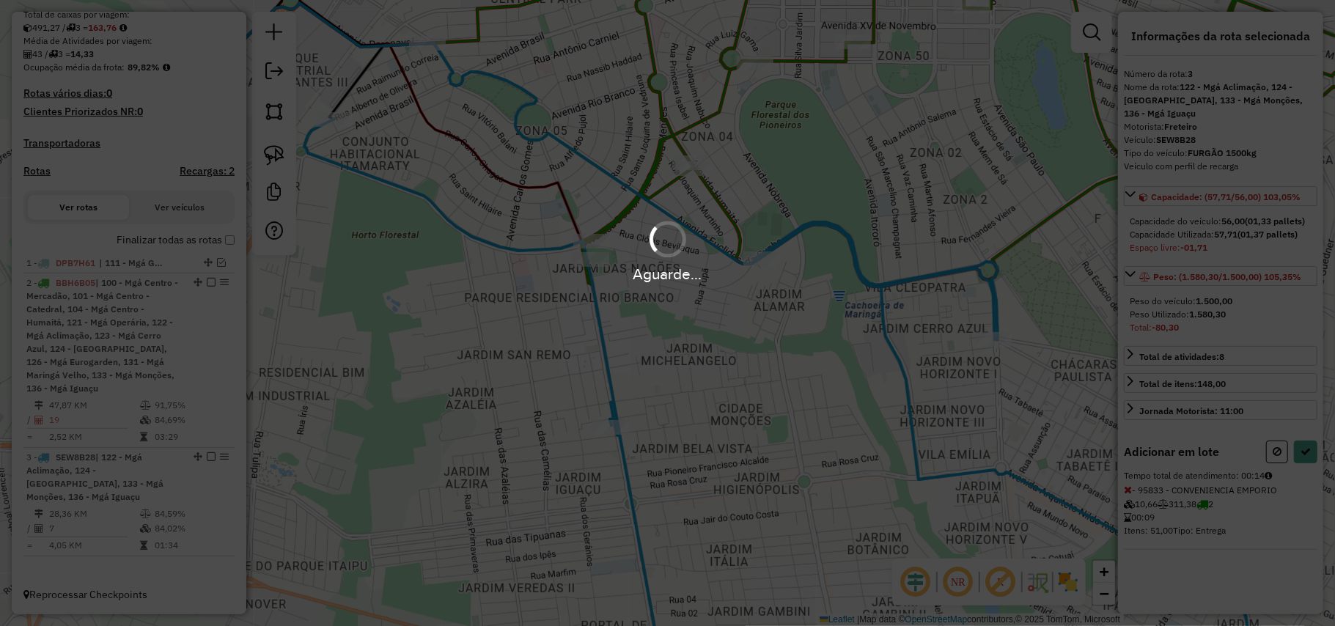
select select "**********"
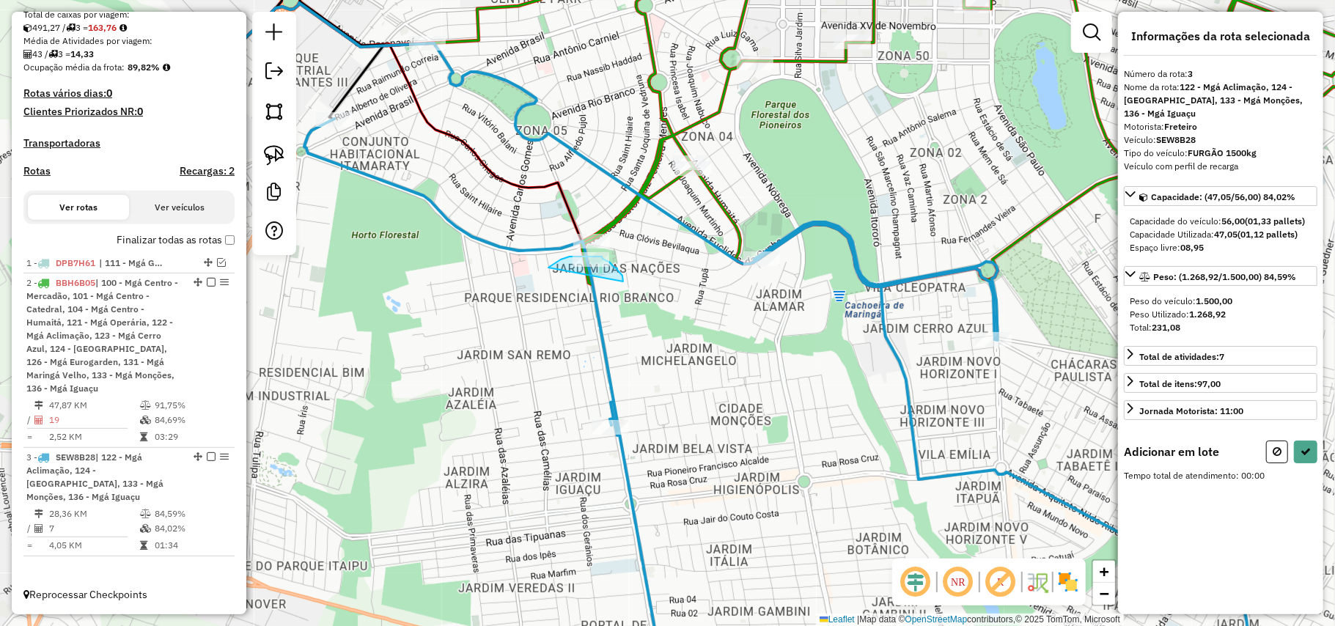
drag, startPoint x: 617, startPoint y: 270, endPoint x: 546, endPoint y: 270, distance: 71.1
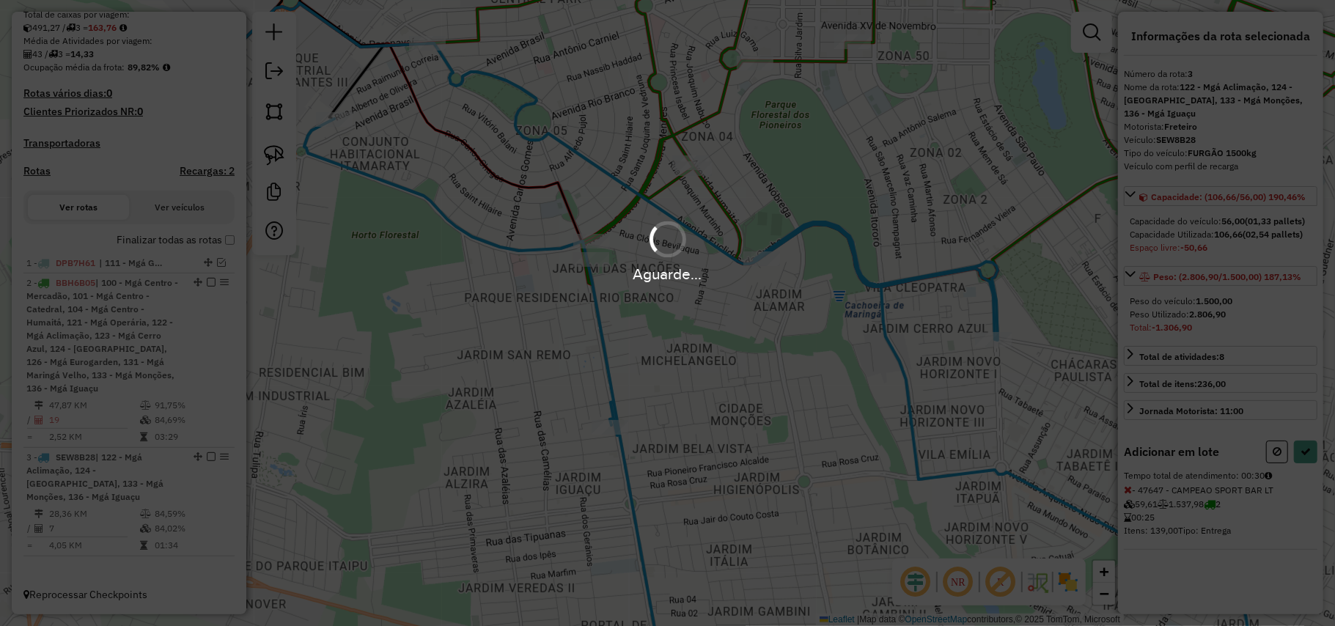
select select "**********"
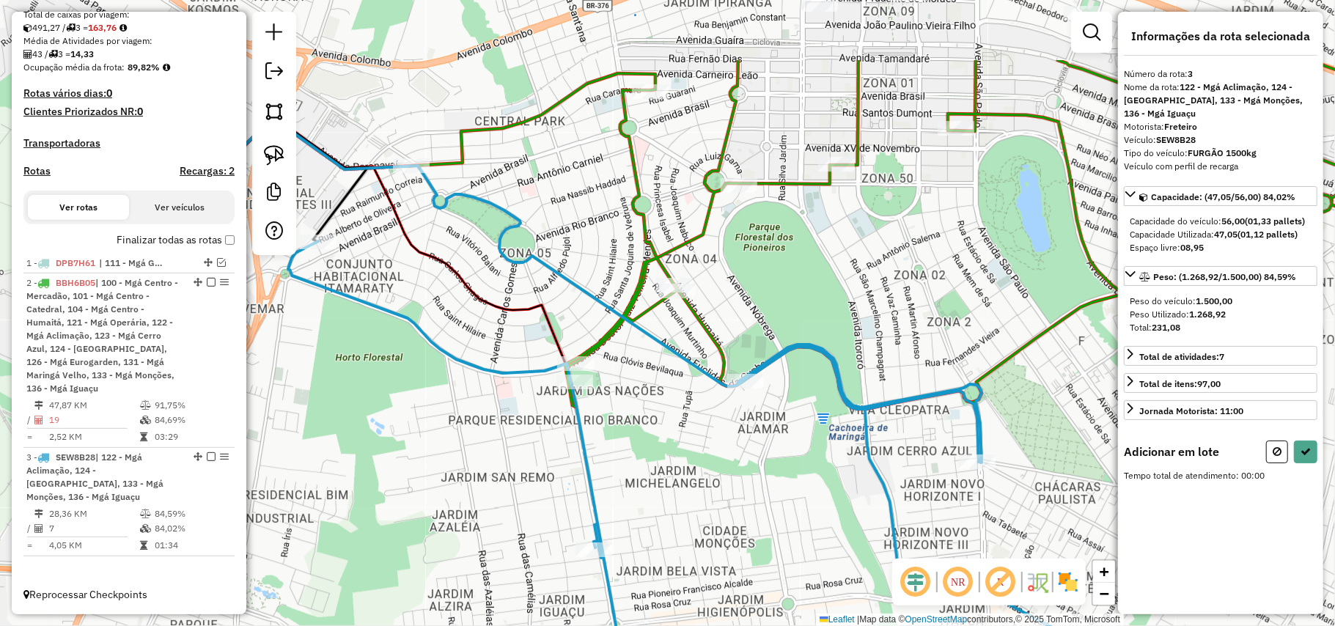
drag, startPoint x: 790, startPoint y: 141, endPoint x: 780, endPoint y: 229, distance: 88.5
click at [780, 229] on div "Janela de atendimento Grade de atendimento Capacidade Transportadoras Veículos …" at bounding box center [667, 313] width 1335 height 626
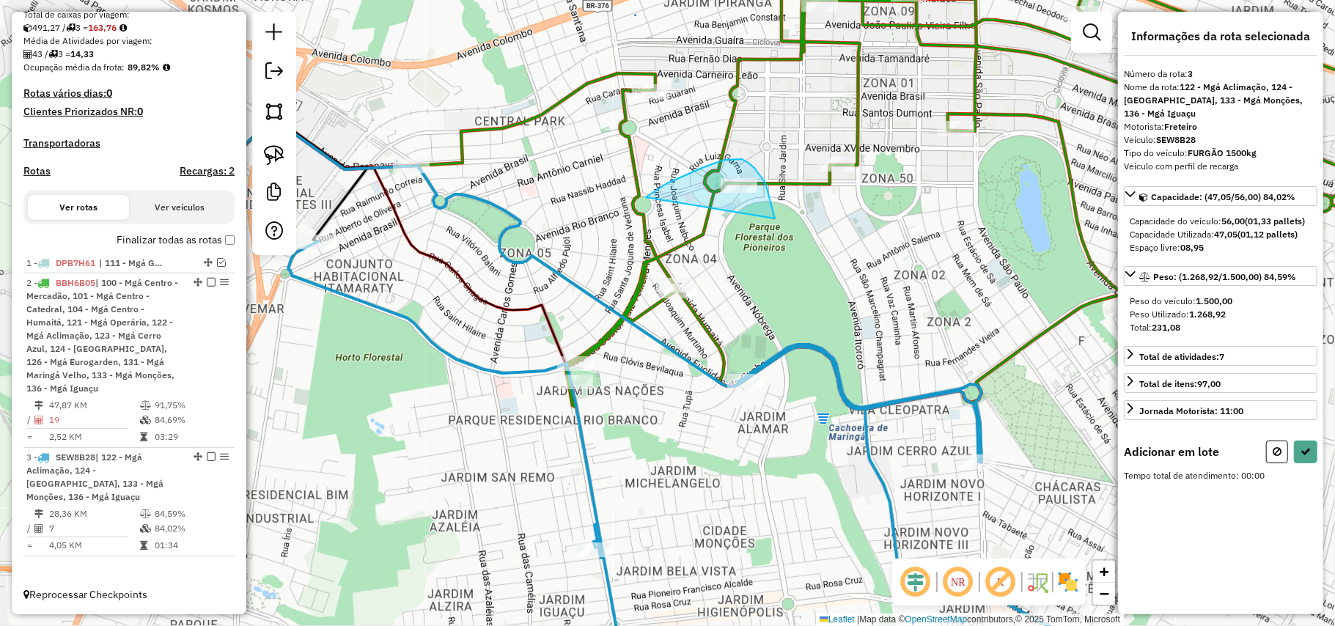
drag, startPoint x: 770, startPoint y: 197, endPoint x: 645, endPoint y: 197, distance: 124.7
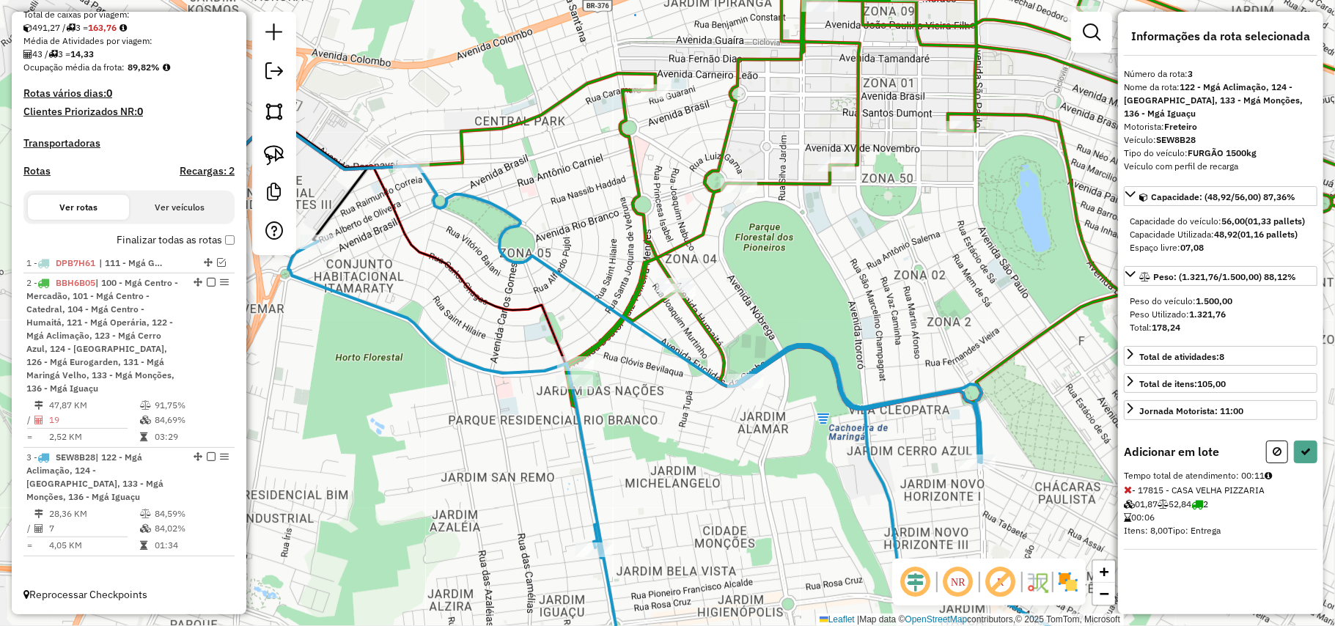
select select "**********"
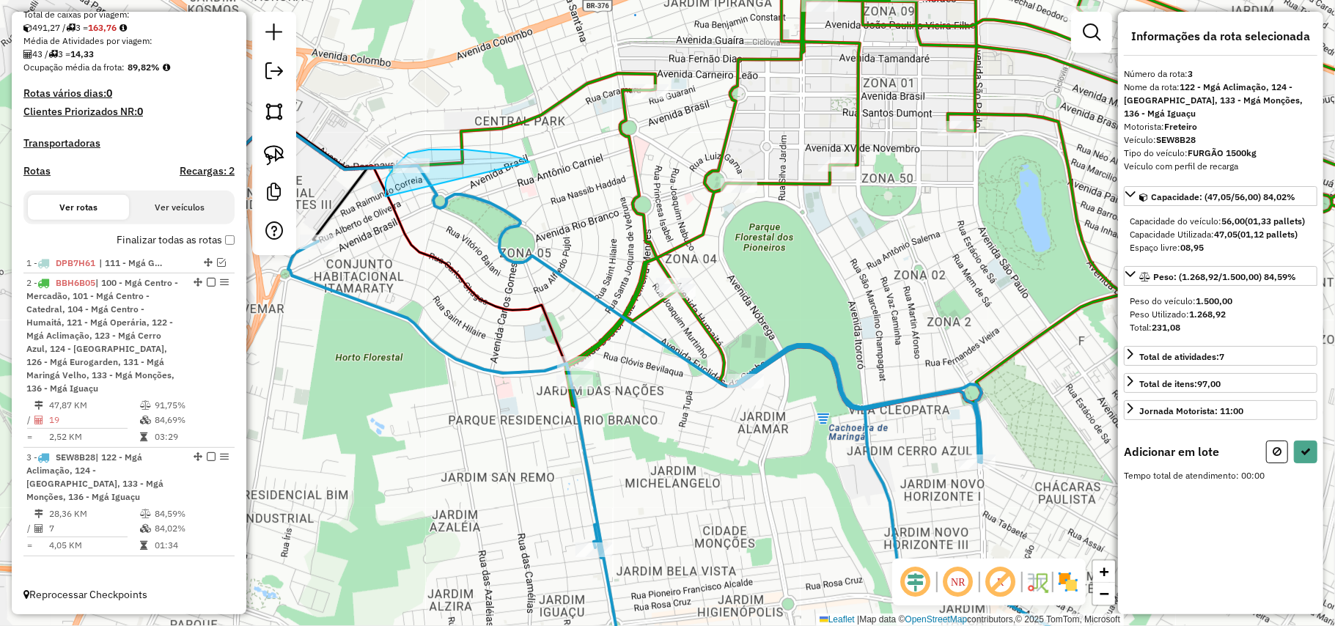
drag, startPoint x: 429, startPoint y: 150, endPoint x: 386, endPoint y: 197, distance: 63.8
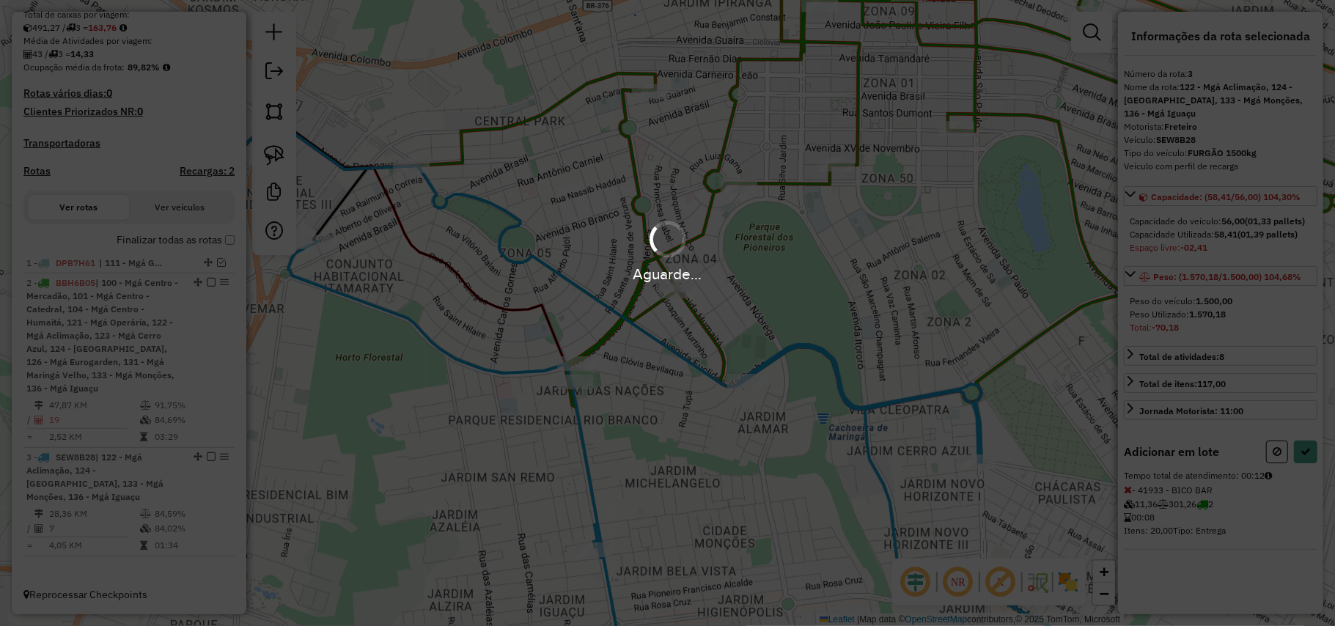
select select "**********"
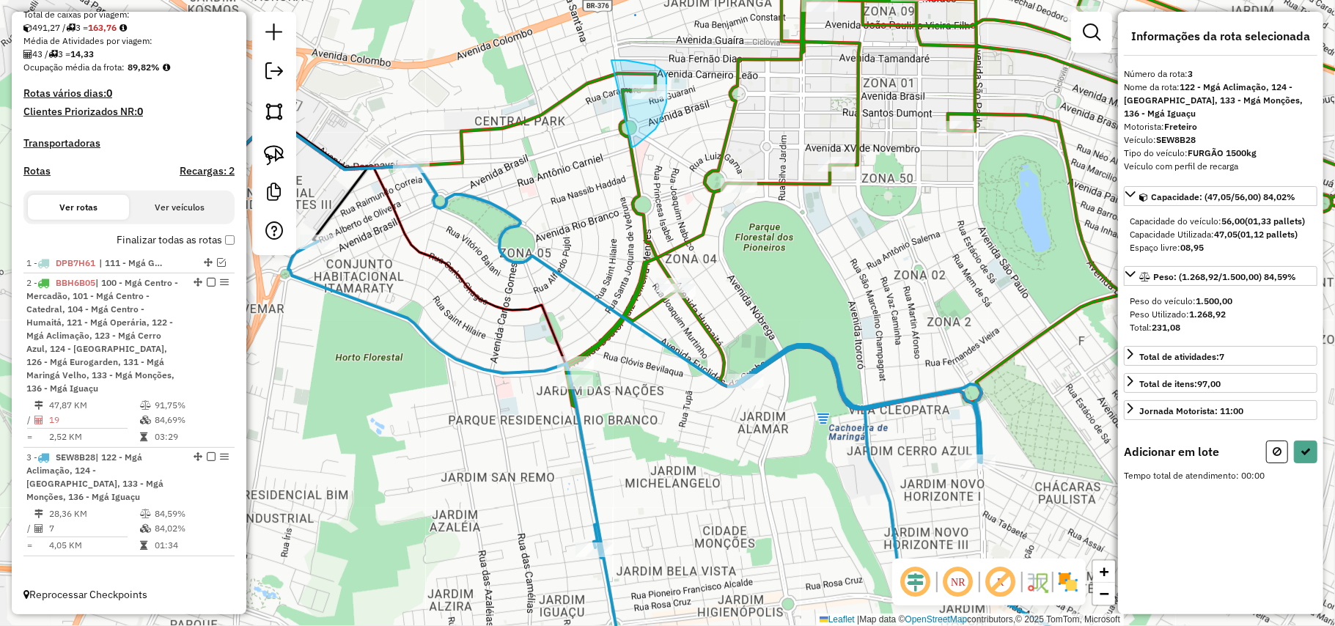
drag, startPoint x: 639, startPoint y: 142, endPoint x: 595, endPoint y: 60, distance: 93.2
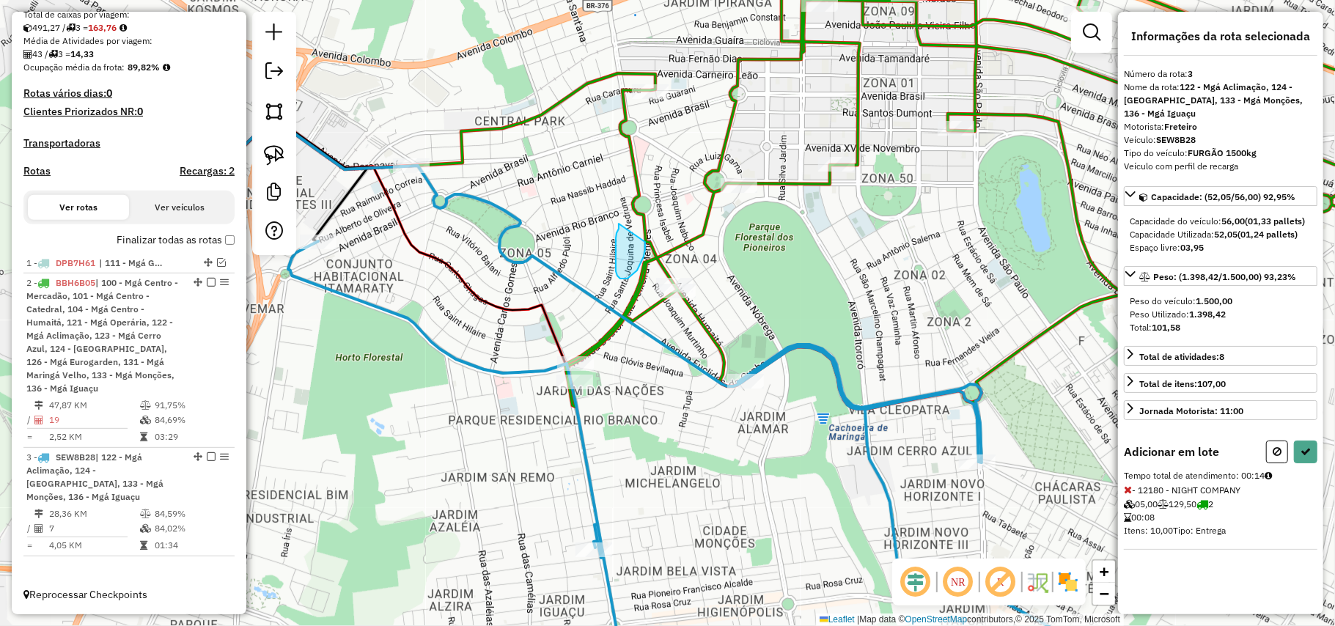
drag, startPoint x: 616, startPoint y: 238, endPoint x: 634, endPoint y: 224, distance: 23.5
drag, startPoint x: 745, startPoint y: 213, endPoint x: 725, endPoint y: 136, distance: 79.7
select select "**********"
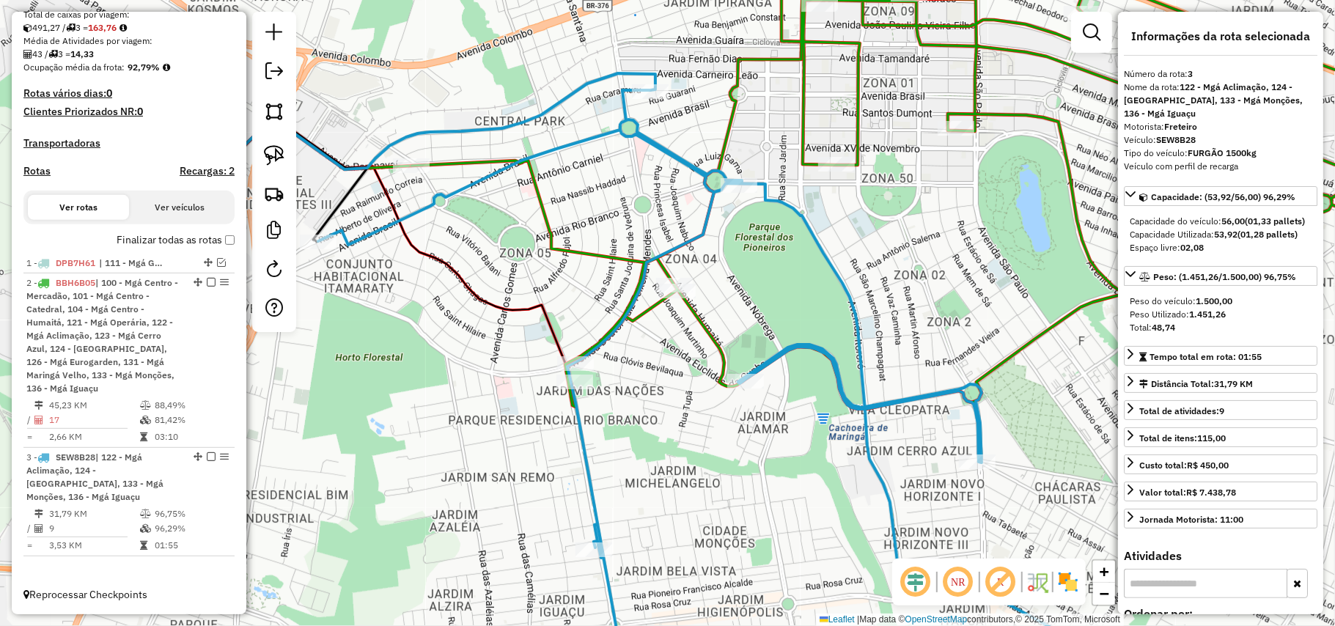
click at [783, 199] on icon at bounding box center [741, 389] width 846 height 599
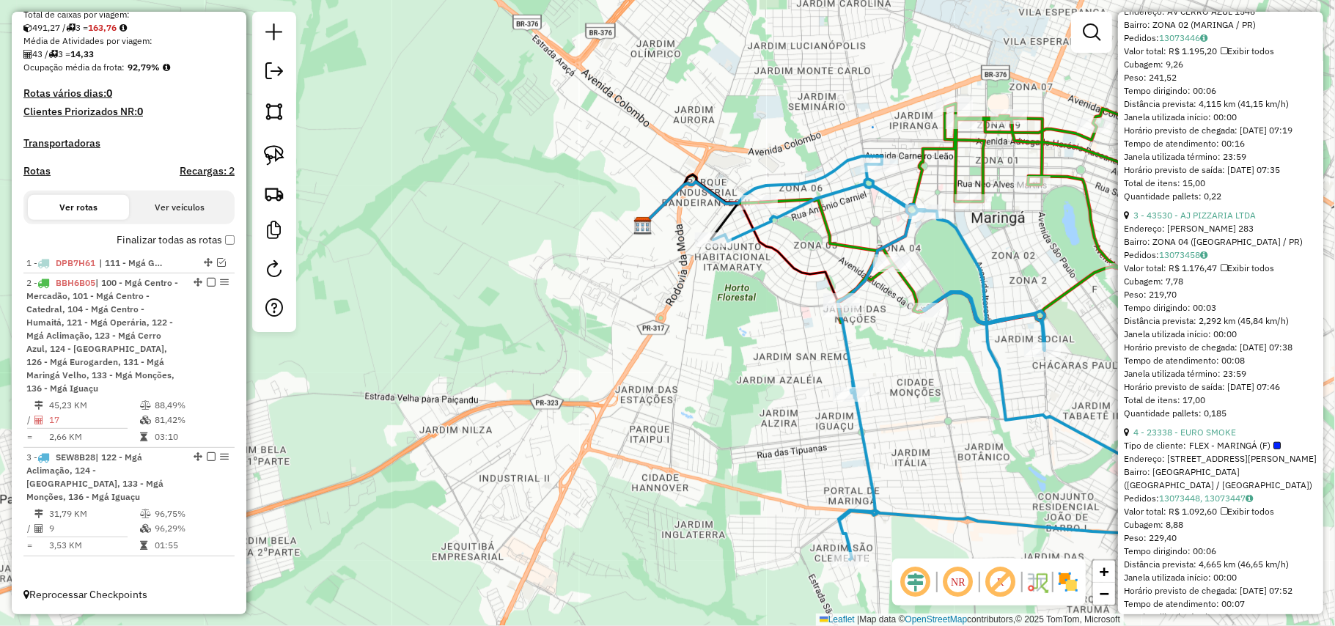
scroll to position [880, 0]
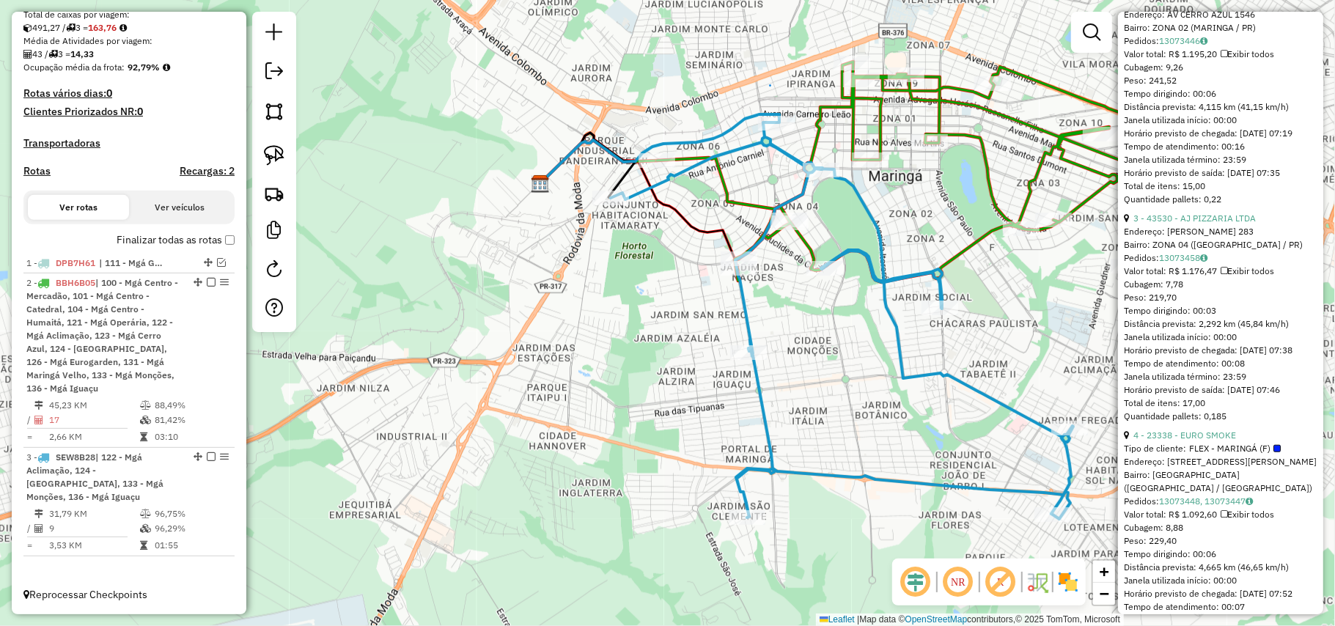
drag, startPoint x: 568, startPoint y: 268, endPoint x: 505, endPoint y: 241, distance: 68.0
click at [524, 248] on div "Janela de atendimento Grade de atendimento Capacidade Transportadoras Veículos …" at bounding box center [667, 313] width 1335 height 626
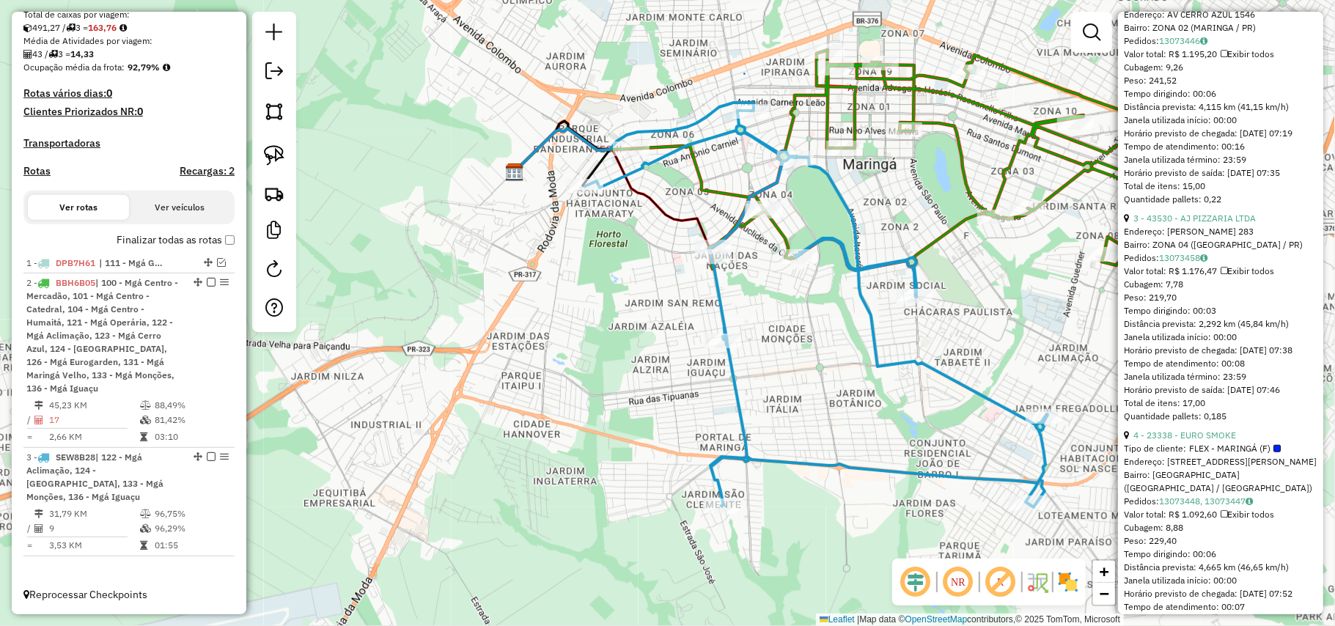
scroll to position [95, 0]
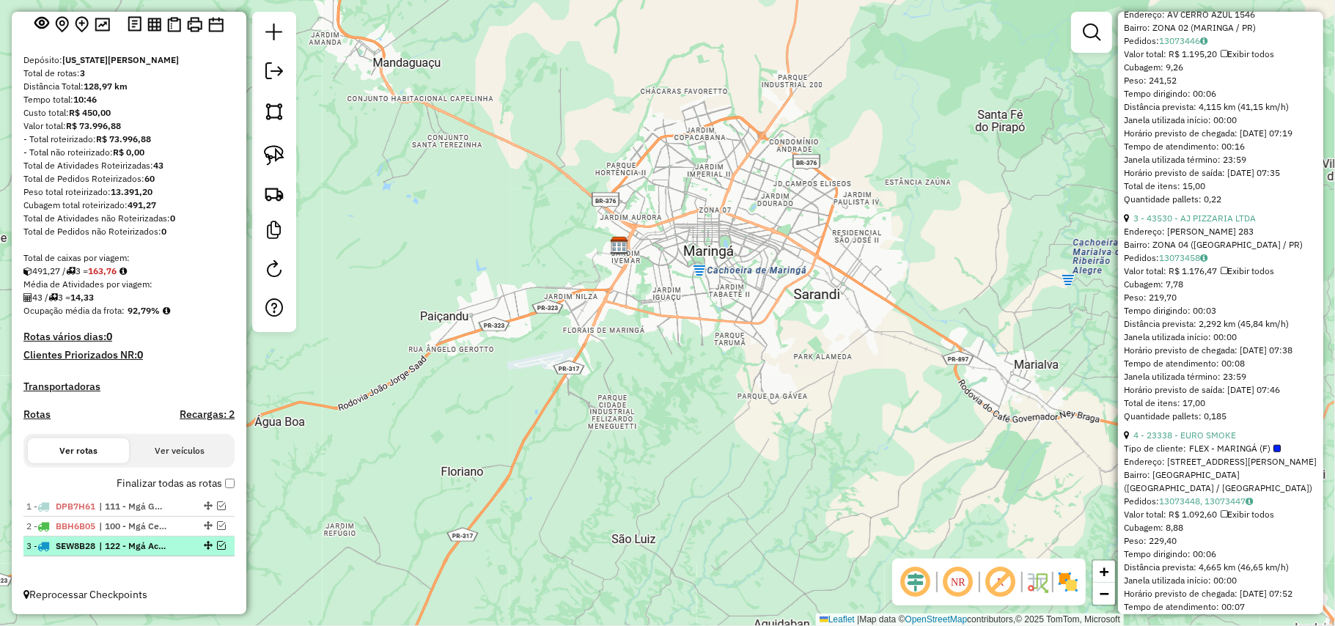
click at [112, 540] on span "| 122 - Mgá Aclimação, 124 - Mgá Cidade Alta, 133 - Mgá Monções, 136 - Mgá Igua…" at bounding box center [132, 546] width 67 height 13
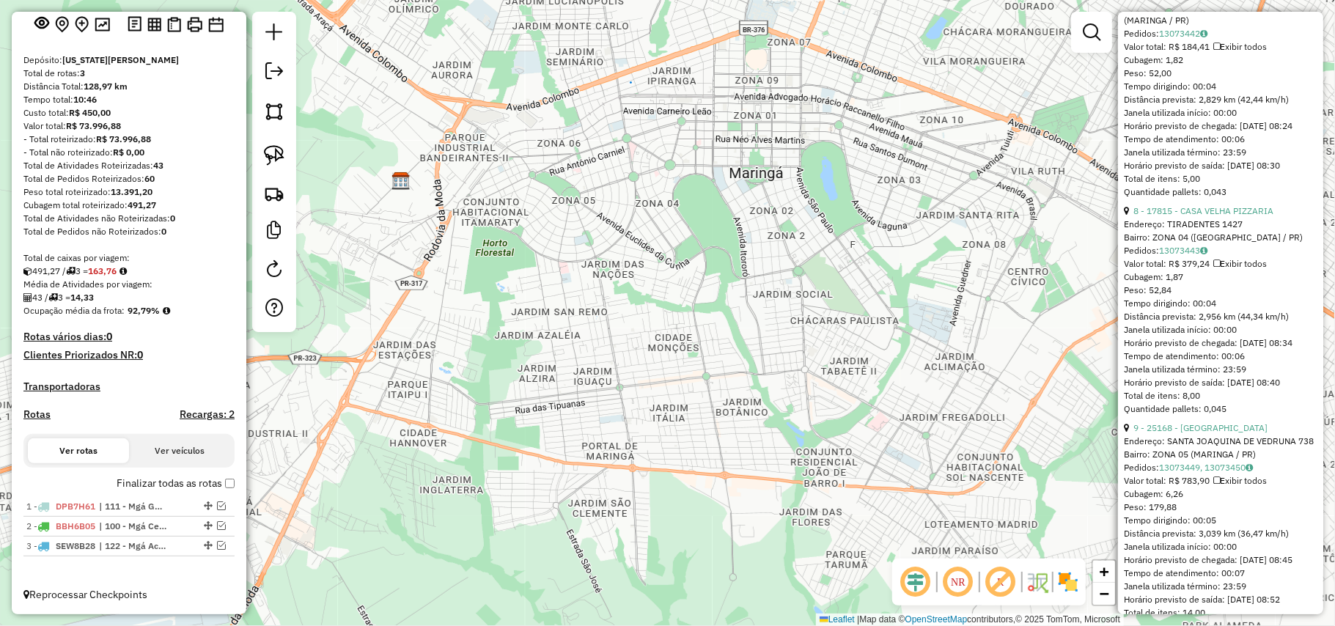
scroll to position [2190, 0]
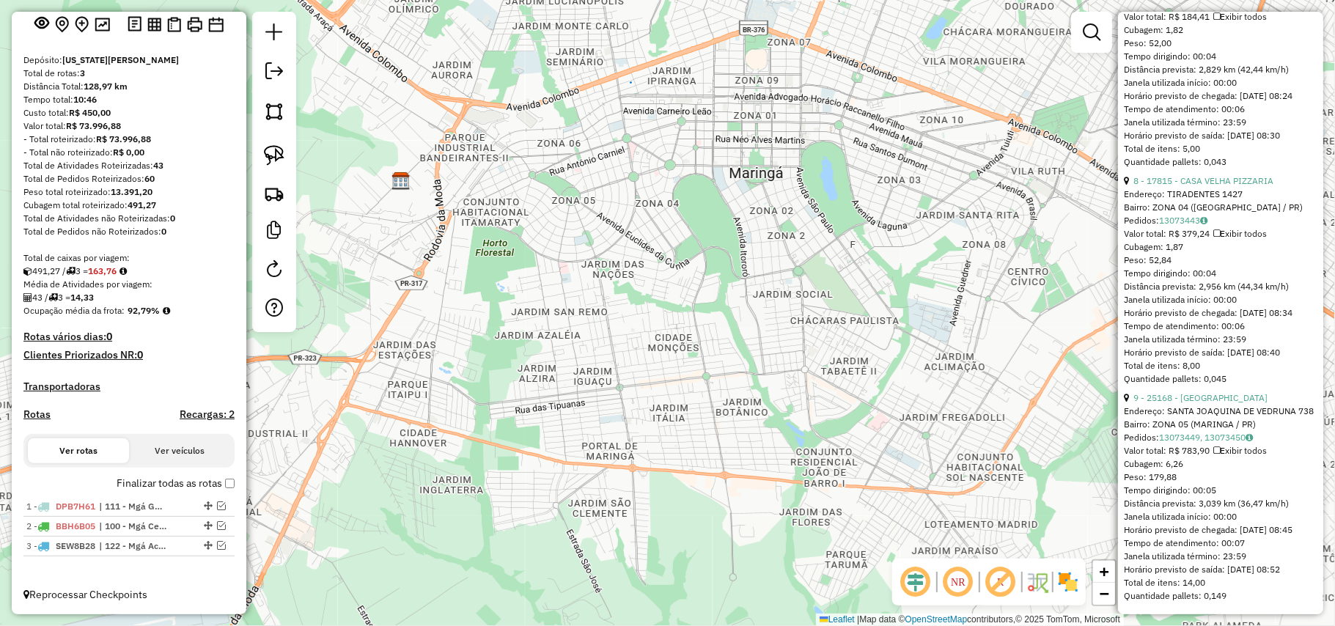
drag, startPoint x: 1130, startPoint y: 188, endPoint x: 1230, endPoint y: 597, distance: 420.6
copy ul "1 - 12180 - NIGHT COMPANY Endereço: CARAMURU 231 Bairro: ZONA 01 (MARINGA / PR)…"
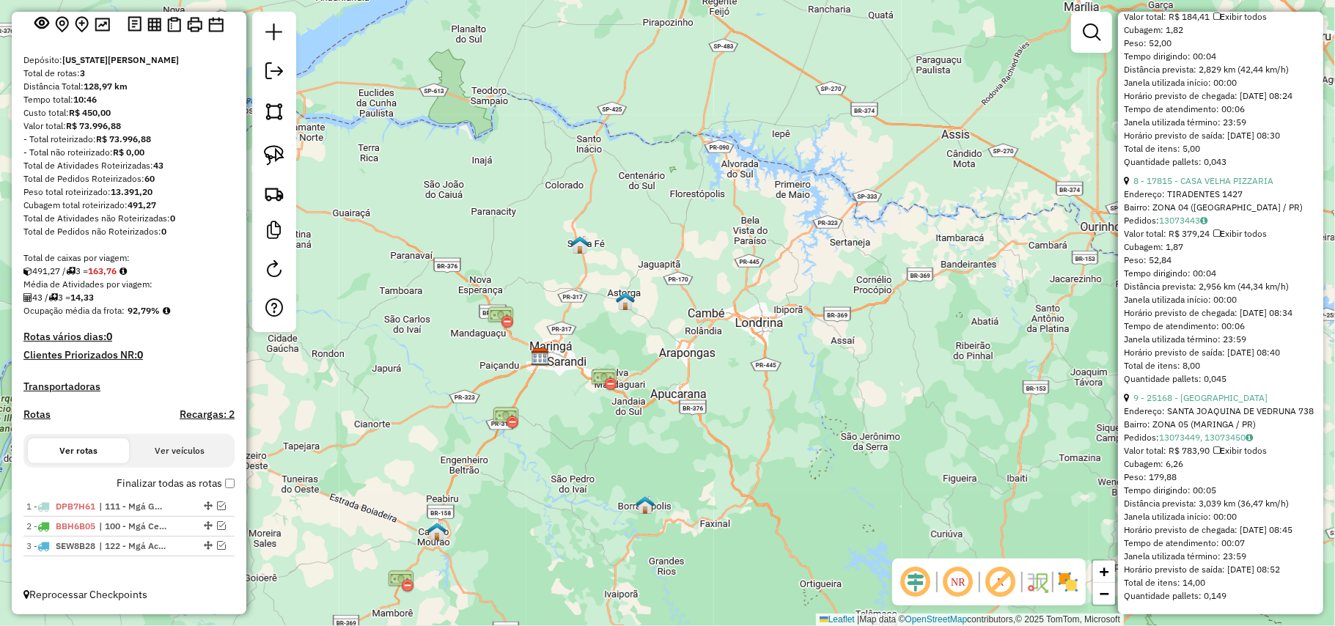
click at [546, 359] on img at bounding box center [540, 357] width 19 height 19
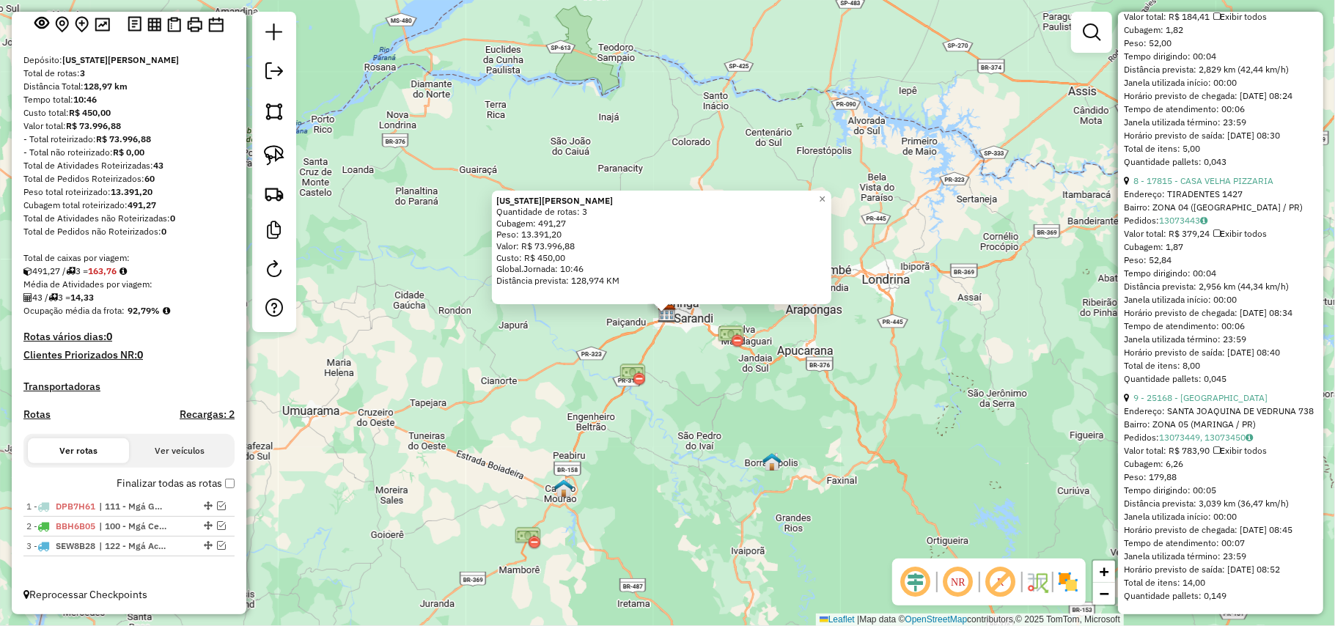
click at [543, 382] on div "VIRGINIA MARINGA Quantidade de rotas: 3 Cubagem: 491,27 Peso: 13.391,20 Valor: …" at bounding box center [667, 313] width 1335 height 626
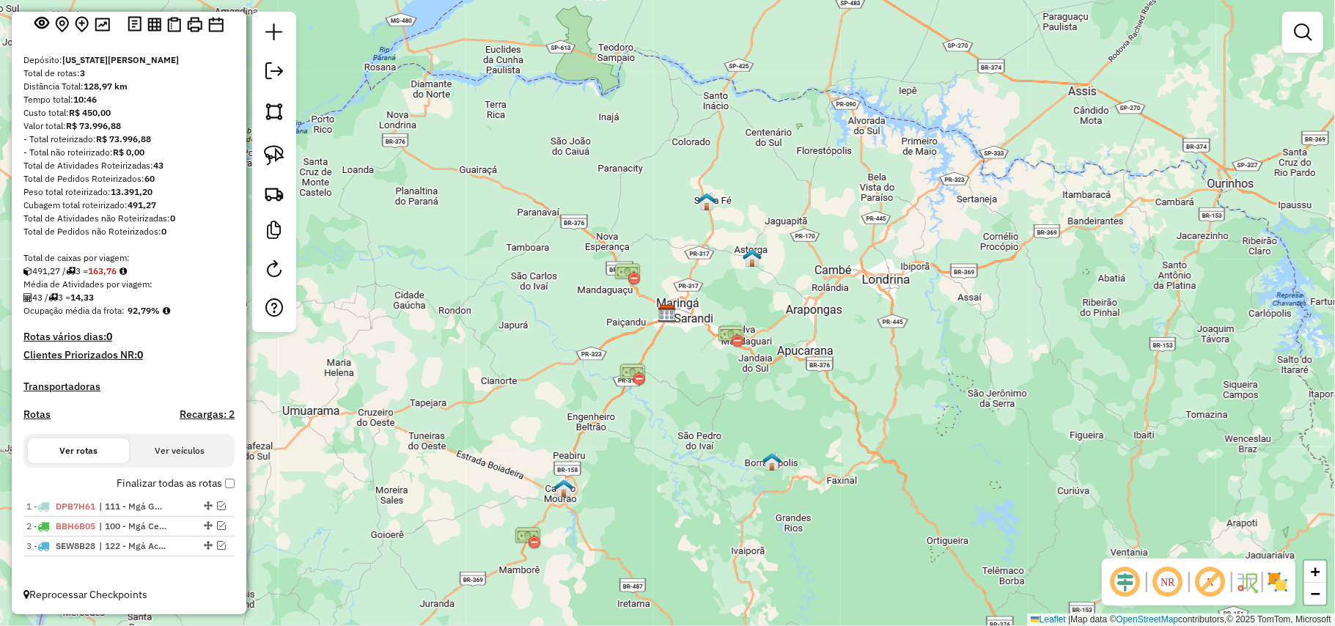
click at [701, 201] on img at bounding box center [706, 201] width 19 height 19
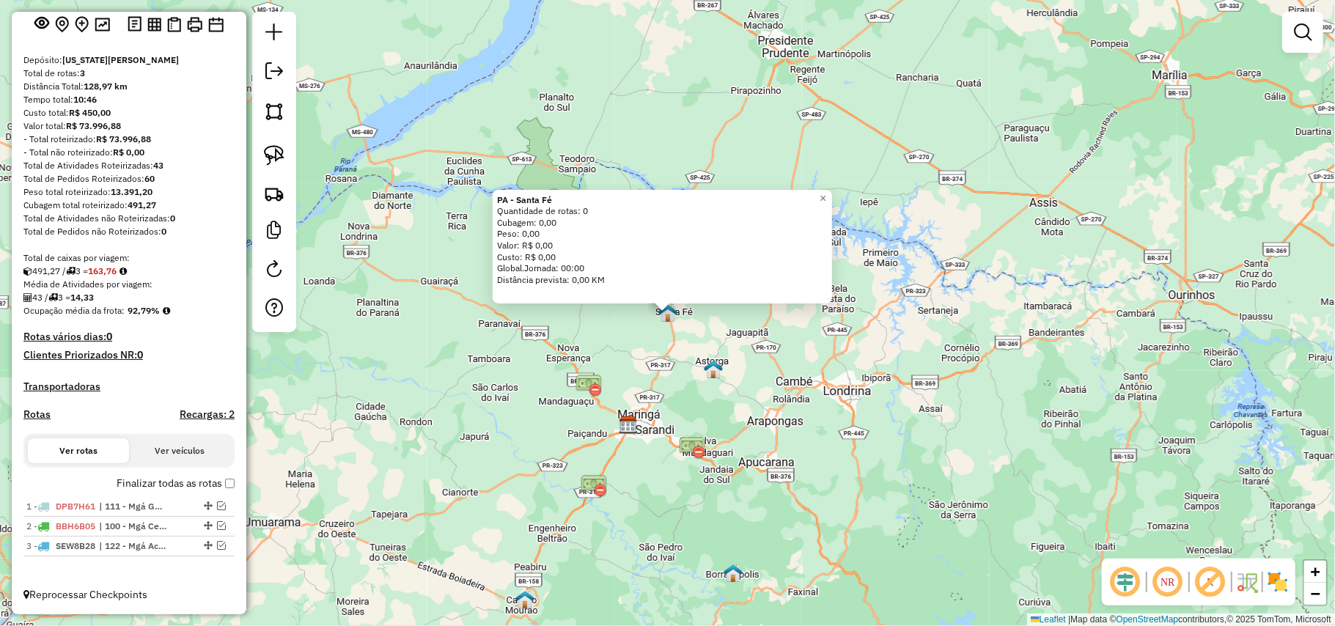
click at [714, 356] on div "PA - Santa Fé Quantidade de rotas: 0 Cubagem: 0,00 Peso: 0,00 Valor: R$ 0,00 Cu…" at bounding box center [667, 313] width 1335 height 626
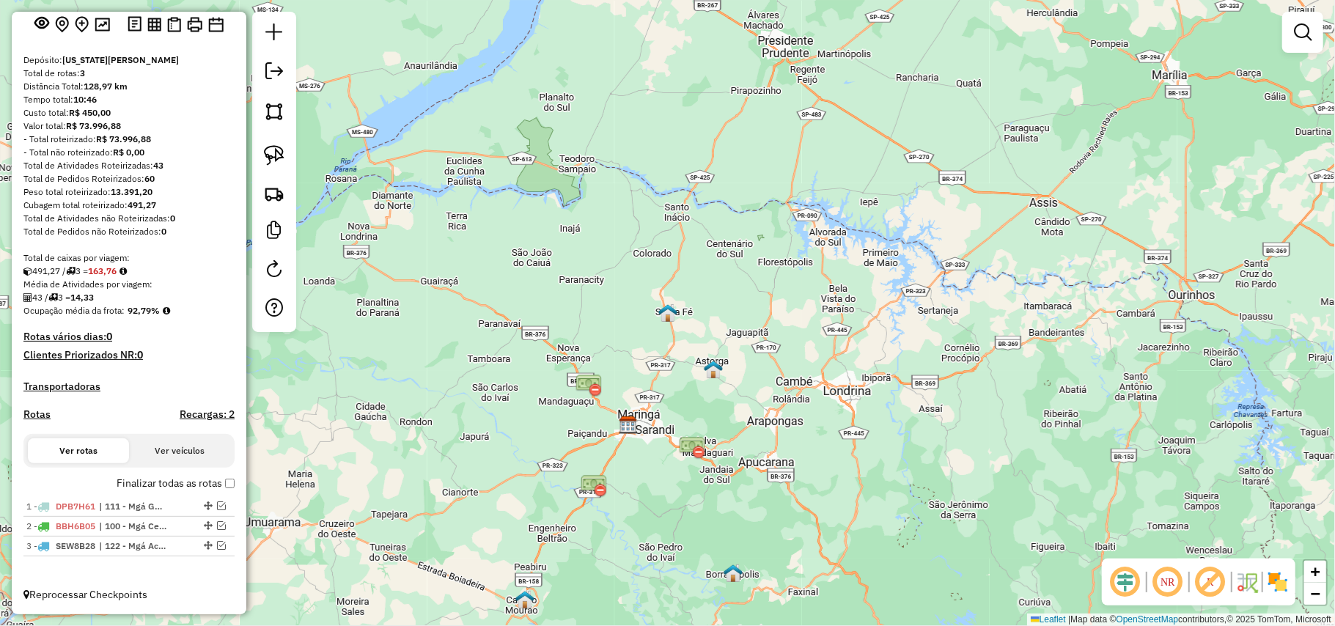
click at [714, 370] on img at bounding box center [713, 369] width 19 height 19
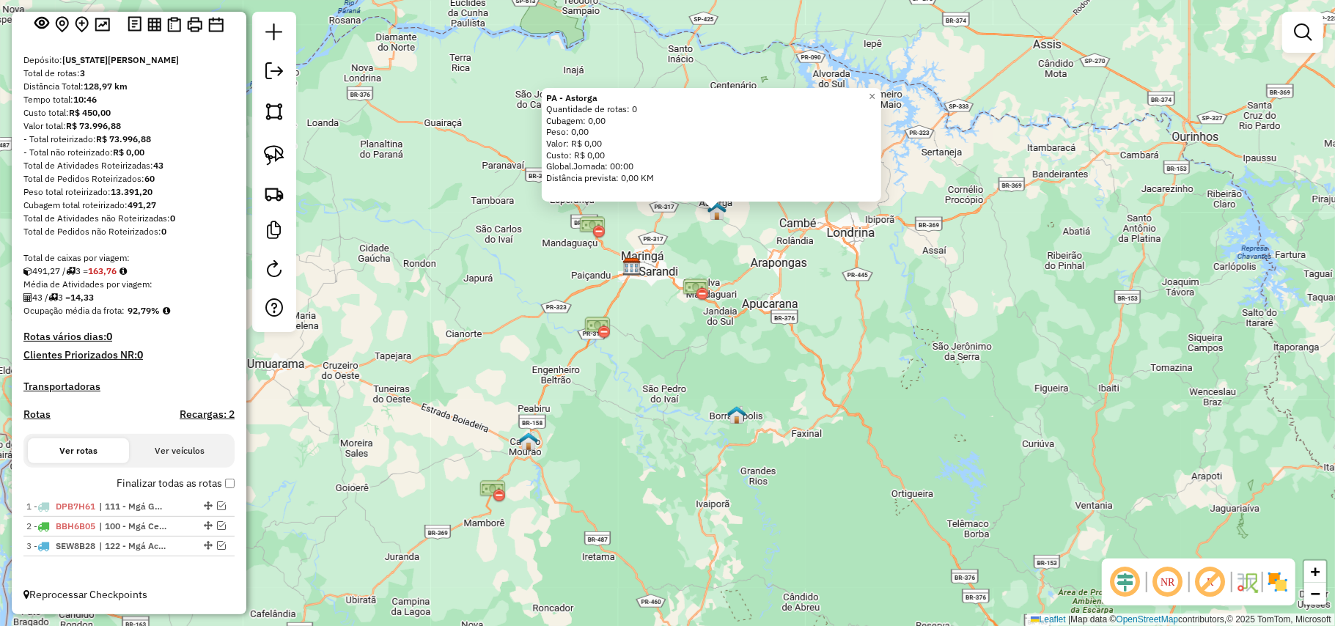
drag, startPoint x: 650, startPoint y: 449, endPoint x: 699, endPoint y: 348, distance: 112.5
click at [699, 348] on div "PA - Astorga Quantidade de rotas: 0 Cubagem: 0,00 Peso: 0,00 Valor: R$ 0,00 Cus…" at bounding box center [667, 313] width 1335 height 626
click at [741, 235] on div "PA - Astorga Quantidade de rotas: 0 Cubagem: 0,00 Peso: 0,00 Valor: R$ 0,00 Cus…" at bounding box center [667, 313] width 1335 height 626
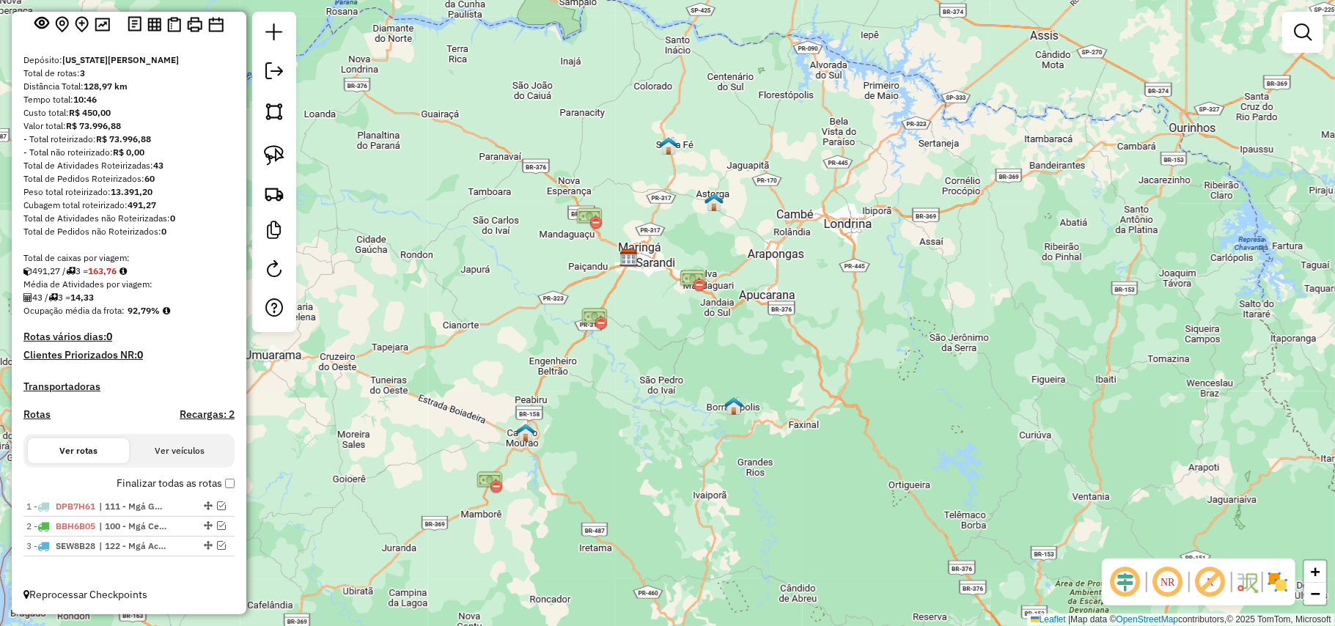
click at [661, 141] on img at bounding box center [668, 145] width 19 height 19
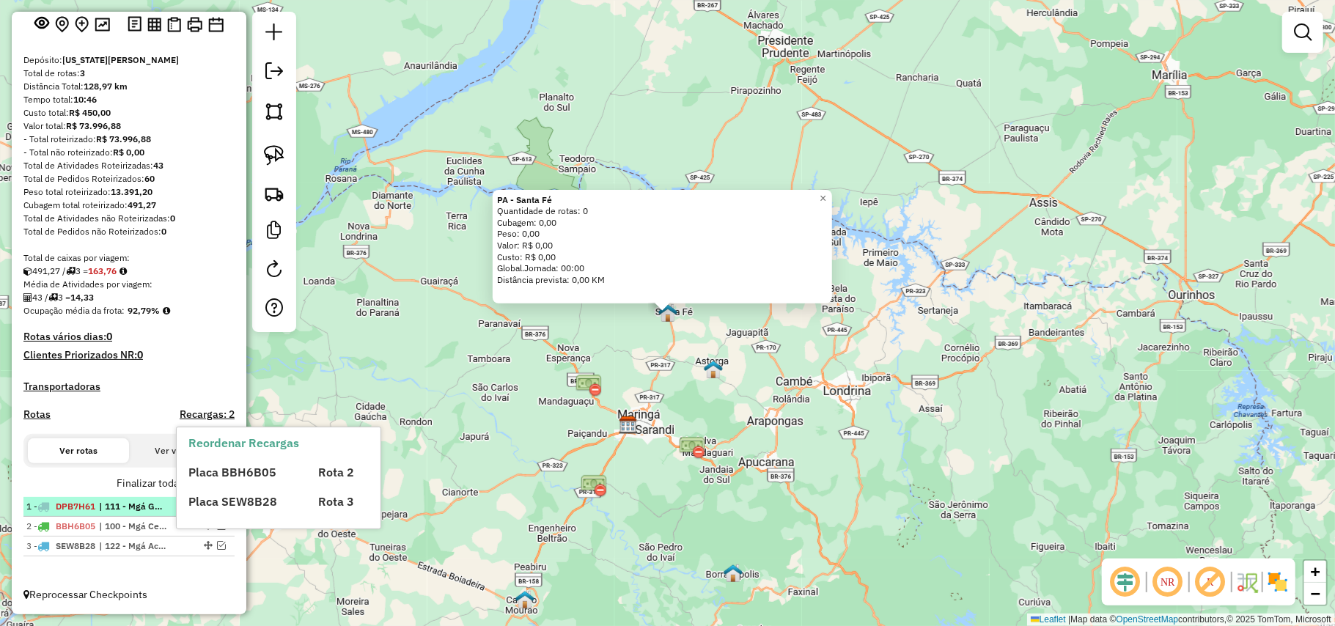
click at [124, 502] on span "| 111 - Mgá Guaiapó, 112 - Mgá Liberdade, 113 - Mgá Alvorada, 114 - Mgá Pedro T…" at bounding box center [132, 506] width 67 height 13
select select "**********"
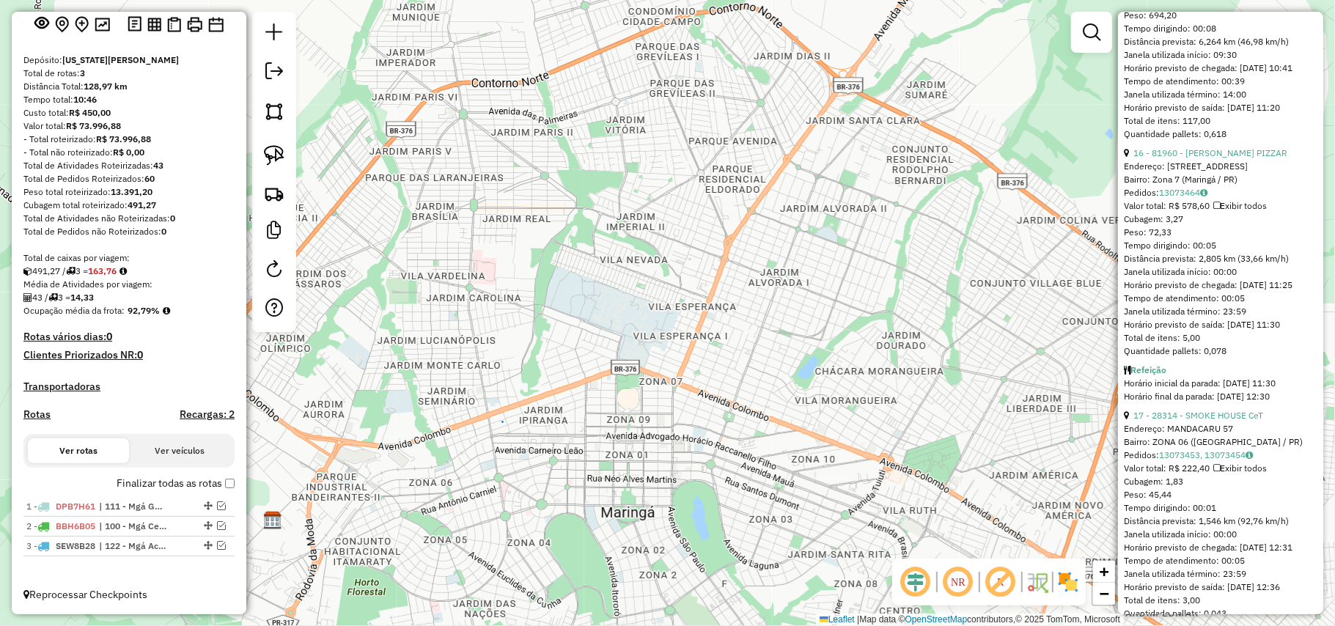
scroll to position [4274, 0]
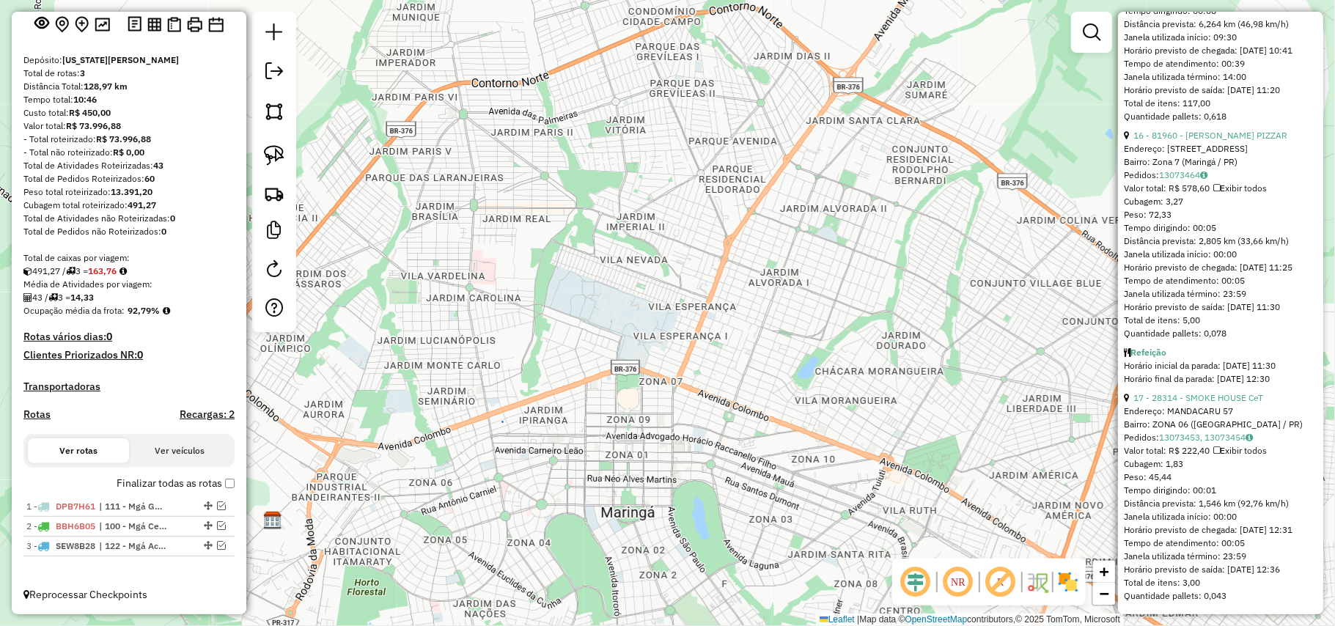
drag, startPoint x: 1129, startPoint y: 414, endPoint x: 1276, endPoint y: 591, distance: 230.2
copy ul "1 - 99892 - M. C. SAMPAIO ME Tipo de cliente: NOTURNO - OUTROS (X) Horário de a…"
click at [77, 529] on span "BBH6B05" at bounding box center [76, 526] width 40 height 11
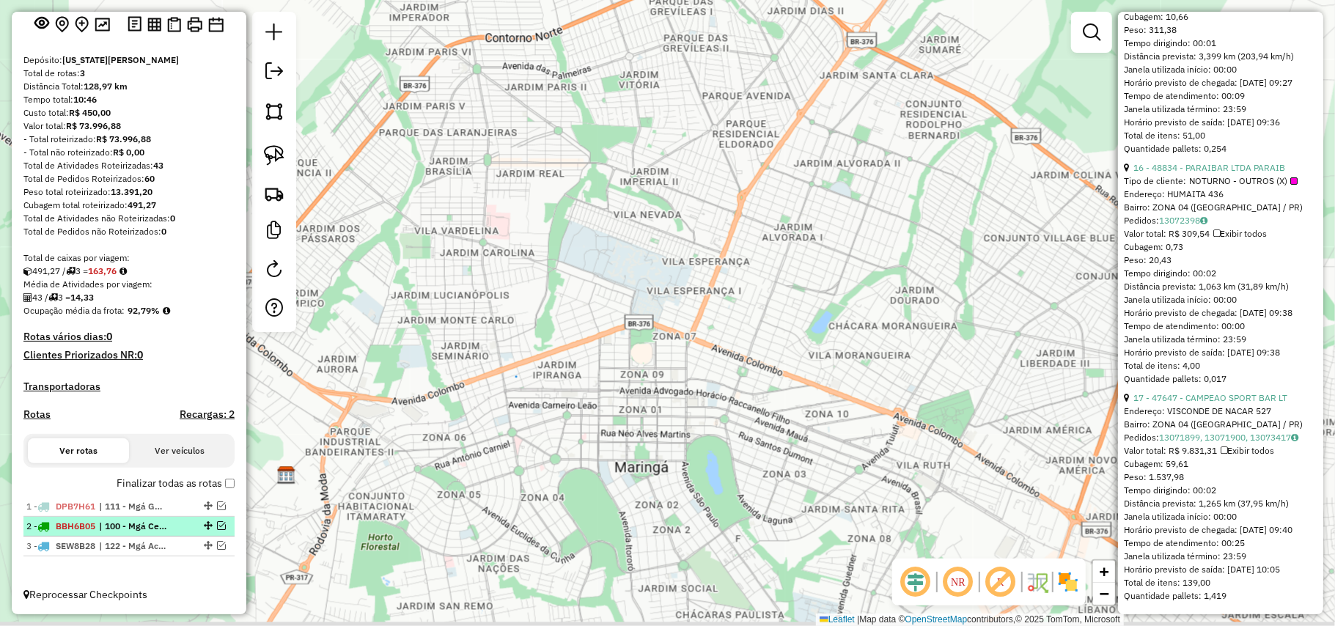
scroll to position [4177, 0]
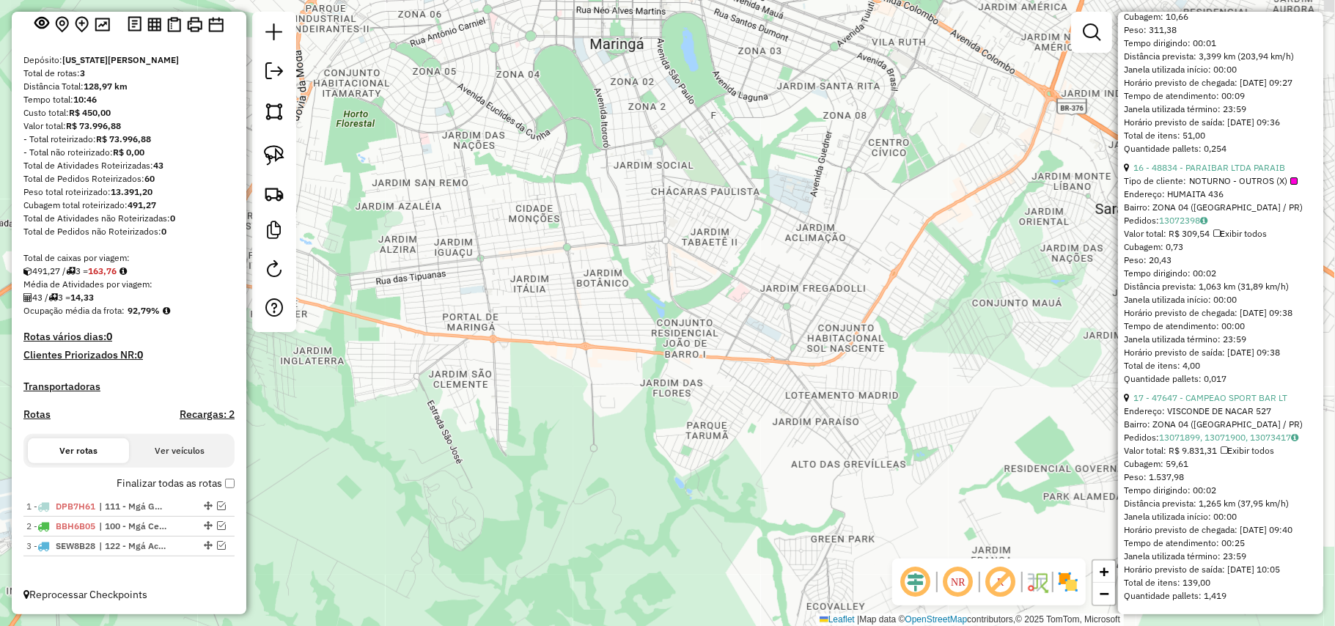
drag, startPoint x: 1250, startPoint y: 615, endPoint x: 1206, endPoint y: 435, distance: 185.0
click at [1206, 436] on hb-router-mapa "Informações da Sessão 979421 - 14/08/2025 Criação: 13/08/2025 23:43 Depósito: V…" at bounding box center [667, 313] width 1335 height 626
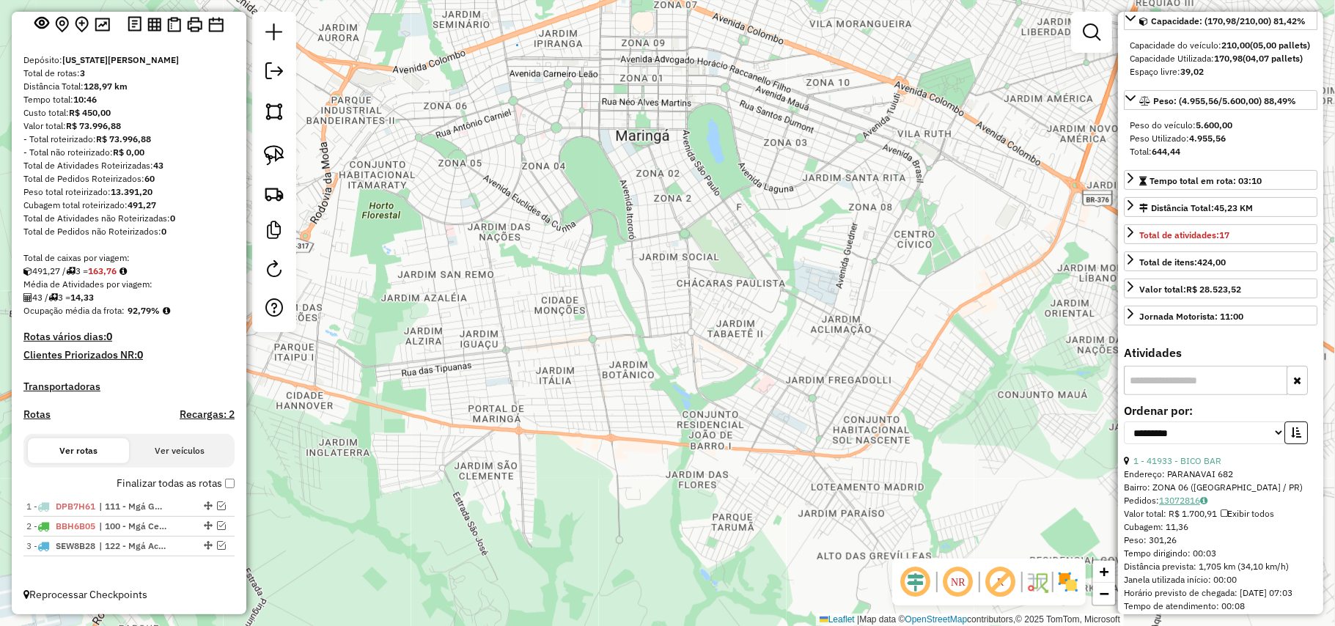
scroll to position [391, 0]
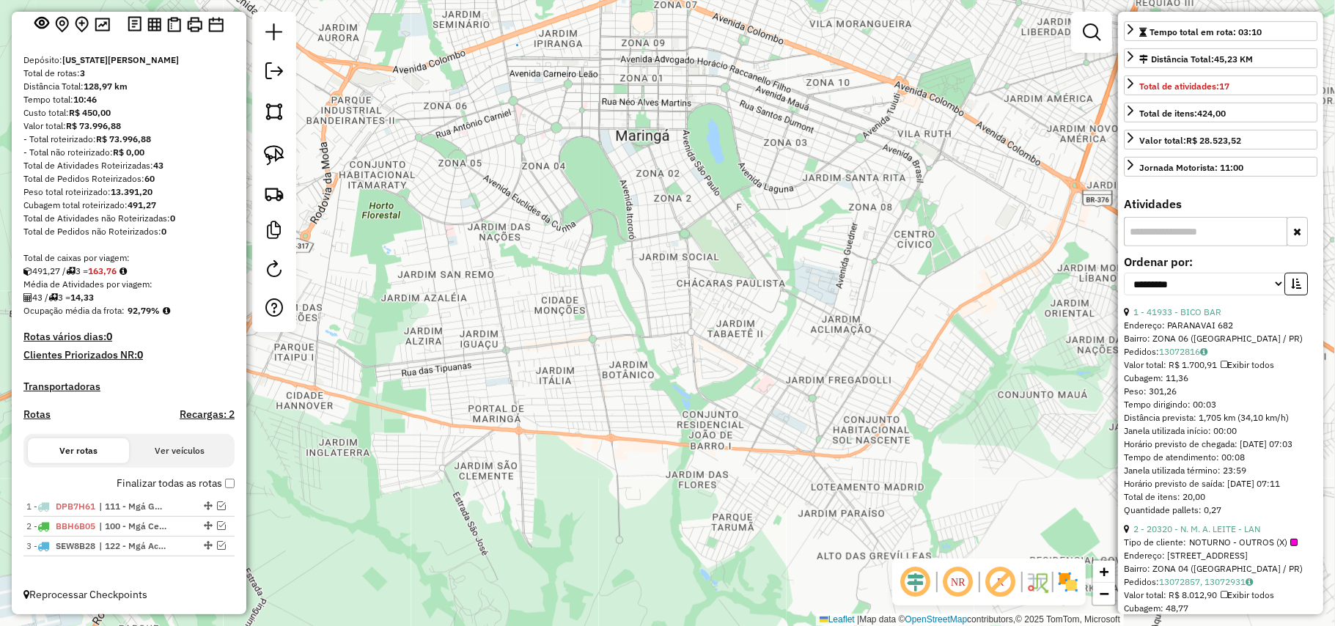
drag, startPoint x: 1228, startPoint y: 593, endPoint x: 1131, endPoint y: 338, distance: 272.2
copy ul "1 - 41933 - BICO BAR Endereço: PARANAVAI 682 Bairro: ZONA 06 (MARINGA / PR) Ped…"
click at [276, 79] on em at bounding box center [274, 71] width 18 height 18
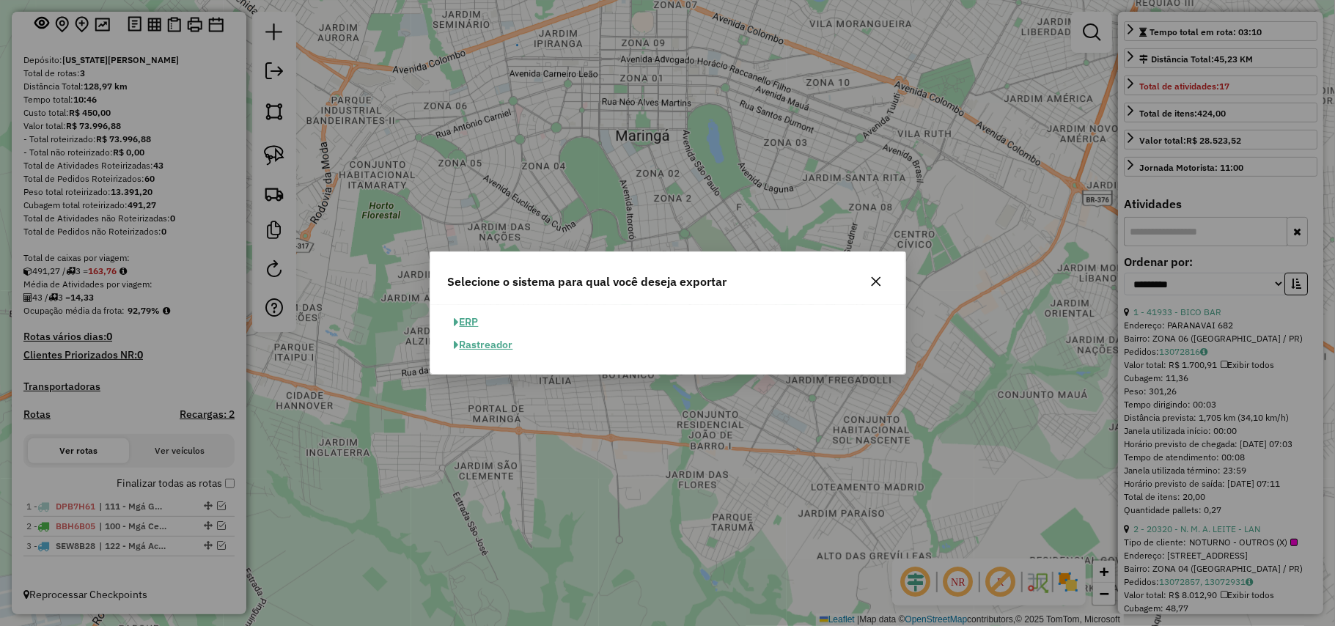
click at [467, 315] on button "ERP" at bounding box center [466, 322] width 37 height 23
select select "**"
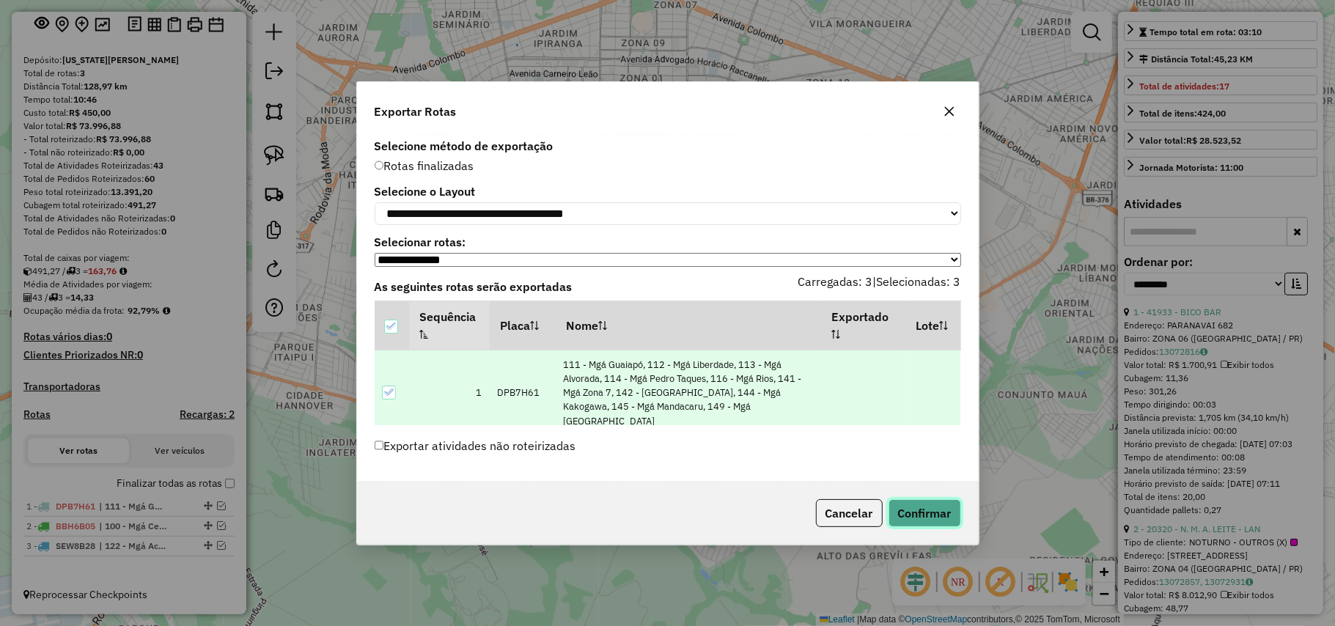
click at [951, 521] on button "Confirmar" at bounding box center [925, 513] width 73 height 28
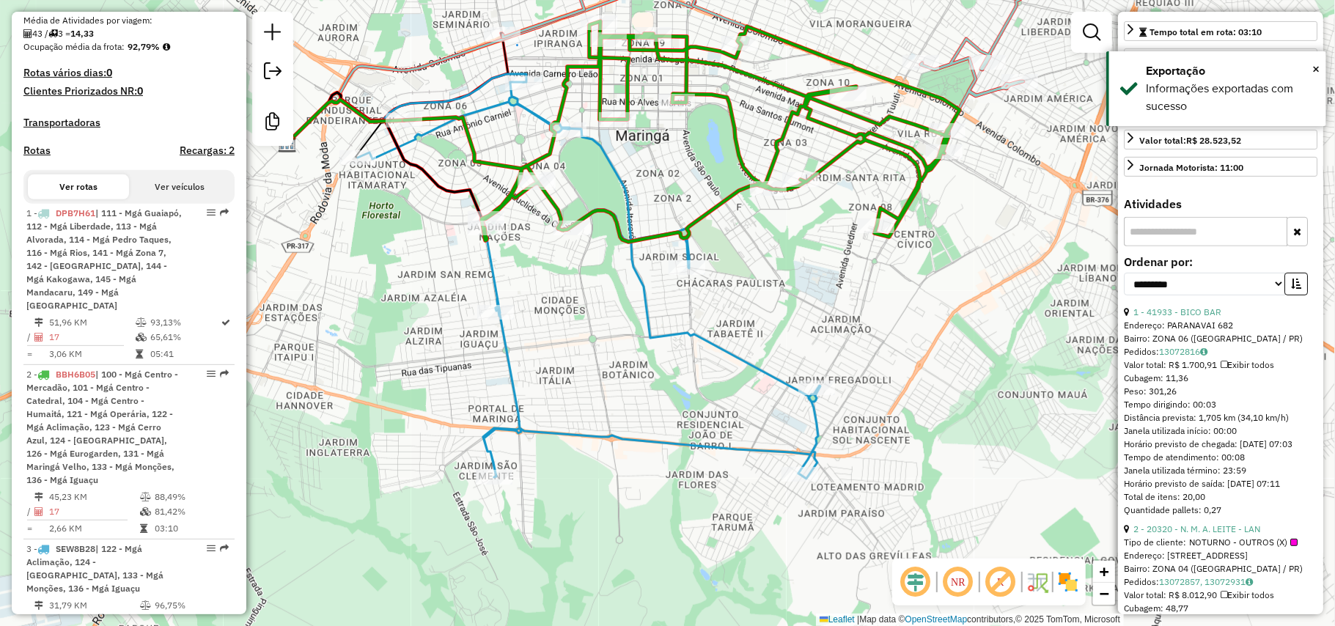
scroll to position [444, 0]
